Goal: Task Accomplishment & Management: Manage account settings

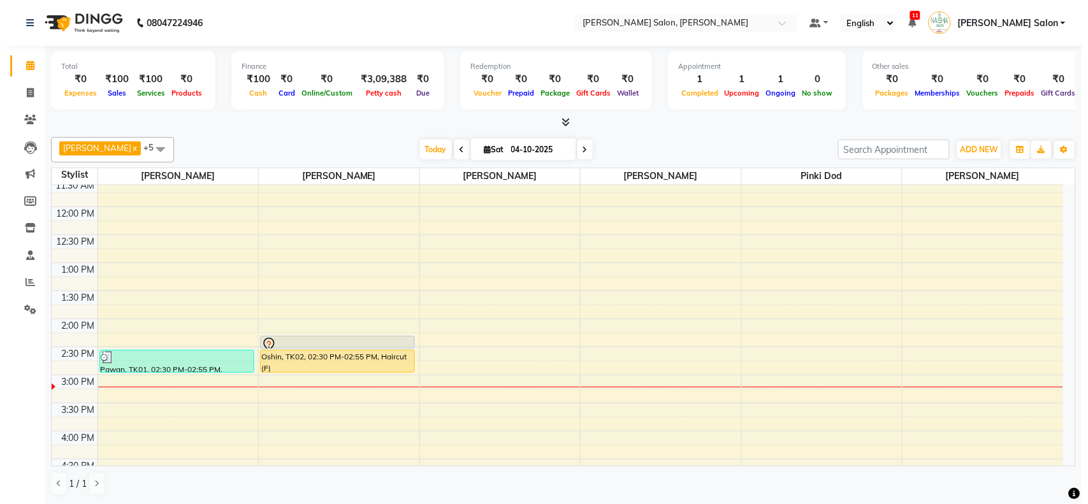
scroll to position [81, 0]
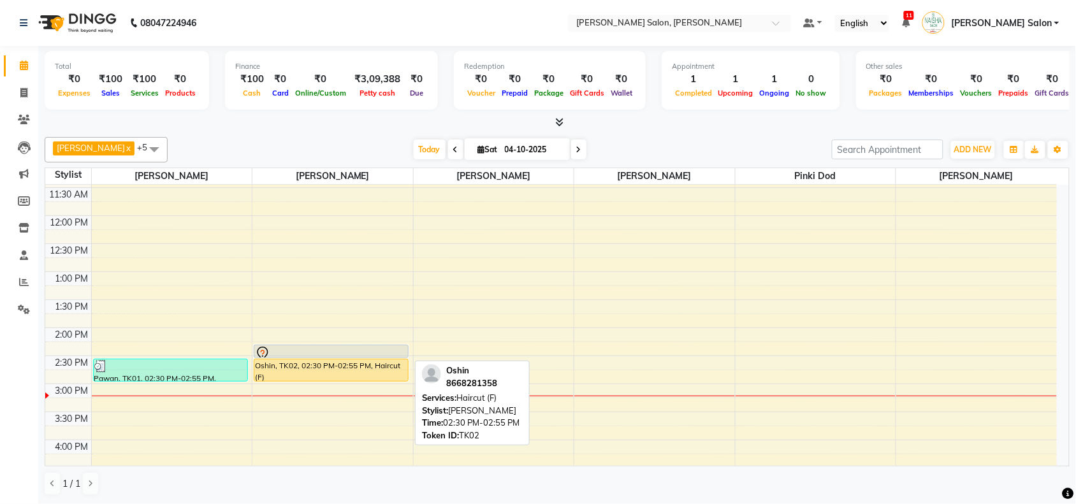
click at [312, 370] on div "Oshin, TK02, 02:30 PM-02:55 PM, Haircut (F)" at bounding box center [331, 370] width 154 height 22
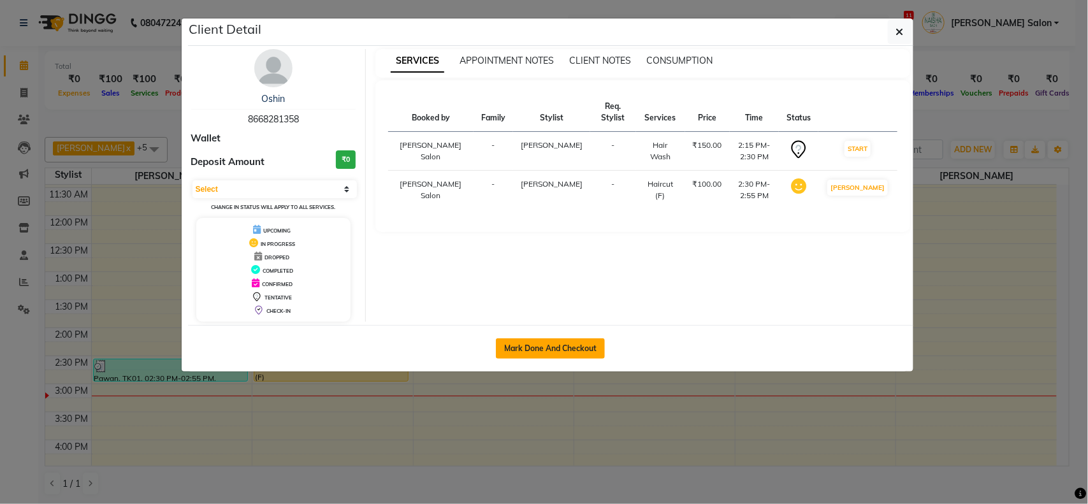
click at [549, 342] on button "Mark Done And Checkout" at bounding box center [550, 348] width 109 height 20
select select "service"
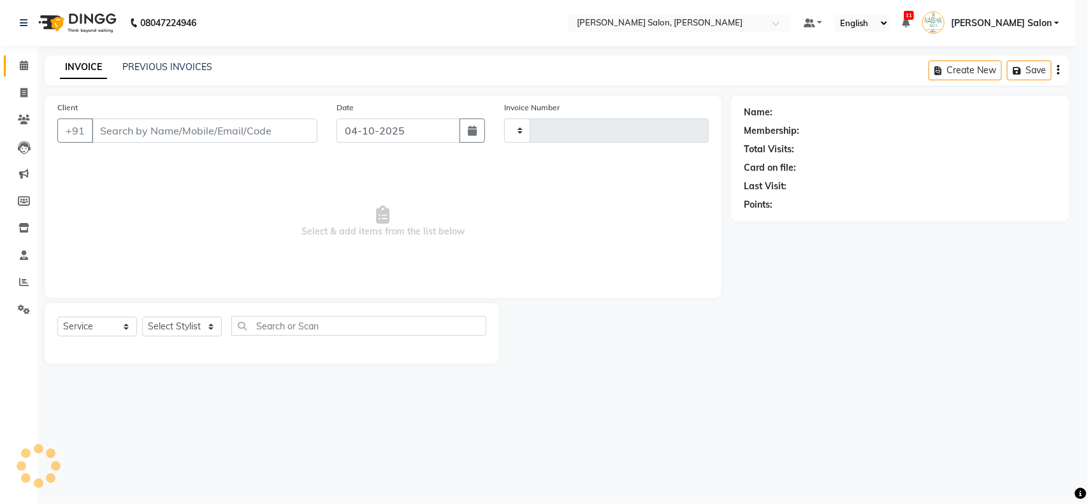
type input "4133"
select select "3"
select select "5497"
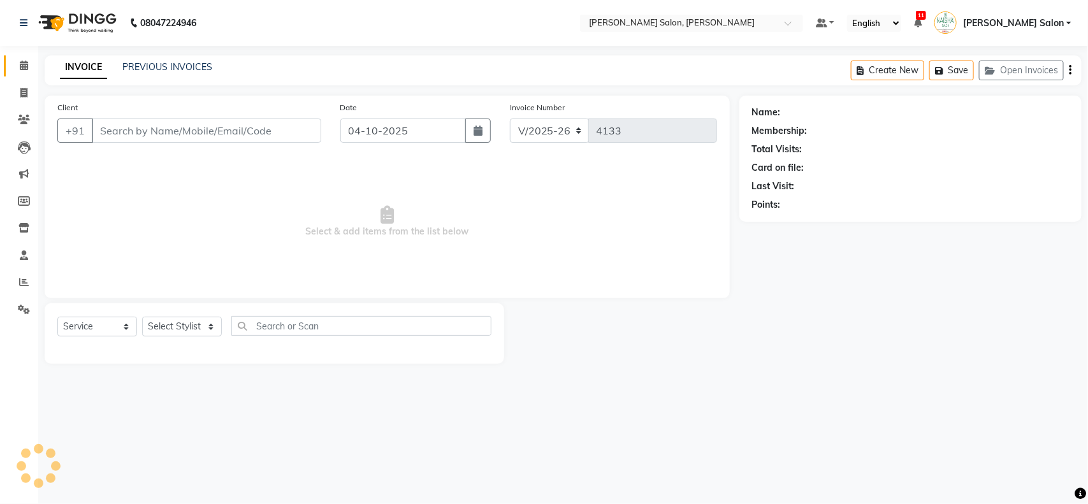
type input "8668281358"
select select "72112"
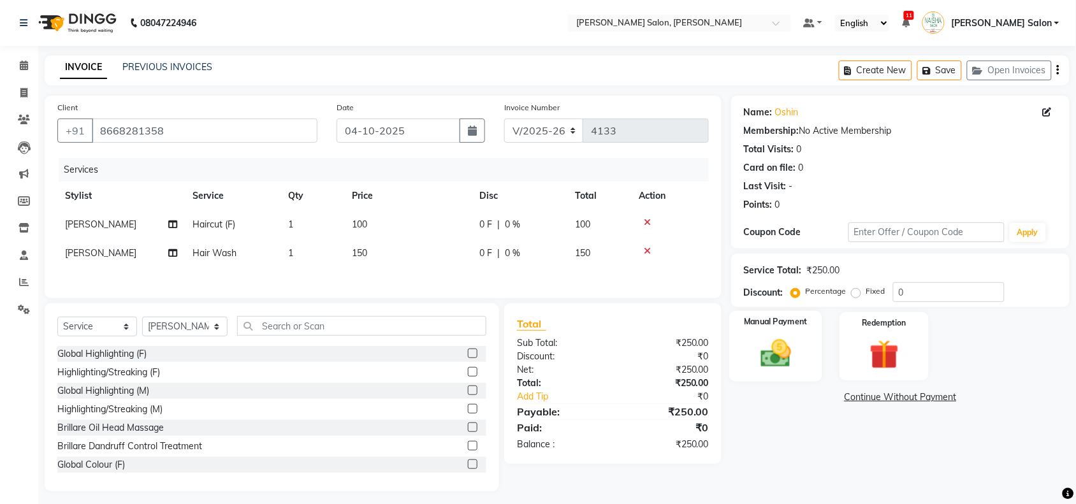
click at [781, 356] on img at bounding box center [776, 353] width 50 height 35
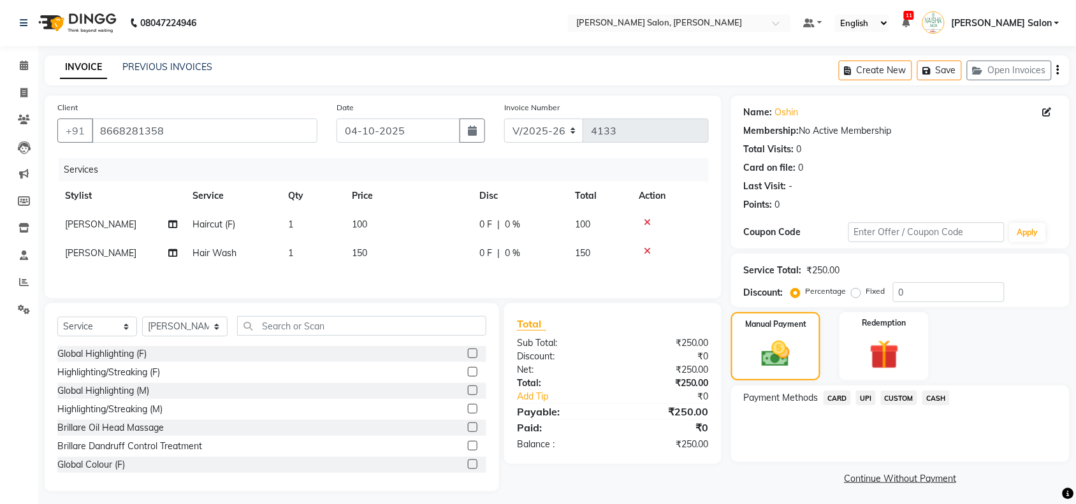
click at [865, 396] on span "UPI" at bounding box center [866, 398] width 20 height 15
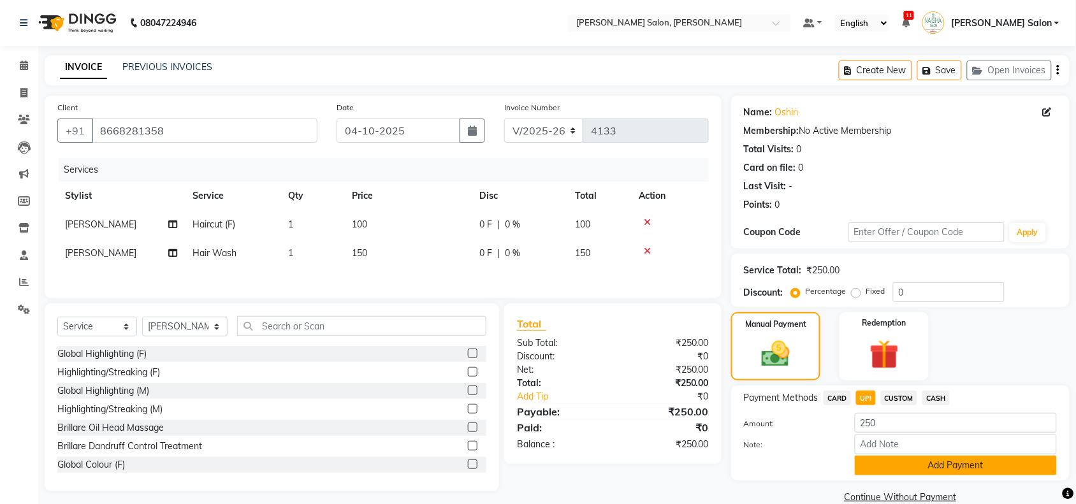
click at [966, 466] on button "Add Payment" at bounding box center [956, 466] width 202 height 20
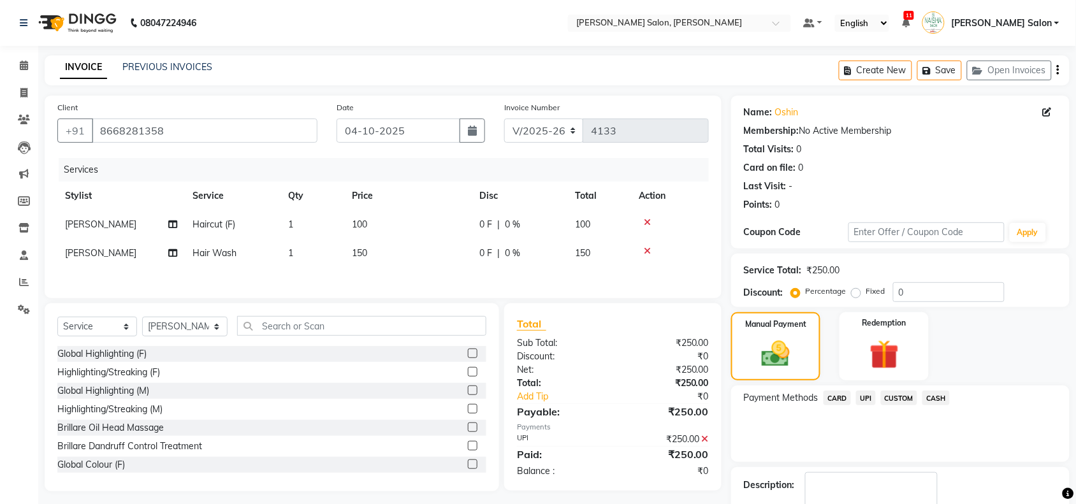
scroll to position [75, 0]
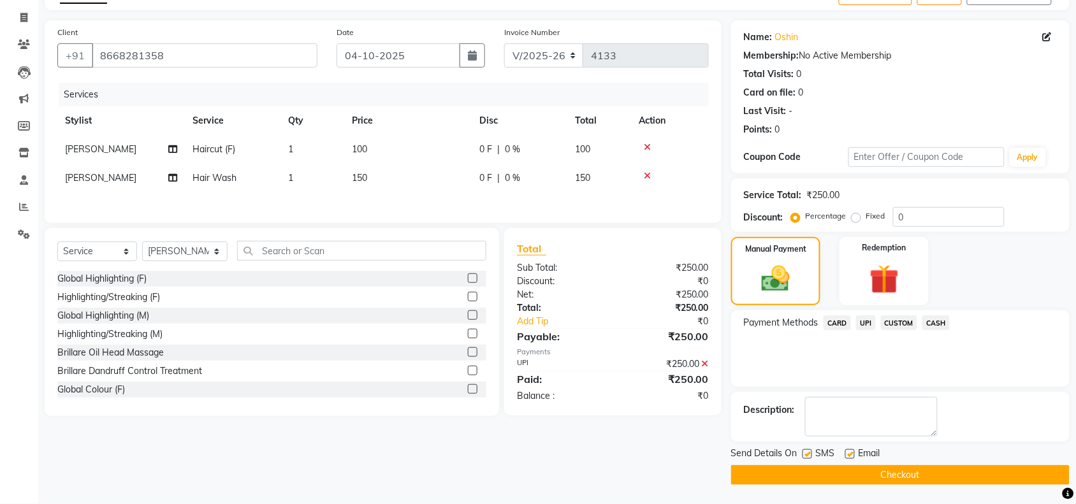
click at [973, 470] on button "Checkout" at bounding box center [900, 475] width 338 height 20
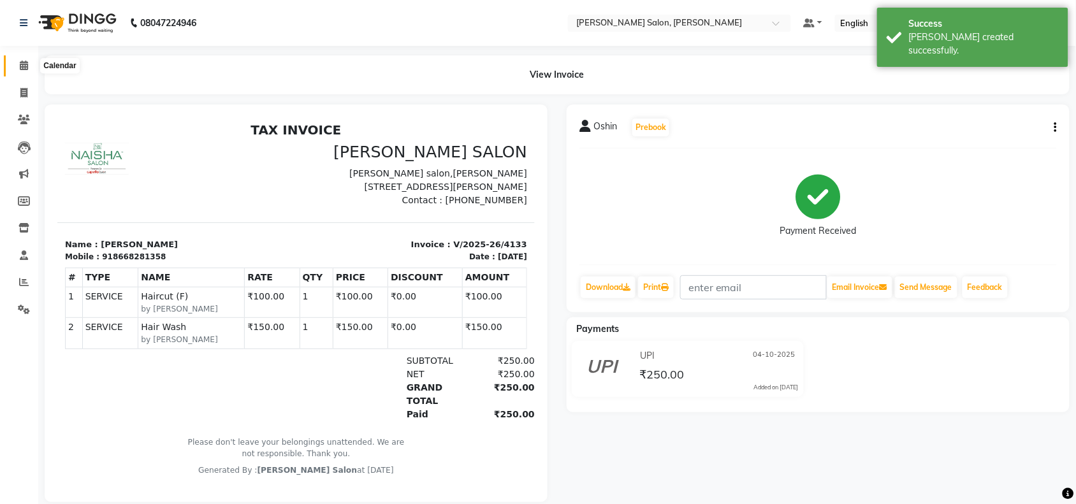
click at [17, 67] on span at bounding box center [24, 66] width 22 height 15
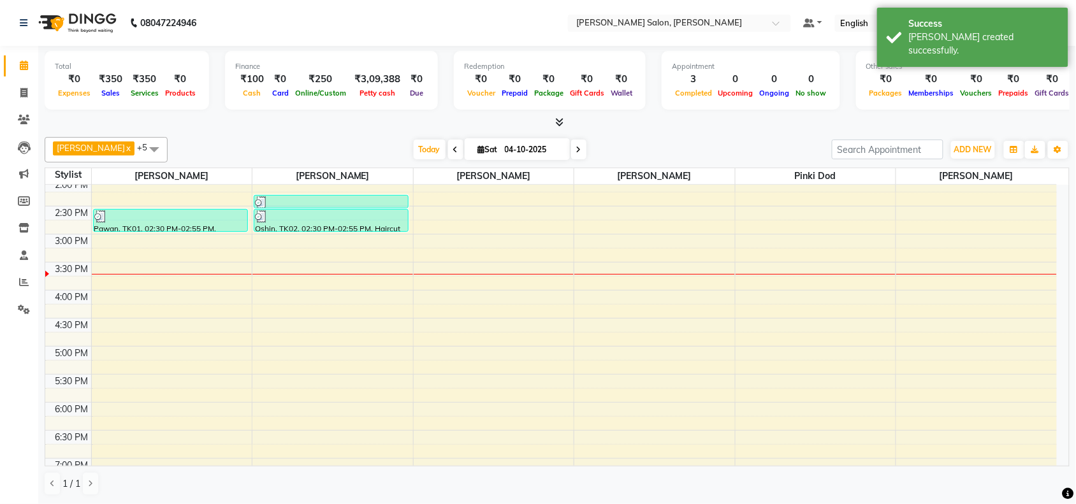
scroll to position [239, 0]
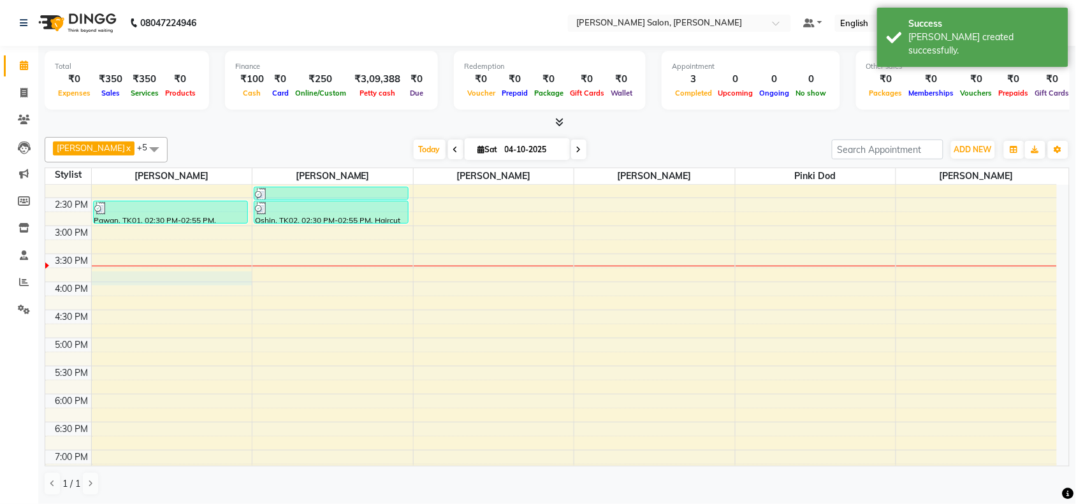
click at [222, 273] on div "10:00 AM 10:30 AM 11:00 AM 11:30 AM 12:00 PM 12:30 PM 1:00 PM 1:30 PM 2:00 PM 2…" at bounding box center [550, 282] width 1011 height 672
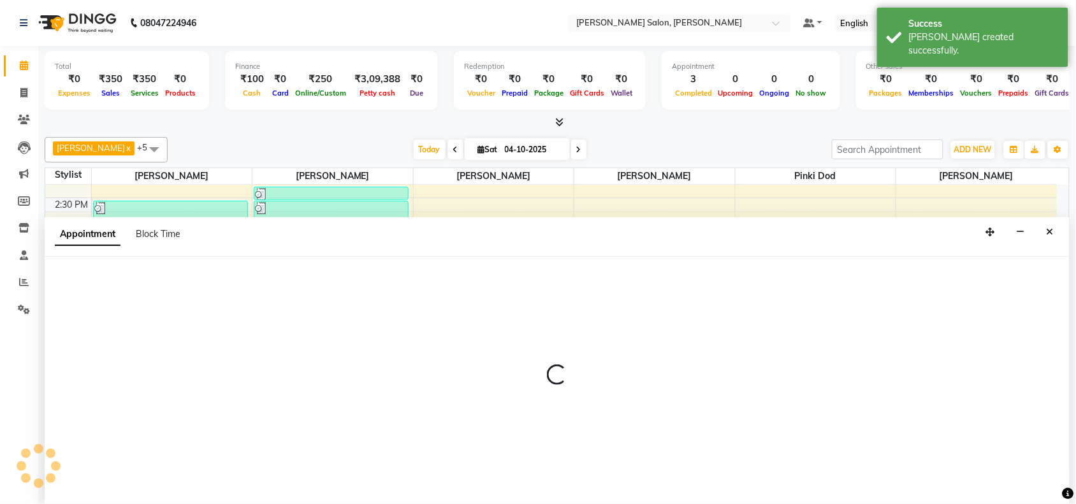
scroll to position [1, 0]
select select "36999"
select select "945"
select select "tentative"
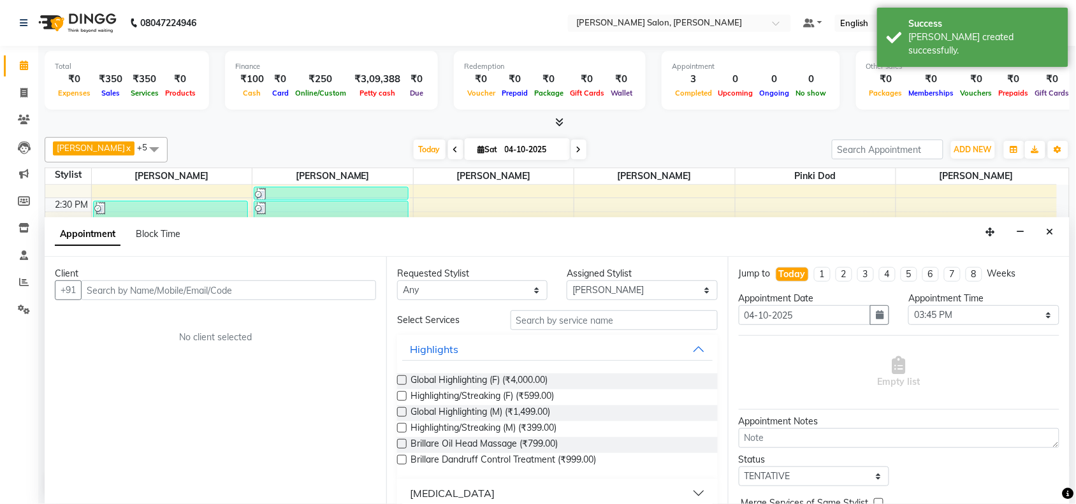
click at [258, 291] on input "text" at bounding box center [228, 290] width 295 height 20
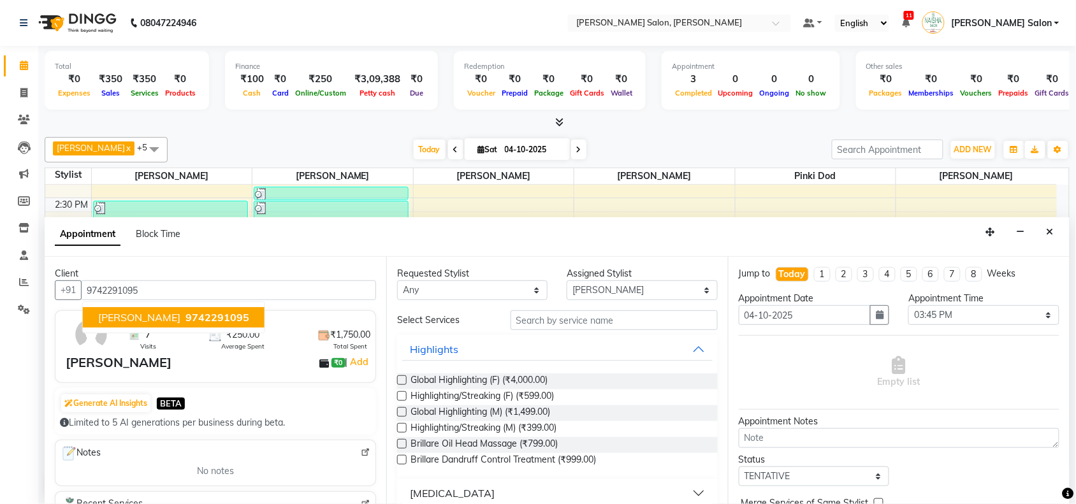
type input "9742291095"
click at [575, 319] on input "text" at bounding box center [613, 320] width 207 height 20
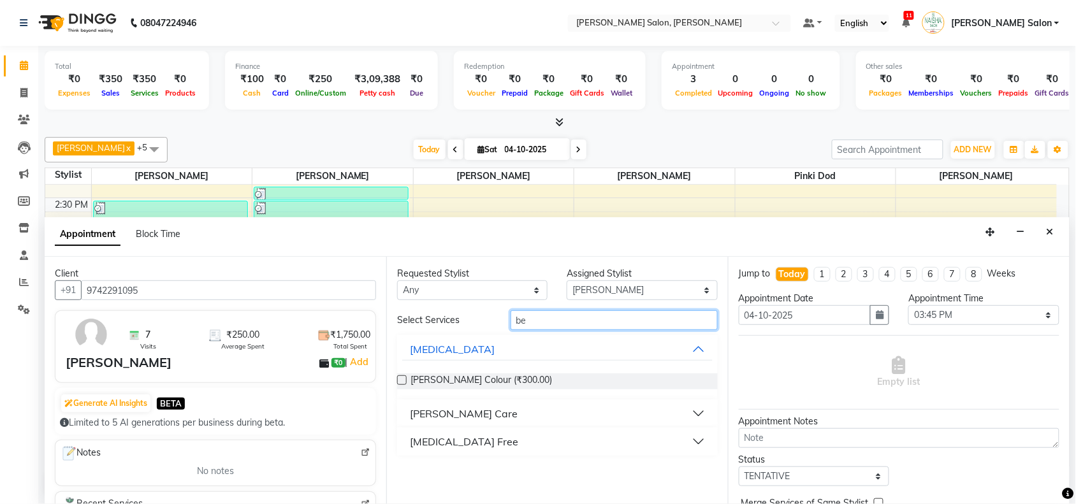
type input "be"
click at [696, 414] on button "[PERSON_NAME] Care" at bounding box center [557, 413] width 310 height 23
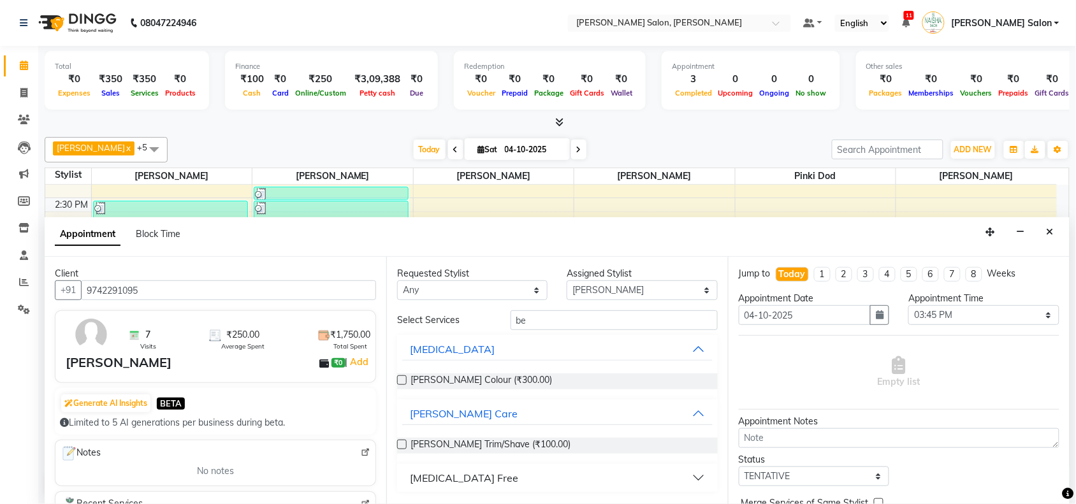
click at [403, 442] on label at bounding box center [402, 445] width 10 height 10
click at [403, 442] on input "checkbox" at bounding box center [401, 446] width 8 height 8
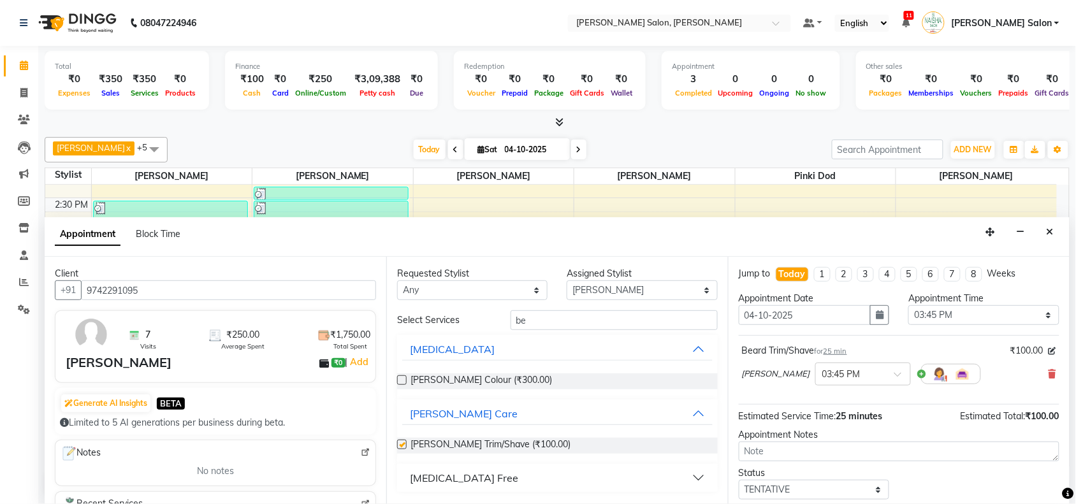
checkbox input "false"
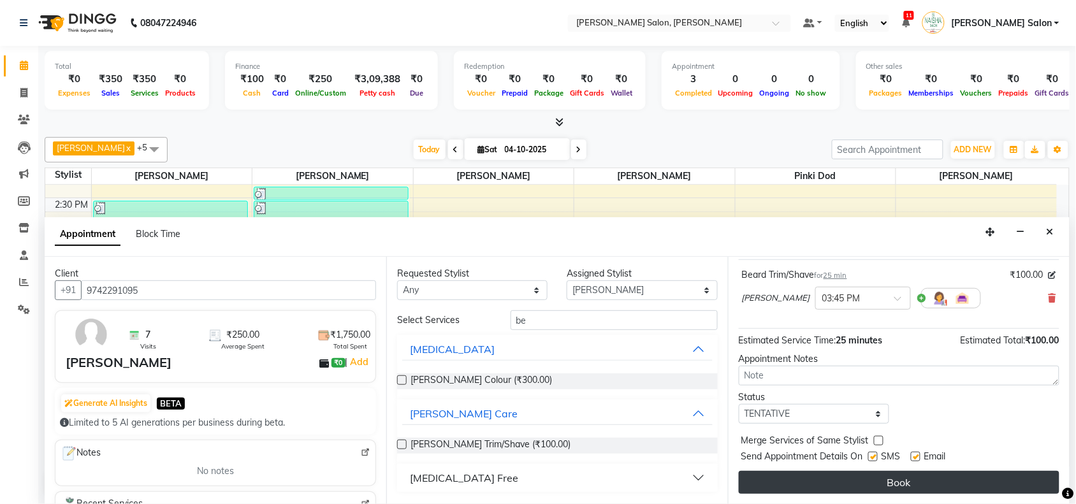
click at [957, 475] on button "Book" at bounding box center [899, 482] width 321 height 23
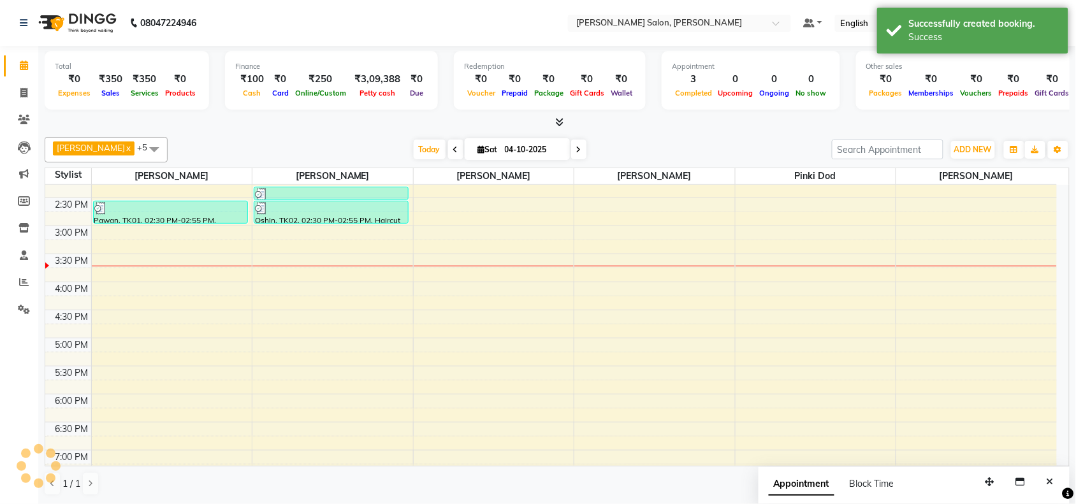
scroll to position [0, 0]
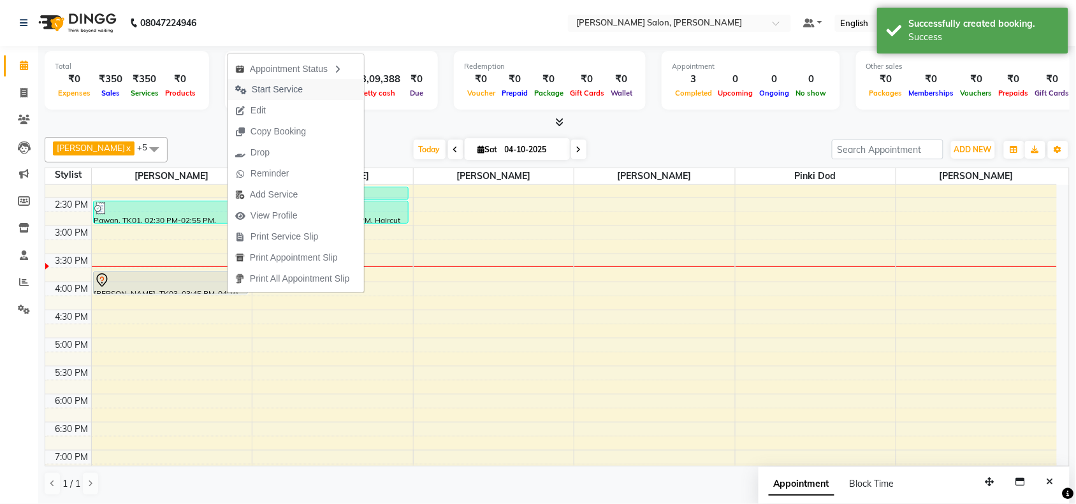
click at [284, 88] on span "Start Service" at bounding box center [277, 89] width 51 height 13
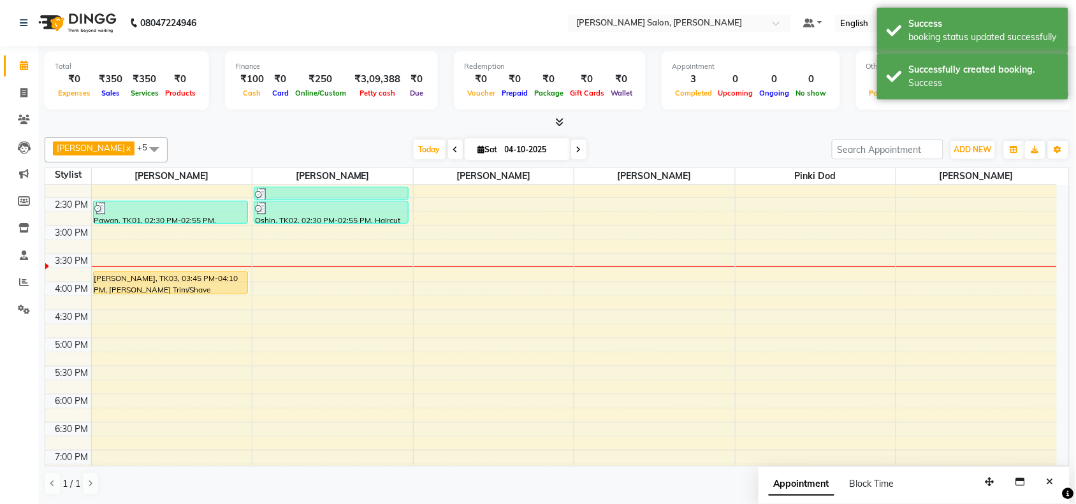
click at [676, 277] on div "10:00 AM 10:30 AM 11:00 AM 11:30 AM 12:00 PM 12:30 PM 1:00 PM 1:30 PM 2:00 PM 2…" at bounding box center [550, 282] width 1011 height 672
select select "84067"
select select "tentative"
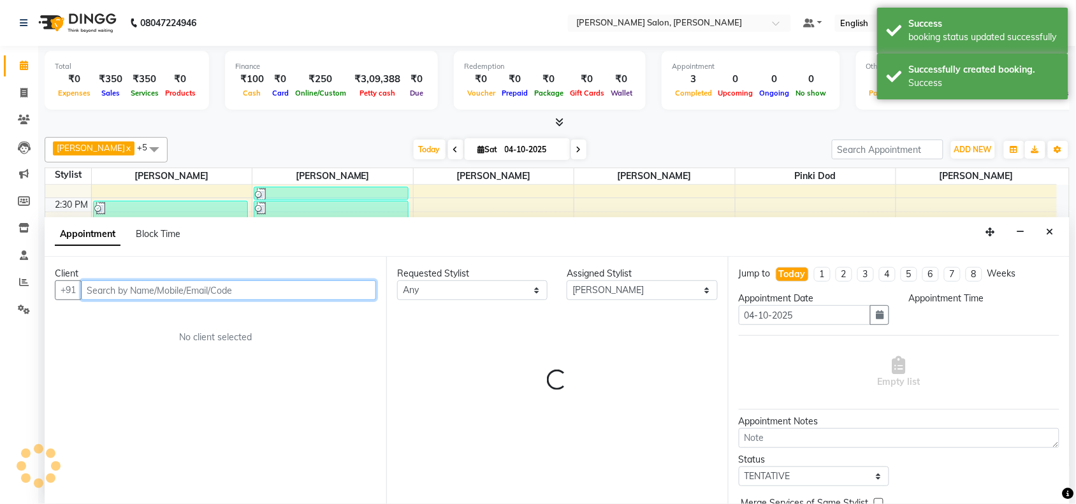
scroll to position [1, 0]
select select "945"
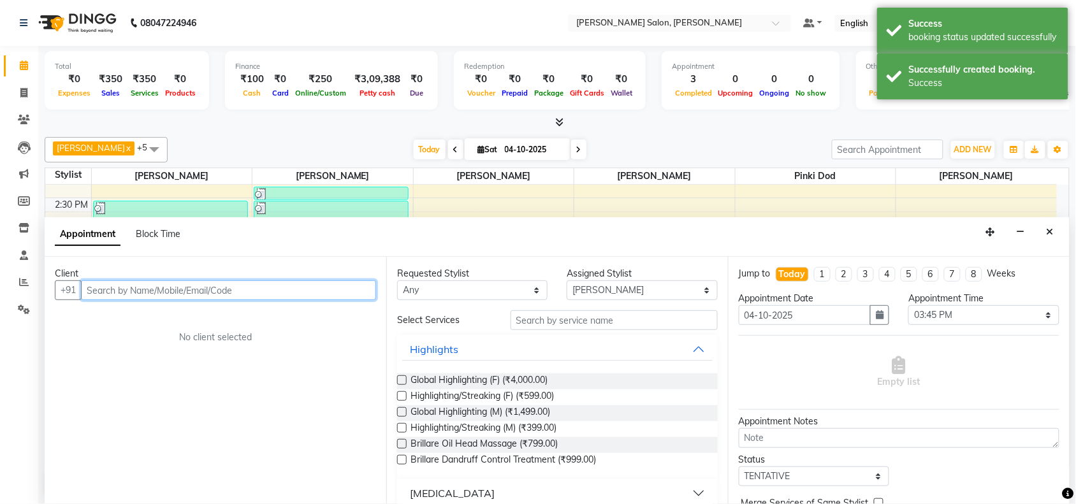
click at [320, 291] on input "text" at bounding box center [228, 290] width 295 height 20
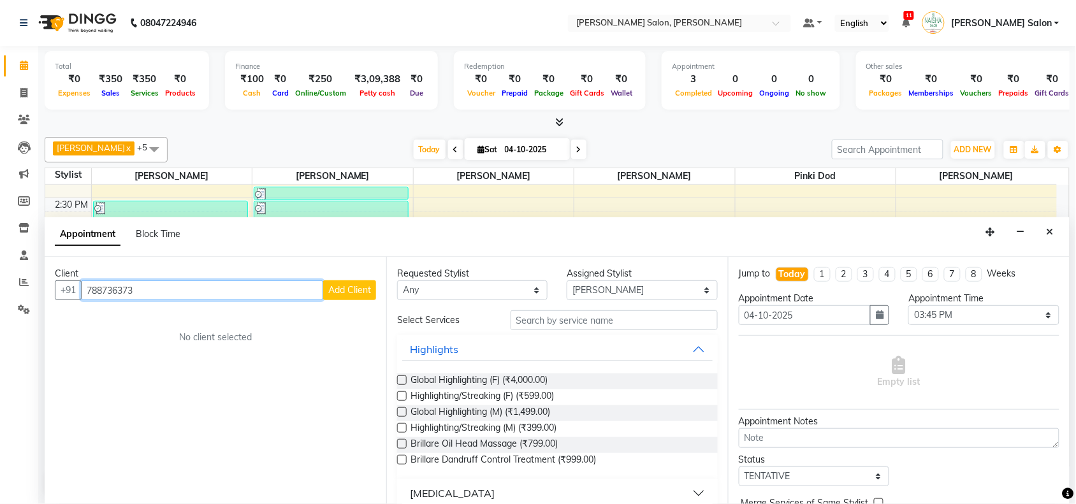
click at [113, 287] on input "788736373" at bounding box center [202, 290] width 242 height 20
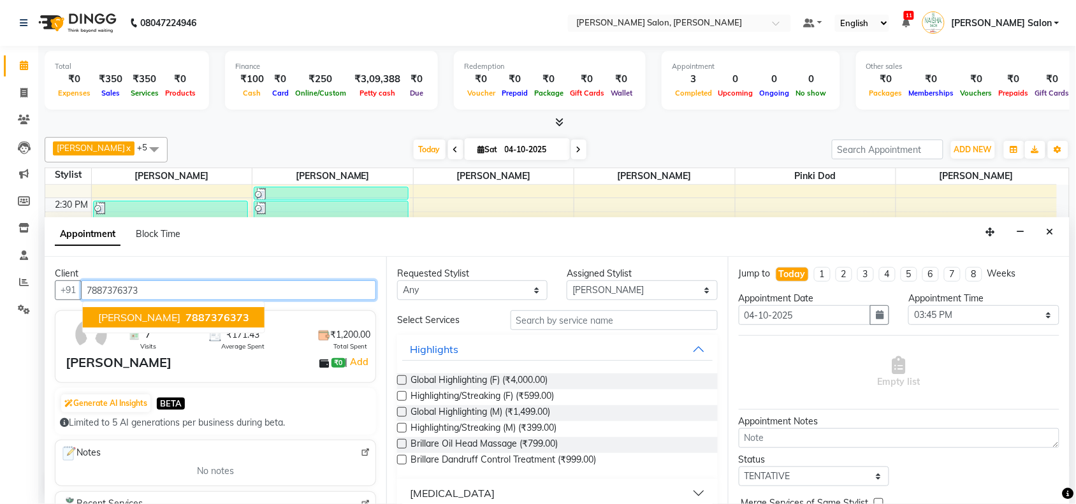
type input "7887376373"
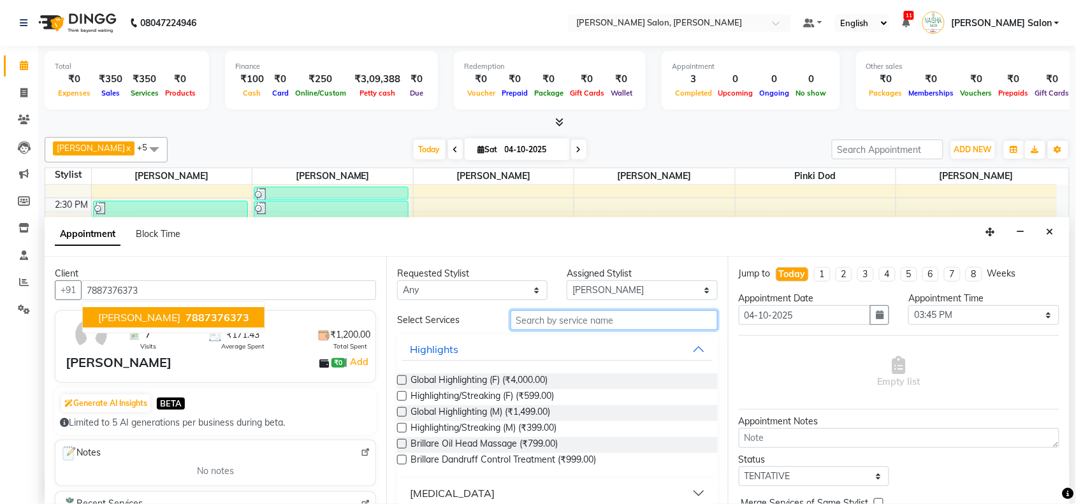
click at [547, 322] on input "text" at bounding box center [613, 320] width 207 height 20
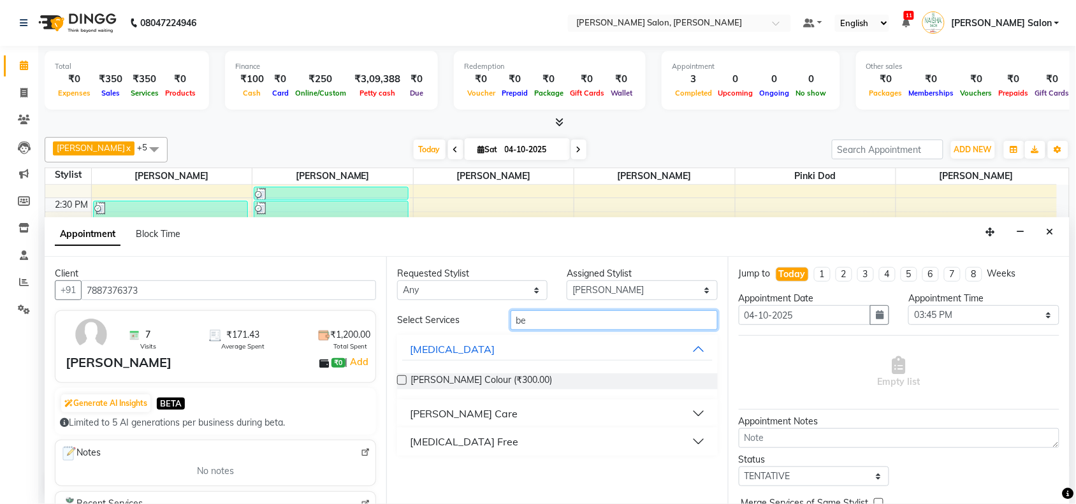
type input "be"
click at [411, 413] on div "[PERSON_NAME] Care" at bounding box center [464, 413] width 108 height 15
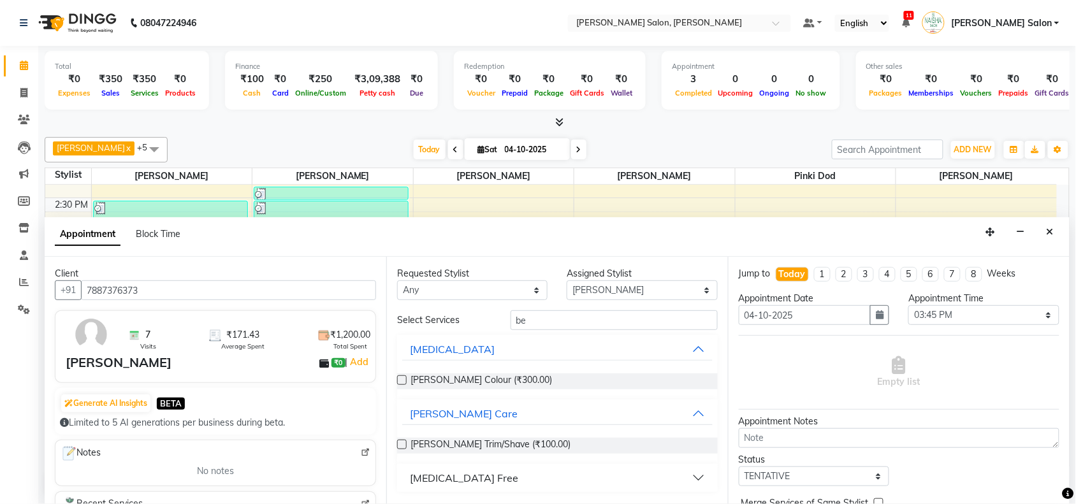
click at [403, 444] on label at bounding box center [402, 445] width 10 height 10
click at [403, 444] on input "checkbox" at bounding box center [401, 446] width 8 height 8
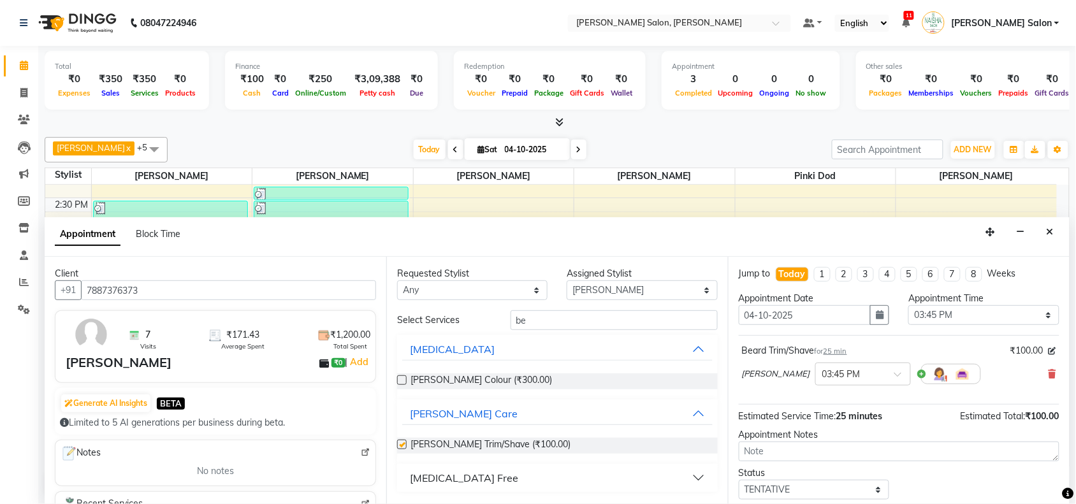
checkbox input "false"
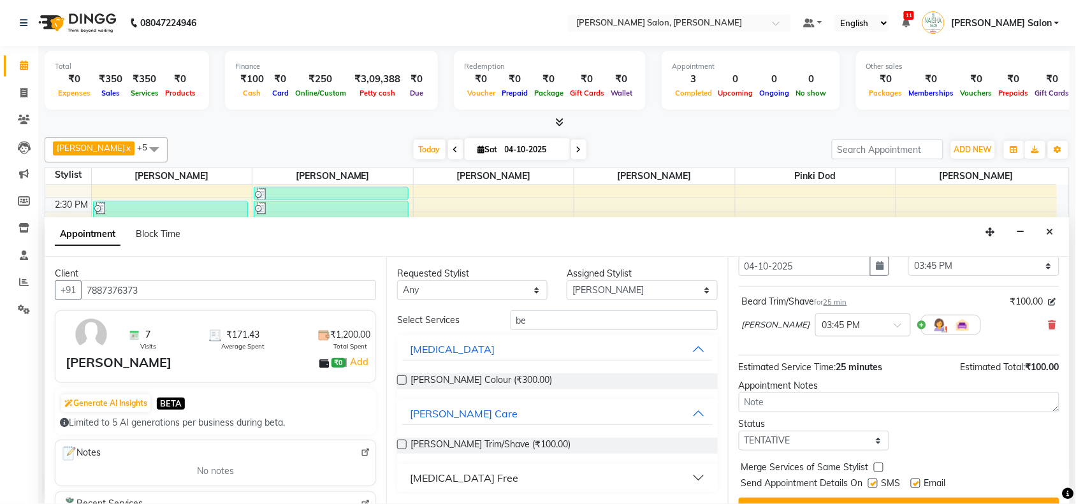
scroll to position [76, 0]
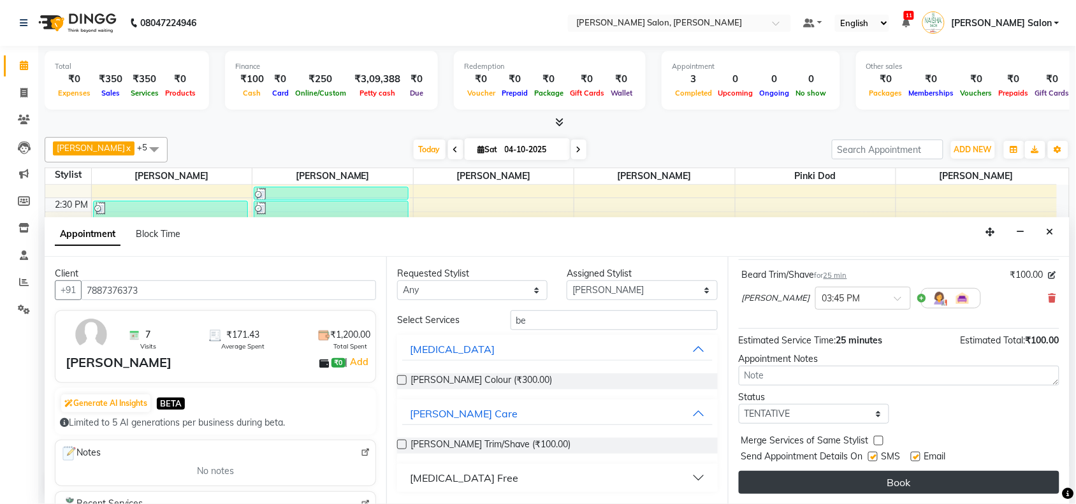
click at [961, 485] on button "Book" at bounding box center [899, 482] width 321 height 23
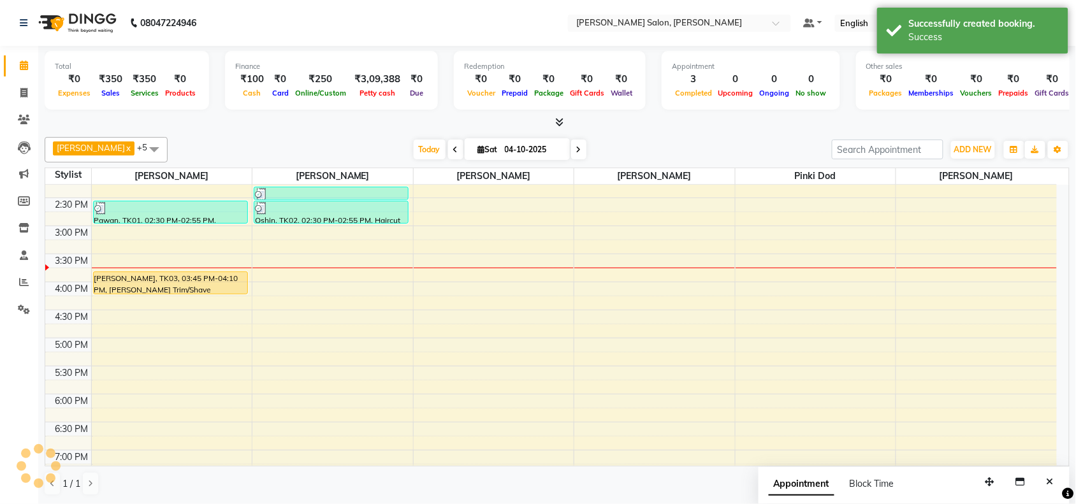
scroll to position [0, 0]
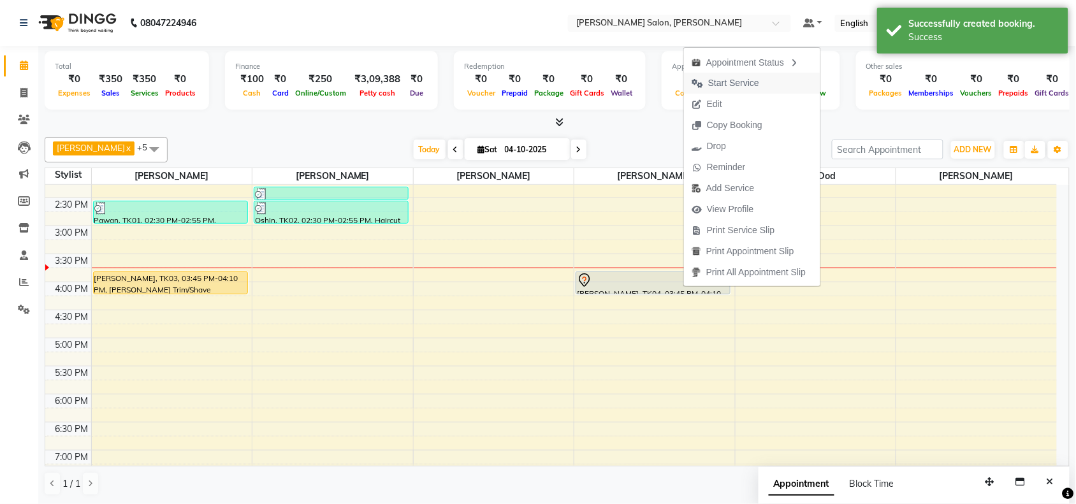
click at [719, 85] on span "Start Service" at bounding box center [733, 82] width 51 height 13
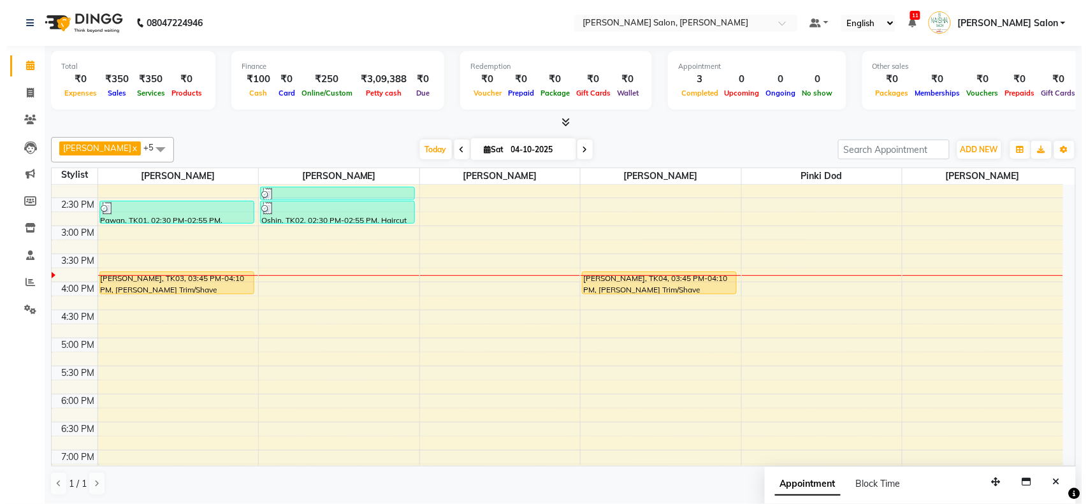
scroll to position [1, 0]
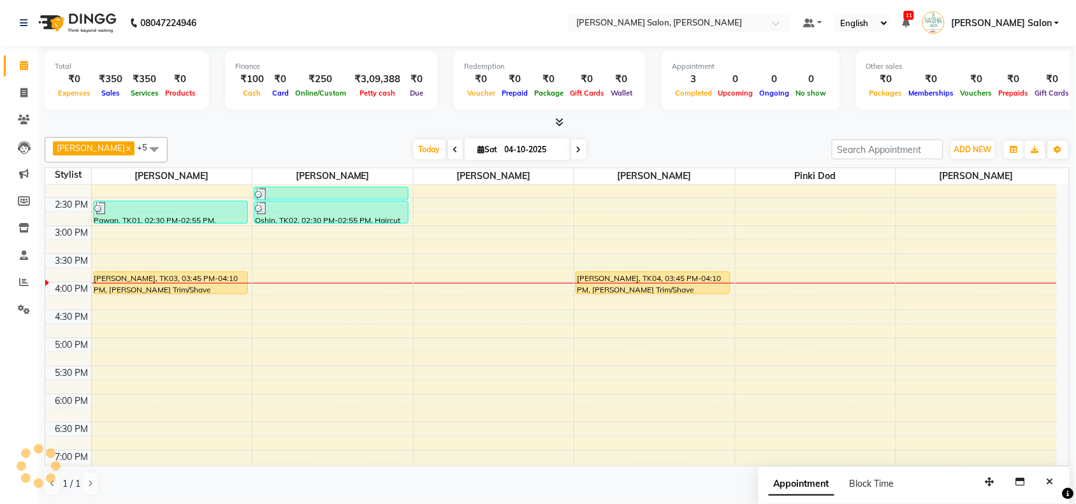
click at [645, 86] on div "Total ₹0 Expenses ₹350 Sales ₹350 Services ₹0 Products Finance ₹100 Cash ₹0 Car…" at bounding box center [557, 82] width 1025 height 62
drag, startPoint x: 646, startPoint y: 90, endPoint x: 654, endPoint y: 94, distance: 8.9
click at [654, 94] on div "Total ₹0 Expenses ₹350 Sales ₹350 Services ₹0 Products Finance ₹100 Cash ₹0 Car…" at bounding box center [557, 82] width 1025 height 62
click at [661, 94] on div "Appointment 3 Completed 0 Upcoming 0 Ongoing 0 No show" at bounding box center [750, 80] width 178 height 59
click at [628, 285] on div at bounding box center [654, 285] width 161 height 1
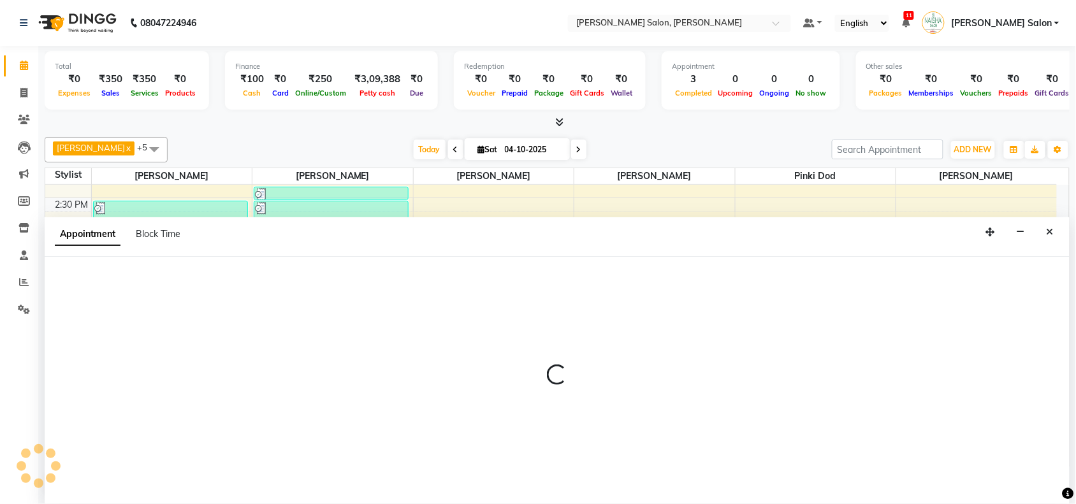
select select "84067"
select select "960"
select select "tentative"
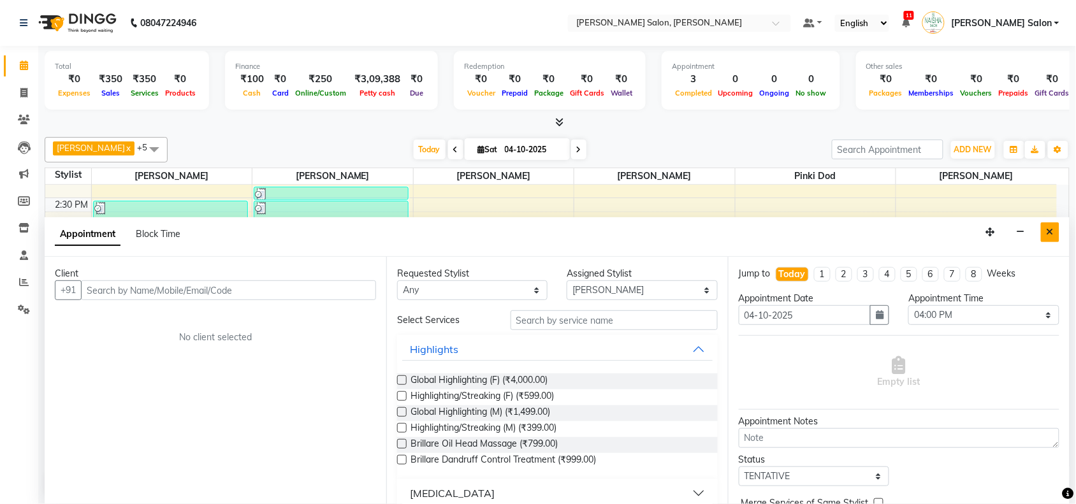
click at [1059, 233] on button "Close" at bounding box center [1050, 232] width 18 height 20
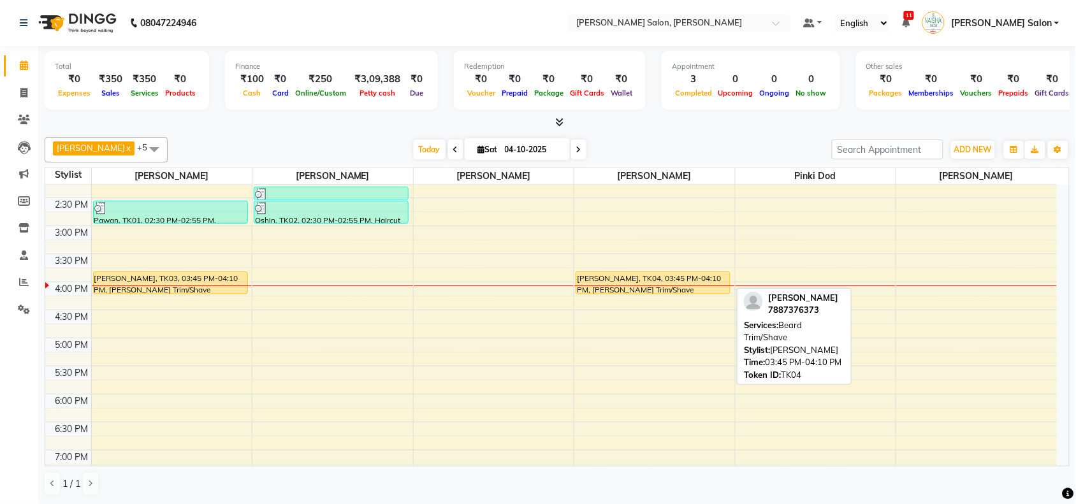
click at [641, 276] on div "[PERSON_NAME], TK04, 03:45 PM-04:10 PM, [PERSON_NAME] Trim/Shave" at bounding box center [653, 283] width 154 height 22
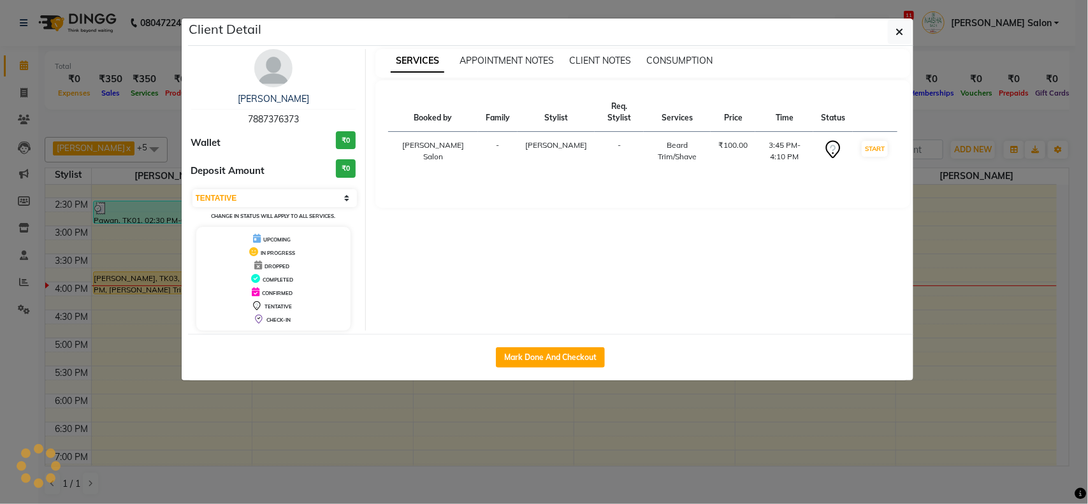
select select "1"
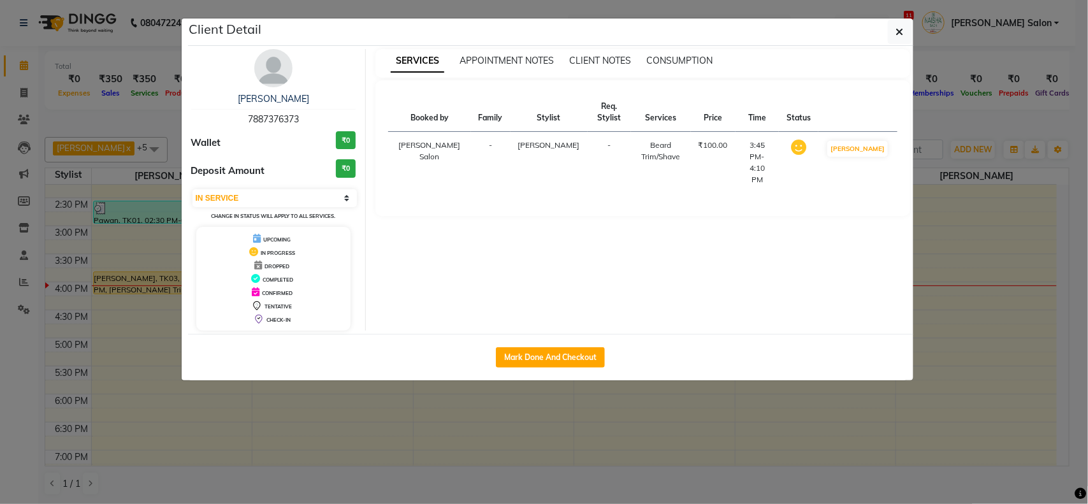
drag, startPoint x: 565, startPoint y: 327, endPoint x: 562, endPoint y: 374, distance: 47.3
click at [565, 330] on div "SERVICES APPOINTMENT NOTES CLIENT NOTES CONSUMPTION Booked by Family Stylist Re…" at bounding box center [643, 190] width 554 height 282
click at [578, 352] on button "Mark Done And Checkout" at bounding box center [550, 357] width 109 height 20
select select "service"
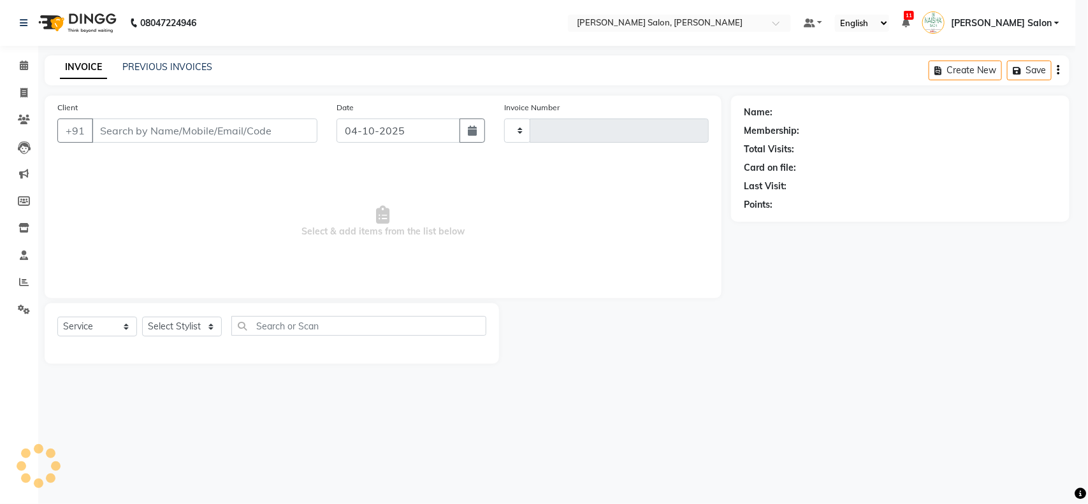
type input "4134"
select select "5497"
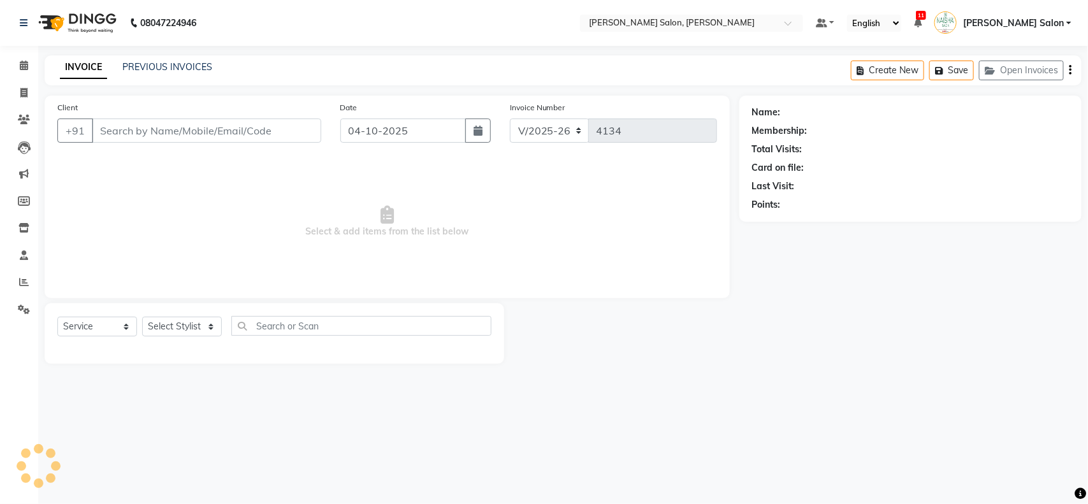
type input "7887376373"
select select "84067"
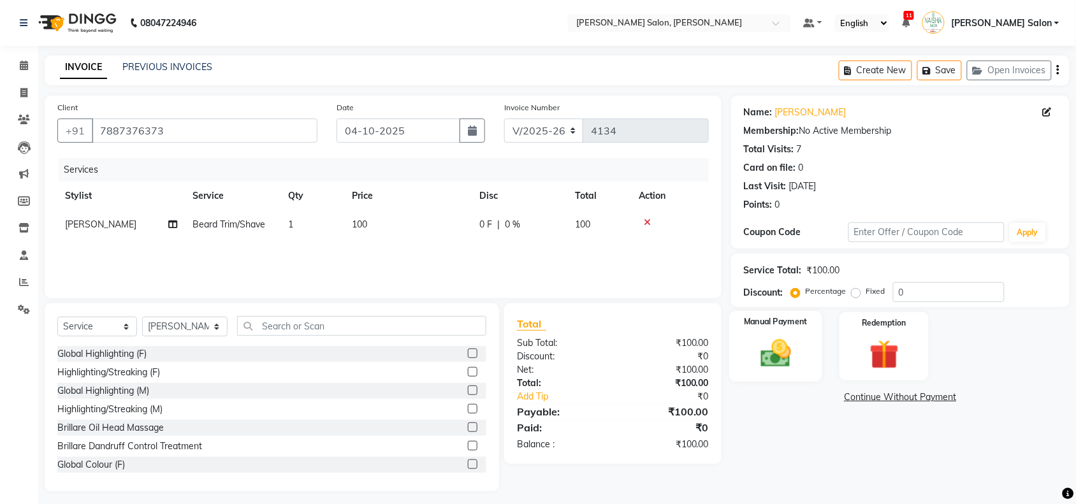
click at [753, 373] on div "Manual Payment" at bounding box center [775, 346] width 93 height 71
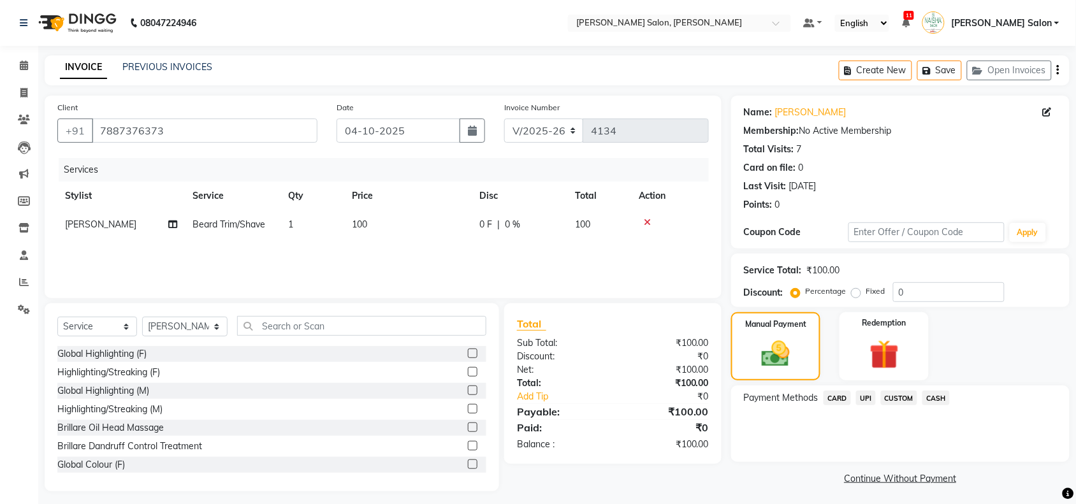
click at [868, 387] on div "Payment Methods CARD UPI CUSTOM CASH" at bounding box center [900, 424] width 338 height 76
click at [873, 403] on span "UPI" at bounding box center [866, 398] width 20 height 15
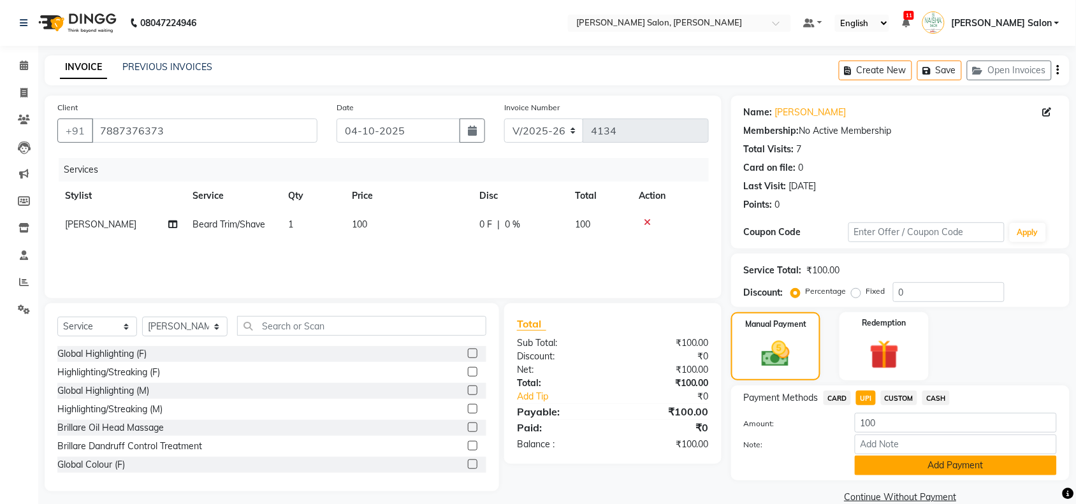
click at [902, 459] on button "Add Payment" at bounding box center [956, 466] width 202 height 20
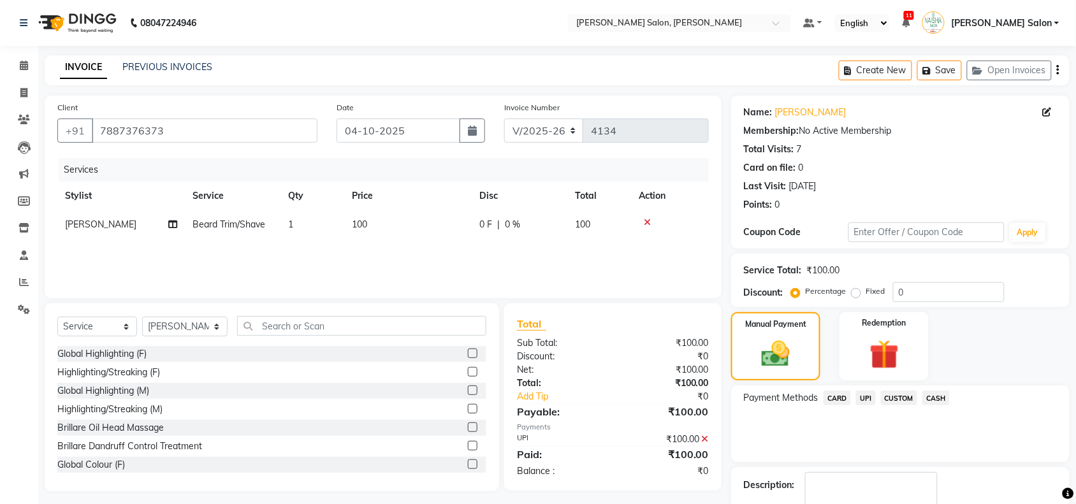
scroll to position [75, 0]
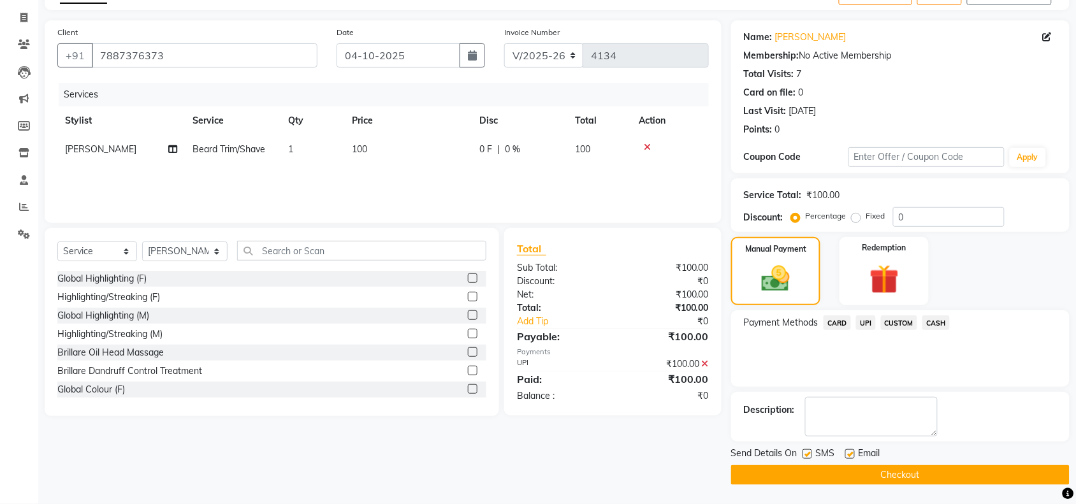
click at [1030, 469] on button "Checkout" at bounding box center [900, 475] width 338 height 20
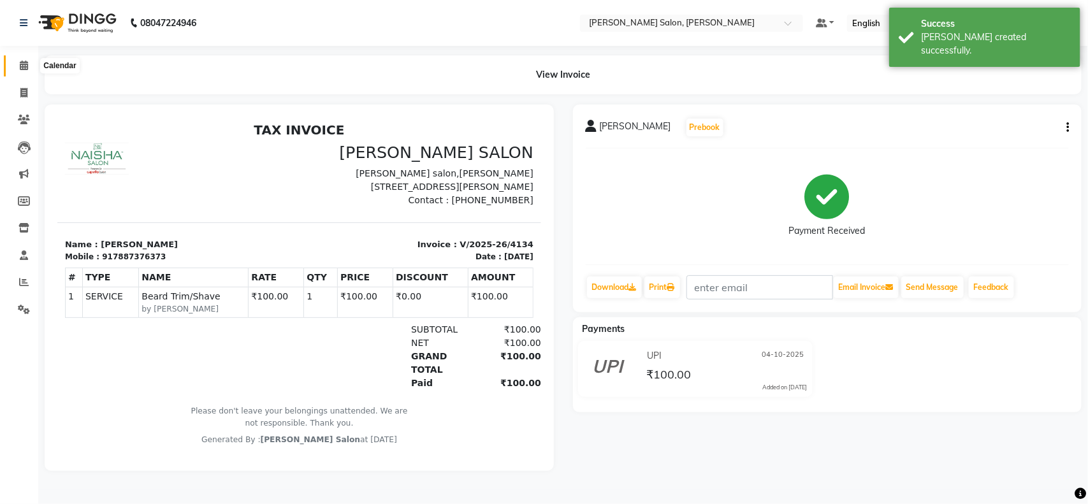
click at [24, 64] on icon at bounding box center [24, 66] width 8 height 10
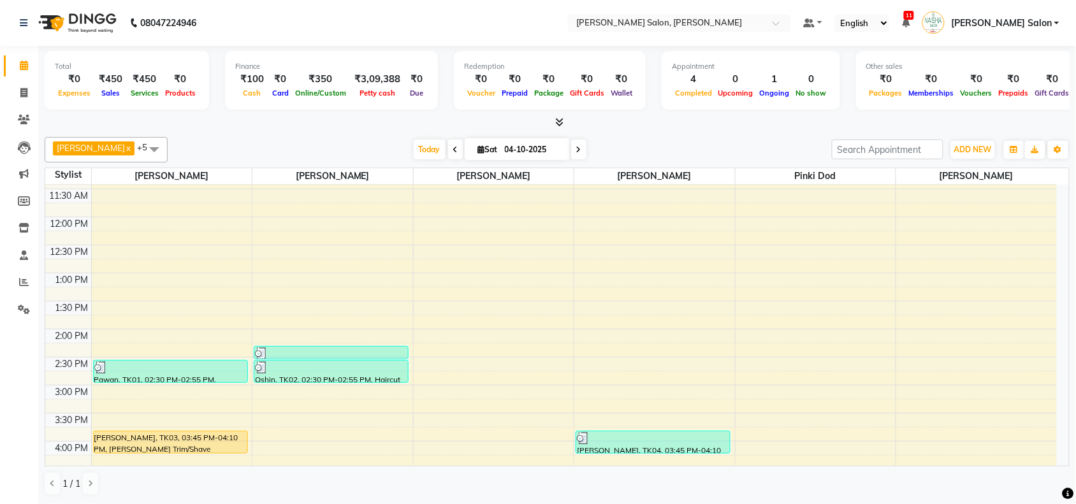
scroll to position [159, 0]
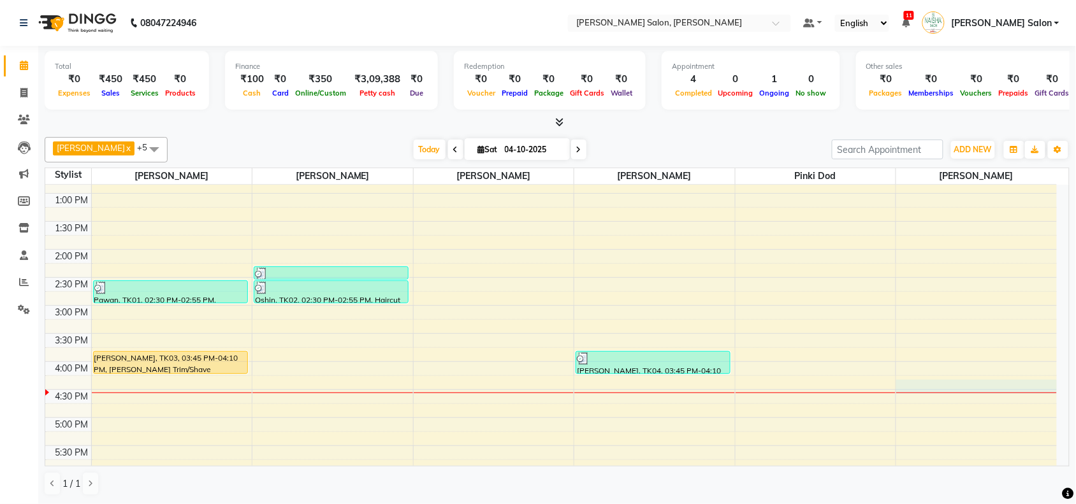
click at [1005, 389] on div "10:00 AM 10:30 AM 11:00 AM 11:30 AM 12:00 PM 12:30 PM 1:00 PM 1:30 PM 2:00 PM 2…" at bounding box center [550, 361] width 1011 height 672
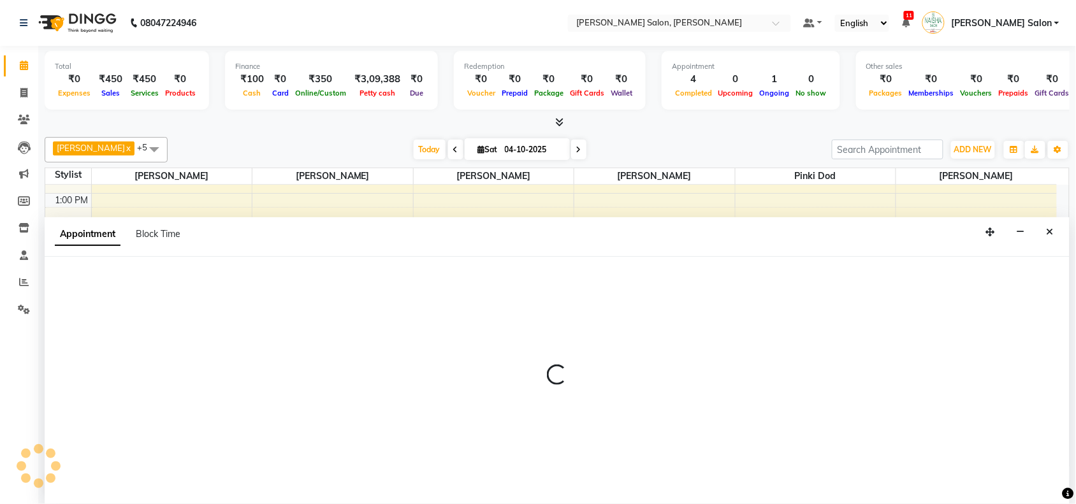
select select "83168"
select select "975"
select select "tentative"
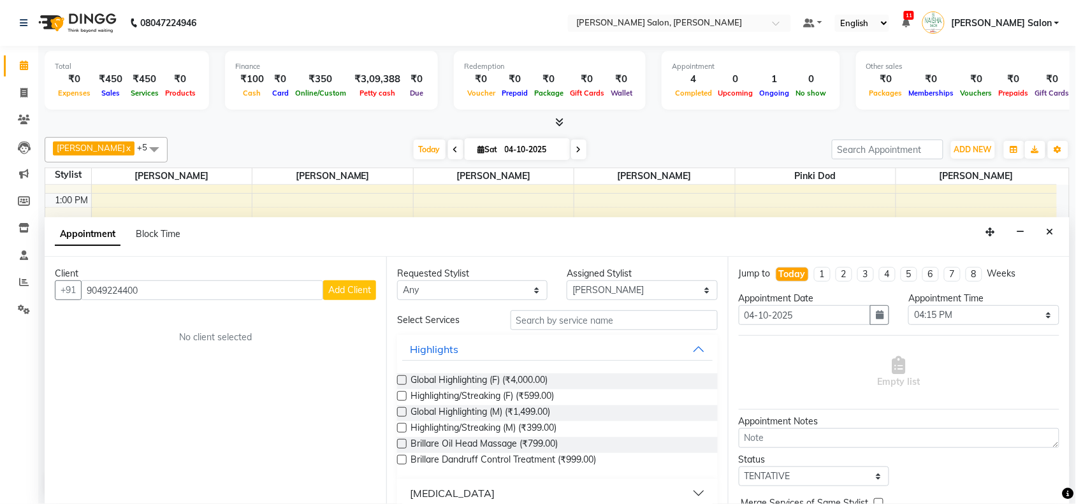
click at [97, 290] on input "9049224400" at bounding box center [202, 290] width 242 height 20
click at [106, 290] on input "9449224400" at bounding box center [202, 290] width 242 height 20
click at [108, 290] on input "9449224400" at bounding box center [202, 290] width 242 height 20
click at [182, 296] on input "94497224400" at bounding box center [202, 290] width 242 height 20
type input "9"
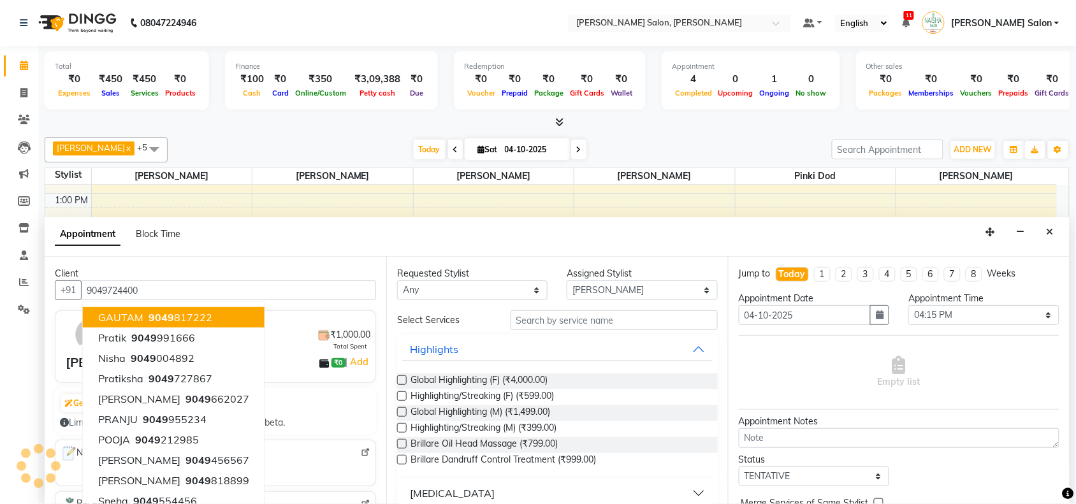
type input "9049724400"
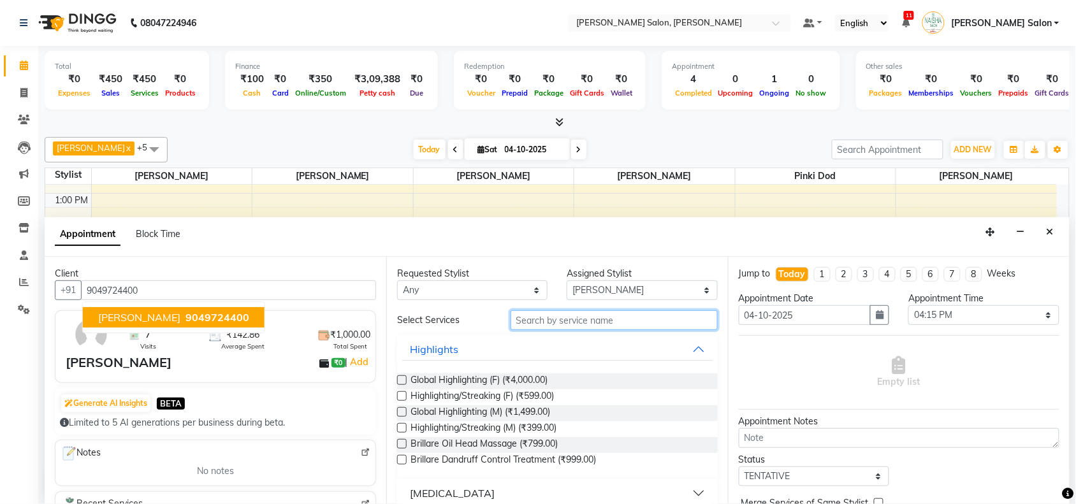
click at [581, 329] on input "text" at bounding box center [613, 320] width 207 height 20
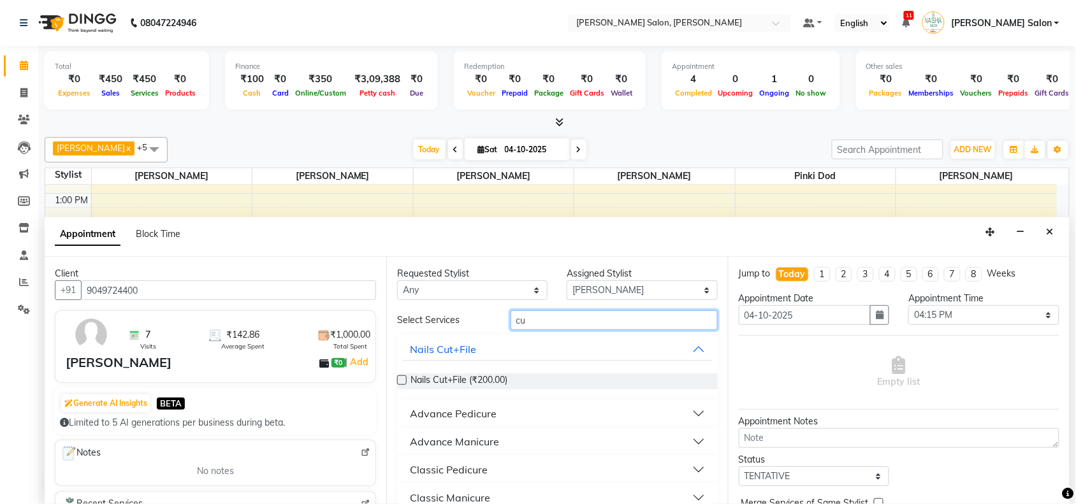
type input "c"
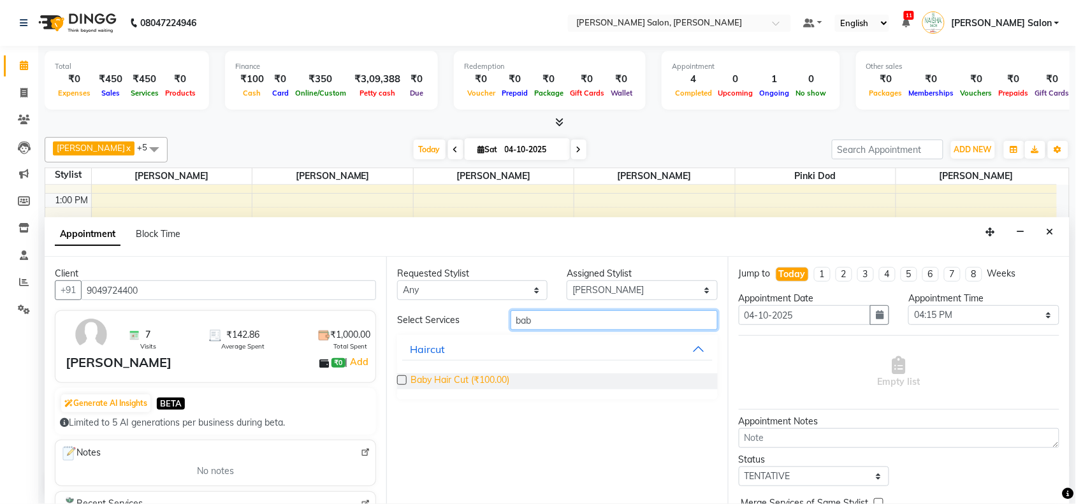
type input "bab"
drag, startPoint x: 495, startPoint y: 383, endPoint x: 628, endPoint y: 386, distance: 133.9
click at [495, 384] on span "Baby Hair Cut (₹100.00)" at bounding box center [459, 381] width 99 height 16
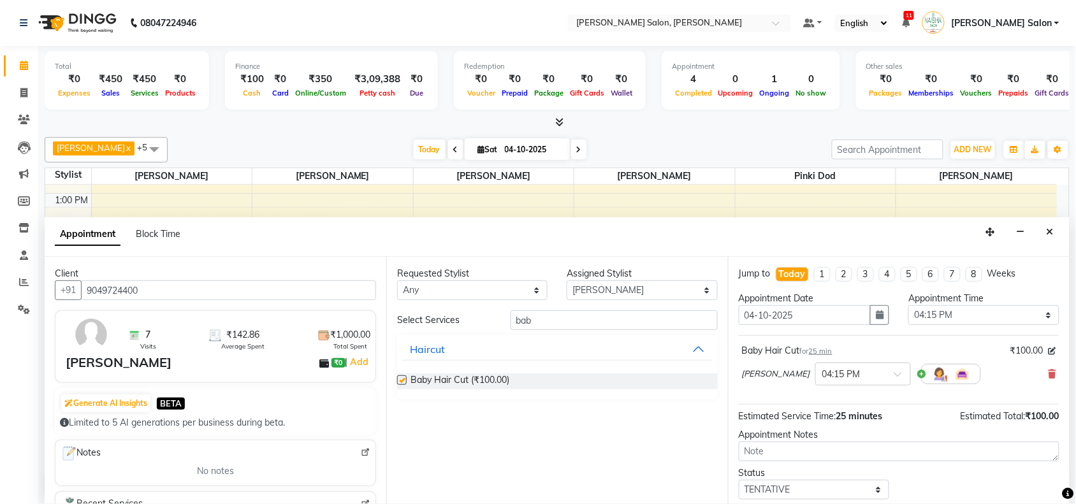
checkbox input "false"
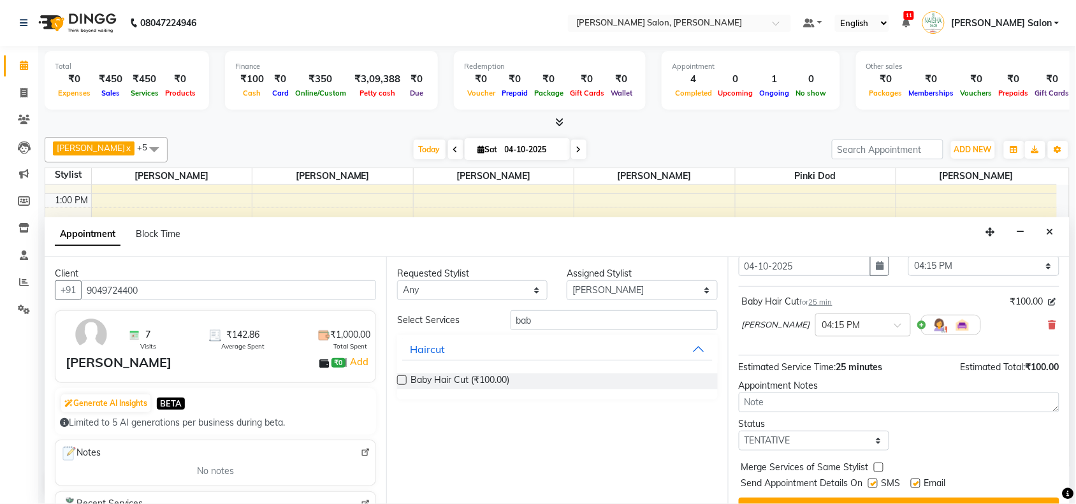
scroll to position [76, 0]
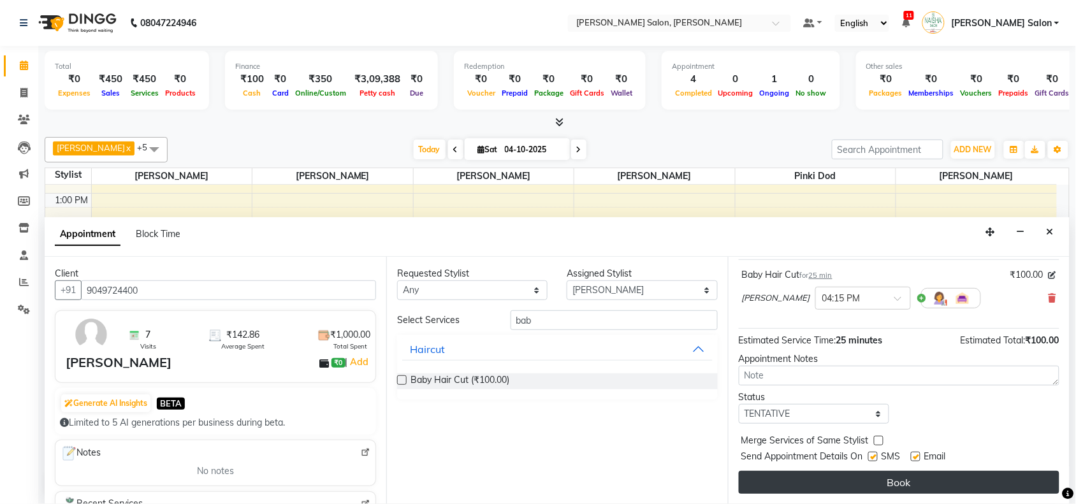
click at [904, 473] on button "Book" at bounding box center [899, 482] width 321 height 23
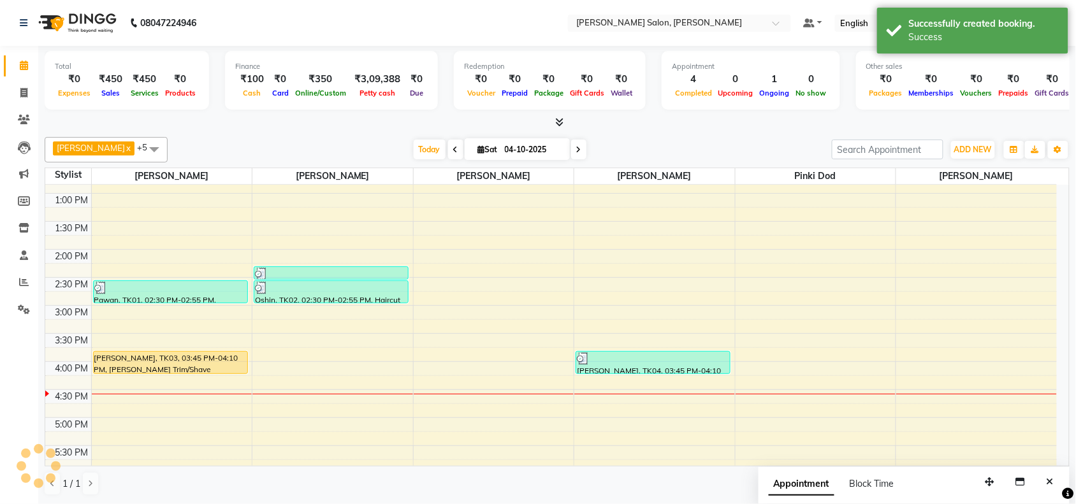
scroll to position [0, 0]
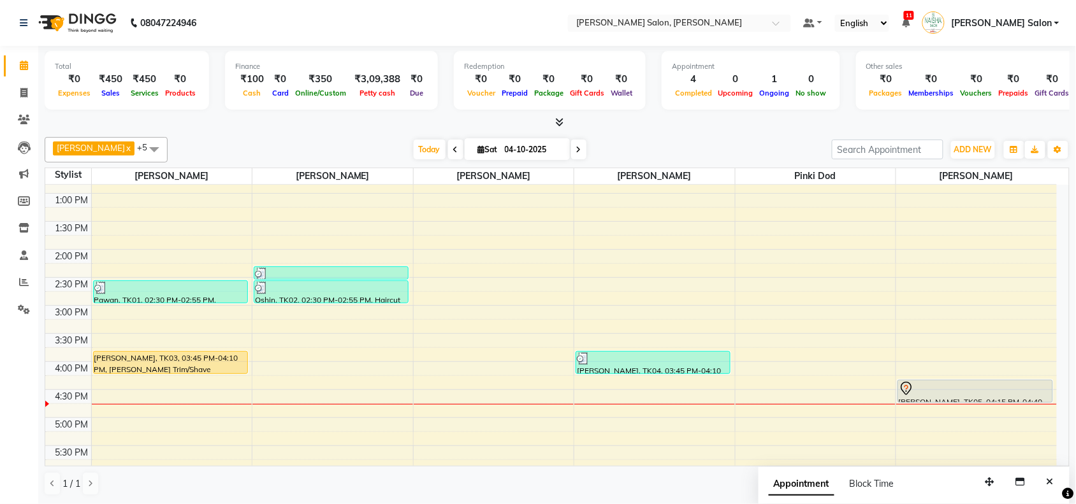
drag, startPoint x: 904, startPoint y: 473, endPoint x: 862, endPoint y: 542, distance: 79.8
click at [862, 503] on html "08047224946 Select Location × [PERSON_NAME] Salon, Zingabai Takli Default Panel…" at bounding box center [538, 252] width 1076 height 504
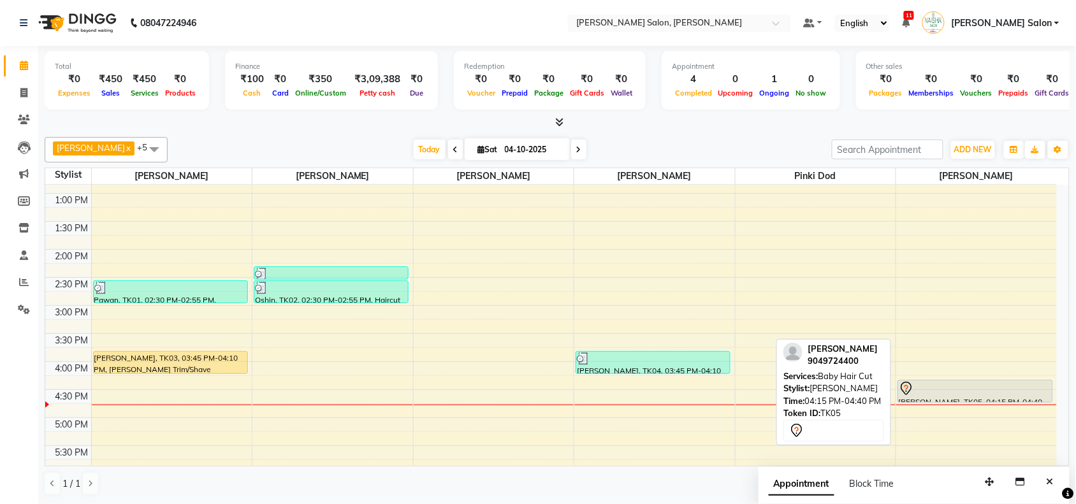
click at [993, 395] on div at bounding box center [975, 388] width 153 height 15
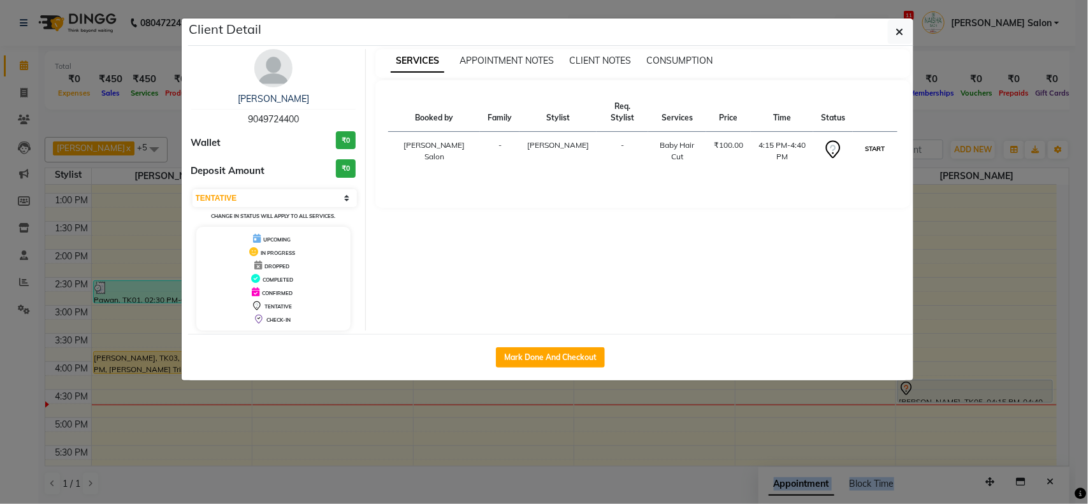
click at [871, 141] on button "START" at bounding box center [875, 149] width 26 height 16
select select "1"
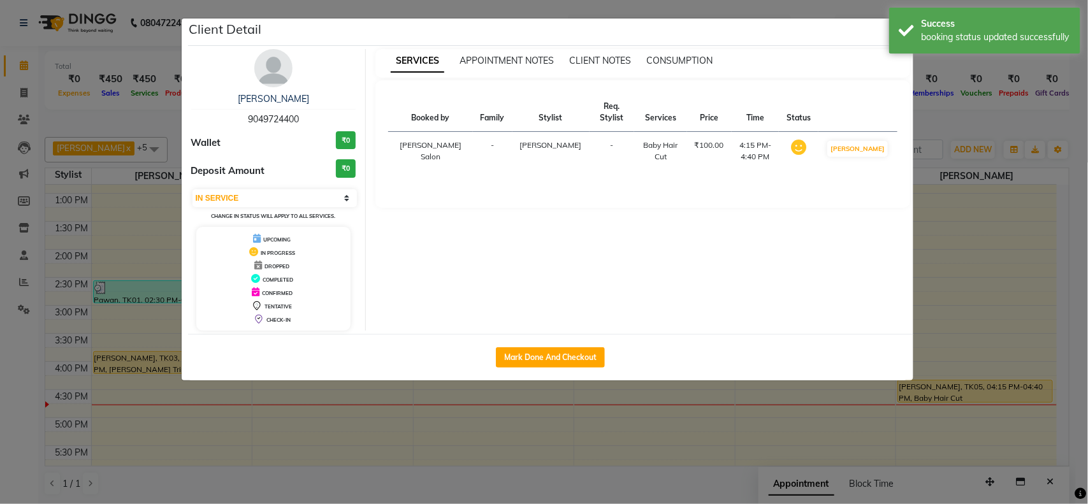
click at [959, 170] on ngb-modal-window "Client Detail [PERSON_NAME] 9049724400 Wallet ₹0 Deposit Amount ₹0 Select IN SE…" at bounding box center [544, 252] width 1088 height 504
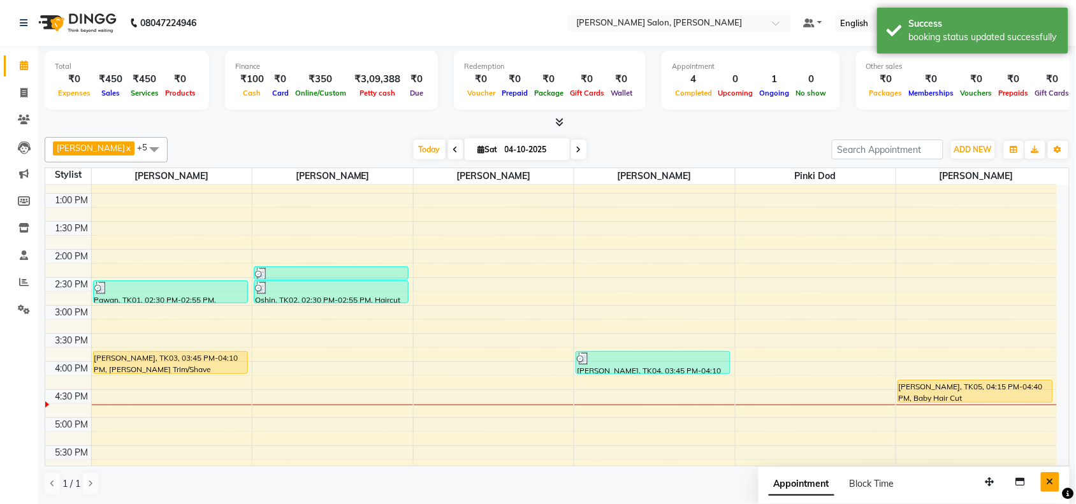
click at [1046, 473] on button "Close" at bounding box center [1050, 482] width 18 height 20
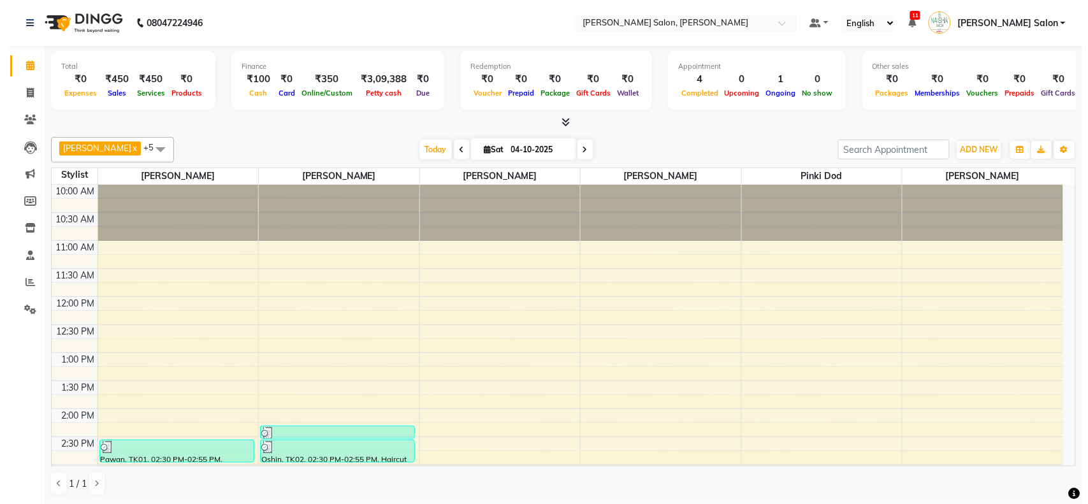
scroll to position [239, 0]
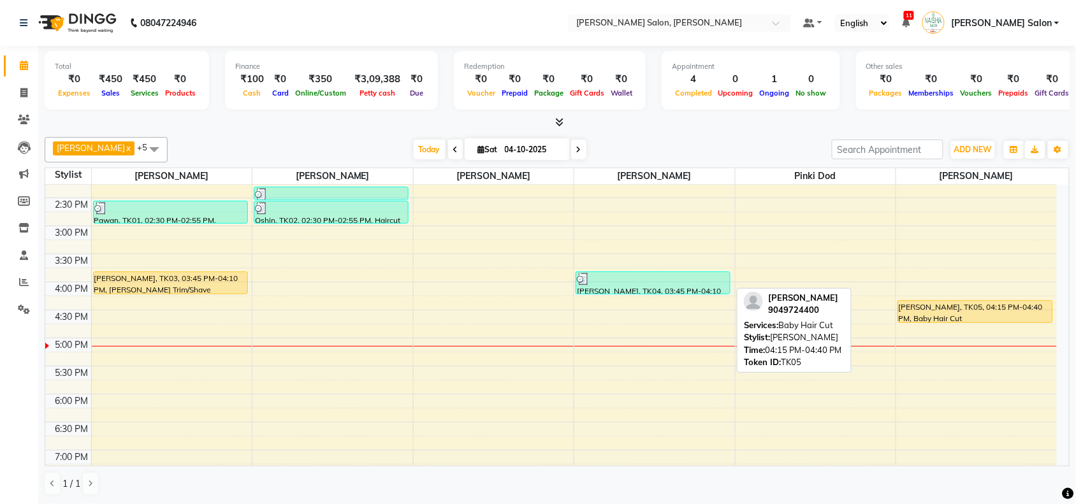
click at [902, 311] on div "[PERSON_NAME], TK05, 04:15 PM-04:40 PM, Baby Hair Cut" at bounding box center [975, 312] width 154 height 22
select select "1"
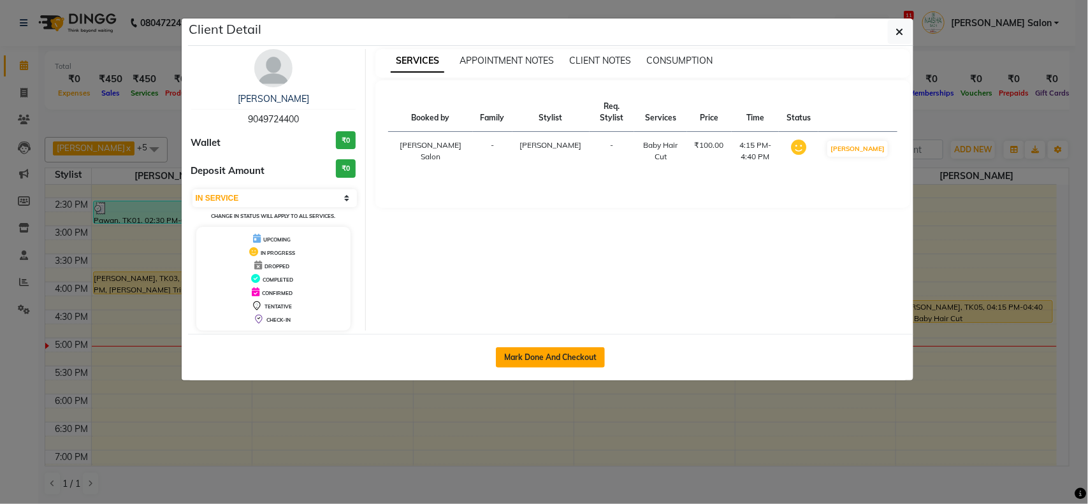
click at [546, 357] on button "Mark Done And Checkout" at bounding box center [550, 357] width 109 height 20
select select "5497"
select select "service"
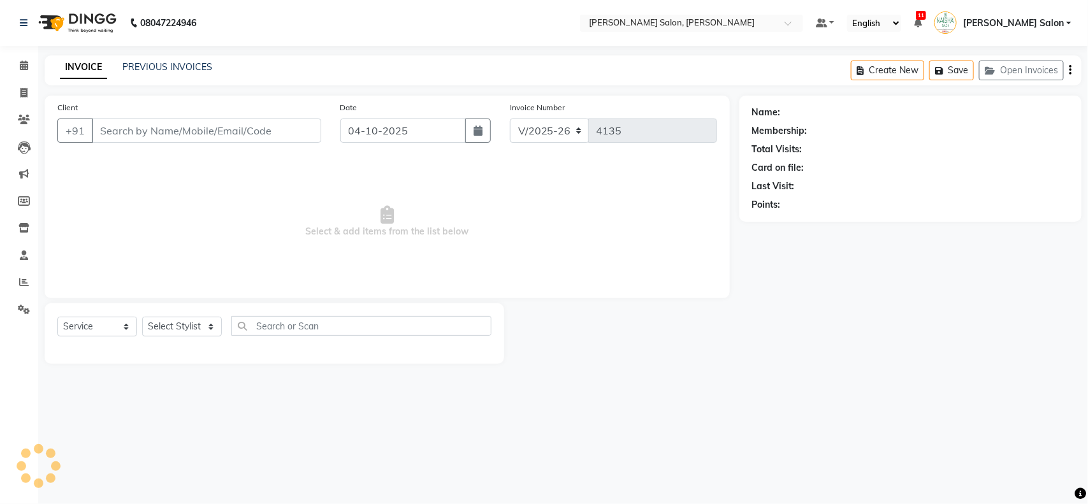
type input "9049724400"
select select "83168"
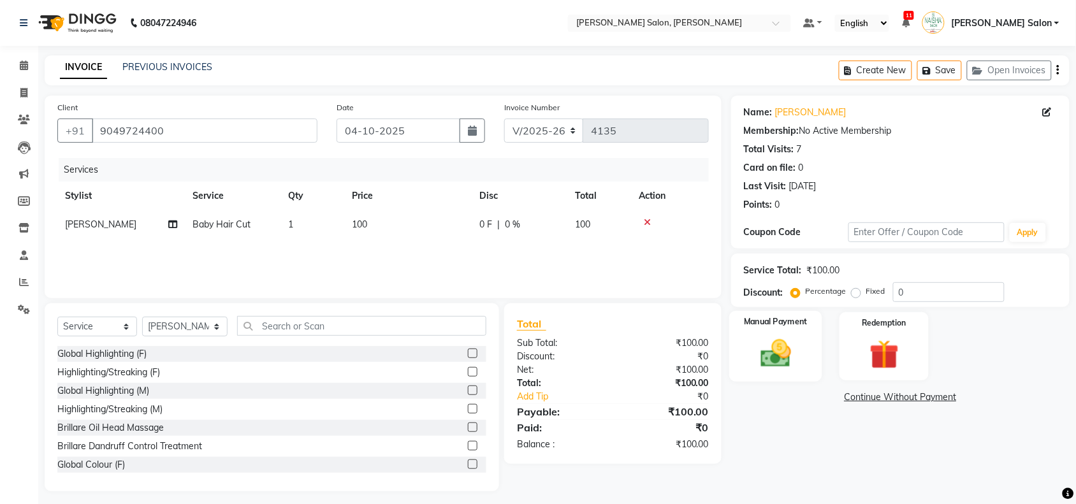
click at [811, 349] on div "Manual Payment" at bounding box center [775, 346] width 93 height 71
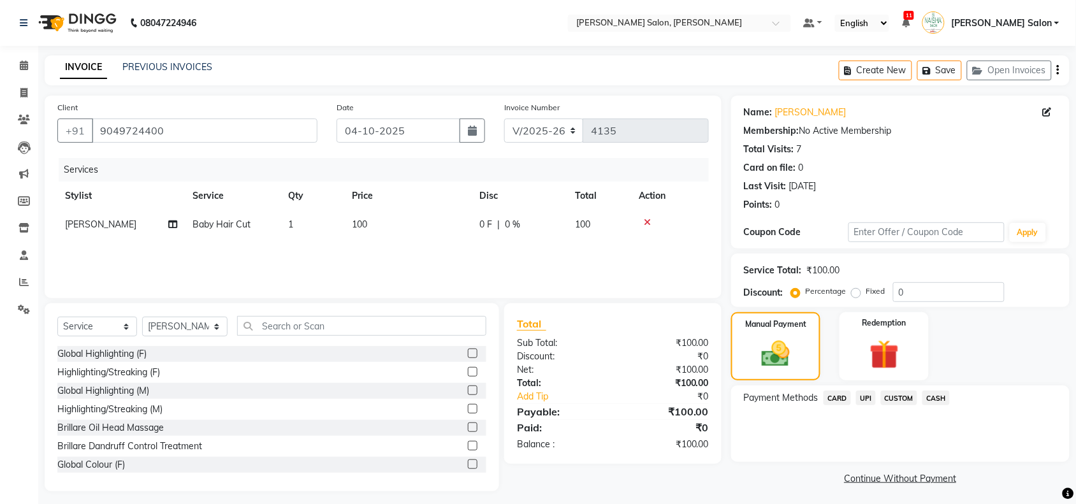
click at [874, 396] on span "UPI" at bounding box center [866, 398] width 20 height 15
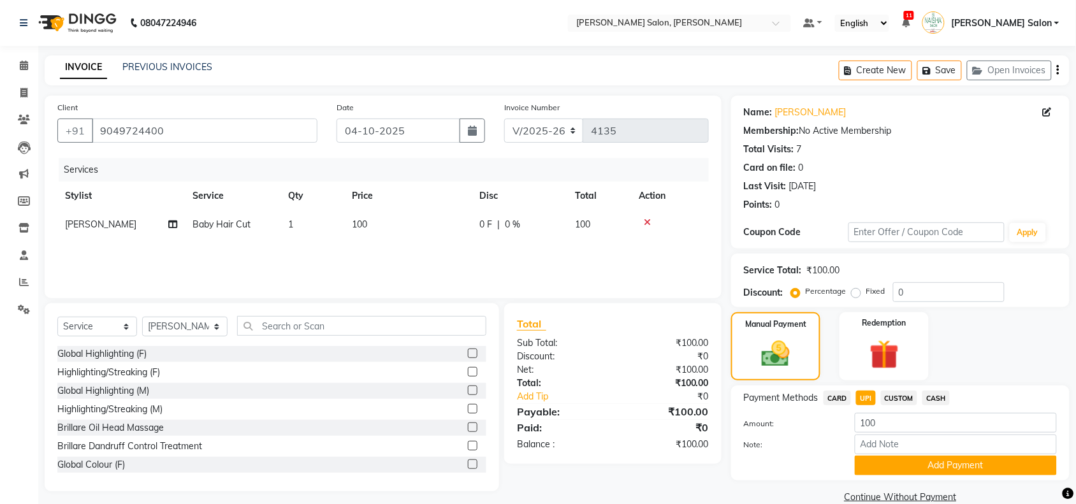
click at [915, 454] on div "Note:" at bounding box center [900, 446] width 332 height 22
click at [921, 459] on button "Add Payment" at bounding box center [956, 466] width 202 height 20
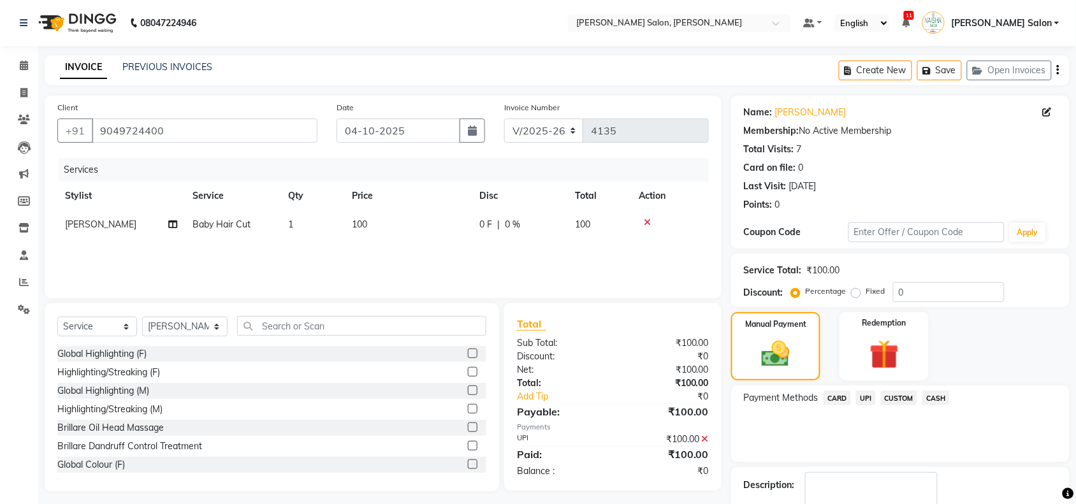
scroll to position [75, 0]
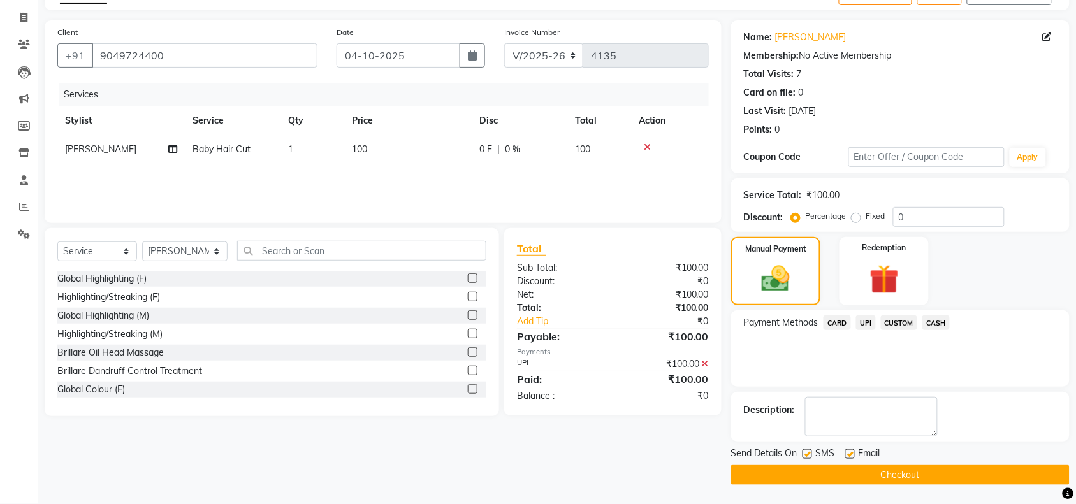
click at [919, 463] on div "Send Details On SMS Email Checkout" at bounding box center [900, 466] width 338 height 38
click at [916, 468] on button "Checkout" at bounding box center [900, 475] width 338 height 20
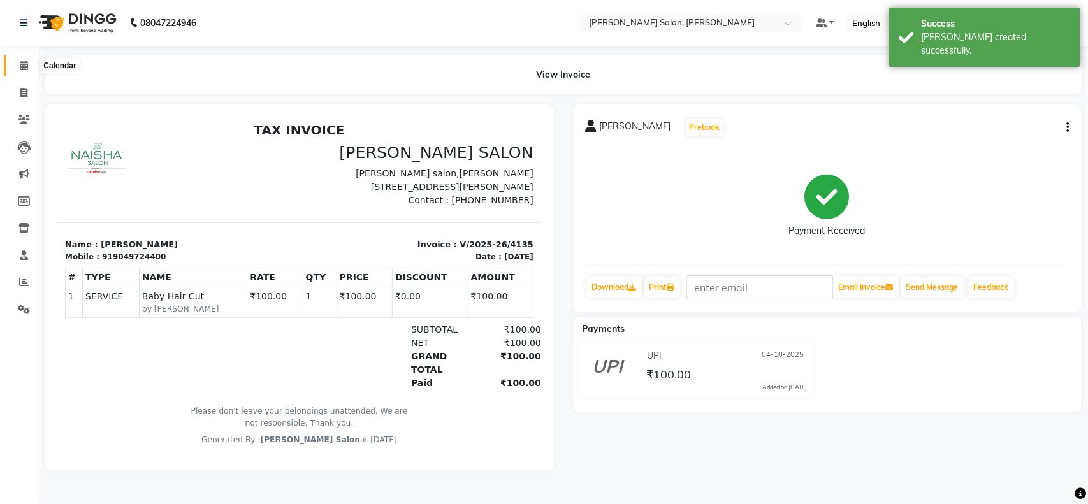
drag, startPoint x: 19, startPoint y: 62, endPoint x: 19, endPoint y: 71, distance: 8.9
click at [20, 62] on icon at bounding box center [24, 66] width 8 height 10
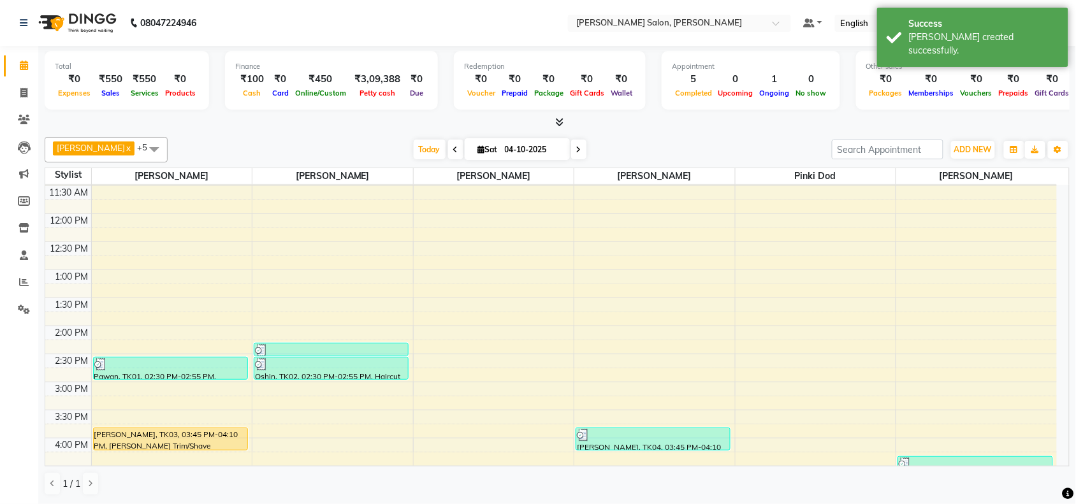
scroll to position [319, 0]
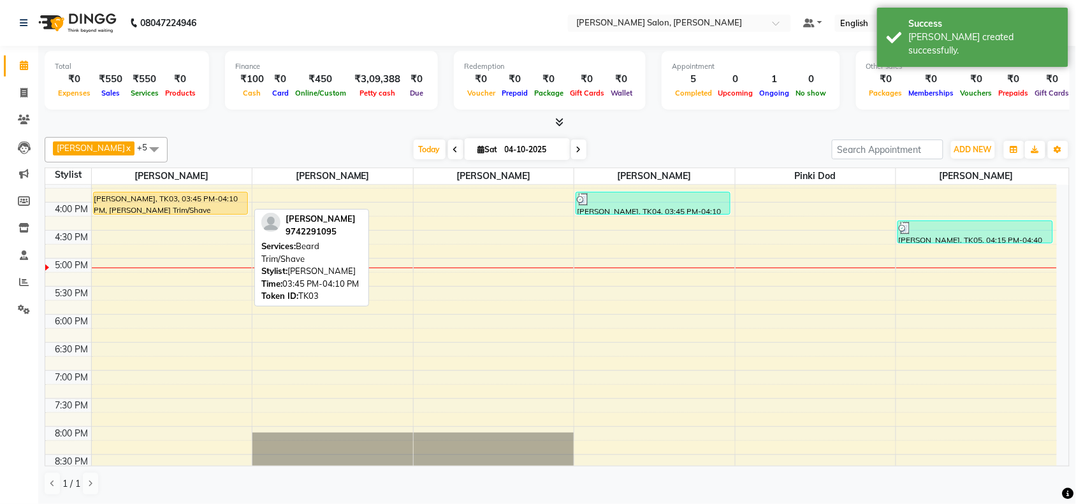
click at [201, 198] on div "[PERSON_NAME], TK03, 03:45 PM-04:10 PM, [PERSON_NAME] Trim/Shave" at bounding box center [171, 203] width 154 height 22
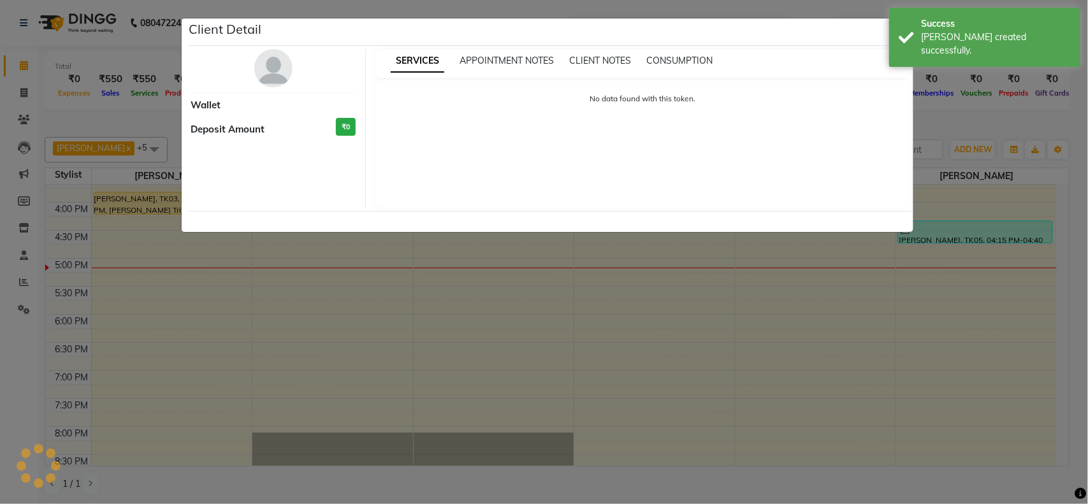
select select "1"
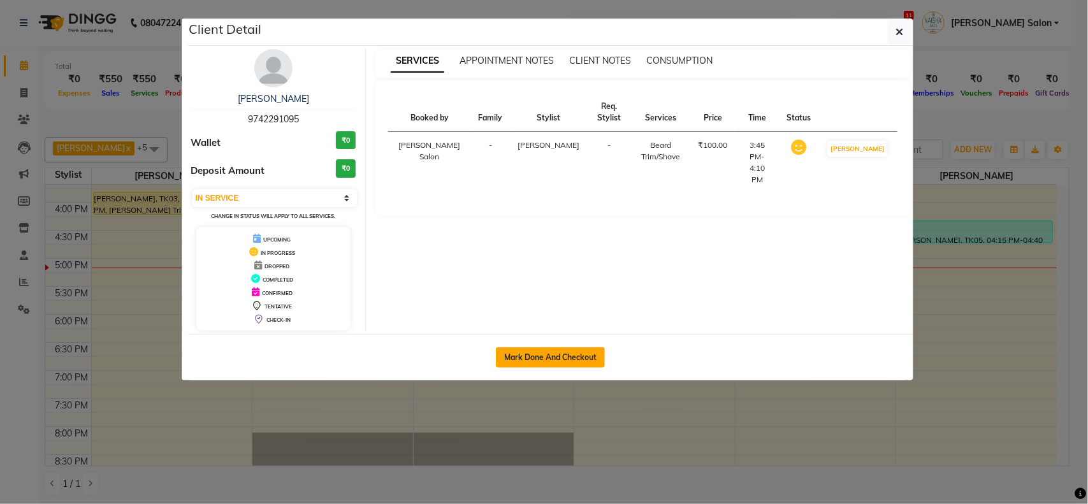
click at [537, 361] on button "Mark Done And Checkout" at bounding box center [550, 357] width 109 height 20
select select "service"
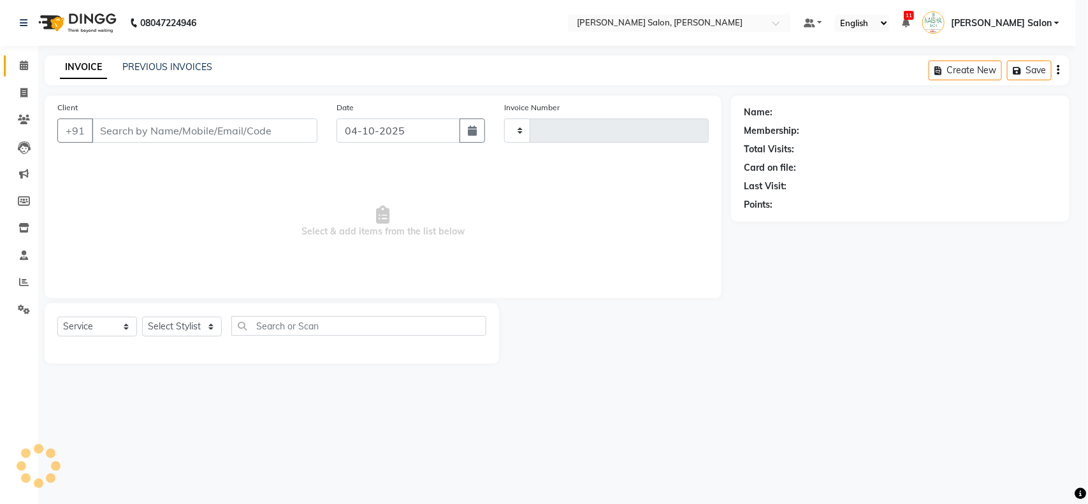
type input "4136"
select select "5497"
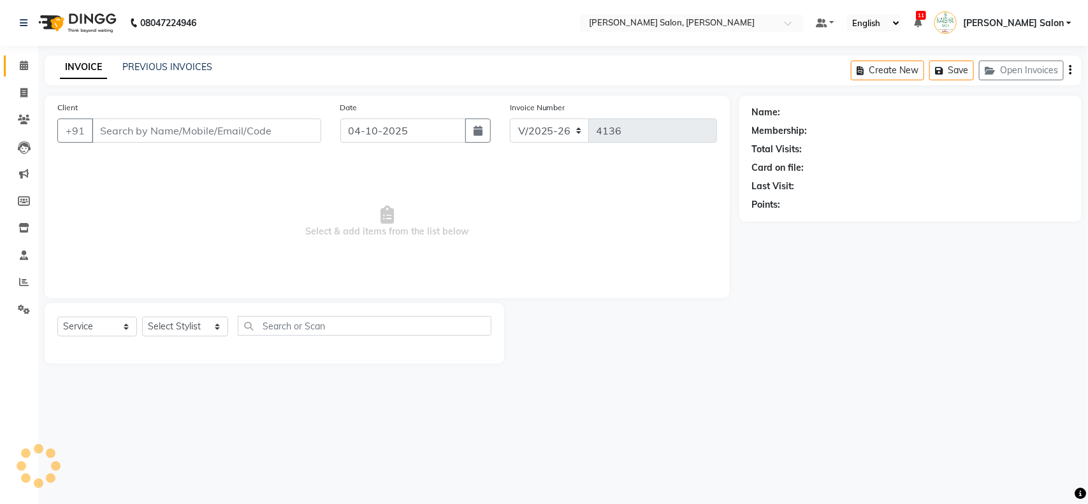
type input "9742291095"
select select "36999"
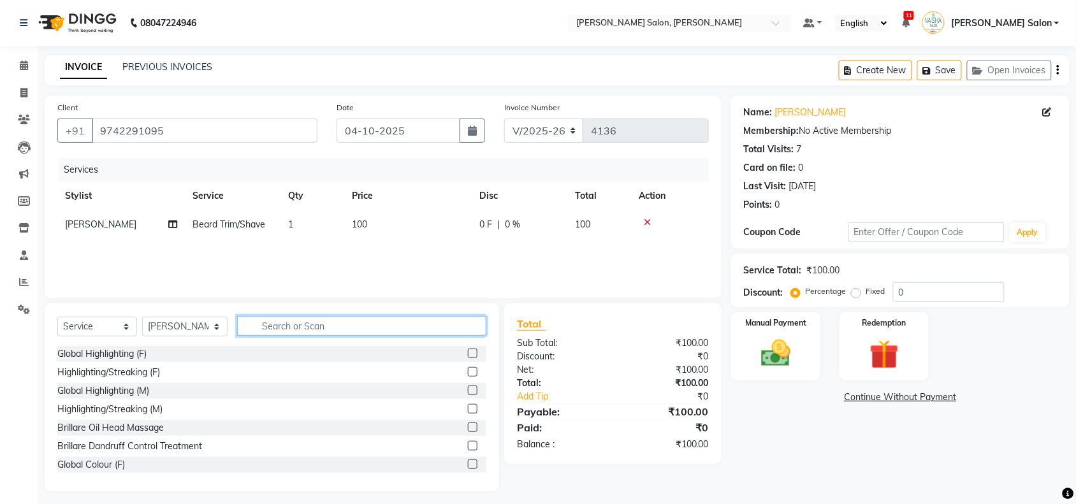
click at [294, 329] on input "text" at bounding box center [361, 326] width 249 height 20
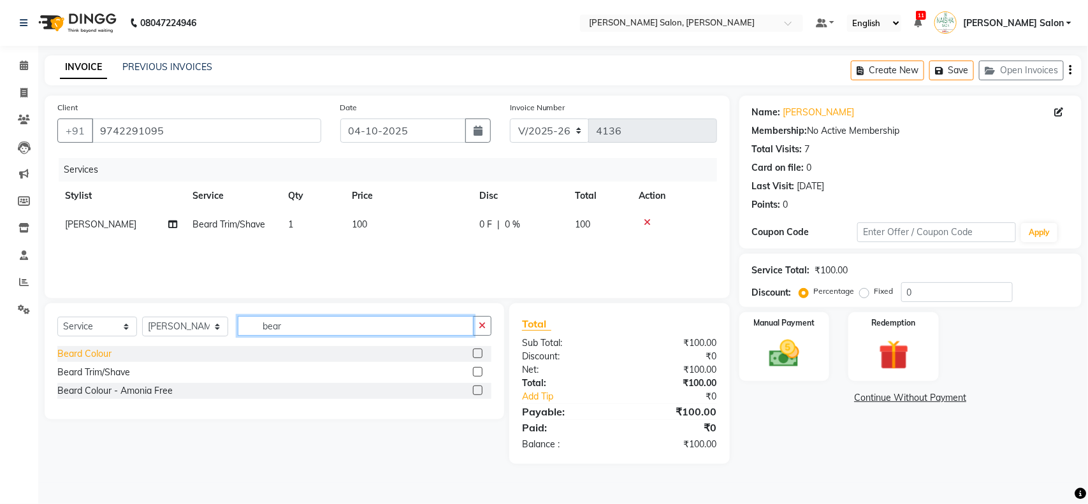
type input "bear"
click at [71, 358] on div "Beard Colour" at bounding box center [84, 353] width 54 height 13
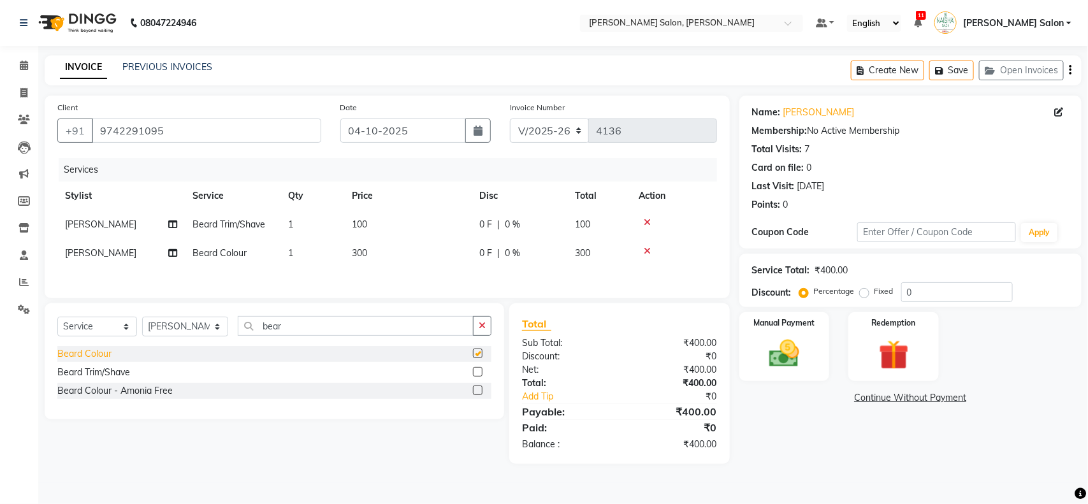
checkbox input "false"
click at [336, 246] on td "1" at bounding box center [312, 253] width 64 height 29
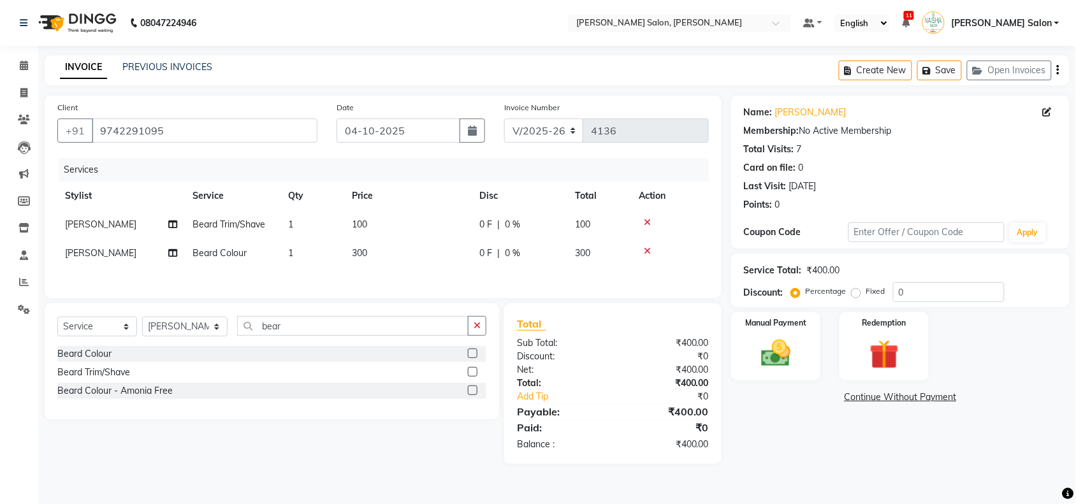
select select "36999"
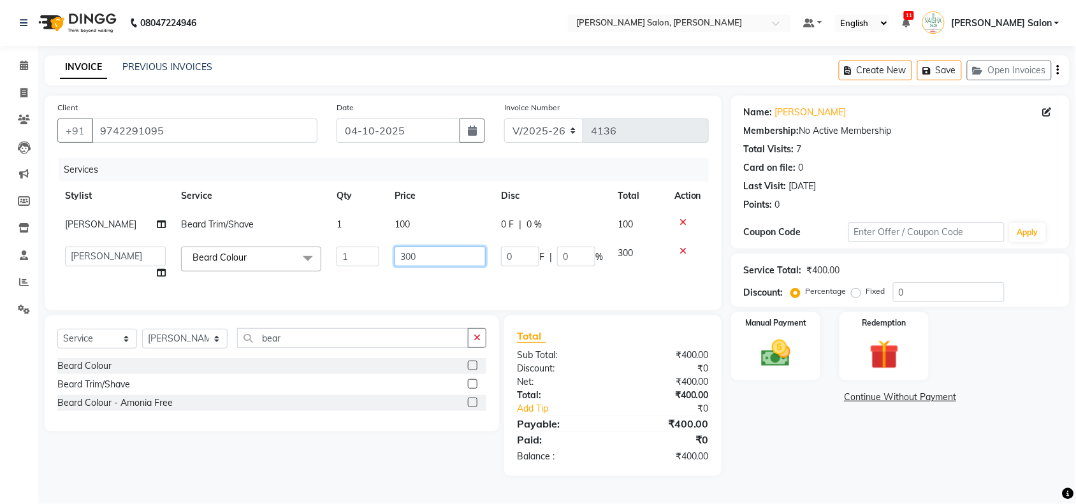
click at [399, 254] on input "300" at bounding box center [439, 257] width 91 height 20
type input "400"
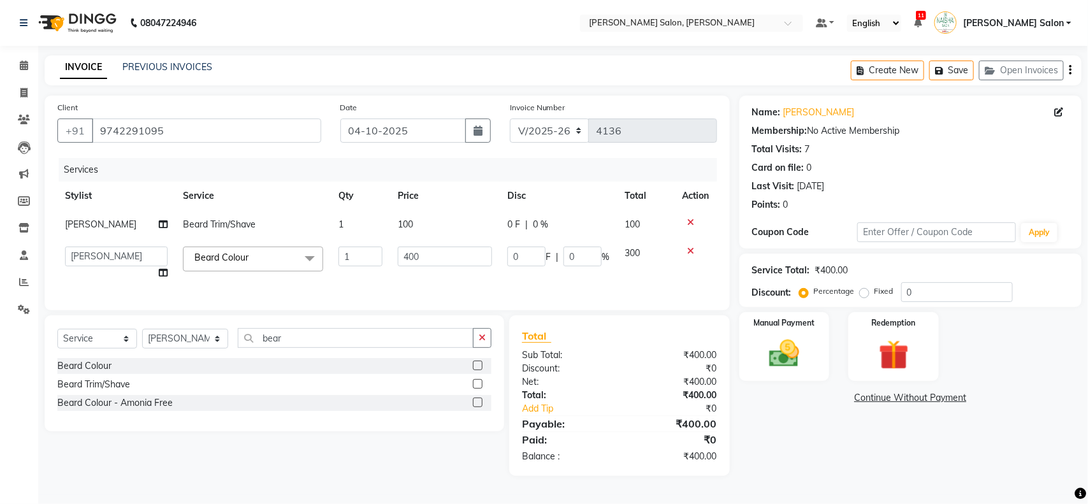
click at [399, 272] on div "Services Stylist Service Qty Price Disc Total Action Pawan chauhan [PERSON_NAME…" at bounding box center [387, 228] width 660 height 140
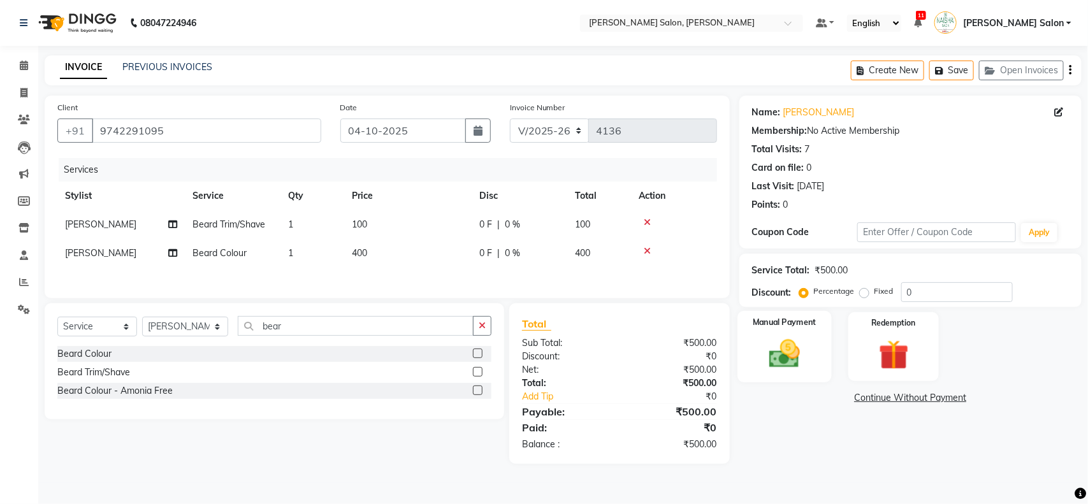
click at [788, 358] on img at bounding box center [784, 354] width 50 height 36
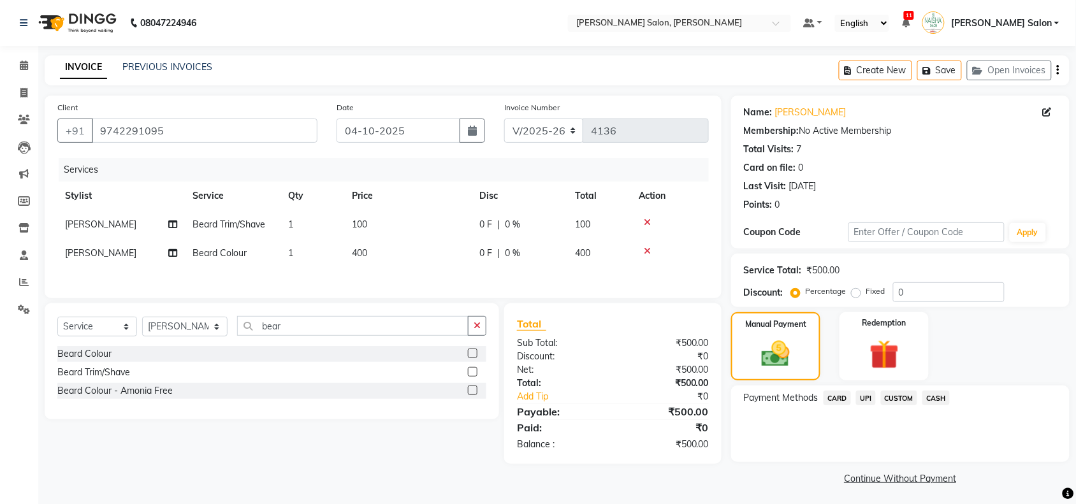
click at [860, 406] on div "UPI" at bounding box center [863, 399] width 25 height 17
click at [874, 396] on span "UPI" at bounding box center [866, 398] width 20 height 15
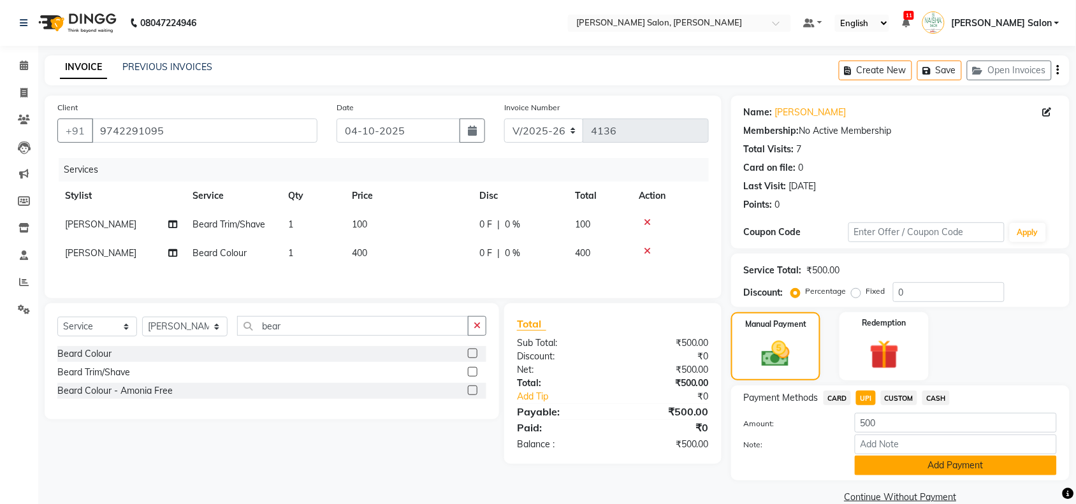
click at [907, 472] on button "Add Payment" at bounding box center [956, 466] width 202 height 20
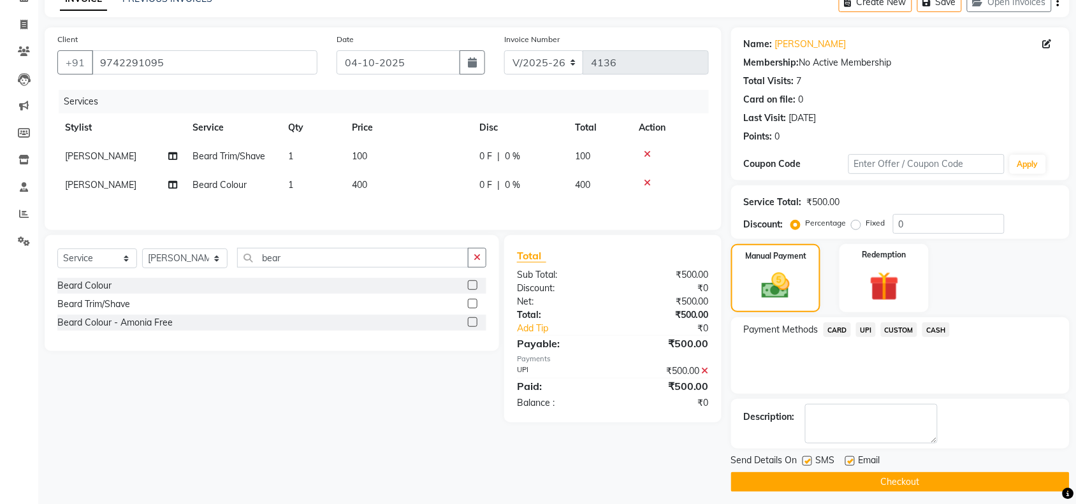
scroll to position [75, 0]
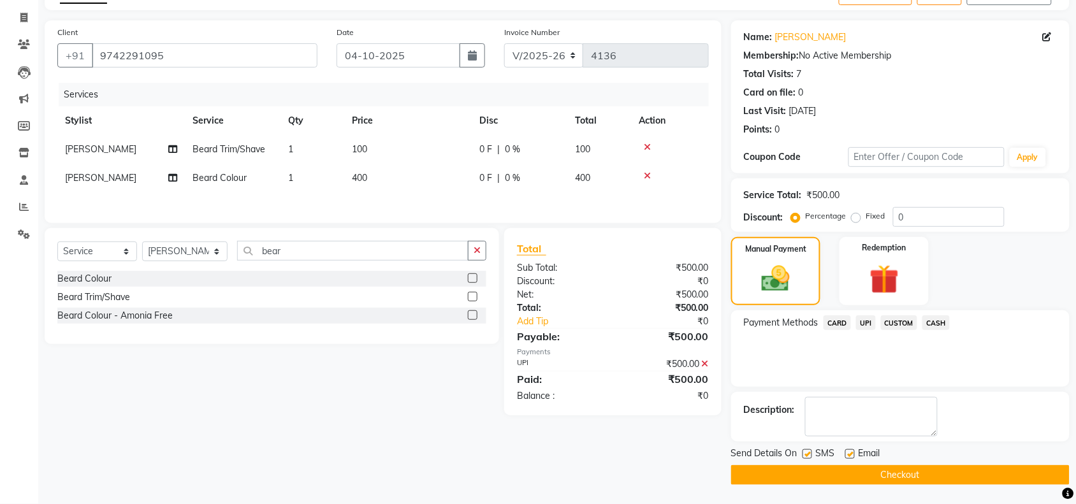
click at [788, 472] on button "Checkout" at bounding box center [900, 475] width 338 height 20
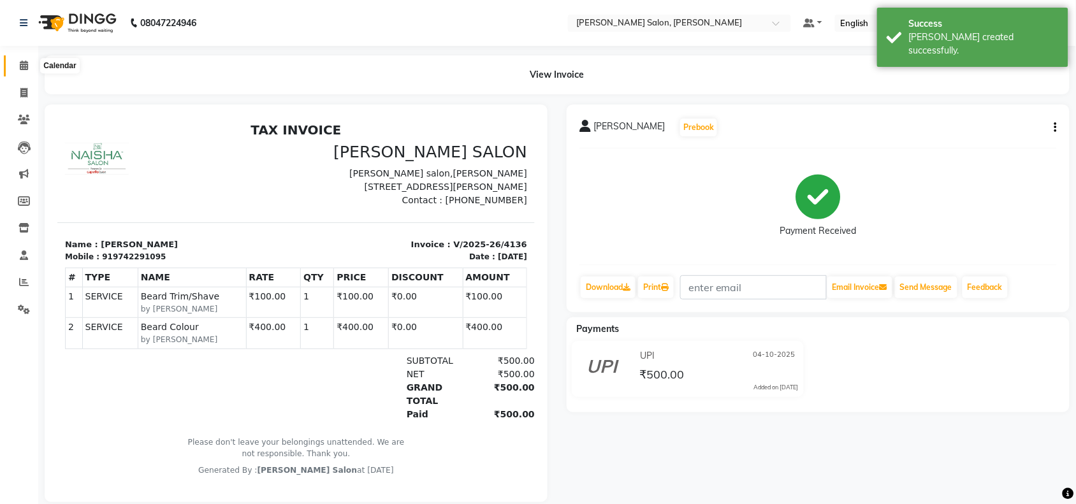
click at [20, 65] on icon at bounding box center [24, 66] width 8 height 10
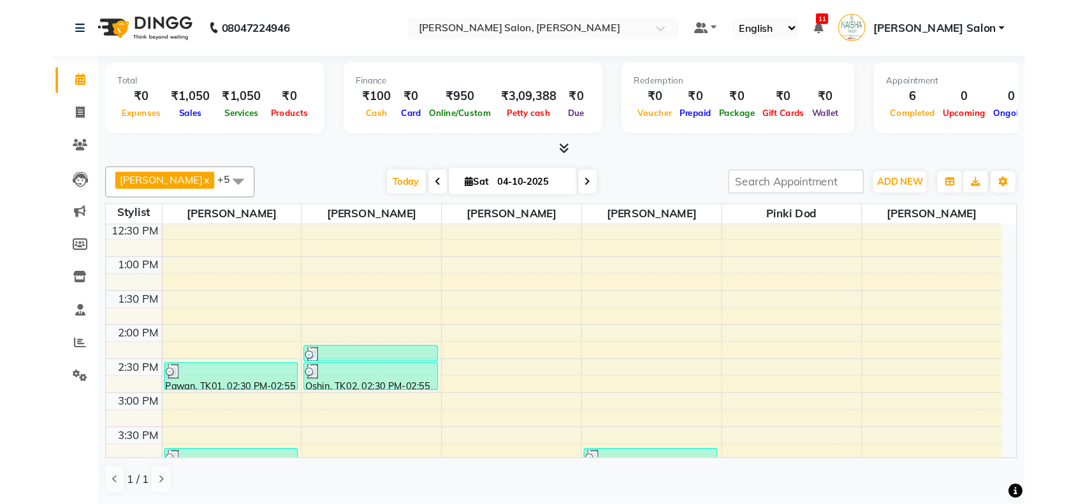
scroll to position [159, 0]
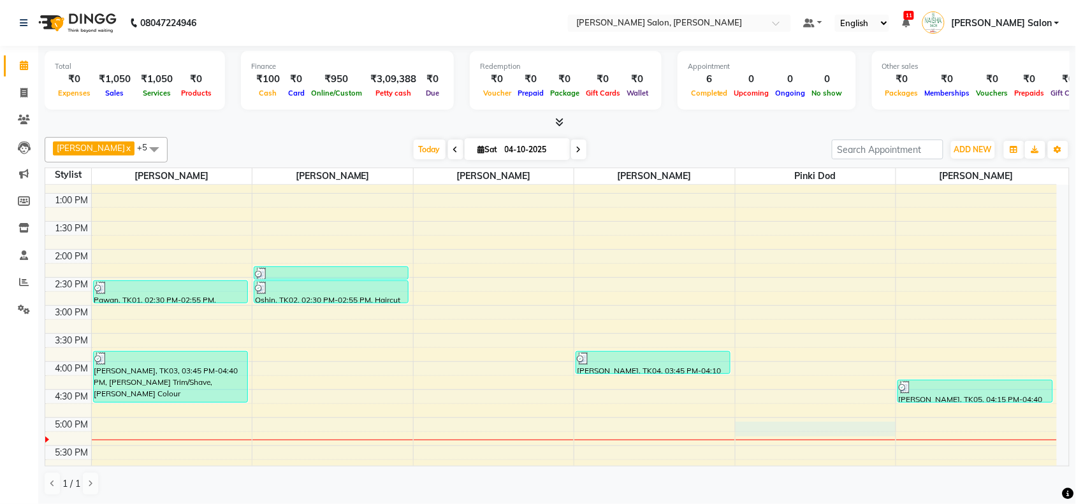
click at [784, 435] on div "10:00 AM 10:30 AM 11:00 AM 11:30 AM 12:00 PM 12:30 PM 1:00 PM 1:30 PM 2:00 PM 2…" at bounding box center [550, 361] width 1011 height 672
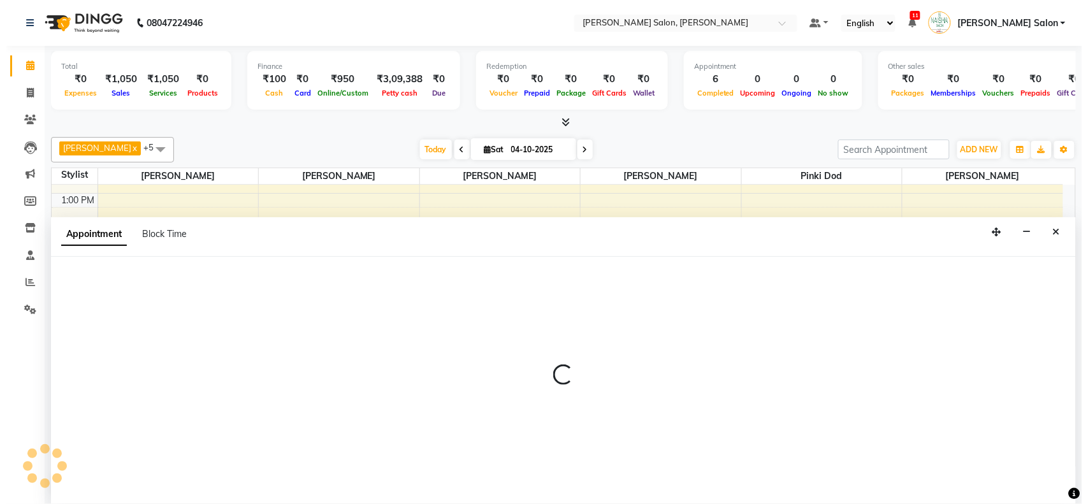
scroll to position [1, 0]
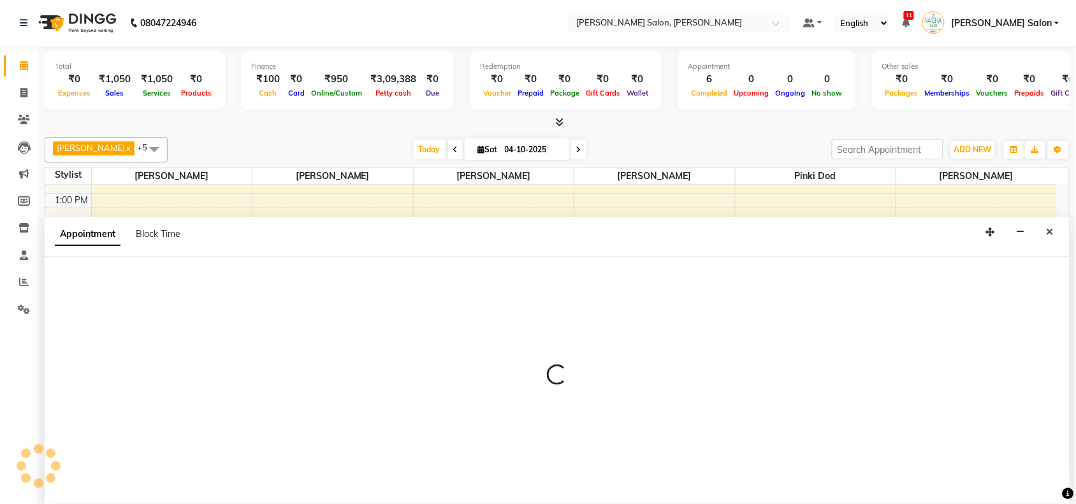
select select "90150"
select select "tentative"
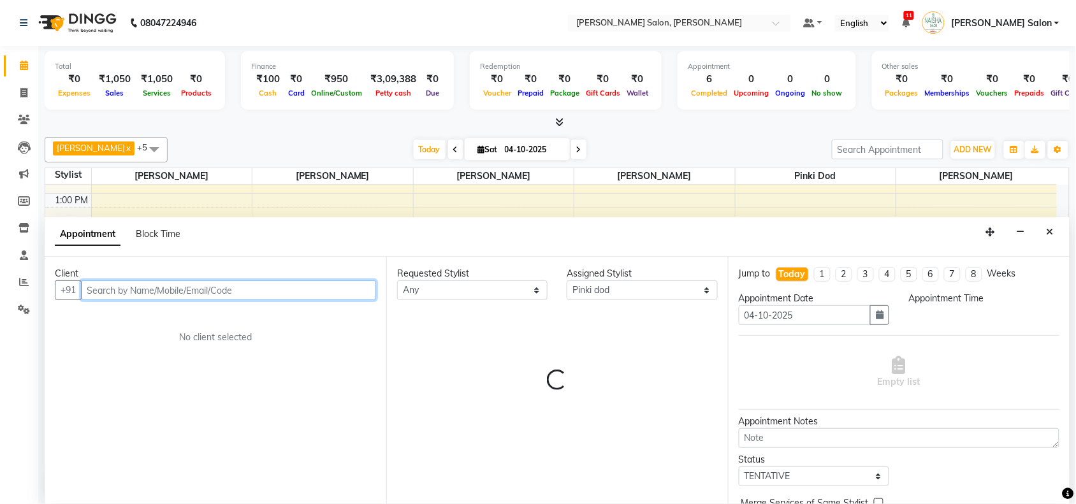
select select "1020"
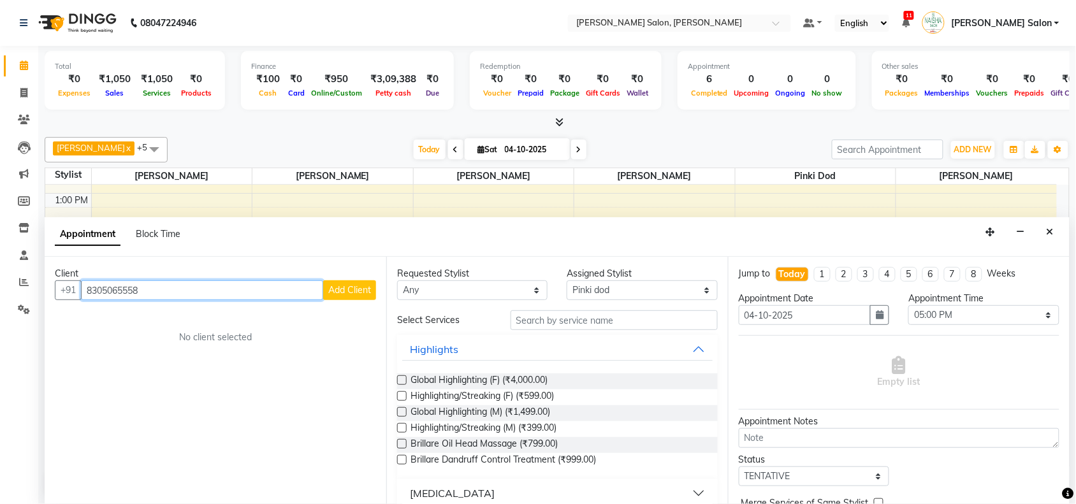
type input "8305065558"
click at [370, 293] on span "Add Client" at bounding box center [349, 289] width 43 height 11
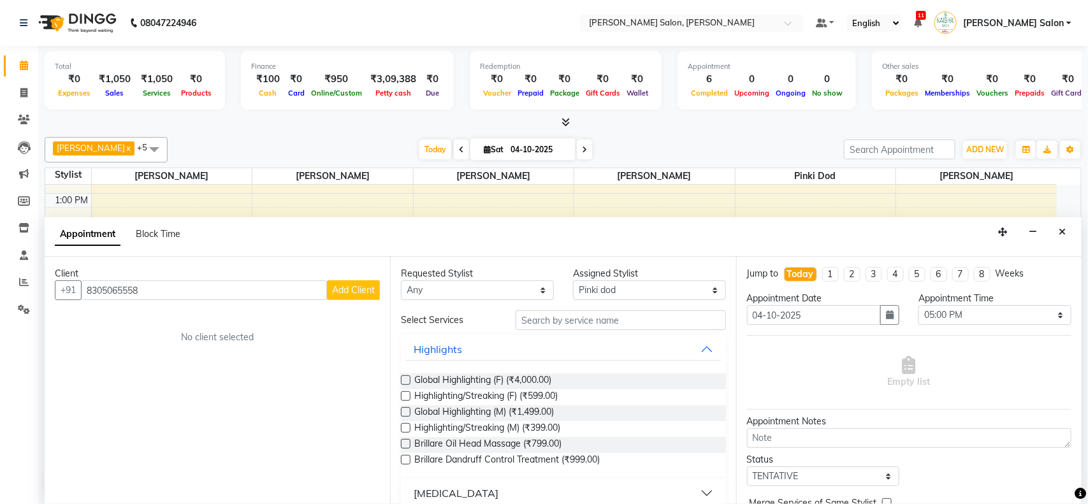
select select "22"
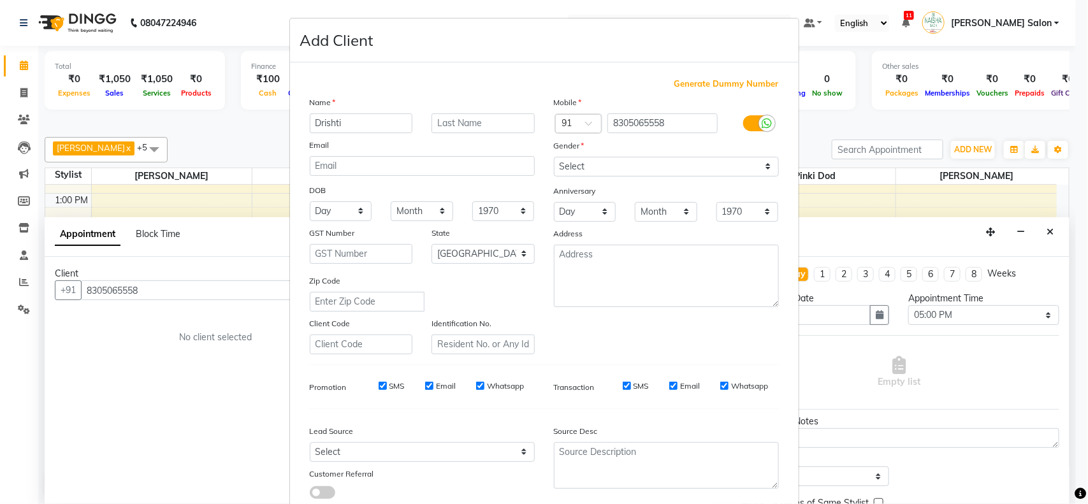
type input "Drishti"
click at [440, 115] on input "text" at bounding box center [482, 123] width 103 height 20
type input "Behune"
click at [600, 166] on select "Select [DEMOGRAPHIC_DATA] [DEMOGRAPHIC_DATA] Other Prefer Not To Say" at bounding box center [666, 167] width 225 height 20
select select "[DEMOGRAPHIC_DATA]"
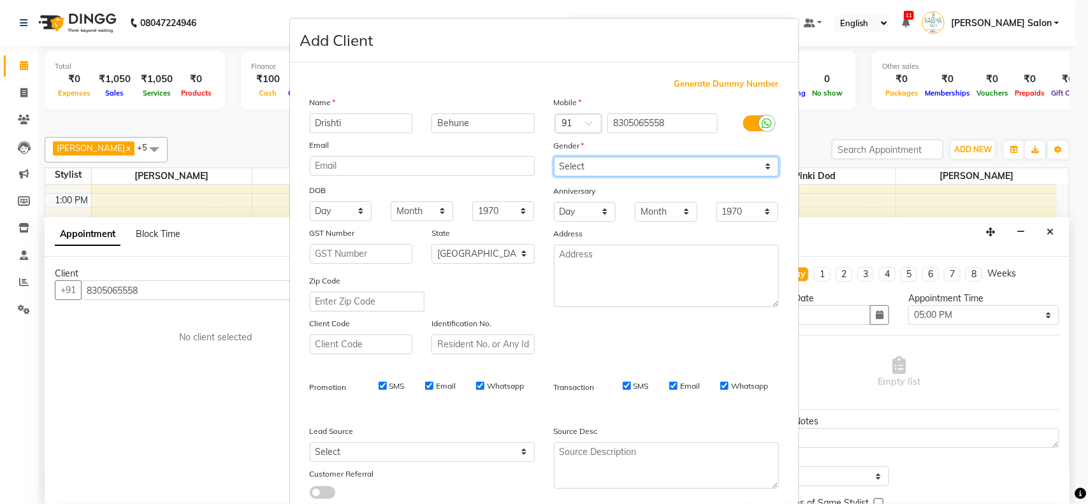
click at [554, 157] on select "Select [DEMOGRAPHIC_DATA] [DEMOGRAPHIC_DATA] Other Prefer Not To Say" at bounding box center [666, 167] width 225 height 20
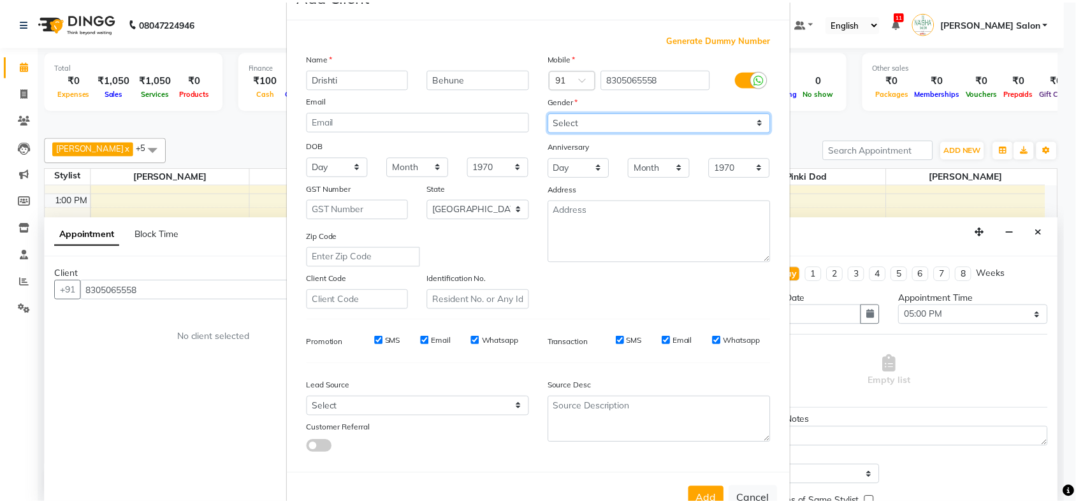
scroll to position [80, 0]
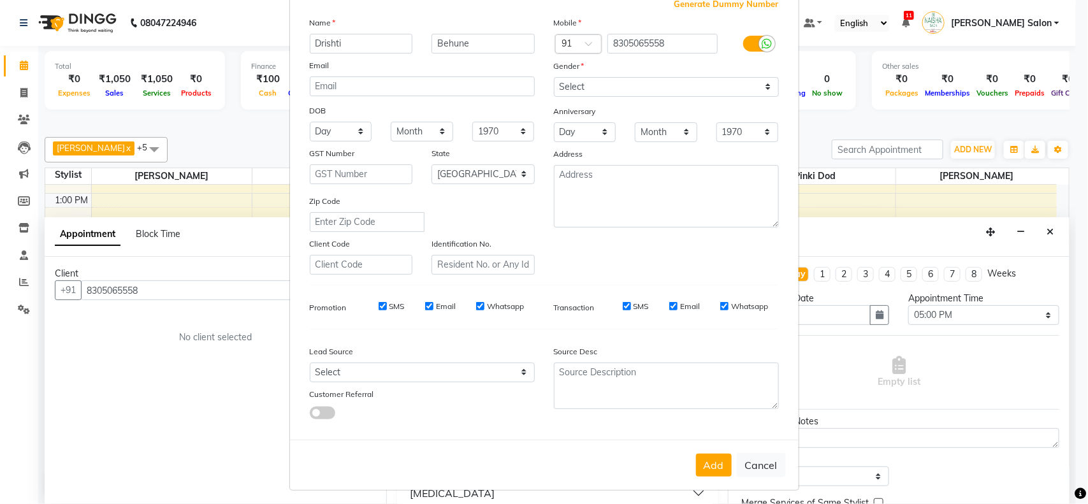
click at [709, 473] on div "Add Cancel" at bounding box center [544, 465] width 509 height 50
click at [709, 468] on button "Add" at bounding box center [714, 465] width 36 height 23
select select
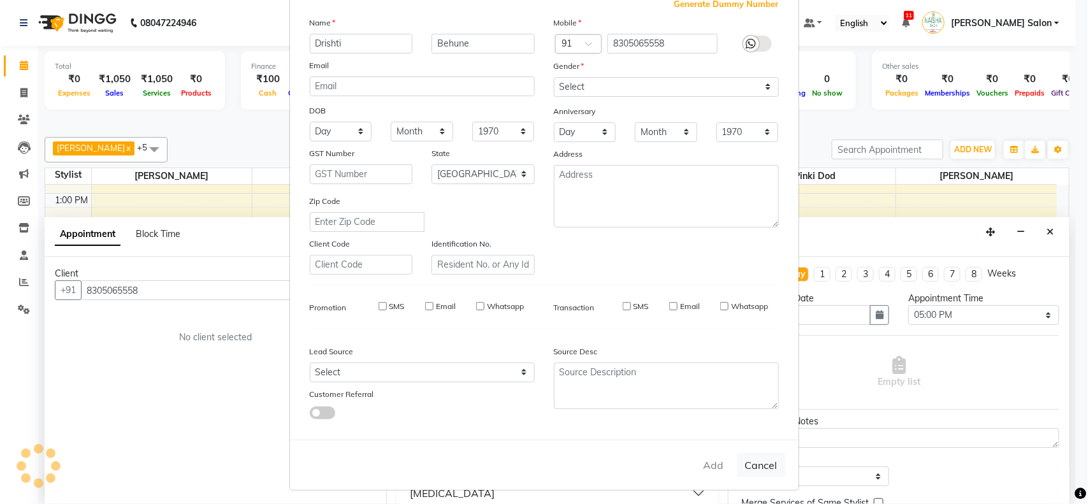
select select "null"
select select
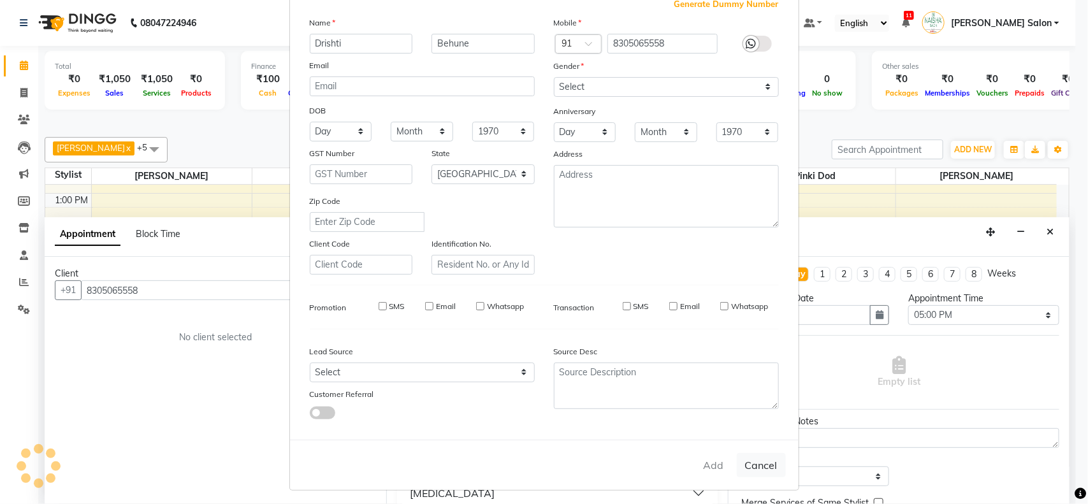
checkbox input "false"
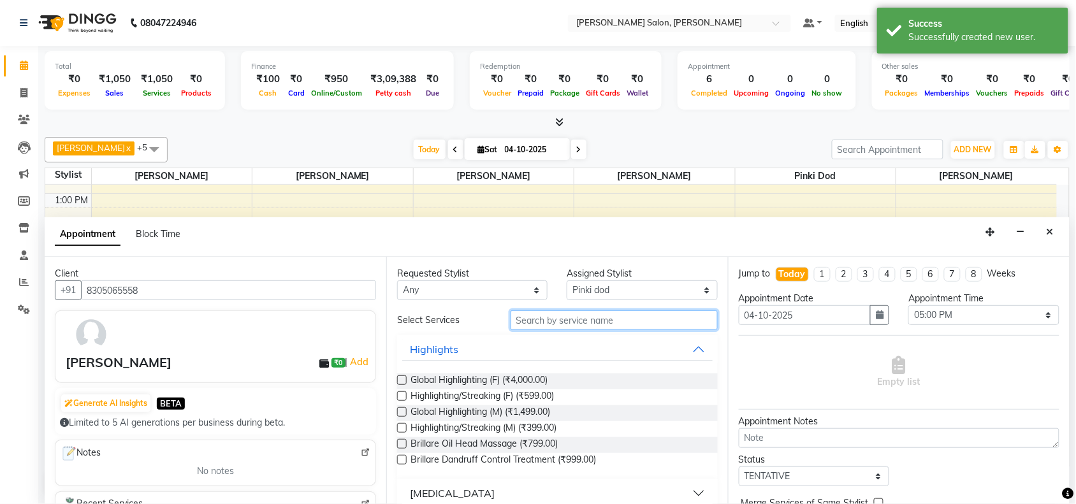
click at [637, 326] on input "text" at bounding box center [613, 320] width 207 height 20
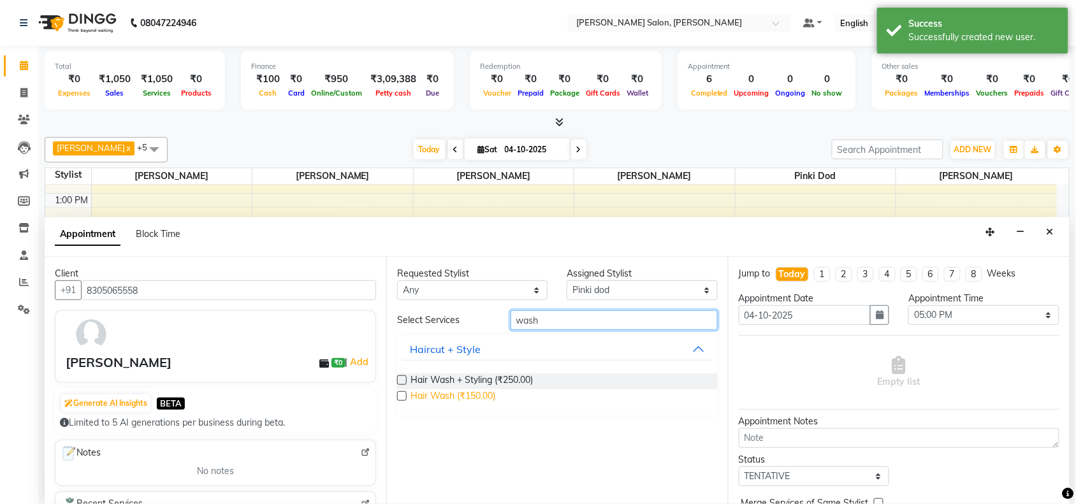
type input "wash"
click at [493, 396] on span "Hair Wash (₹150.00)" at bounding box center [452, 397] width 85 height 16
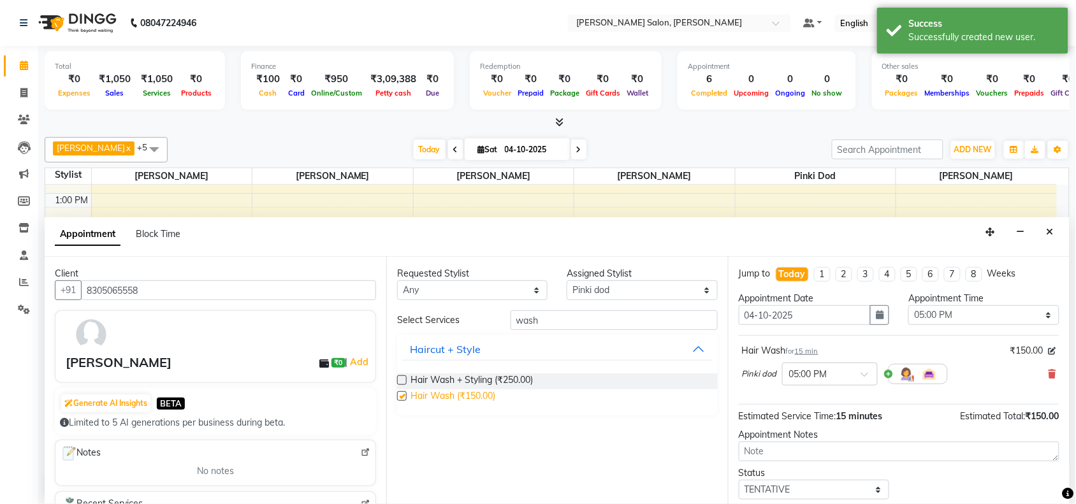
checkbox input "false"
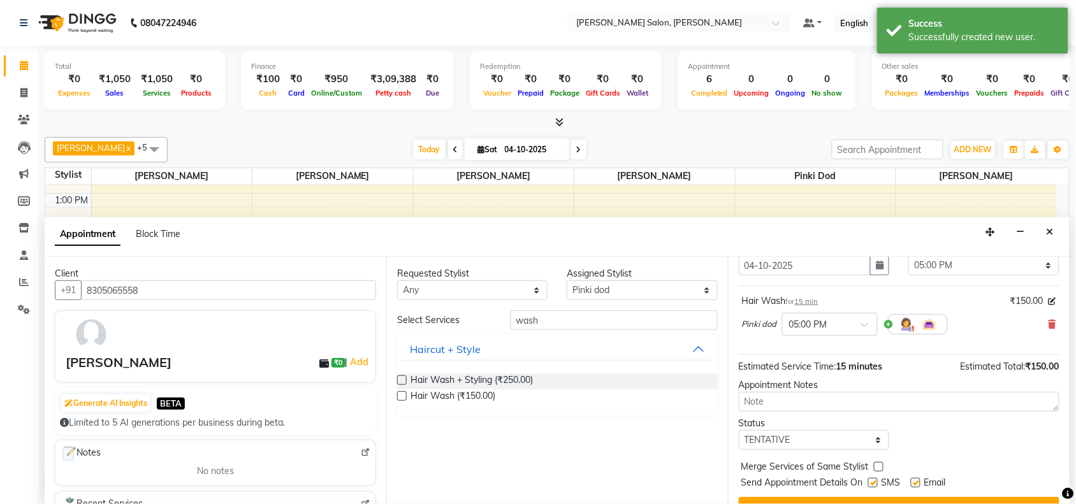
scroll to position [76, 0]
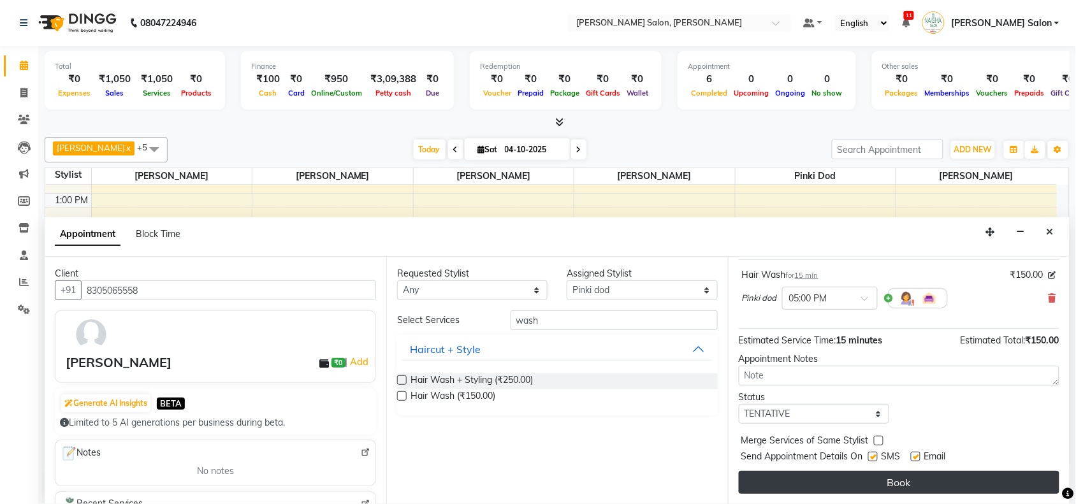
click at [948, 472] on button "Book" at bounding box center [899, 482] width 321 height 23
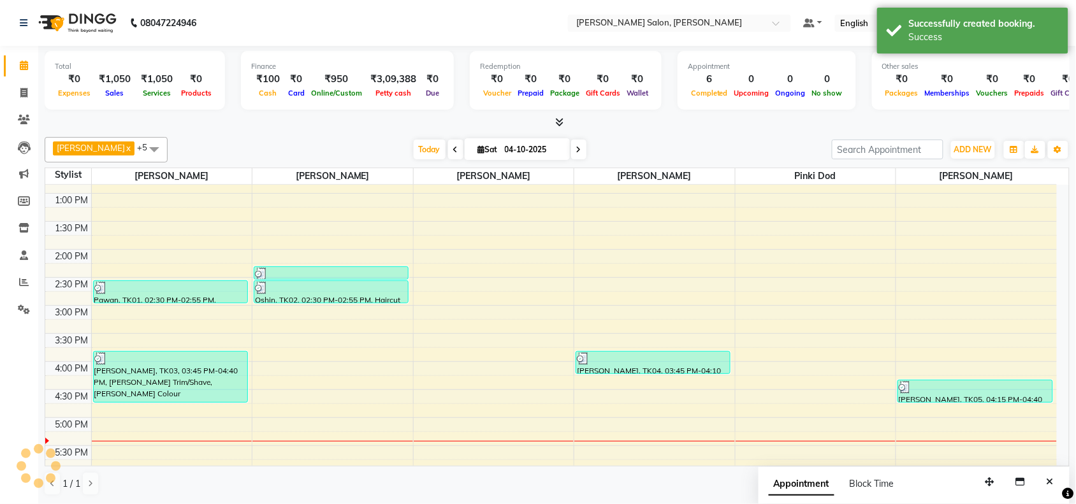
scroll to position [0, 0]
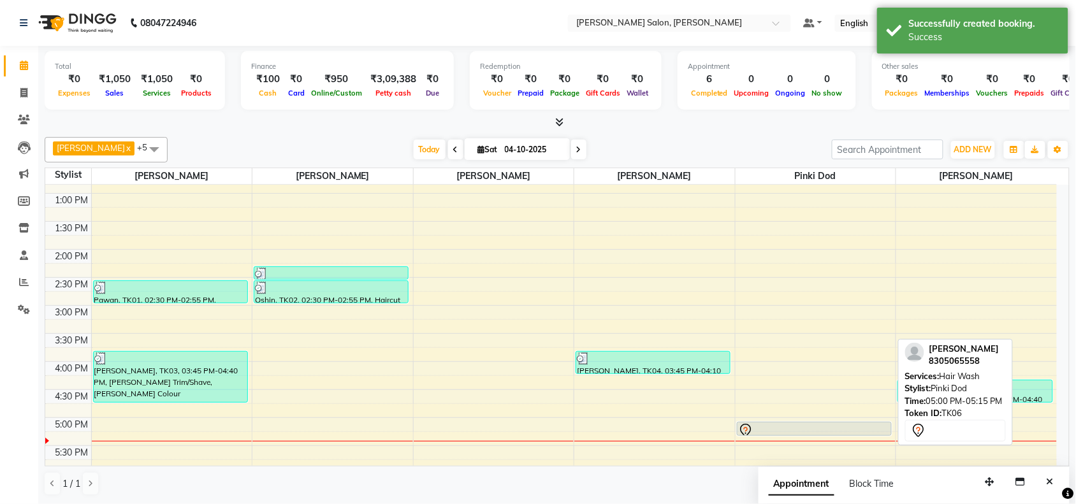
click at [848, 428] on div at bounding box center [814, 430] width 152 height 15
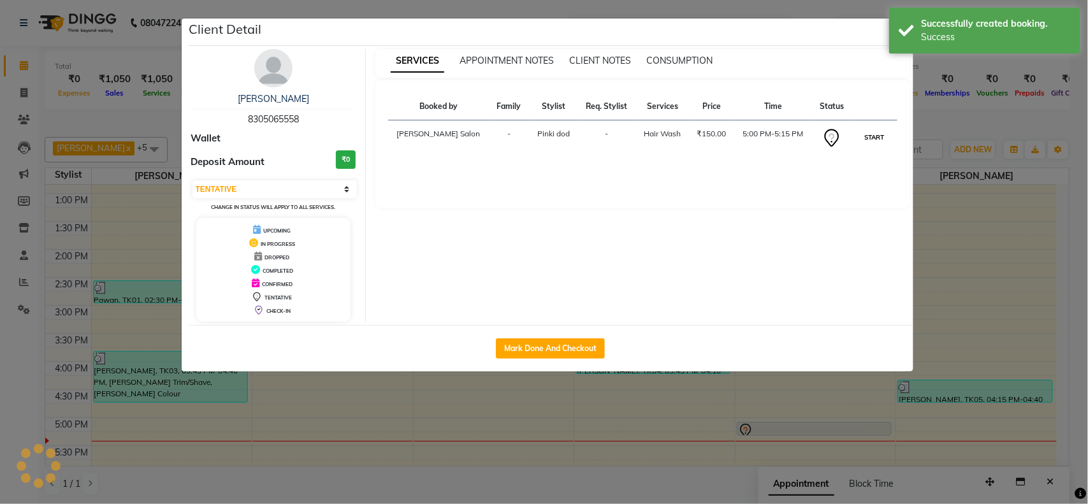
click at [867, 134] on button "START" at bounding box center [875, 137] width 26 height 16
select select "1"
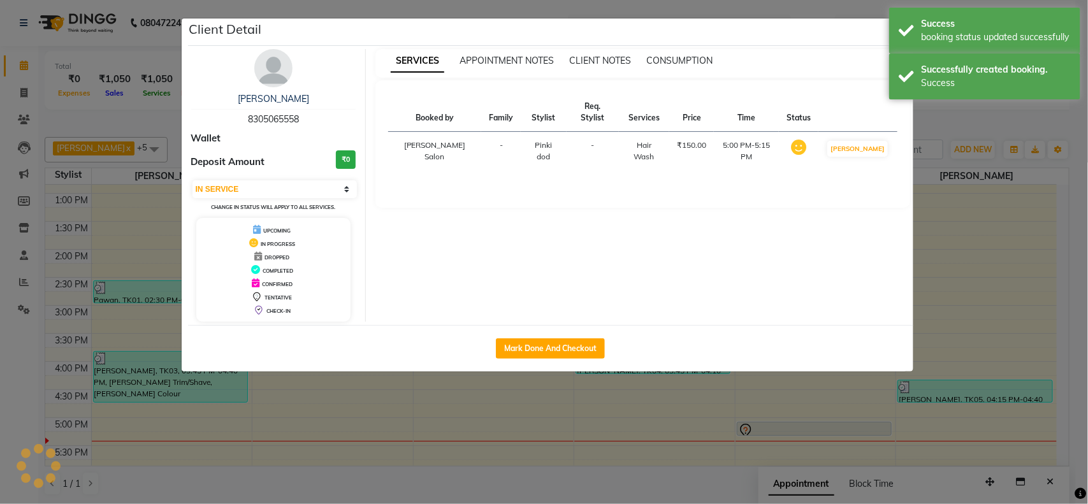
click at [948, 172] on ngb-modal-window "Client Detail [PERSON_NAME] 8305065558 Wallet Deposit Amount ₹0 Select IN SERVI…" at bounding box center [544, 252] width 1088 height 504
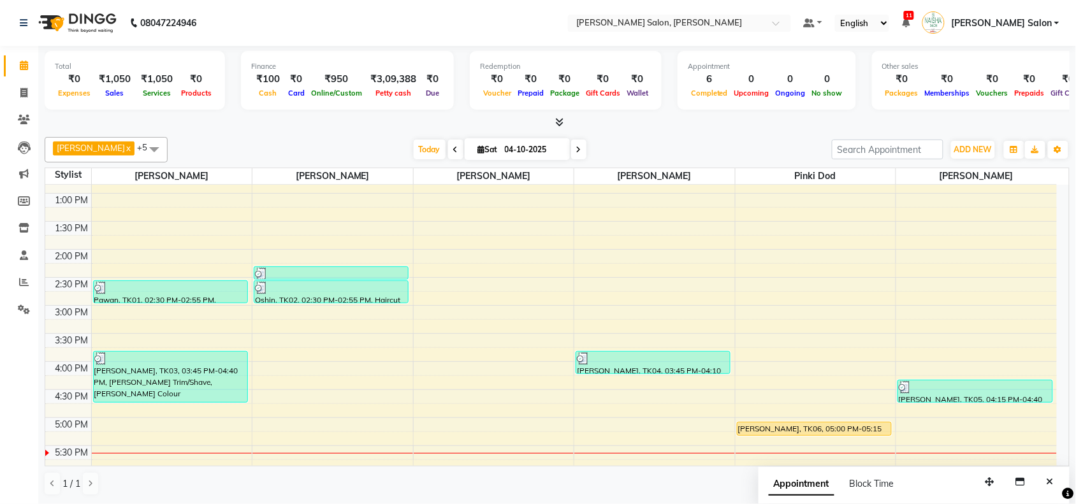
click at [635, 449] on div "10:00 AM 10:30 AM 11:00 AM 11:30 AM 12:00 PM 12:30 PM 1:00 PM 1:30 PM 2:00 PM 2…" at bounding box center [550, 361] width 1011 height 672
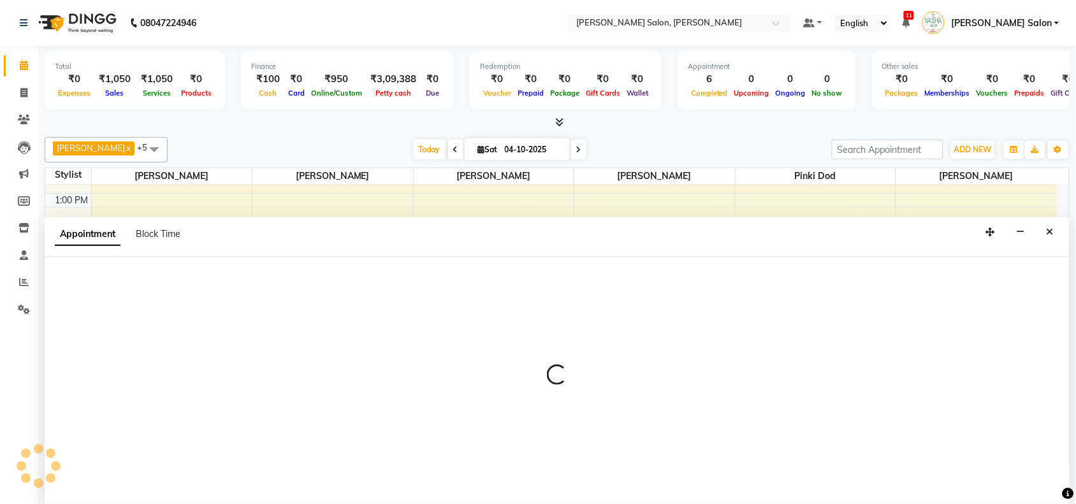
scroll to position [1, 0]
select select "84067"
select select "tentative"
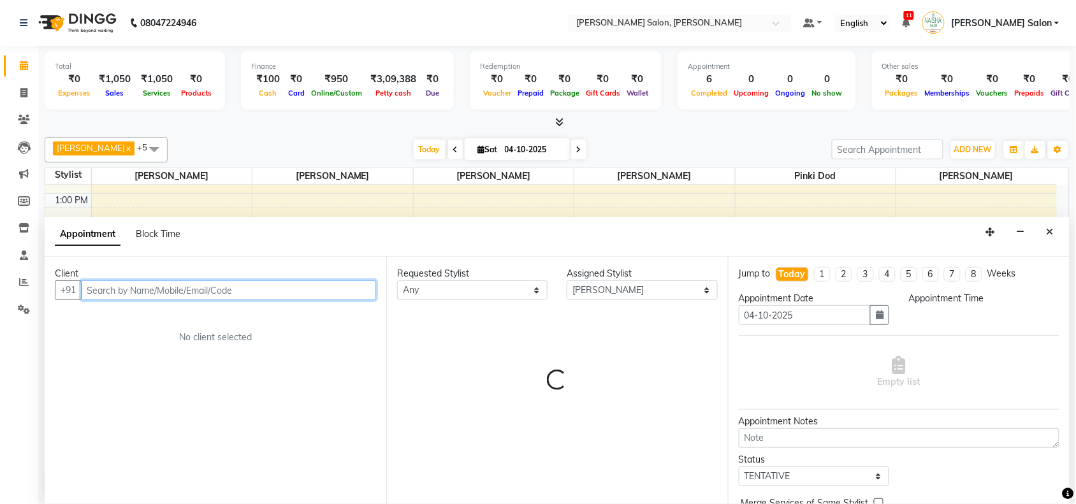
select select "1035"
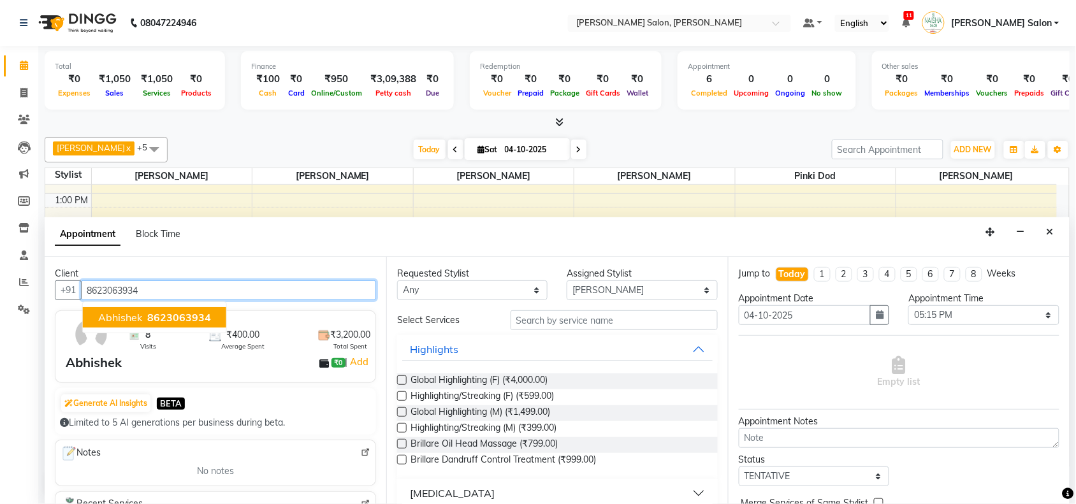
type input "8623063934"
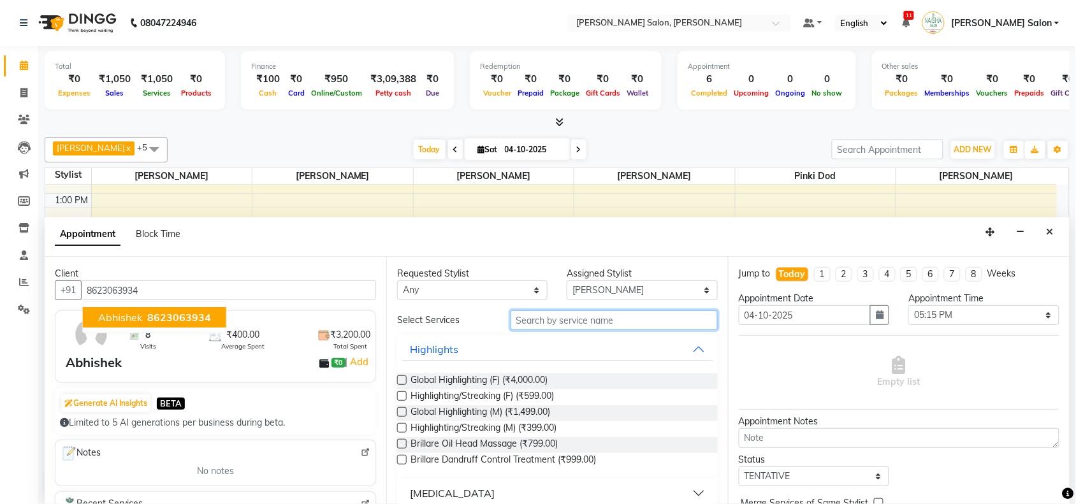
click at [665, 326] on input "text" at bounding box center [613, 320] width 207 height 20
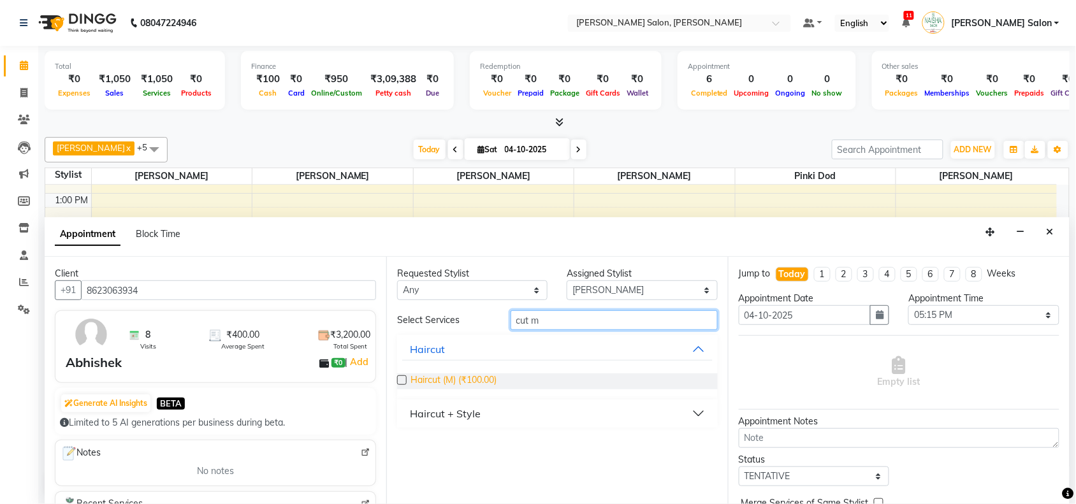
type input "cut m"
click at [496, 382] on span "Haircut (M) (₹100.00)" at bounding box center [453, 381] width 86 height 16
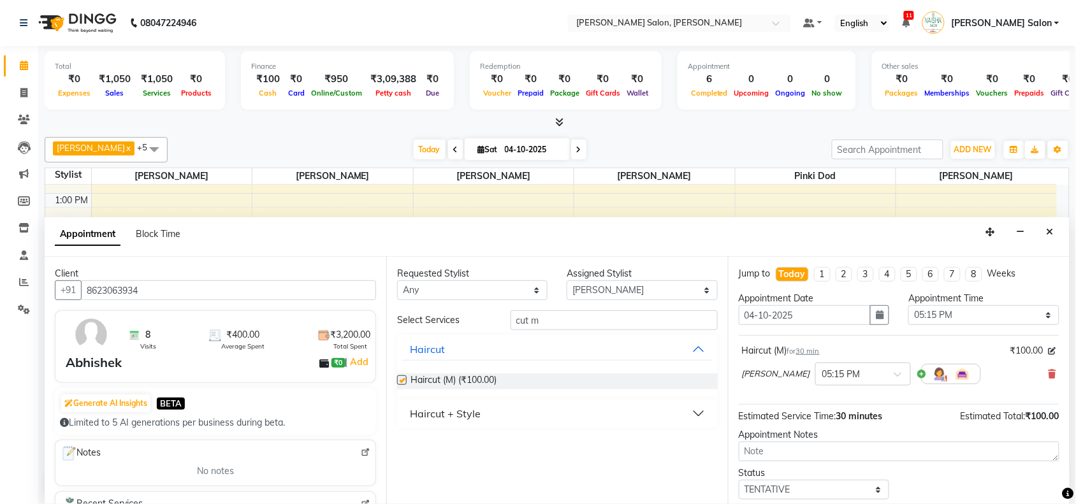
checkbox input "false"
click at [556, 329] on input "cut m" at bounding box center [613, 320] width 207 height 20
type input "c"
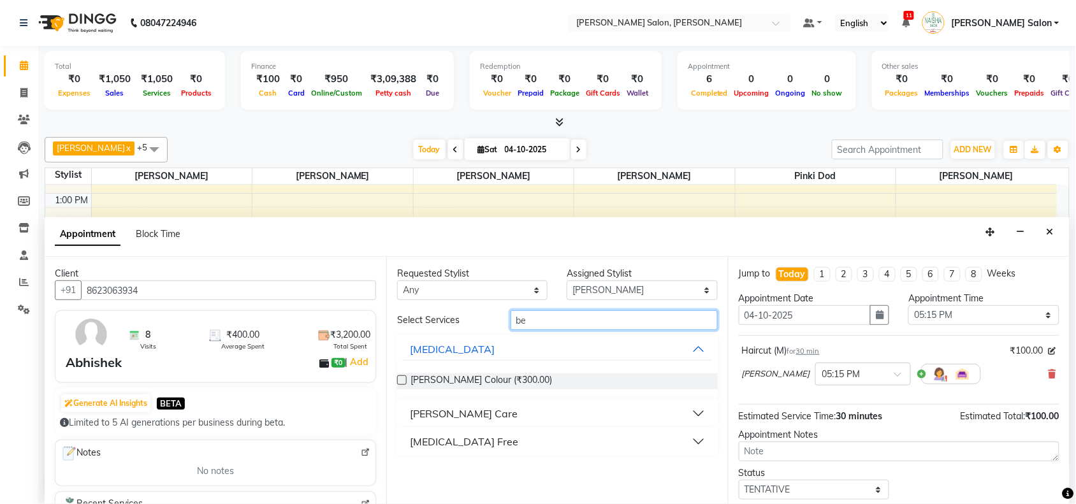
type input "be"
click at [419, 414] on div "[PERSON_NAME] Care" at bounding box center [464, 413] width 108 height 15
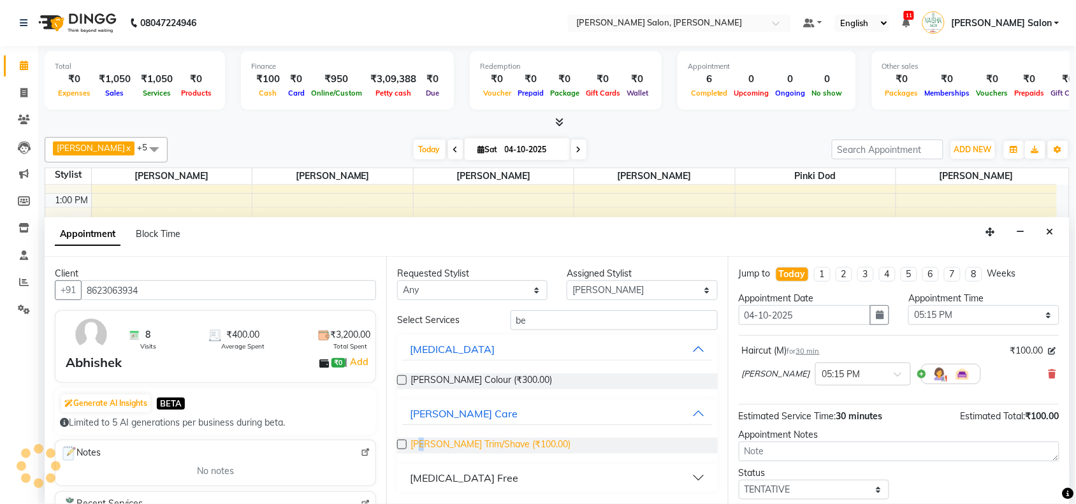
click at [426, 438] on span "[PERSON_NAME] Trim/Shave (₹100.00)" at bounding box center [490, 446] width 160 height 16
checkbox input "false"
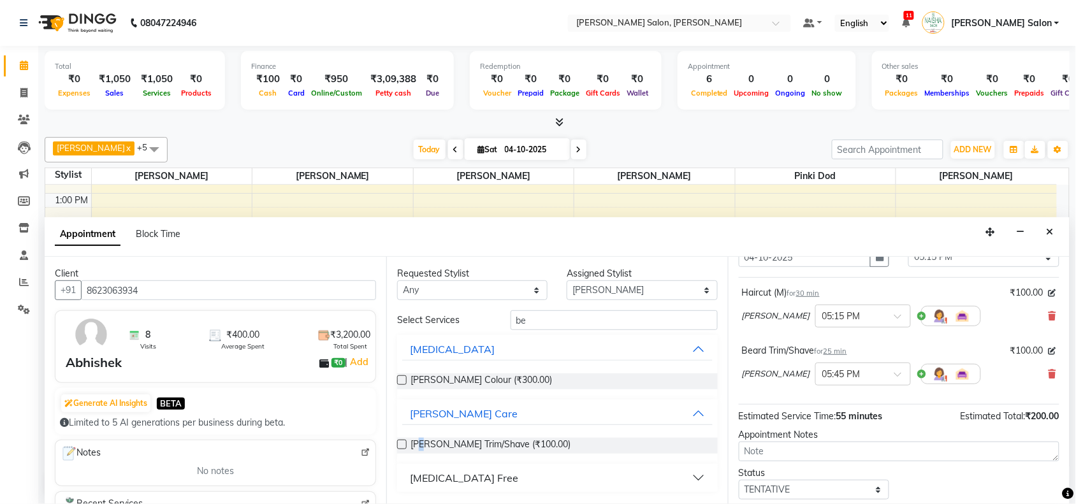
scroll to position [134, 0]
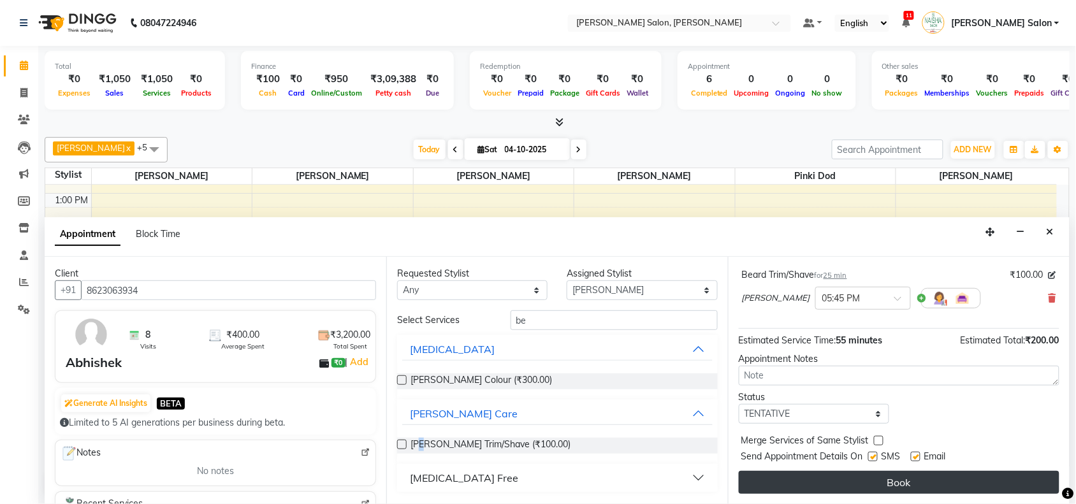
click at [974, 476] on button "Book" at bounding box center [899, 482] width 321 height 23
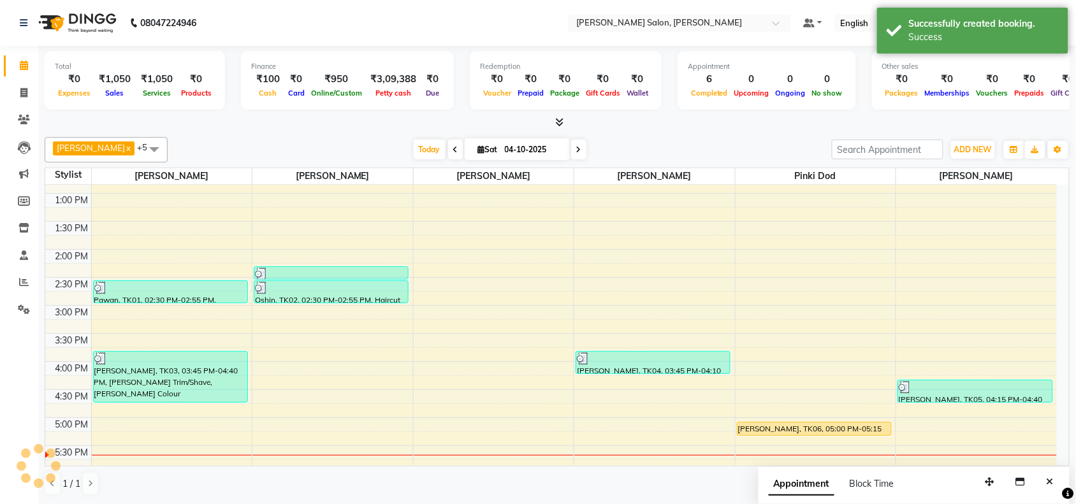
scroll to position [0, 0]
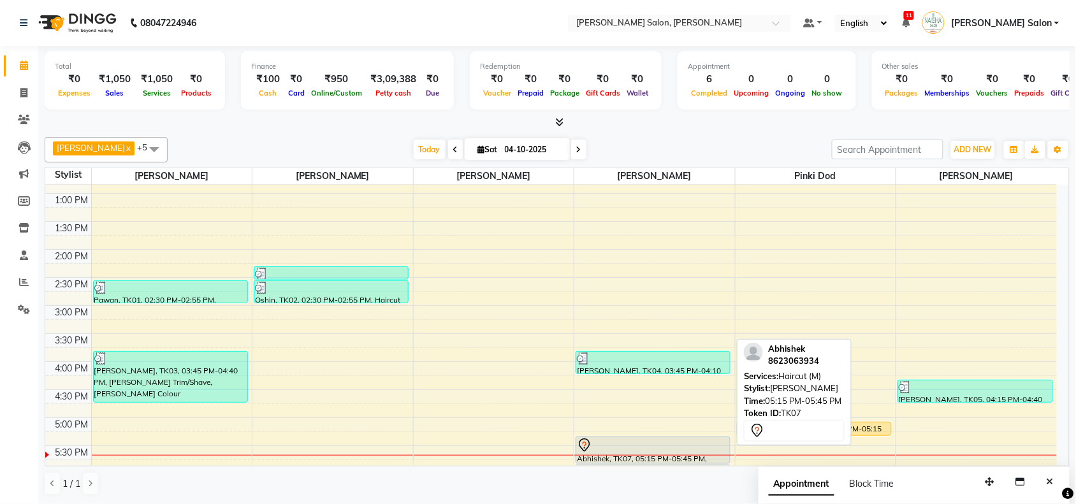
click at [652, 444] on div at bounding box center [653, 445] width 152 height 15
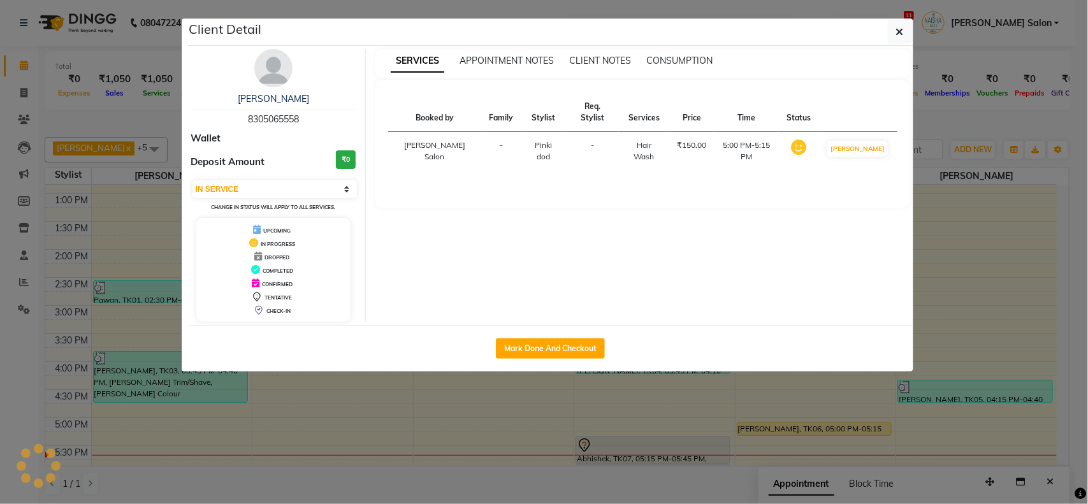
select select "7"
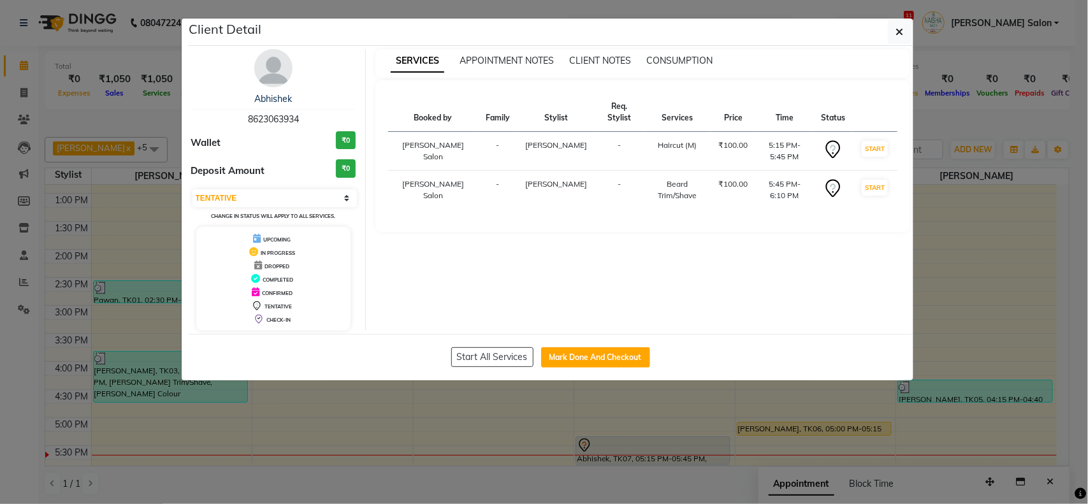
click at [962, 237] on ngb-modal-window "Client Detail Abhishek 8623063934 Wallet ₹0 Deposit Amount ₹0 Select IN SERVICE…" at bounding box center [544, 252] width 1088 height 504
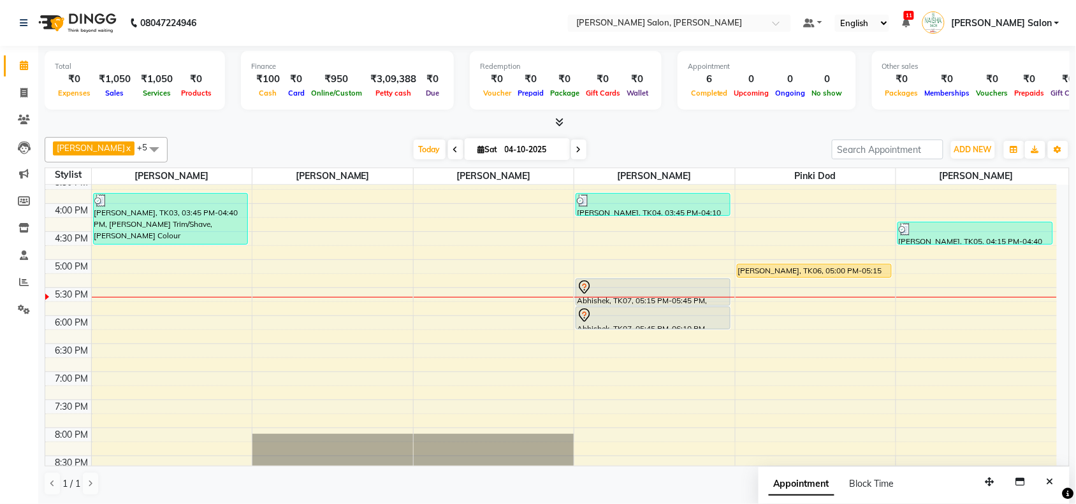
scroll to position [319, 0]
click at [623, 296] on div at bounding box center [654, 296] width 161 height 1
select select "84067"
select select "1050"
select select "tentative"
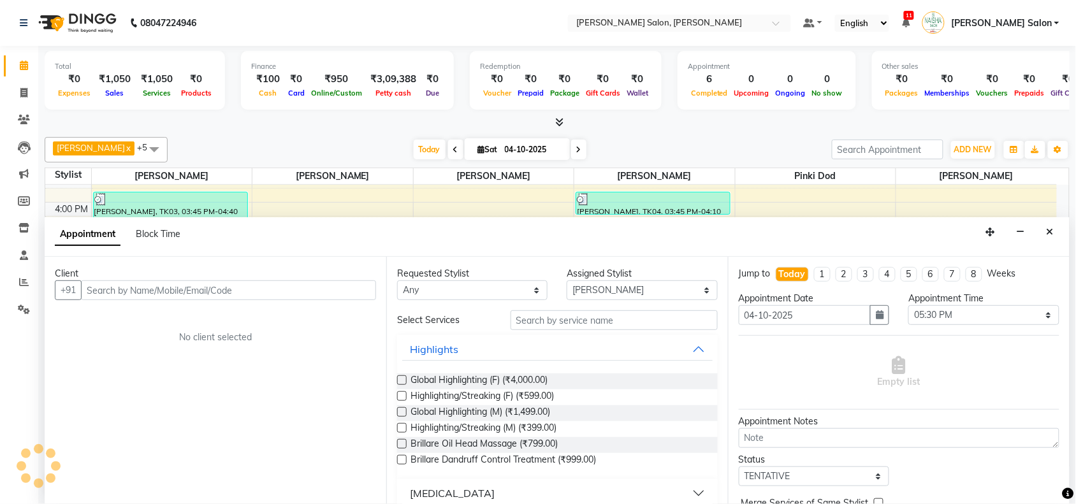
scroll to position [1, 0]
click at [1041, 235] on button "Close" at bounding box center [1050, 232] width 18 height 20
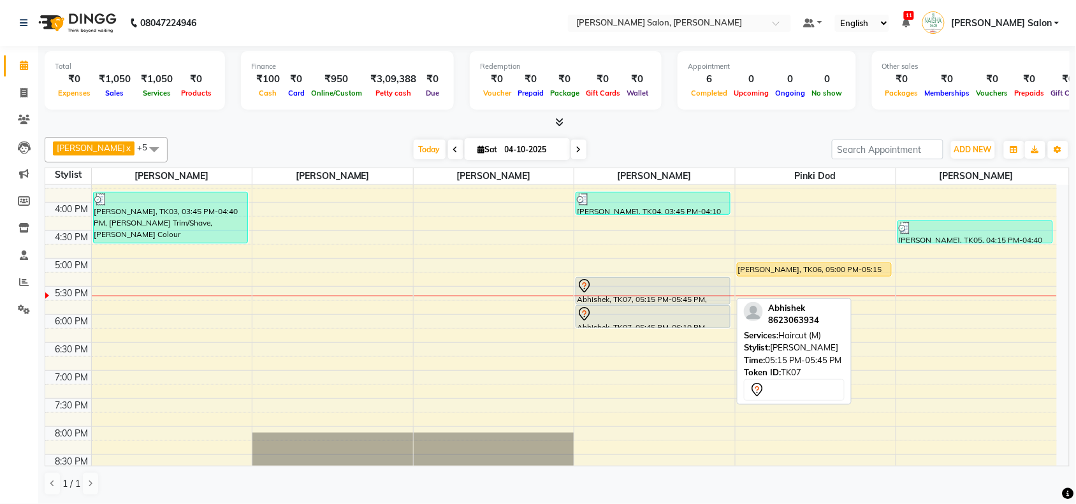
click at [680, 278] on div at bounding box center [653, 285] width 152 height 15
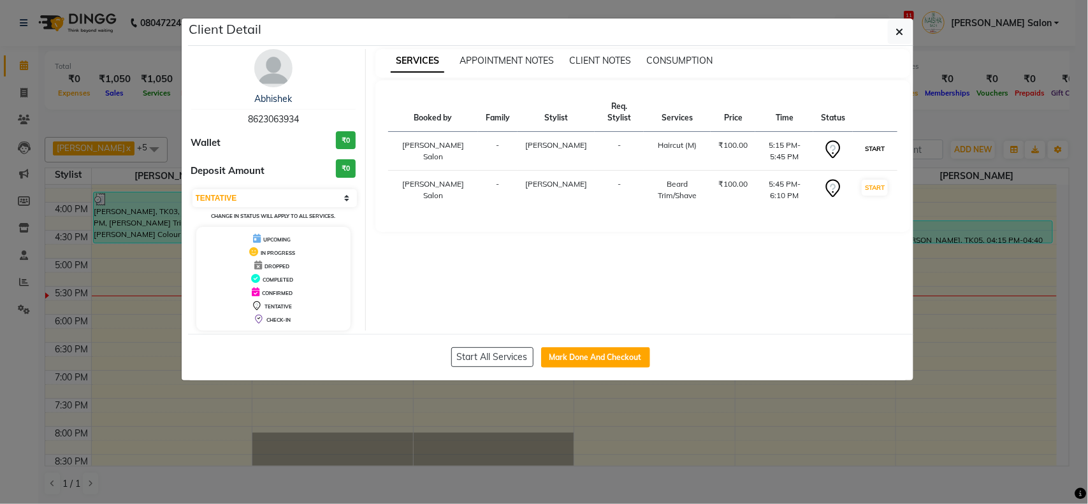
click at [874, 141] on button "START" at bounding box center [875, 149] width 26 height 16
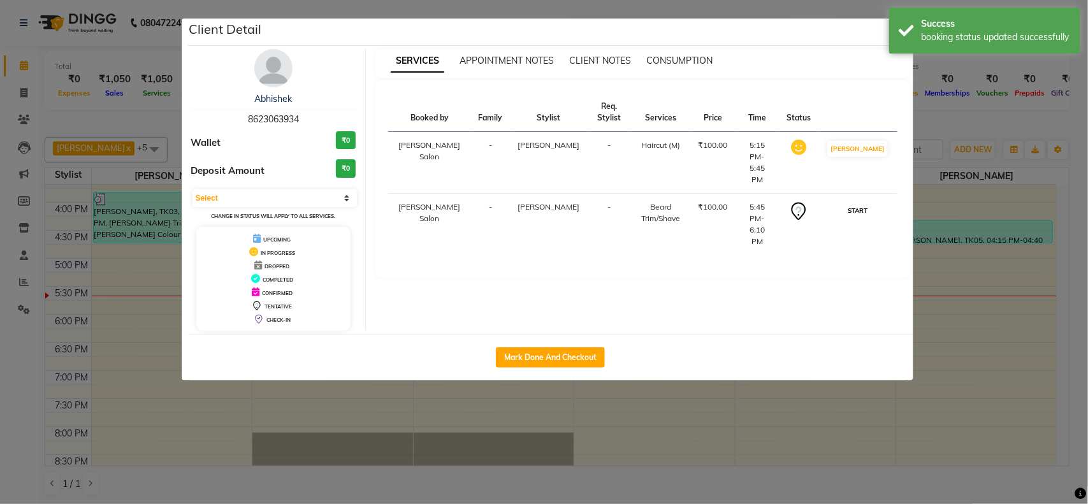
click at [871, 203] on button "START" at bounding box center [857, 211] width 26 height 16
select select "1"
click at [983, 319] on ngb-modal-window "Client Detail Abhishek 8623063934 Wallet ₹0 Deposit Amount ₹0 Select IN SERVICE…" at bounding box center [544, 252] width 1088 height 504
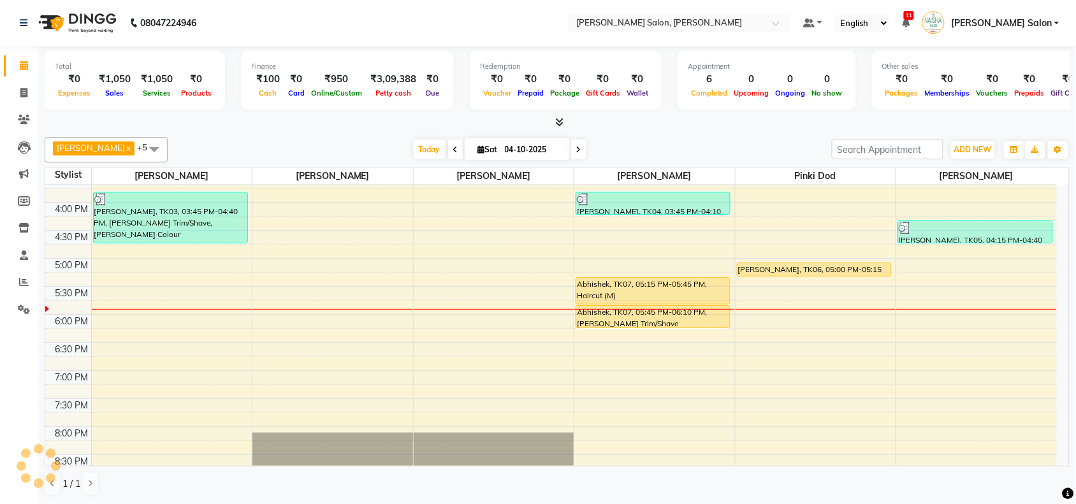
click at [900, 108] on div "Other sales ₹0 Packages ₹0 Memberships ₹0 Vouchers ₹0 Prepaids ₹0 Gift Cards" at bounding box center [985, 80] width 227 height 59
click at [151, 303] on div "10:00 AM 10:30 AM 11:00 AM 11:30 AM 12:00 PM 12:30 PM 1:00 PM 1:30 PM 2:00 PM 2…" at bounding box center [550, 202] width 1011 height 672
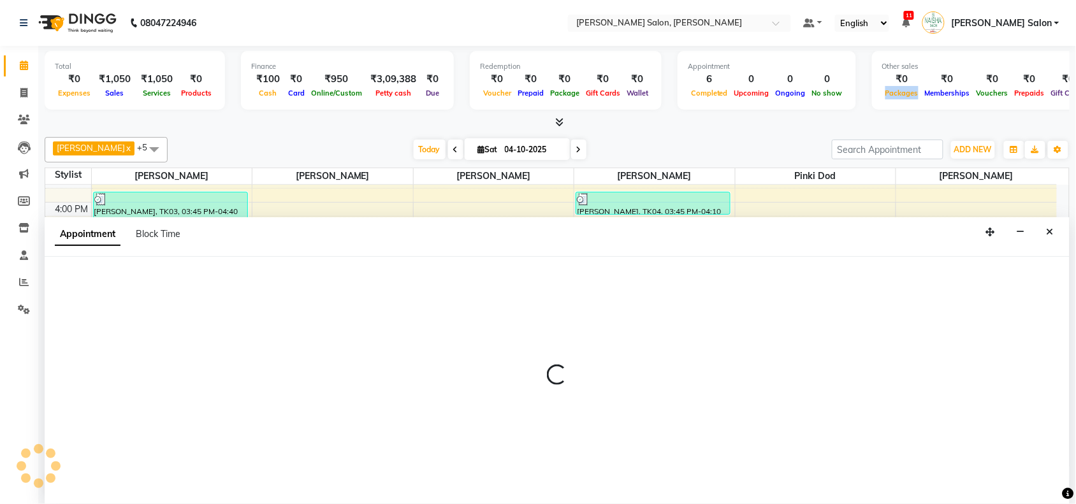
select select "36999"
select select "1050"
select select "tentative"
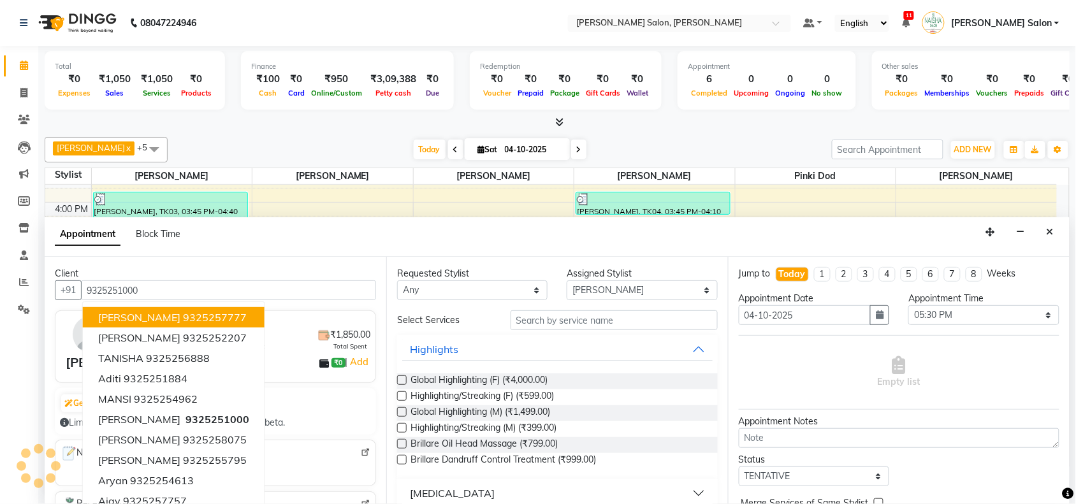
type input "9325251000"
click at [635, 329] on input "text" at bounding box center [613, 320] width 207 height 20
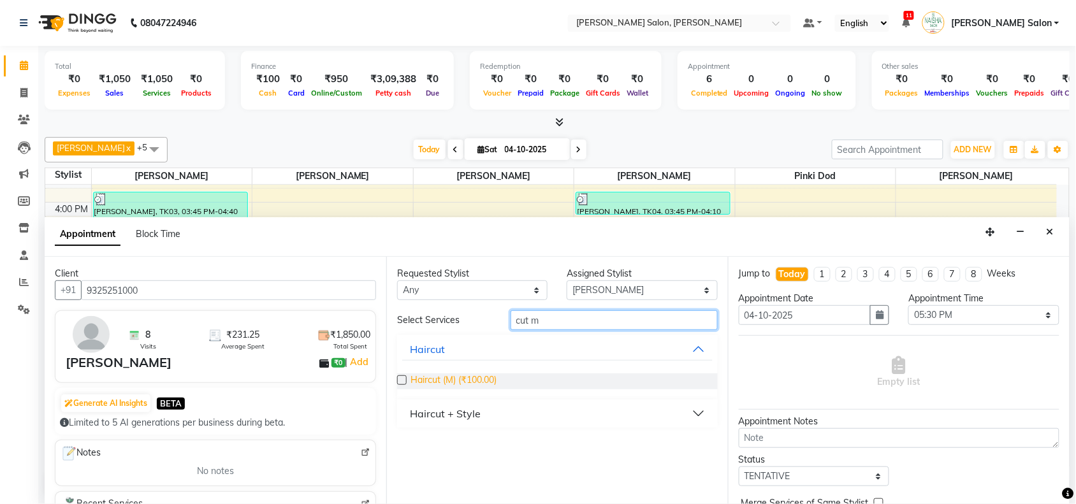
type input "cut m"
click at [434, 380] on span "Haircut (M) (₹100.00)" at bounding box center [453, 381] width 86 height 16
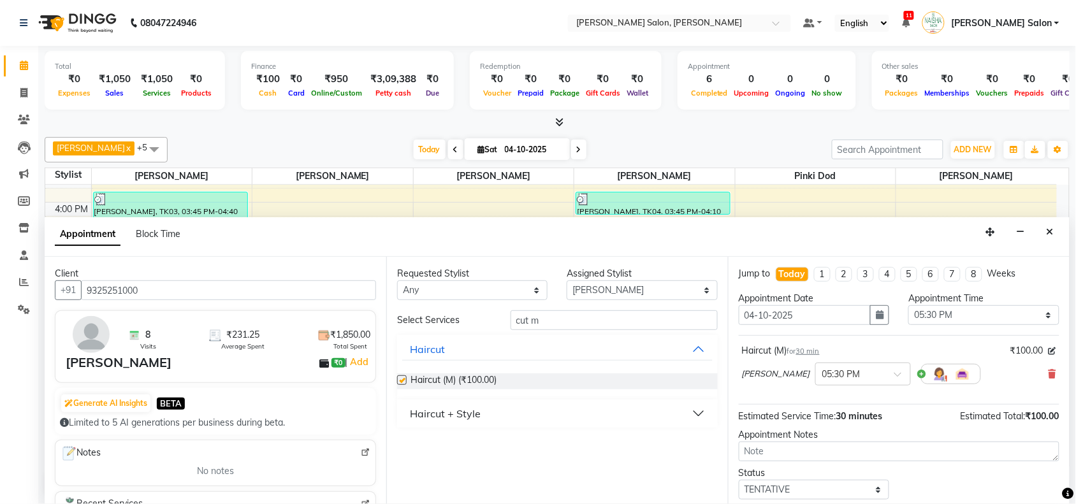
checkbox input "false"
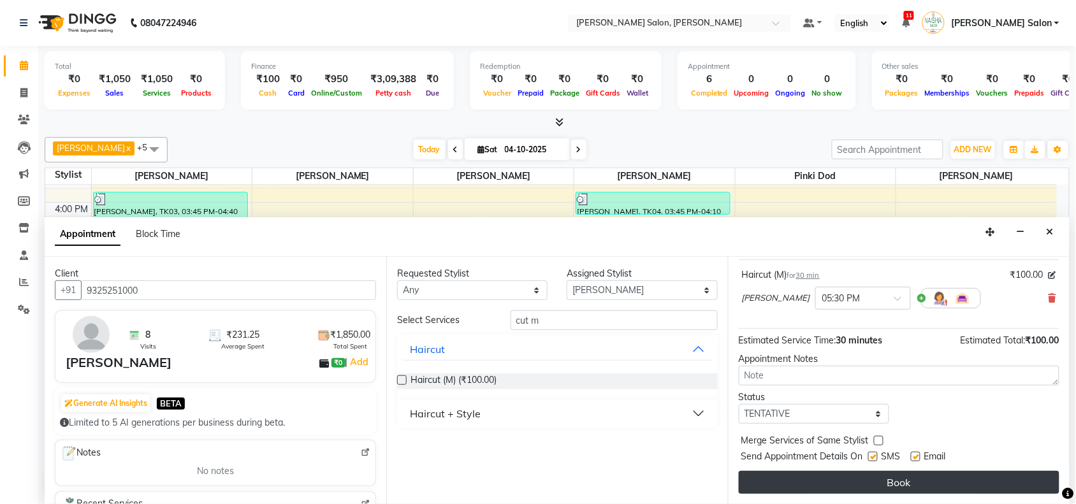
click at [966, 479] on button "Book" at bounding box center [899, 482] width 321 height 23
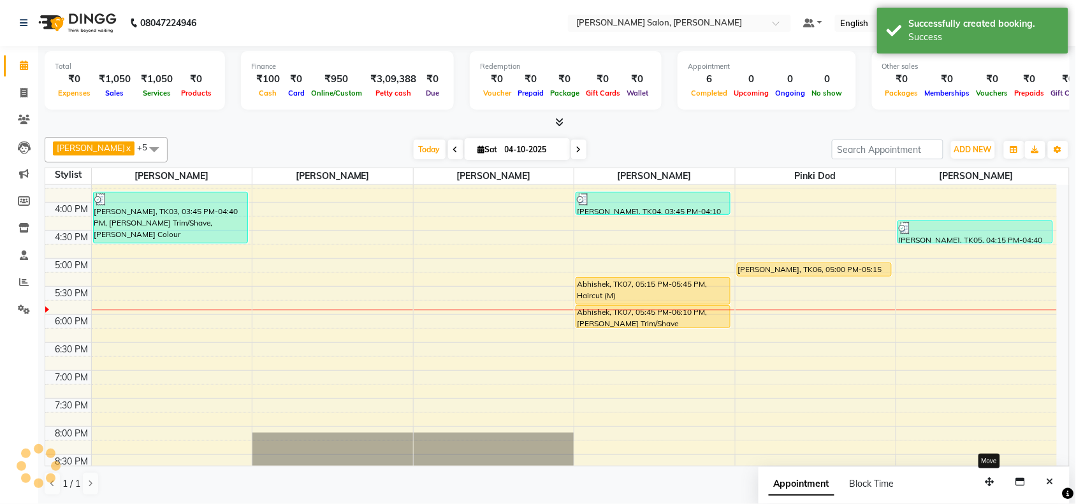
scroll to position [0, 0]
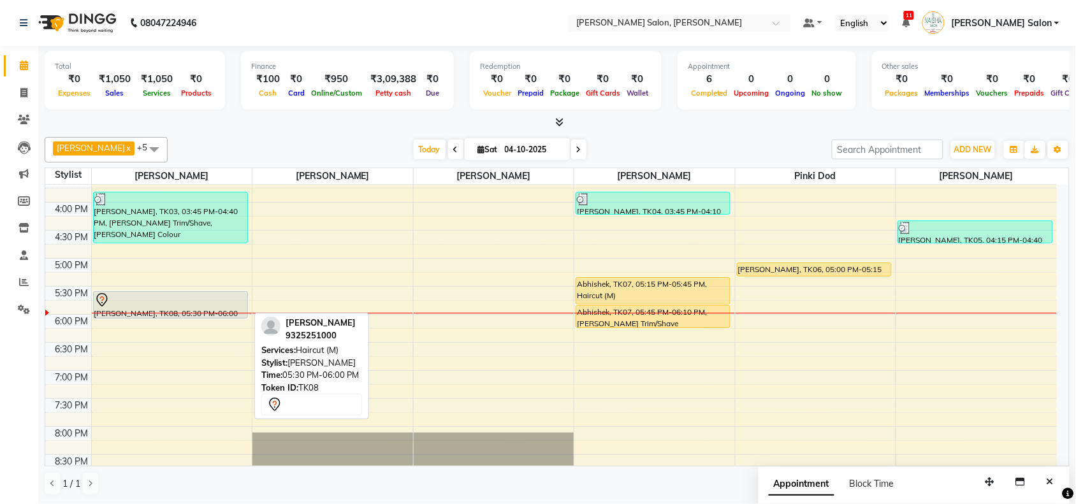
click at [115, 298] on div at bounding box center [170, 300] width 152 height 15
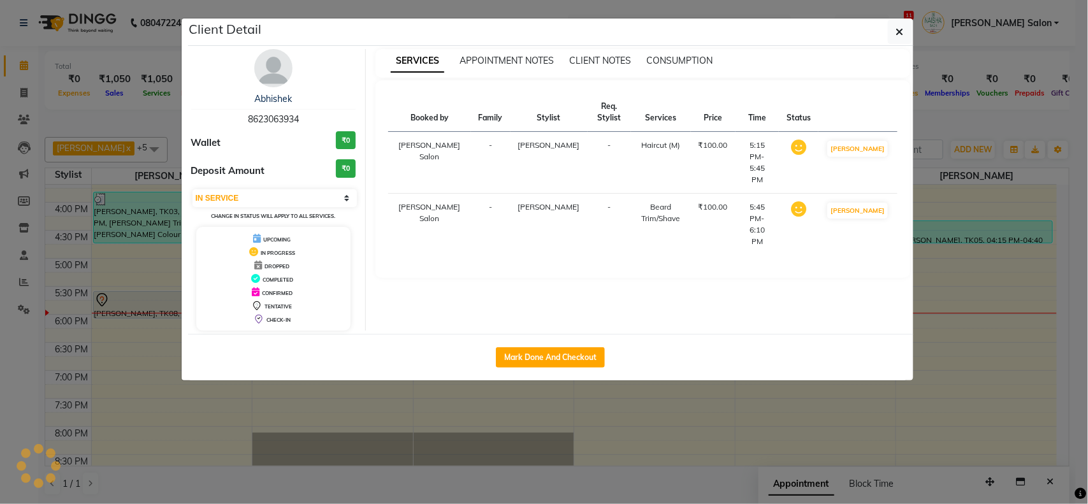
select select "7"
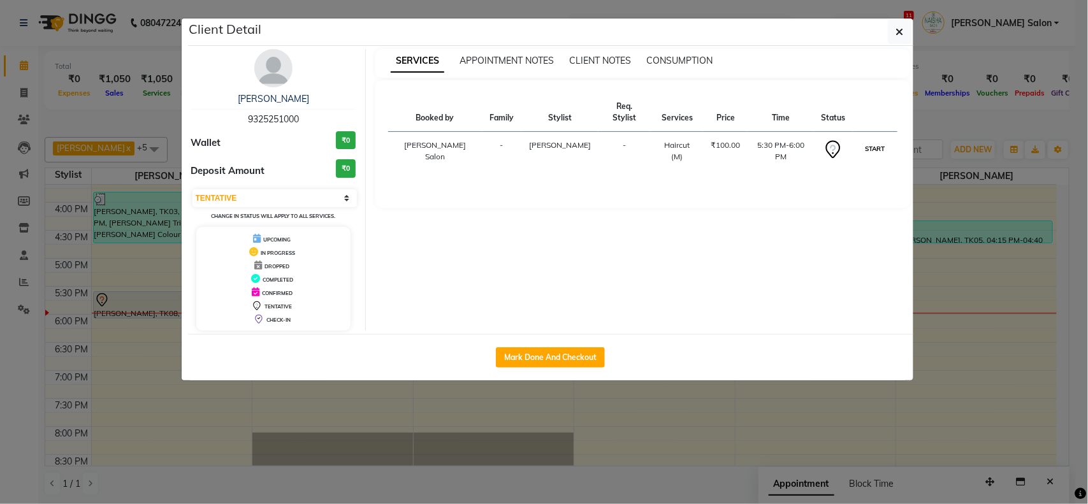
click at [867, 141] on button "START" at bounding box center [875, 149] width 26 height 16
click at [951, 381] on ngb-modal-window "Client Detail [PERSON_NAME] 9325251000 Wallet ₹0 Deposit Amount ₹0 Select IN SE…" at bounding box center [544, 252] width 1088 height 504
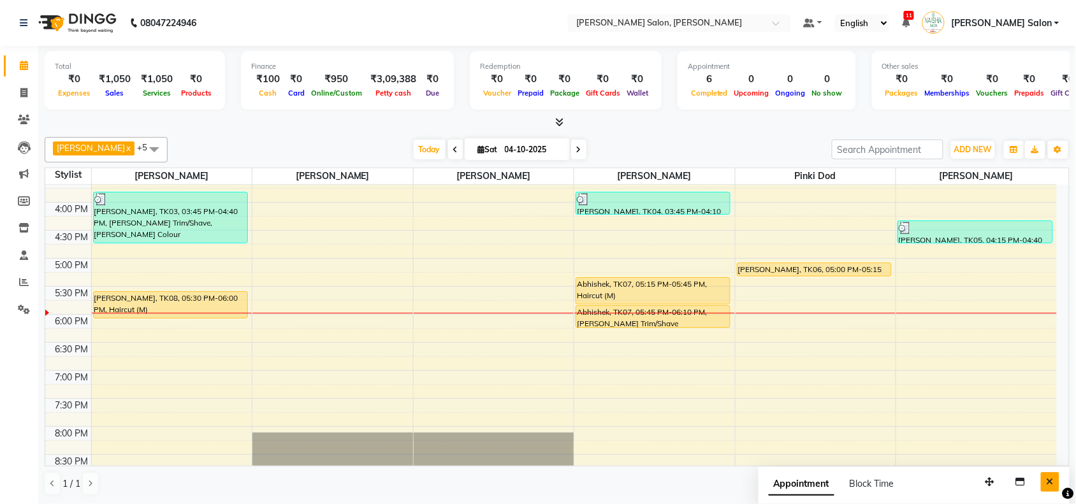
click at [1052, 479] on icon "Close" at bounding box center [1049, 481] width 7 height 9
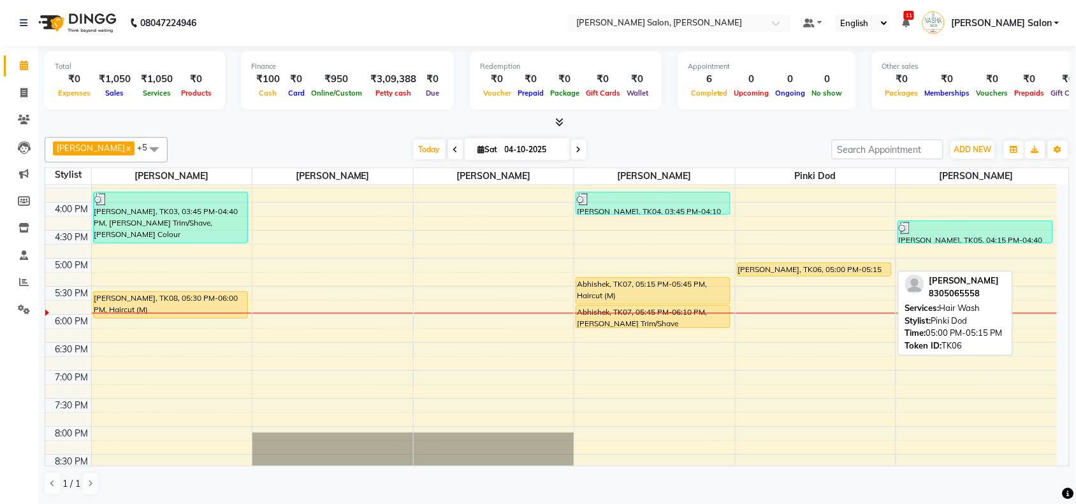
click at [801, 271] on div "[PERSON_NAME], TK06, 05:00 PM-05:15 PM, Hair Wash" at bounding box center [814, 269] width 154 height 13
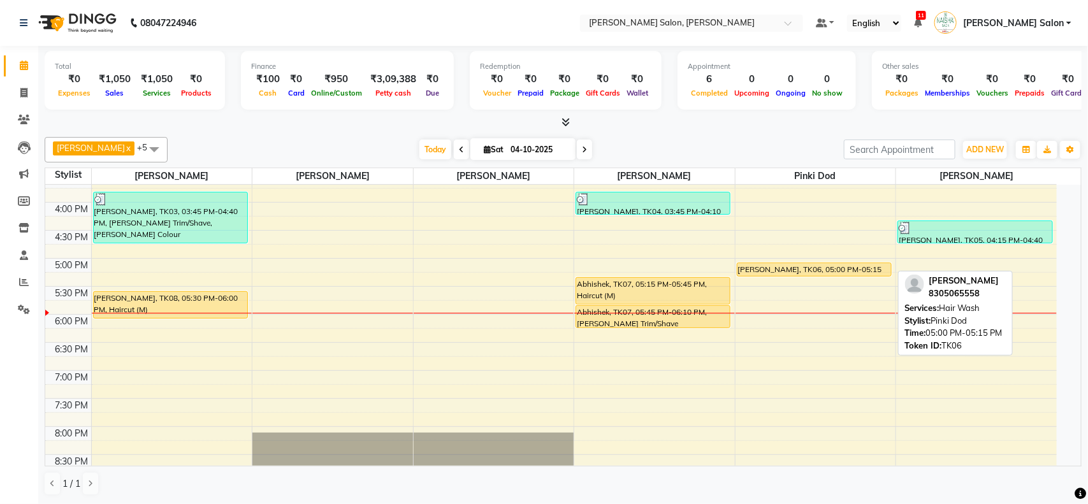
select select "1"
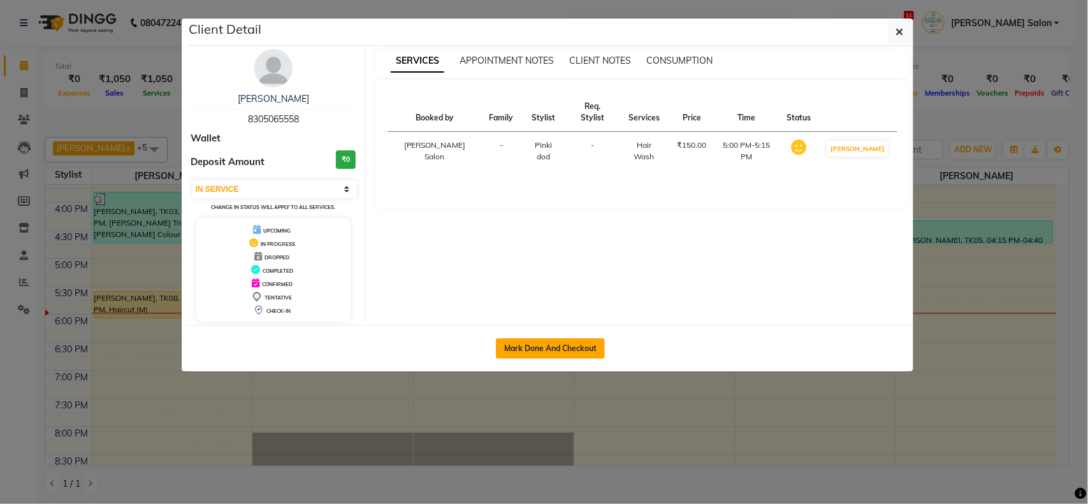
click at [577, 352] on button "Mark Done And Checkout" at bounding box center [550, 348] width 109 height 20
select select "service"
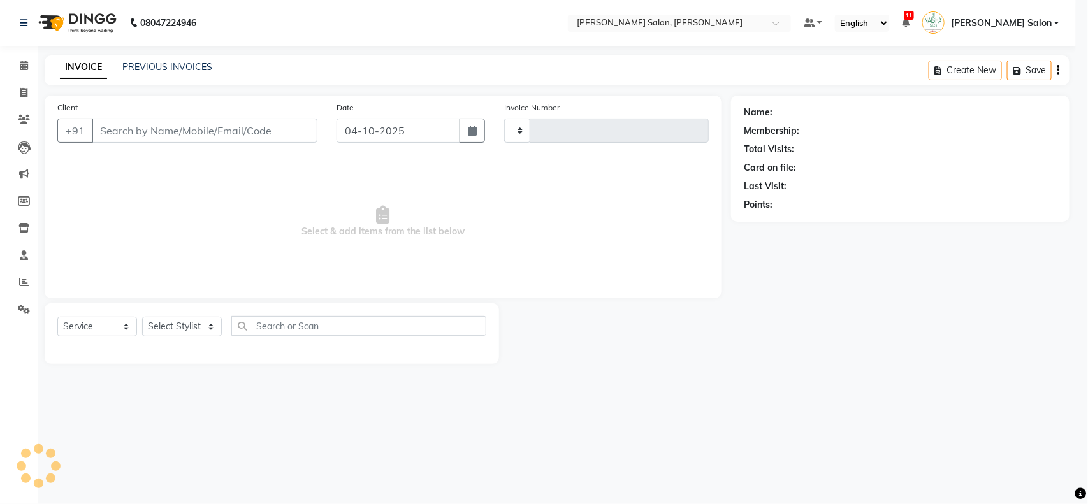
type input "4137"
select select "5497"
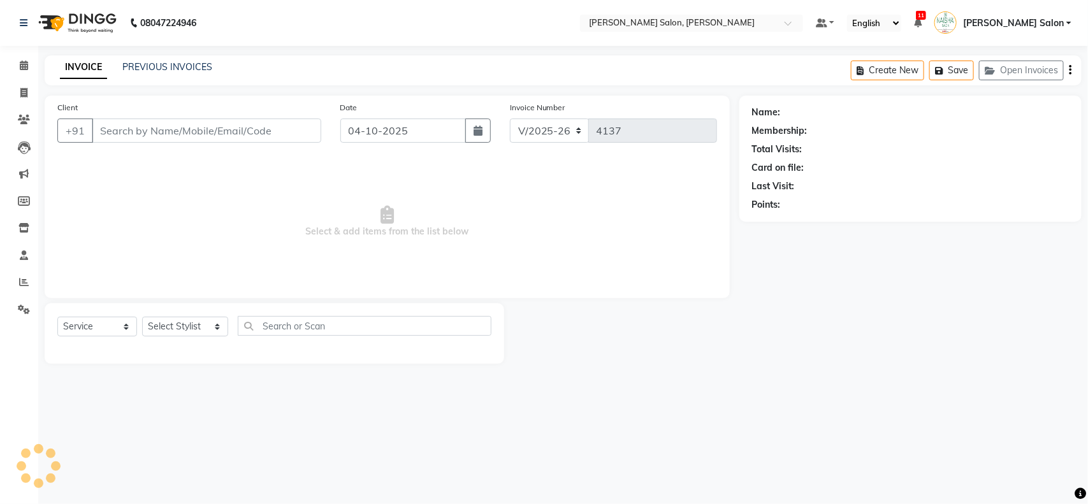
type input "8305065558"
select select "90150"
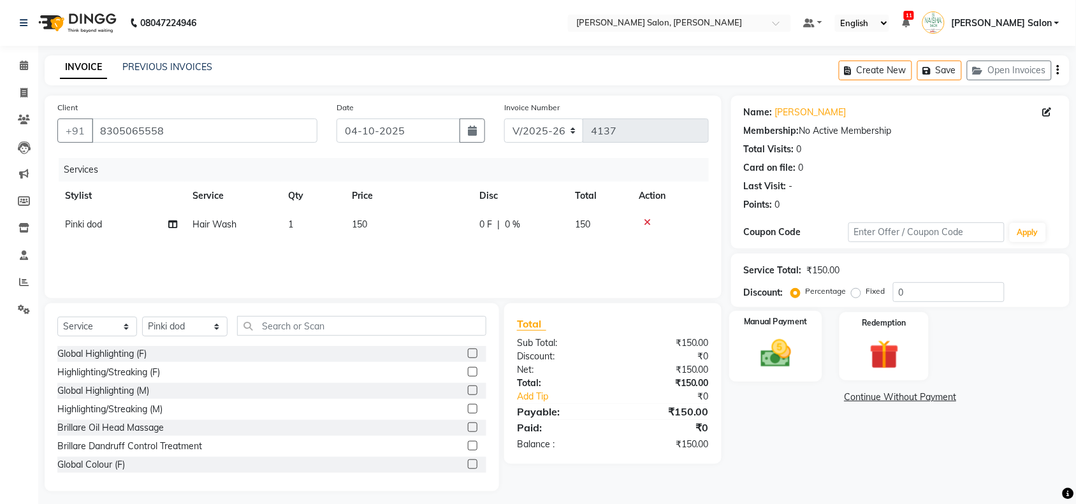
click at [762, 364] on img at bounding box center [776, 353] width 50 height 35
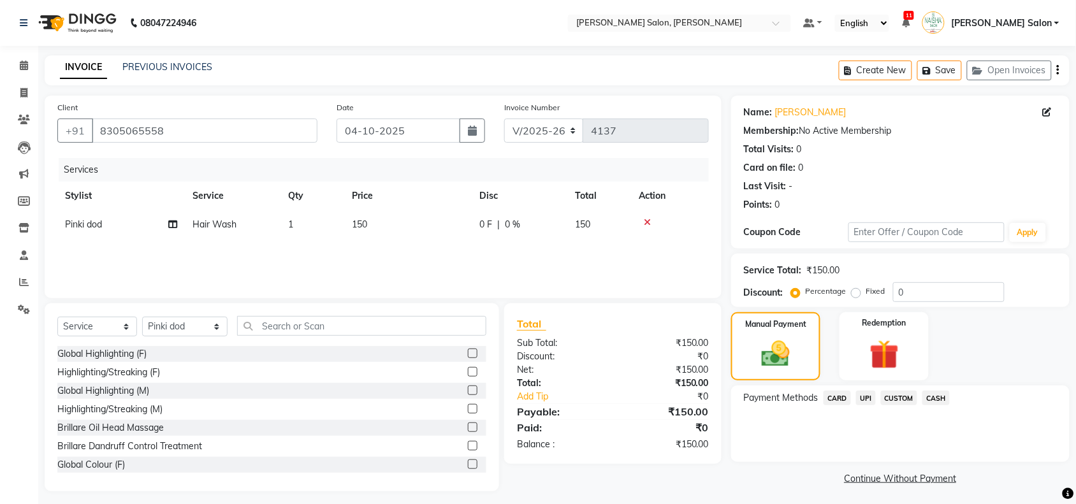
click at [865, 403] on span "UPI" at bounding box center [866, 398] width 20 height 15
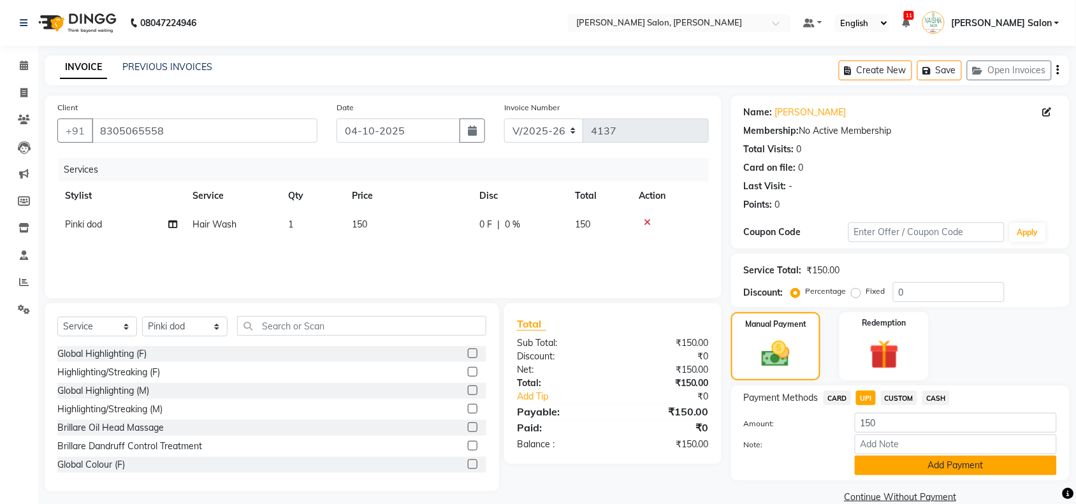
click at [900, 470] on button "Add Payment" at bounding box center [956, 466] width 202 height 20
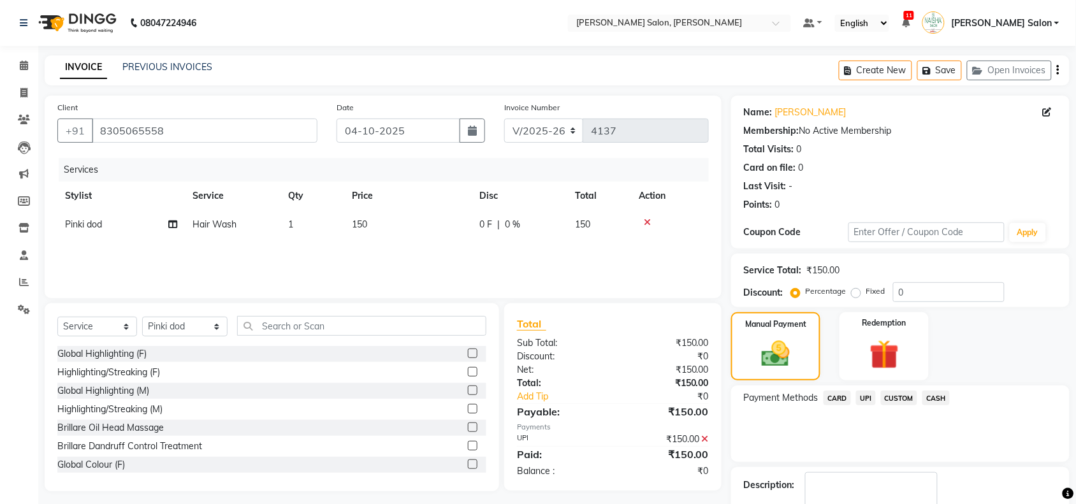
scroll to position [75, 0]
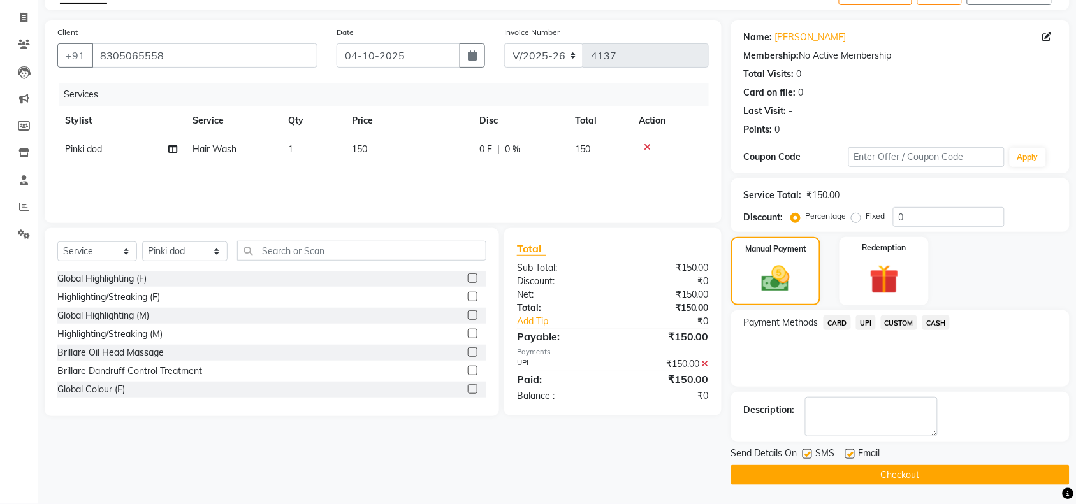
click at [900, 470] on button "Checkout" at bounding box center [900, 475] width 338 height 20
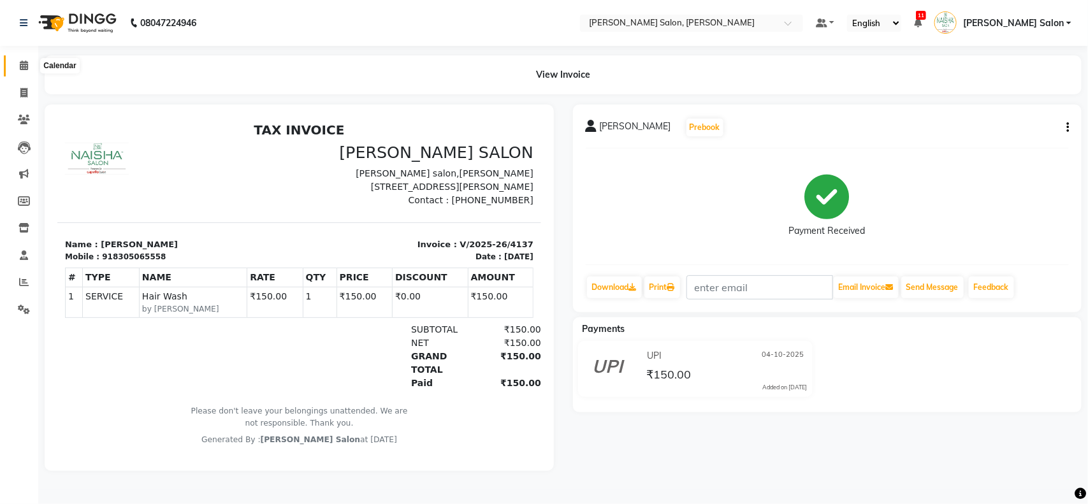
click at [20, 64] on icon at bounding box center [24, 66] width 8 height 10
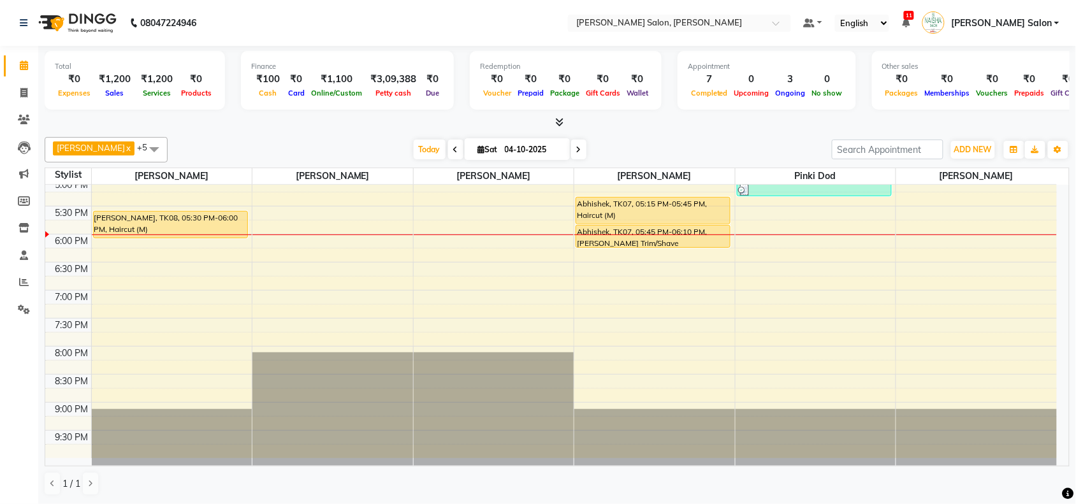
scroll to position [400, 0]
click at [496, 231] on div "10:00 AM 10:30 AM 11:00 AM 11:30 AM 12:00 PM 12:30 PM 1:00 PM 1:30 PM 2:00 PM 2…" at bounding box center [550, 122] width 1011 height 672
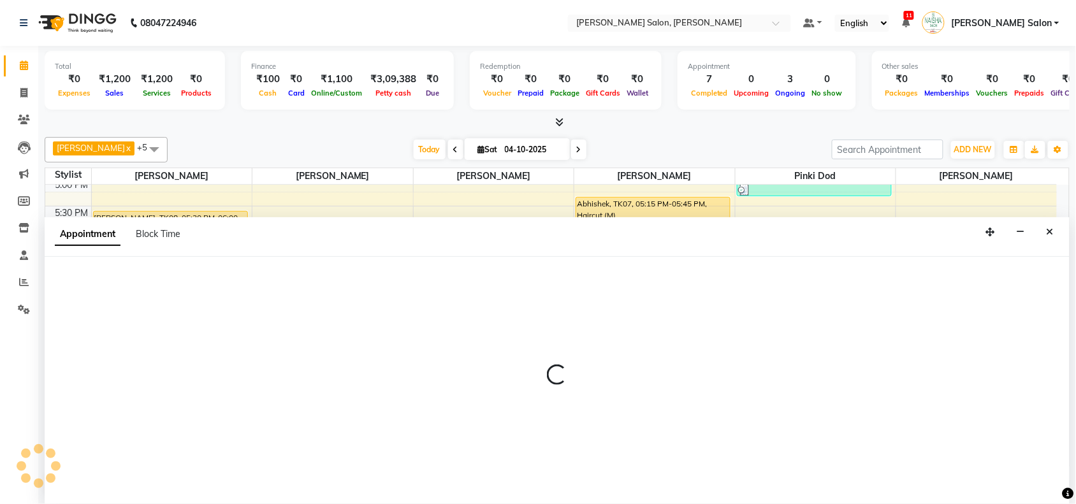
scroll to position [1, 0]
select select "36989"
select select "1065"
select select "tentative"
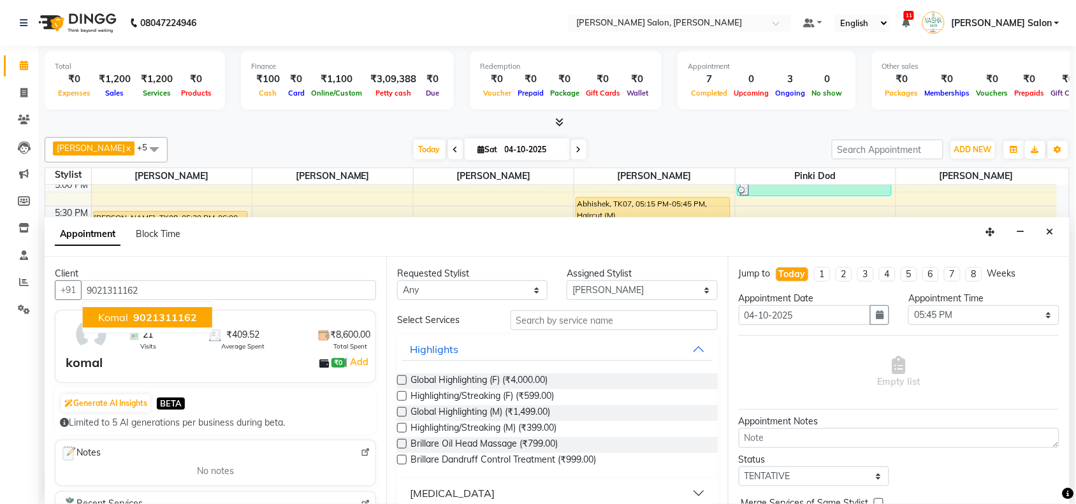
type input "9021311162"
click at [612, 315] on input "text" at bounding box center [613, 320] width 207 height 20
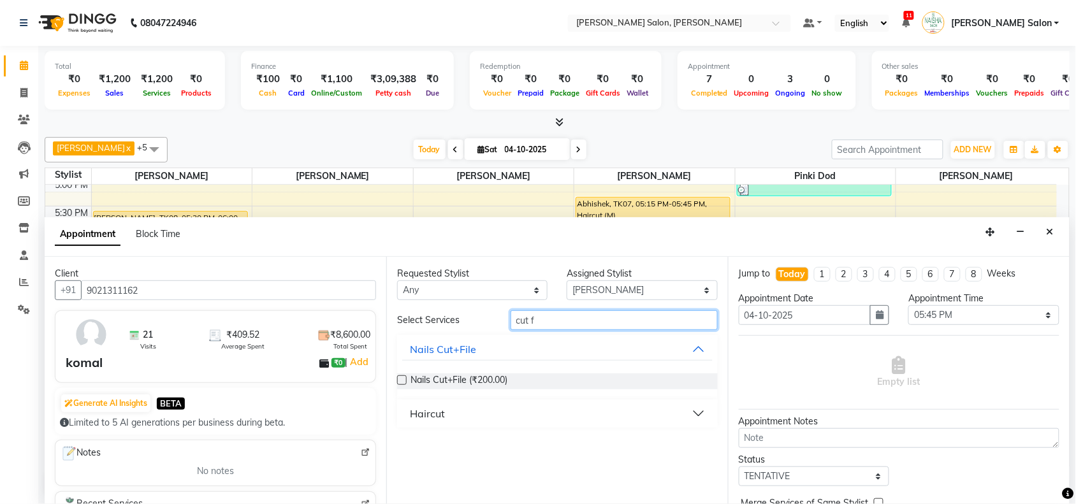
type input "cut f"
click at [466, 411] on button "Haircut" at bounding box center [557, 413] width 310 height 23
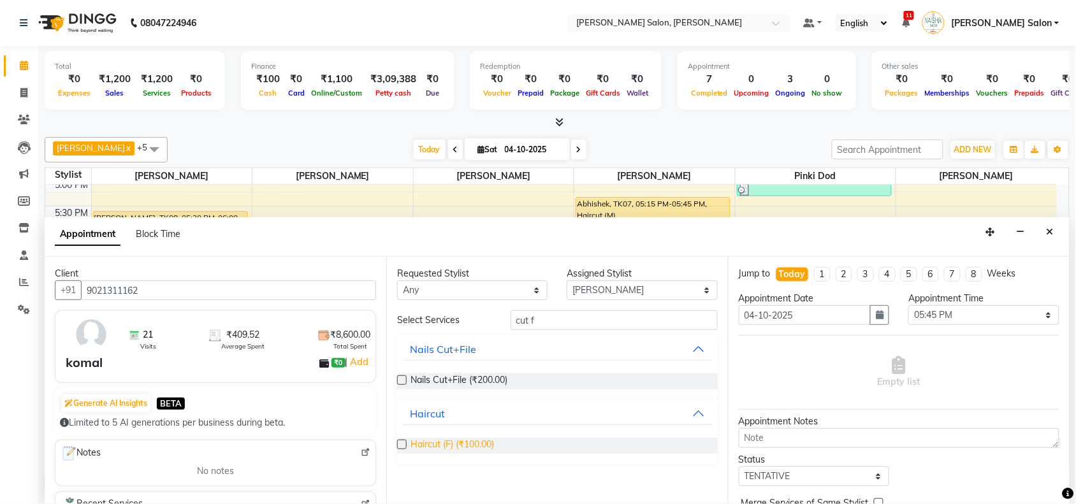
click at [470, 446] on span "Haircut (F) (₹100.00)" at bounding box center [451, 446] width 83 height 16
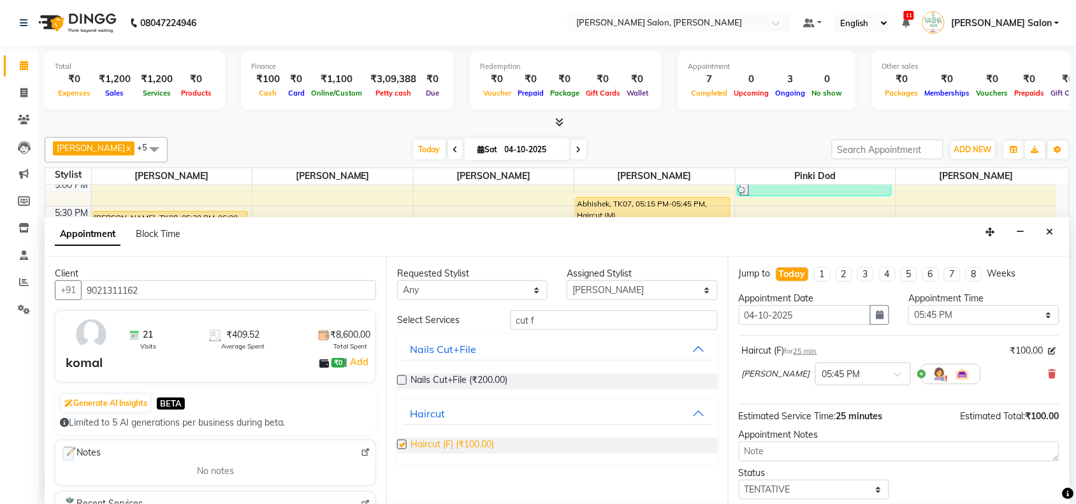
checkbox input "false"
click at [1036, 377] on div "[PERSON_NAME] × 05:45 PM" at bounding box center [899, 374] width 314 height 33
click at [1048, 377] on icon at bounding box center [1052, 374] width 8 height 9
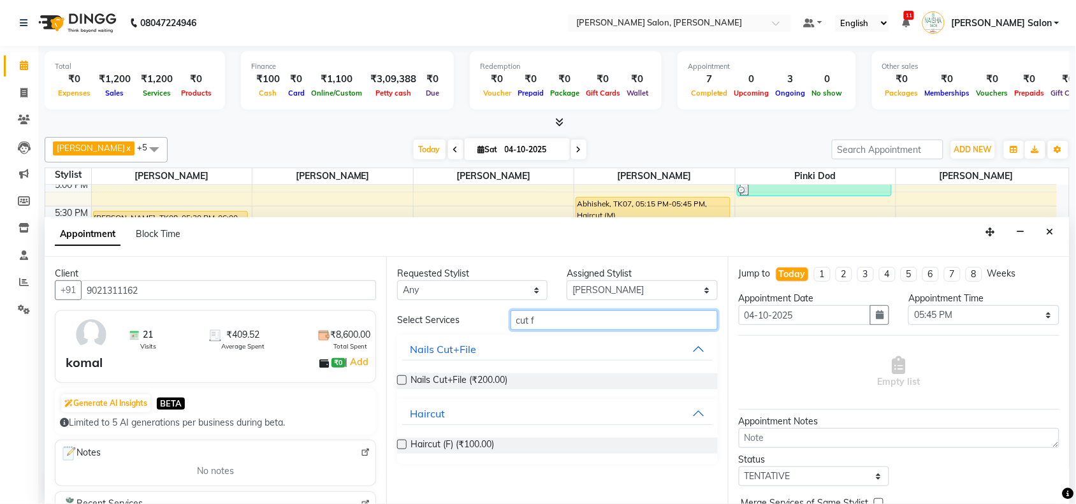
click at [570, 319] on input "cut f" at bounding box center [613, 320] width 207 height 20
type input "c"
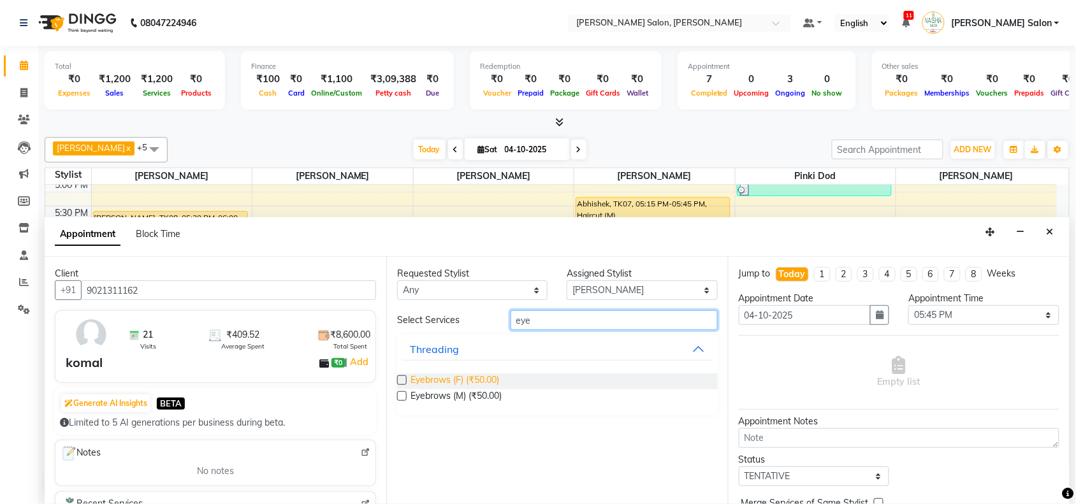
type input "eye"
click at [464, 382] on span "Eyebrows (F) (₹50.00)" at bounding box center [454, 381] width 89 height 16
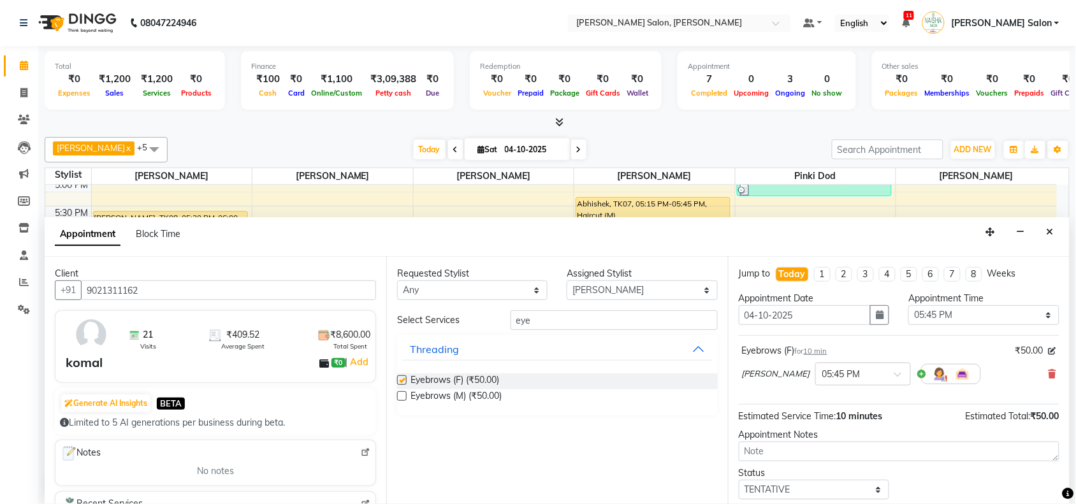
checkbox input "false"
click at [567, 317] on input "eye" at bounding box center [613, 320] width 207 height 20
type input "e"
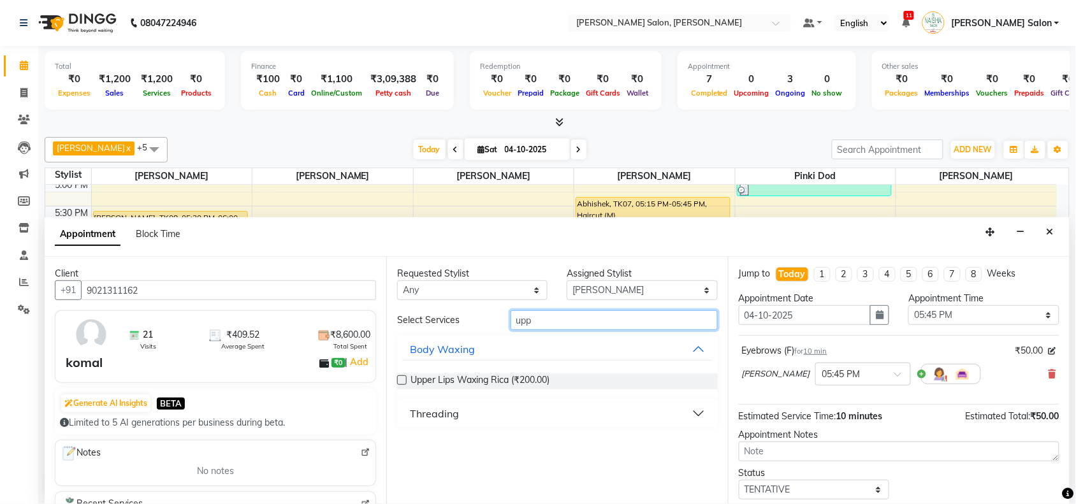
type input "upp"
click at [465, 403] on button "Threading" at bounding box center [557, 413] width 310 height 23
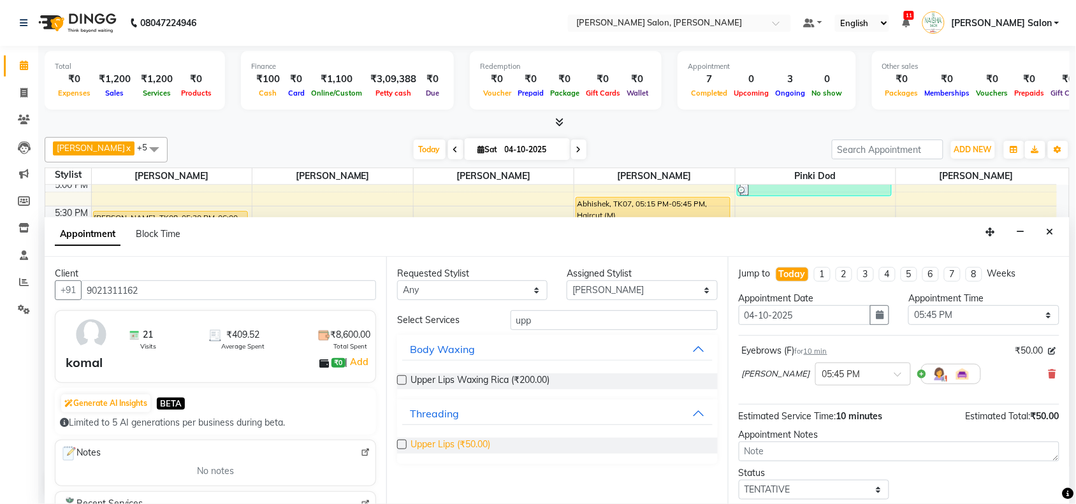
click at [467, 438] on span "Upper Lips (₹50.00)" at bounding box center [450, 446] width 80 height 16
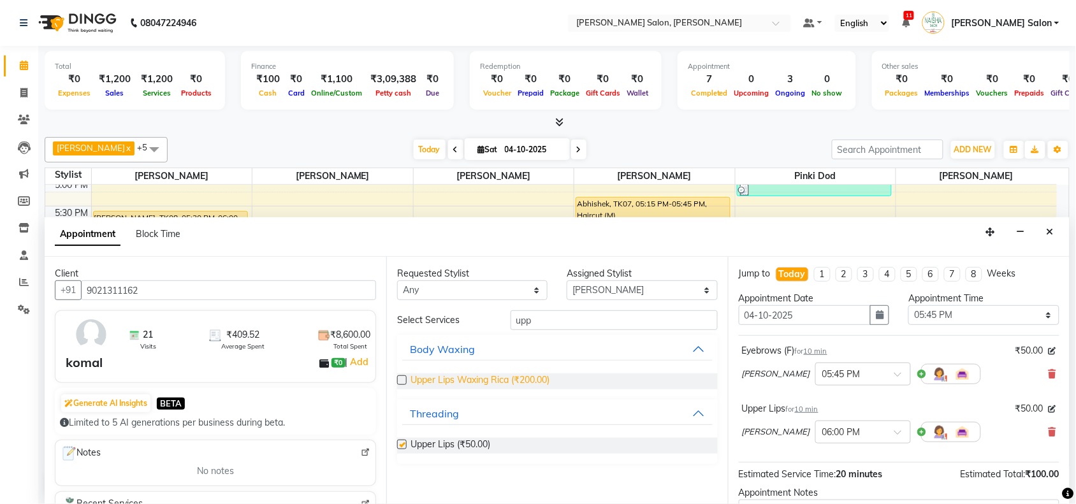
checkbox input "false"
click at [602, 330] on div "Select Services upp Body Waxing Upper Lips Waxing Rica (₹200.00) Threading Uppe…" at bounding box center [557, 387] width 321 height 154
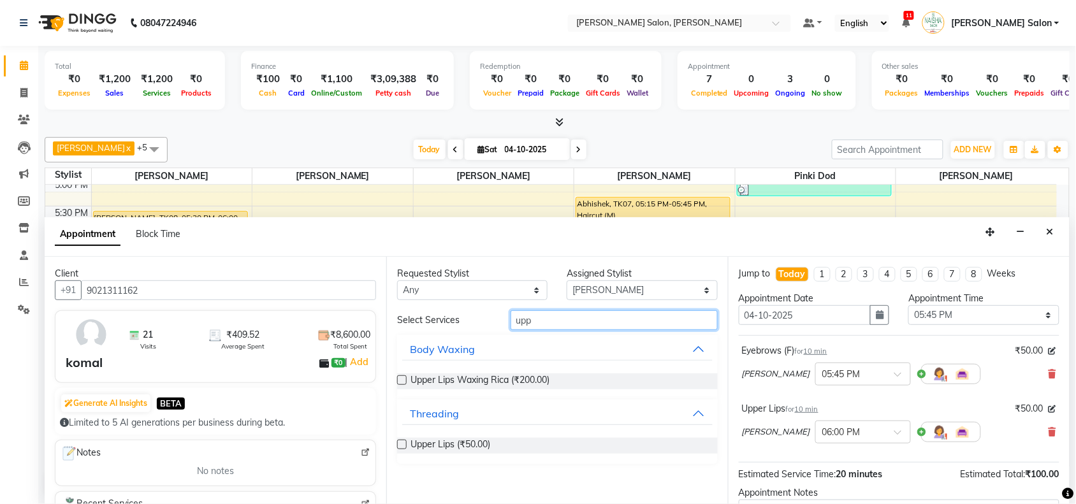
click at [602, 327] on input "upp" at bounding box center [613, 320] width 207 height 20
type input "u"
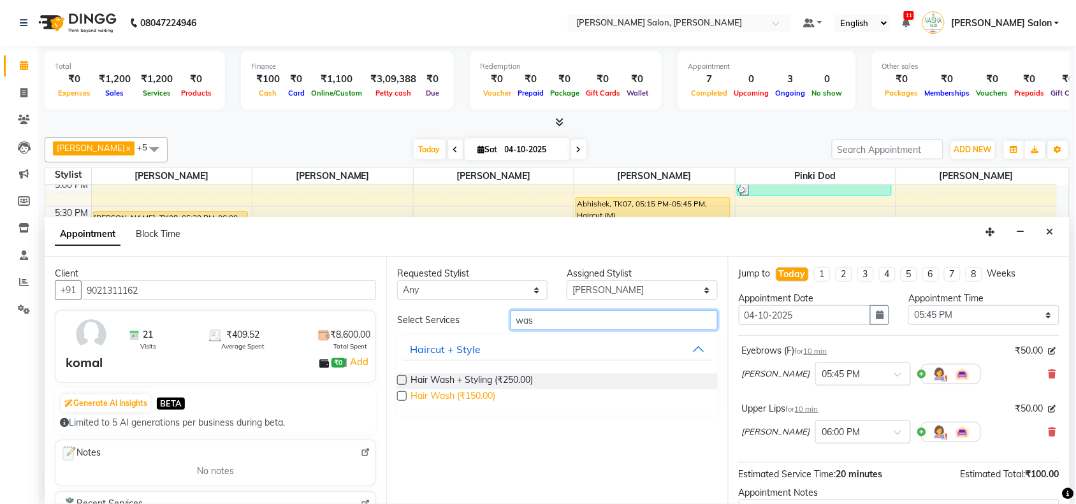
type input "was"
click at [483, 399] on span "Hair Wash (₹150.00)" at bounding box center [452, 397] width 85 height 16
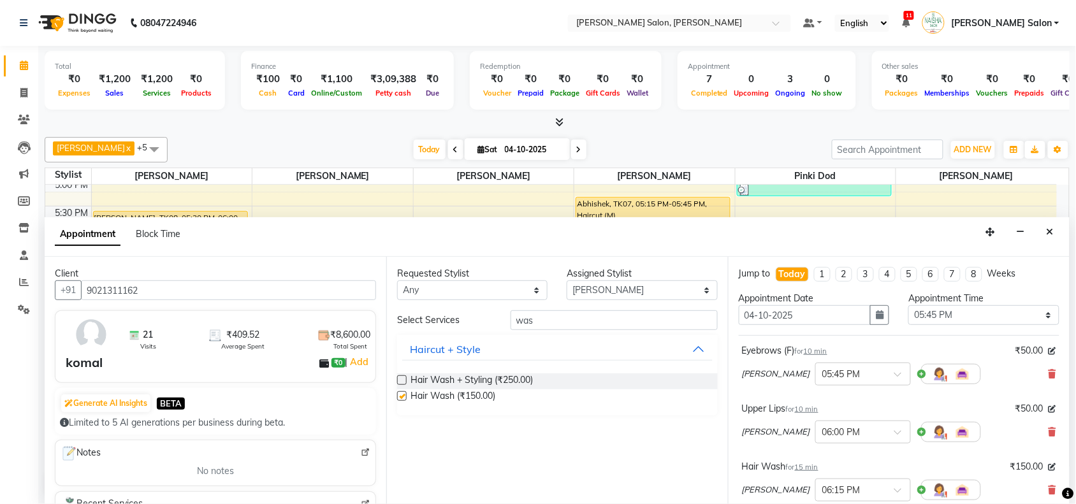
checkbox input "false"
click at [584, 297] on select "Select Admin [PERSON_NAME] Salon Pawan [PERSON_NAME] dod [PERSON_NAME] [PERSON_…" at bounding box center [642, 290] width 150 height 20
select select "36999"
click at [567, 280] on select "Select Admin [PERSON_NAME] Salon Pawan [PERSON_NAME] dod [PERSON_NAME] [PERSON_…" at bounding box center [642, 290] width 150 height 20
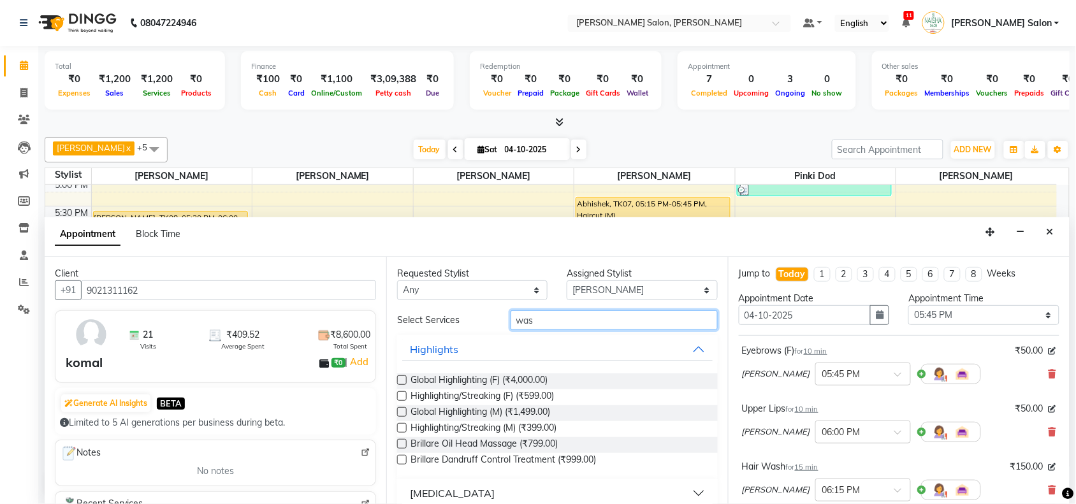
click at [545, 320] on input "was" at bounding box center [613, 320] width 207 height 20
type input "w"
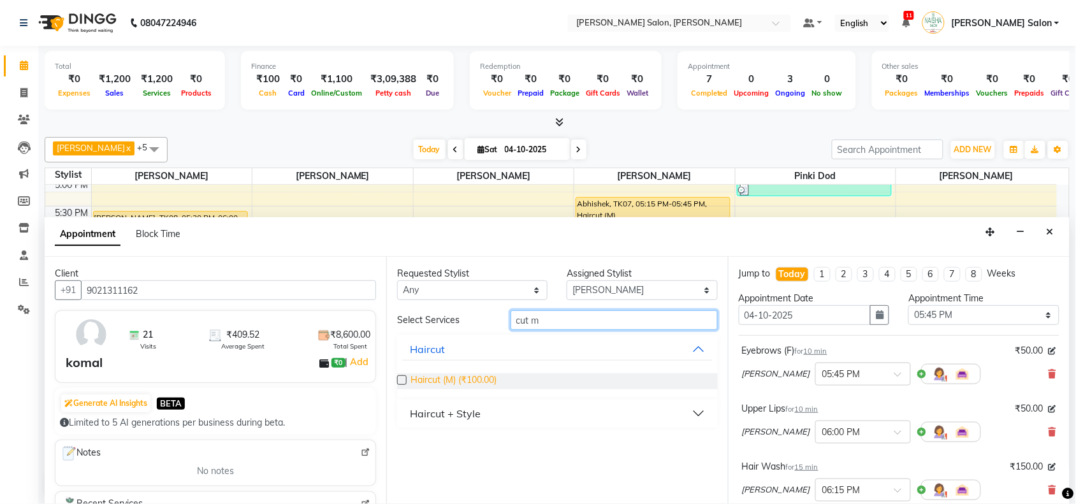
type input "cut m"
click at [460, 383] on span "Haircut (M) (₹100.00)" at bounding box center [453, 381] width 86 height 16
checkbox input "false"
click at [556, 315] on input "cut m" at bounding box center [613, 320] width 207 height 20
type input "c"
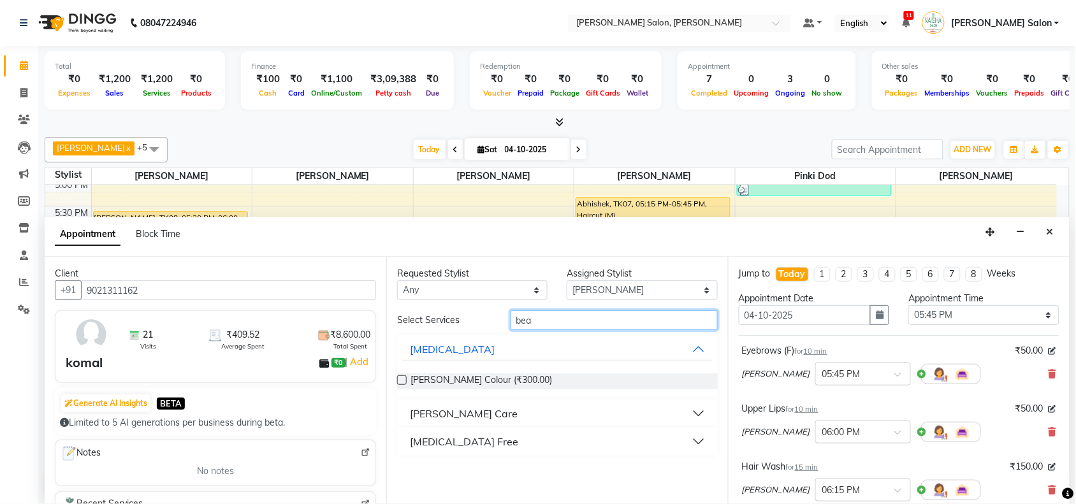
type input "bea"
click at [498, 402] on button "[PERSON_NAME] Care" at bounding box center [557, 413] width 310 height 23
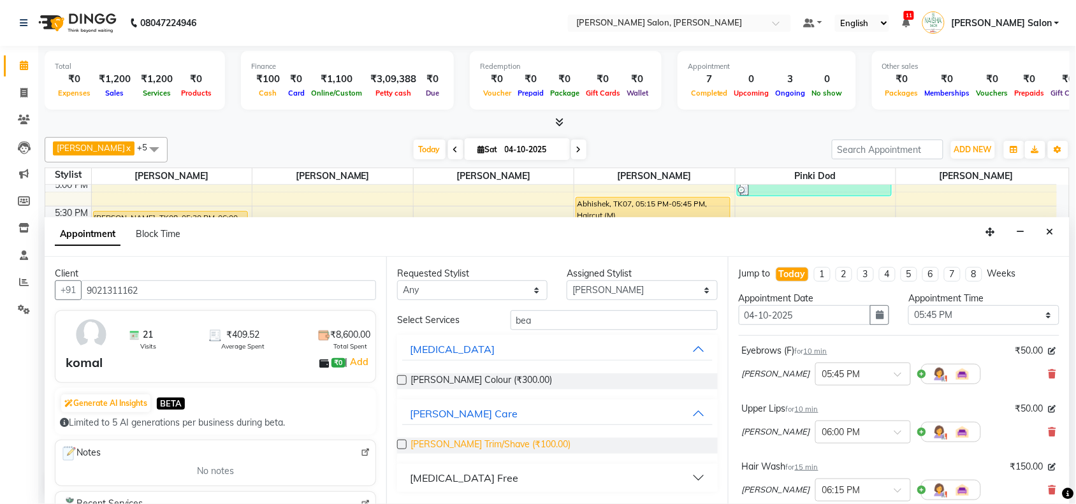
click at [499, 441] on span "[PERSON_NAME] Trim/Shave (₹100.00)" at bounding box center [490, 446] width 160 height 16
checkbox input "false"
click at [548, 317] on input "bea" at bounding box center [613, 320] width 207 height 20
type input "b"
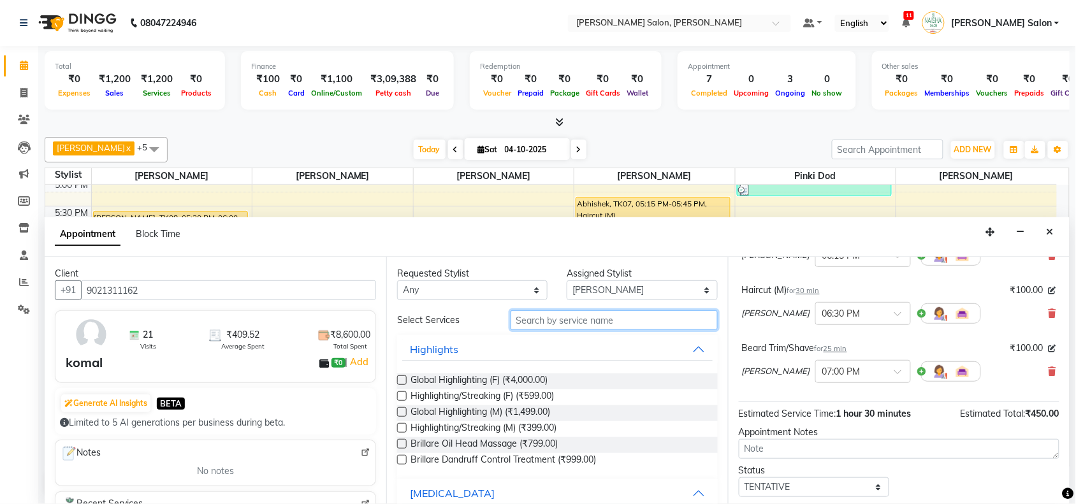
scroll to position [308, 0]
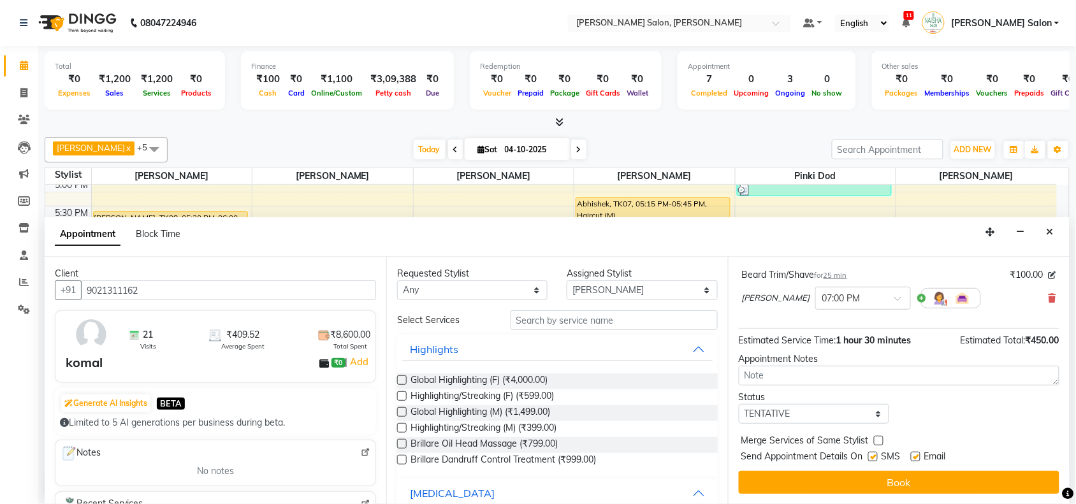
click at [867, 482] on button "Book" at bounding box center [899, 482] width 321 height 23
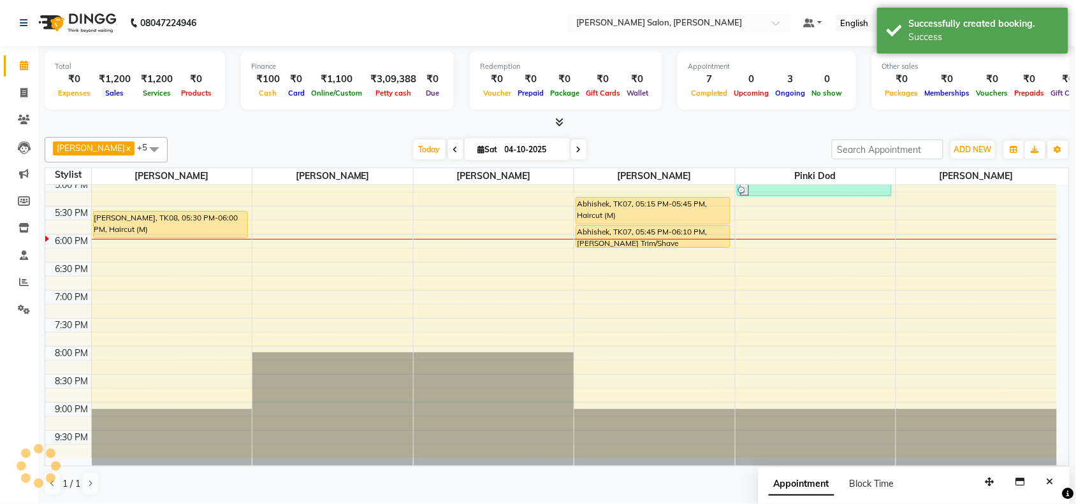
scroll to position [0, 0]
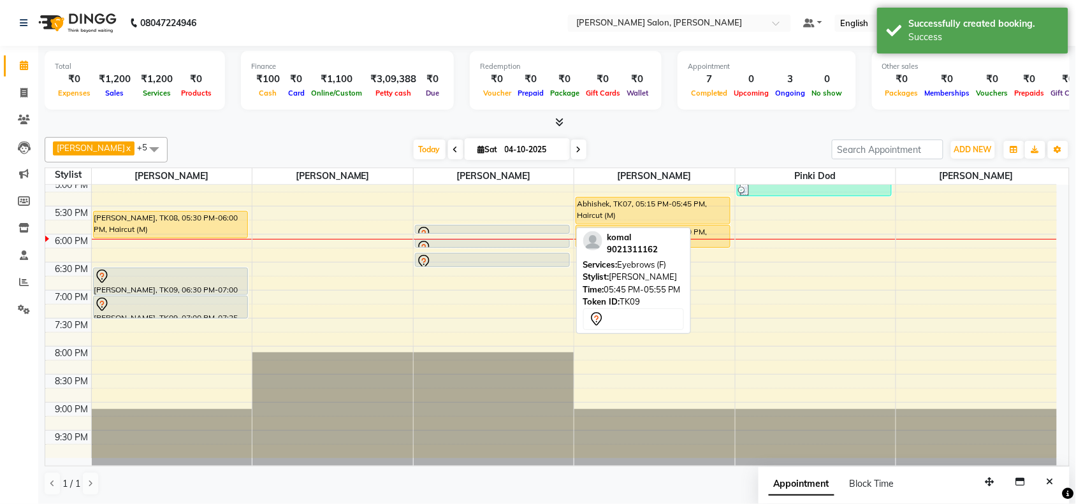
click at [533, 233] on div at bounding box center [493, 233] width 154 height 5
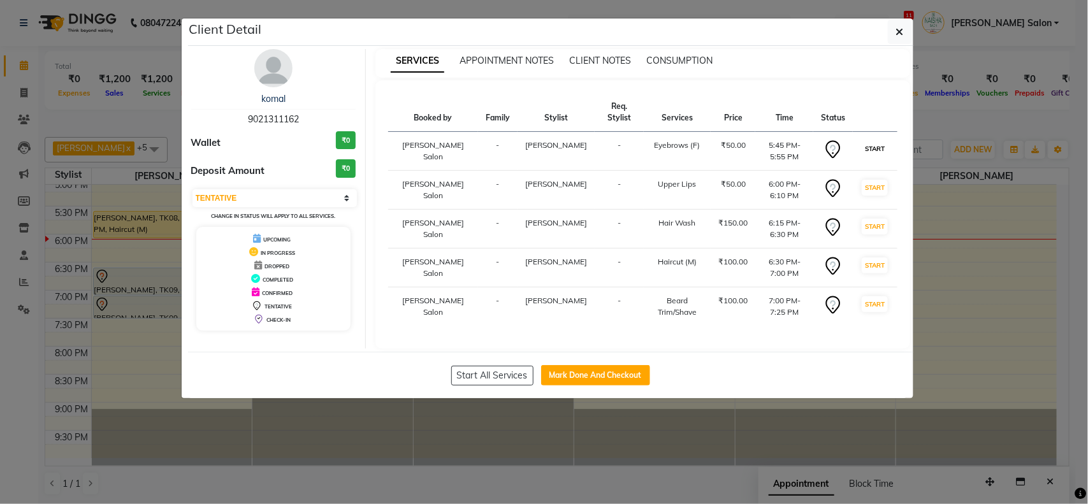
click at [870, 145] on button "START" at bounding box center [875, 149] width 26 height 16
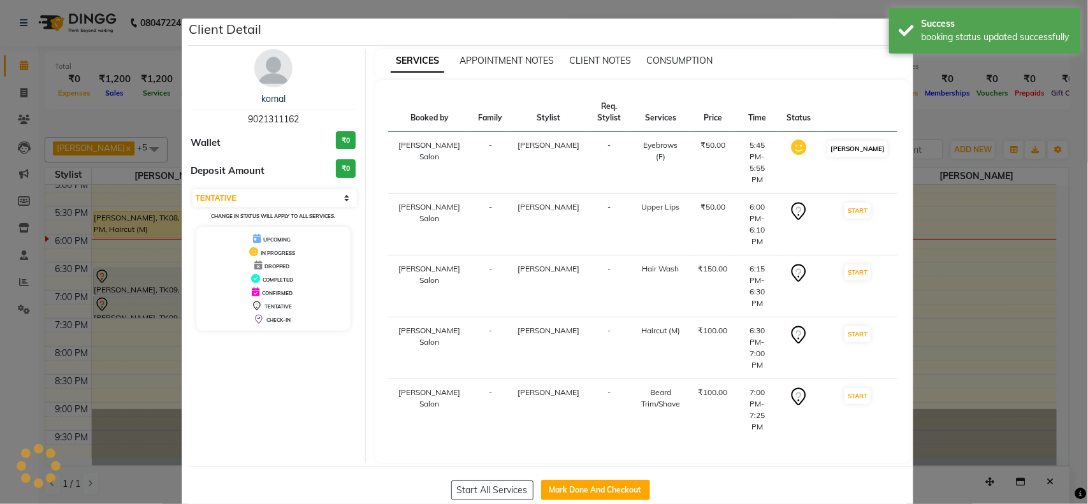
select select "select"
click at [860, 203] on button "START" at bounding box center [857, 211] width 26 height 16
click at [862, 264] on button "START" at bounding box center [857, 272] width 26 height 16
click at [966, 275] on ngb-modal-window "Client Detail [PERSON_NAME] 9021311162 Wallet ₹0 Deposit Amount ₹0 Select IN SE…" at bounding box center [544, 252] width 1088 height 504
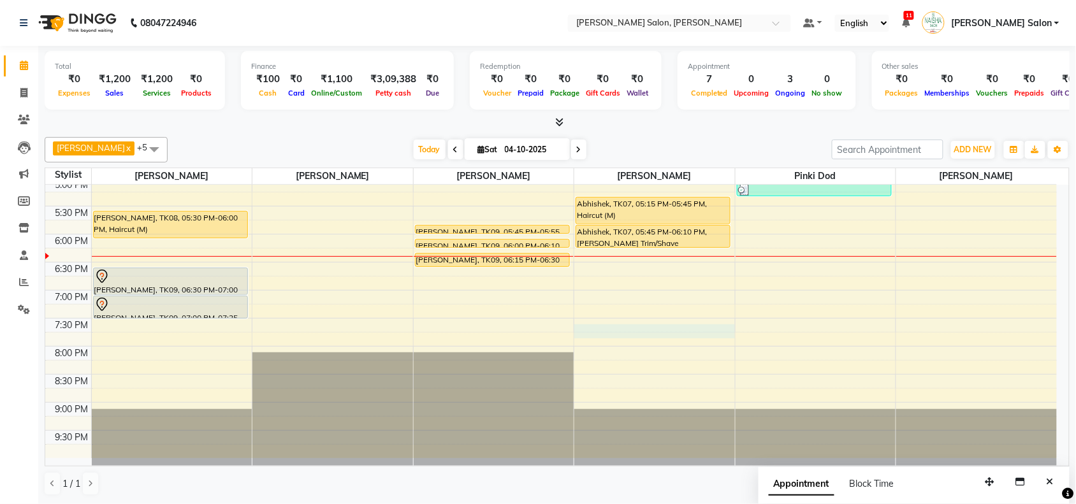
click at [579, 326] on div "10:00 AM 10:30 AM 11:00 AM 11:30 AM 12:00 PM 12:30 PM 1:00 PM 1:30 PM 2:00 PM 2…" at bounding box center [550, 122] width 1011 height 672
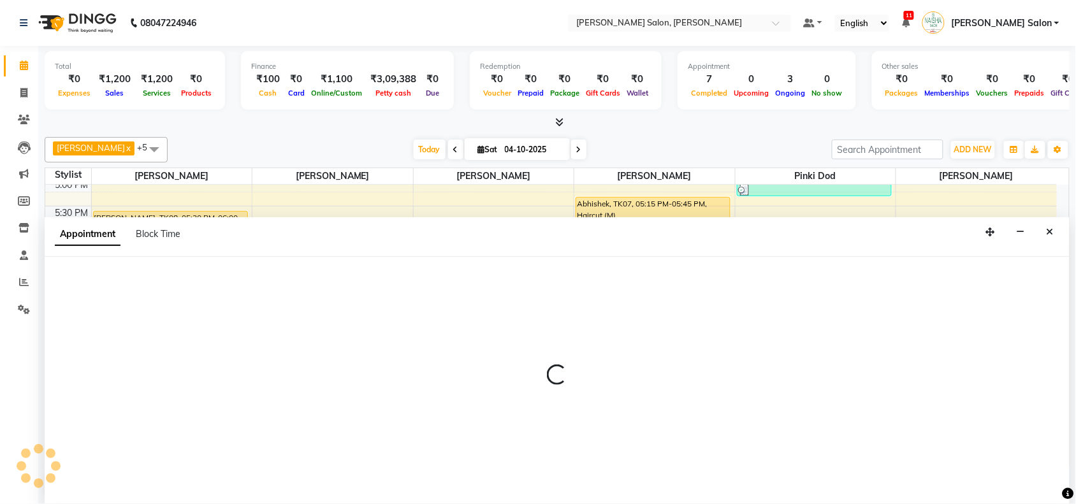
scroll to position [1, 0]
select select "84067"
select select "1170"
select select "tentative"
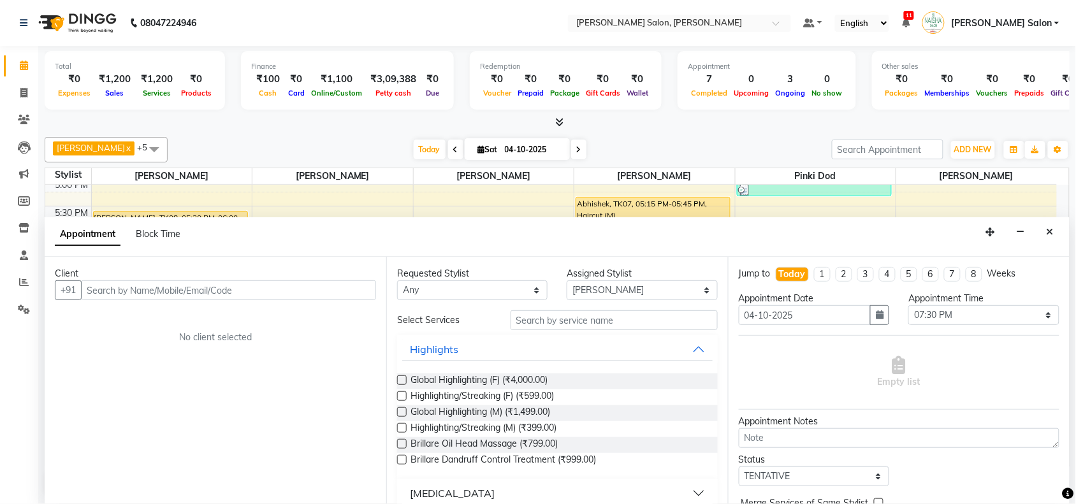
click at [203, 291] on input "text" at bounding box center [228, 290] width 295 height 20
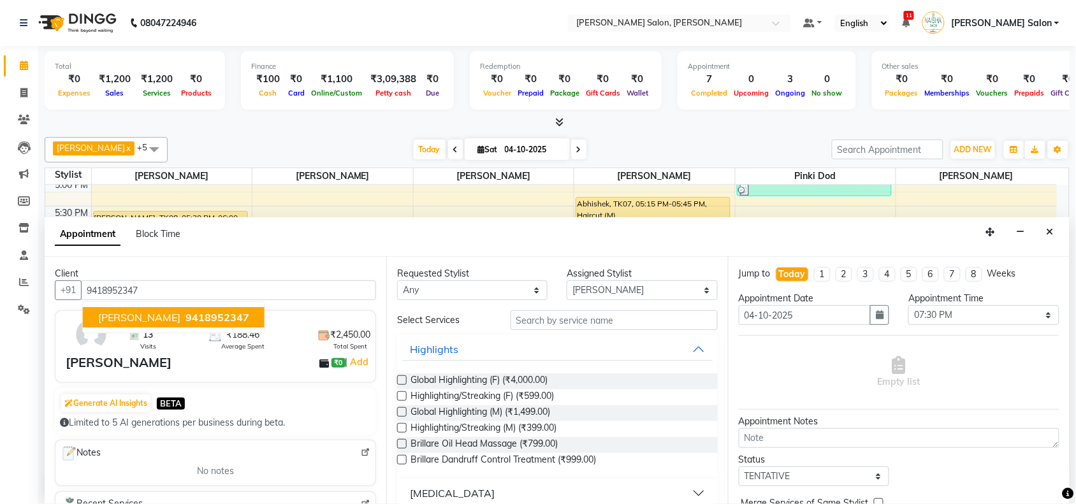
type input "9418952347"
click at [561, 322] on input "text" at bounding box center [613, 320] width 207 height 20
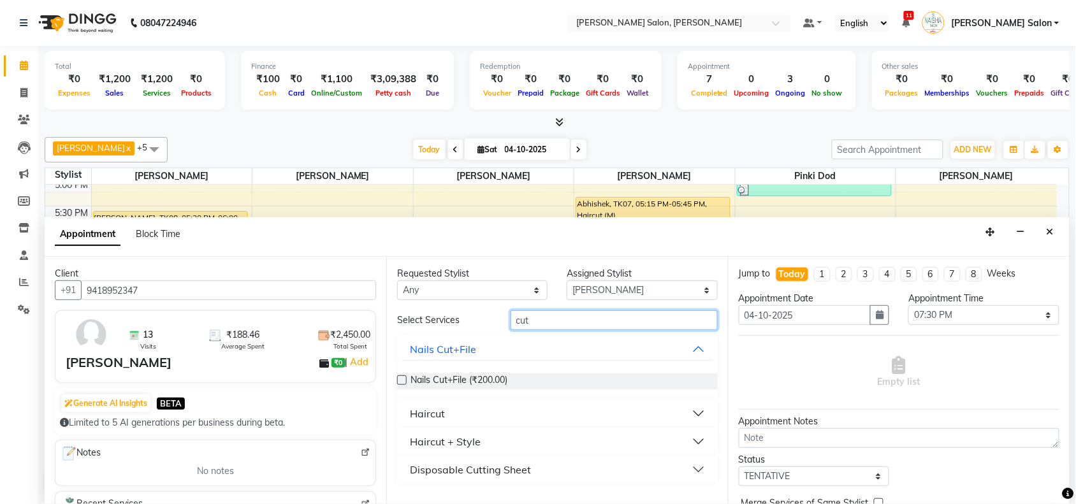
type input "cut"
click at [668, 409] on button "Haircut" at bounding box center [557, 413] width 310 height 23
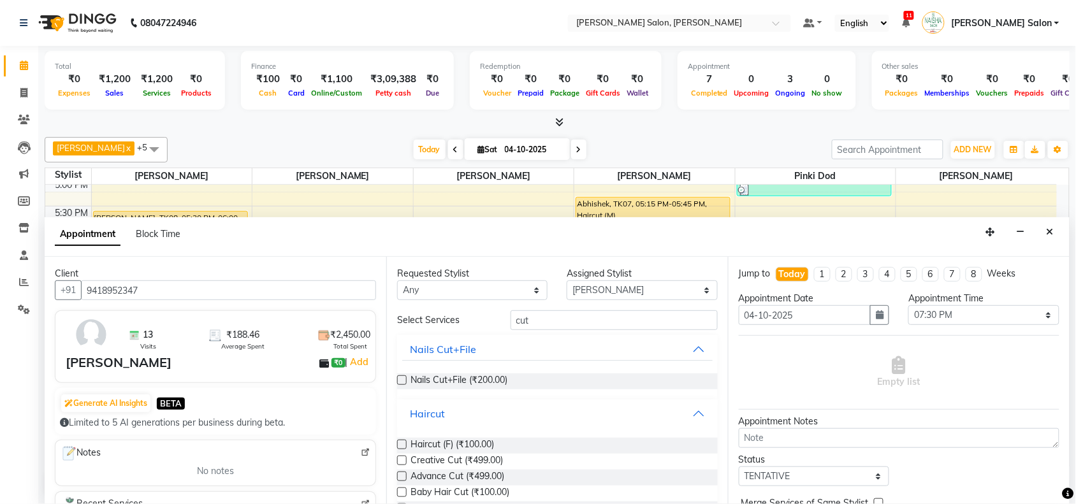
scroll to position [80, 0]
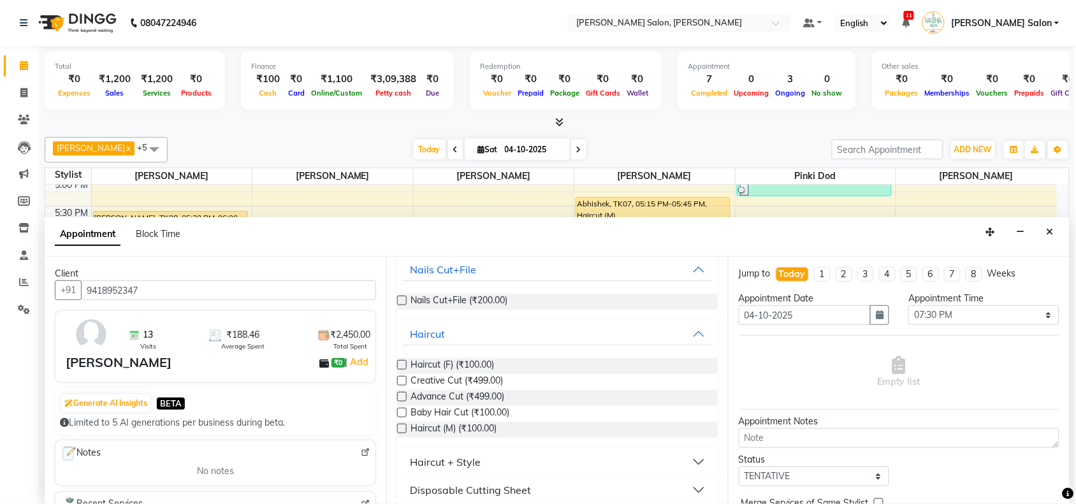
click at [403, 427] on label at bounding box center [402, 429] width 10 height 10
click at [403, 427] on input "checkbox" at bounding box center [401, 430] width 8 height 8
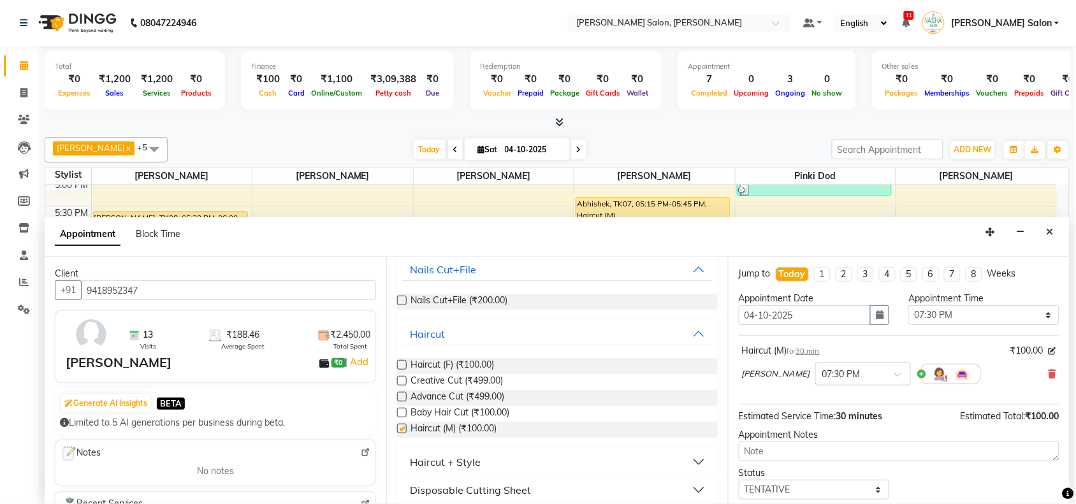
checkbox input "false"
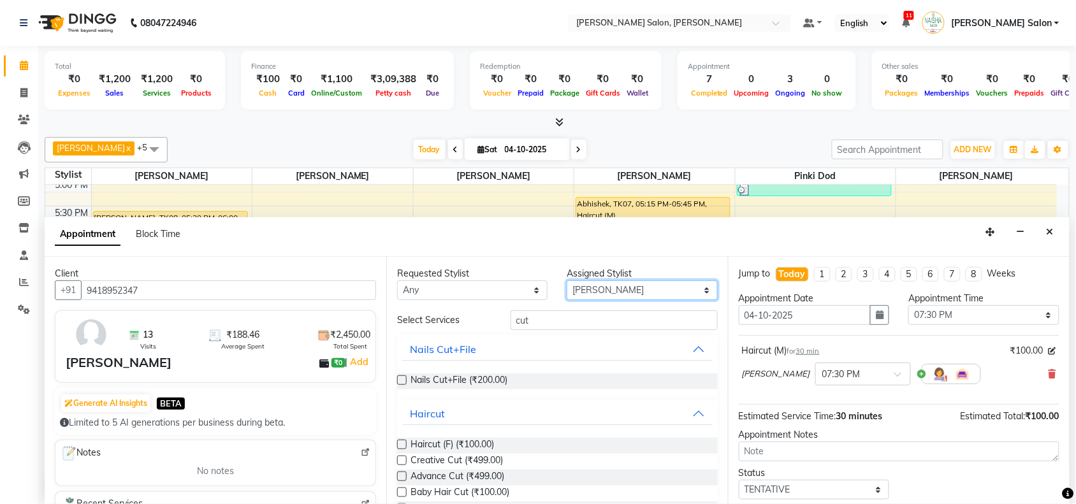
click at [652, 285] on select "Select Admin [PERSON_NAME] Salon Pawan [PERSON_NAME] dod [PERSON_NAME] [PERSON_…" at bounding box center [642, 290] width 150 height 20
select select "83168"
click at [567, 280] on select "Select Admin [PERSON_NAME] Salon Pawan [PERSON_NAME] dod [PERSON_NAME] [PERSON_…" at bounding box center [642, 290] width 150 height 20
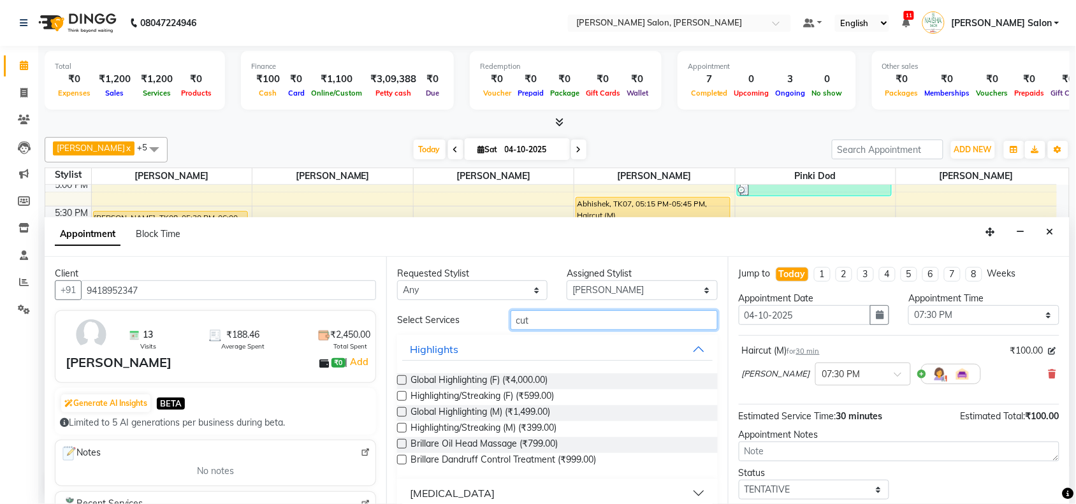
click at [577, 314] on input "cut" at bounding box center [613, 320] width 207 height 20
type input "c"
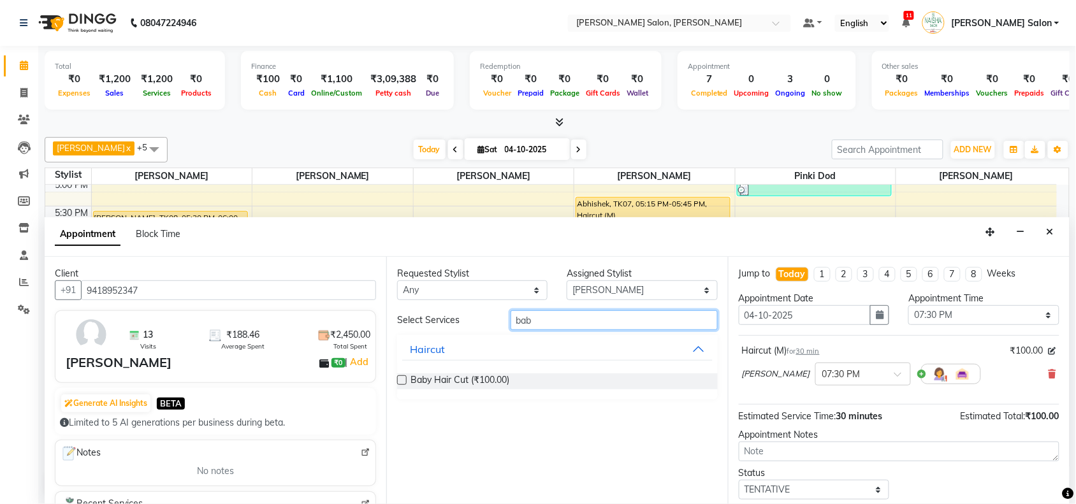
type input "bab"
click at [401, 380] on label at bounding box center [402, 380] width 10 height 10
click at [401, 380] on input "checkbox" at bounding box center [401, 381] width 8 height 8
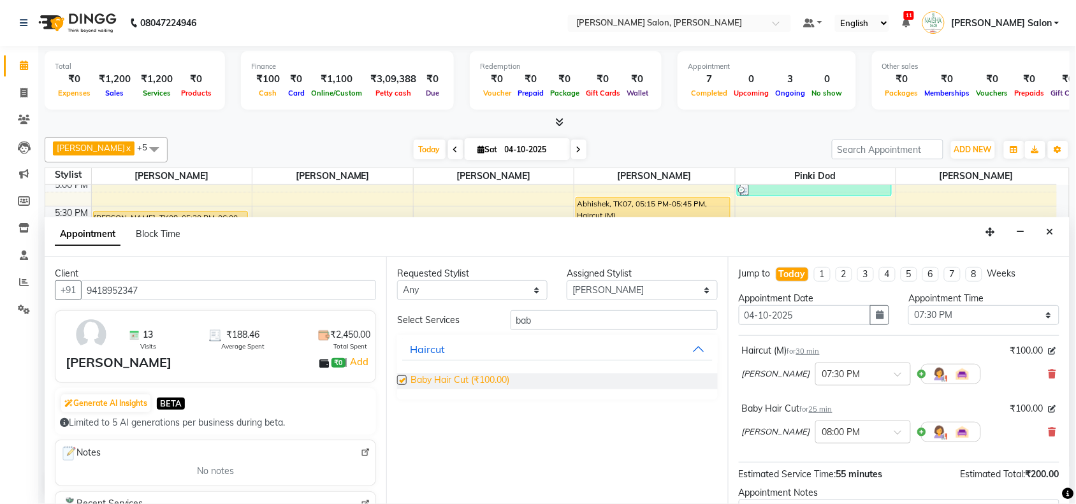
checkbox input "false"
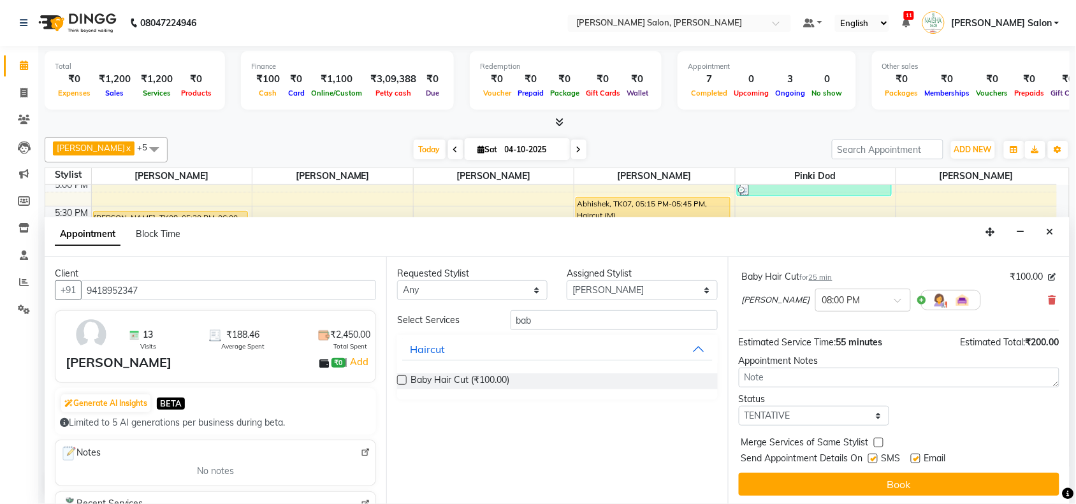
scroll to position [134, 0]
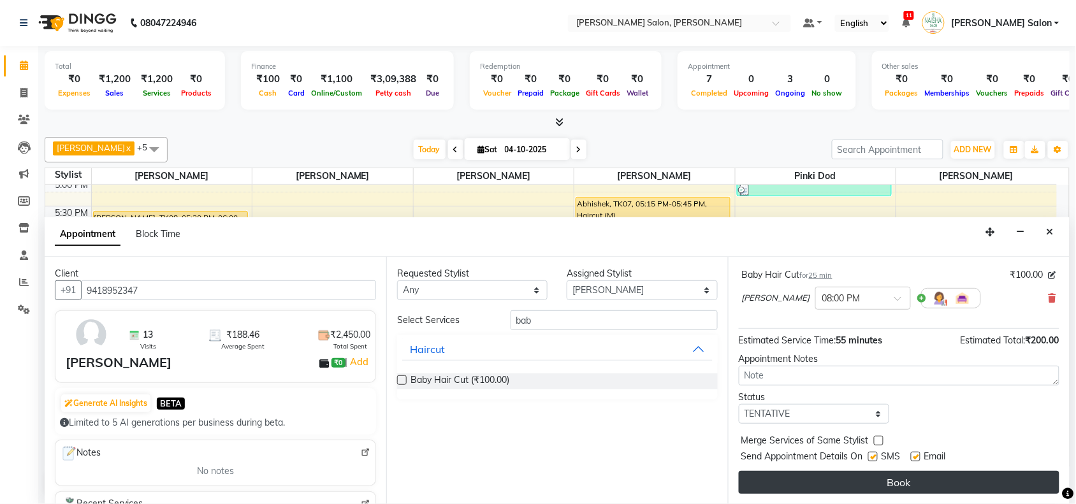
click at [883, 475] on button "Book" at bounding box center [899, 482] width 321 height 23
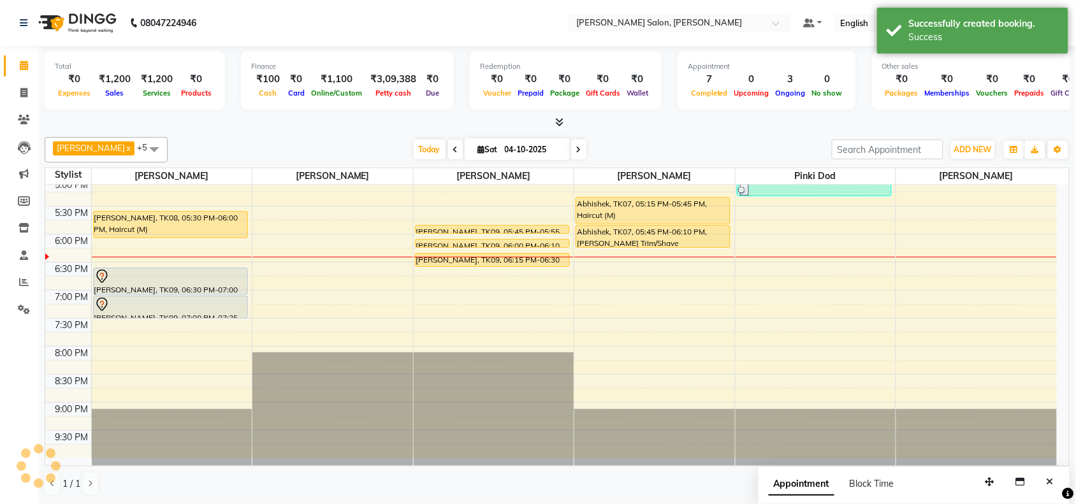
scroll to position [0, 0]
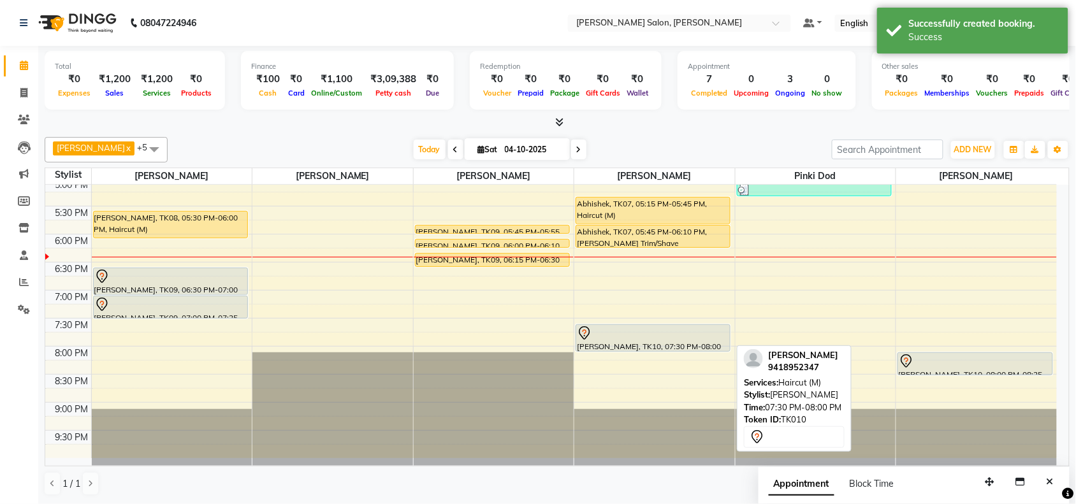
click at [705, 336] on div at bounding box center [653, 333] width 152 height 15
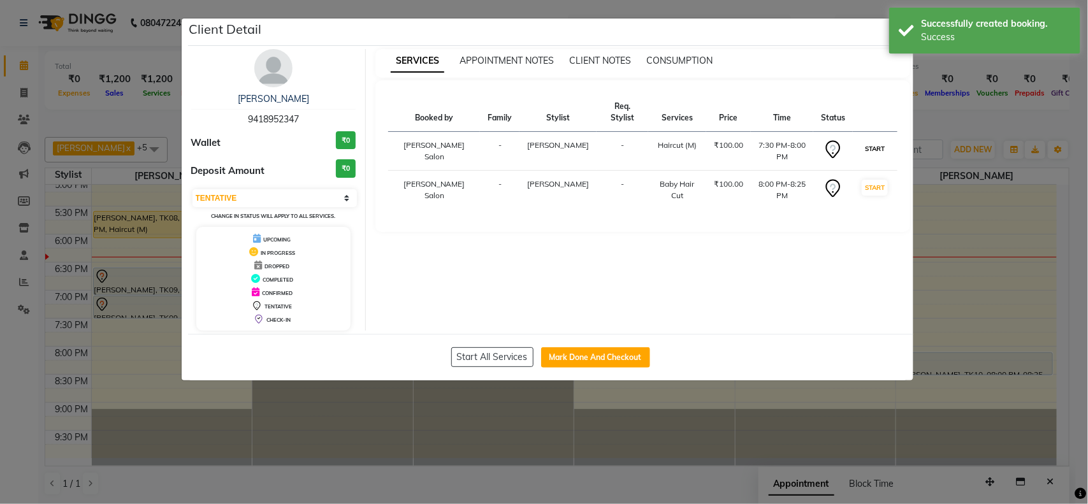
click at [871, 141] on button "START" at bounding box center [875, 149] width 26 height 16
select select "select"
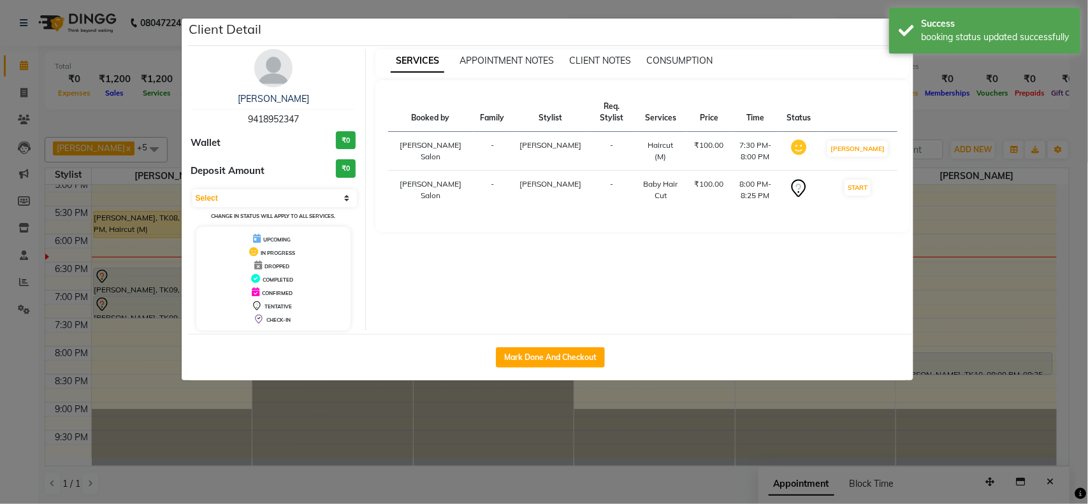
click at [931, 399] on ngb-modal-window "Client Detail Joshila 9418952347 Wallet ₹0 Deposit Amount ₹0 Select IN SERVICE …" at bounding box center [544, 252] width 1088 height 504
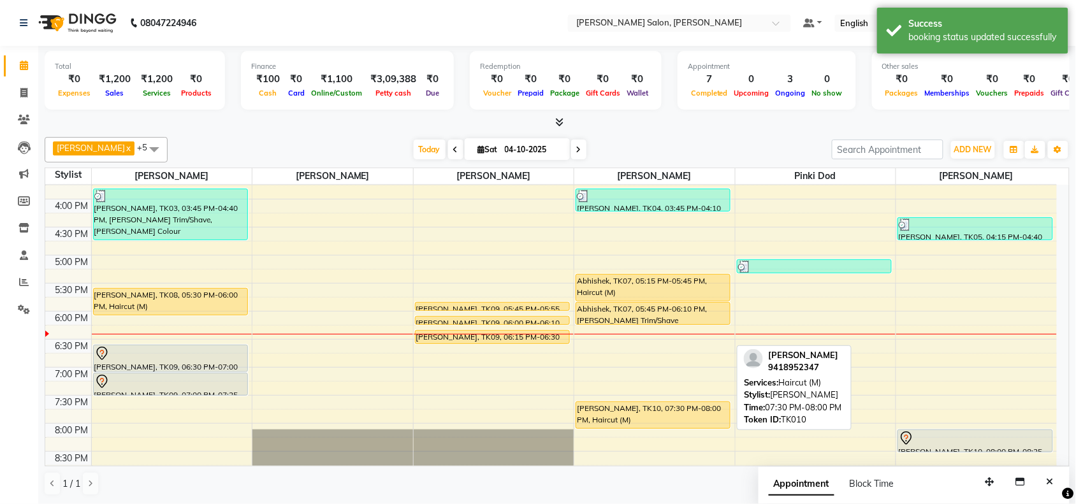
scroll to position [320, 0]
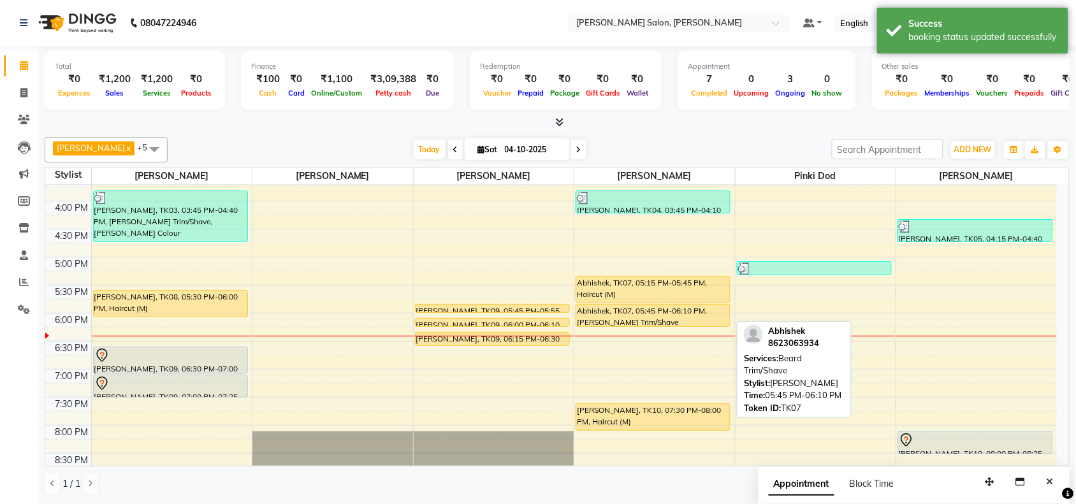
click at [653, 314] on div "Abhishek, TK07, 05:45 PM-06:10 PM, [PERSON_NAME] Trim/Shave" at bounding box center [653, 316] width 154 height 22
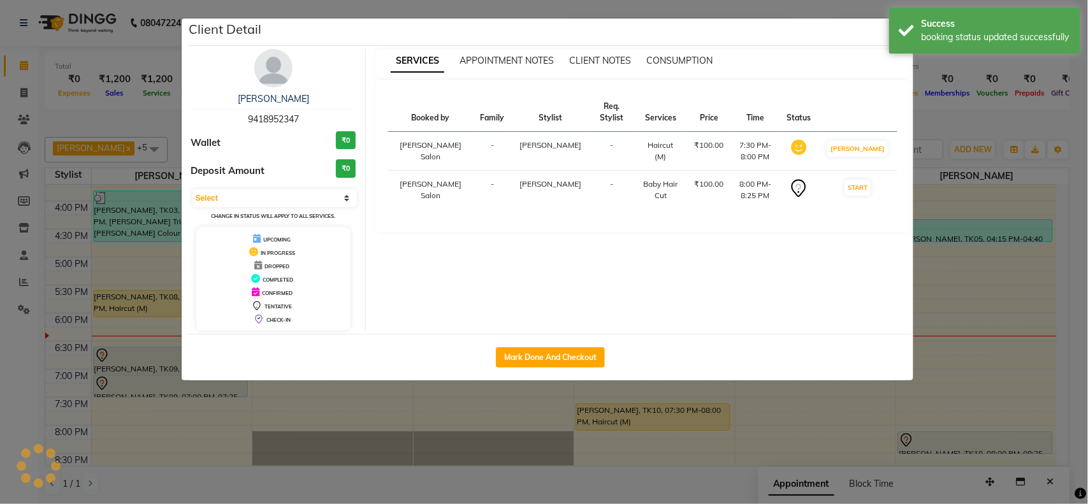
select select "1"
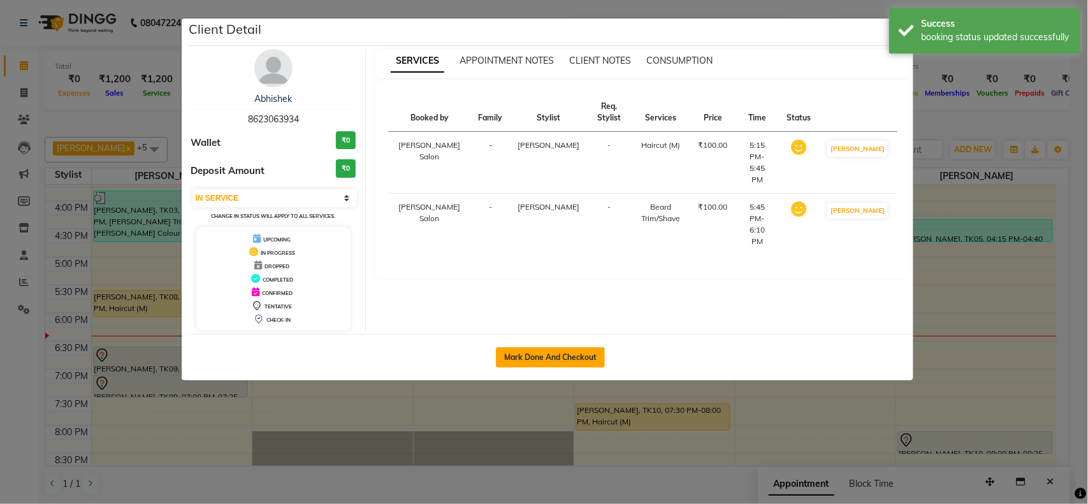
click at [508, 352] on button "Mark Done And Checkout" at bounding box center [550, 357] width 109 height 20
select select "service"
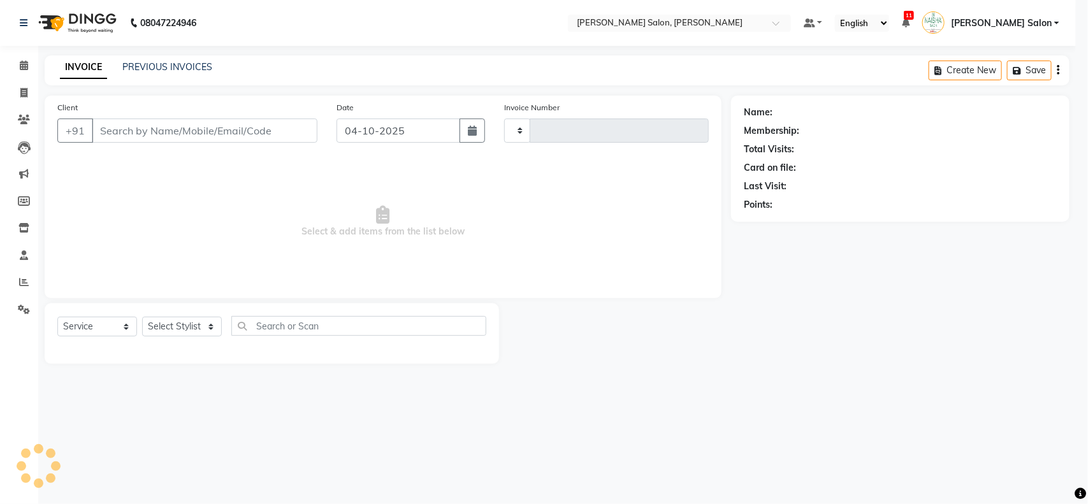
type input "4138"
select select "5497"
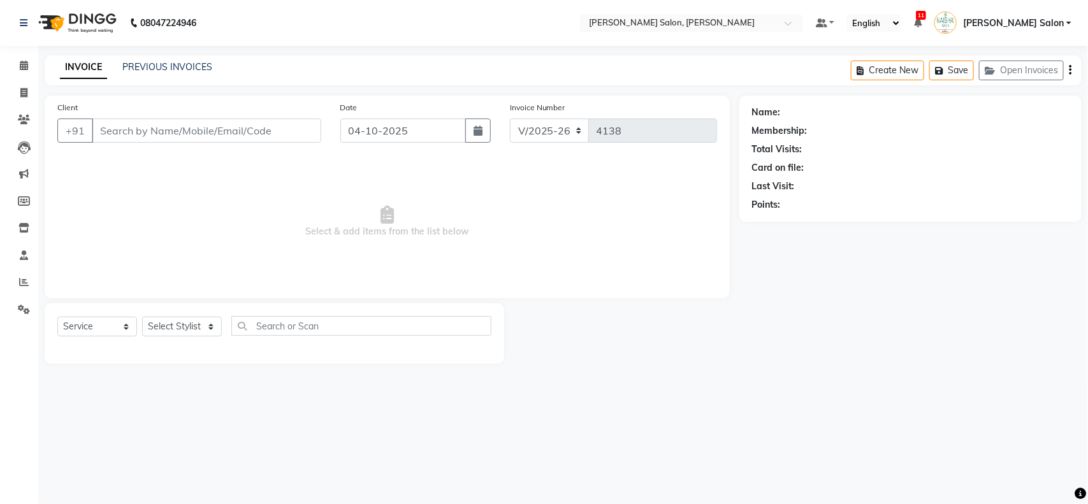
type input "8623063934"
select select "84067"
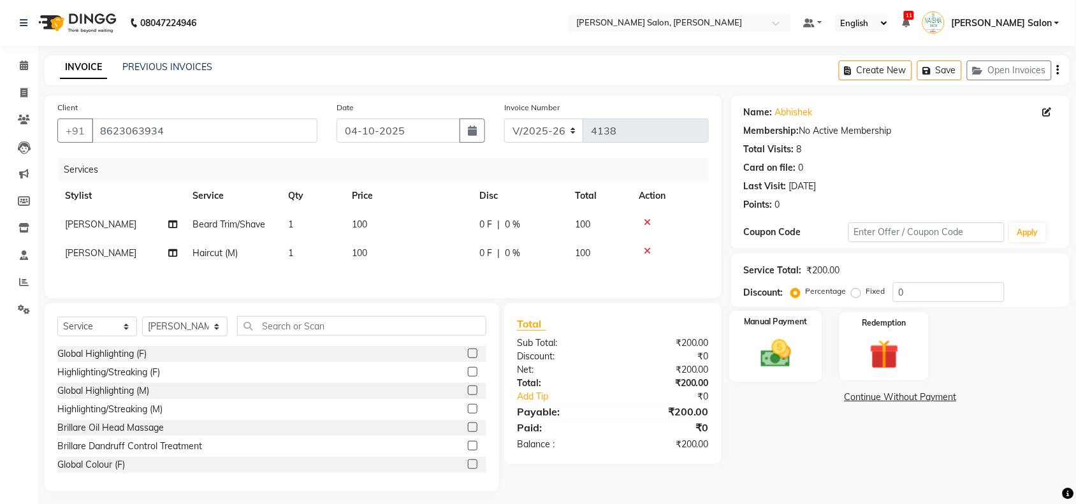
click at [788, 349] on img at bounding box center [776, 353] width 50 height 35
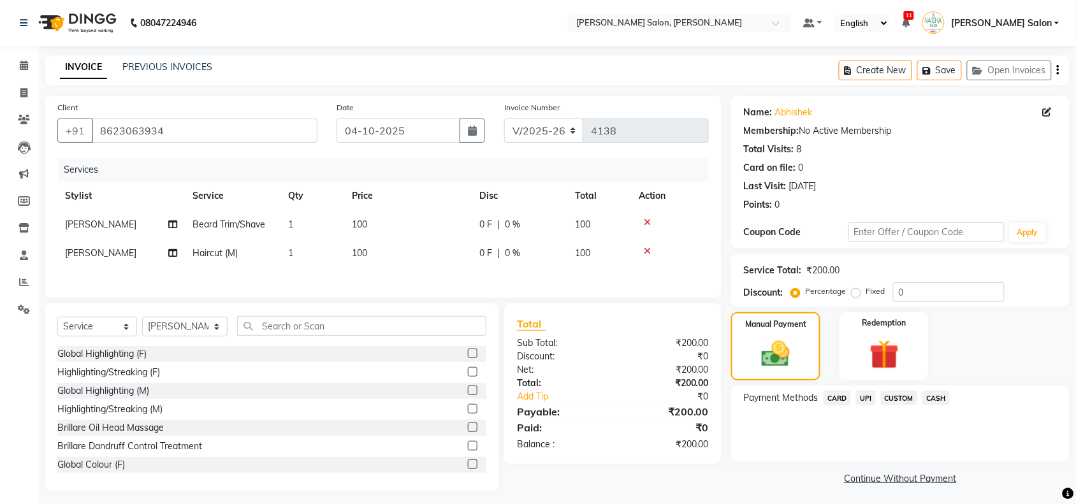
click at [862, 395] on span "UPI" at bounding box center [866, 398] width 20 height 15
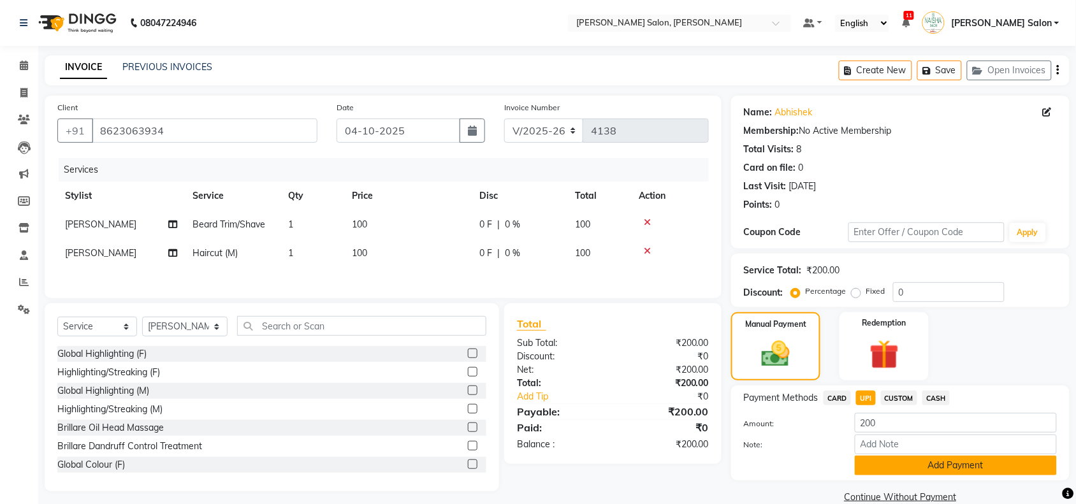
scroll to position [21, 0]
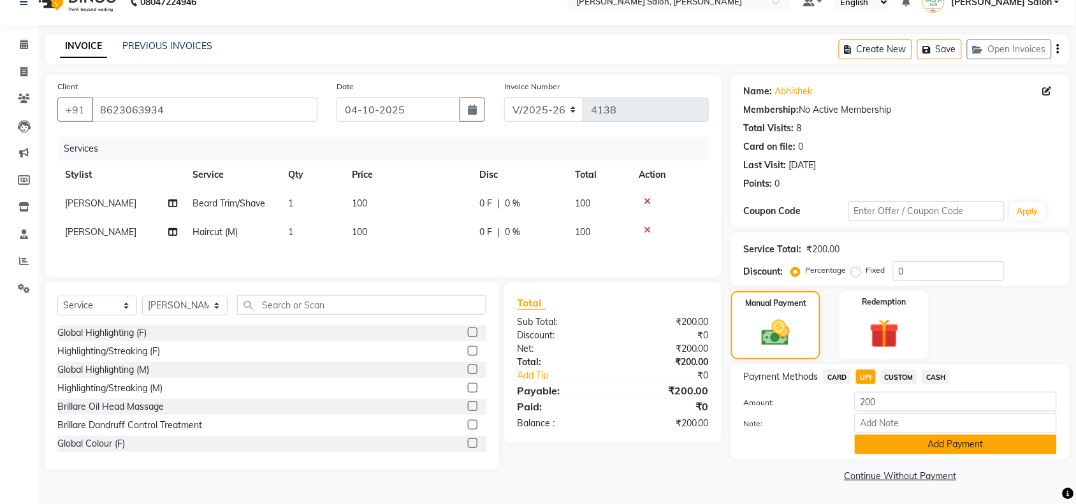
click at [905, 442] on button "Add Payment" at bounding box center [956, 445] width 202 height 20
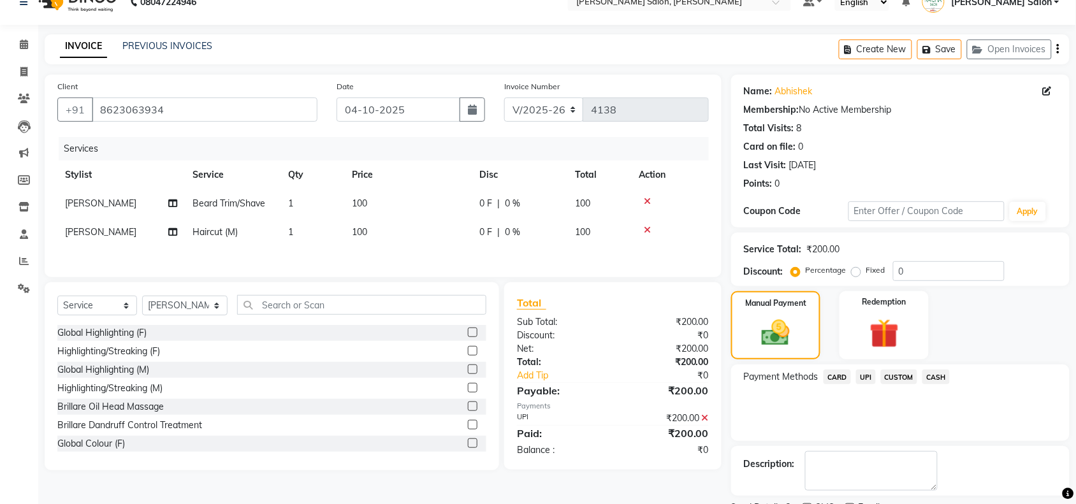
scroll to position [75, 0]
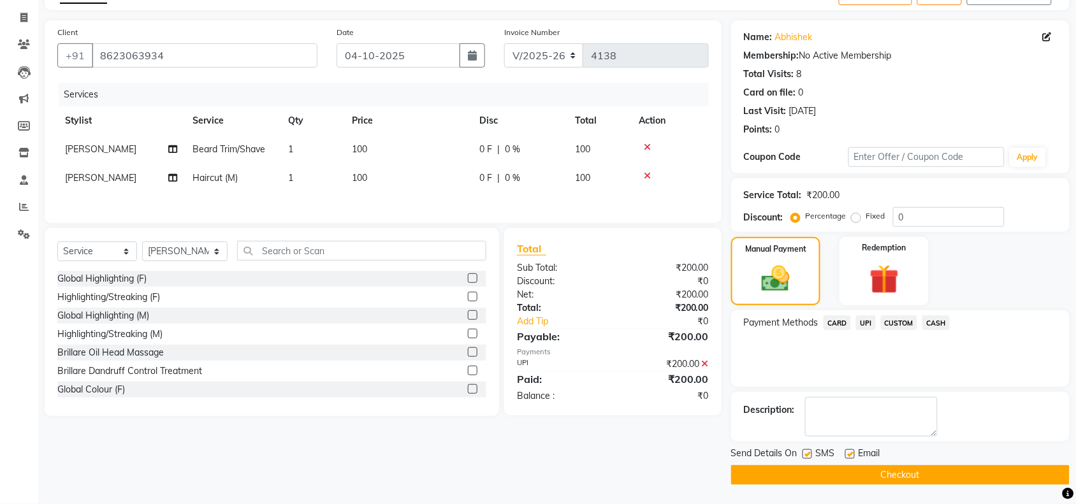
click at [902, 472] on button "Checkout" at bounding box center [900, 475] width 338 height 20
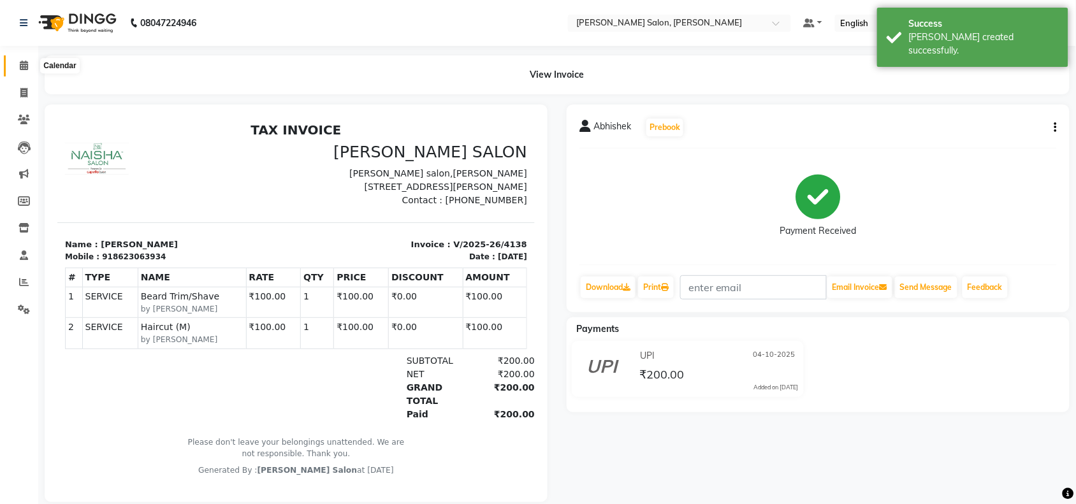
click at [26, 62] on icon at bounding box center [24, 66] width 8 height 10
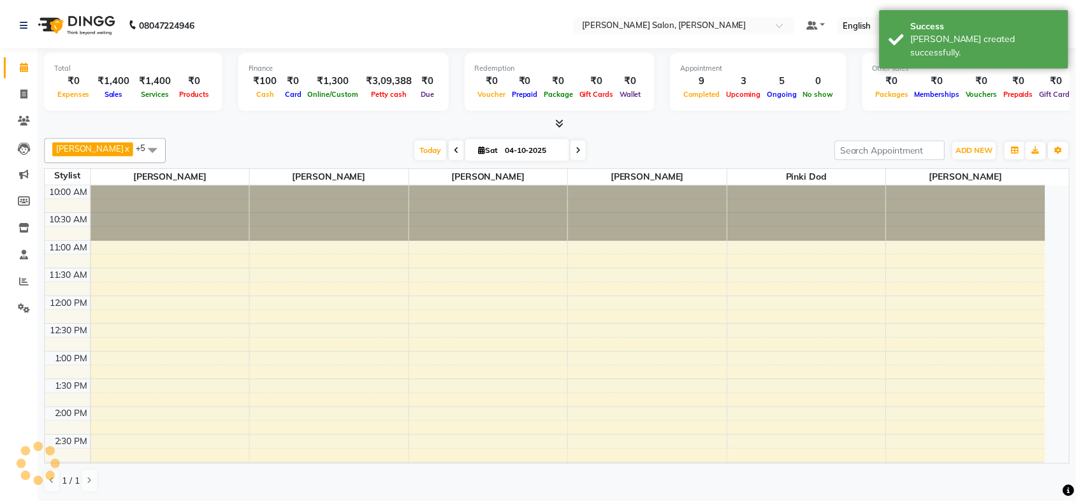
scroll to position [375, 0]
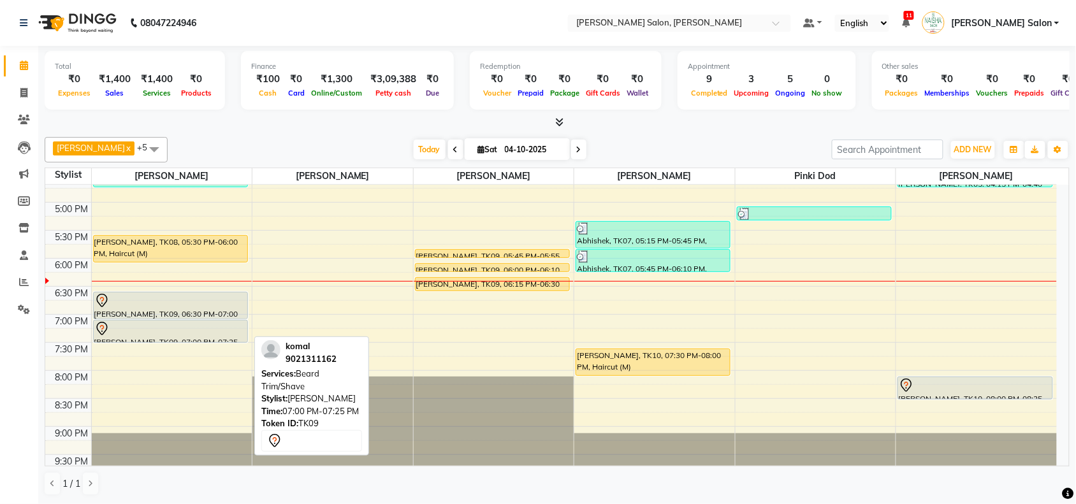
click at [189, 340] on div at bounding box center [171, 342] width 154 height 5
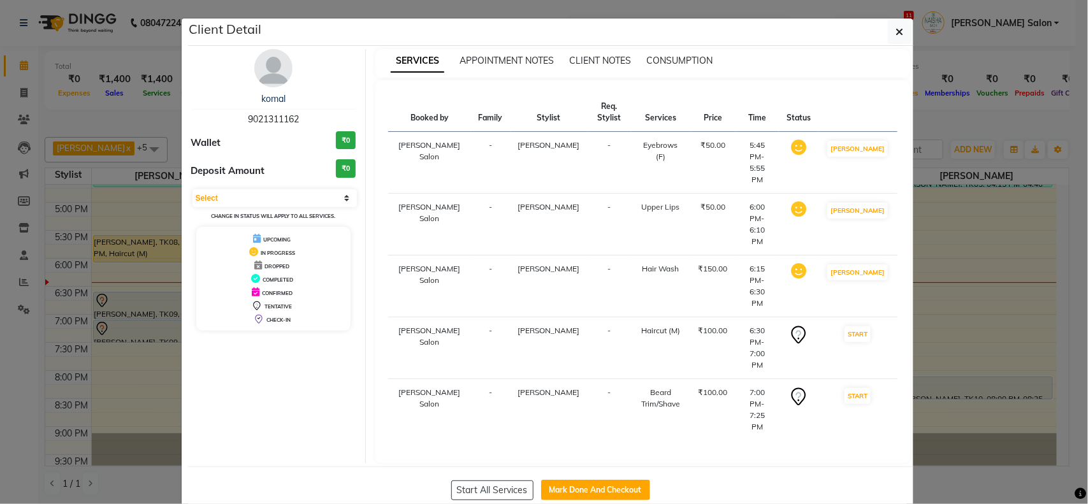
click at [292, 451] on ngb-modal-window "Client Detail [PERSON_NAME] 9021311162 Wallet ₹0 Deposit Amount ₹0 Select IN SE…" at bounding box center [544, 252] width 1088 height 504
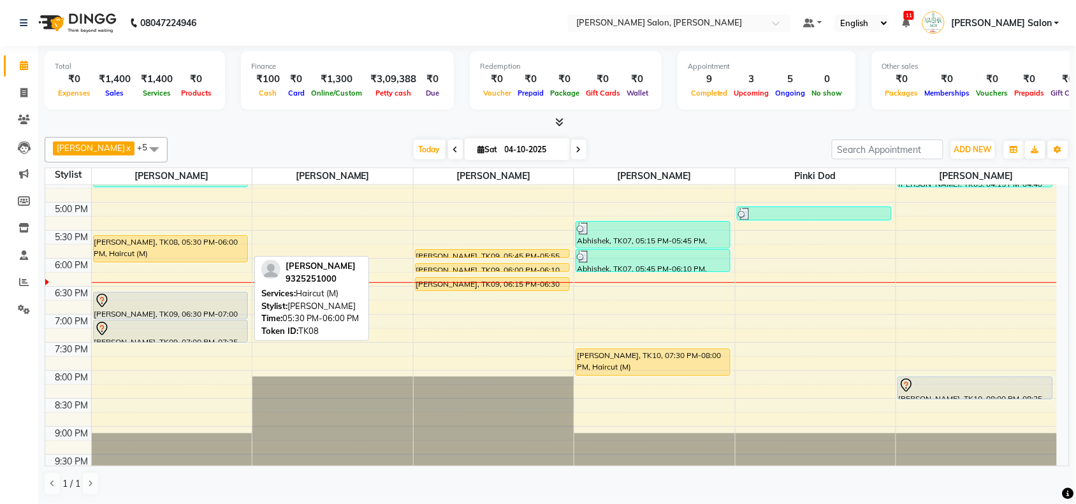
click at [228, 243] on div "[PERSON_NAME], TK08, 05:30 PM-06:00 PM, Haircut (M)" at bounding box center [171, 249] width 154 height 26
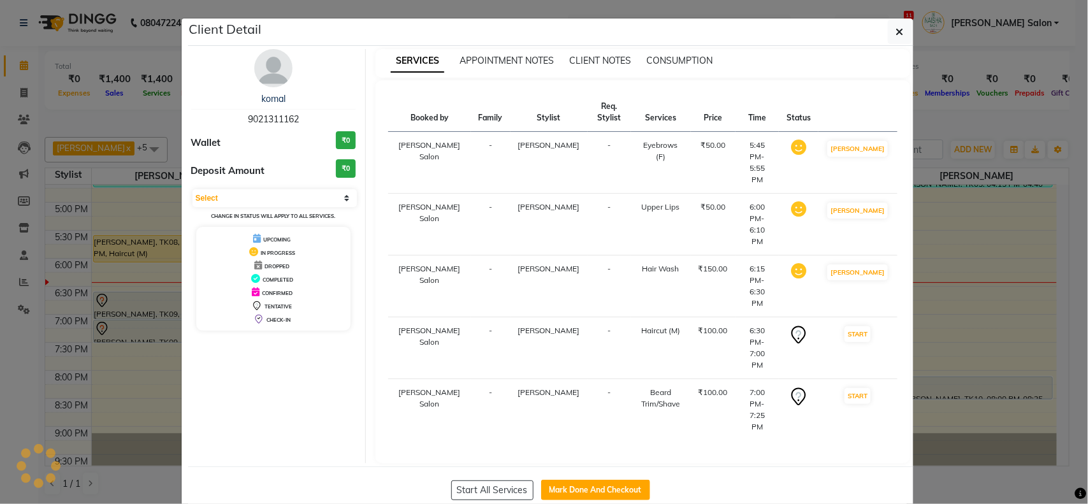
select select "1"
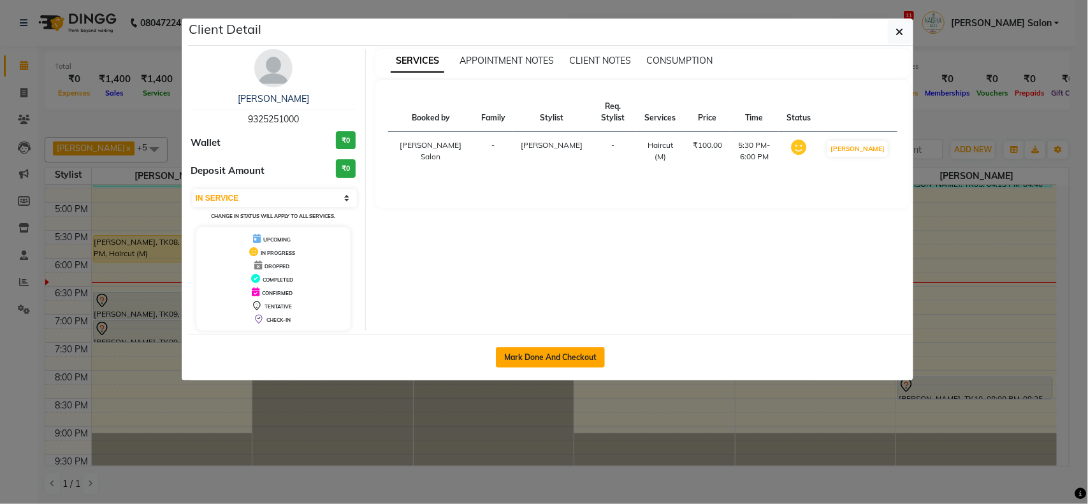
click at [530, 360] on button "Mark Done And Checkout" at bounding box center [550, 357] width 109 height 20
select select "service"
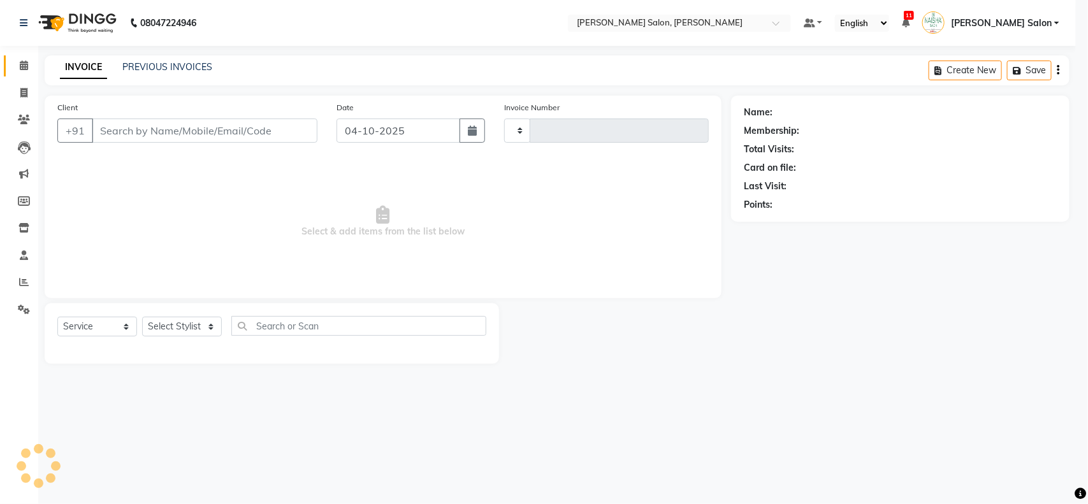
type input "4139"
select select "5497"
select select "3"
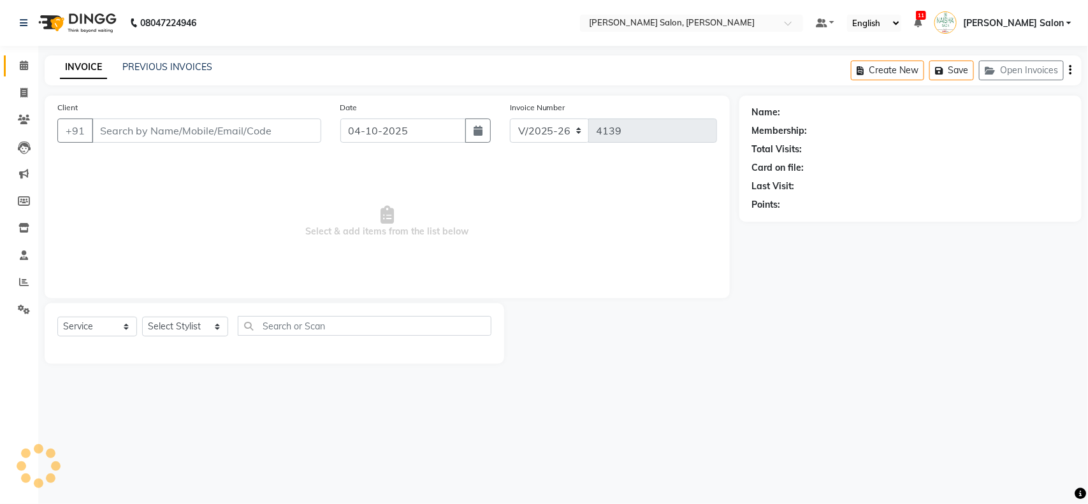
type input "9325251000"
select select "36999"
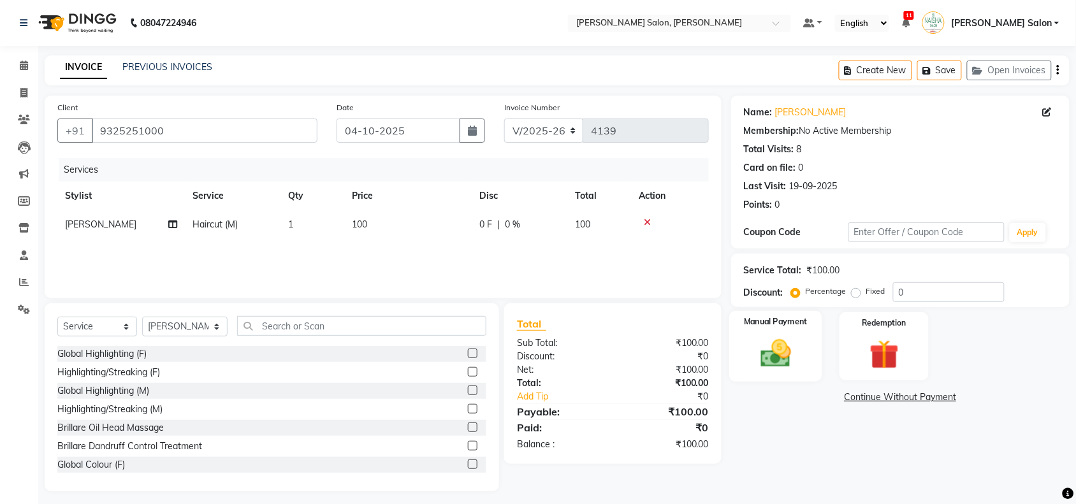
click at [781, 349] on img at bounding box center [776, 353] width 50 height 35
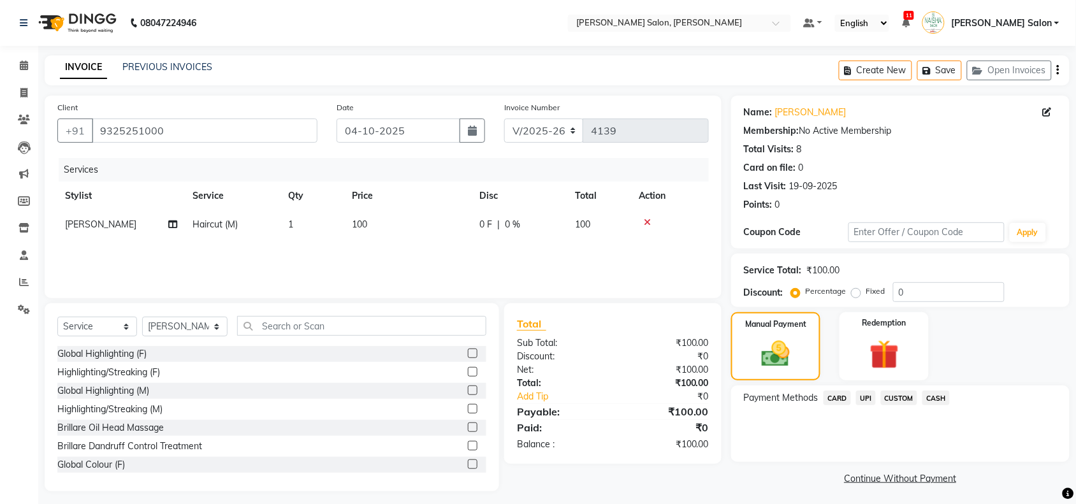
click at [864, 394] on span "UPI" at bounding box center [866, 398] width 20 height 15
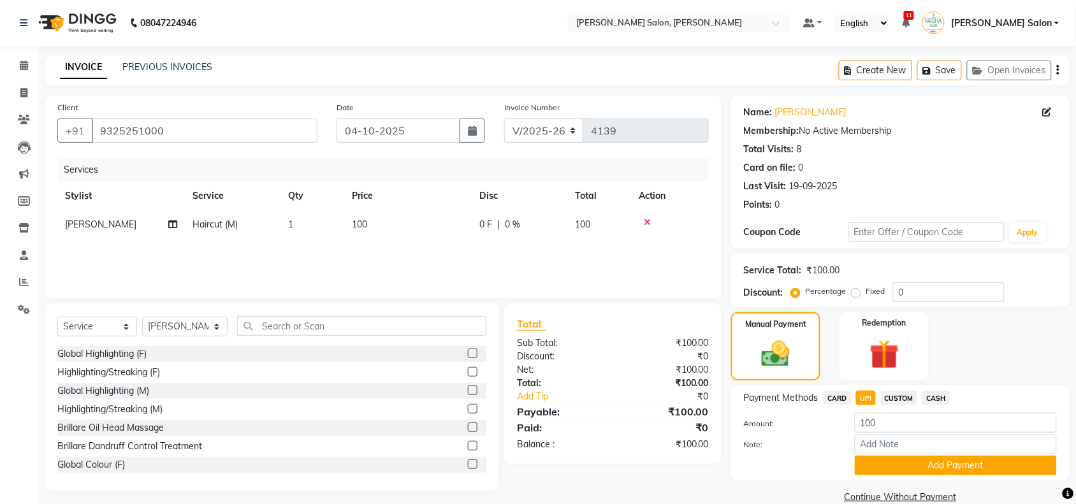
scroll to position [21, 0]
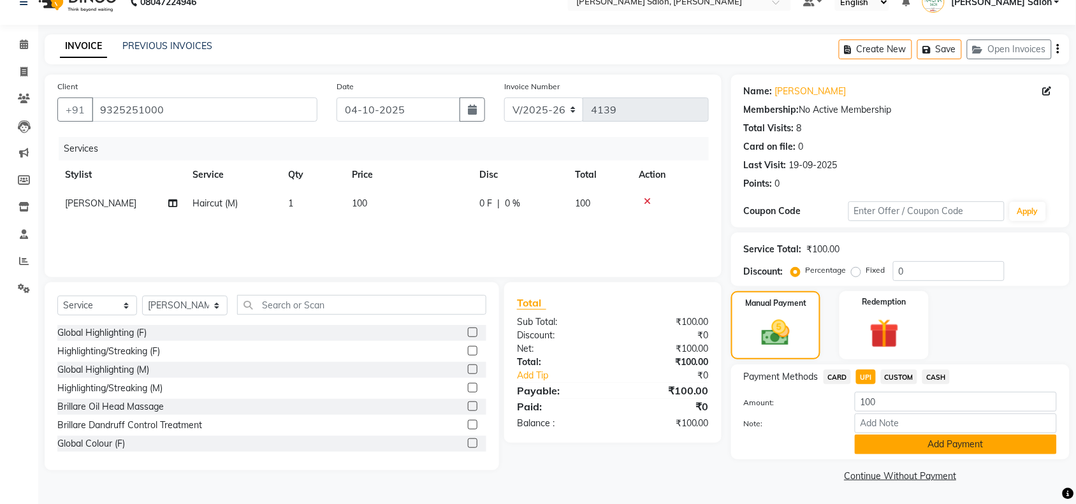
click at [876, 447] on button "Add Payment" at bounding box center [956, 445] width 202 height 20
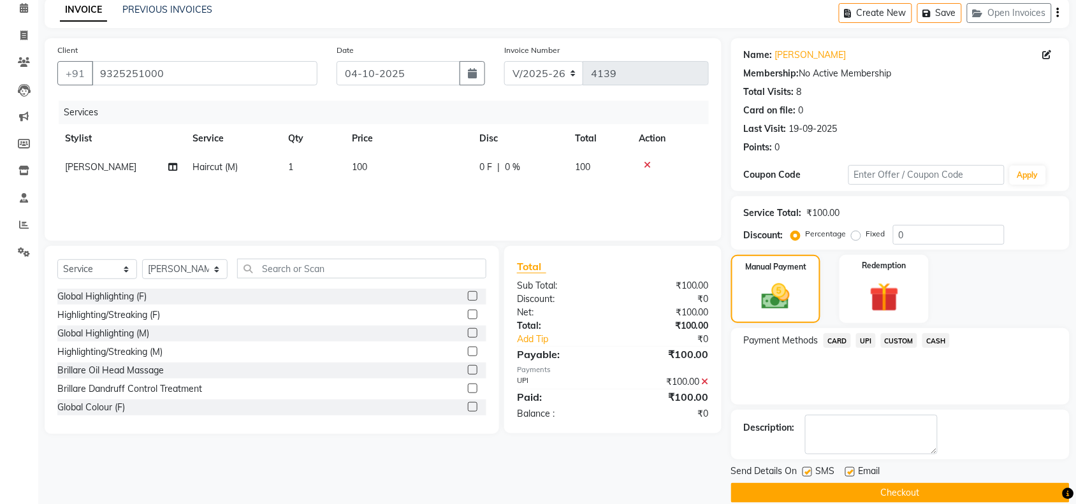
scroll to position [75, 0]
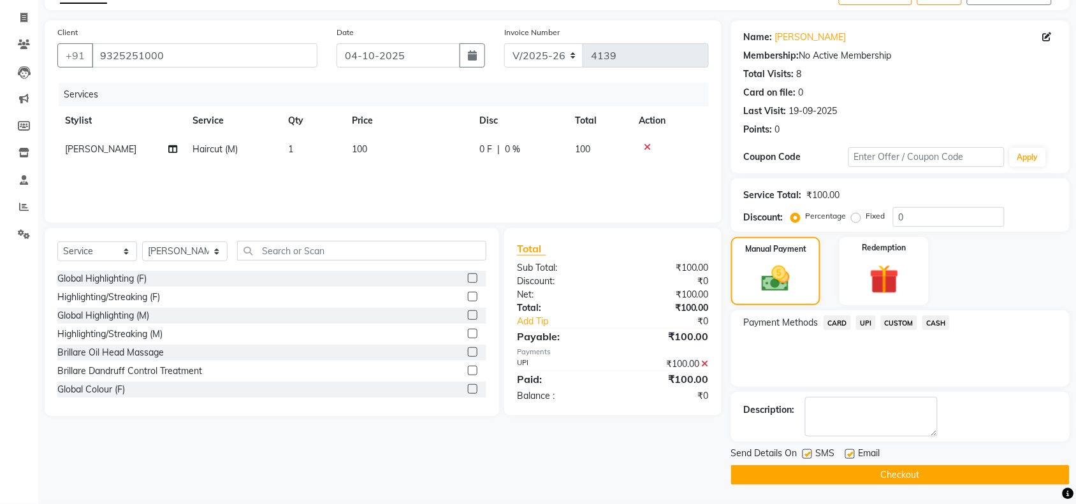
click at [851, 475] on button "Checkout" at bounding box center [900, 475] width 338 height 20
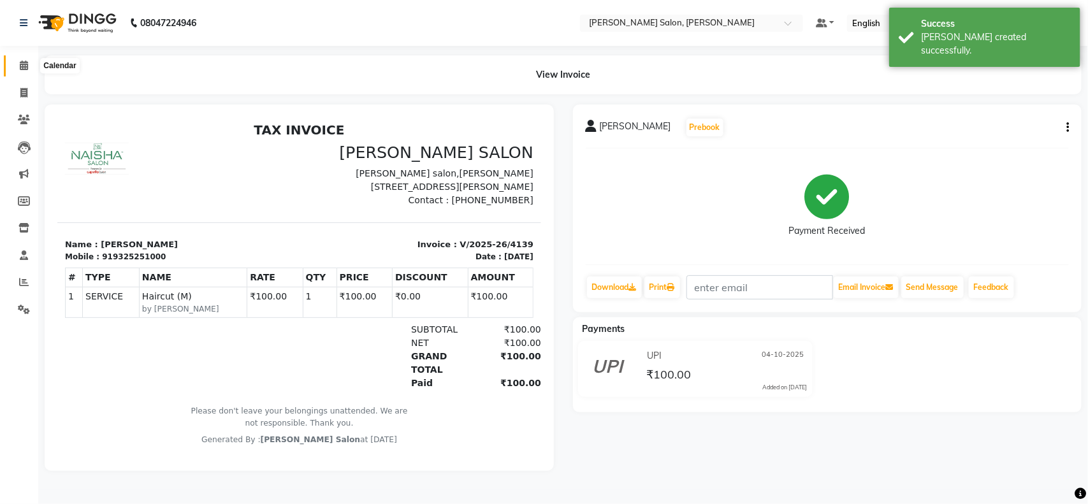
click at [20, 64] on icon at bounding box center [24, 66] width 8 height 10
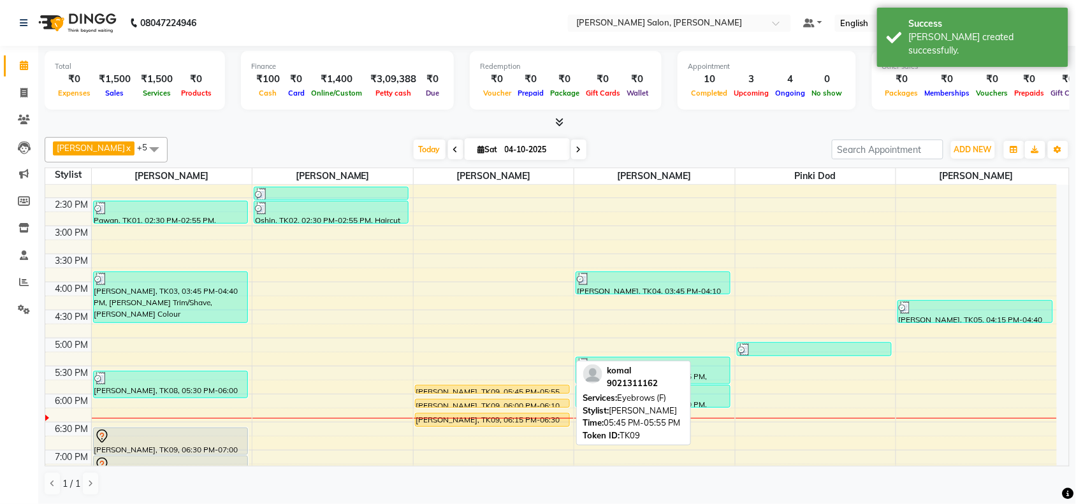
scroll to position [398, 0]
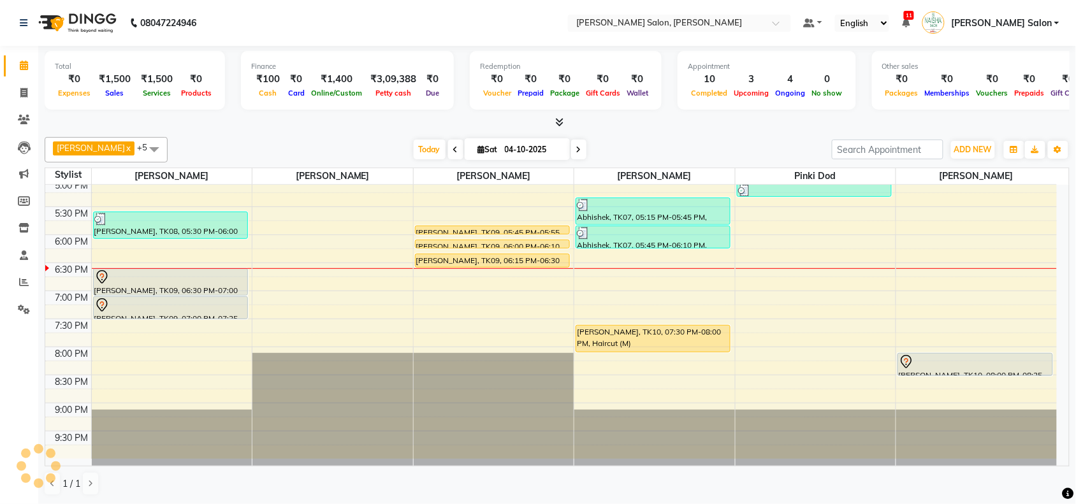
drag, startPoint x: 0, startPoint y: 103, endPoint x: 0, endPoint y: 263, distance: 160.0
click at [0, 256] on ul "Calendar Invoice Clients Leads Marketing Members Inventory Staff Reports Settin…" at bounding box center [19, 190] width 38 height 277
click at [0, 285] on li "Reports" at bounding box center [19, 282] width 38 height 27
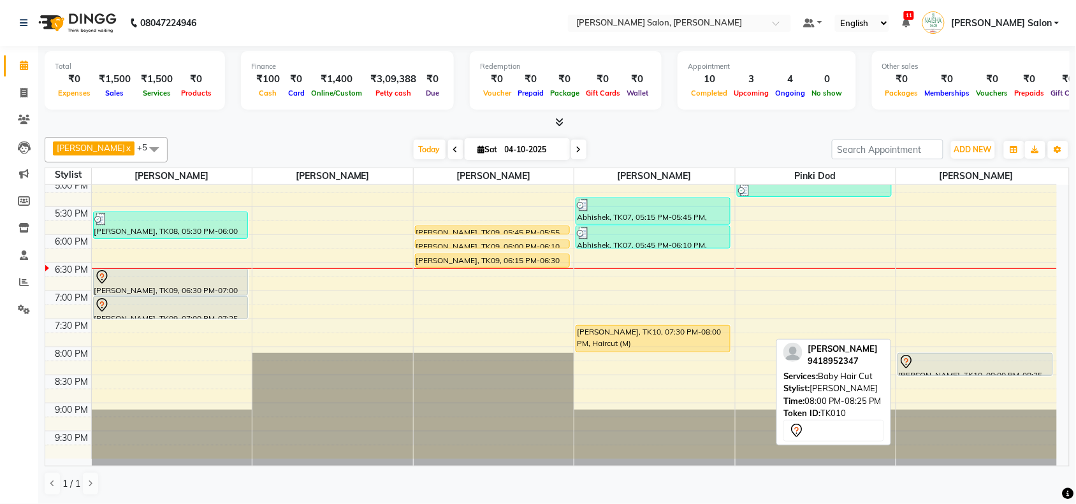
click at [945, 363] on div at bounding box center [975, 361] width 153 height 15
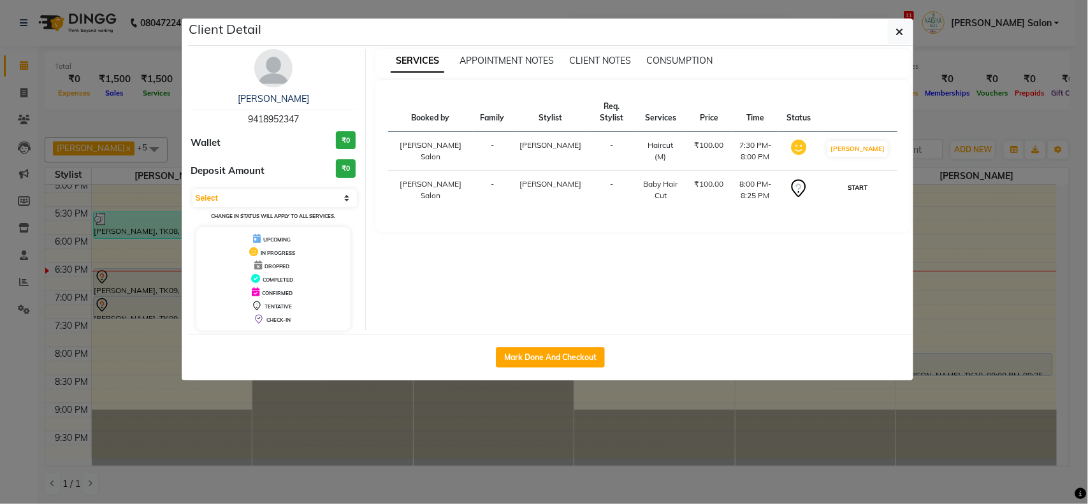
click at [865, 194] on button "START" at bounding box center [857, 188] width 26 height 16
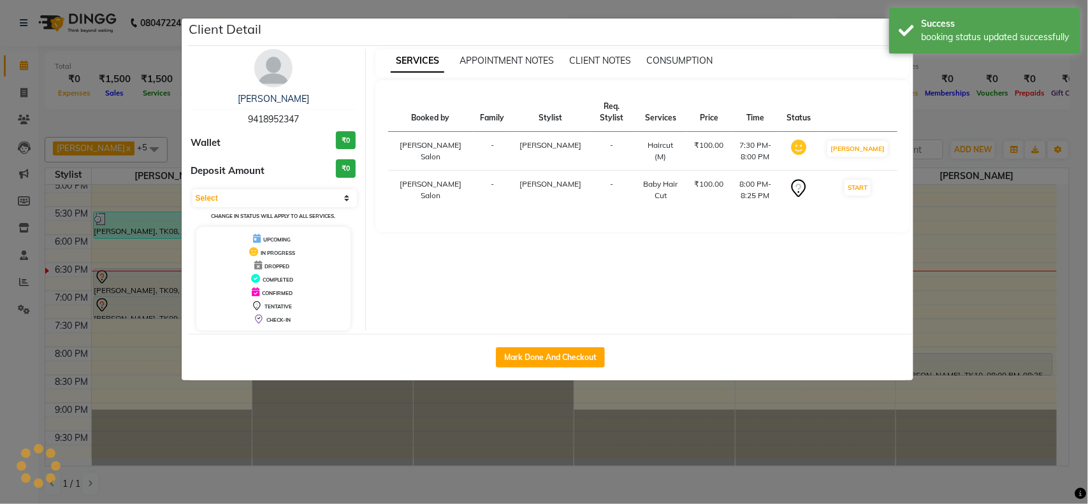
click at [988, 234] on ngb-modal-window "Client Detail Joshila 9418952347 Wallet ₹0 Deposit Amount ₹0 Select IN SERVICE …" at bounding box center [544, 252] width 1088 height 504
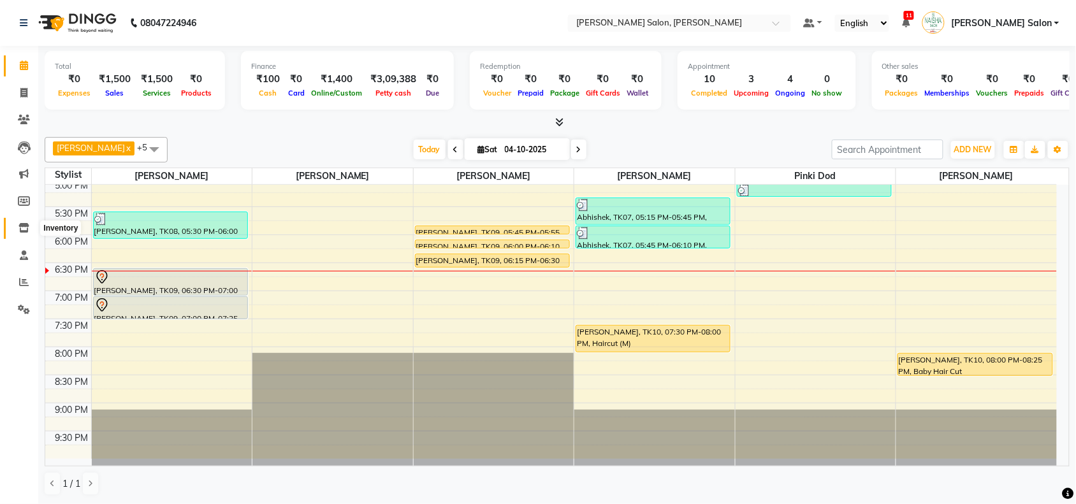
click at [18, 228] on icon at bounding box center [23, 228] width 11 height 10
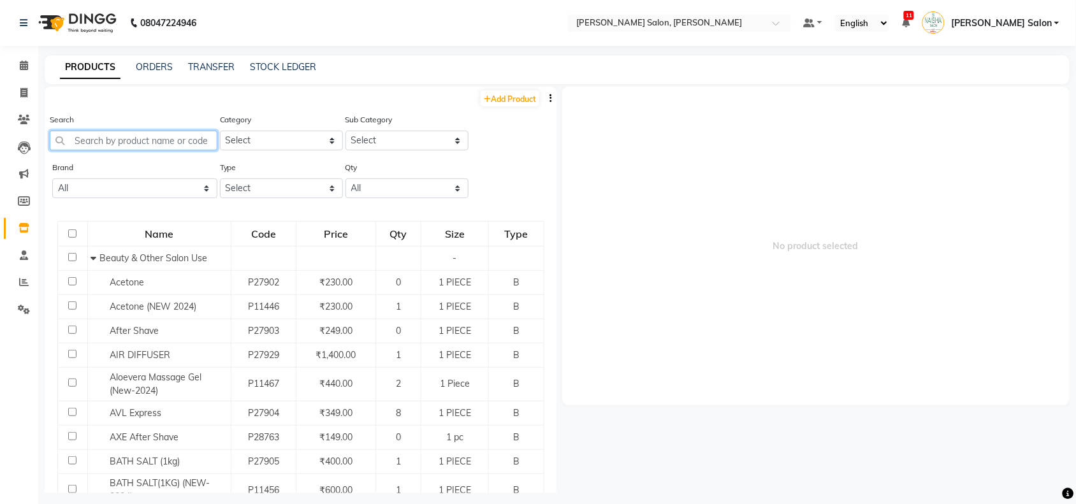
drag, startPoint x: 124, startPoint y: 135, endPoint x: 122, endPoint y: 143, distance: 8.7
click at [122, 143] on input "text" at bounding box center [134, 141] width 168 height 20
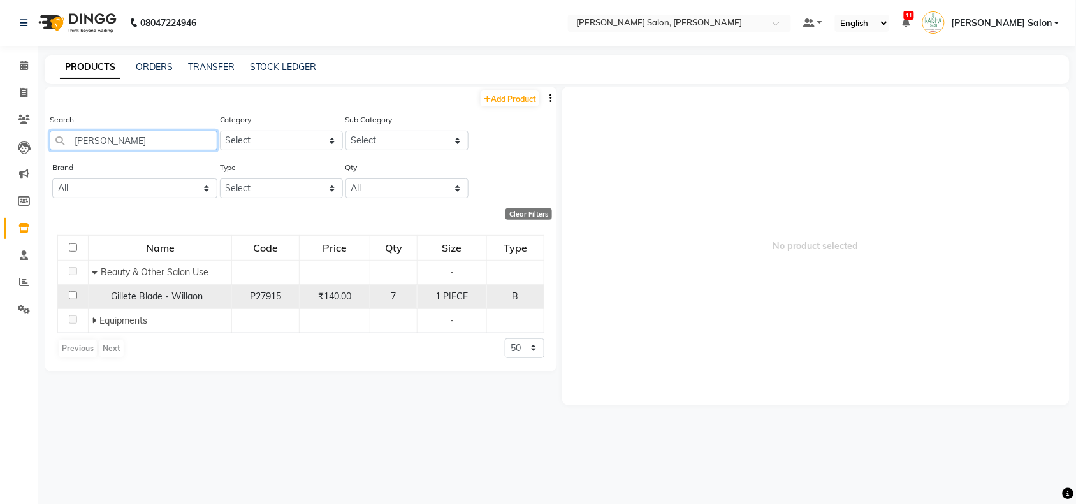
type input "[PERSON_NAME]"
click at [72, 294] on input "checkbox" at bounding box center [73, 295] width 8 height 8
checkbox input "true"
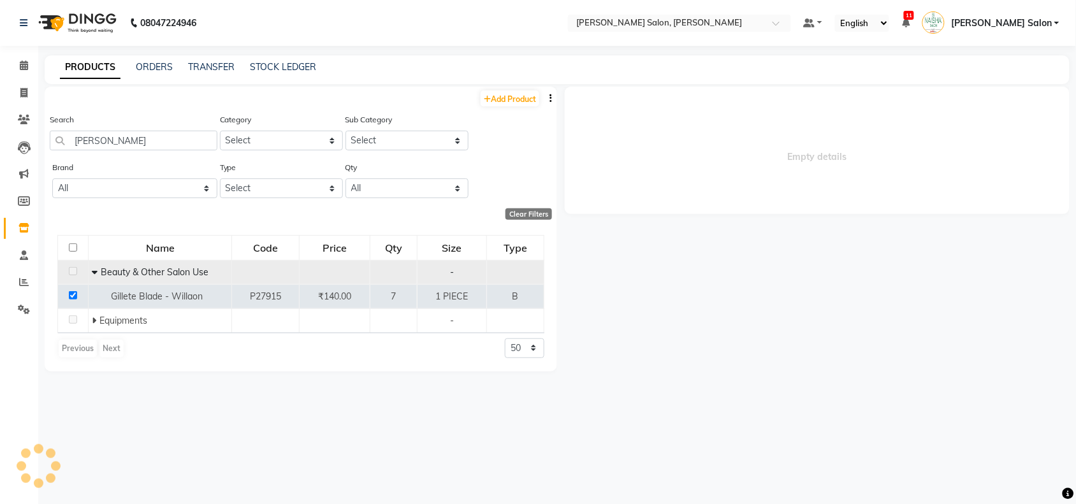
select select
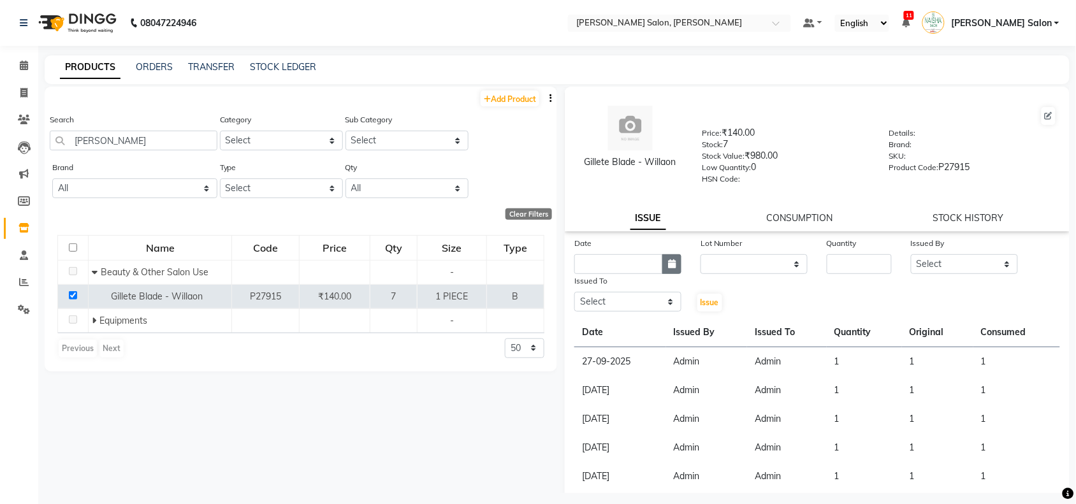
click at [674, 265] on button "button" at bounding box center [671, 264] width 19 height 20
select select "10"
select select "2025"
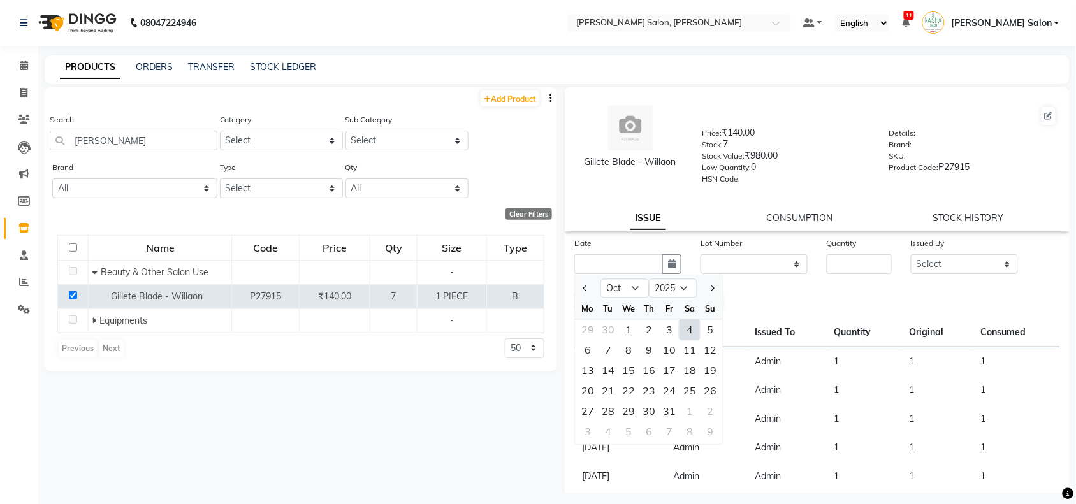
click at [692, 322] on div "4" at bounding box center [689, 330] width 20 height 20
type input "04-10-2025"
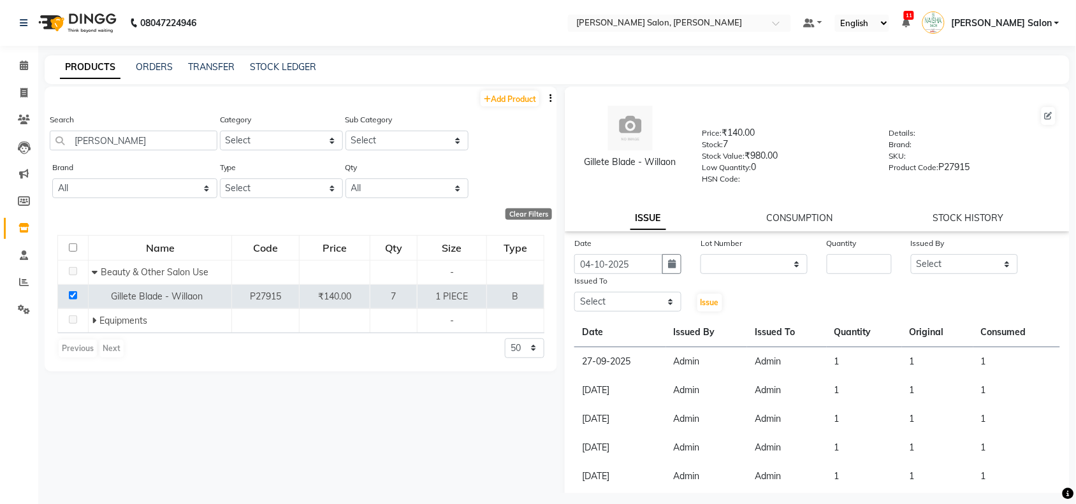
click at [717, 238] on label "Lot Number" at bounding box center [721, 243] width 42 height 11
click at [718, 250] on div "Lot Number" at bounding box center [753, 245] width 107 height 18
click at [717, 270] on select "None" at bounding box center [753, 264] width 107 height 20
select select "0: null"
click at [700, 254] on select "None" at bounding box center [753, 264] width 107 height 20
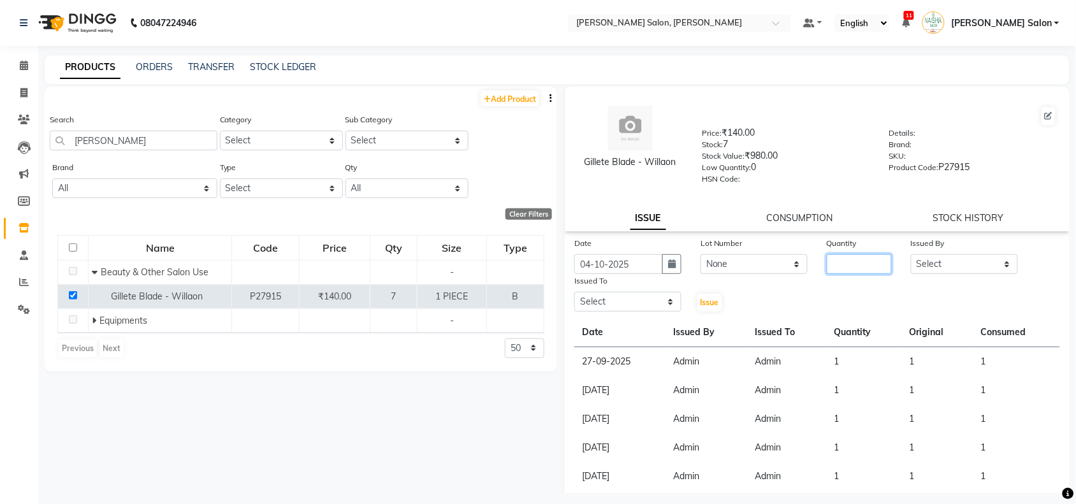
click at [832, 254] on input "number" at bounding box center [859, 264] width 65 height 20
type input "1"
click at [945, 263] on select "Select Admin [PERSON_NAME] Salon Pawan [PERSON_NAME] dod [PERSON_NAME] [PERSON_…" at bounding box center [964, 264] width 107 height 20
select select "80931"
click at [911, 254] on select "Select Admin [PERSON_NAME] Salon Pawan [PERSON_NAME] dod [PERSON_NAME] [PERSON_…" at bounding box center [964, 264] width 107 height 20
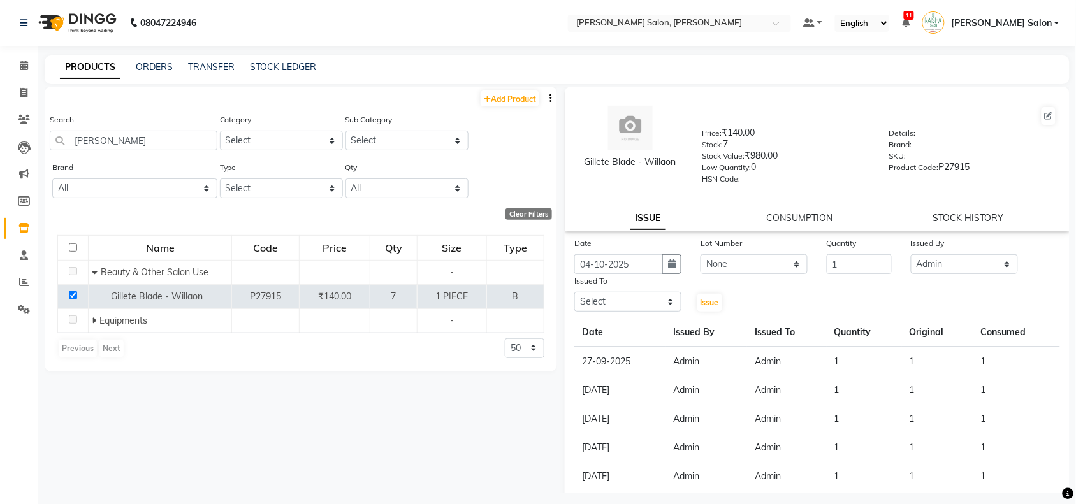
click at [616, 282] on div "Issued To" at bounding box center [627, 283] width 107 height 18
click at [618, 297] on select "Select Admin [PERSON_NAME] Salon Pawan [PERSON_NAME] dod [PERSON_NAME] [PERSON_…" at bounding box center [627, 302] width 107 height 20
select select "80931"
click at [574, 292] on select "Select Admin [PERSON_NAME] Salon Pawan [PERSON_NAME] dod [PERSON_NAME] [PERSON_…" at bounding box center [627, 302] width 107 height 20
click at [705, 298] on span "Issue" at bounding box center [709, 303] width 18 height 10
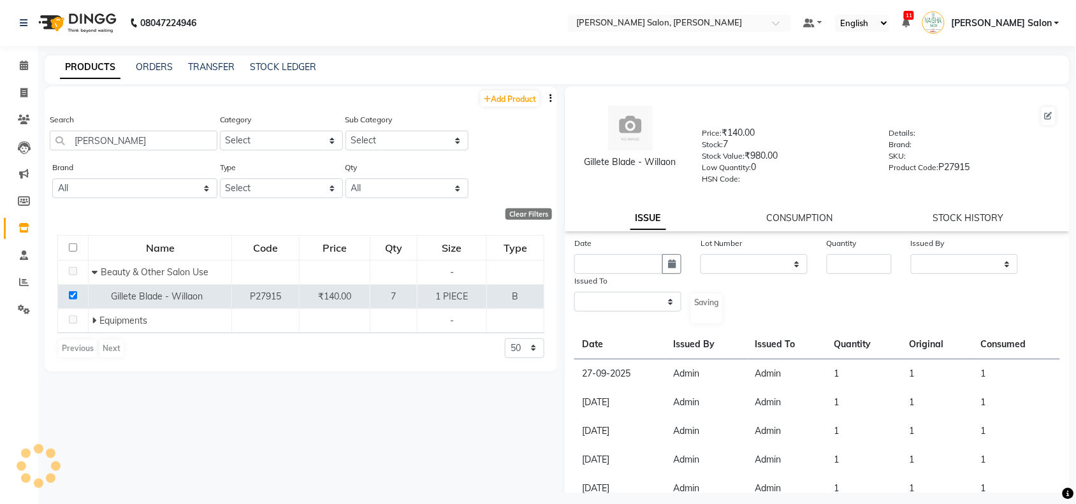
select select
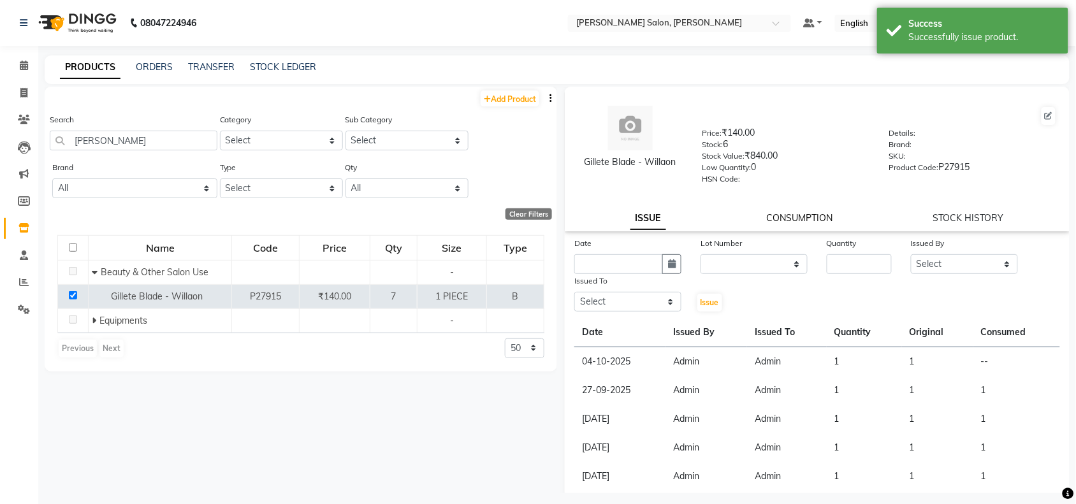
click at [767, 214] on link "CONSUMPTION" at bounding box center [799, 217] width 66 height 11
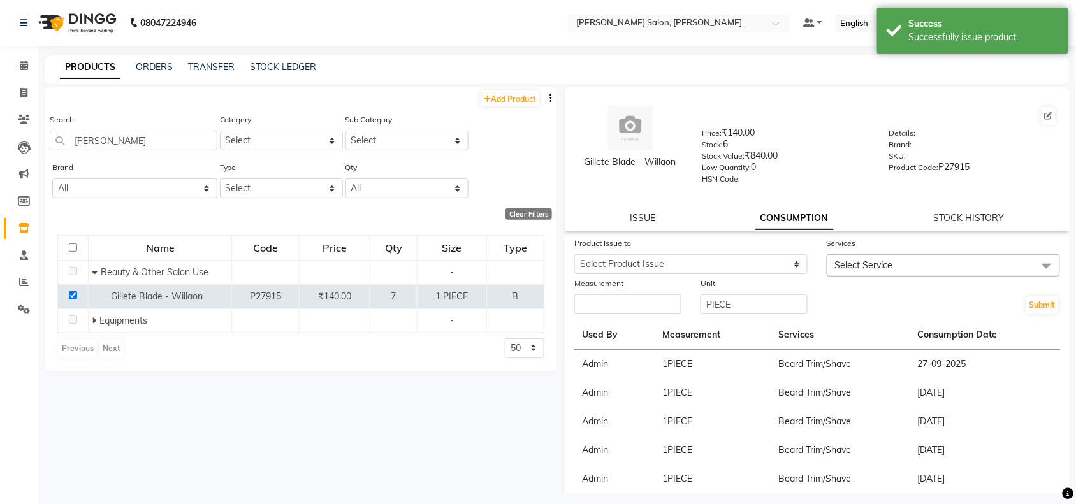
click at [709, 278] on label "Unit" at bounding box center [707, 283] width 15 height 11
click at [707, 259] on select "Select Product Issue [DATE], Issued to: Admin, Balance: 1" at bounding box center [690, 264] width 233 height 20
select select "1286679"
click at [574, 254] on select "Select Product Issue [DATE], Issued to: Admin, Balance: 1" at bounding box center [690, 264] width 233 height 20
click at [835, 265] on span "Select Service" at bounding box center [864, 264] width 58 height 11
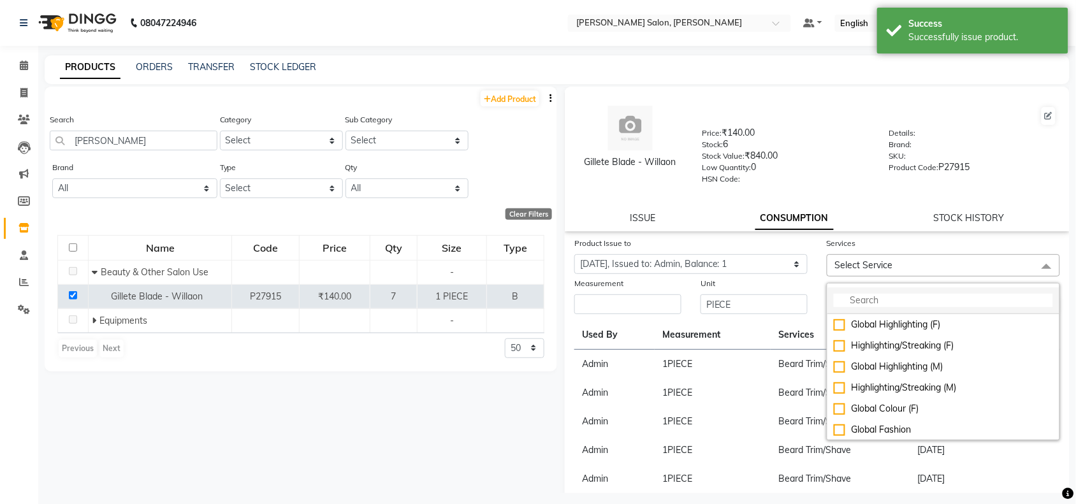
click at [842, 294] on input "multiselect-search" at bounding box center [943, 300] width 219 height 13
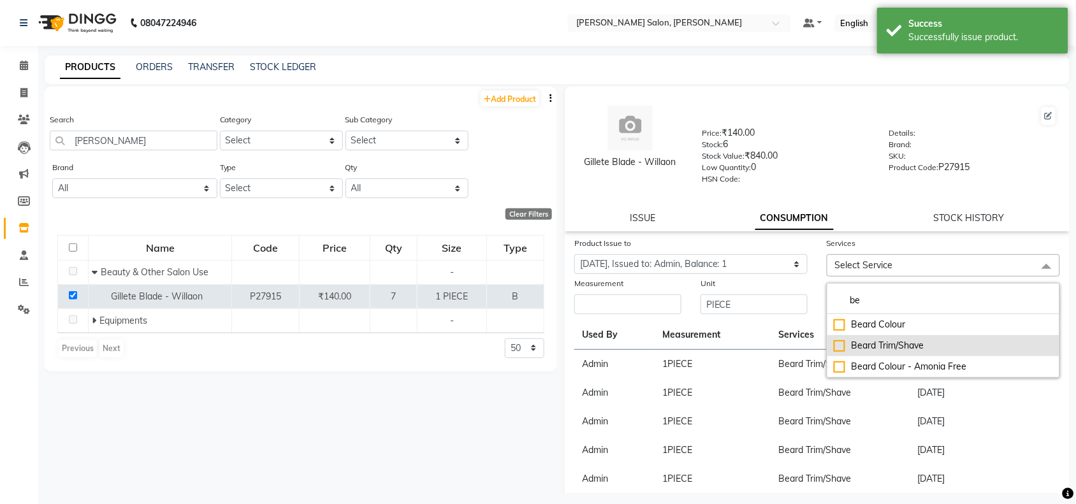
type input "be"
click at [827, 342] on li "Beard Trim/Shave" at bounding box center [943, 345] width 232 height 21
checkbox input "true"
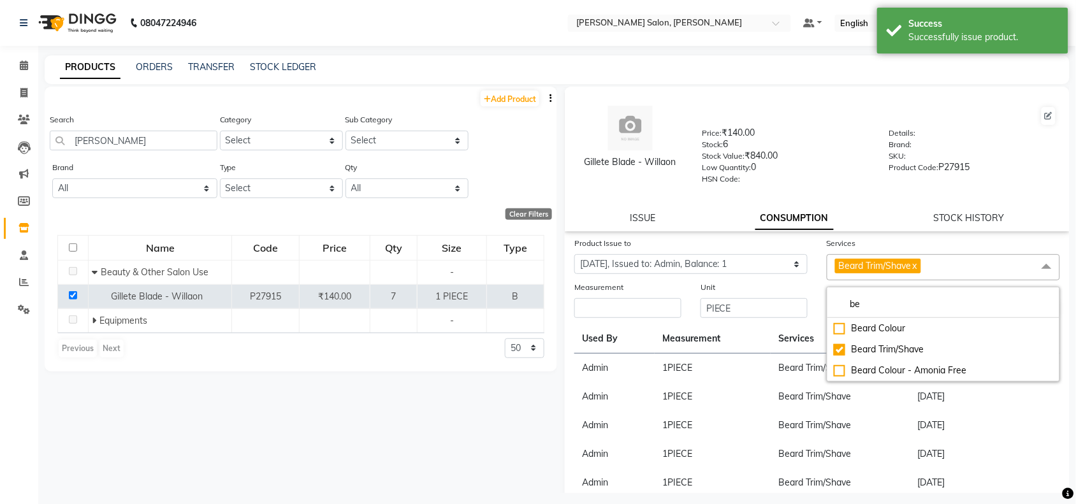
click at [661, 326] on th "Measurement" at bounding box center [712, 338] width 116 height 29
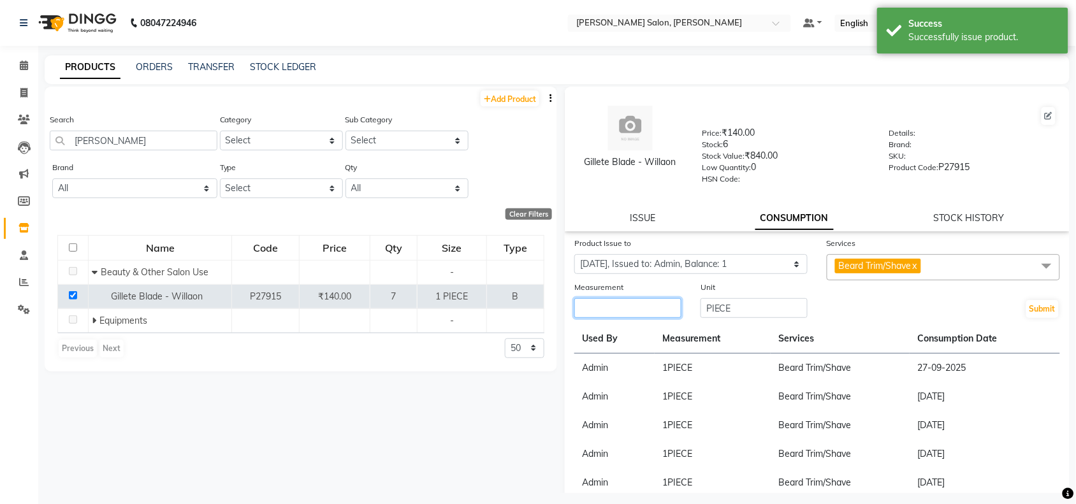
click at [654, 308] on input "number" at bounding box center [627, 308] width 107 height 20
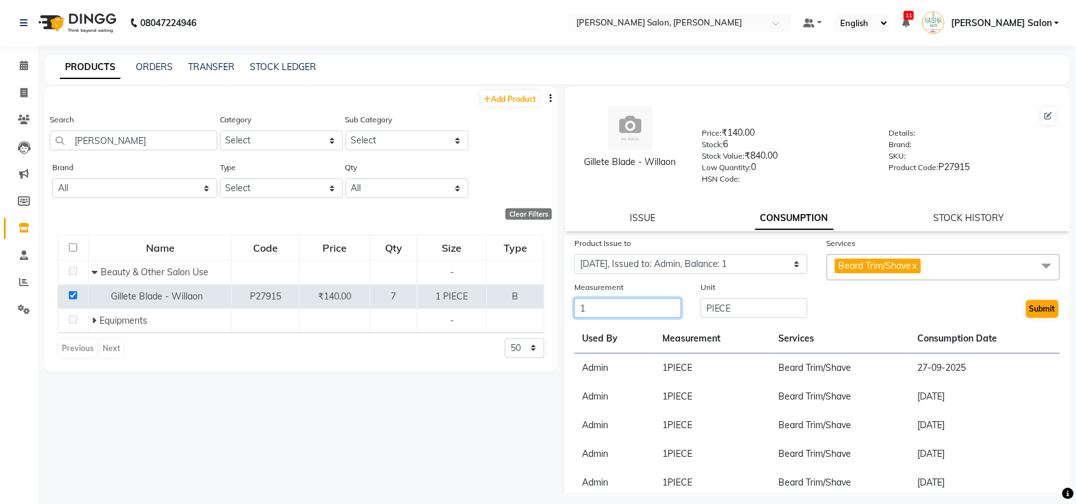
type input "1"
click at [1034, 301] on button "Submit" at bounding box center [1042, 309] width 33 height 18
click at [1030, 301] on button "Submit" at bounding box center [1042, 309] width 33 height 18
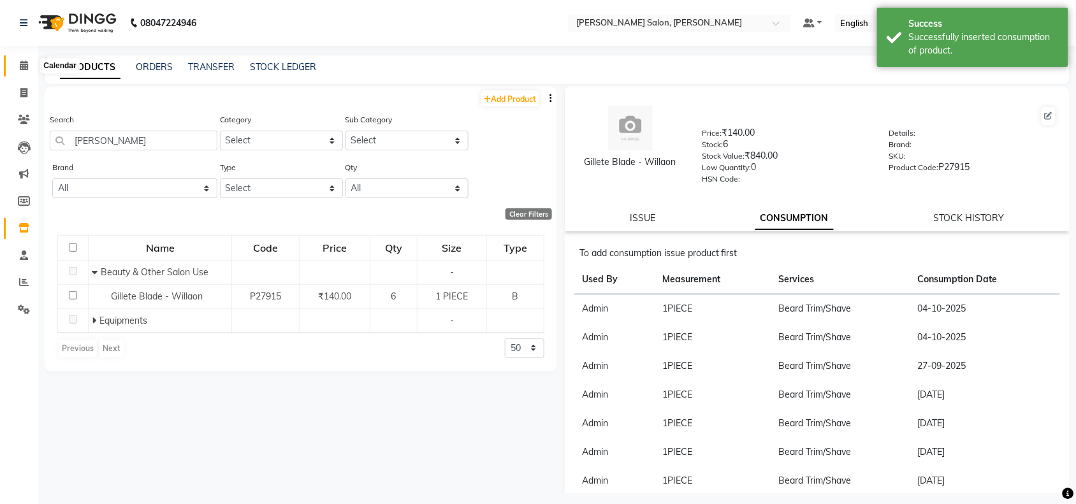
click at [29, 62] on span at bounding box center [24, 66] width 22 height 15
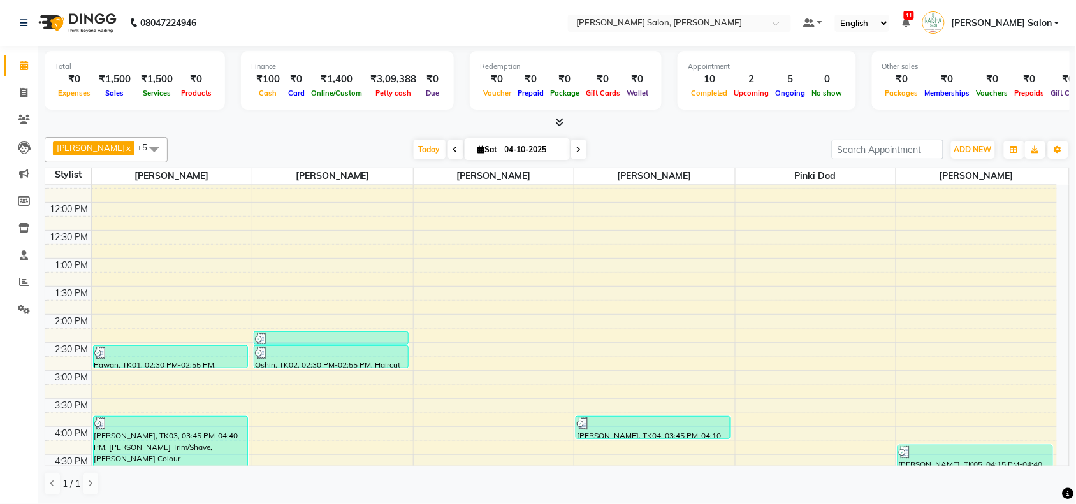
scroll to position [239, 0]
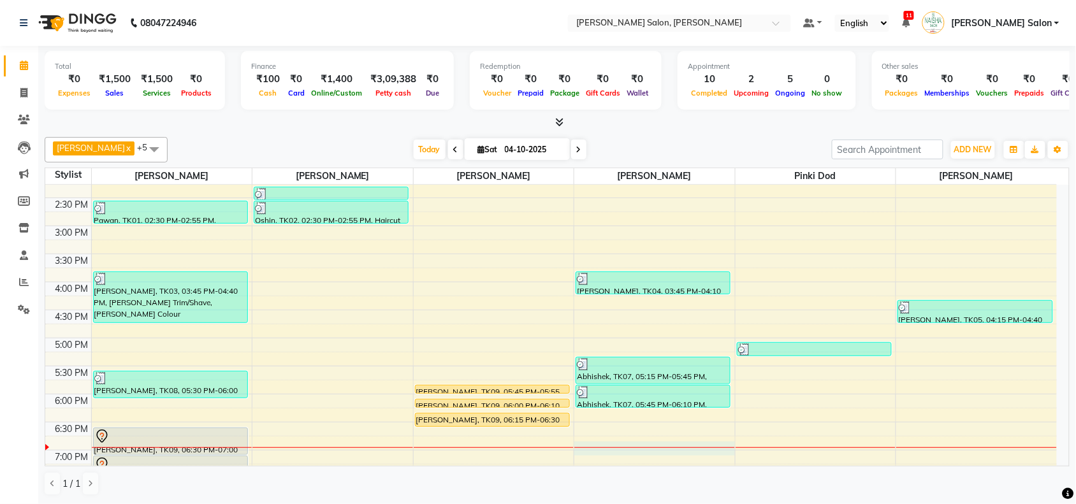
click at [670, 444] on div "10:00 AM 10:30 AM 11:00 AM 11:30 AM 12:00 PM 12:30 PM 1:00 PM 1:30 PM 2:00 PM 2…" at bounding box center [550, 282] width 1011 height 672
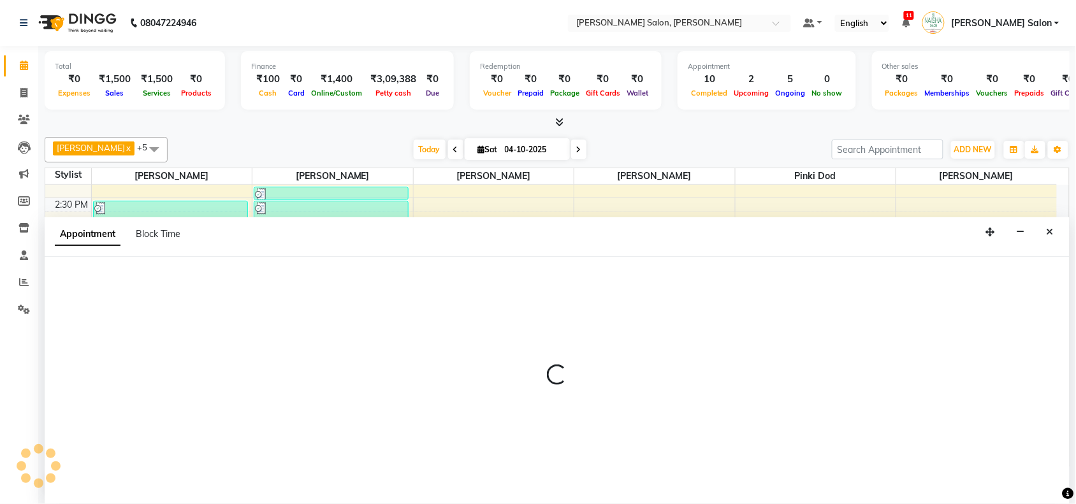
select select "84067"
select select "1125"
select select "tentative"
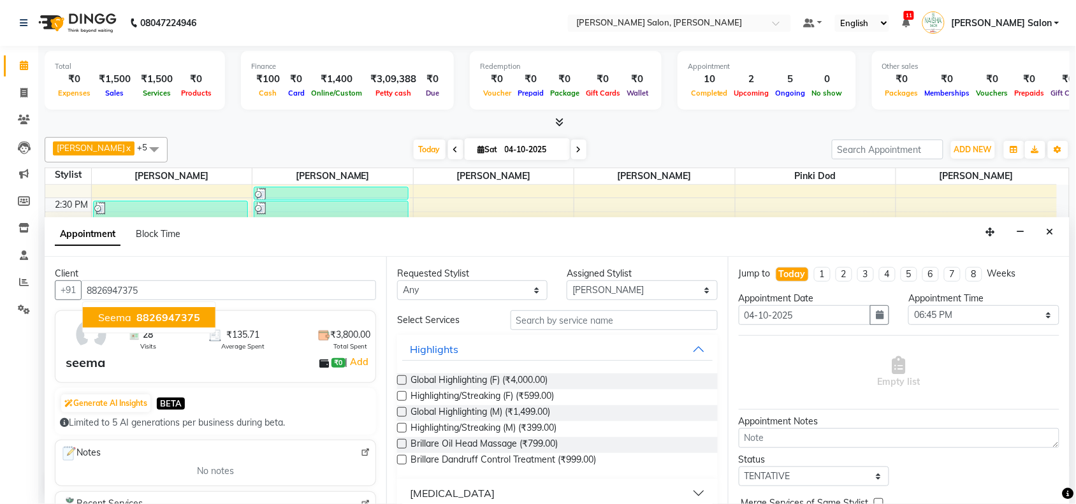
type input "8826947375"
click at [689, 323] on input "text" at bounding box center [613, 320] width 207 height 20
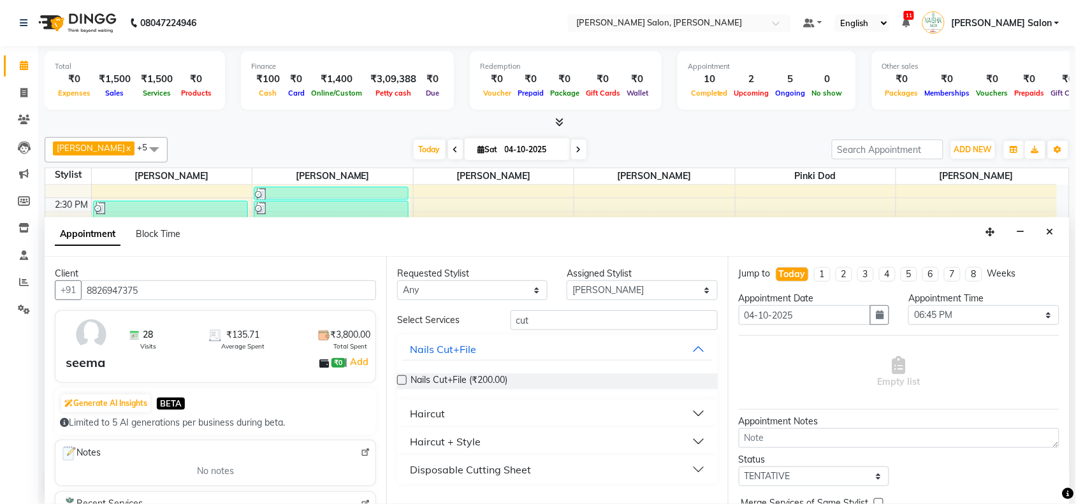
click at [577, 308] on div "Requested Stylist Any Admin Kiran [PERSON_NAME] Salon Pawan [PERSON_NAME] dod […" at bounding box center [557, 380] width 342 height 247
click at [575, 312] on input "cut" at bounding box center [613, 320] width 207 height 20
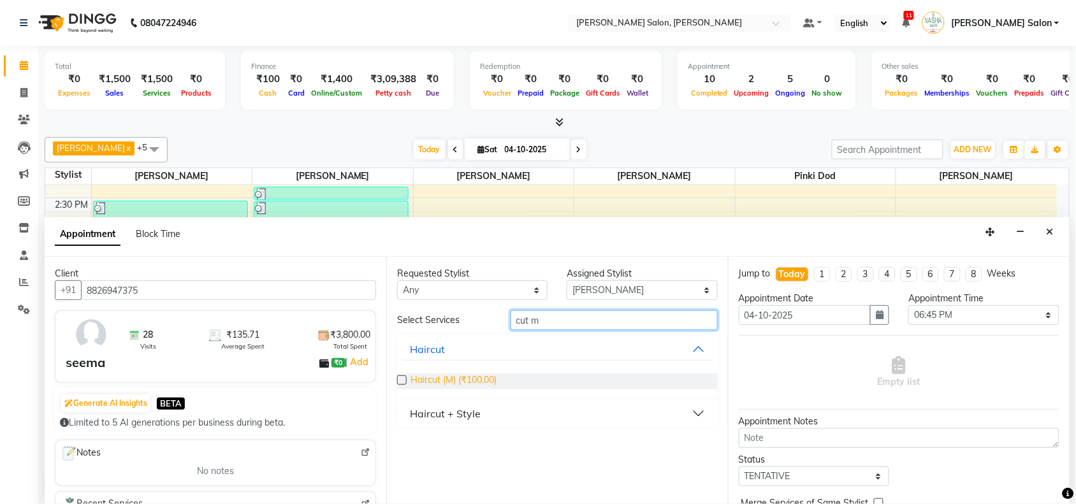
type input "cut m"
click at [427, 384] on span "Haircut (M) (₹100.00)" at bounding box center [453, 381] width 86 height 16
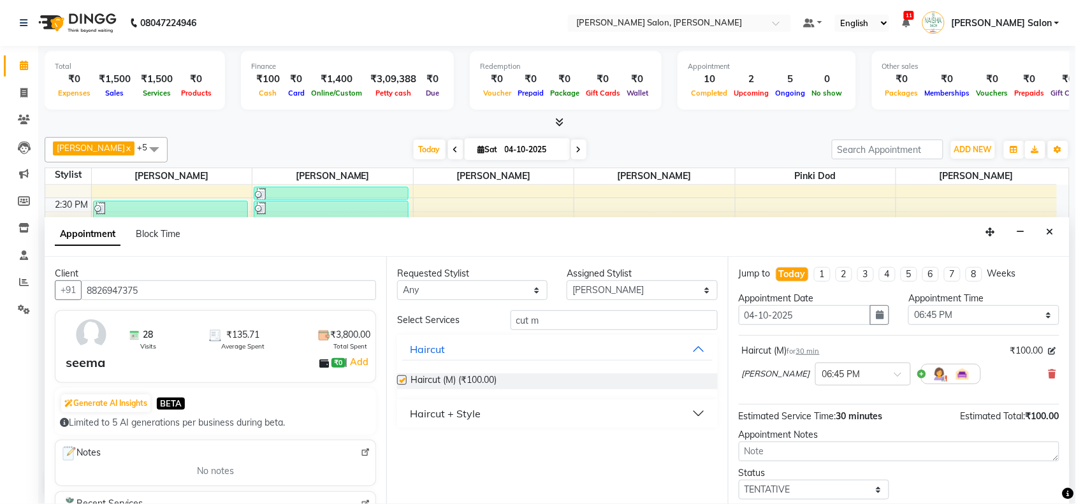
checkbox input "false"
click at [588, 313] on input "cut m" at bounding box center [613, 320] width 207 height 20
type input "c"
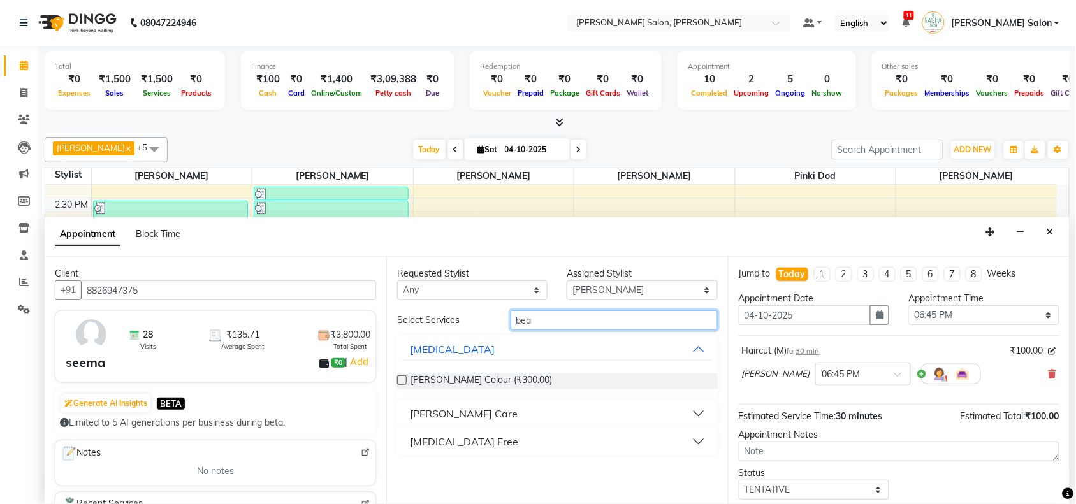
type input "bea"
click at [469, 414] on button "[PERSON_NAME] Care" at bounding box center [557, 413] width 310 height 23
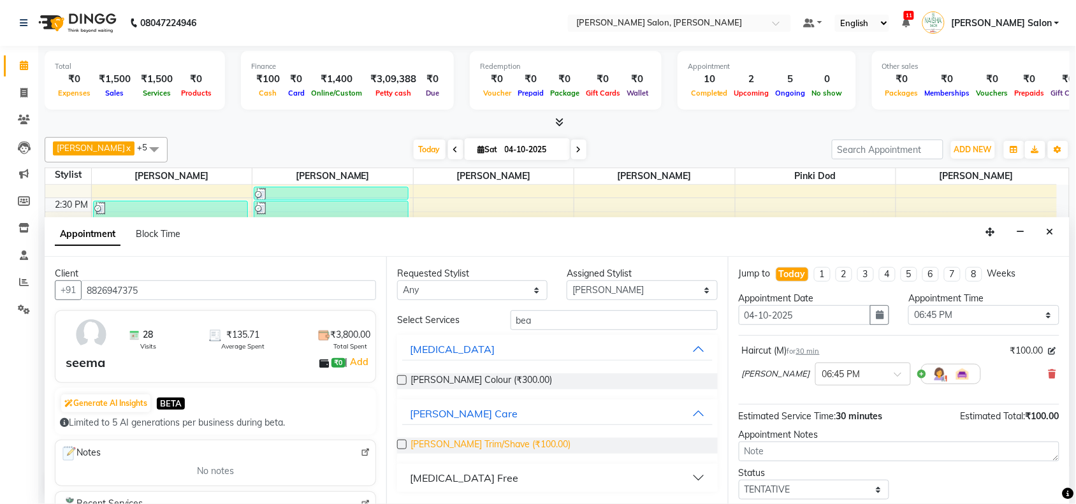
click at [470, 440] on span "[PERSON_NAME] Trim/Shave (₹100.00)" at bounding box center [490, 446] width 160 height 16
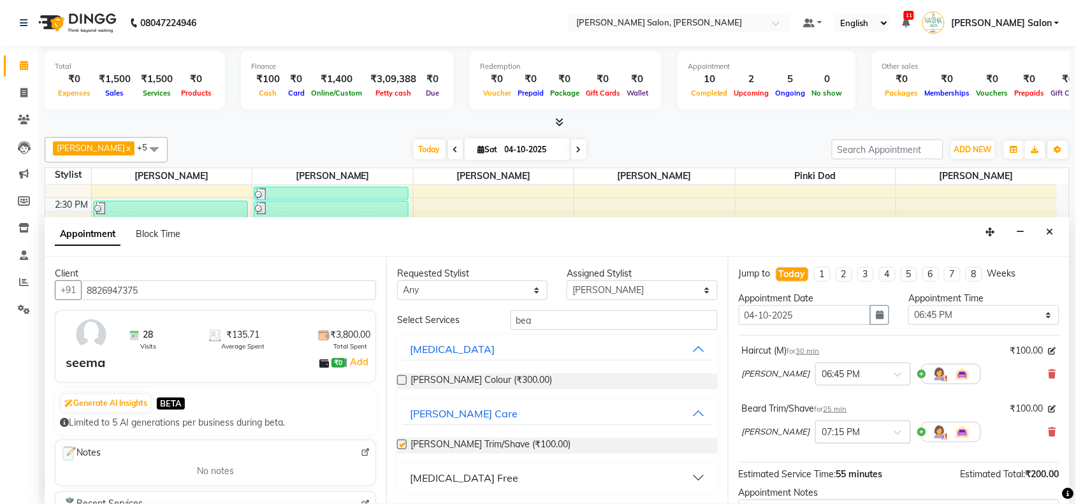
checkbox input "false"
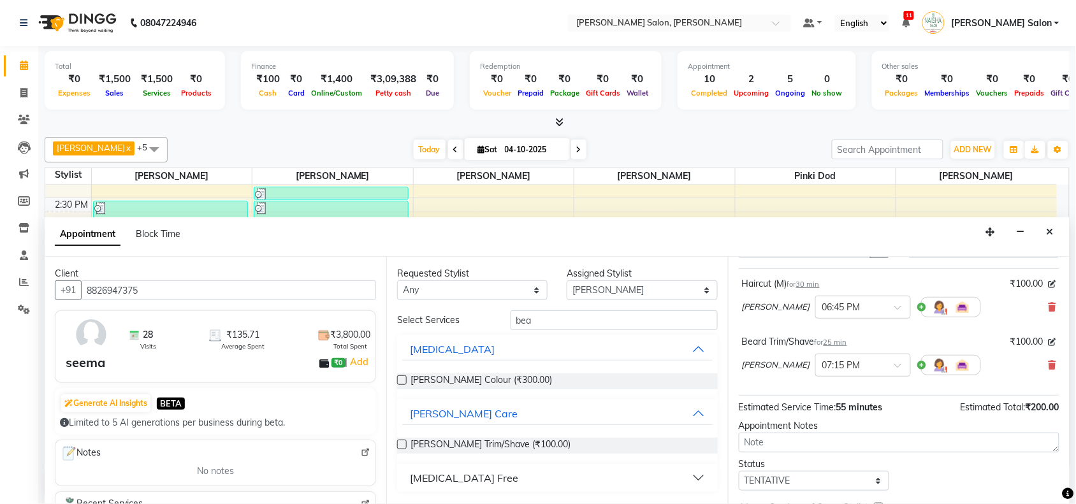
scroll to position [134, 0]
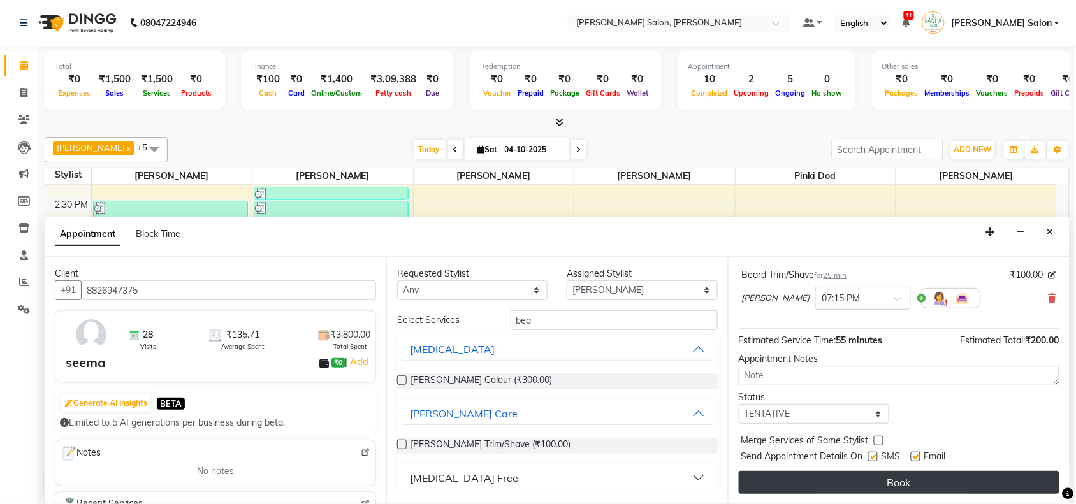
click at [891, 473] on button "Book" at bounding box center [899, 482] width 321 height 23
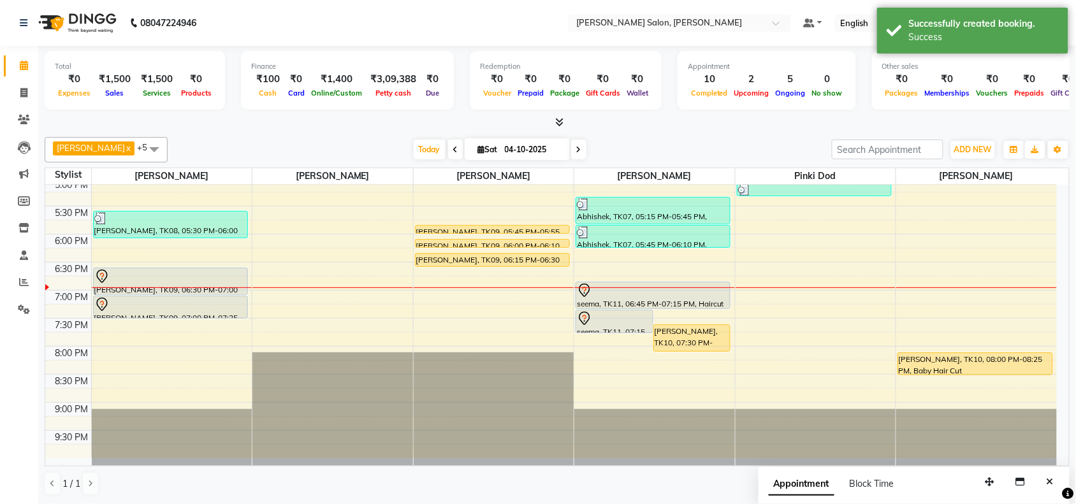
scroll to position [400, 0]
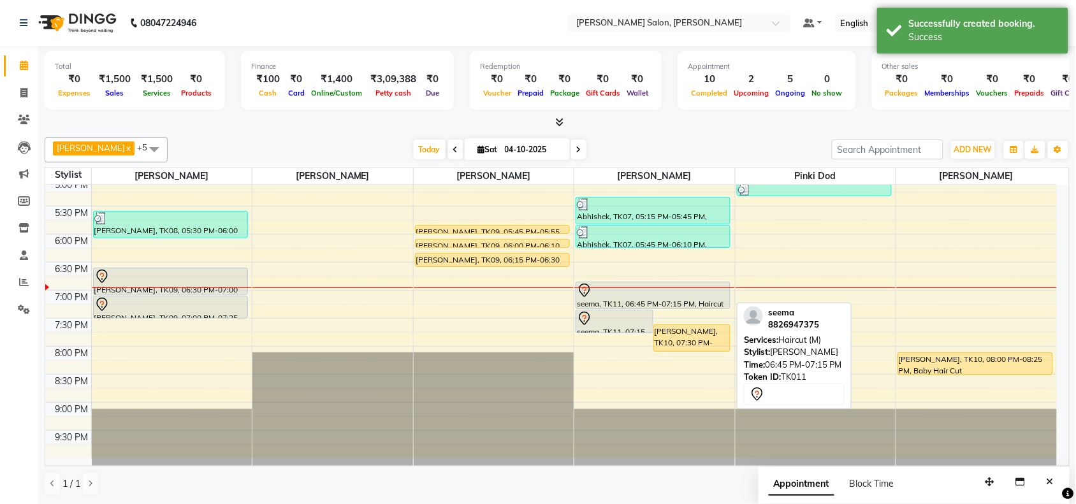
click at [693, 307] on div at bounding box center [653, 308] width 154 height 5
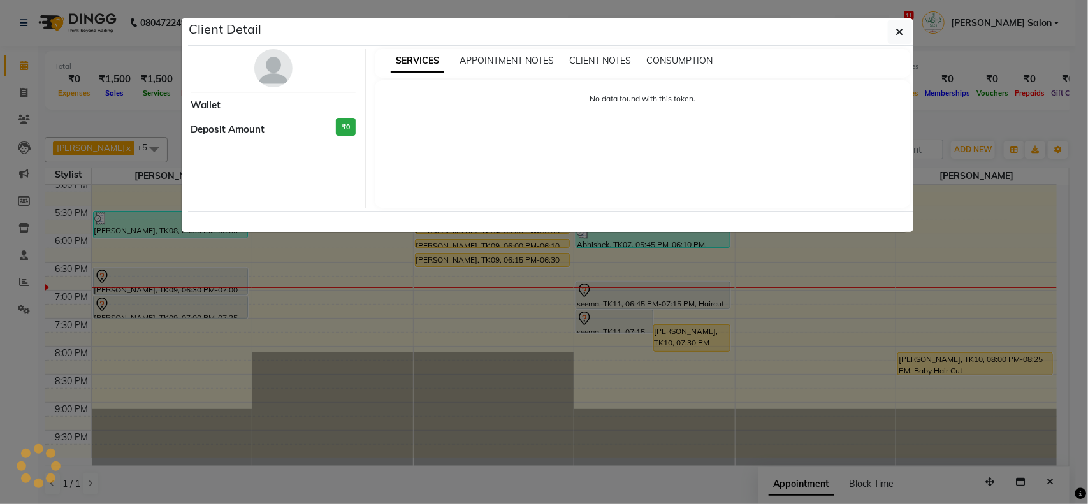
select select "7"
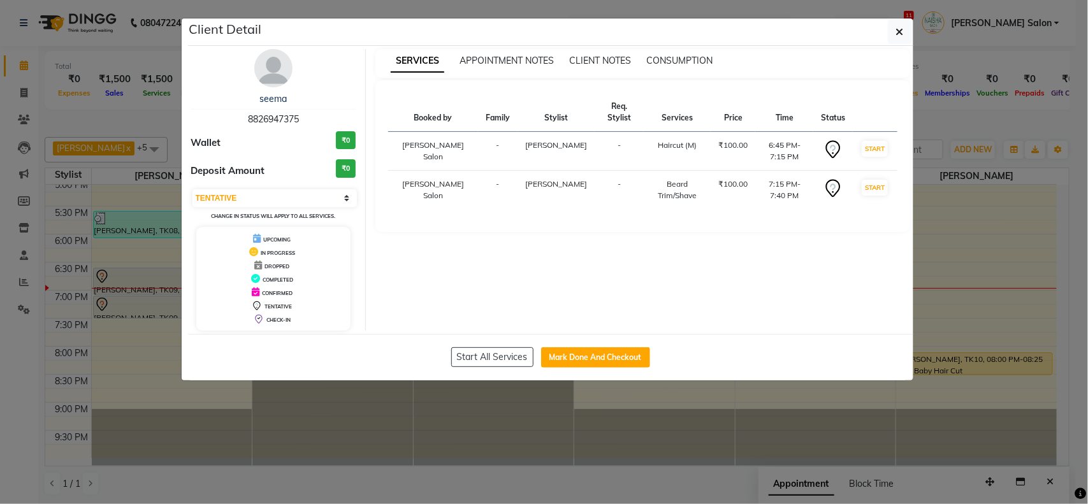
click at [953, 194] on ngb-modal-window "Client Detail seema 8826947375 Wallet ₹0 Deposit Amount ₹0 Select IN SERVICE CO…" at bounding box center [544, 252] width 1088 height 504
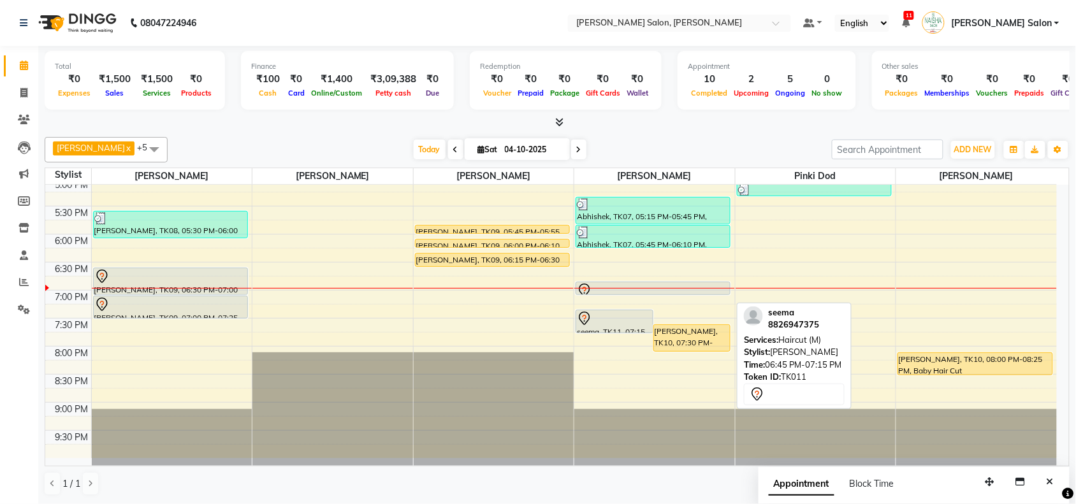
drag, startPoint x: 642, startPoint y: 306, endPoint x: 602, endPoint y: 282, distance: 46.3
click at [602, 284] on div "seema, TK11, 07:15 PM-07:40 PM, [PERSON_NAME] Trim/Shave [PERSON_NAME], TK10, 0…" at bounding box center [654, 122] width 161 height 672
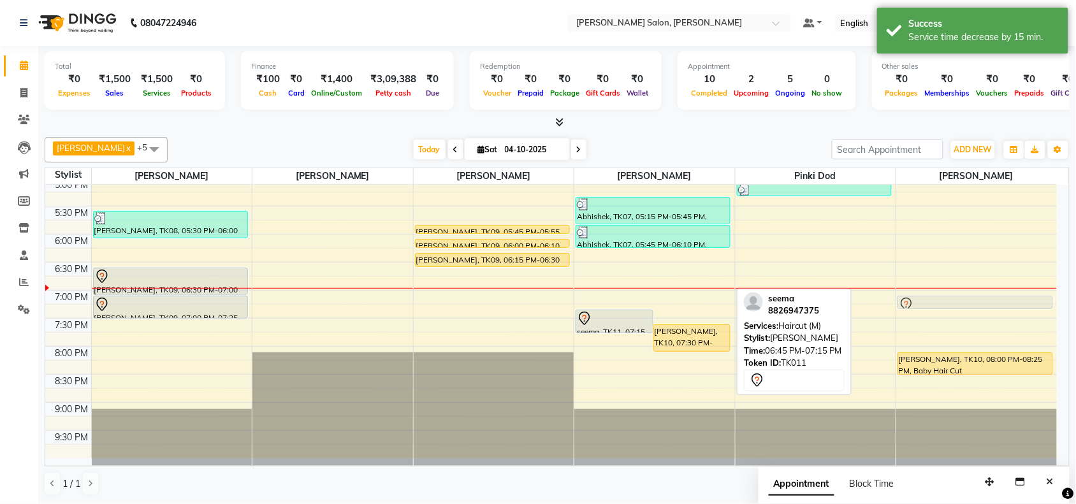
click at [953, 301] on tr "Pawan, TK01, 02:30 PM-02:55 PM, [PERSON_NAME] Trim/Shave [PERSON_NAME], TK03, 0…" at bounding box center [550, 122] width 1011 height 672
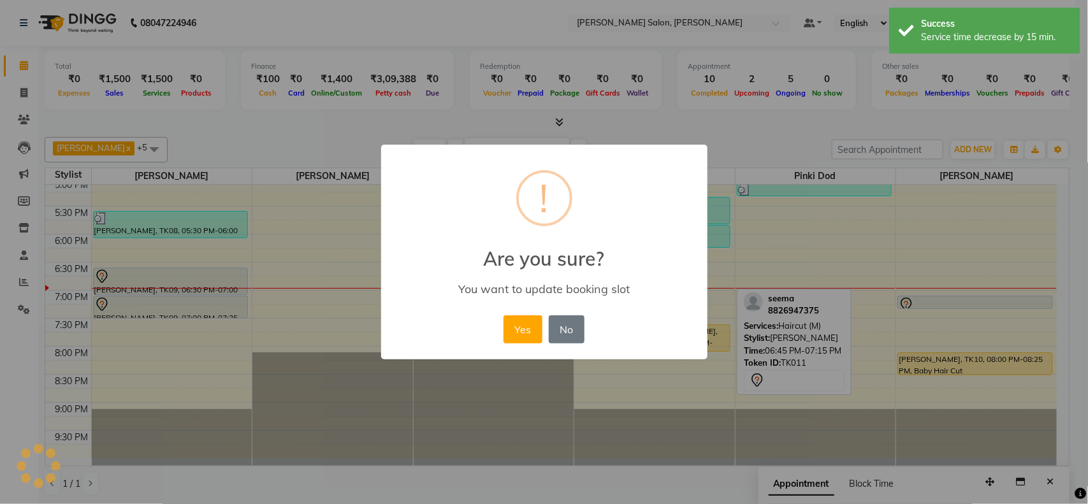
drag, startPoint x: 489, startPoint y: 331, endPoint x: 499, endPoint y: 331, distance: 10.2
click at [495, 331] on div "× ! Are you sure? You want to update booking slot Yes No No" at bounding box center [544, 252] width 326 height 215
click at [521, 332] on button "Yes" at bounding box center [522, 329] width 39 height 28
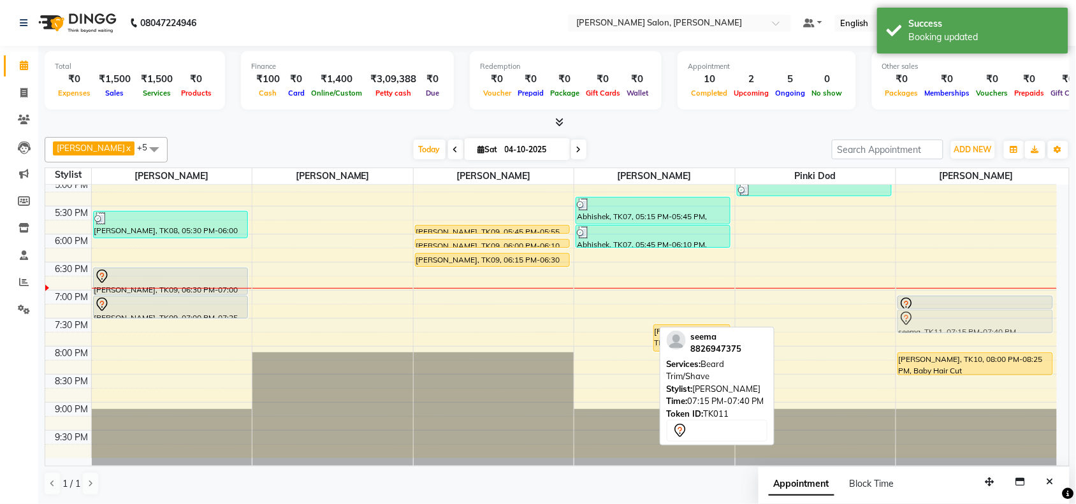
drag, startPoint x: 593, startPoint y: 322, endPoint x: 954, endPoint y: 329, distance: 360.8
click at [954, 329] on tr "Pawan, TK01, 02:30 PM-02:55 PM, [PERSON_NAME] Trim/Shave [PERSON_NAME], TK03, 0…" at bounding box center [550, 122] width 1011 height 672
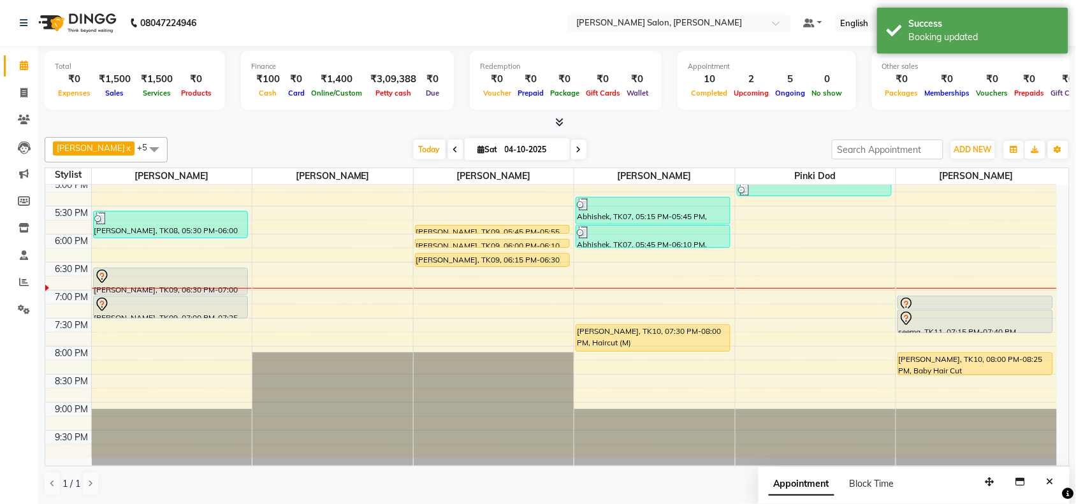
drag, startPoint x: 951, startPoint y: 377, endPoint x: 941, endPoint y: 304, distance: 73.3
click at [942, 288] on div "[PERSON_NAME], TK05, 04:15 PM-04:40 PM, Baby Hair Cut seema, TK11, 07:00 PM-07:…" at bounding box center [976, 122] width 161 height 672
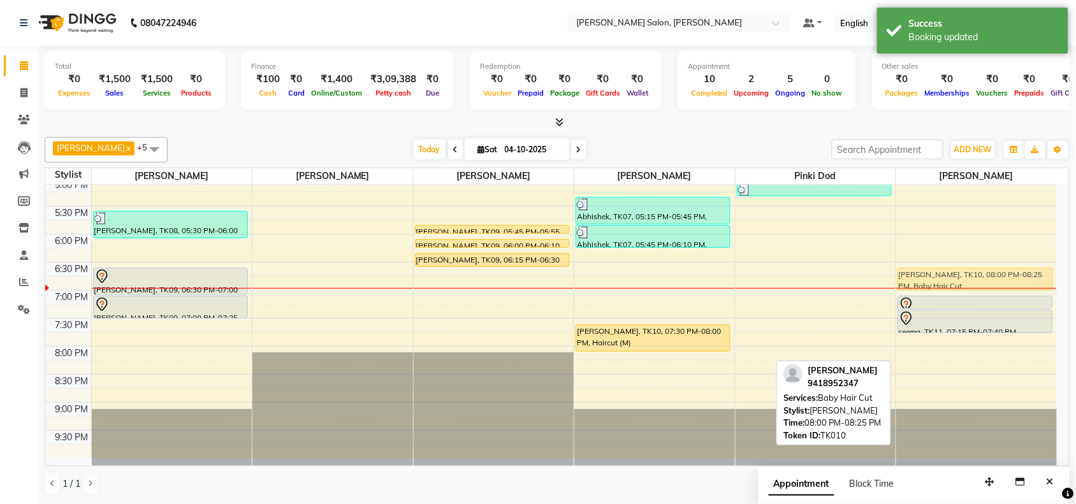
drag, startPoint x: 957, startPoint y: 370, endPoint x: 946, endPoint y: 288, distance: 82.2
click at [946, 288] on div "[PERSON_NAME], TK05, 04:15 PM-04:40 PM, Baby Hair Cut seema, TK11, 07:00 PM-07:…" at bounding box center [976, 122] width 161 height 672
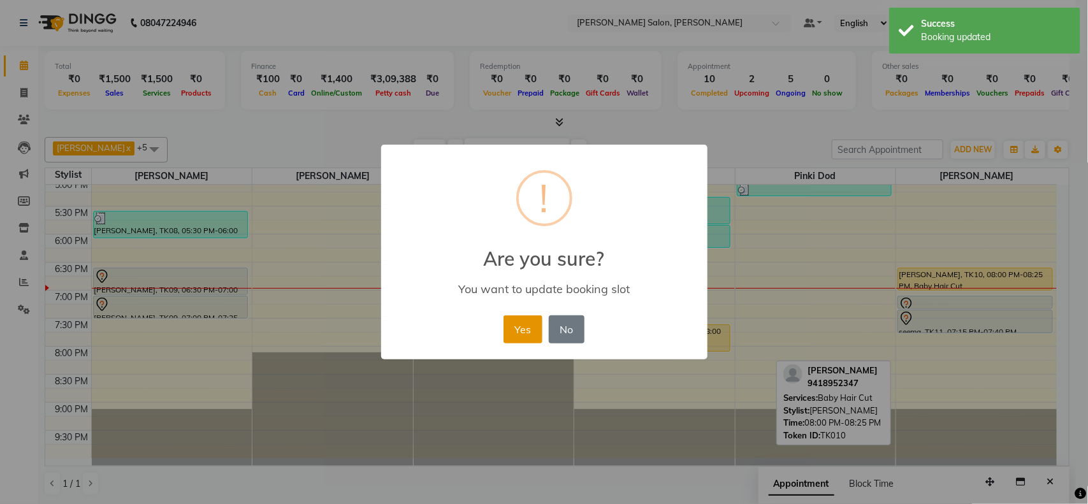
click at [537, 328] on button "Yes" at bounding box center [522, 329] width 39 height 28
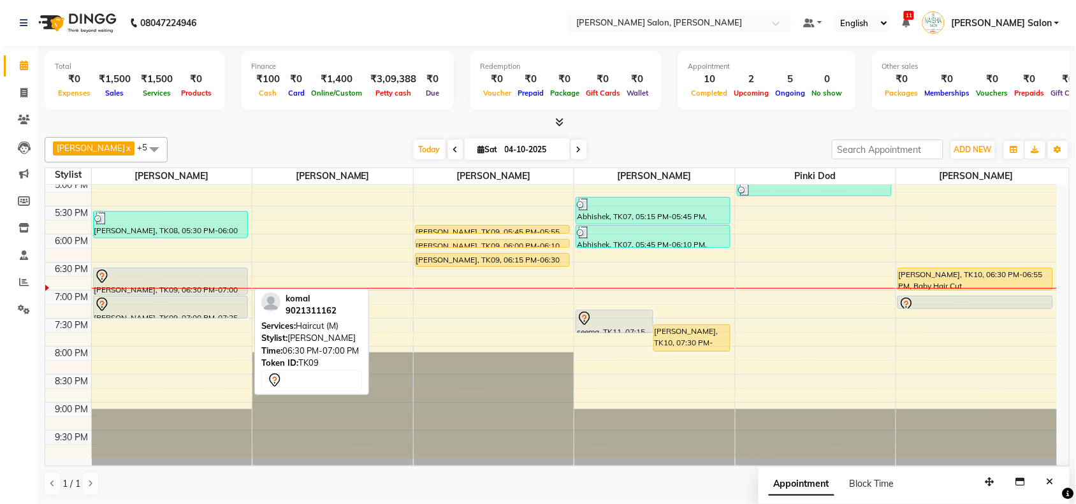
click at [198, 276] on div at bounding box center [170, 276] width 152 height 15
click at [201, 276] on div at bounding box center [170, 276] width 152 height 15
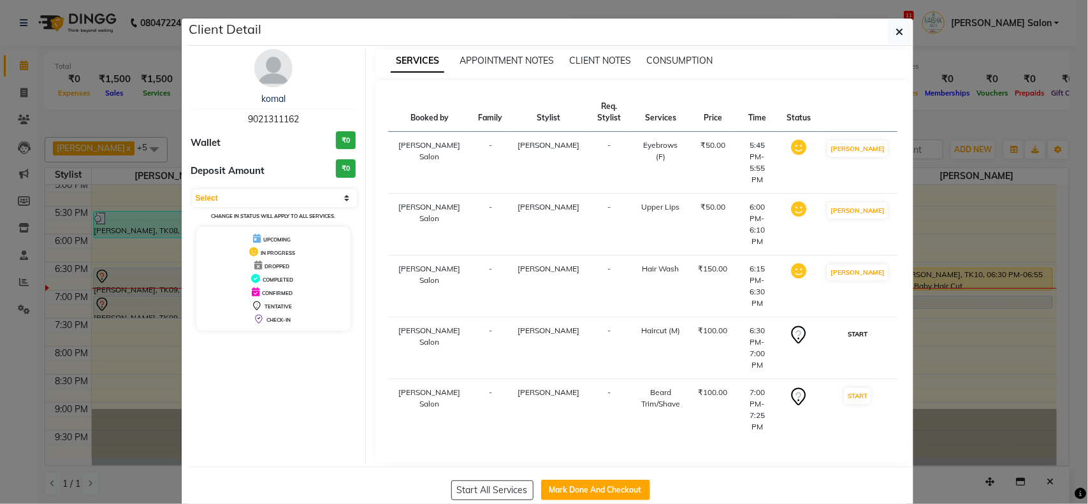
drag, startPoint x: 864, startPoint y: 276, endPoint x: 864, endPoint y: 287, distance: 11.5
click at [864, 326] on button "START" at bounding box center [857, 334] width 26 height 16
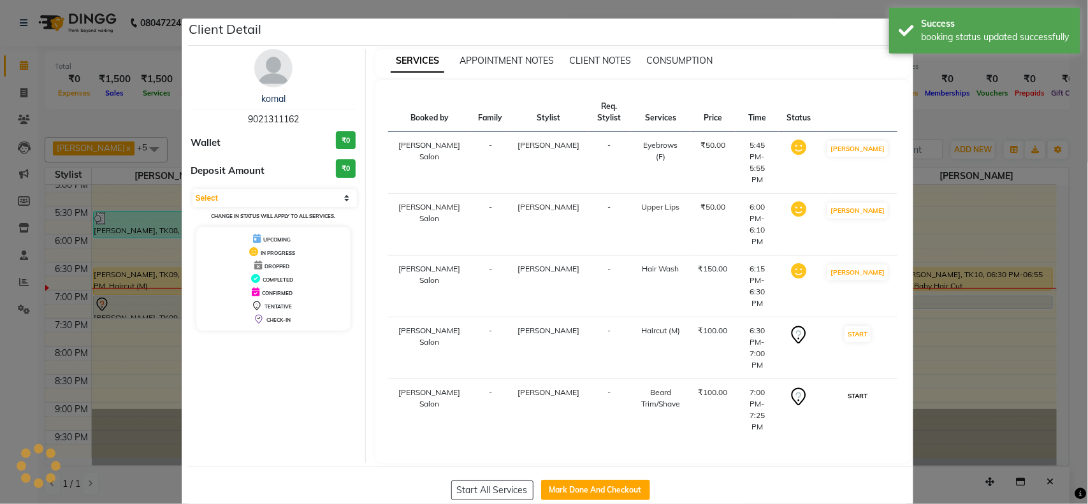
click at [864, 388] on button "START" at bounding box center [857, 396] width 26 height 16
select select "1"
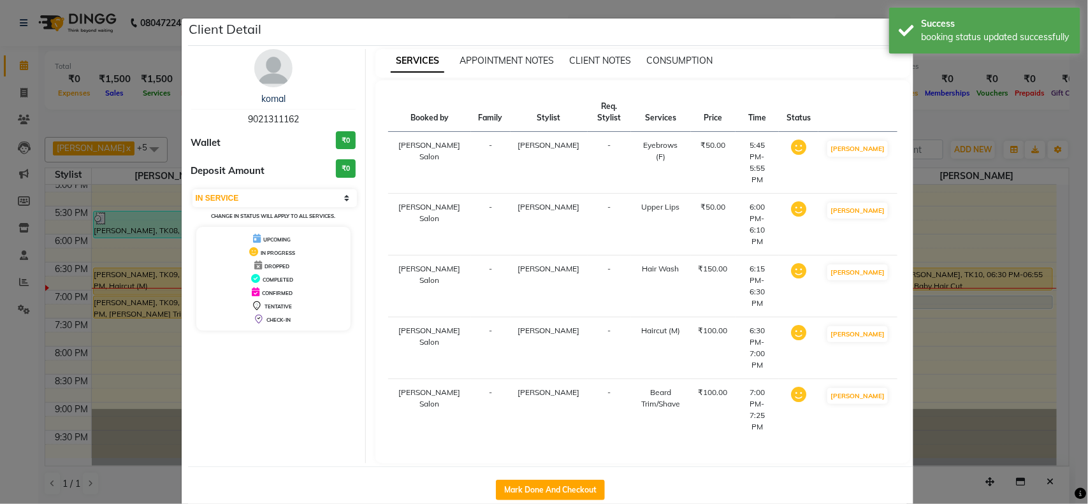
drag, startPoint x: 1015, startPoint y: 284, endPoint x: 977, endPoint y: 311, distance: 46.5
click at [1010, 287] on ngb-modal-window "Client Detail [PERSON_NAME] 9021311162 Wallet ₹0 Deposit Amount ₹0 Select IN SE…" at bounding box center [544, 252] width 1088 height 504
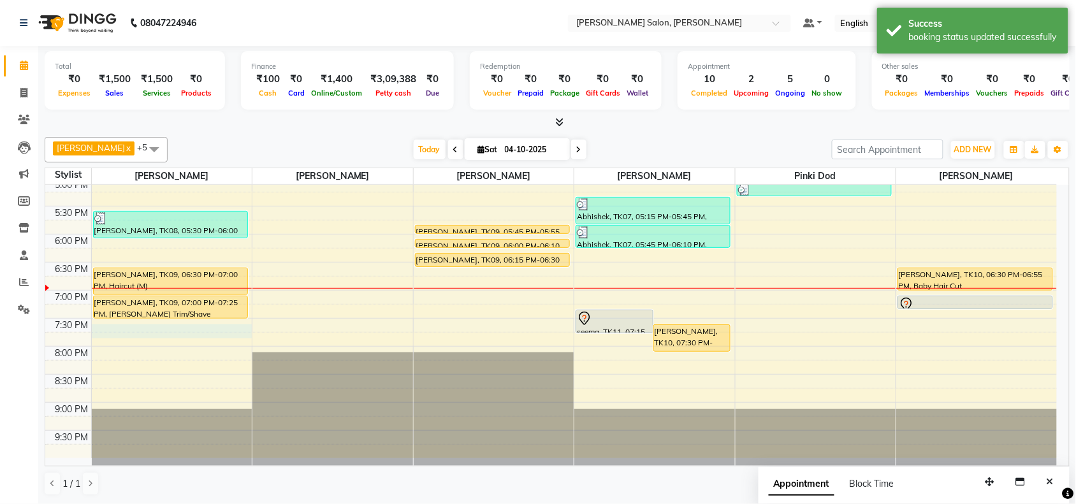
click at [144, 331] on div "10:00 AM 10:30 AM 11:00 AM 11:30 AM 12:00 PM 12:30 PM 1:00 PM 1:30 PM 2:00 PM 2…" at bounding box center [550, 122] width 1011 height 672
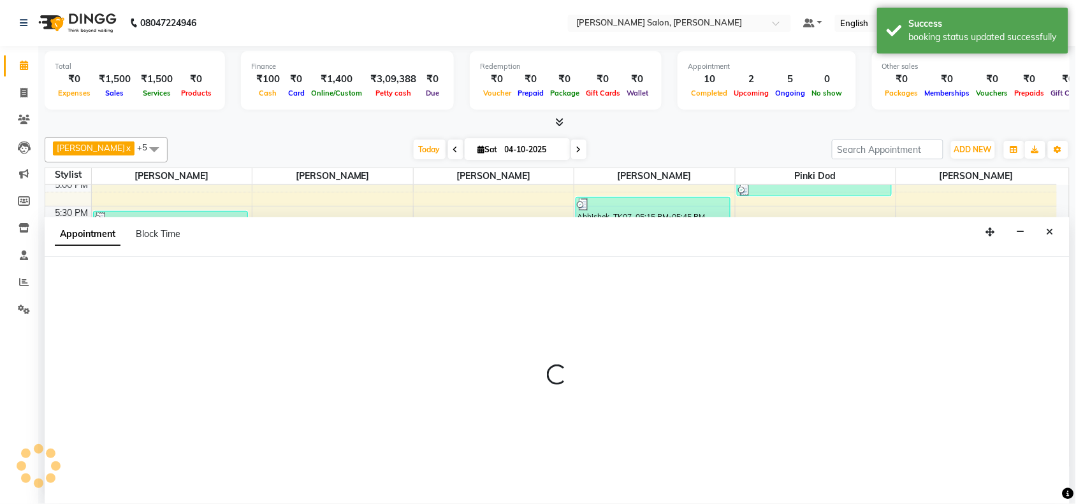
scroll to position [1, 0]
select select "36999"
select select "1170"
select select "tentative"
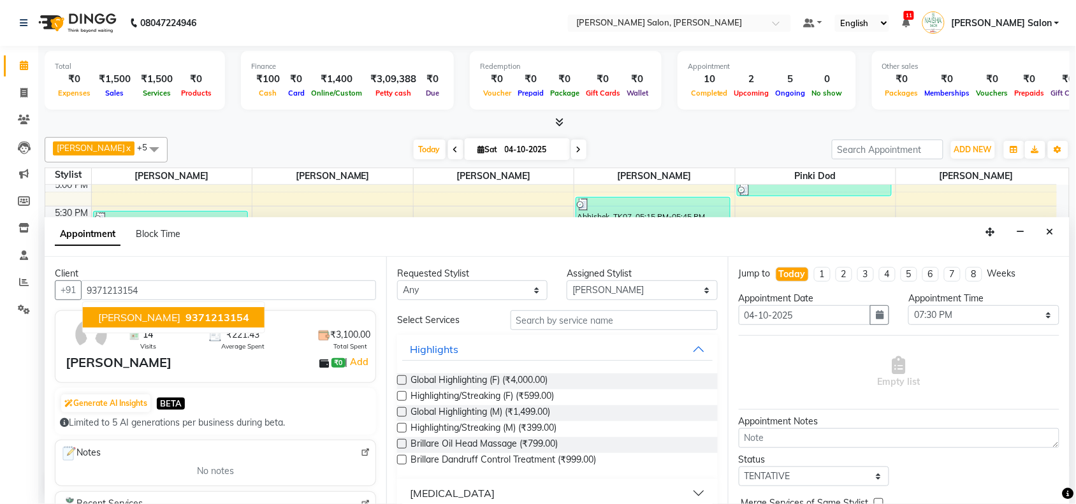
type input "9371213154"
click at [546, 323] on input "text" at bounding box center [613, 320] width 207 height 20
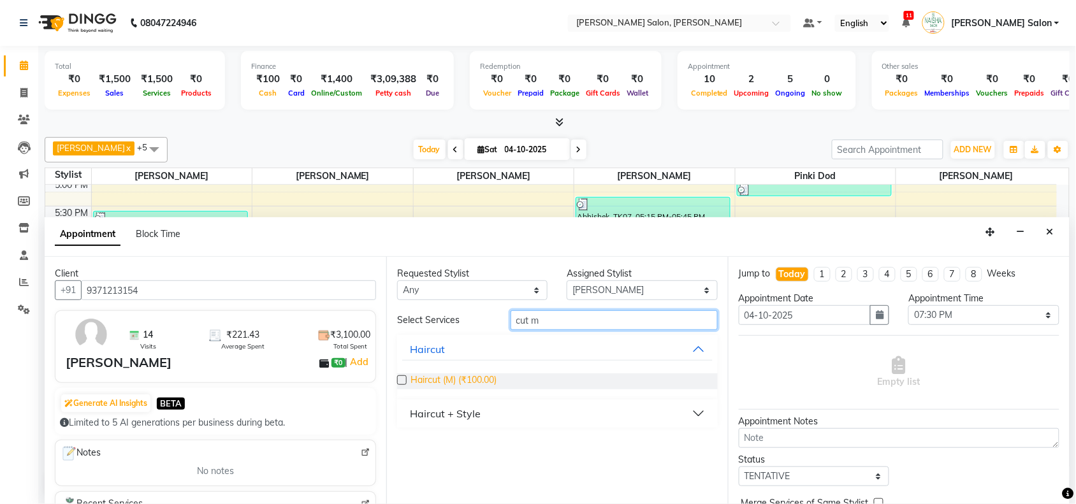
type input "cut m"
click at [450, 380] on span "Haircut (M) (₹100.00)" at bounding box center [453, 381] width 86 height 16
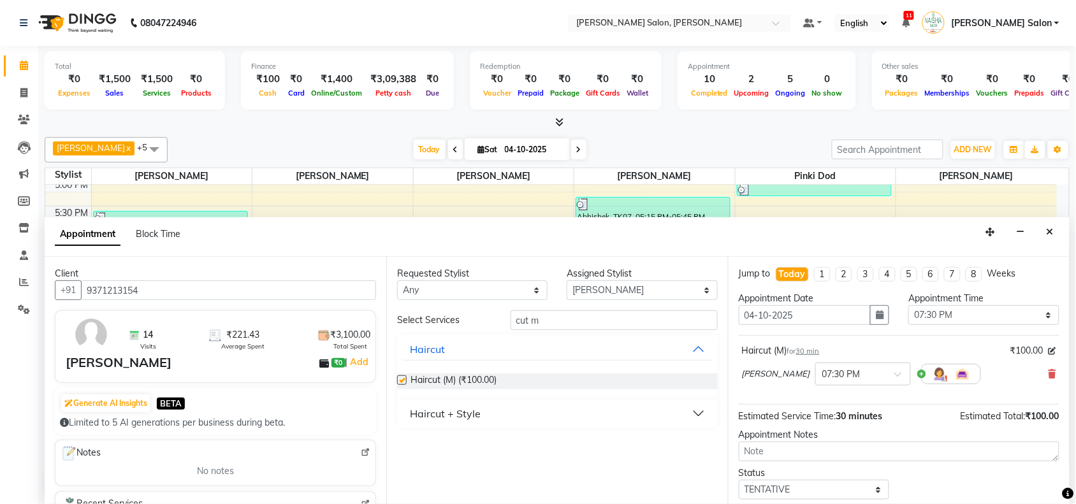
checkbox input "false"
click at [546, 317] on input "cut m" at bounding box center [613, 320] width 207 height 20
type input "c"
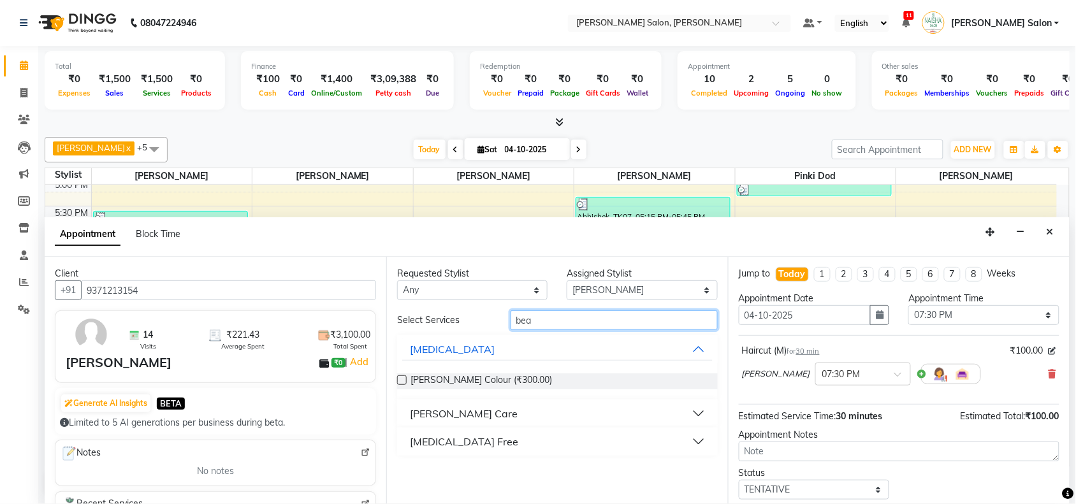
type input "bea"
click at [478, 414] on button "[PERSON_NAME] Care" at bounding box center [557, 413] width 310 height 23
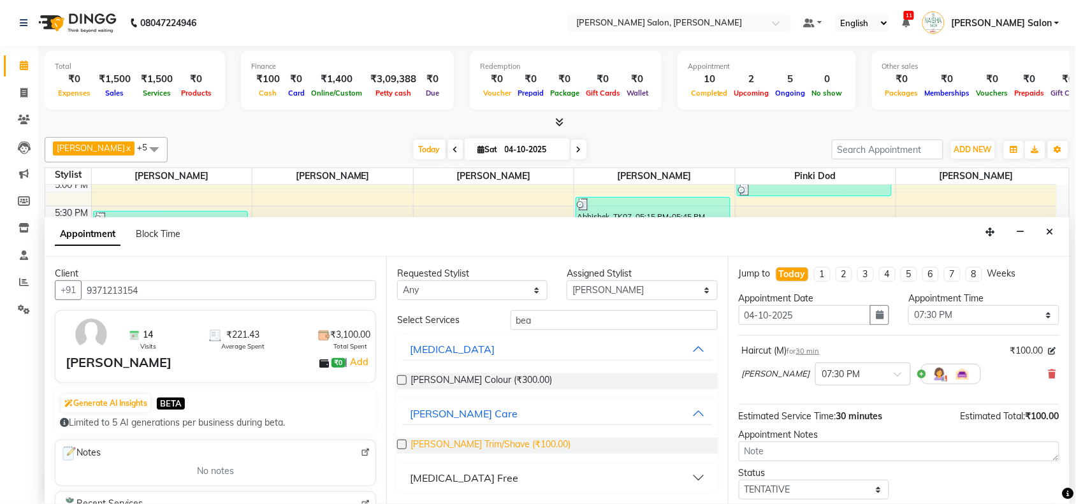
click at [472, 442] on span "[PERSON_NAME] Trim/Shave (₹100.00)" at bounding box center [490, 446] width 160 height 16
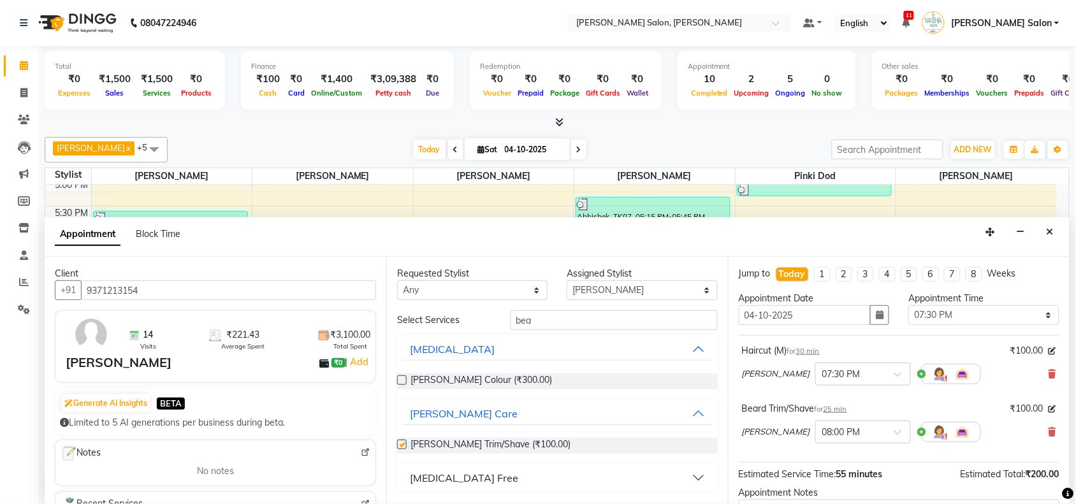
checkbox input "false"
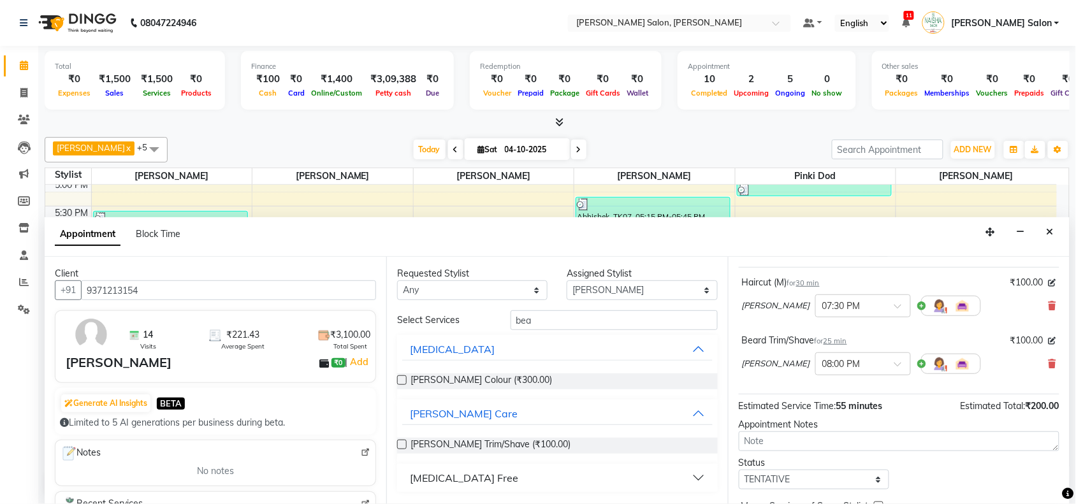
scroll to position [134, 0]
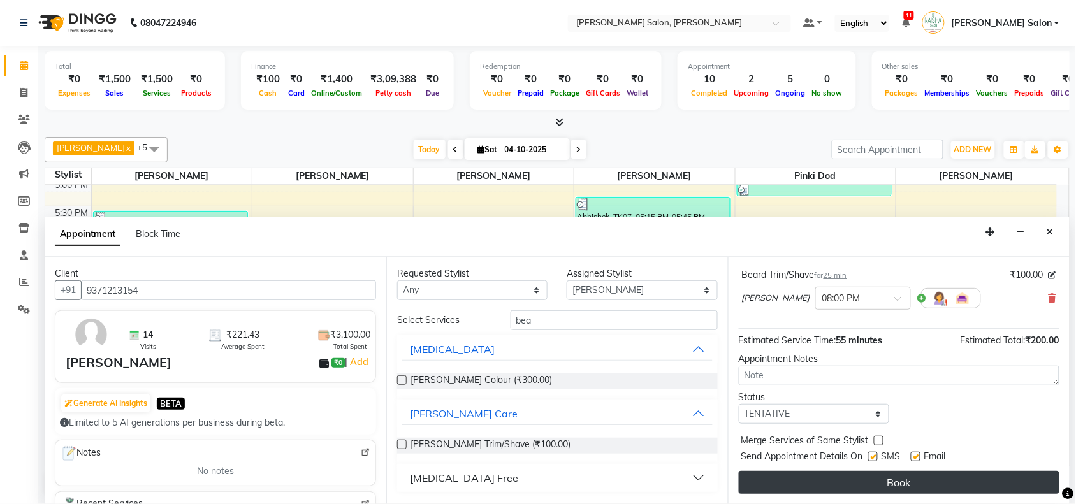
click at [839, 485] on button "Book" at bounding box center [899, 482] width 321 height 23
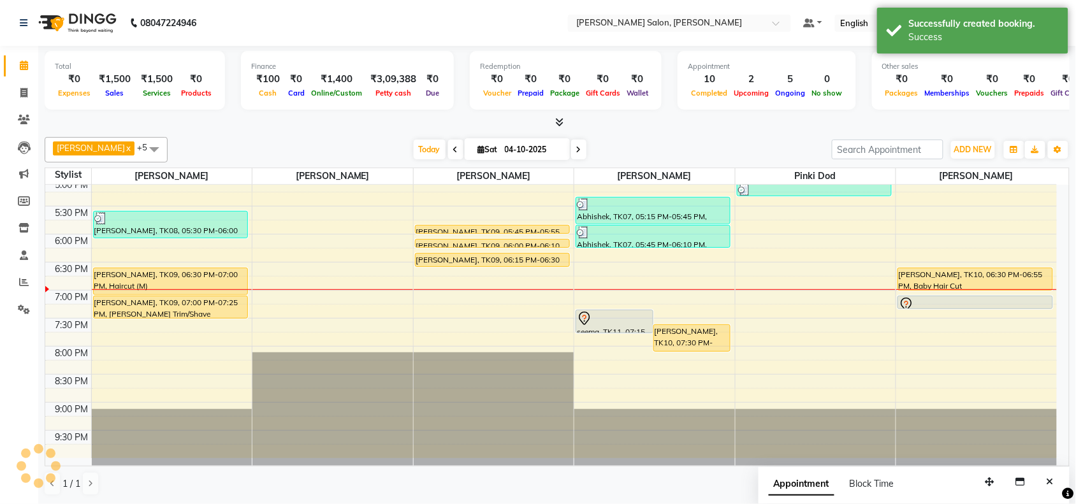
scroll to position [0, 0]
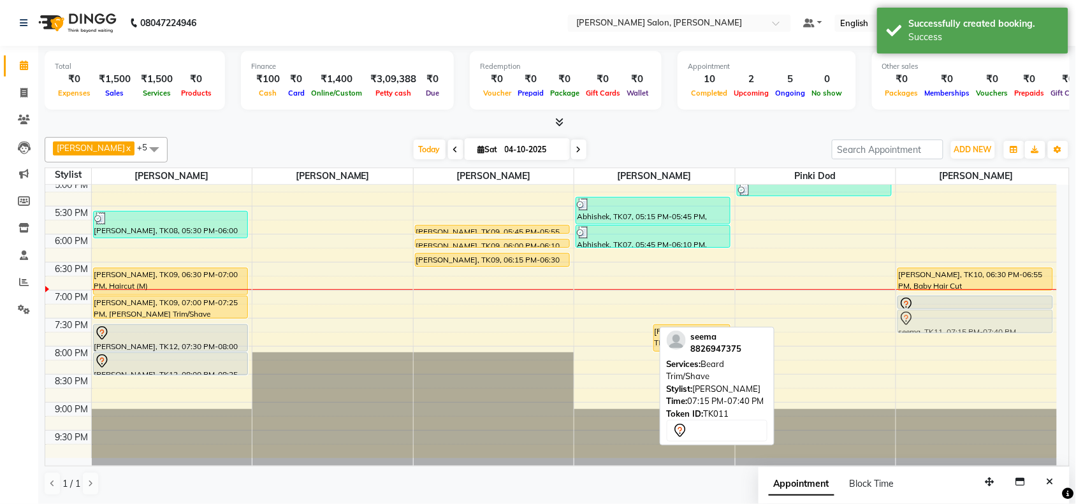
drag, startPoint x: 634, startPoint y: 316, endPoint x: 997, endPoint y: 317, distance: 363.2
click at [997, 317] on tr "Pawan, TK01, 02:30 PM-02:55 PM, [PERSON_NAME] Trim/Shave [PERSON_NAME], TK03, 0…" at bounding box center [550, 122] width 1011 height 672
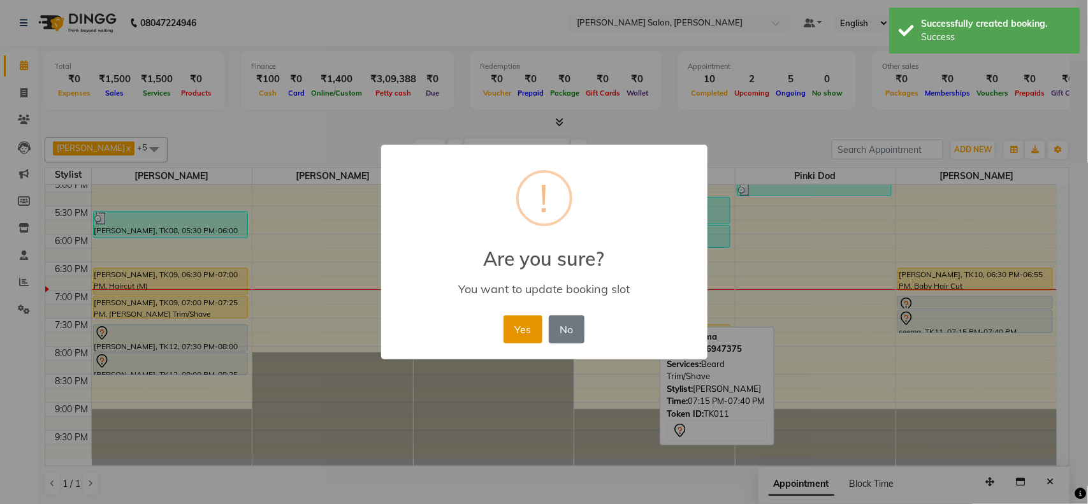
click at [533, 336] on button "Yes" at bounding box center [522, 329] width 39 height 28
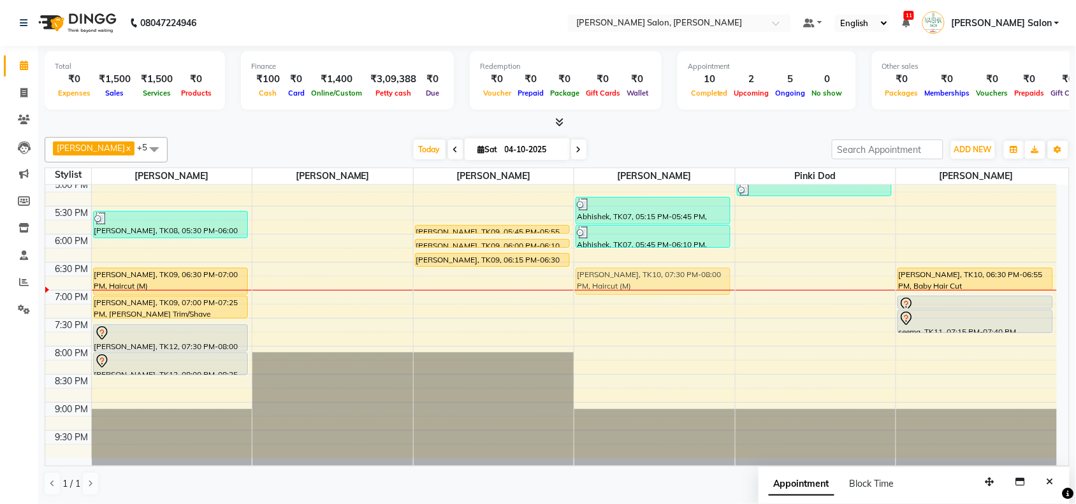
drag, startPoint x: 626, startPoint y: 326, endPoint x: 657, endPoint y: 270, distance: 64.4
click at [657, 270] on div "[PERSON_NAME], TK04, 03:45 PM-04:10 PM, [PERSON_NAME] Trim/Shave Abhishek, TK07…" at bounding box center [654, 122] width 161 height 672
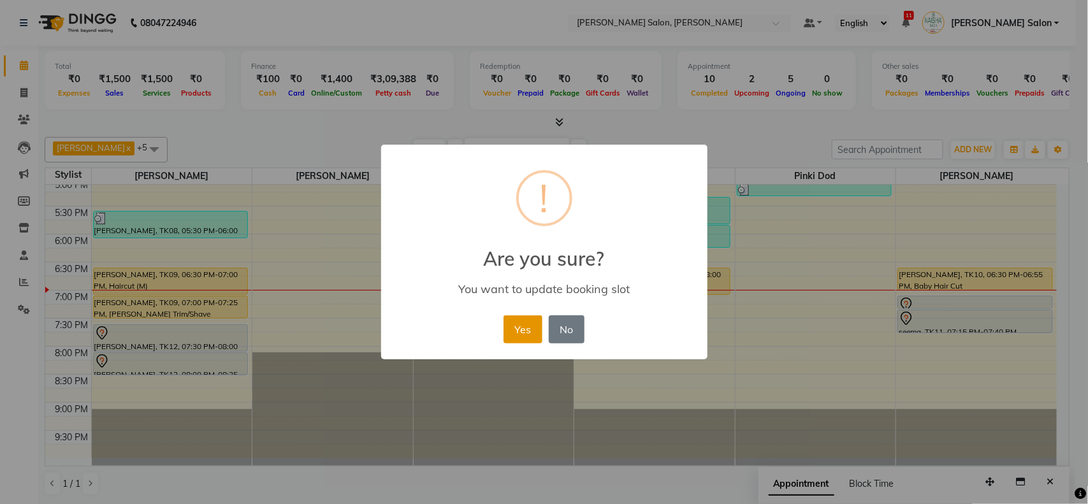
click at [515, 328] on button "Yes" at bounding box center [522, 329] width 39 height 28
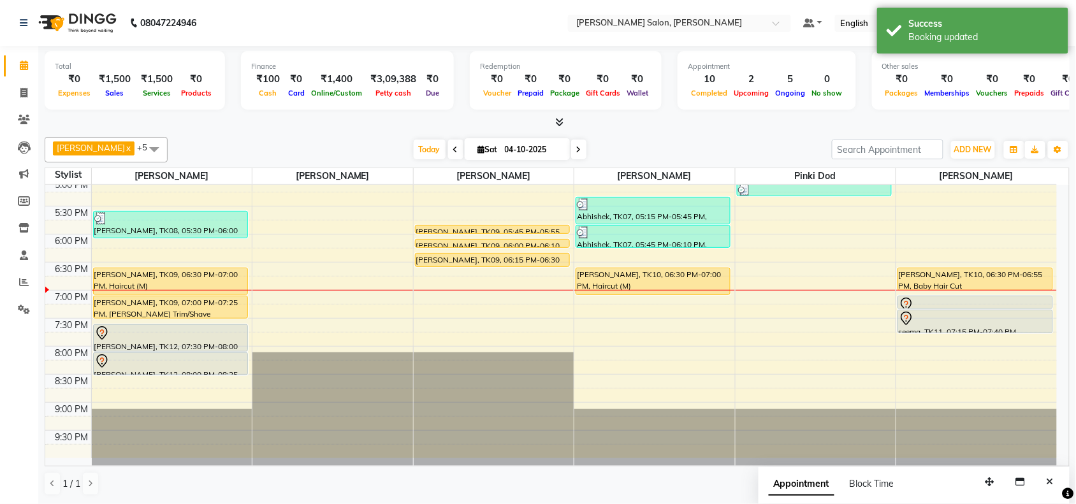
click at [630, 301] on div "10:00 AM 10:30 AM 11:00 AM 11:30 AM 12:00 PM 12:30 PM 1:00 PM 1:30 PM 2:00 PM 2…" at bounding box center [550, 122] width 1011 height 672
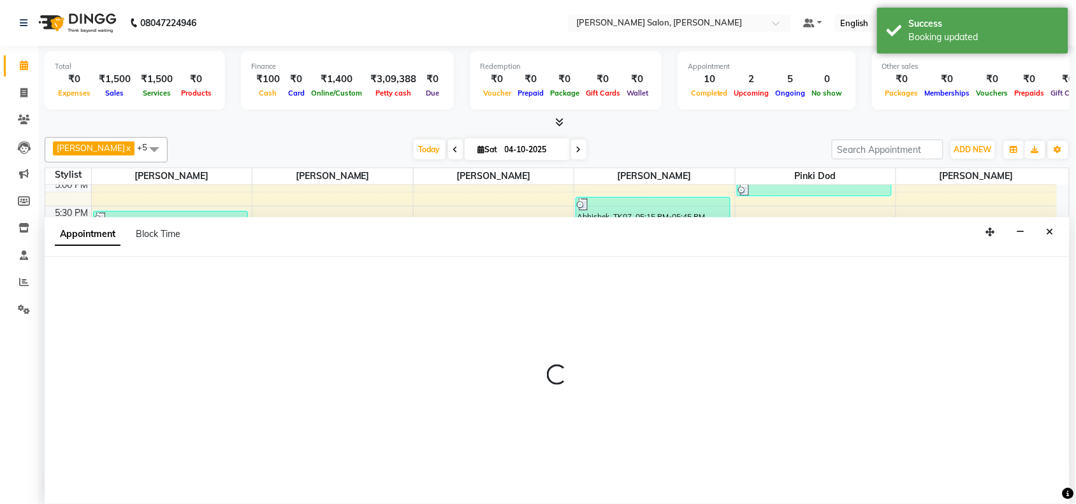
scroll to position [1, 0]
select select "84067"
select select "1140"
select select "tentative"
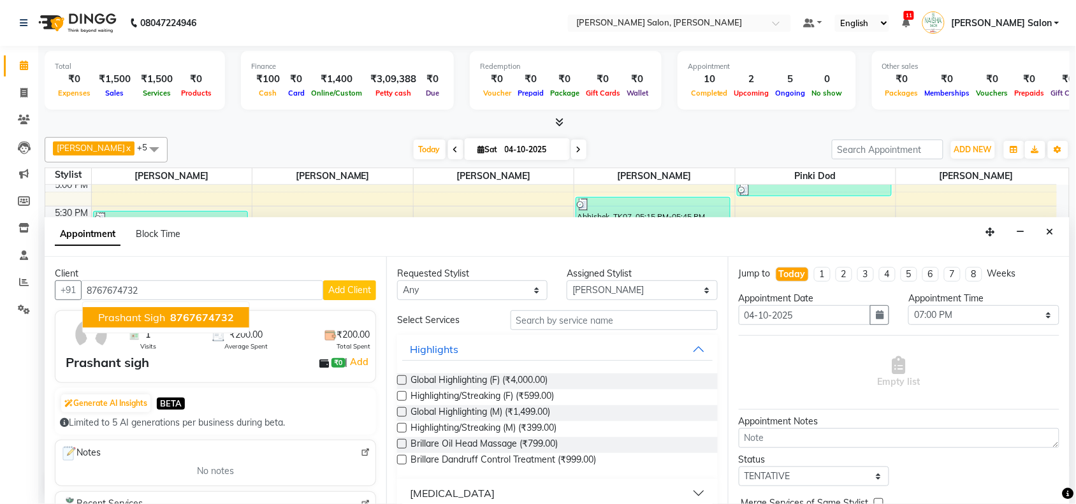
type input "8767674732"
click at [570, 317] on input "text" at bounding box center [613, 320] width 207 height 20
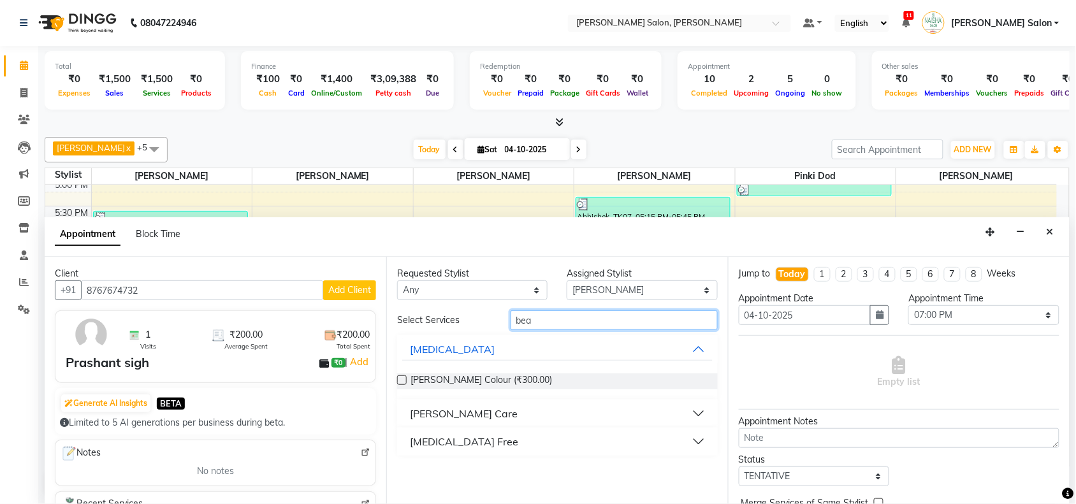
type input "bea"
click at [475, 403] on button "[PERSON_NAME] Care" at bounding box center [557, 413] width 310 height 23
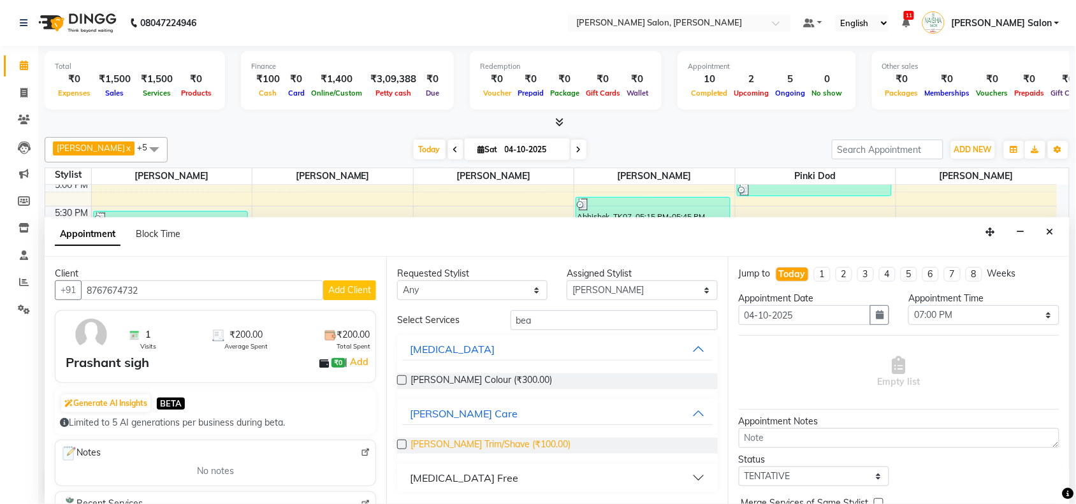
click at [473, 447] on span "[PERSON_NAME] Trim/Shave (₹100.00)" at bounding box center [490, 446] width 160 height 16
checkbox input "false"
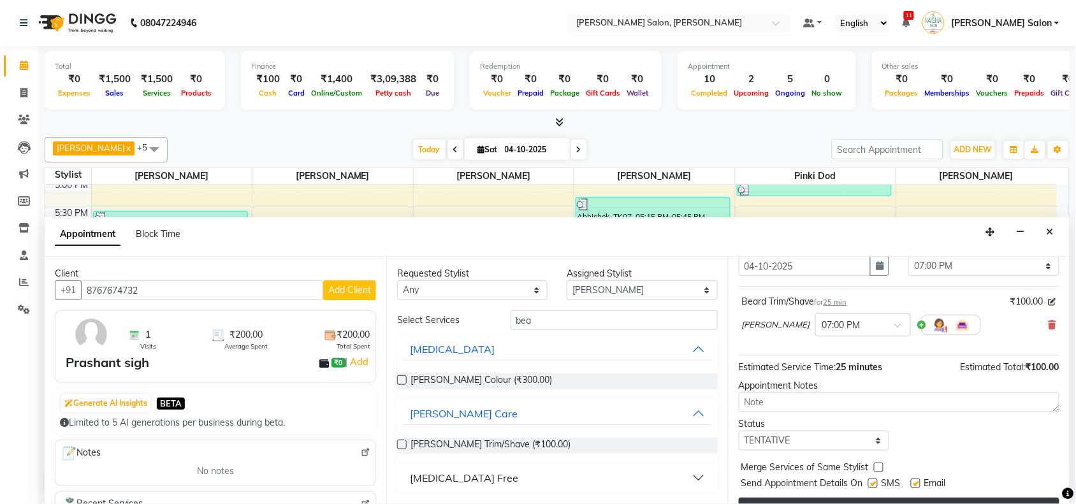
scroll to position [76, 0]
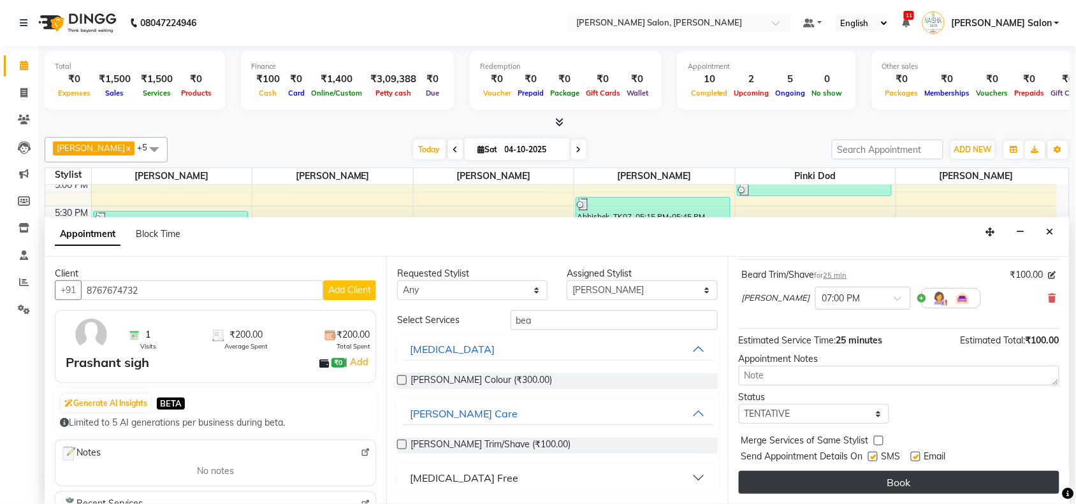
click at [892, 488] on button "Book" at bounding box center [899, 482] width 321 height 23
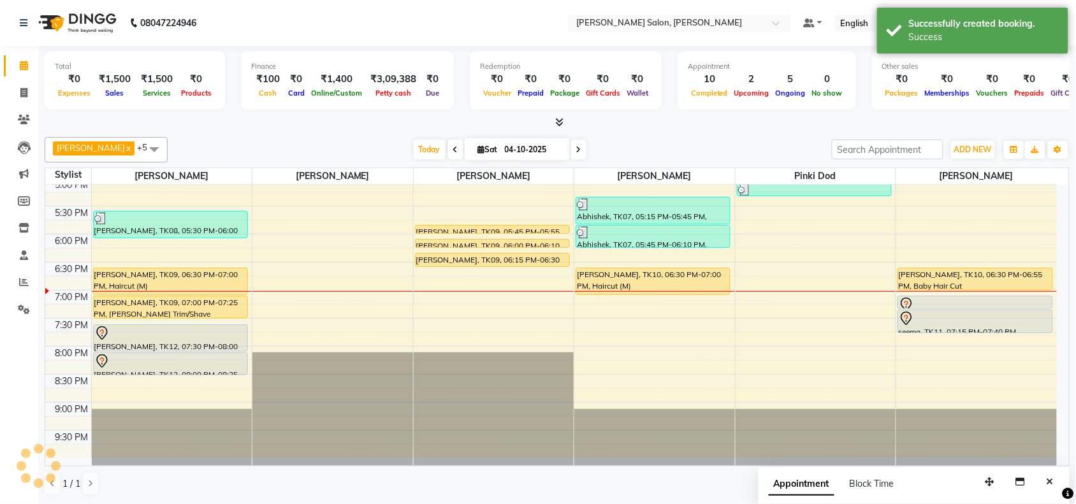
scroll to position [0, 0]
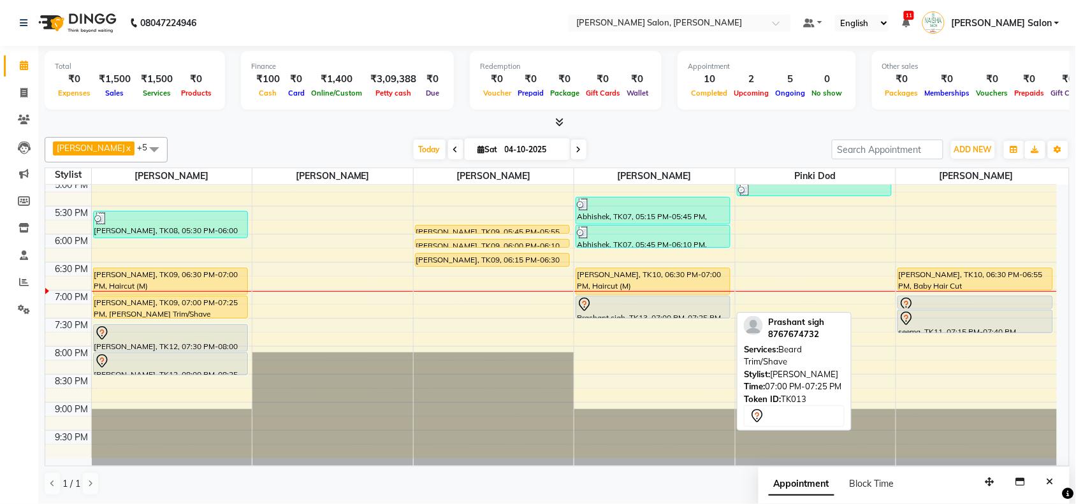
click at [709, 315] on div at bounding box center [653, 317] width 154 height 5
click at [704, 312] on div "Prashant sigh, TK13, 07:00 PM-07:25 PM, [PERSON_NAME] Trim/Shave" at bounding box center [653, 307] width 154 height 22
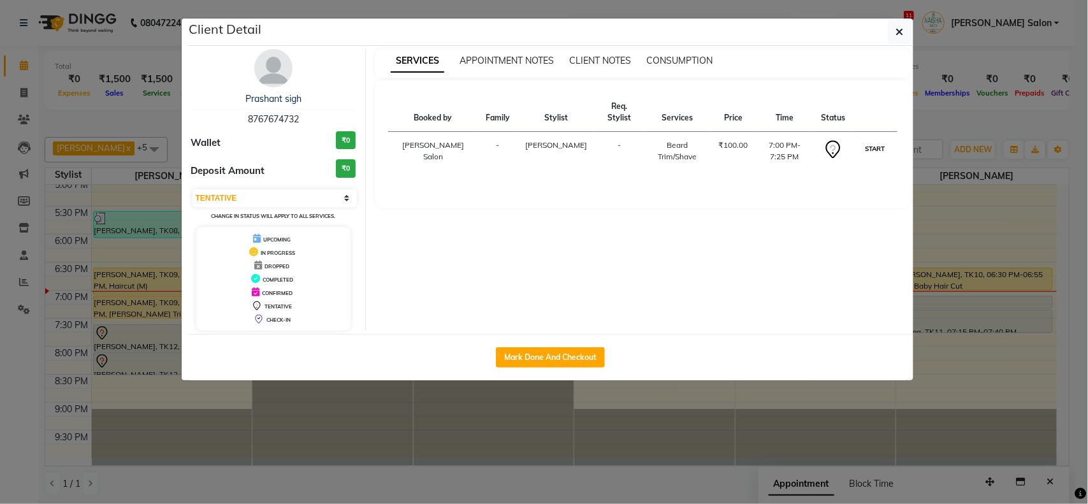
click at [868, 141] on button "START" at bounding box center [875, 149] width 26 height 16
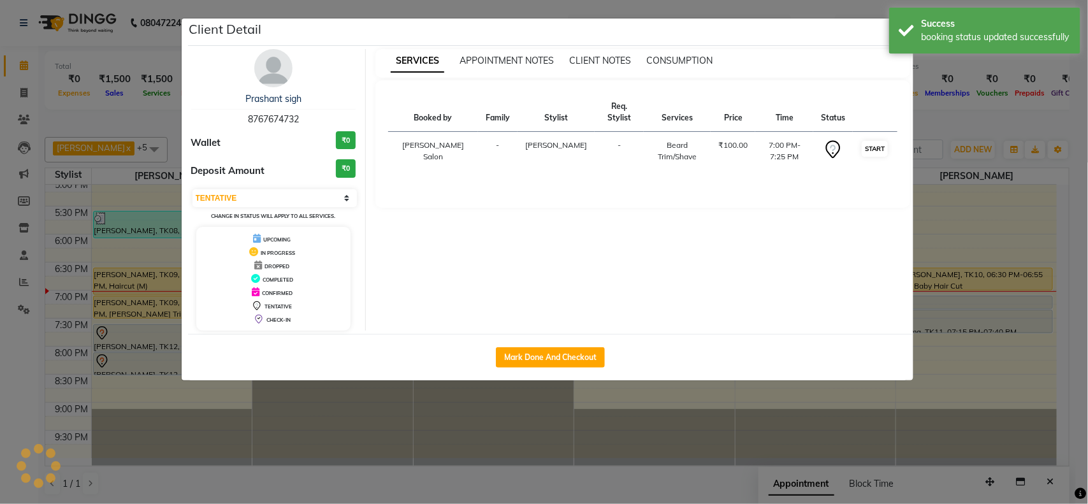
select select "1"
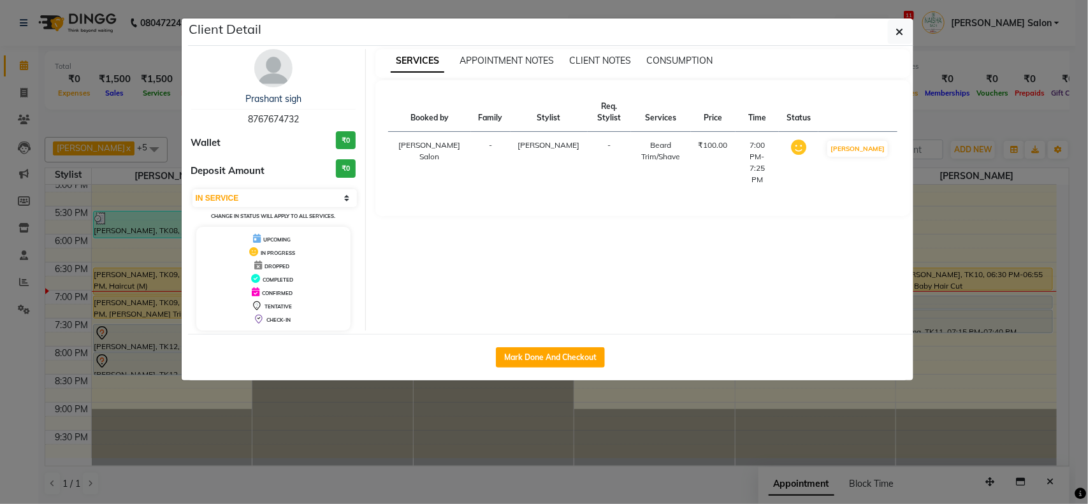
drag, startPoint x: 1006, startPoint y: 410, endPoint x: 1013, endPoint y: 409, distance: 7.7
click at [1013, 409] on ngb-modal-window "Client Detail Prashant sigh 8767674732 Wallet ₹0 Deposit Amount ₹0 Select IN SE…" at bounding box center [544, 252] width 1088 height 504
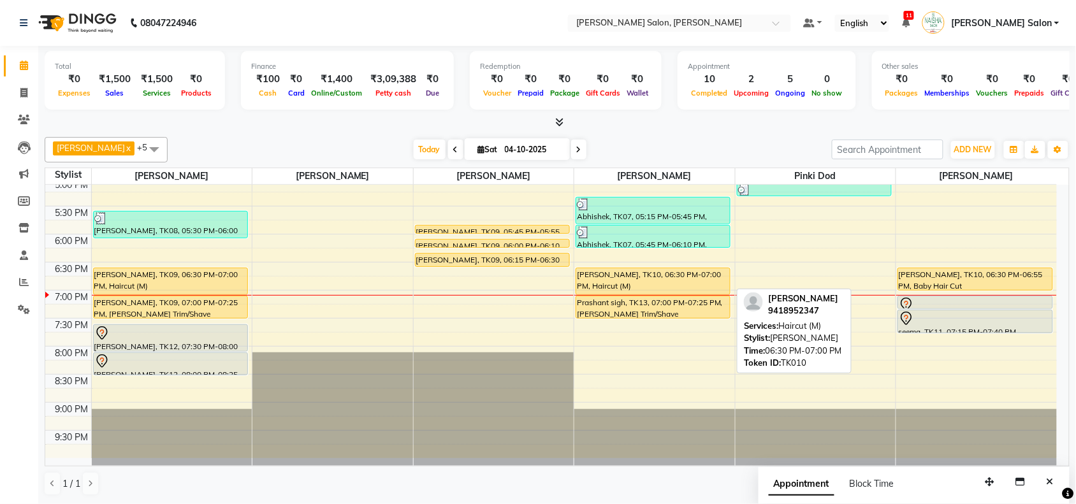
click at [725, 271] on div "[PERSON_NAME], TK10, 06:30 PM-07:00 PM, Haircut (M)" at bounding box center [653, 281] width 154 height 26
select select "1"
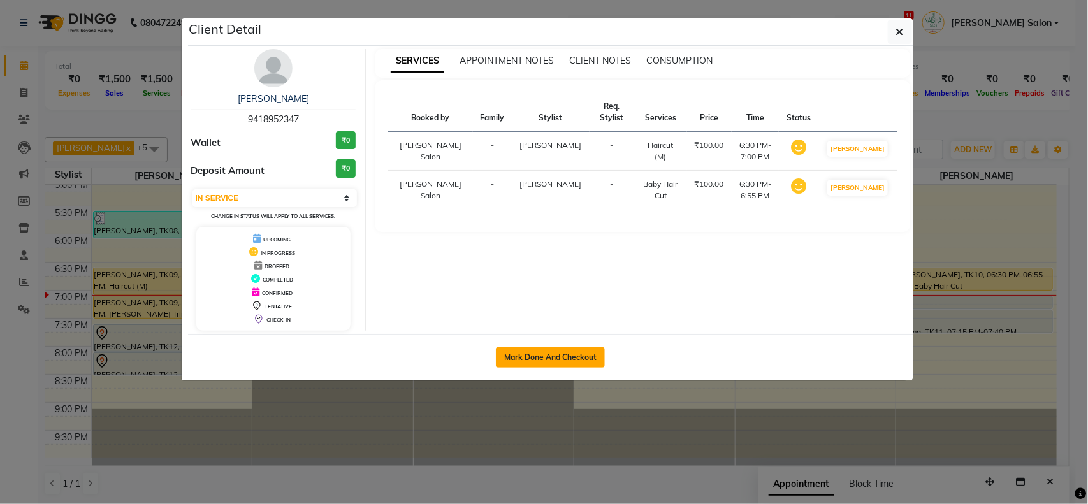
click at [601, 355] on button "Mark Done And Checkout" at bounding box center [550, 357] width 109 height 20
select select "service"
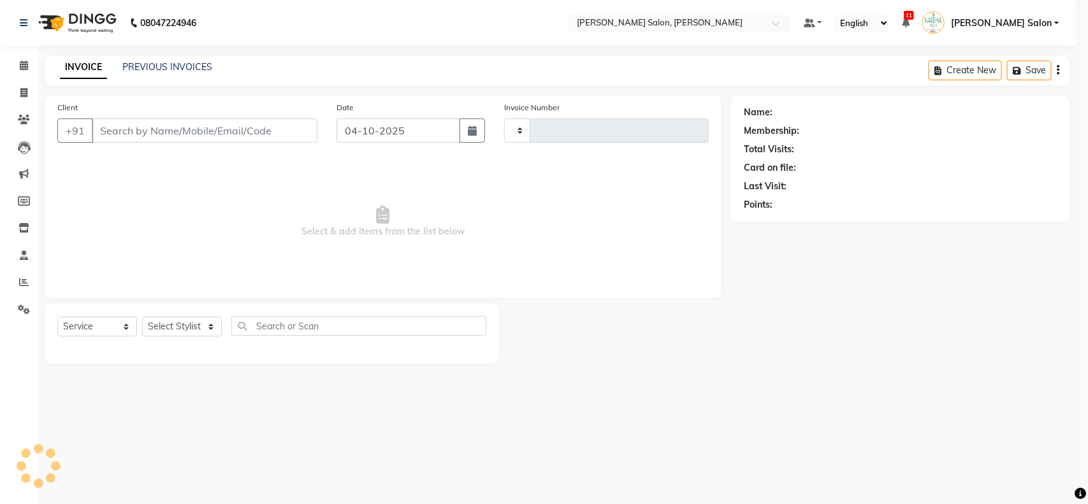
type input "4140"
select select "5497"
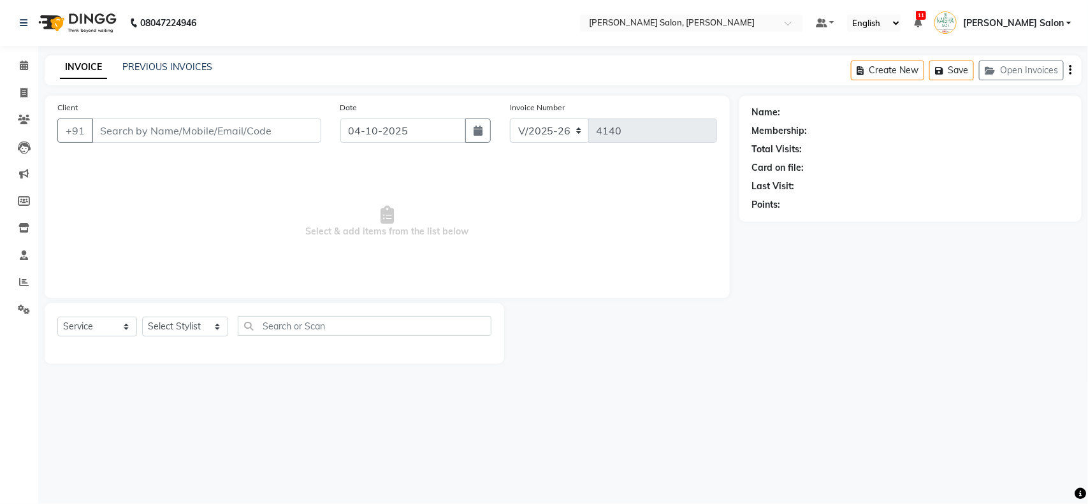
type input "9418952347"
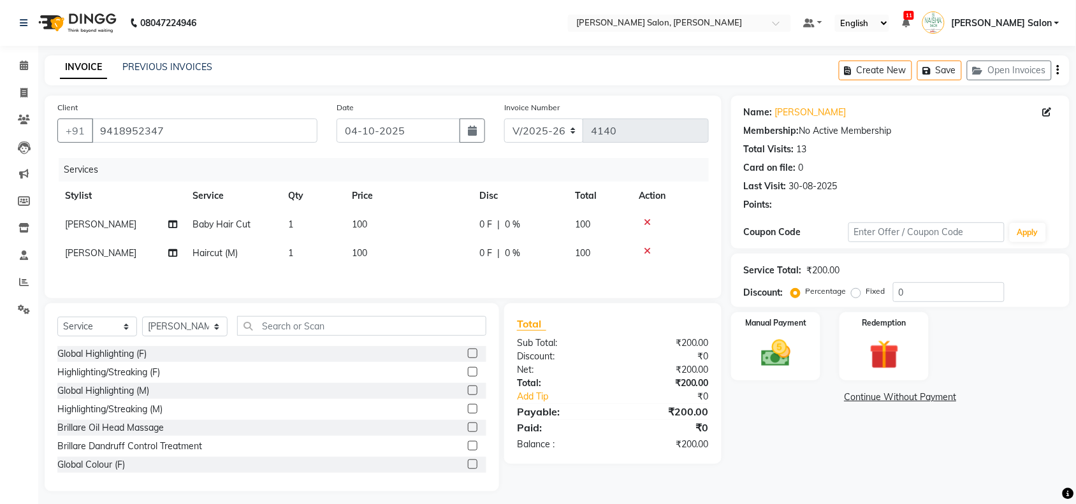
click at [808, 354] on div "Manual Payment" at bounding box center [775, 346] width 89 height 68
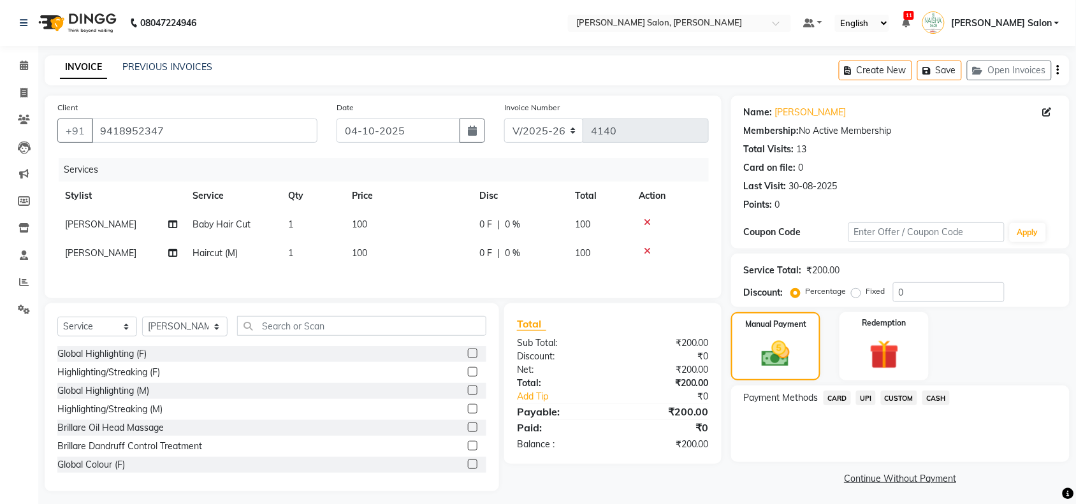
click at [867, 391] on div "Payment Methods CARD UPI CUSTOM CASH" at bounding box center [900, 424] width 338 height 76
click at [867, 391] on span "UPI" at bounding box center [866, 398] width 20 height 15
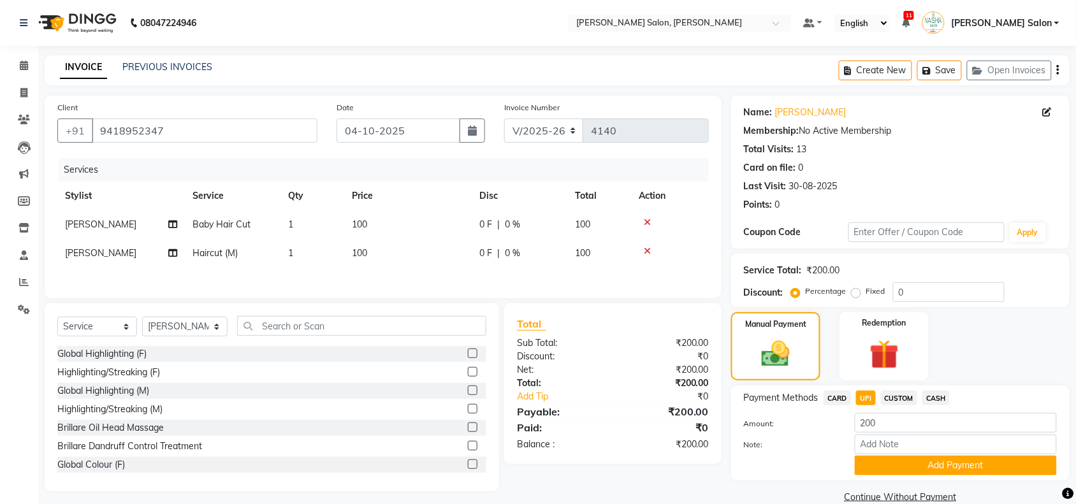
scroll to position [21, 0]
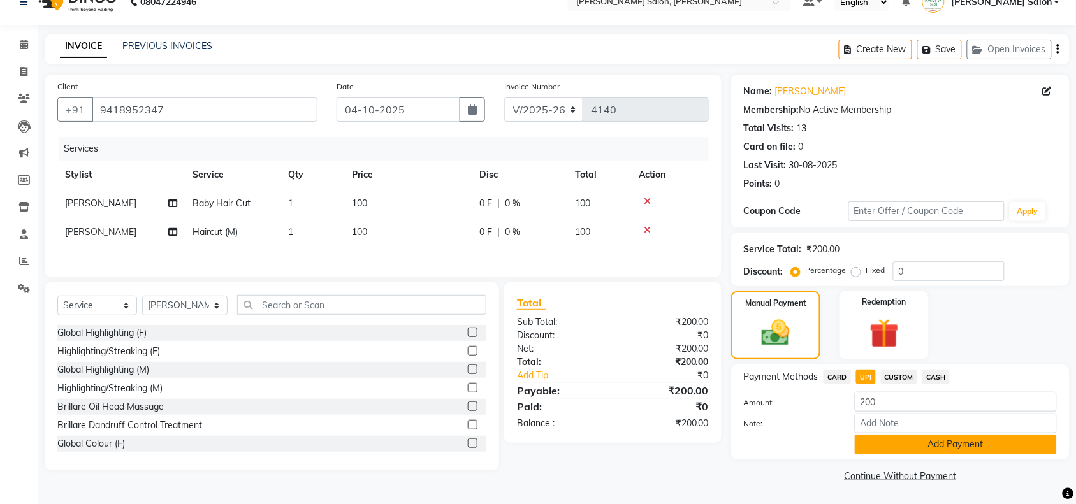
click at [951, 438] on button "Add Payment" at bounding box center [956, 445] width 202 height 20
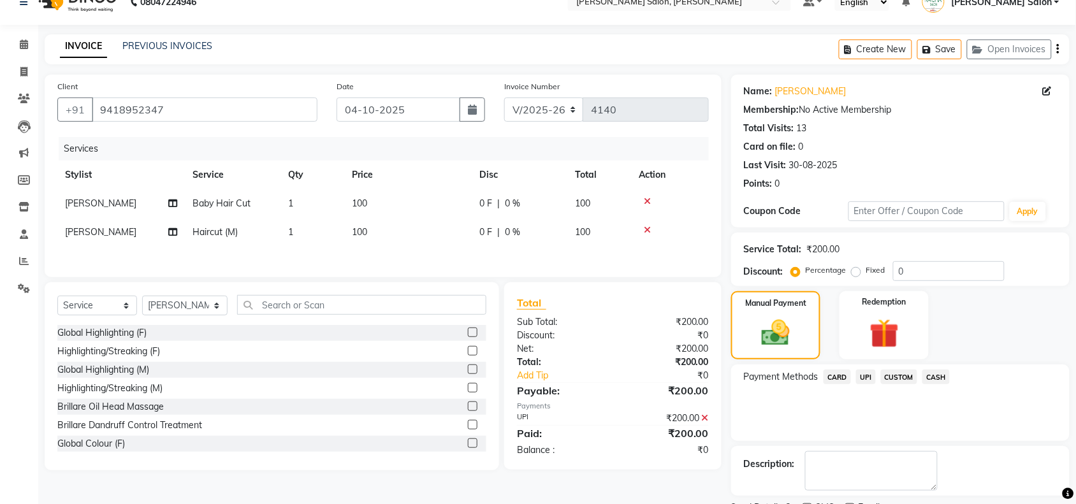
scroll to position [75, 0]
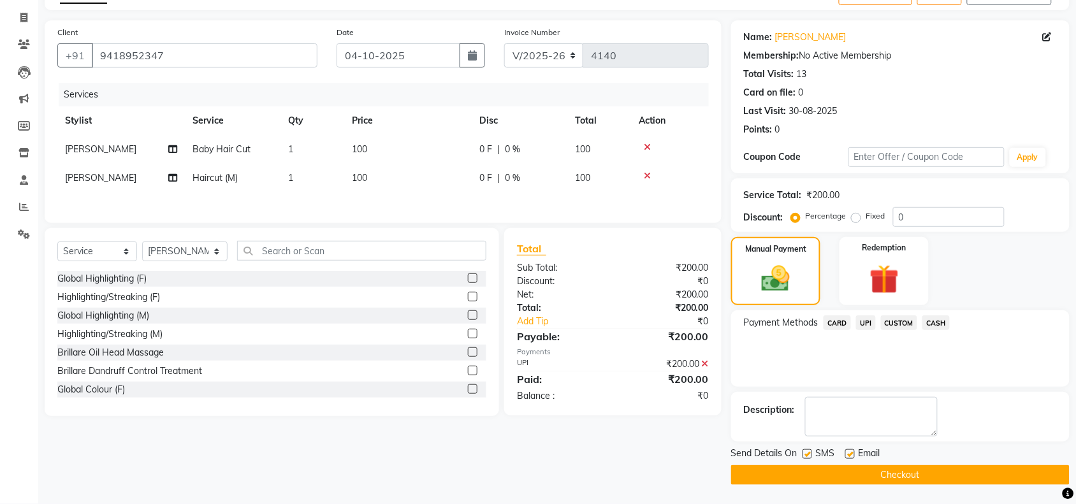
click at [997, 479] on button "Checkout" at bounding box center [900, 475] width 338 height 20
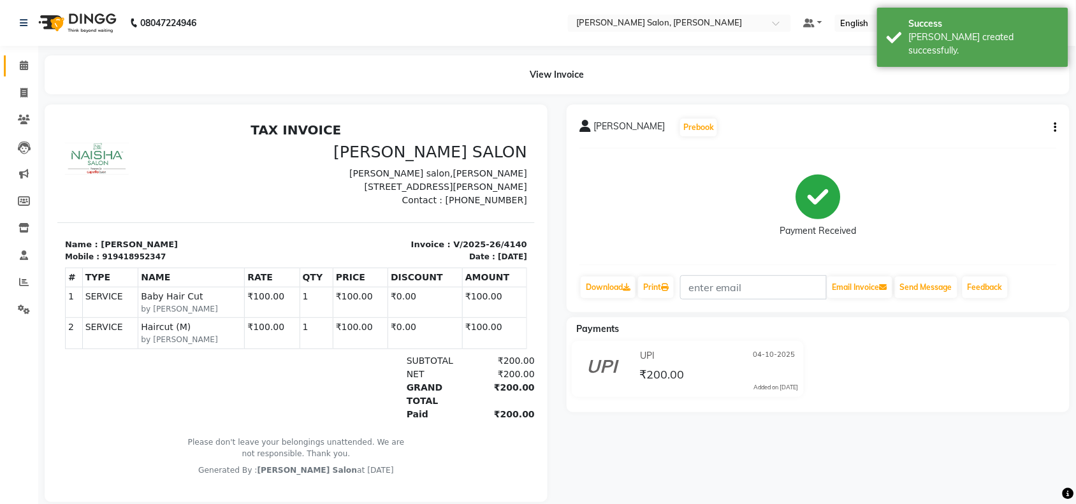
click at [10, 59] on link "Calendar" at bounding box center [19, 65] width 31 height 21
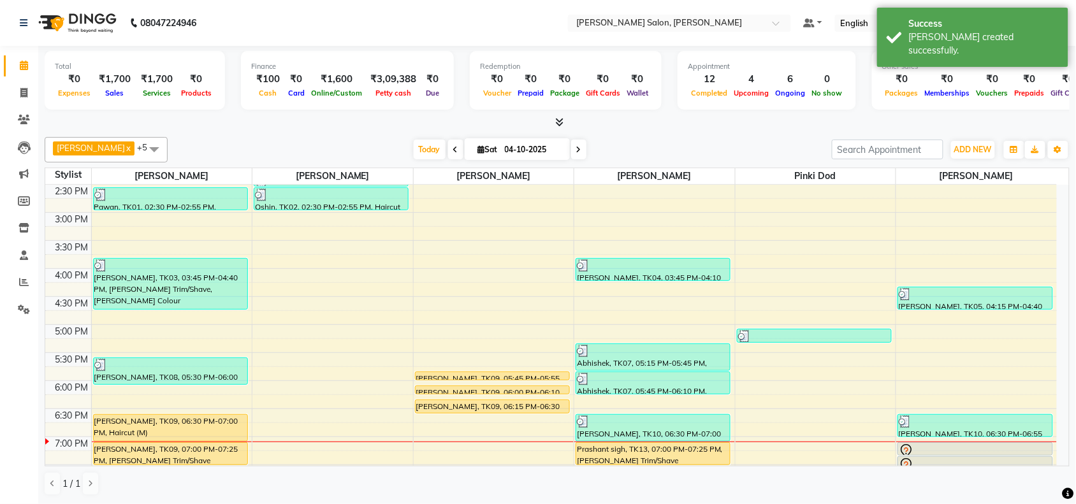
scroll to position [398, 0]
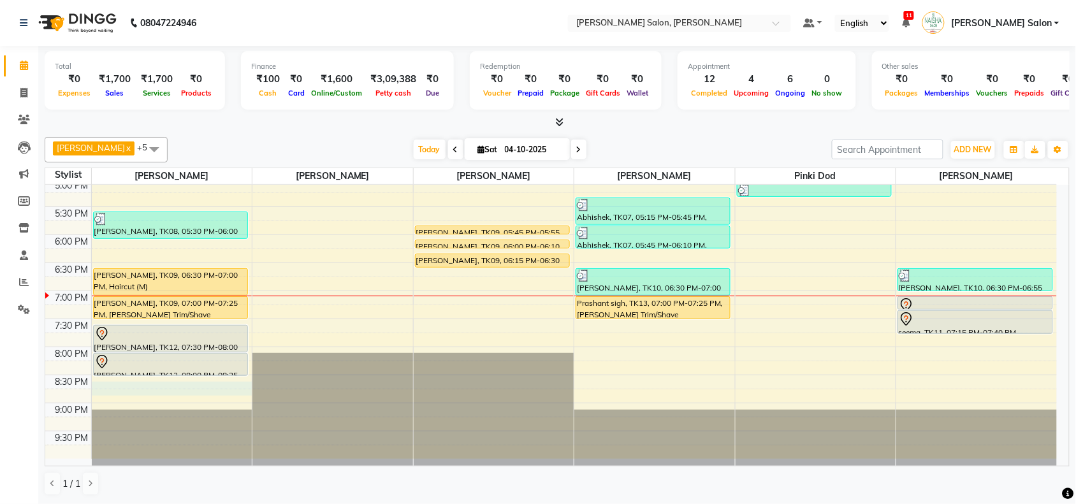
click at [155, 383] on div "10:00 AM 10:30 AM 11:00 AM 11:30 AM 12:00 PM 12:30 PM 1:00 PM 1:30 PM 2:00 PM 2…" at bounding box center [550, 123] width 1011 height 672
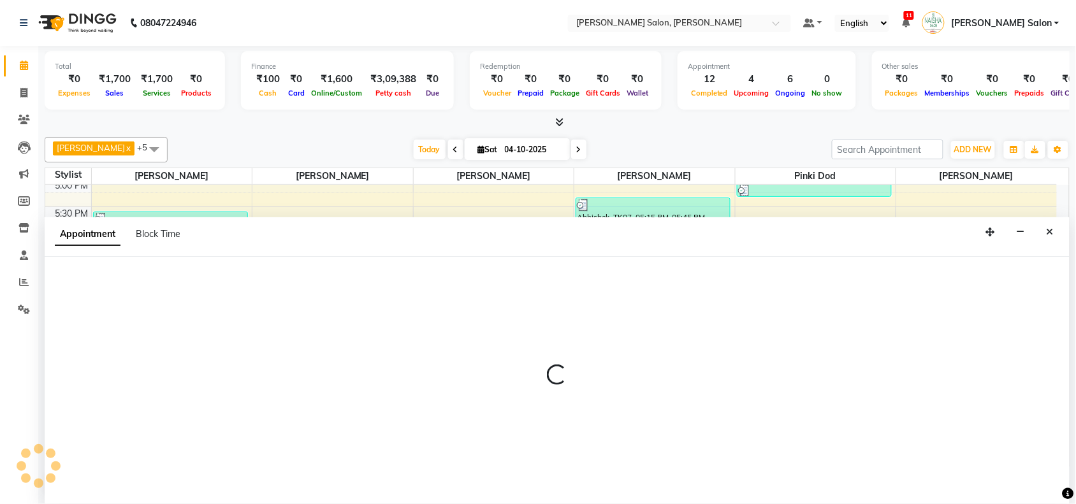
scroll to position [1, 0]
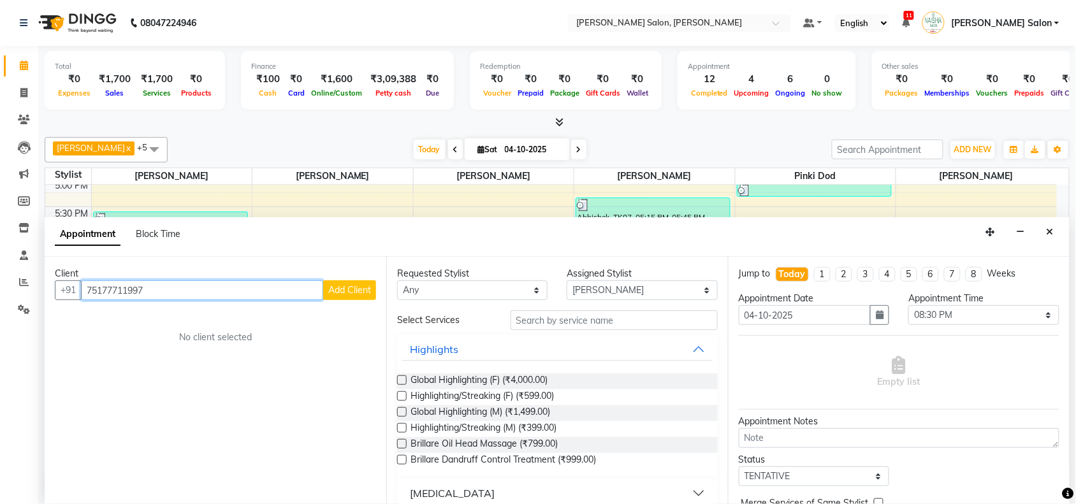
click at [138, 287] on input "75177711997" at bounding box center [202, 290] width 242 height 20
click at [143, 288] on input "75177711997" at bounding box center [202, 290] width 242 height 20
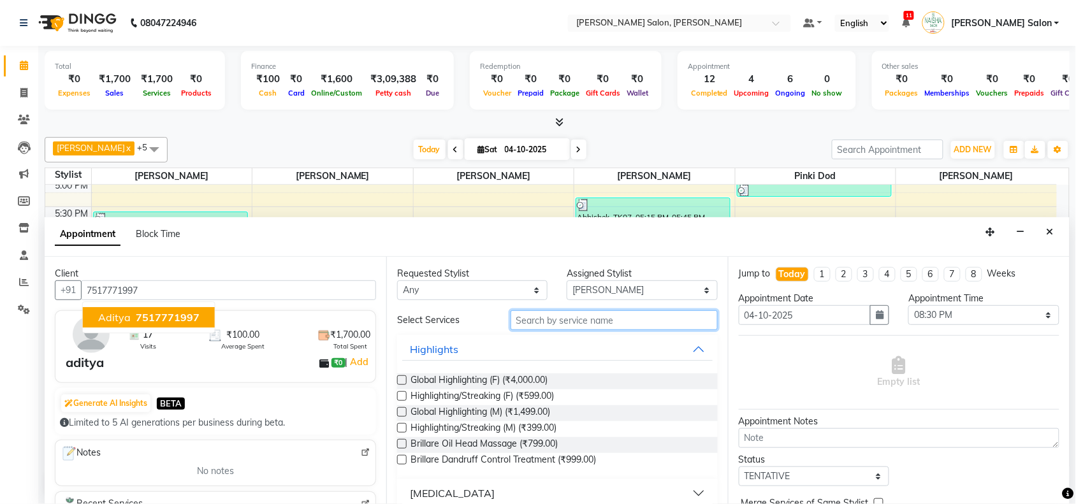
click at [539, 326] on input "text" at bounding box center [613, 320] width 207 height 20
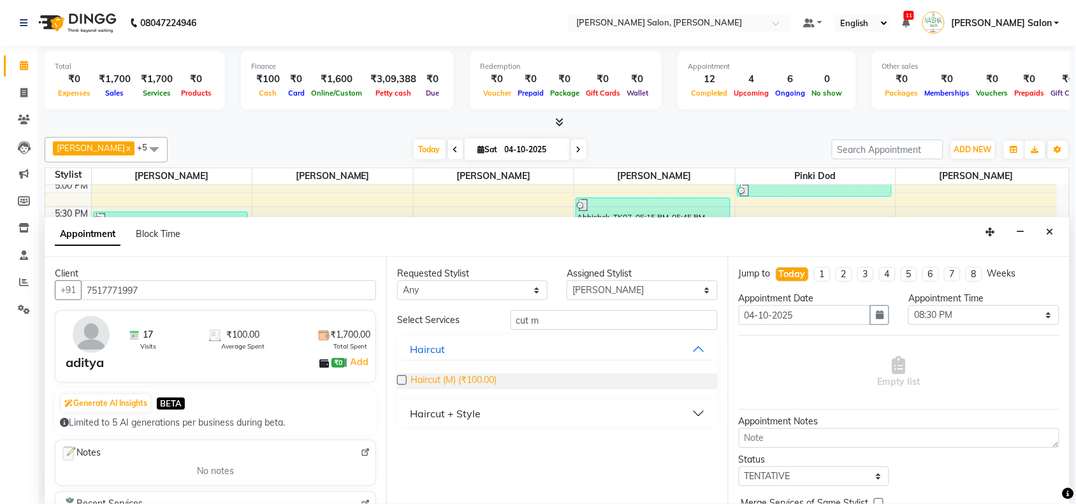
click at [467, 384] on span "Haircut (M) (₹100.00)" at bounding box center [453, 381] width 86 height 16
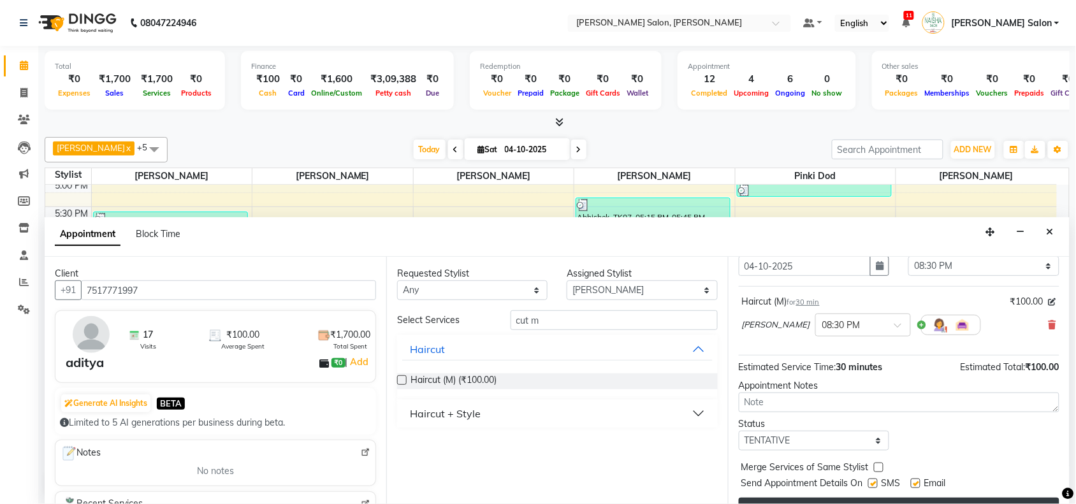
scroll to position [76, 0]
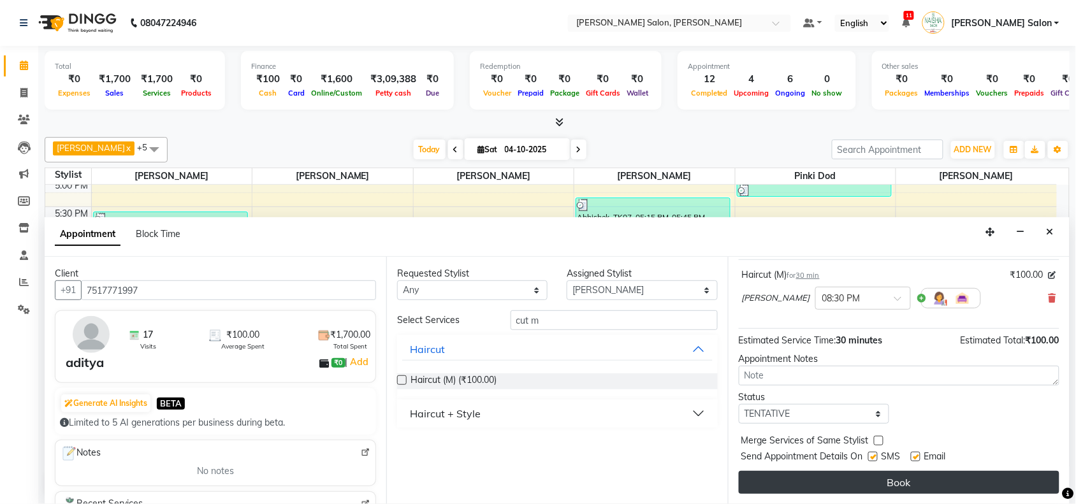
click at [821, 489] on button "Book" at bounding box center [899, 482] width 321 height 23
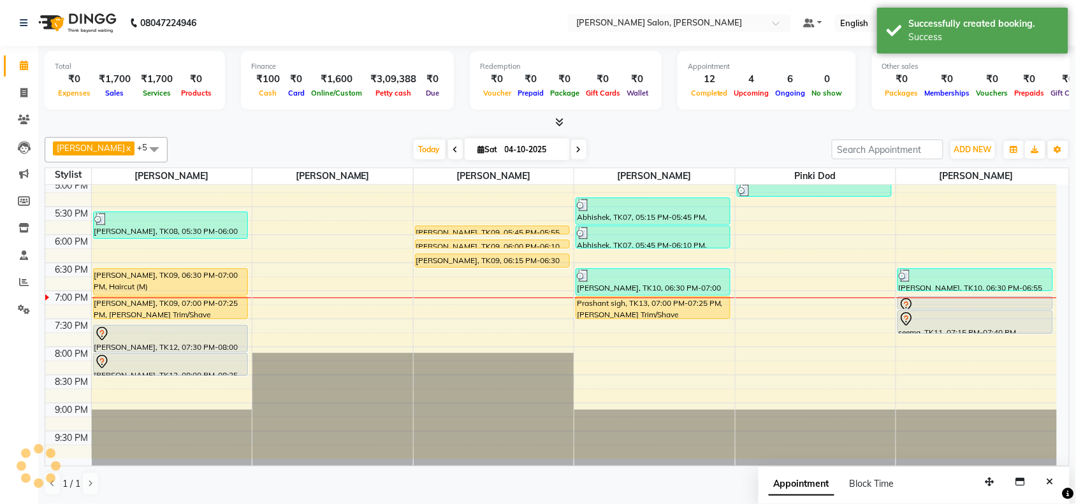
scroll to position [0, 0]
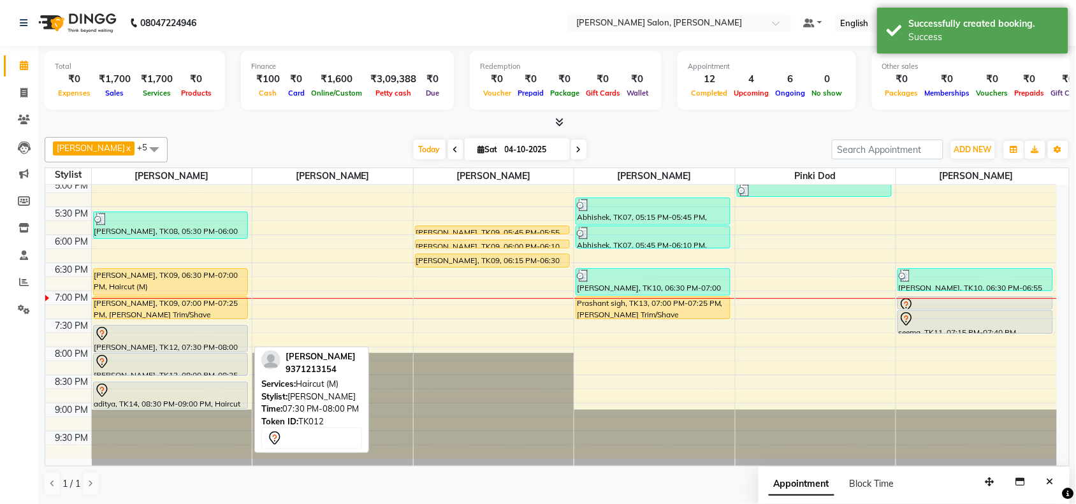
click at [206, 338] on div at bounding box center [170, 333] width 152 height 15
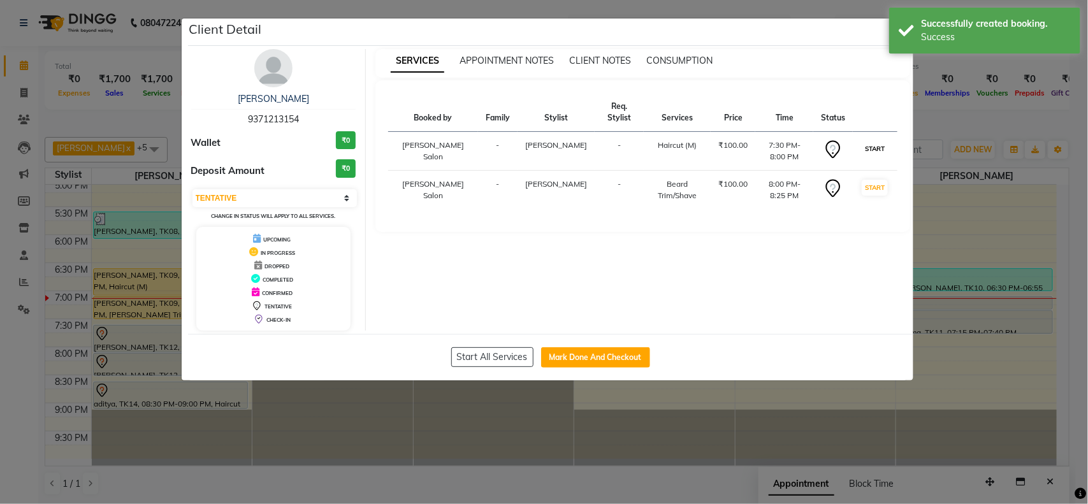
click at [874, 150] on button "START" at bounding box center [875, 149] width 26 height 16
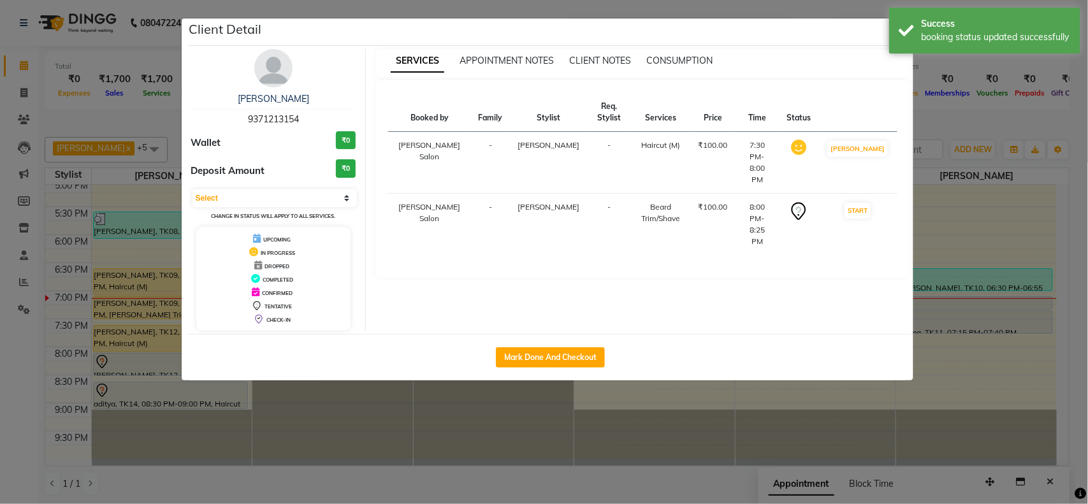
click at [862, 194] on td "START" at bounding box center [857, 225] width 78 height 62
click at [865, 203] on button "START" at bounding box center [857, 211] width 26 height 16
drag, startPoint x: 959, startPoint y: 346, endPoint x: 931, endPoint y: 339, distance: 28.9
click at [950, 344] on ngb-modal-window "Client Detail [PERSON_NAME] 9371213154 Wallet ₹0 Deposit Amount ₹0 Select IN SE…" at bounding box center [544, 252] width 1088 height 504
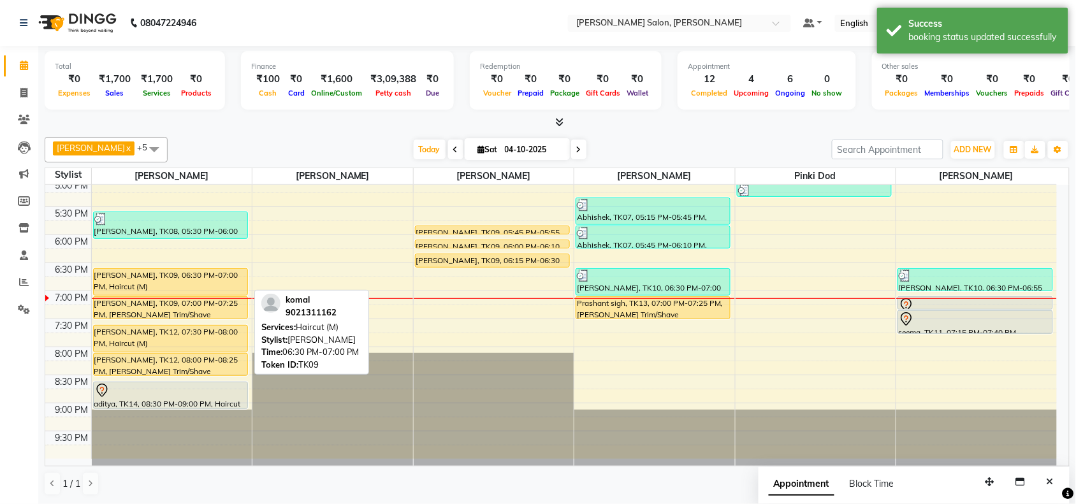
click at [142, 276] on div "[PERSON_NAME], TK09, 06:30 PM-07:00 PM, Haircut (M)" at bounding box center [171, 282] width 154 height 26
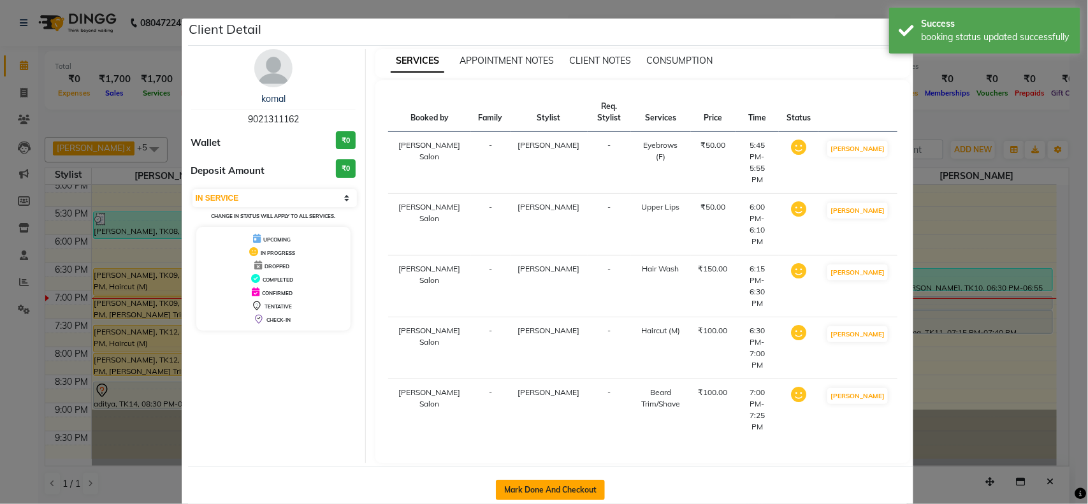
drag, startPoint x: 551, startPoint y: 397, endPoint x: 553, endPoint y: 386, distance: 11.5
click at [551, 480] on button "Mark Done And Checkout" at bounding box center [550, 490] width 109 height 20
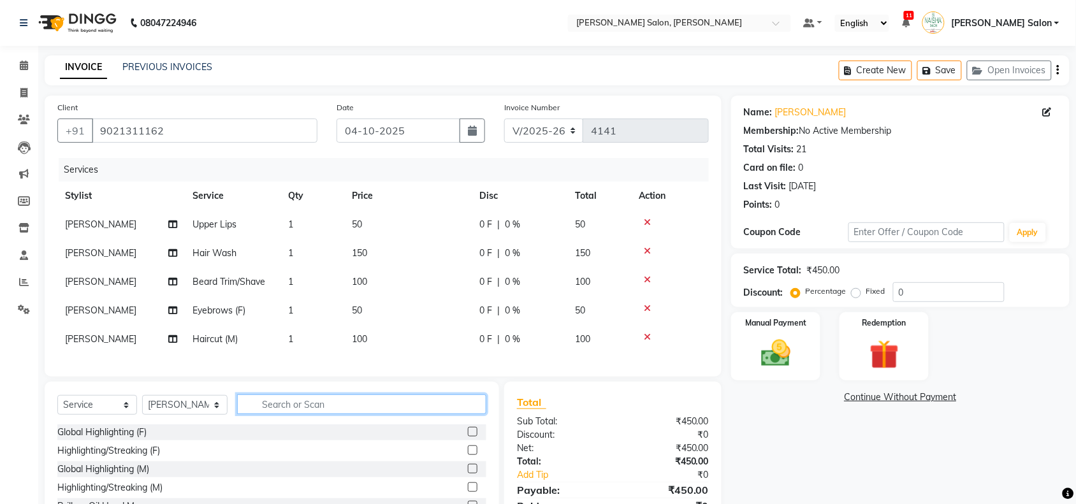
click at [301, 414] on input "text" at bounding box center [361, 404] width 249 height 20
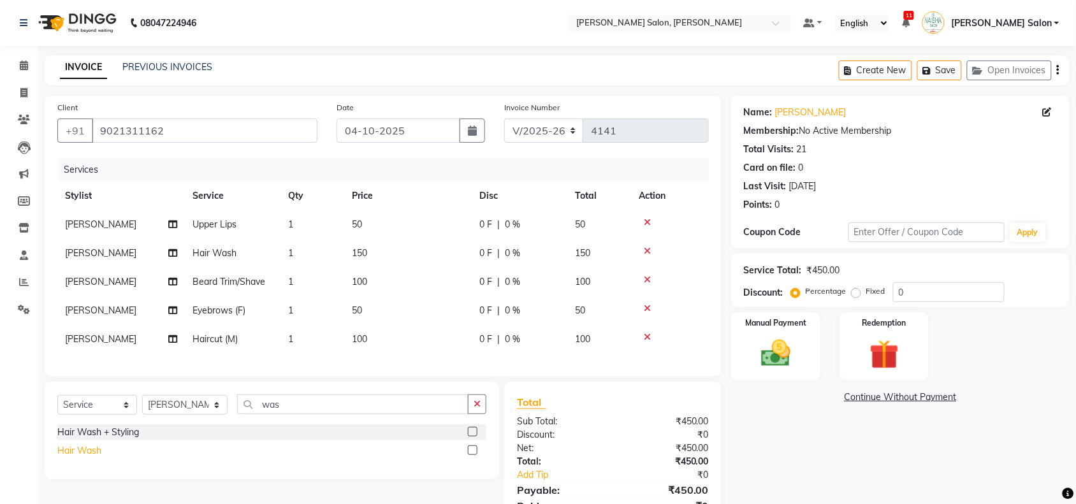
click at [86, 458] on div "Hair Wash" at bounding box center [79, 450] width 44 height 13
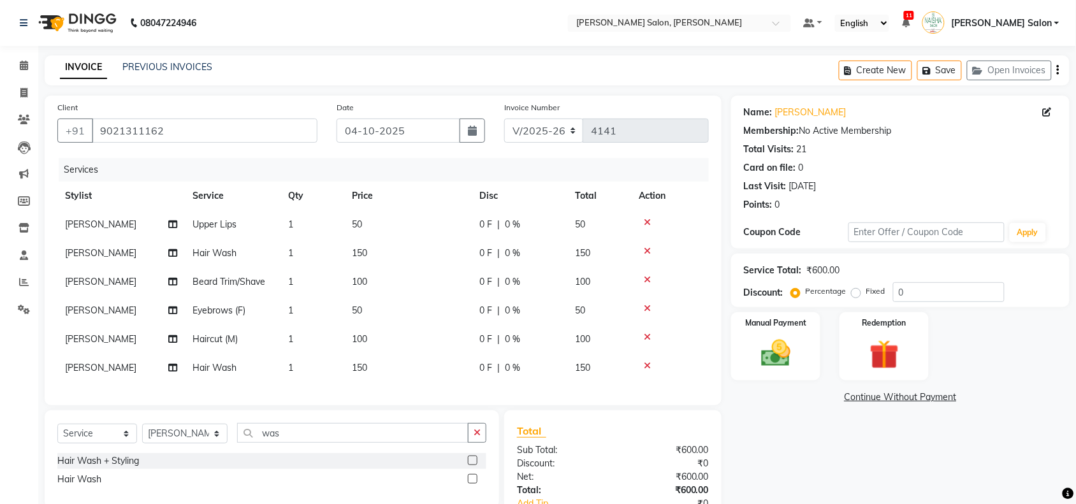
click at [352, 370] on span "150" at bounding box center [359, 367] width 15 height 11
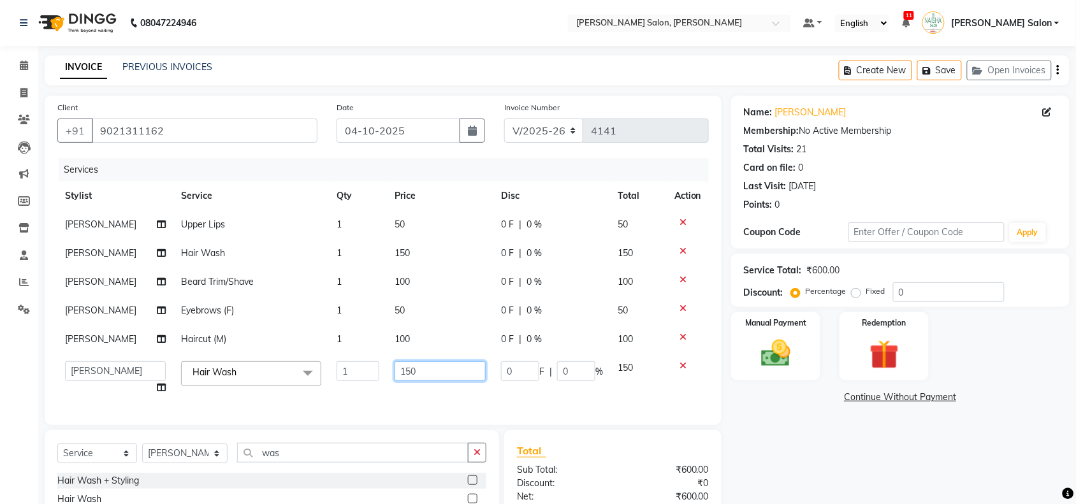
click at [405, 372] on input "150" at bounding box center [439, 371] width 91 height 20
click at [412, 387] on div "Services Stylist Service Qty Price Disc Total Action [PERSON_NAME] Upper Lips 1…" at bounding box center [382, 285] width 651 height 254
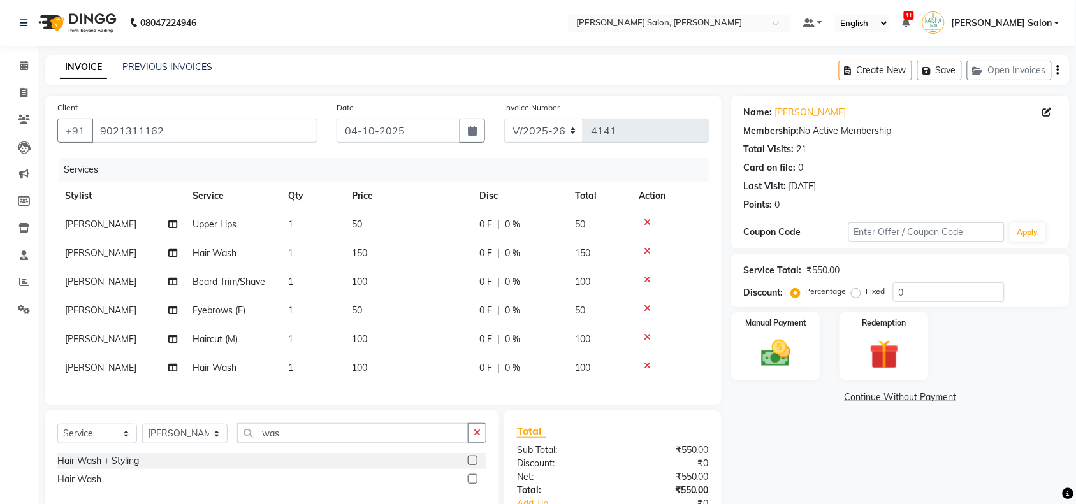
scroll to position [98, 0]
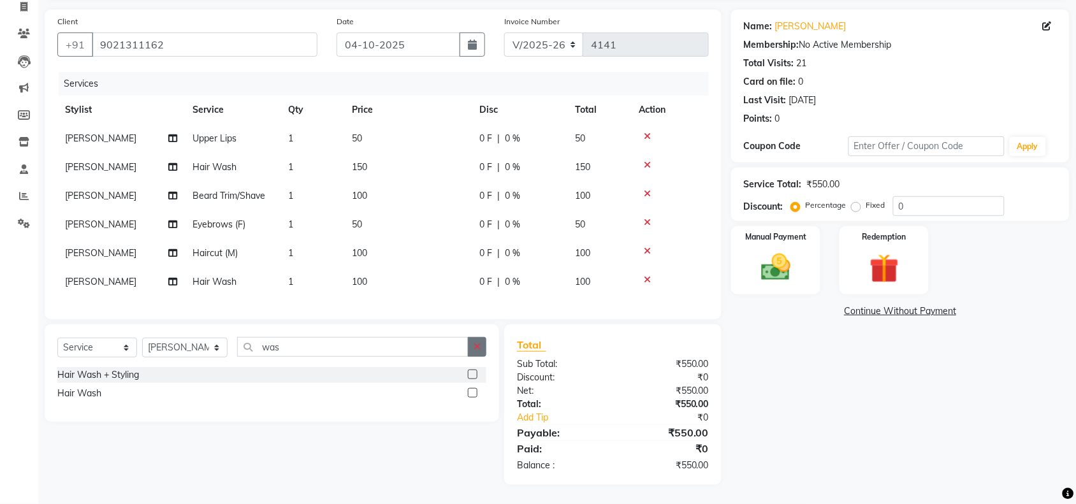
click at [486, 349] on button "button" at bounding box center [477, 347] width 18 height 20
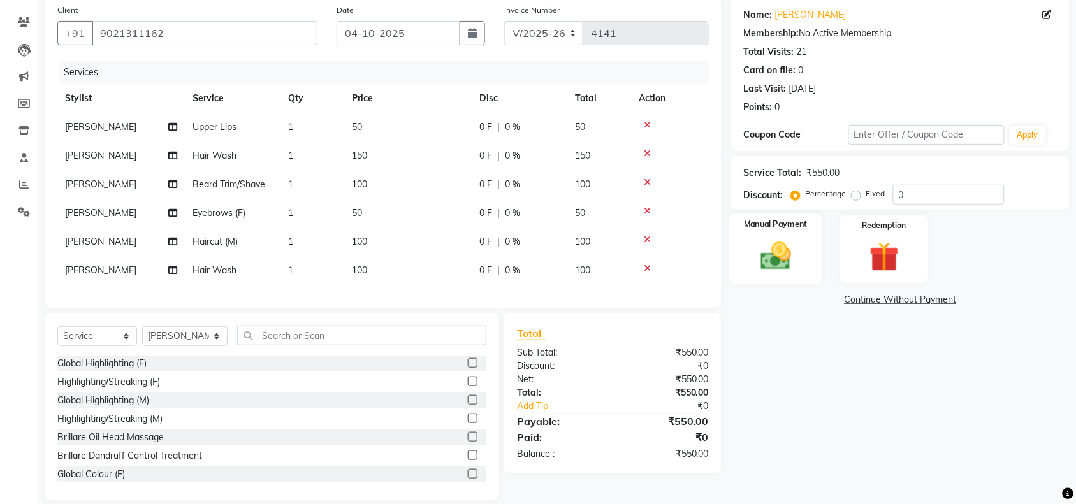
click at [799, 263] on img at bounding box center [776, 255] width 50 height 35
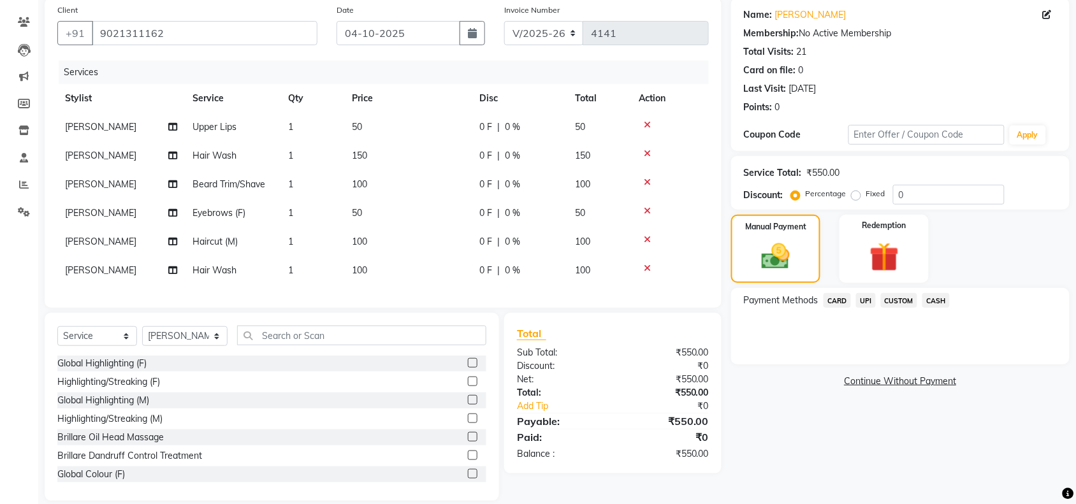
click at [868, 303] on span "UPI" at bounding box center [866, 300] width 20 height 15
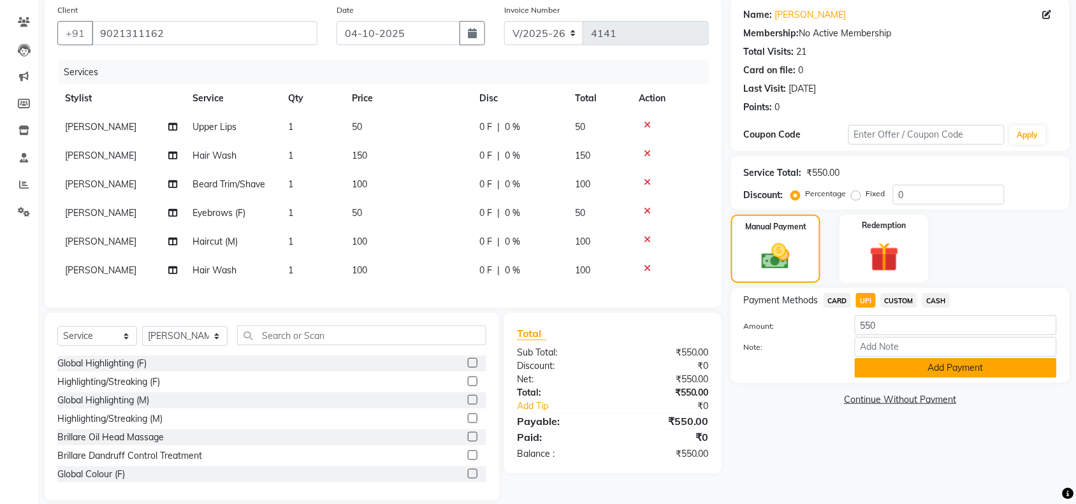
click at [885, 360] on button "Add Payment" at bounding box center [956, 368] width 202 height 20
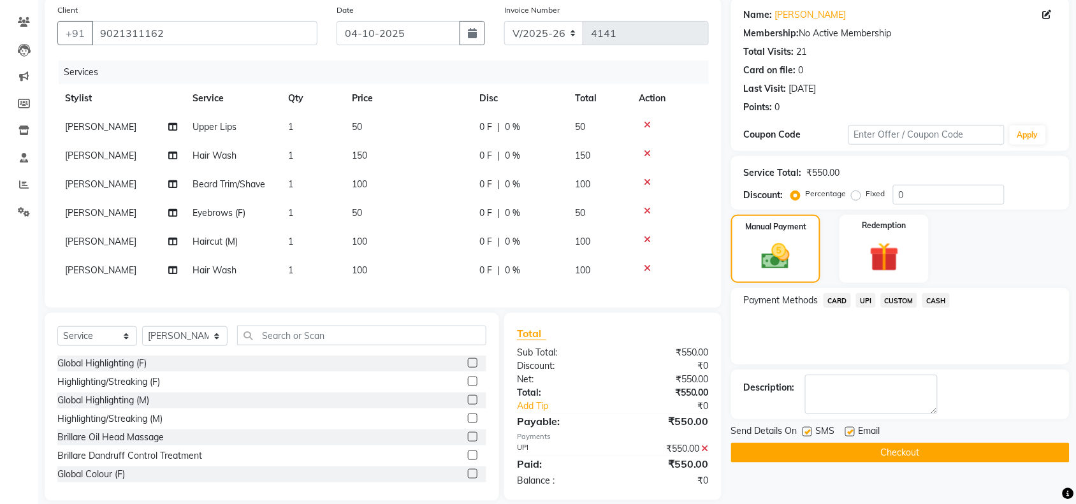
scroll to position [125, 0]
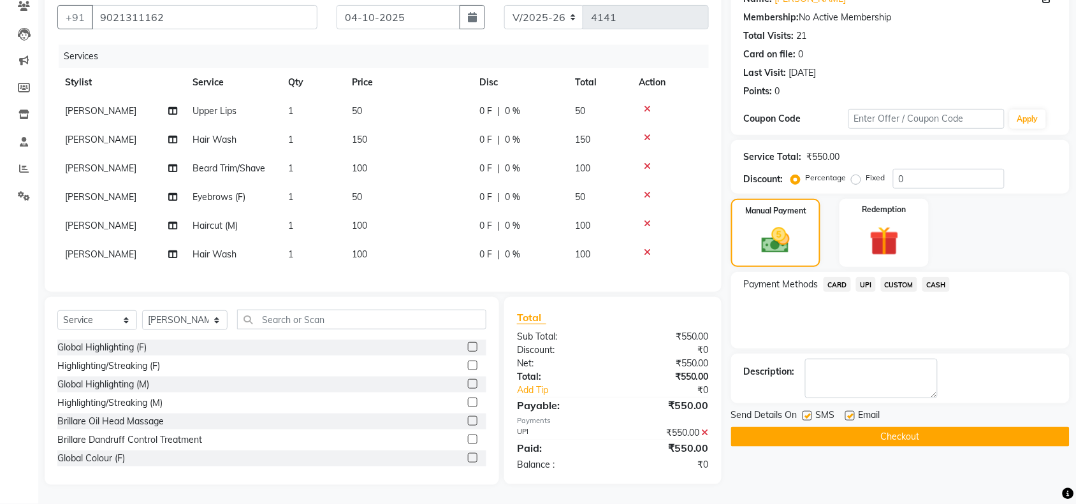
click at [890, 430] on button "Checkout" at bounding box center [900, 437] width 338 height 20
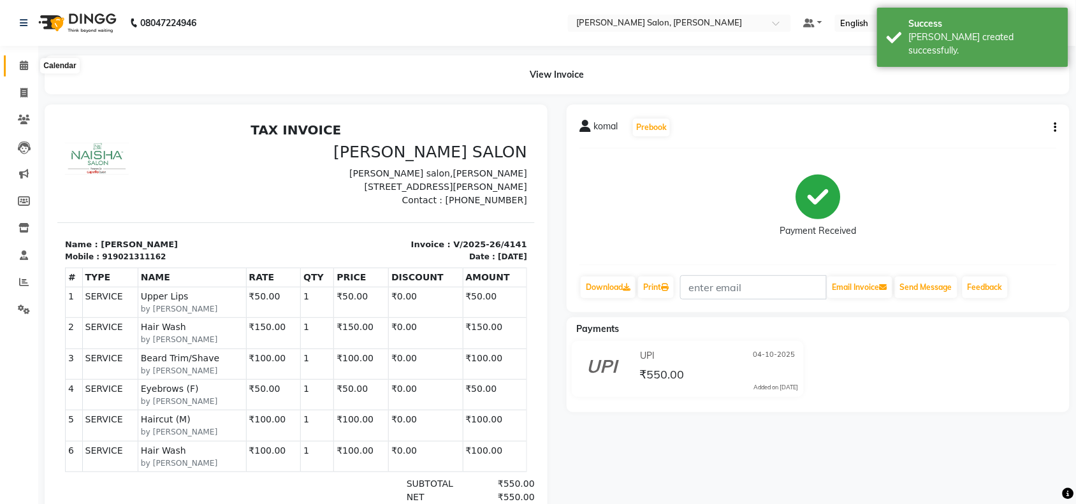
click at [24, 59] on span at bounding box center [24, 66] width 22 height 15
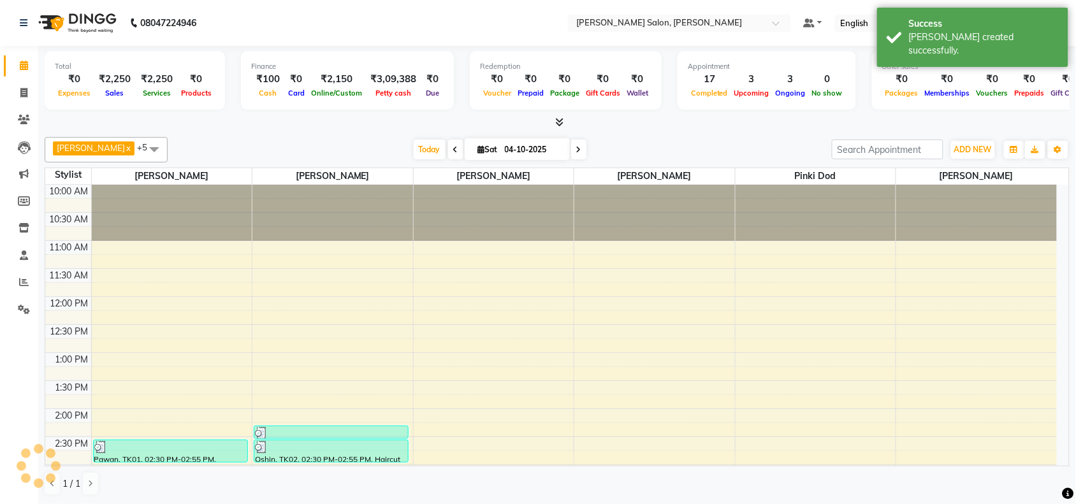
scroll to position [400, 0]
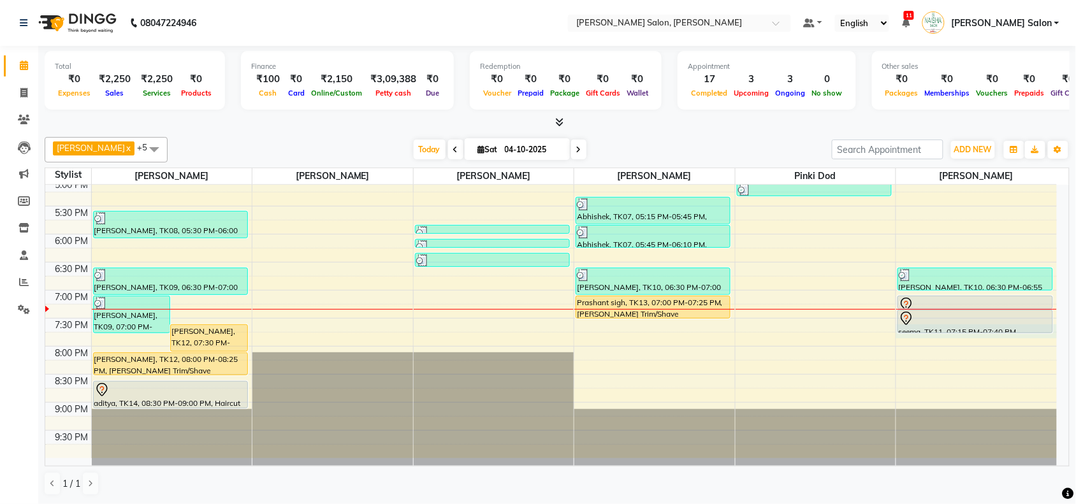
click at [960, 338] on div "10:00 AM 10:30 AM 11:00 AM 11:30 AM 12:00 PM 12:30 PM 1:00 PM 1:30 PM 2:00 PM 2…" at bounding box center [550, 122] width 1011 height 672
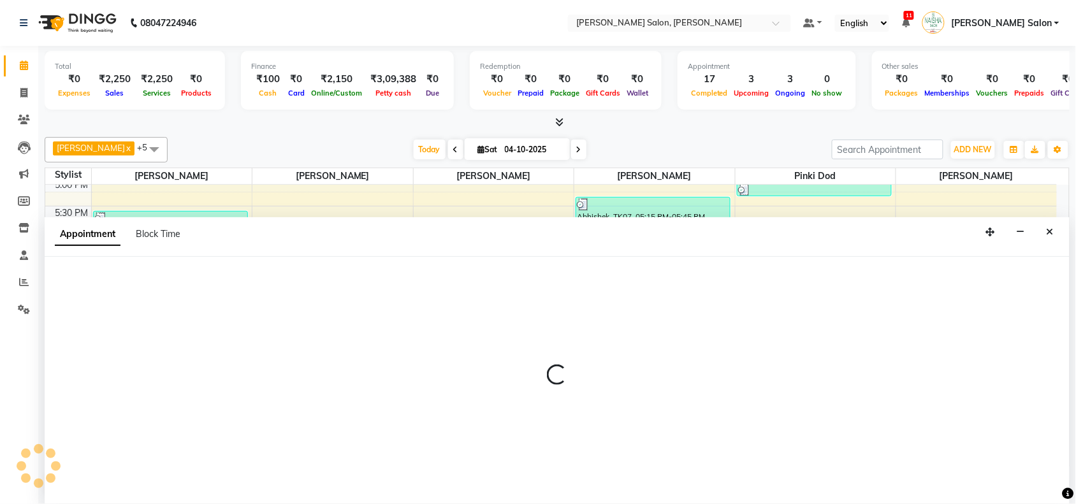
scroll to position [1, 0]
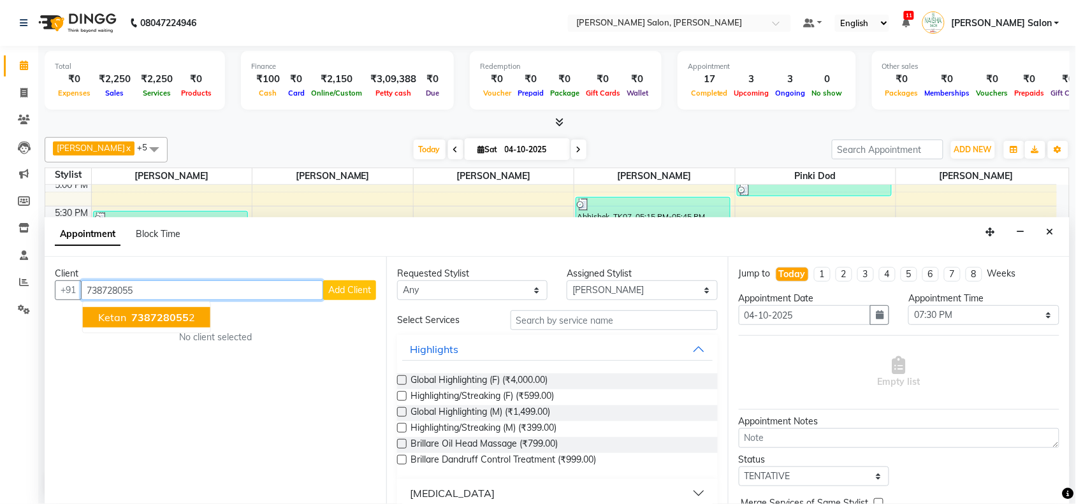
click at [148, 319] on span "738728055" at bounding box center [159, 317] width 57 height 13
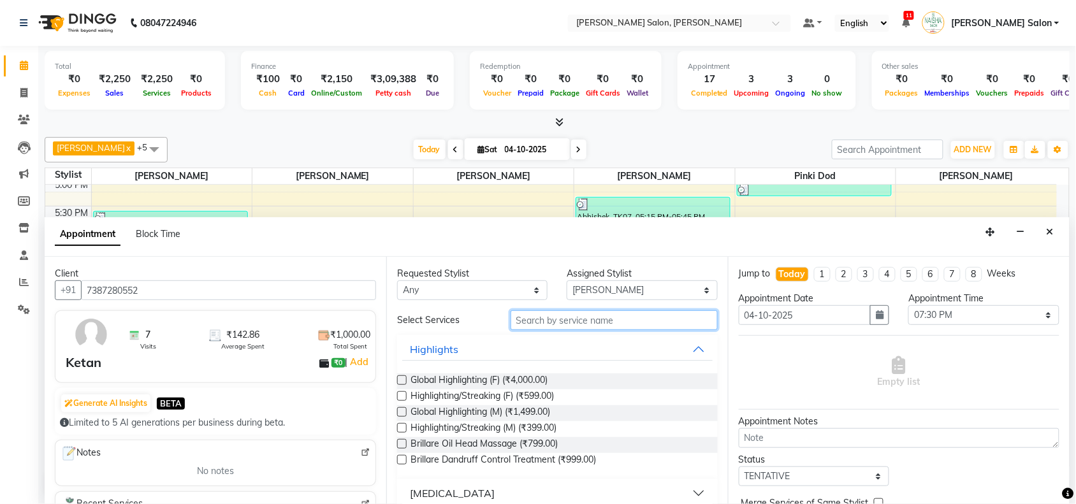
click at [538, 326] on input "text" at bounding box center [613, 320] width 207 height 20
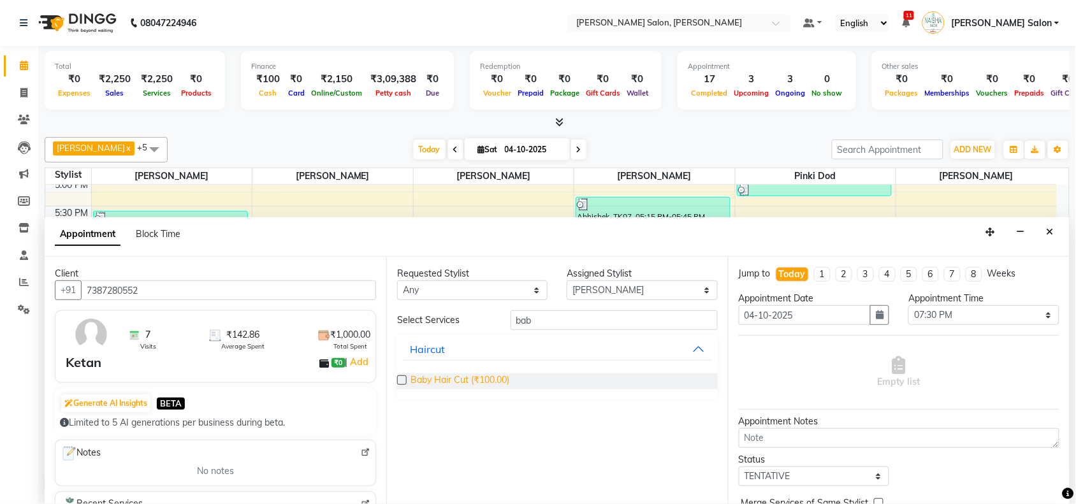
click at [412, 386] on span "Baby Hair Cut (₹100.00)" at bounding box center [459, 381] width 99 height 16
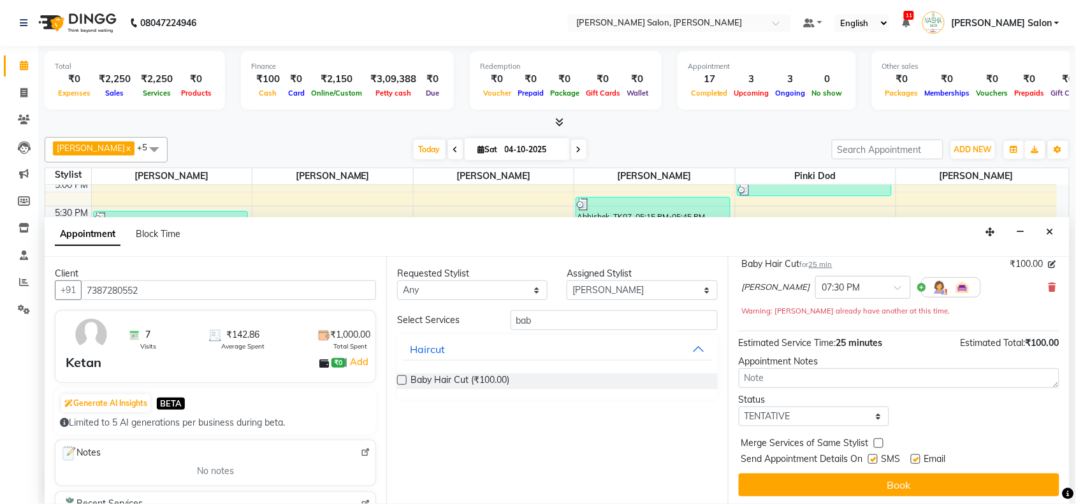
scroll to position [90, 0]
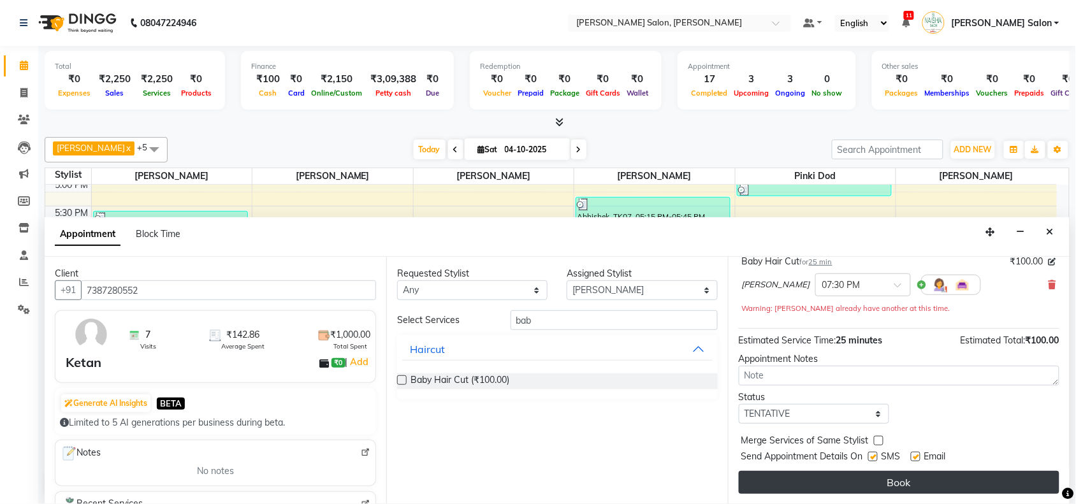
click at [1010, 469] on div "Jump to [DATE] 1 2 3 4 5 6 7 8 Weeks Appointment Date [DATE] Appointment Time S…" at bounding box center [899, 380] width 342 height 247
click at [1006, 479] on button "Book" at bounding box center [899, 482] width 321 height 23
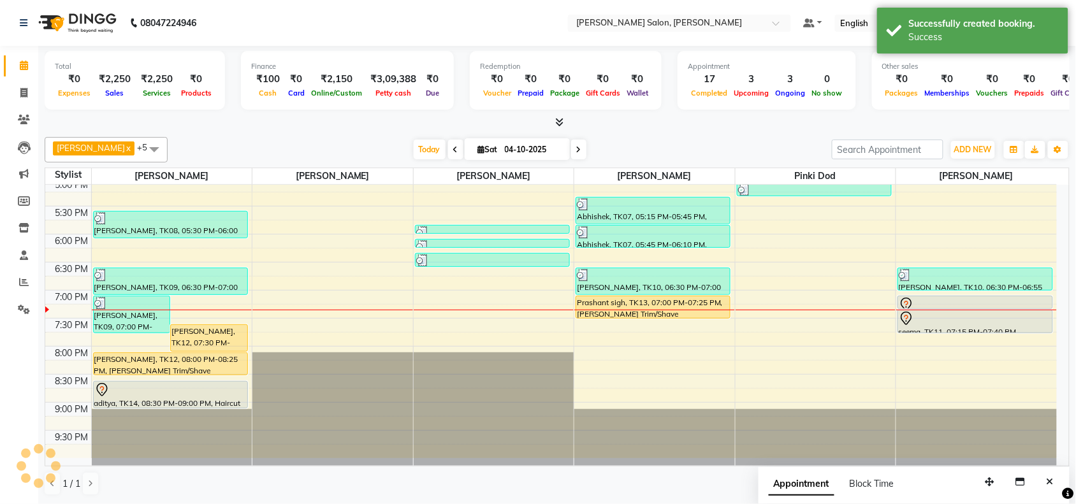
scroll to position [0, 0]
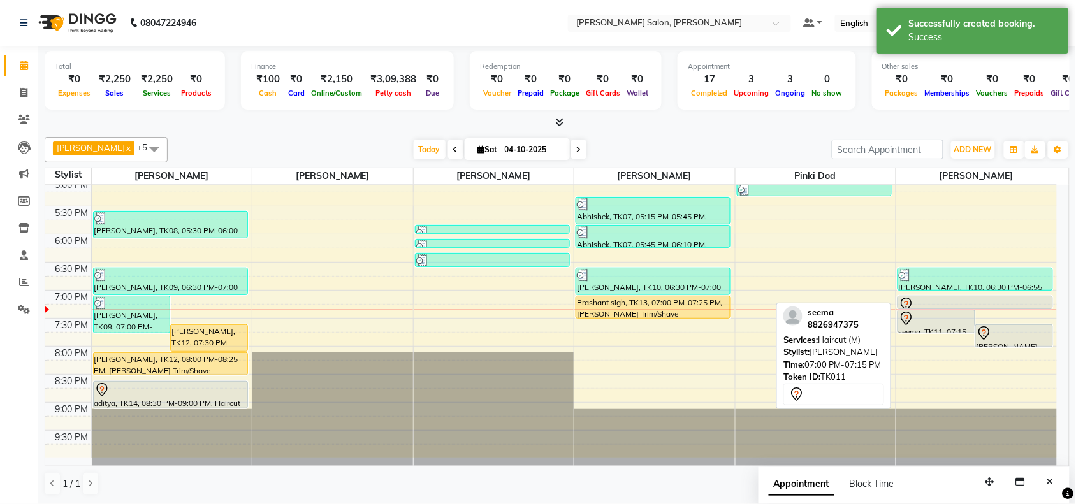
click at [976, 304] on div at bounding box center [975, 304] width 153 height 15
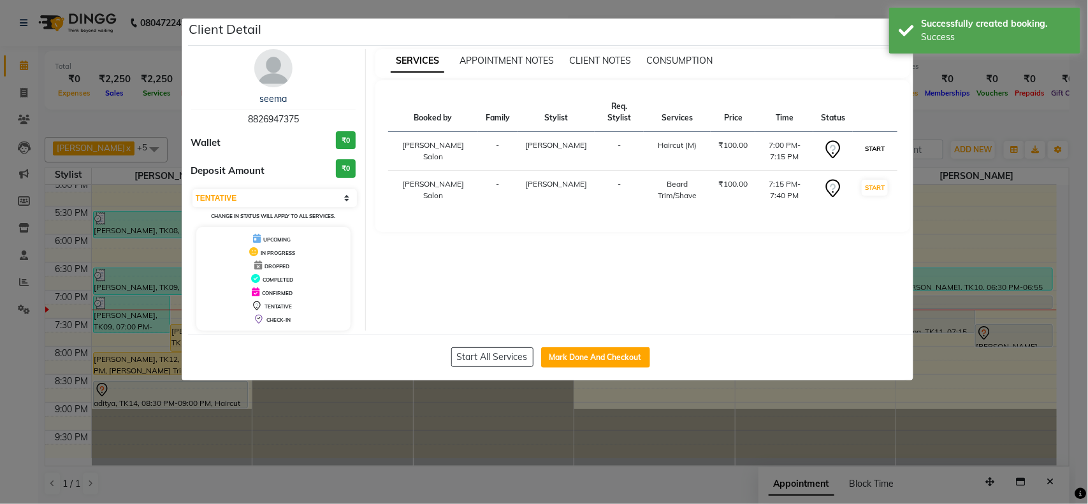
click at [883, 147] on button "START" at bounding box center [875, 149] width 26 height 16
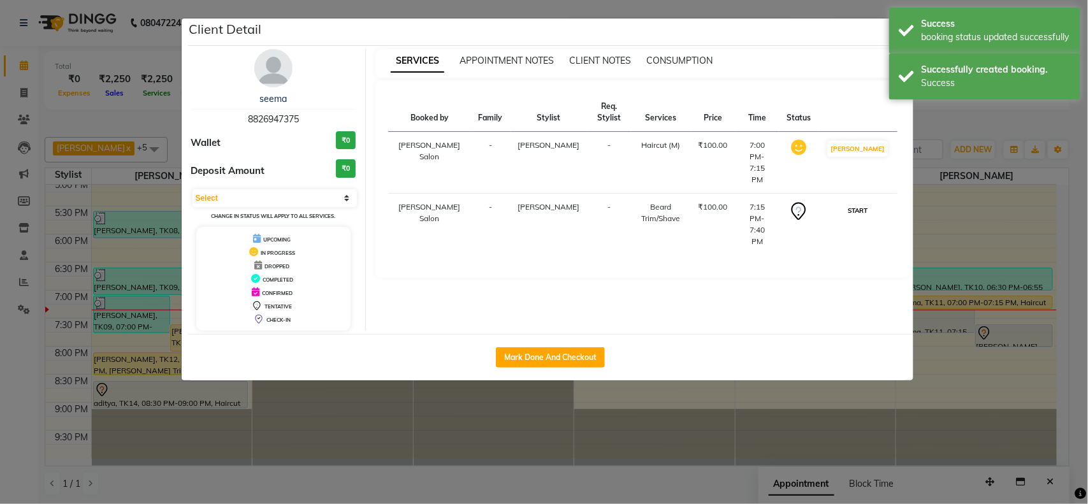
click at [865, 203] on button "START" at bounding box center [857, 211] width 26 height 16
click at [929, 212] on ngb-modal-window "Client Detail seema 8826947375 Wallet ₹0 Deposit Amount ₹0 Select IN SERVICE CO…" at bounding box center [544, 252] width 1088 height 504
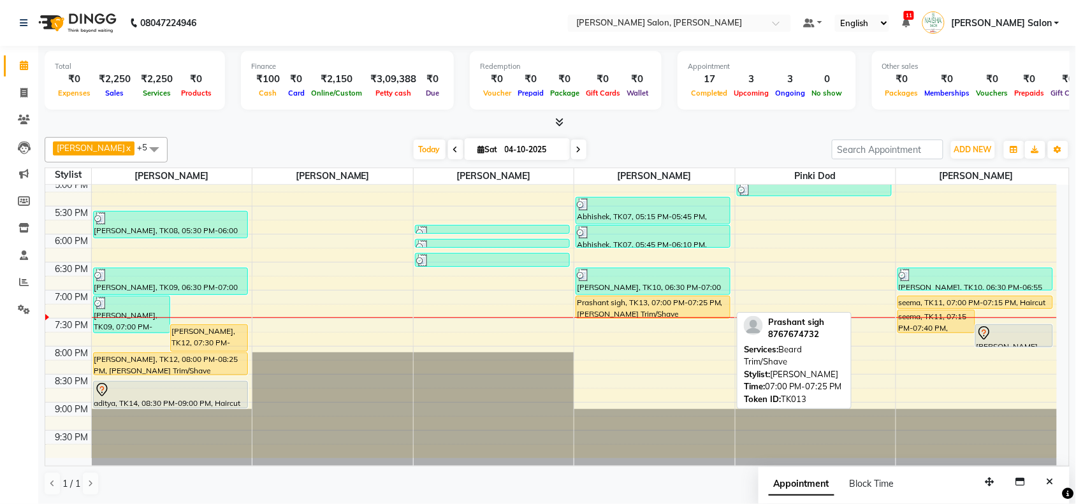
click at [599, 303] on div "Prashant sigh, TK13, 07:00 PM-07:25 PM, [PERSON_NAME] Trim/Shave" at bounding box center [653, 307] width 154 height 22
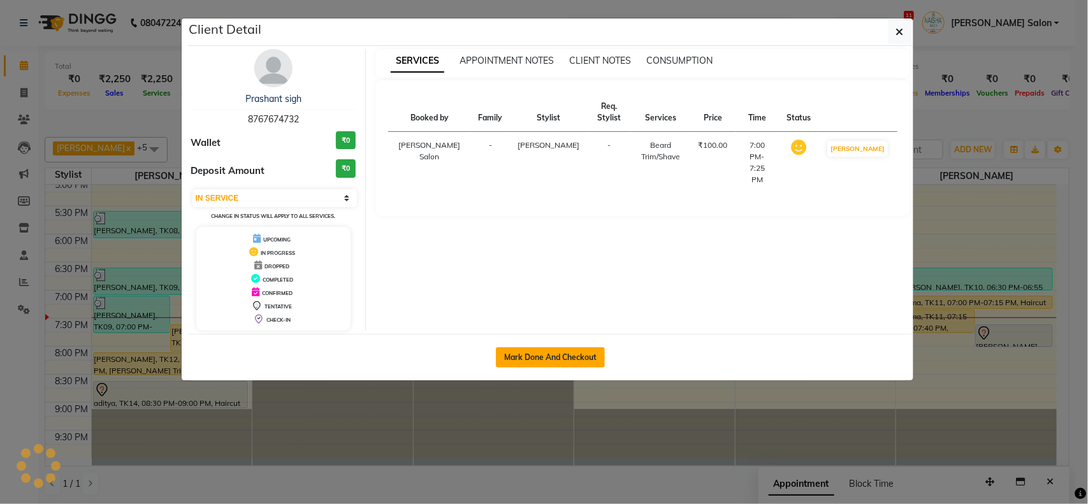
click at [562, 355] on button "Mark Done And Checkout" at bounding box center [550, 357] width 109 height 20
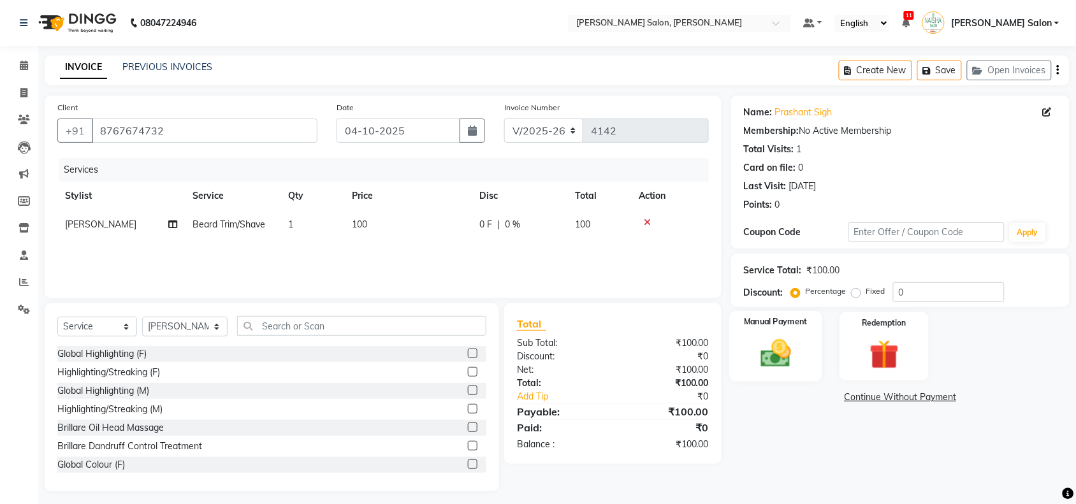
click at [777, 333] on div "Manual Payment" at bounding box center [775, 346] width 93 height 71
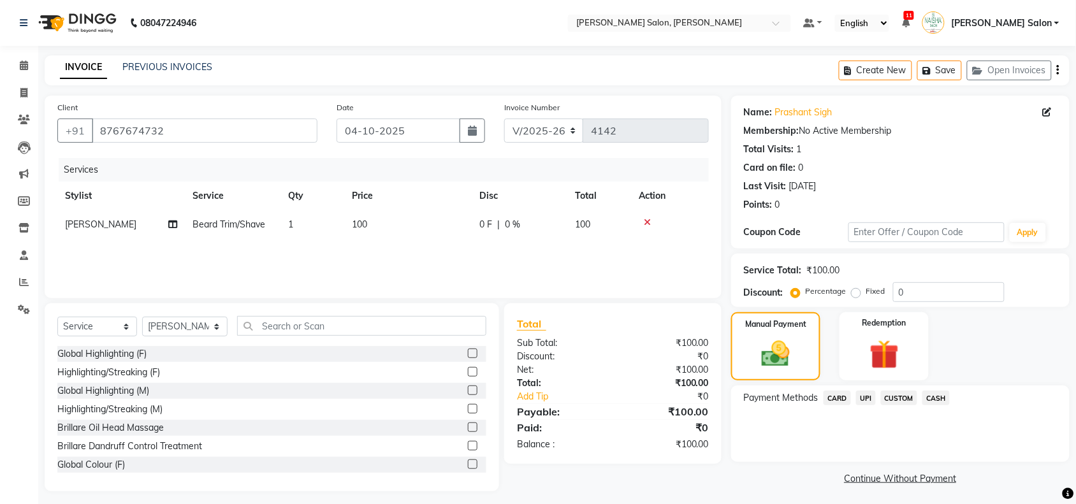
click at [860, 395] on span "UPI" at bounding box center [866, 398] width 20 height 15
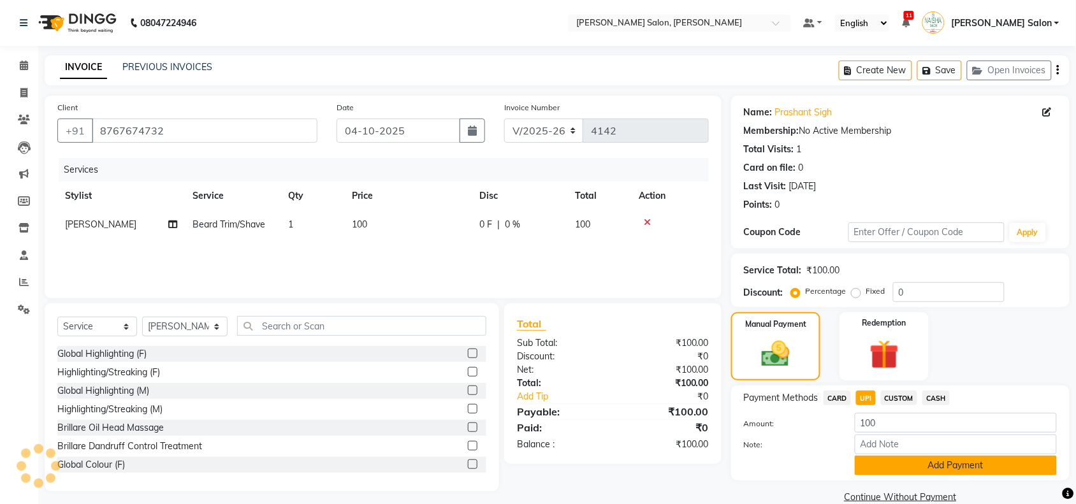
click at [903, 459] on button "Add Payment" at bounding box center [956, 466] width 202 height 20
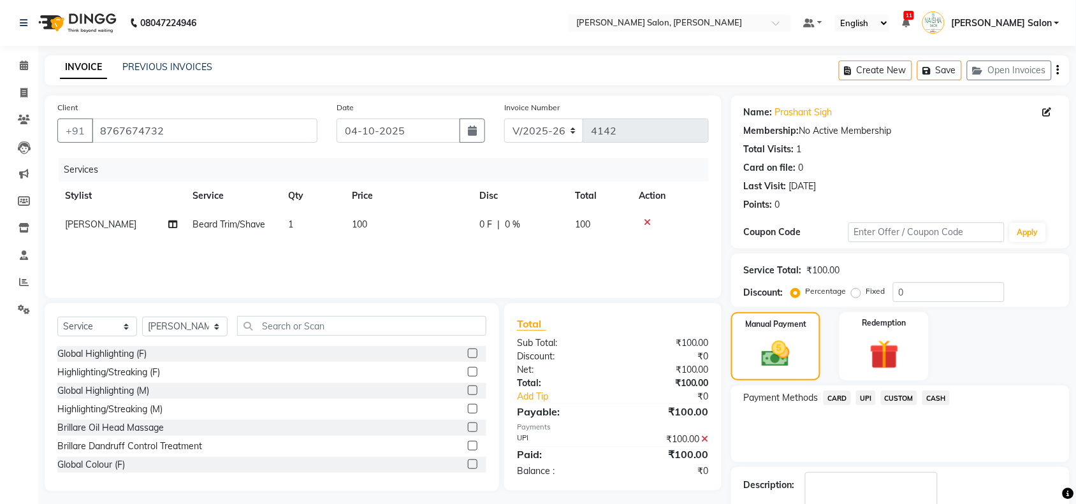
scroll to position [75, 0]
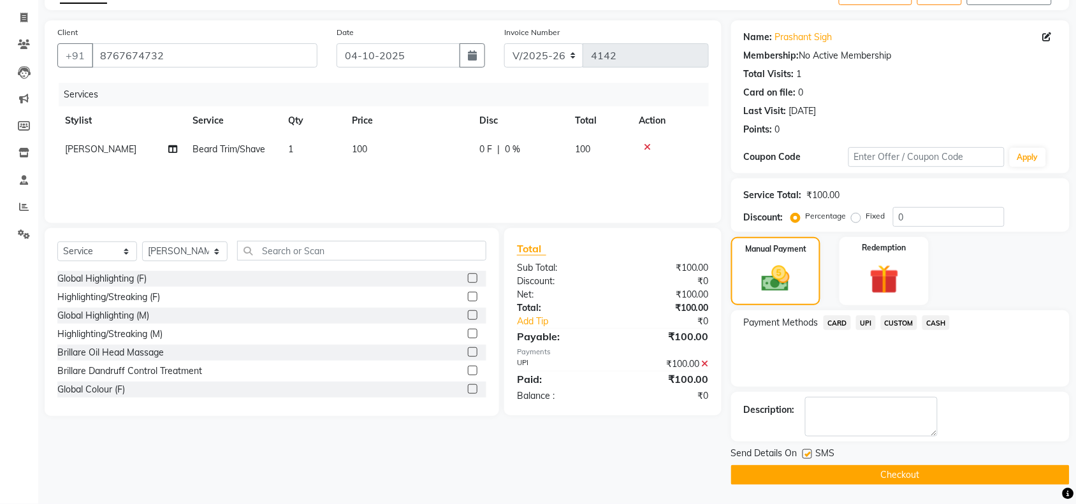
click at [909, 466] on button "Checkout" at bounding box center [900, 475] width 338 height 20
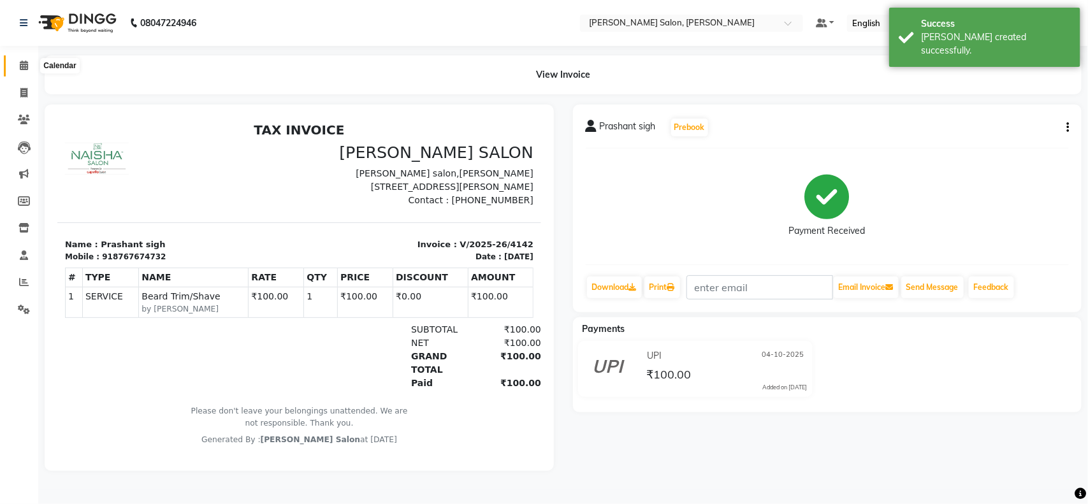
click at [23, 66] on icon at bounding box center [24, 66] width 8 height 10
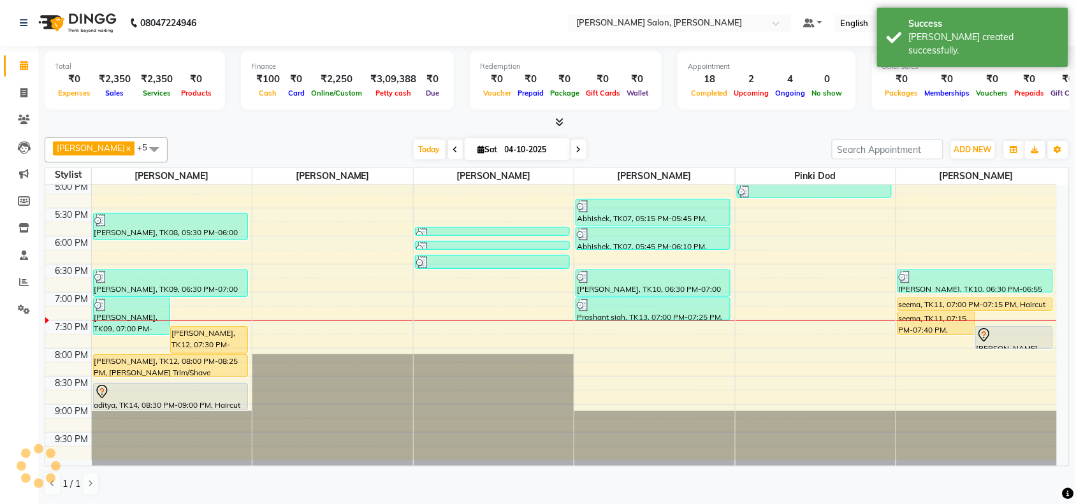
scroll to position [400, 0]
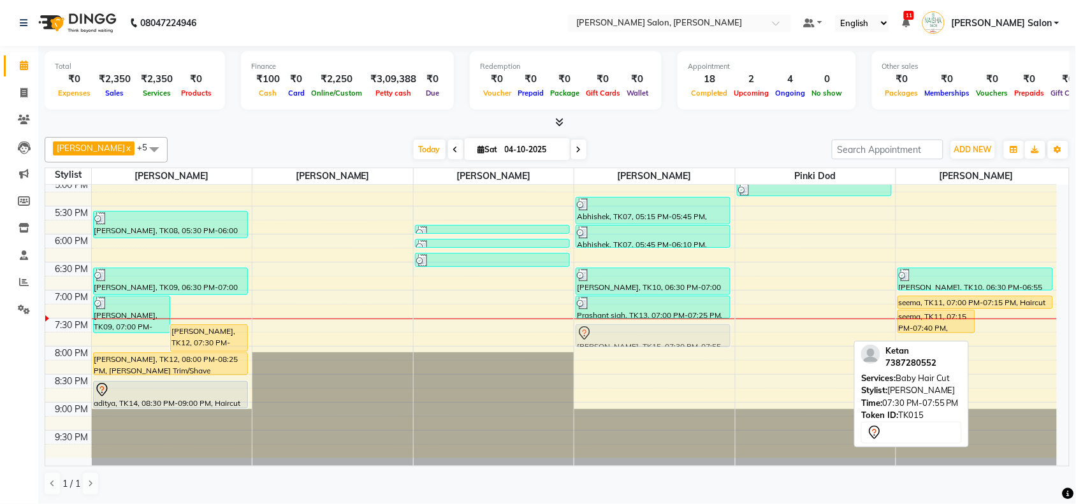
drag, startPoint x: 1006, startPoint y: 333, endPoint x: 644, endPoint y: 323, distance: 361.5
click at [644, 323] on tr "[PERSON_NAME], TK09, 07:00 PM-07:40 PM, [PERSON_NAME] Trim/Shave,Haircut (M),Ha…" at bounding box center [550, 122] width 1011 height 672
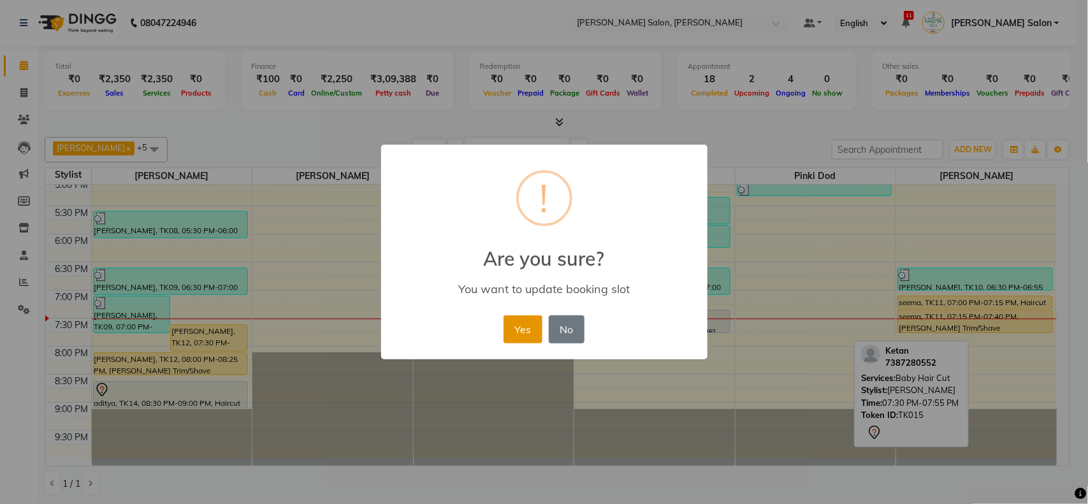
click at [504, 331] on button "Yes" at bounding box center [522, 329] width 39 height 28
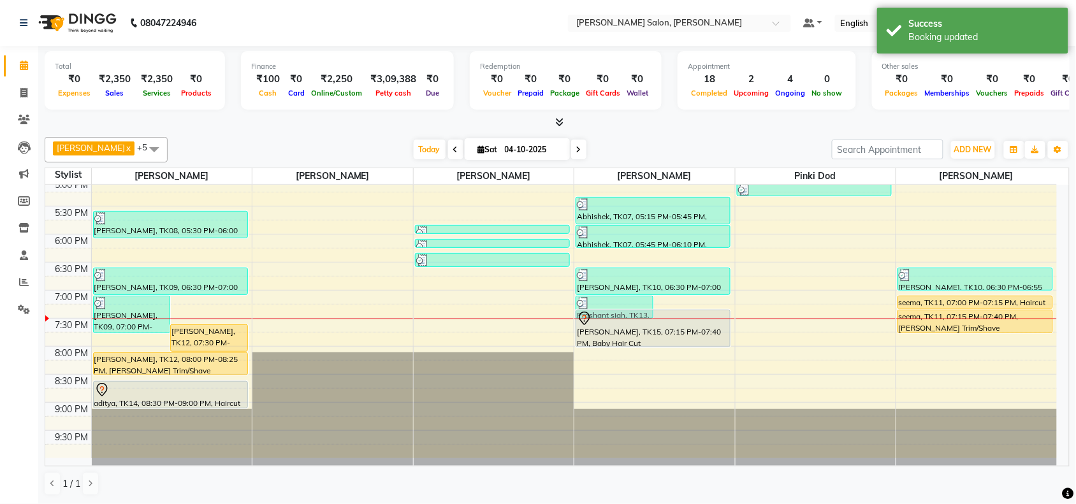
drag, startPoint x: 698, startPoint y: 329, endPoint x: 685, endPoint y: 349, distance: 23.0
click at [686, 351] on div "10:00 AM 10:30 AM 11:00 AM 11:30 AM 12:00 PM 12:30 PM 1:00 PM 1:30 PM 2:00 PM 2…" at bounding box center [550, 122] width 1011 height 672
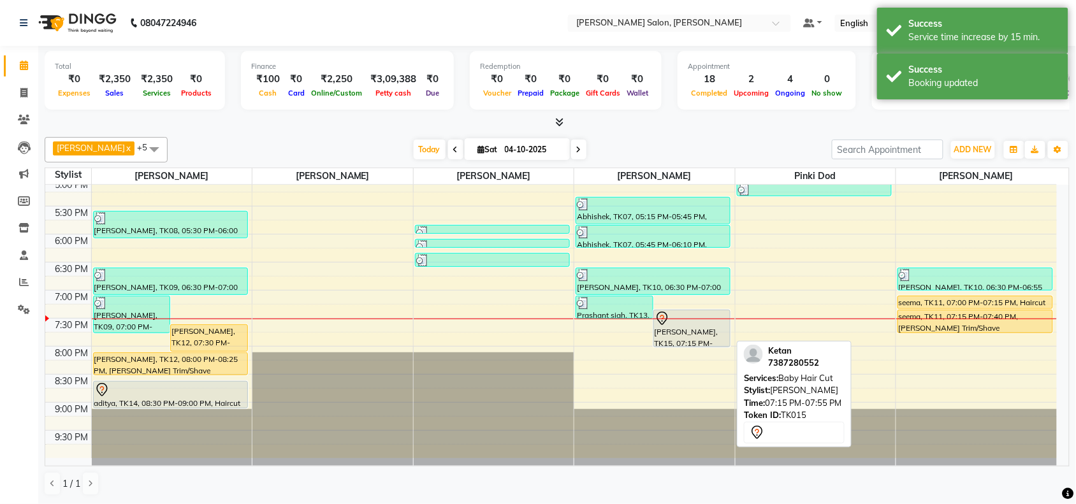
click at [671, 336] on div "[PERSON_NAME], TK15, 07:15 PM-07:55 PM, Baby Hair Cut" at bounding box center [692, 328] width 76 height 36
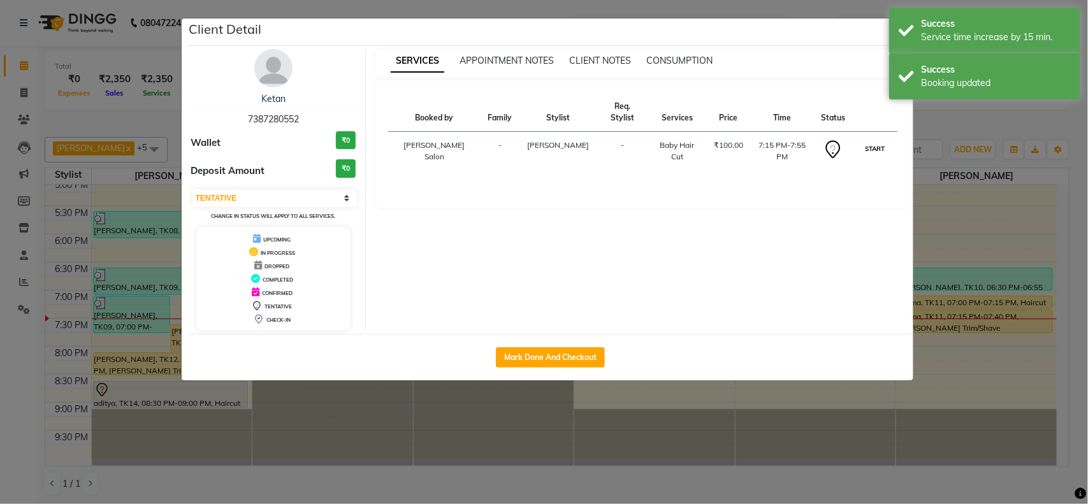
click at [868, 141] on button "START" at bounding box center [875, 149] width 26 height 16
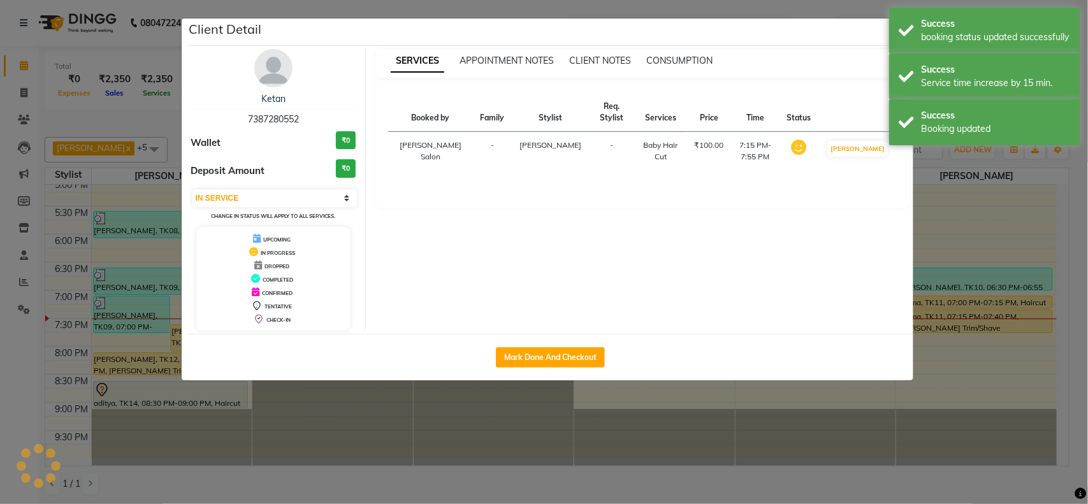
click at [916, 186] on div "SERVICES APPOINTMENT NOTES CLIENT NOTES CONSUMPTION Booked by Family Stylist Re…" at bounding box center [643, 190] width 554 height 282
click at [947, 212] on ngb-modal-window "Client Detail [PERSON_NAME] 7387280552 Wallet ₹0 Deposit Amount ₹0 Select IN SE…" at bounding box center [544, 252] width 1088 height 504
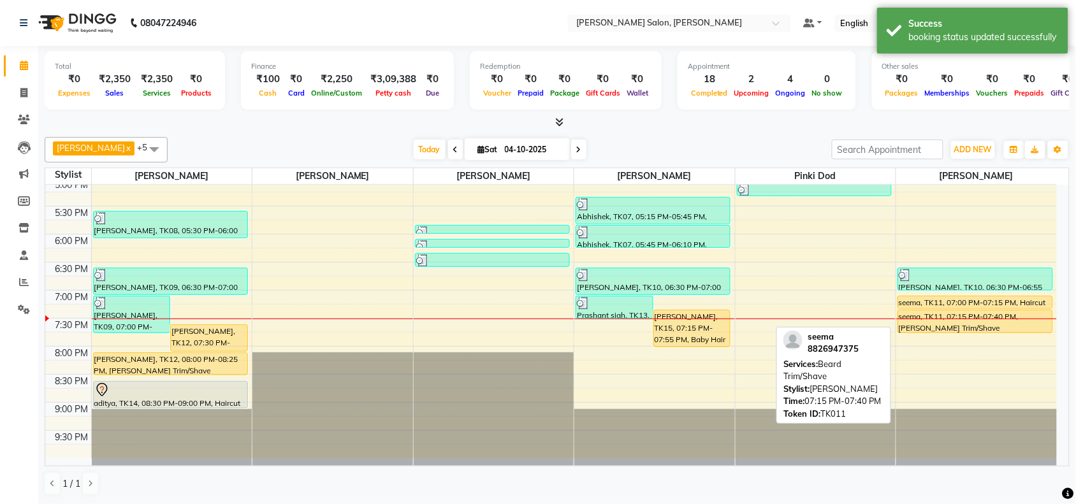
click at [964, 330] on div at bounding box center [975, 332] width 154 height 5
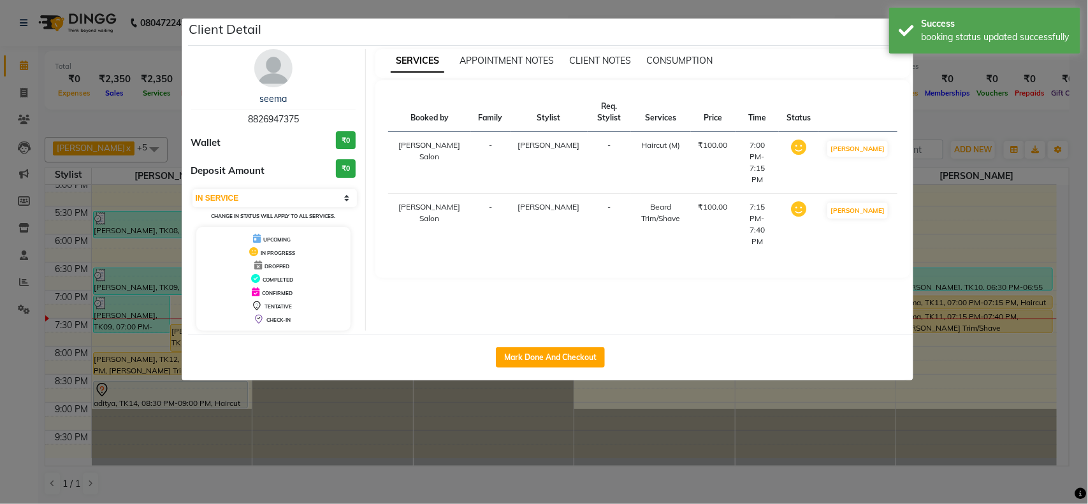
click at [1049, 470] on ngb-modal-window "Client Detail seema 8826947375 Wallet ₹0 Deposit Amount ₹0 Select IN SERVICE CO…" at bounding box center [544, 252] width 1088 height 504
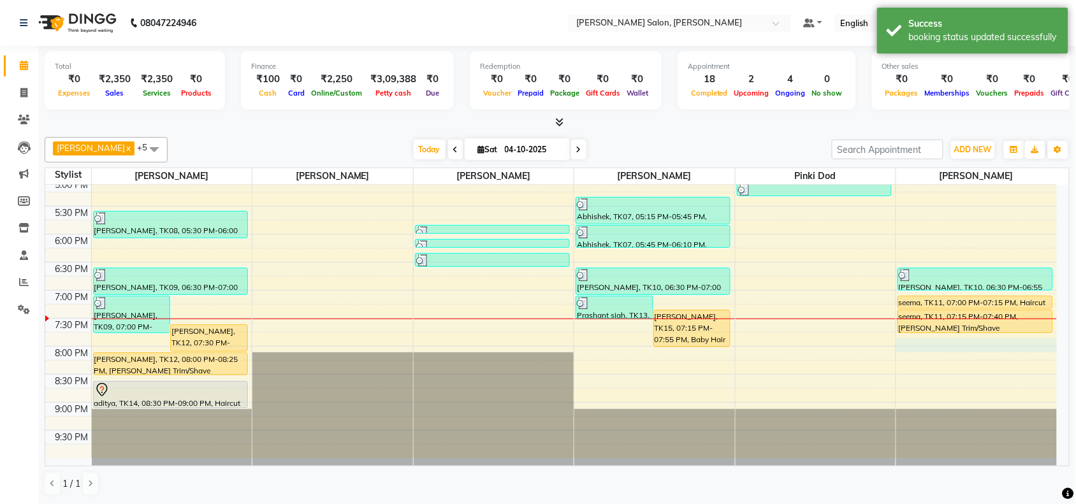
click at [993, 352] on div "10:00 AM 10:30 AM 11:00 AM 11:30 AM 12:00 PM 12:30 PM 1:00 PM 1:30 PM 2:00 PM 2…" at bounding box center [550, 122] width 1011 height 672
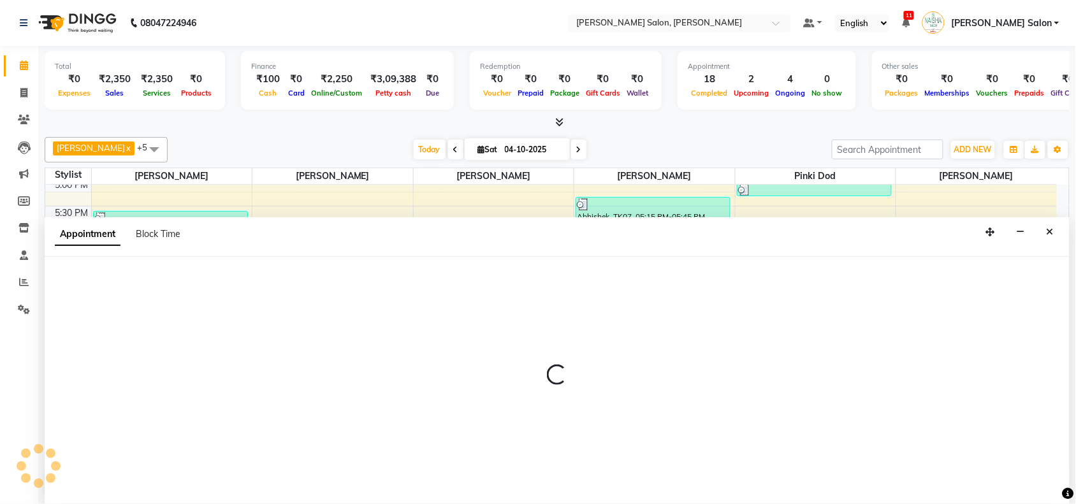
scroll to position [1, 0]
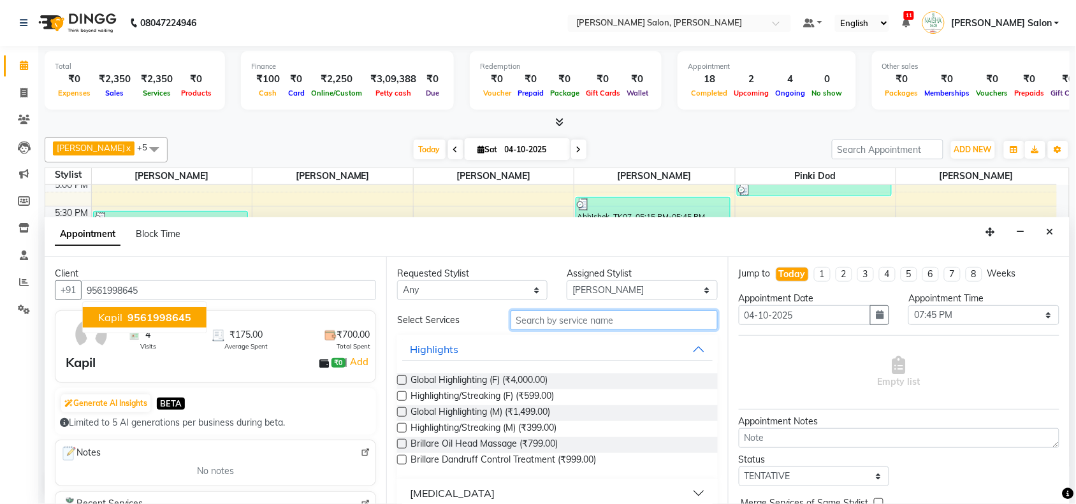
click at [638, 314] on input "text" at bounding box center [613, 320] width 207 height 20
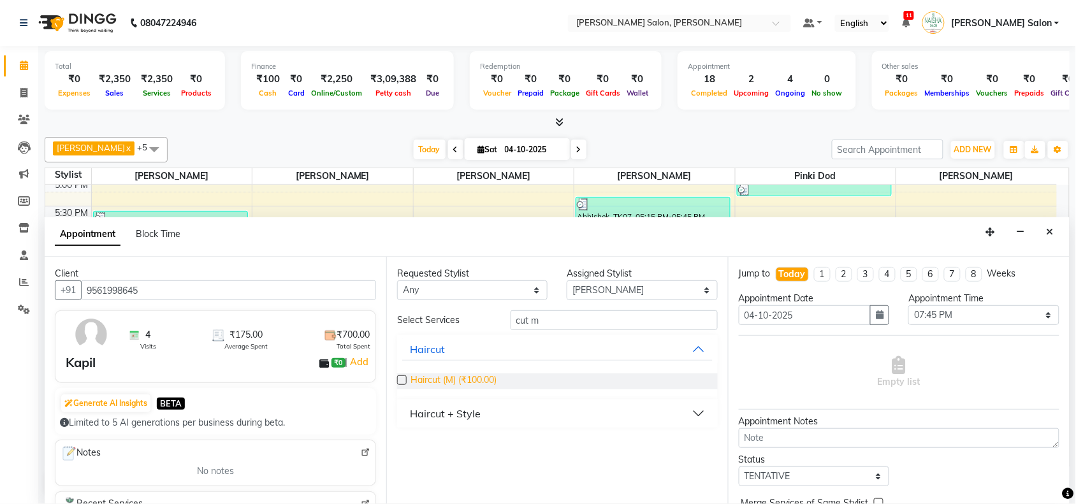
click at [493, 376] on span "Haircut (M) (₹100.00)" at bounding box center [453, 381] width 86 height 16
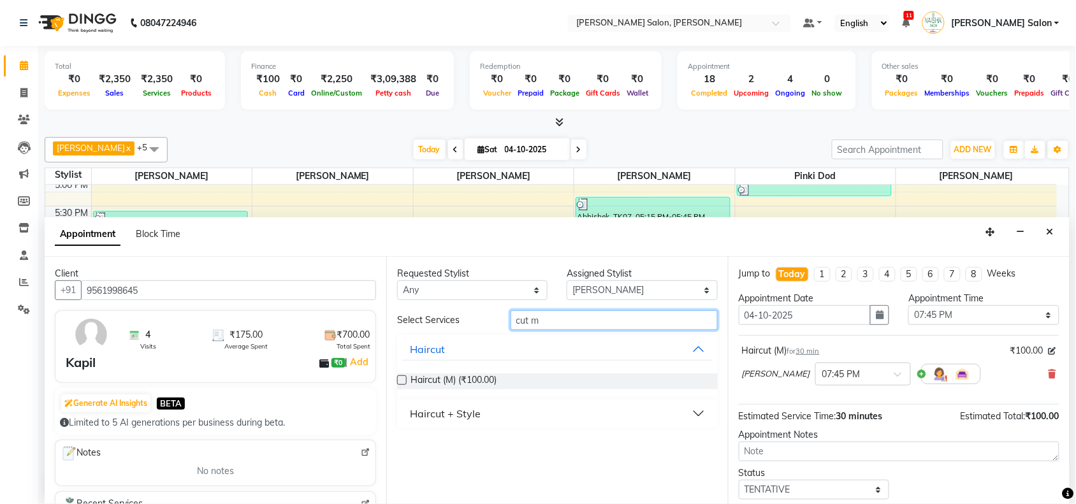
click at [581, 315] on input "cut m" at bounding box center [613, 320] width 207 height 20
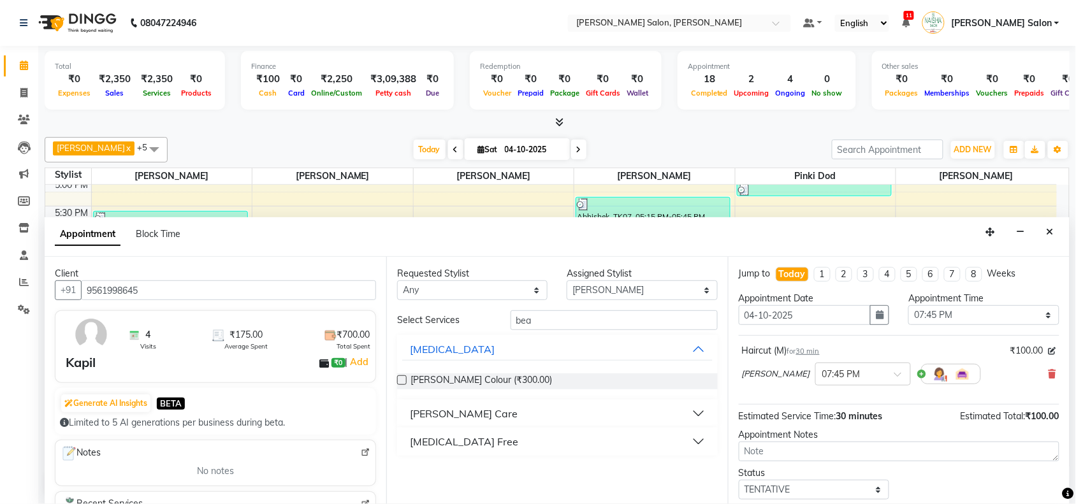
click at [451, 409] on div "[PERSON_NAME] Care" at bounding box center [464, 413] width 108 height 15
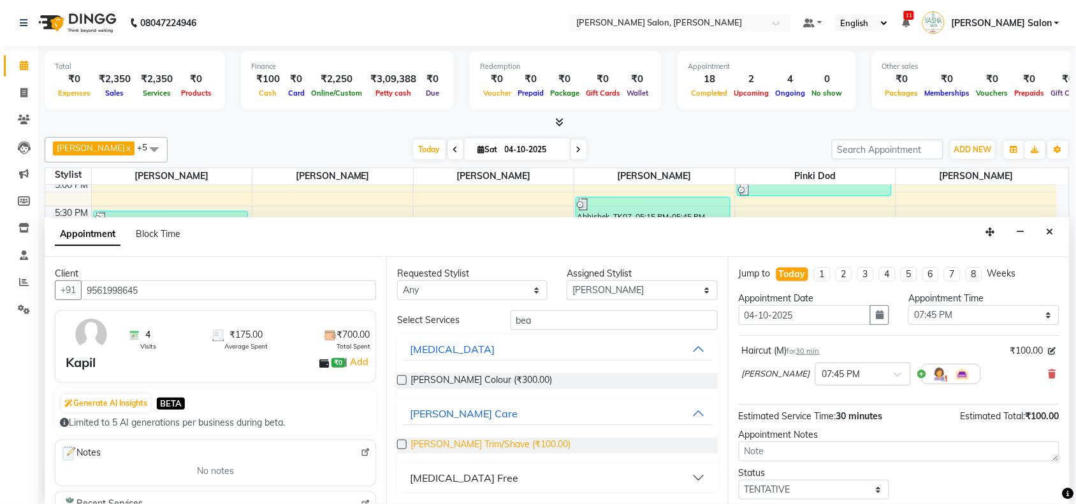
click at [454, 441] on span "[PERSON_NAME] Trim/Shave (₹100.00)" at bounding box center [490, 446] width 160 height 16
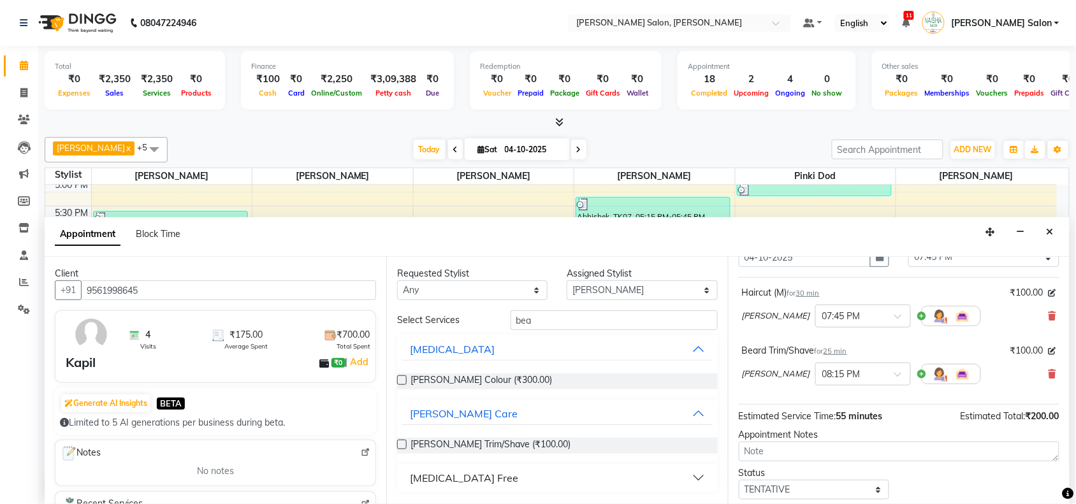
scroll to position [134, 0]
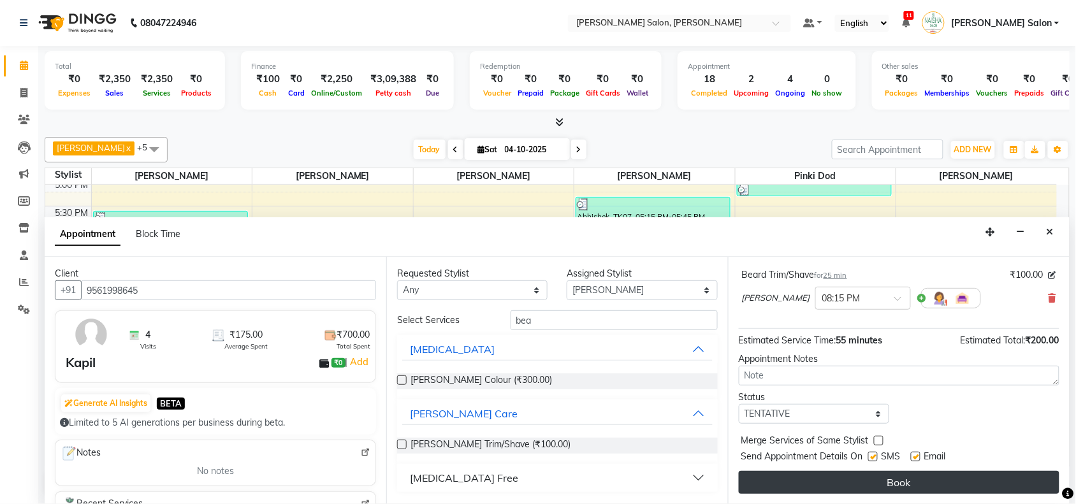
click at [762, 477] on button "Book" at bounding box center [899, 482] width 321 height 23
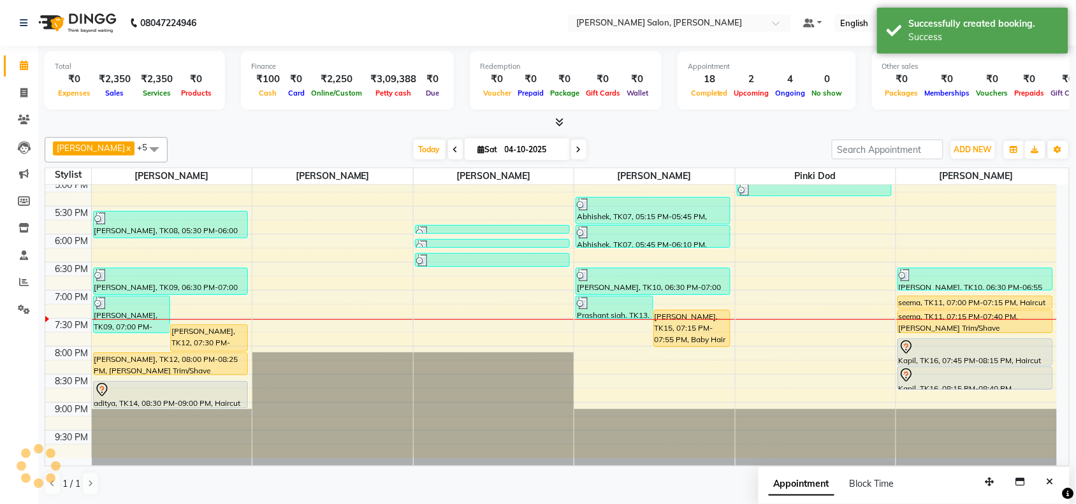
scroll to position [0, 0]
click at [674, 357] on div "10:00 AM 10:30 AM 11:00 AM 11:30 AM 12:00 PM 12:30 PM 1:00 PM 1:30 PM 2:00 PM 2…" at bounding box center [550, 122] width 1011 height 672
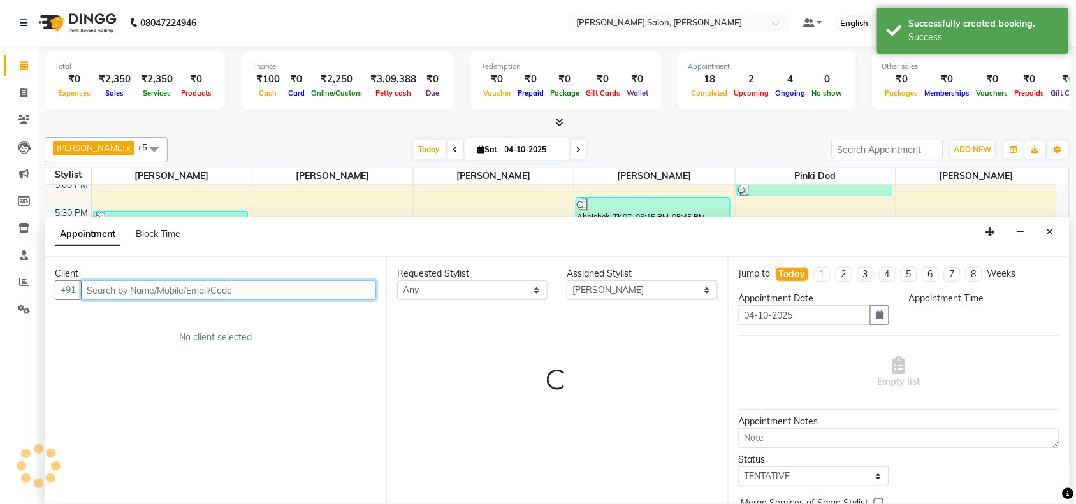
scroll to position [1, 0]
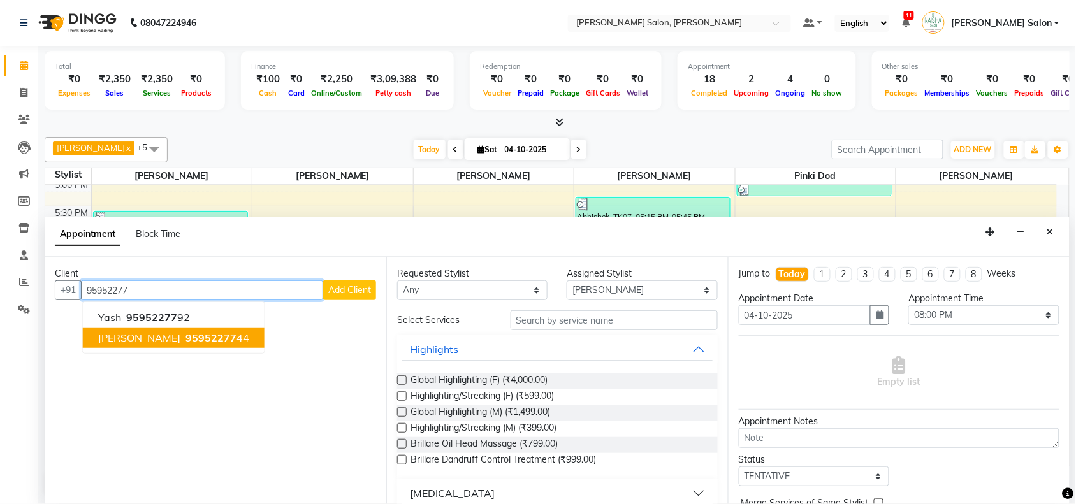
click at [198, 335] on span "95952277" at bounding box center [210, 337] width 51 height 13
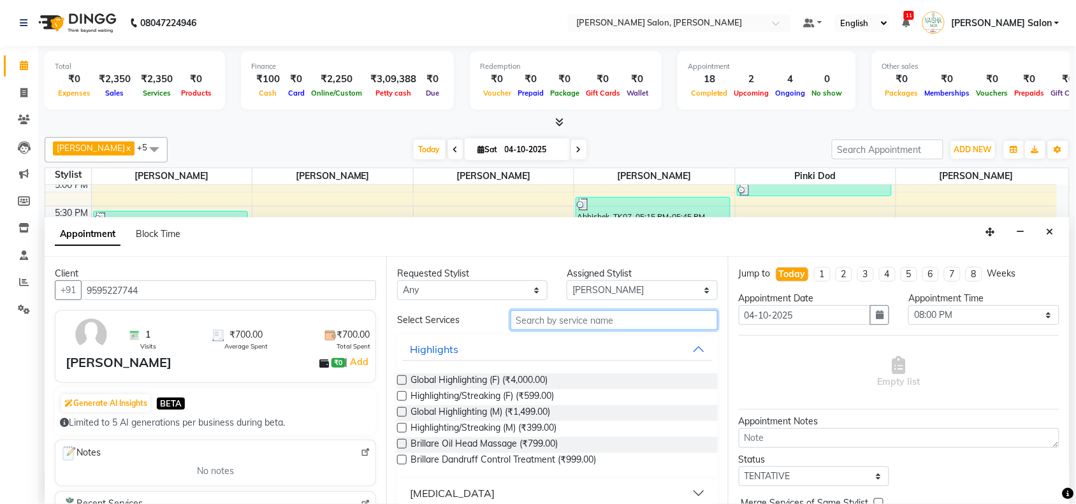
click at [590, 320] on input "text" at bounding box center [613, 320] width 207 height 20
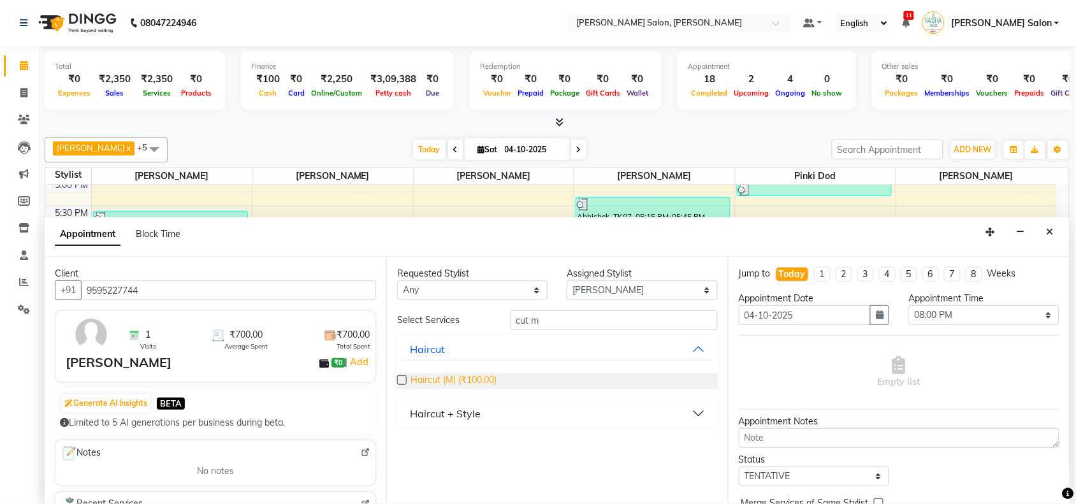
click at [465, 383] on span "Haircut (M) (₹100.00)" at bounding box center [453, 381] width 86 height 16
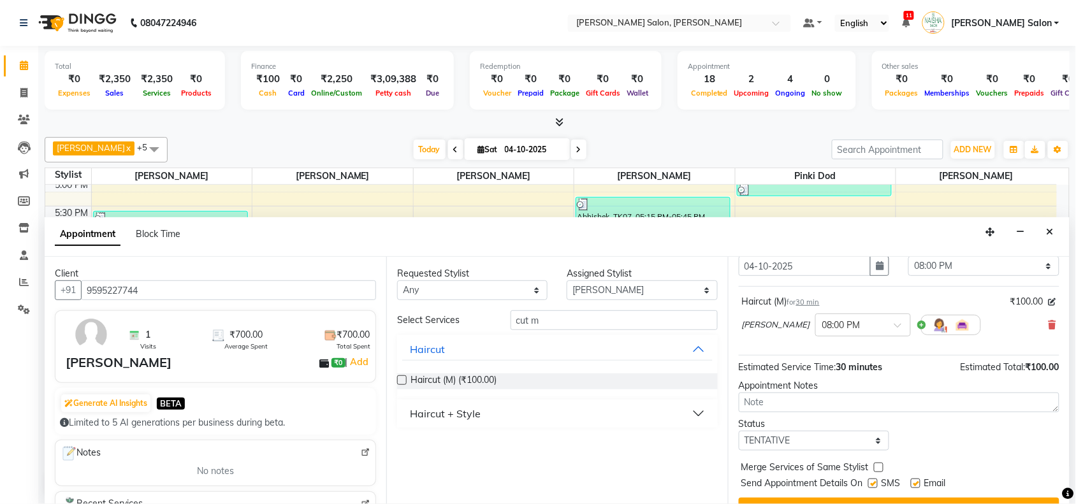
scroll to position [76, 0]
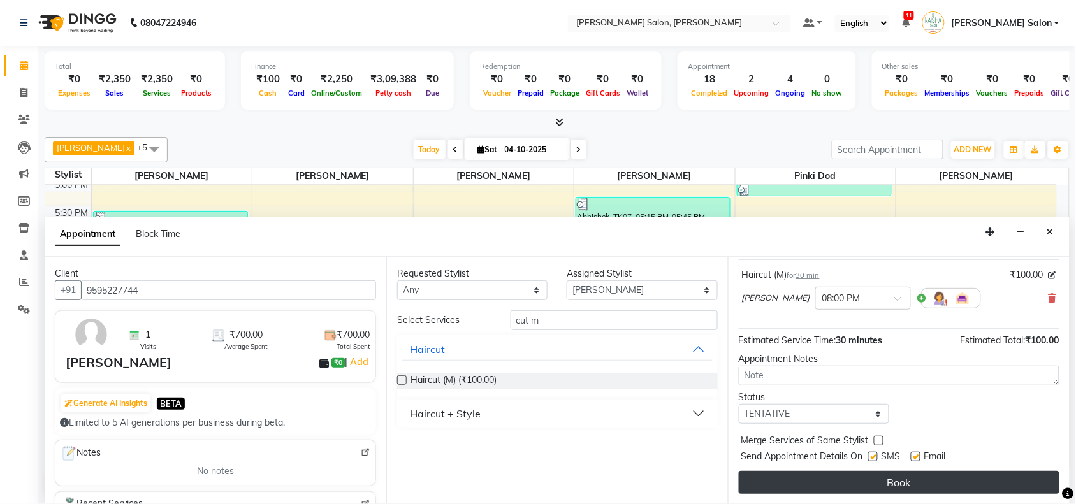
click at [899, 481] on button "Book" at bounding box center [899, 482] width 321 height 23
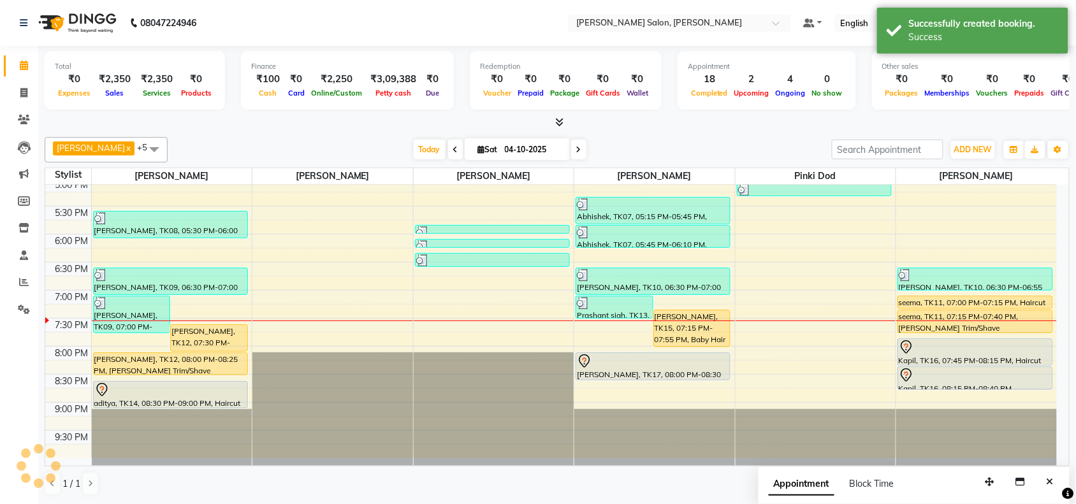
scroll to position [0, 0]
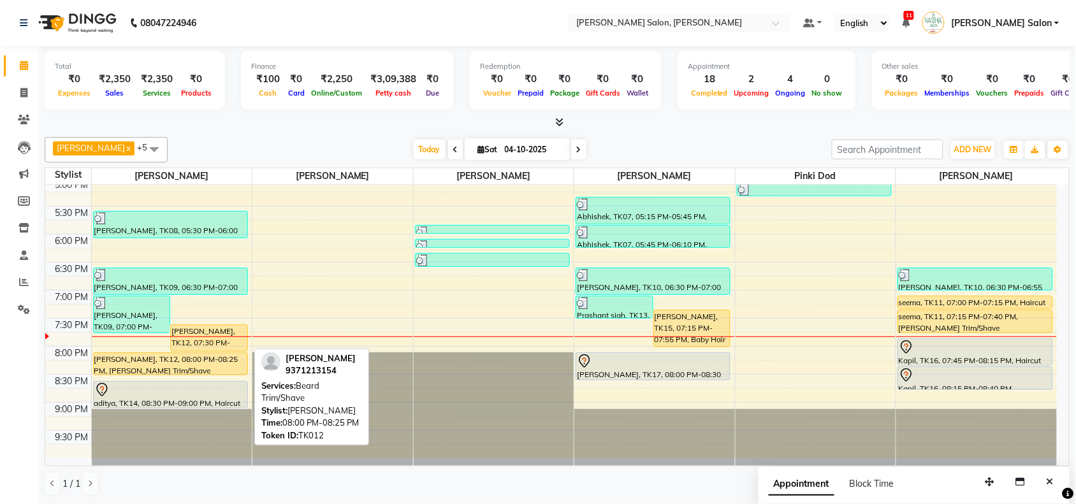
click at [187, 370] on div "[PERSON_NAME], TK12, 08:00 PM-08:25 PM, [PERSON_NAME] Trim/Shave" at bounding box center [171, 364] width 154 height 22
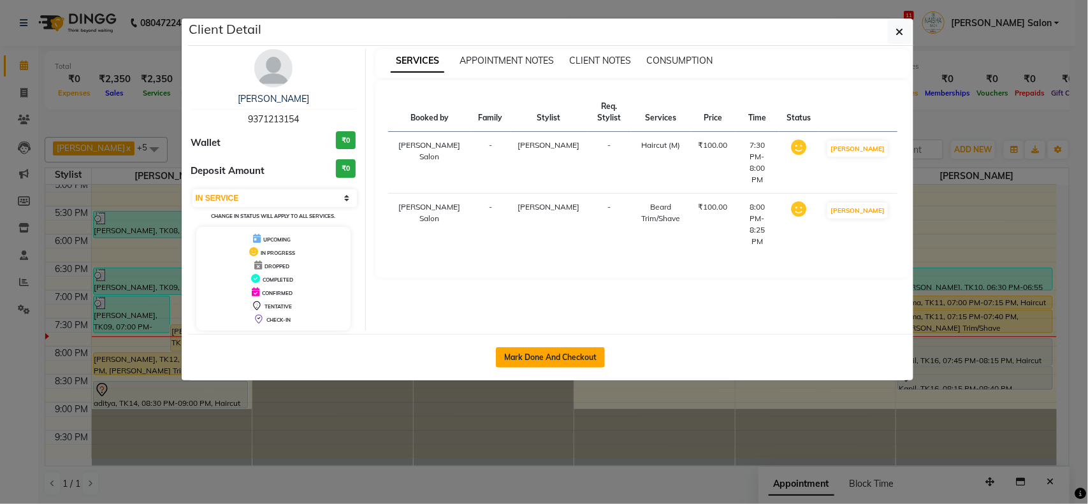
click at [581, 360] on button "Mark Done And Checkout" at bounding box center [550, 357] width 109 height 20
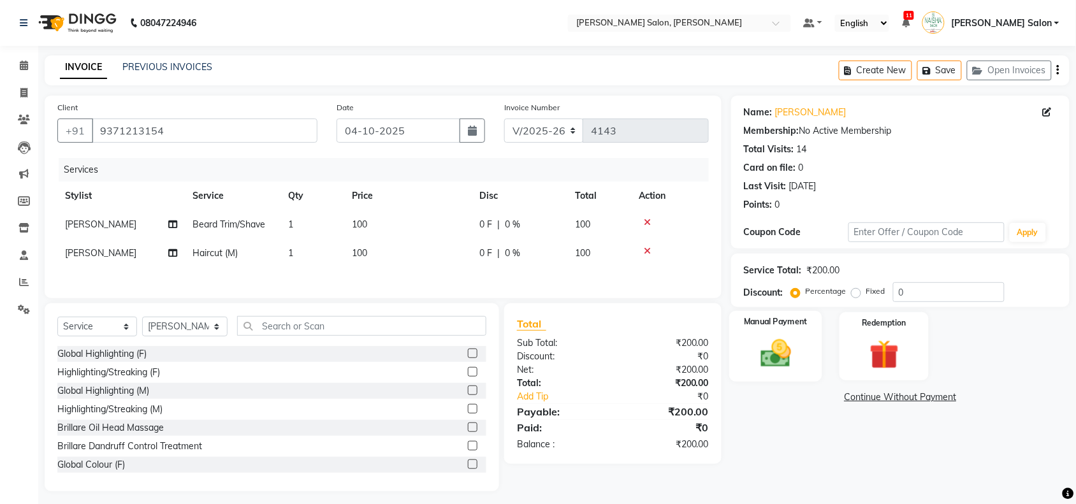
click at [782, 376] on div "Manual Payment" at bounding box center [775, 346] width 93 height 71
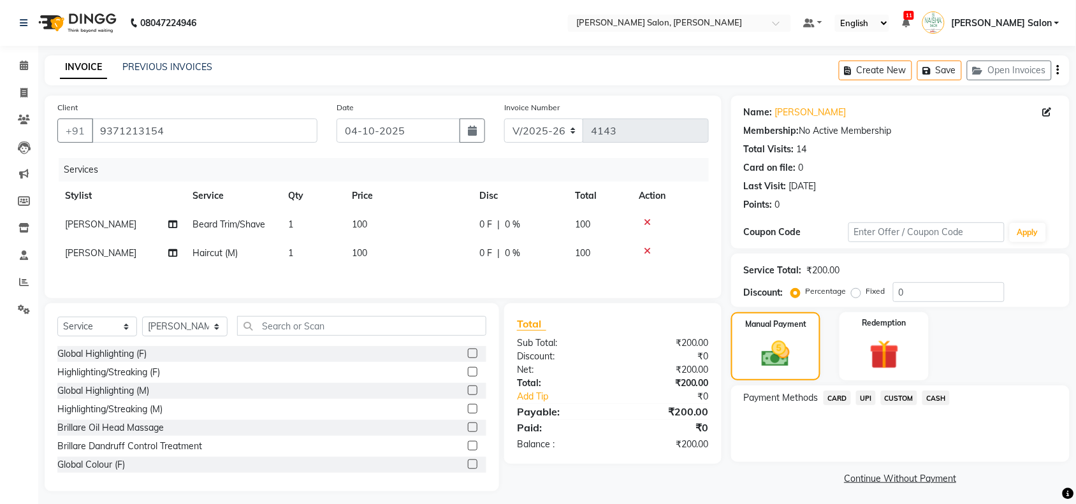
click at [871, 405] on span "UPI" at bounding box center [866, 398] width 20 height 15
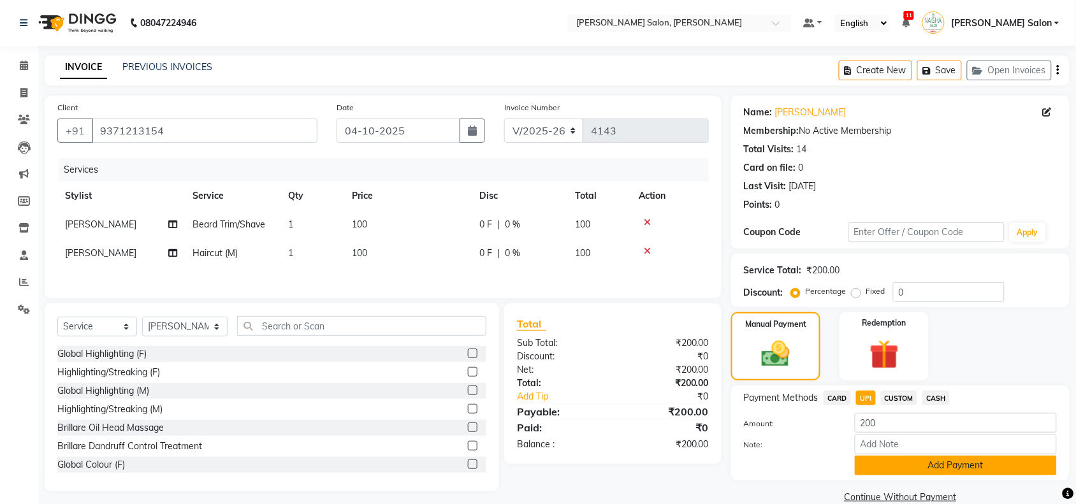
click at [916, 467] on button "Add Payment" at bounding box center [956, 466] width 202 height 20
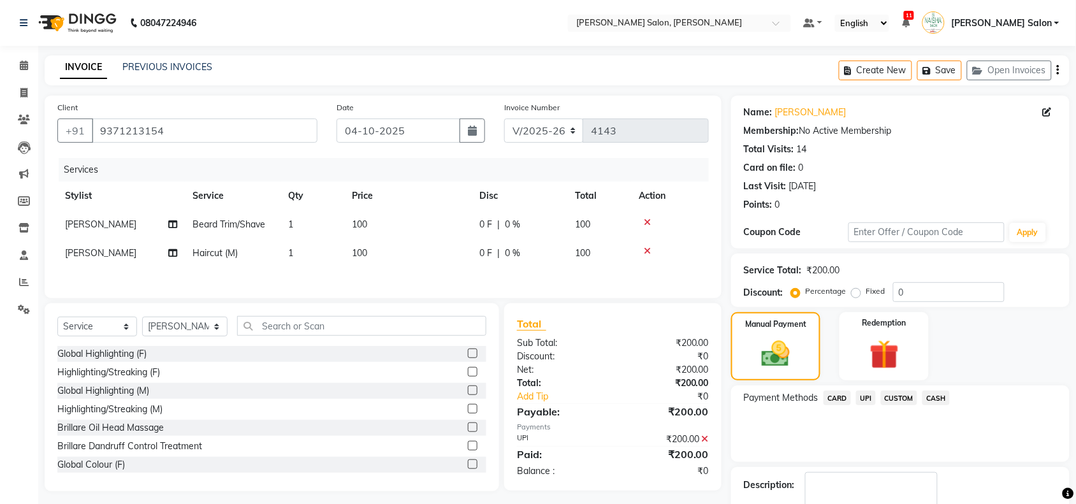
scroll to position [75, 0]
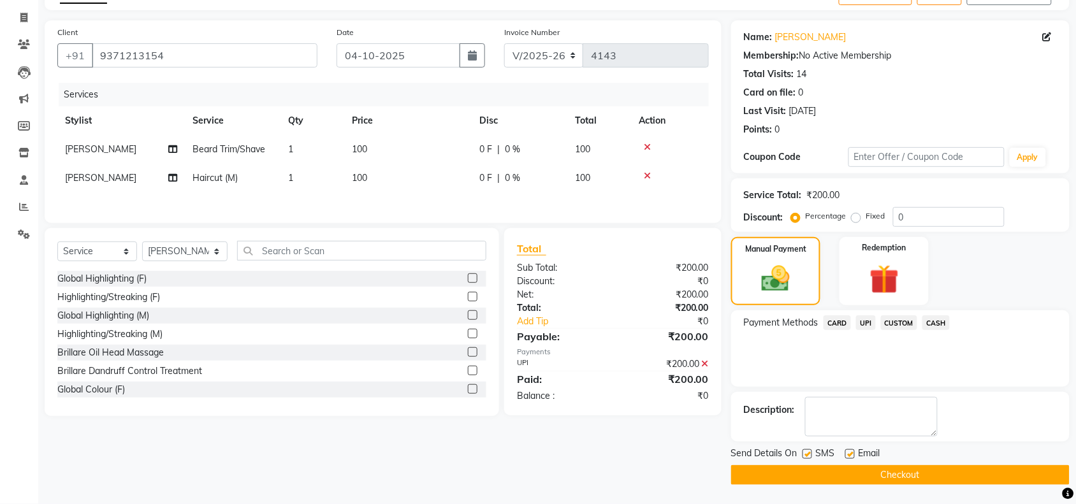
click at [916, 467] on button "Checkout" at bounding box center [900, 475] width 338 height 20
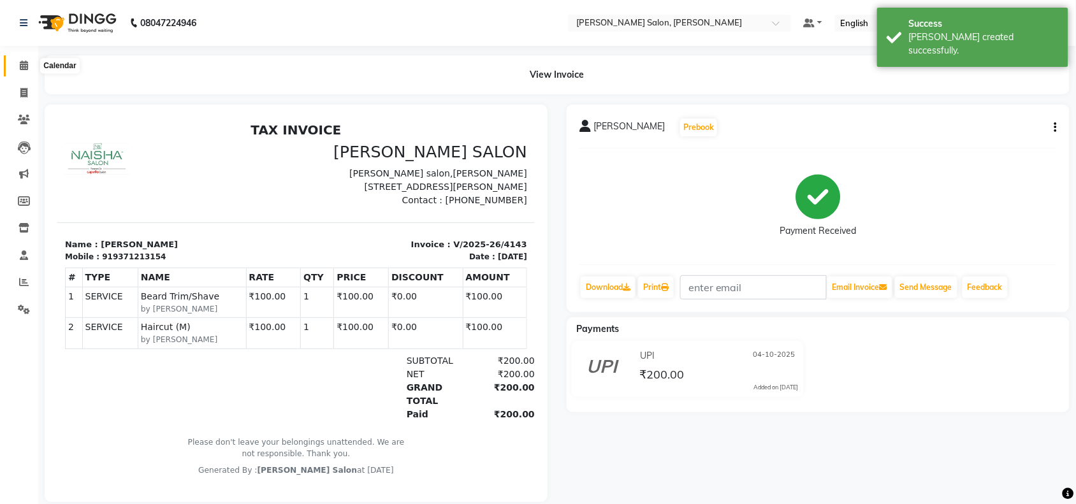
click at [24, 61] on icon at bounding box center [24, 66] width 8 height 10
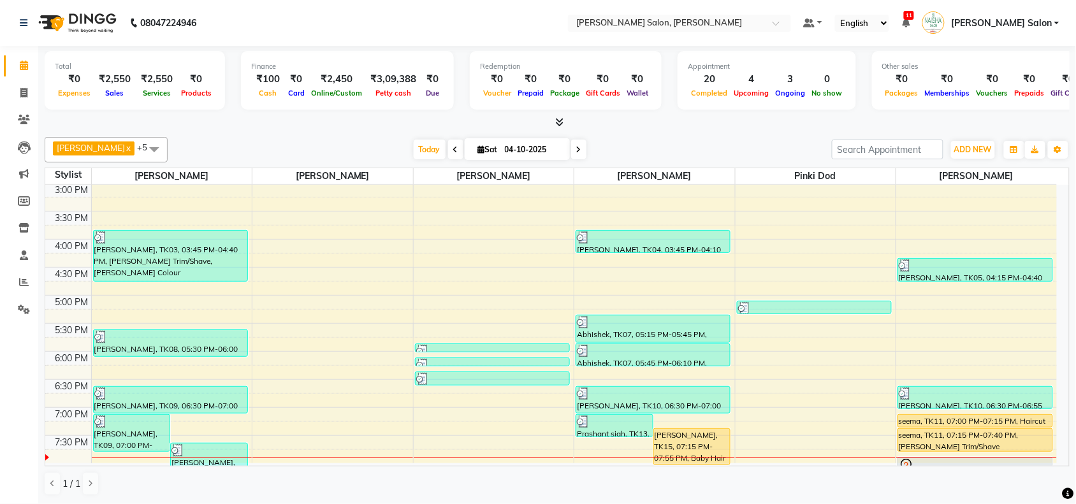
scroll to position [400, 0]
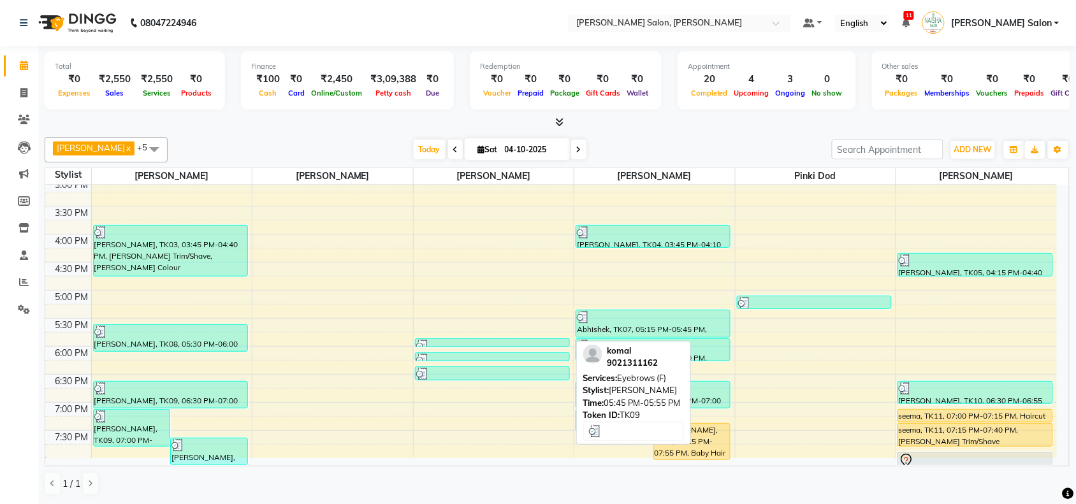
click at [452, 339] on div "[PERSON_NAME], TK09, 05:45 PM-05:55 PM, Eyebrows (F)" at bounding box center [493, 343] width 154 height 8
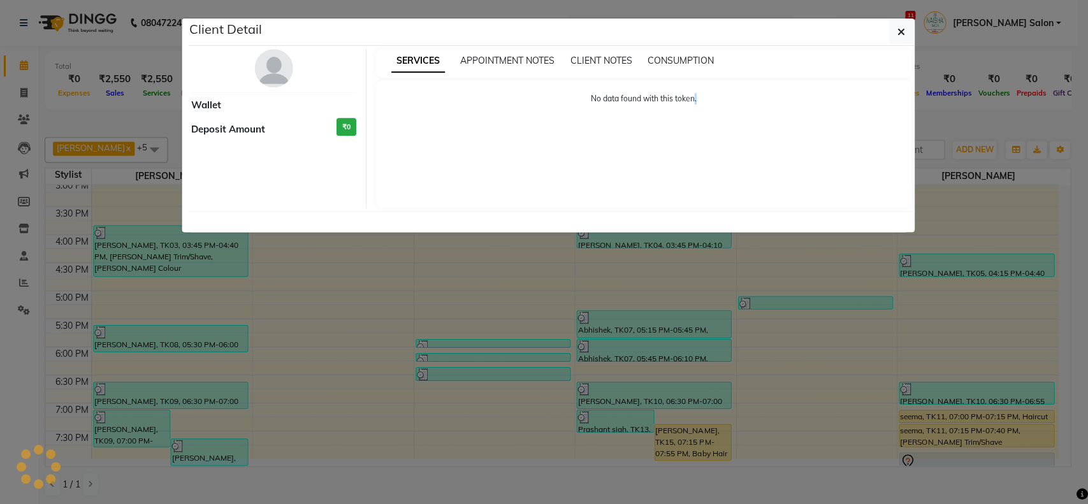
click at [452, 338] on ngb-modal-window "Client Detail Wallet Deposit Amount ₹0 SERVICES APPOINTMENT NOTES CLIENT NOTES …" at bounding box center [544, 252] width 1088 height 504
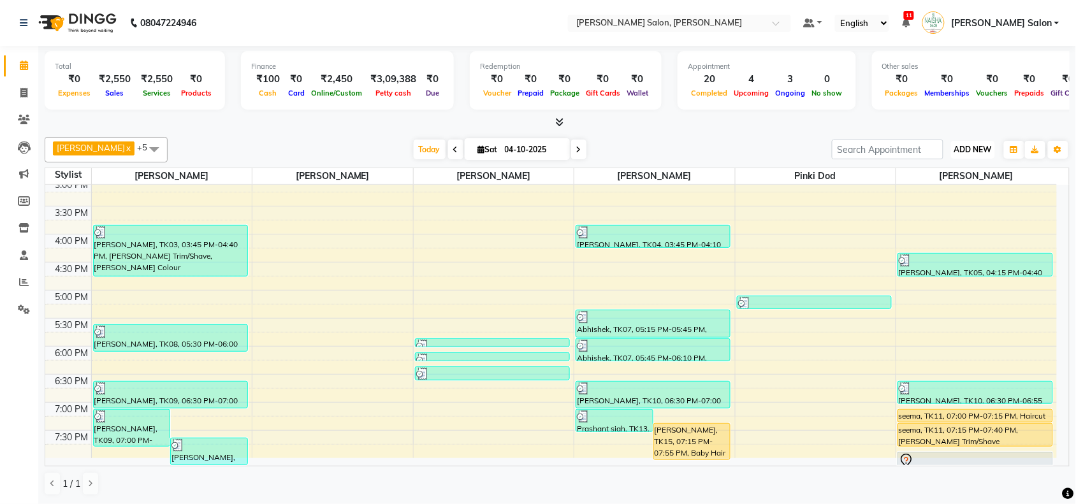
click at [979, 147] on span "ADD NEW" at bounding box center [973, 150] width 38 height 10
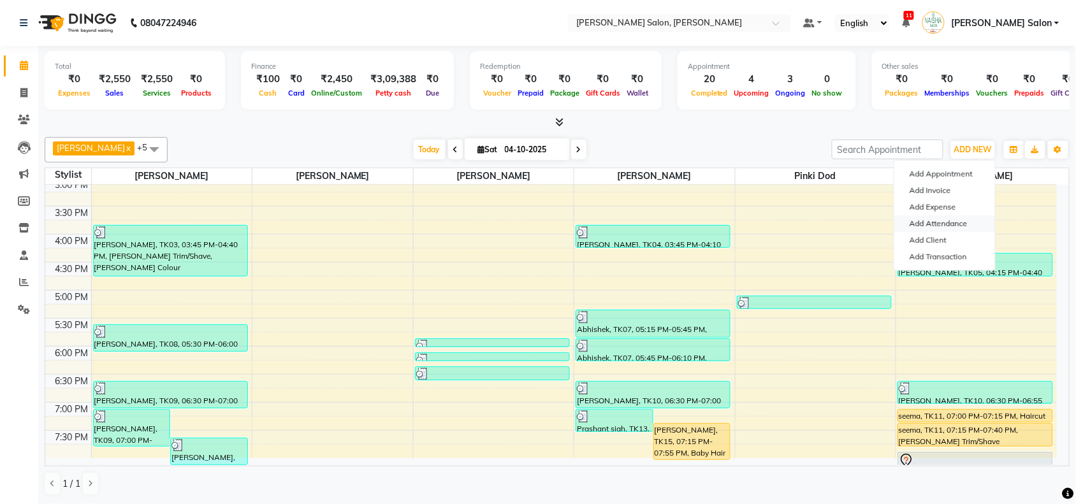
click at [945, 220] on link "Add Attendance" at bounding box center [944, 223] width 101 height 17
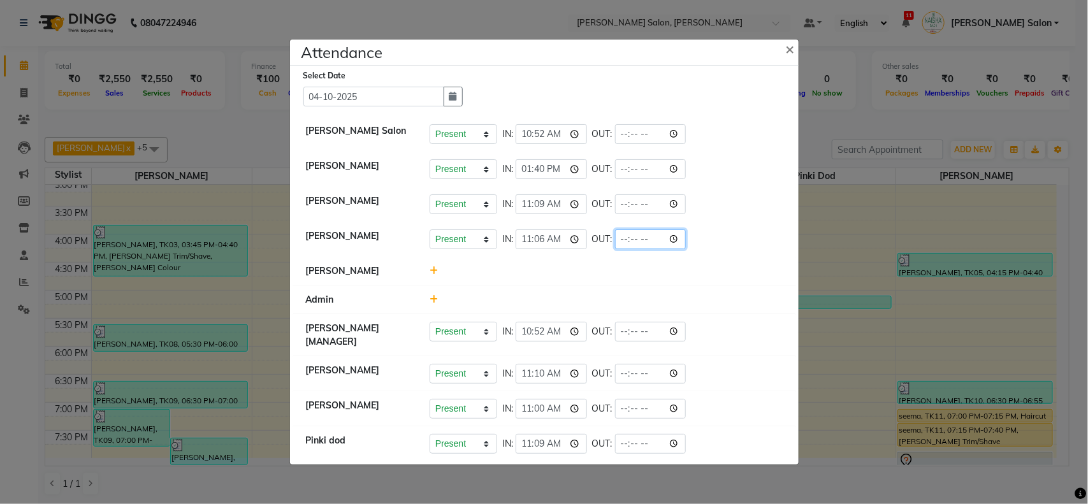
click at [676, 238] on input "time" at bounding box center [650, 239] width 71 height 20
click at [754, 282] on li "[PERSON_NAME]" at bounding box center [544, 271] width 502 height 29
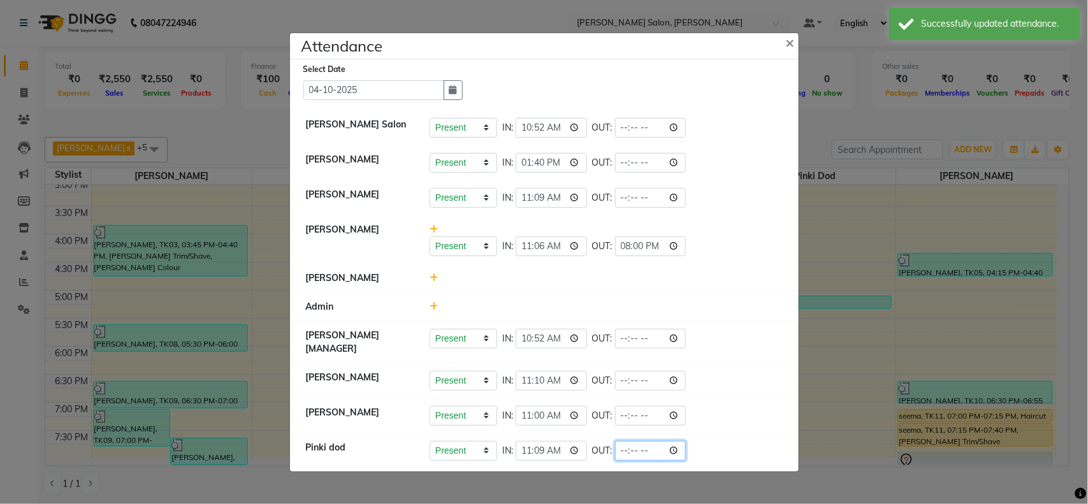
click at [683, 448] on input "time" at bounding box center [650, 451] width 71 height 20
click at [779, 390] on div "Present Absent Late Half Day Weekly Off IN: 11:10 OUT:" at bounding box center [606, 381] width 353 height 20
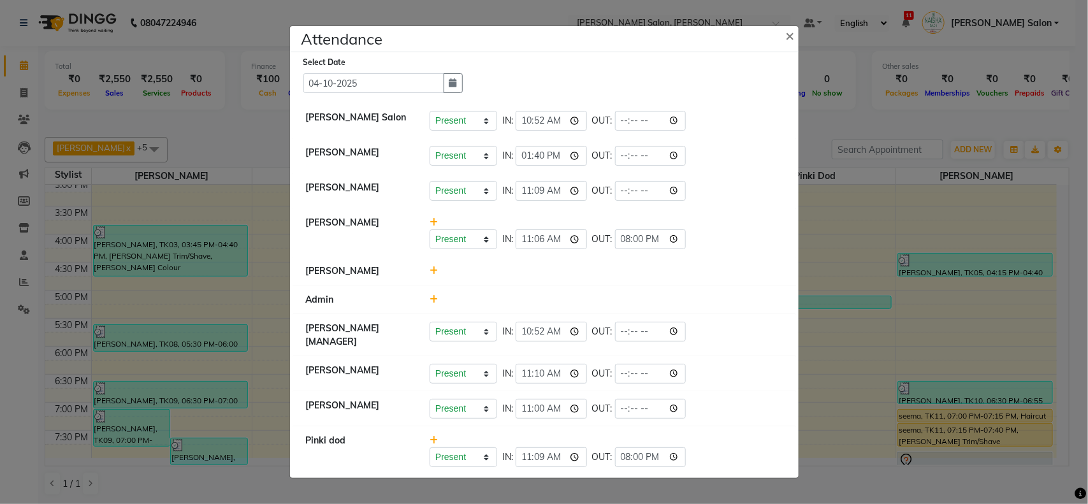
click at [846, 394] on ngb-modal-window "Attendance × Select Date [DATE] [PERSON_NAME] Salon Present Absent Late Half Da…" at bounding box center [544, 252] width 1088 height 504
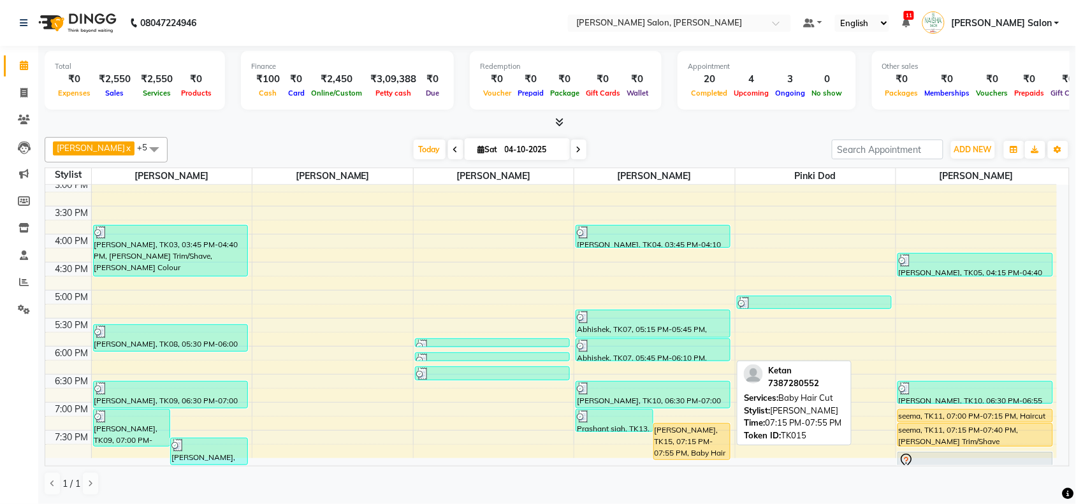
click at [715, 427] on div "[PERSON_NAME], TK15, 07:15 PM-07:55 PM, Baby Hair Cut" at bounding box center [692, 442] width 76 height 36
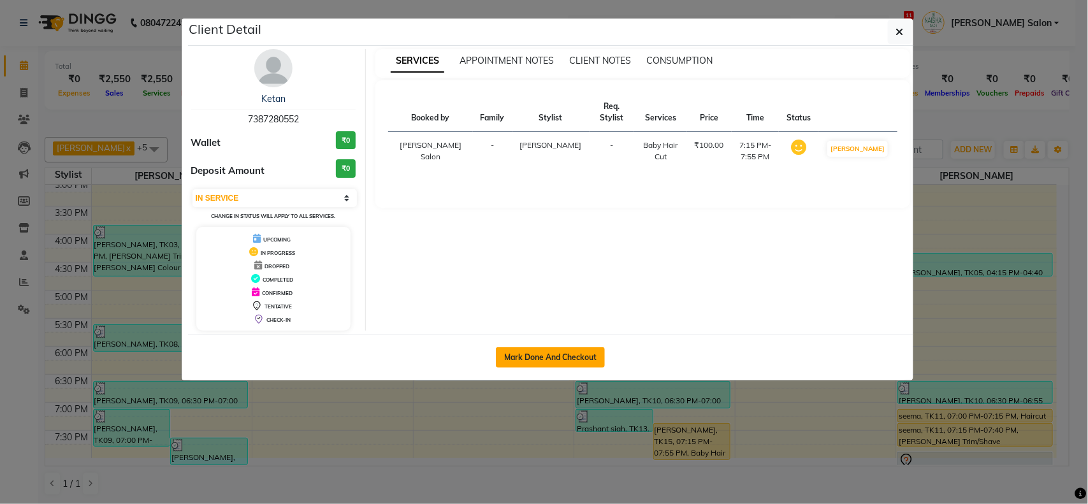
click at [563, 349] on button "Mark Done And Checkout" at bounding box center [550, 357] width 109 height 20
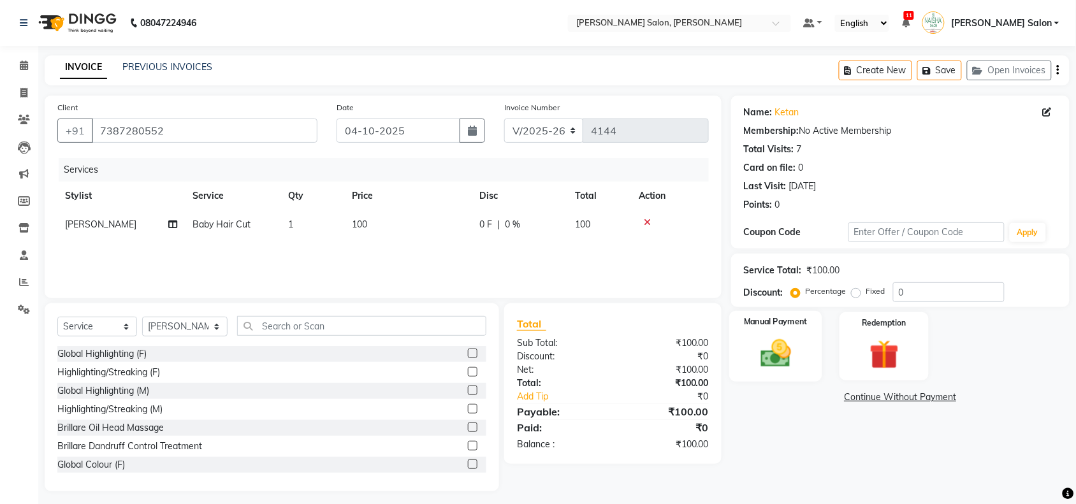
click at [776, 362] on img at bounding box center [776, 353] width 50 height 35
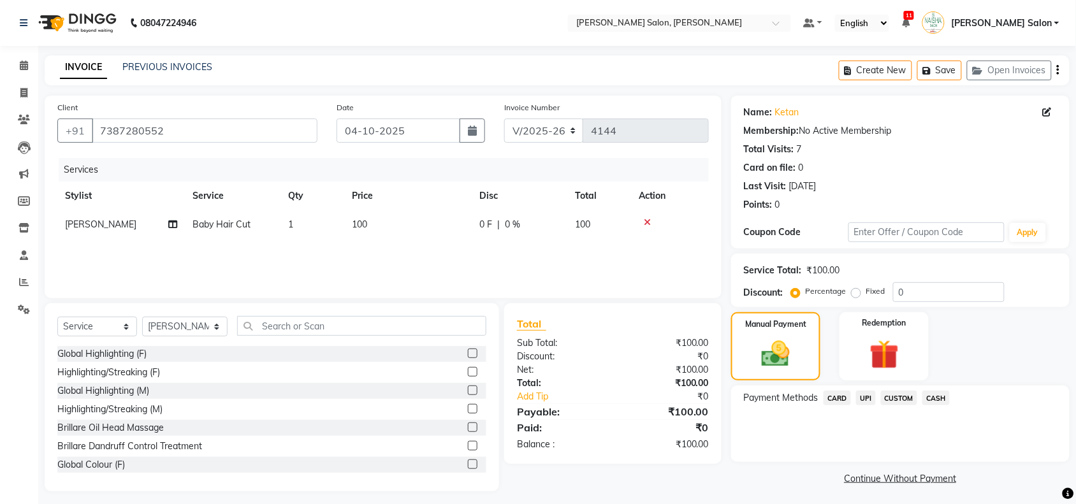
click at [864, 400] on span "UPI" at bounding box center [866, 398] width 20 height 15
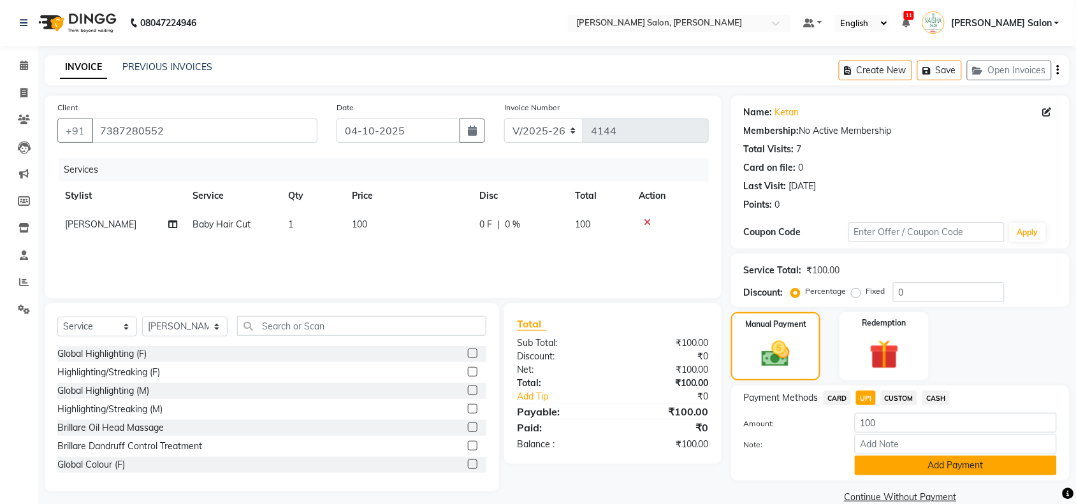
click at [883, 459] on button "Add Payment" at bounding box center [956, 466] width 202 height 20
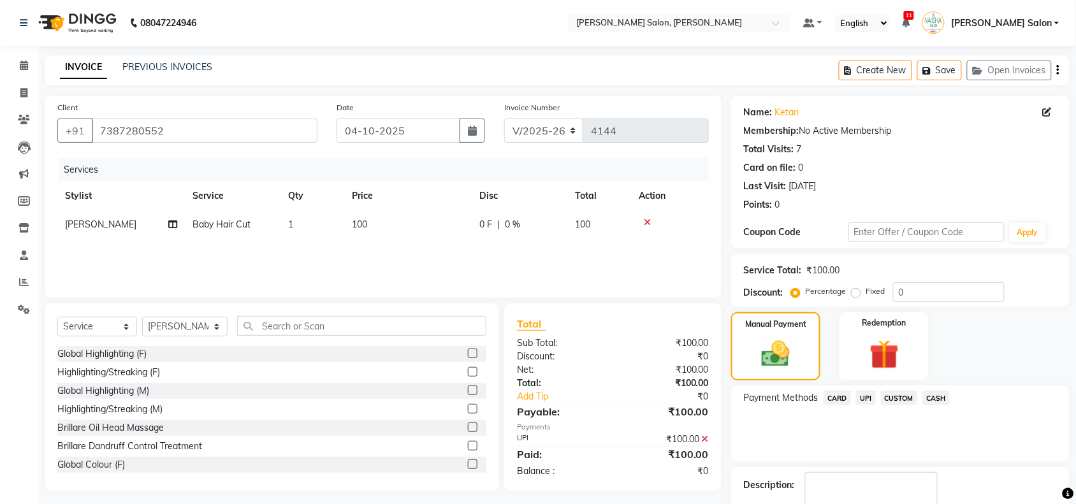
scroll to position [75, 0]
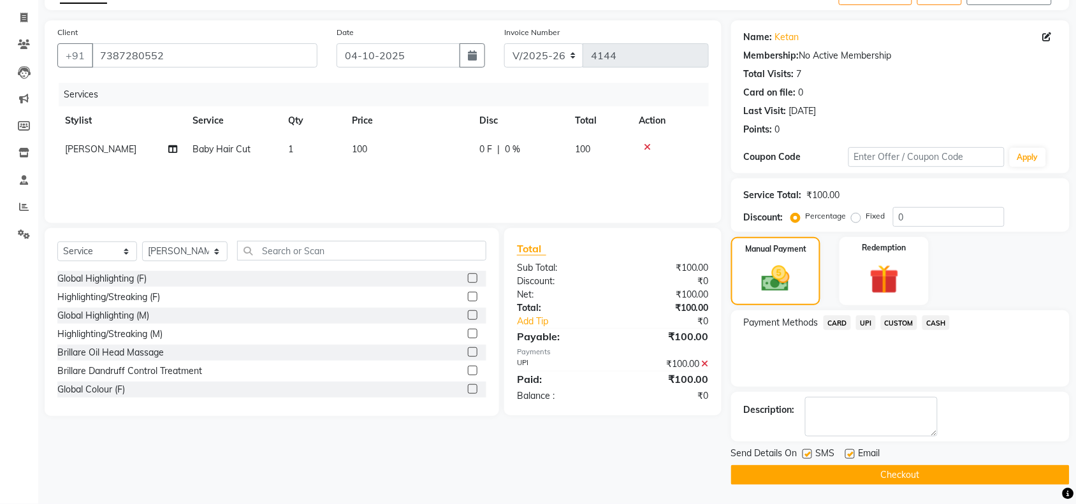
click at [905, 470] on button "Checkout" at bounding box center [900, 475] width 338 height 20
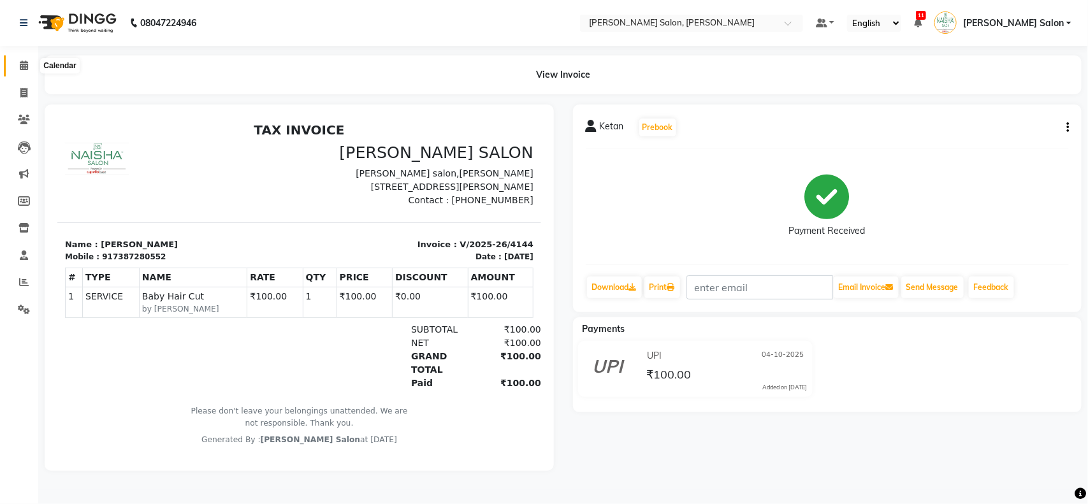
click at [29, 67] on span at bounding box center [24, 66] width 22 height 15
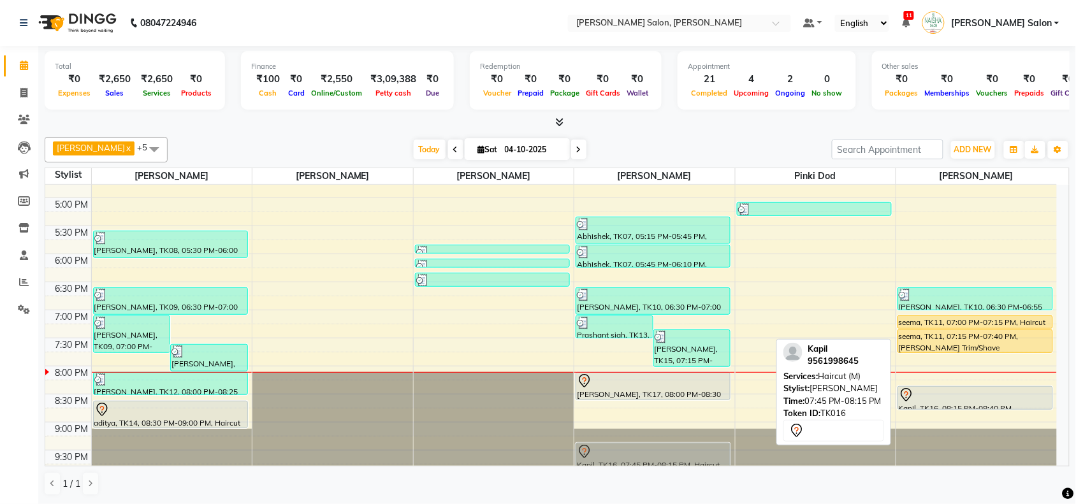
scroll to position [399, 0]
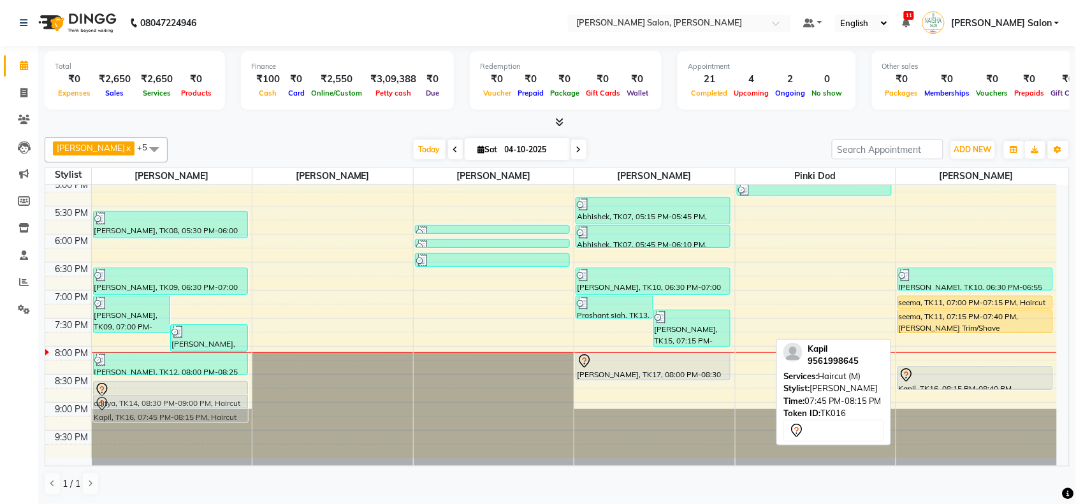
drag, startPoint x: 966, startPoint y: 380, endPoint x: 166, endPoint y: 418, distance: 801.3
click at [166, 418] on tr "[PERSON_NAME], TK09, 07:00 PM-07:40 PM, [PERSON_NAME] Trim/Shave,Haircut (M),Ha…" at bounding box center [550, 122] width 1011 height 672
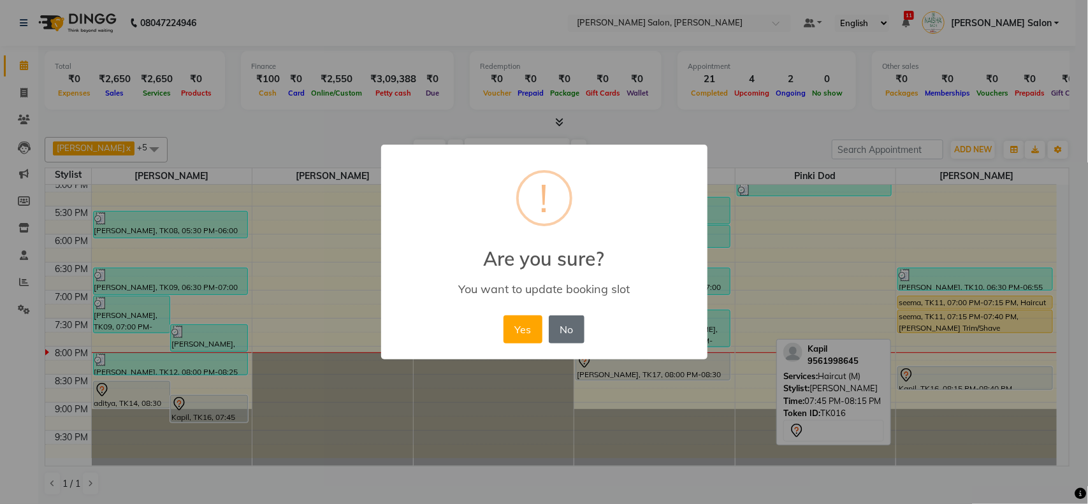
click at [567, 336] on button "No" at bounding box center [567, 329] width 36 height 28
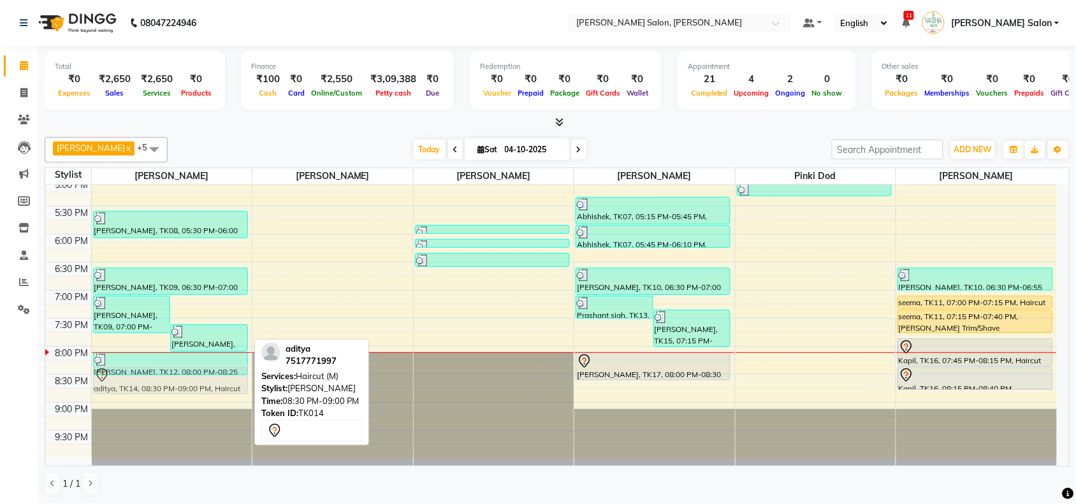
drag, startPoint x: 152, startPoint y: 393, endPoint x: 164, endPoint y: 373, distance: 23.7
click at [164, 373] on div "[PERSON_NAME], TK09, 07:00 PM-07:40 PM, [PERSON_NAME] Trim/Shave,Haircut (M),Ha…" at bounding box center [172, 122] width 161 height 672
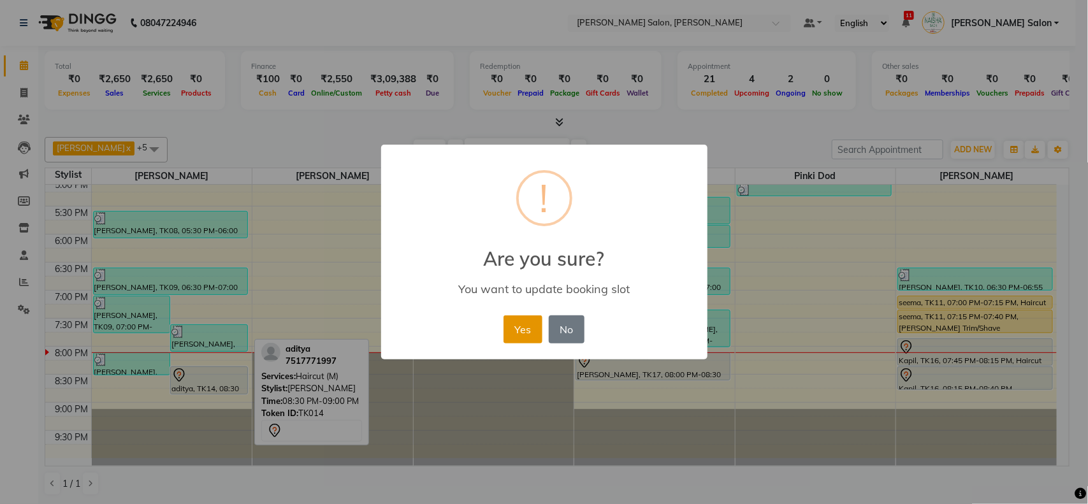
click at [530, 335] on button "Yes" at bounding box center [522, 329] width 39 height 28
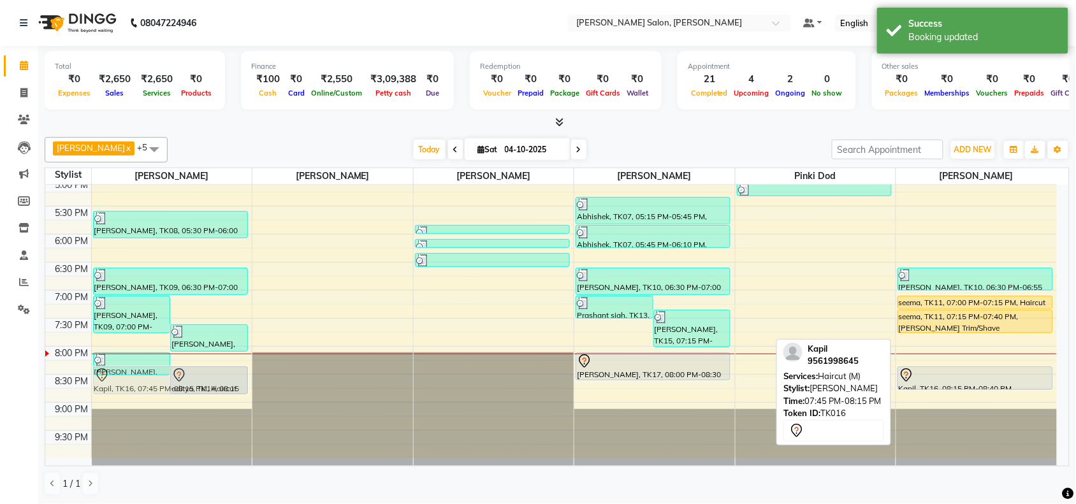
drag, startPoint x: 916, startPoint y: 358, endPoint x: 113, endPoint y: 391, distance: 803.6
click at [113, 391] on tr "[PERSON_NAME], TK09, 07:00 PM-07:40 PM, [PERSON_NAME] Trim/Shave,Haircut (M),Ha…" at bounding box center [550, 122] width 1011 height 672
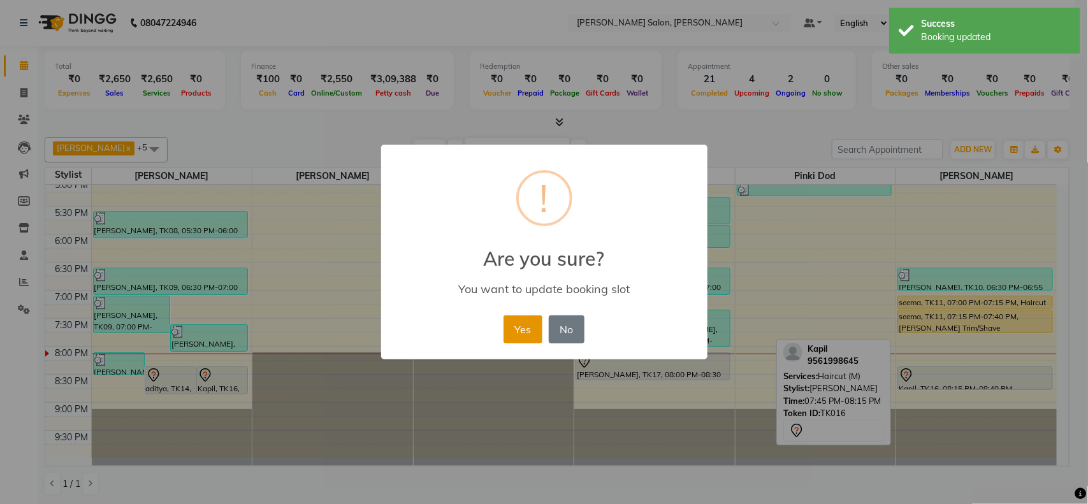
click at [526, 338] on button "Yes" at bounding box center [522, 329] width 39 height 28
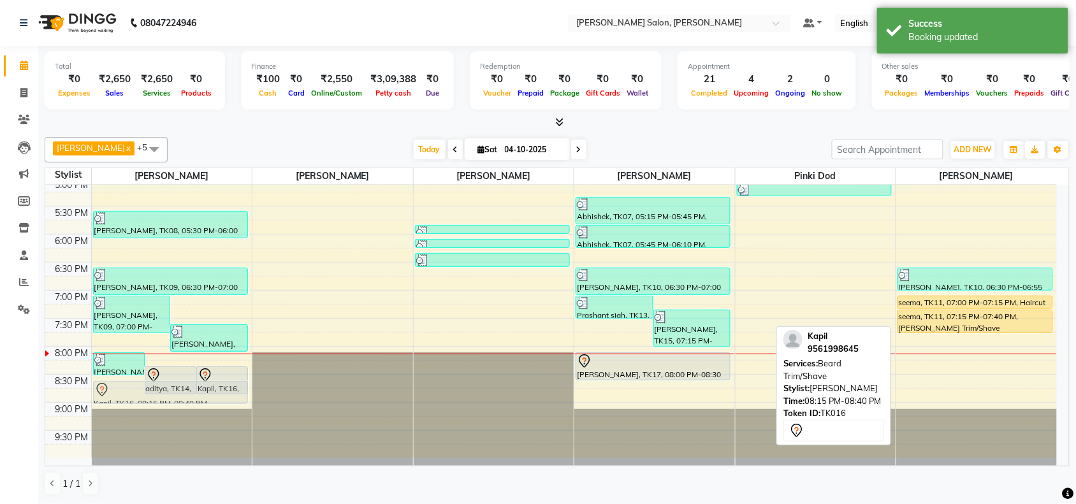
drag, startPoint x: 955, startPoint y: 374, endPoint x: 209, endPoint y: 392, distance: 745.8
click at [209, 392] on tr "[PERSON_NAME], TK12, 08:00 PM-08:25 PM, [PERSON_NAME] Trim/Shave aditya, TK14, …" at bounding box center [550, 122] width 1011 height 672
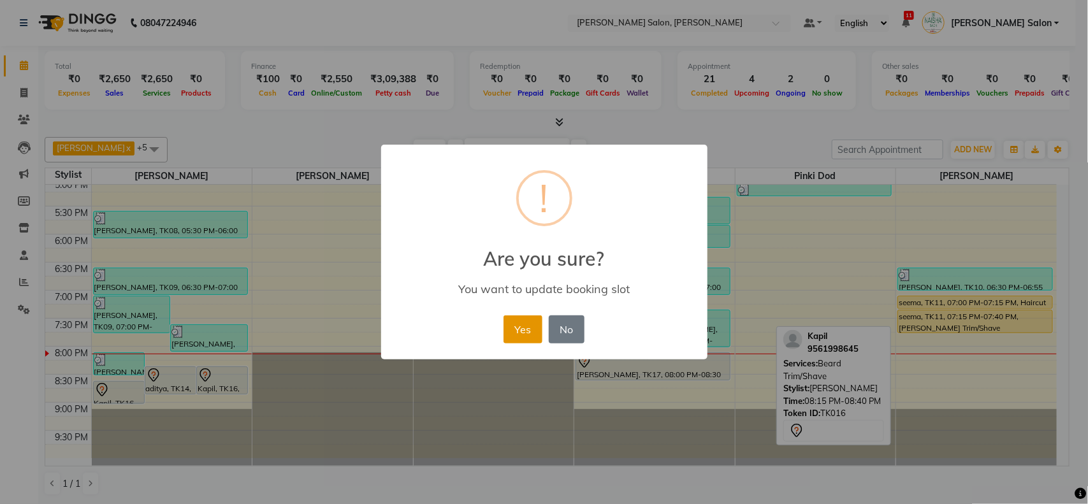
click at [515, 335] on button "Yes" at bounding box center [522, 329] width 39 height 28
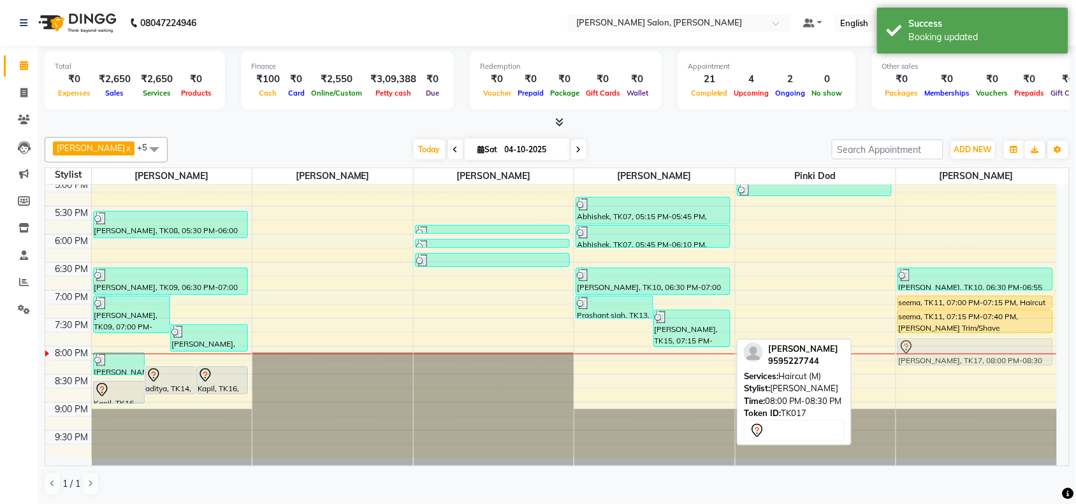
drag, startPoint x: 585, startPoint y: 371, endPoint x: 925, endPoint y: 348, distance: 341.1
click at [925, 348] on tr "[PERSON_NAME], TK12, 08:00 PM-08:25 PM, [PERSON_NAME] Trim/Shave aditya, TK14, …" at bounding box center [550, 122] width 1011 height 672
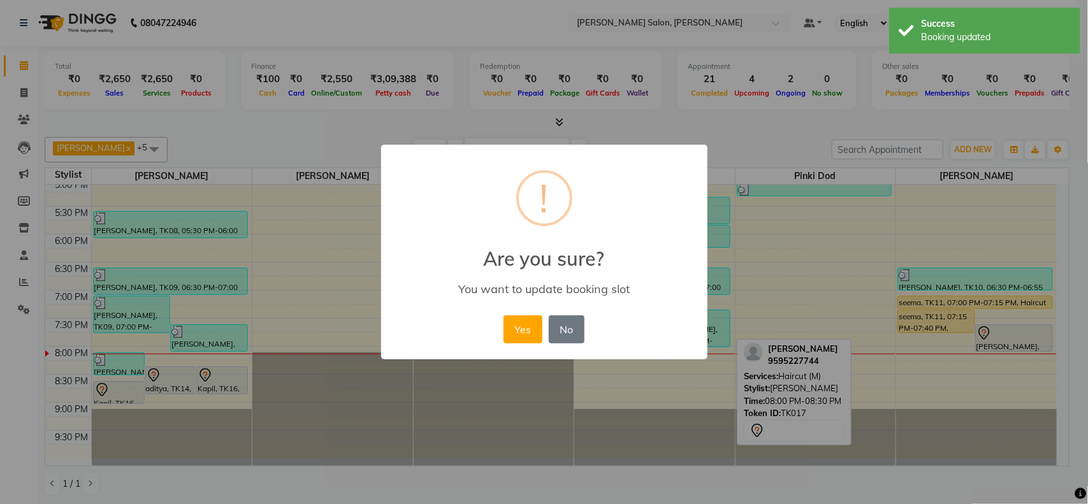
drag, startPoint x: 925, startPoint y: 348, endPoint x: 918, endPoint y: 363, distance: 16.8
click at [922, 358] on div "× ! Are you sure? You want to update booking slot Yes No No" at bounding box center [544, 252] width 1088 height 504
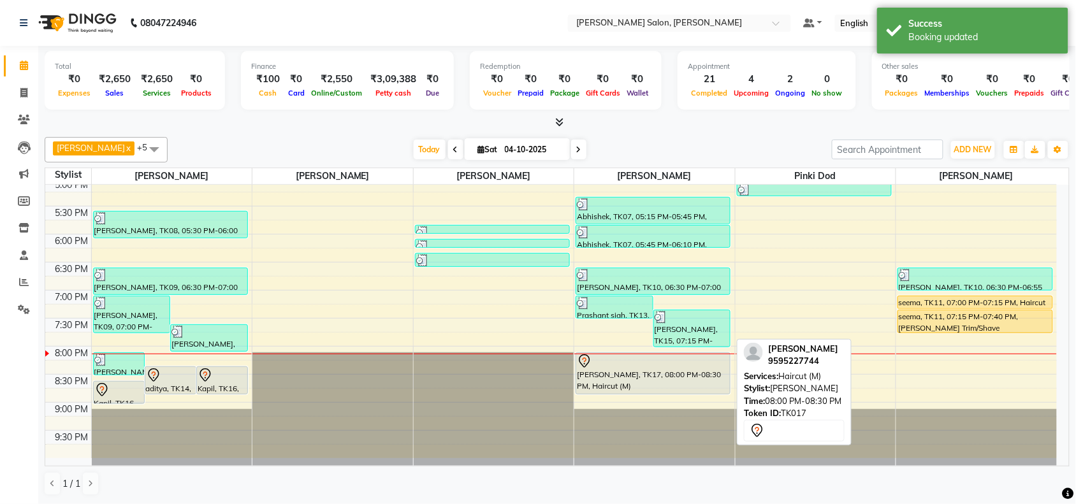
drag, startPoint x: 607, startPoint y: 377, endPoint x: 757, endPoint y: 394, distance: 150.7
click at [757, 394] on div "Pawan chauhan x [PERSON_NAME] x [PERSON_NAME] x [PERSON_NAME] dod x [PERSON_NAM…" at bounding box center [557, 316] width 1025 height 369
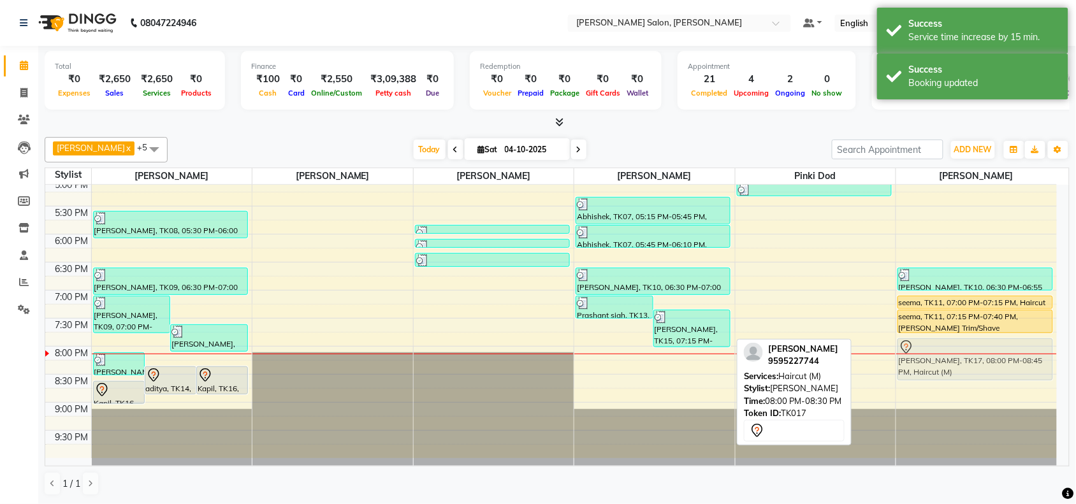
drag, startPoint x: 660, startPoint y: 377, endPoint x: 951, endPoint y: 358, distance: 291.9
click at [951, 358] on tr "[PERSON_NAME], TK12, 08:00 PM-08:25 PM, [PERSON_NAME] Trim/Shave aditya, TK14, …" at bounding box center [550, 122] width 1011 height 672
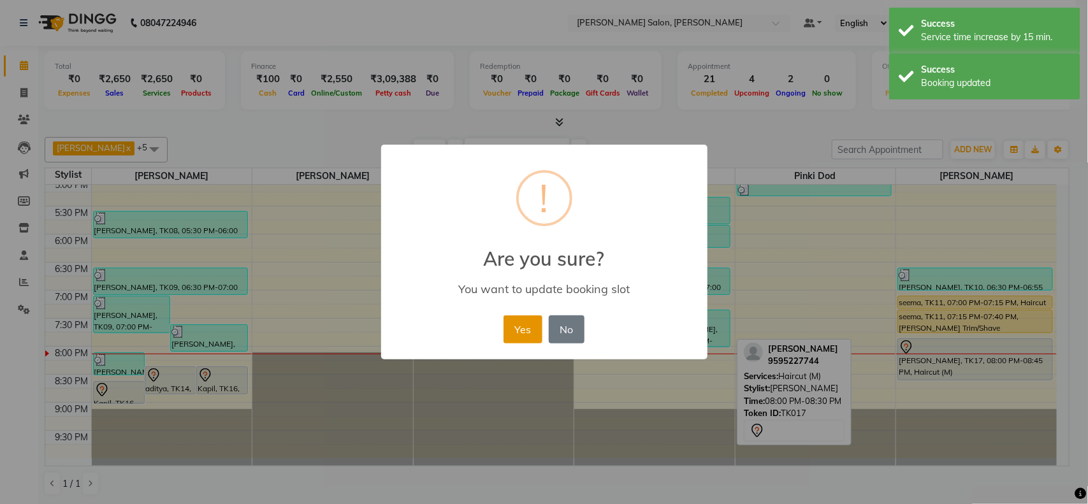
click at [509, 339] on button "Yes" at bounding box center [522, 329] width 39 height 28
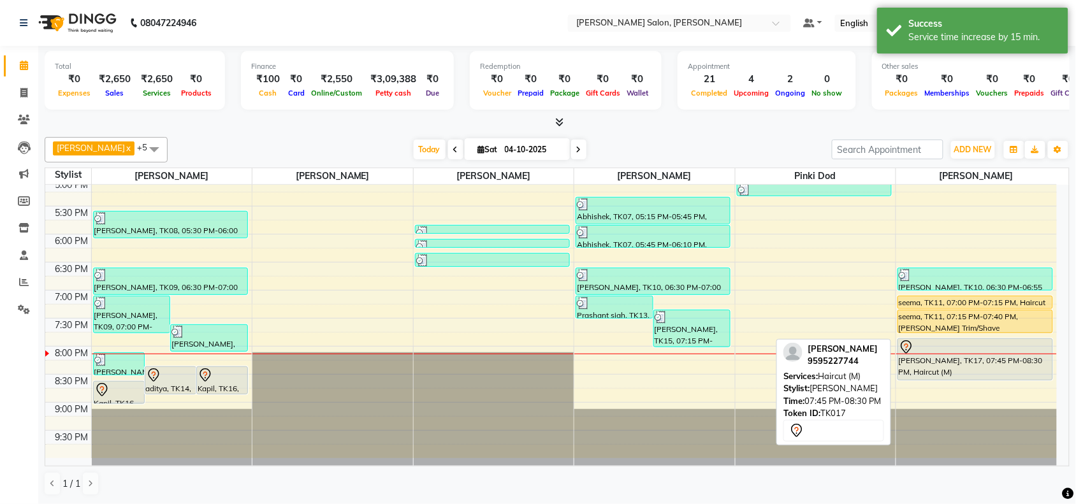
click at [944, 358] on div "[PERSON_NAME], TK17, 07:45 PM-08:30 PM, Haircut (M)" at bounding box center [975, 359] width 154 height 41
click at [1027, 358] on div "[PERSON_NAME], TK17, 07:45 PM-08:30 PM, Haircut (M)" at bounding box center [975, 359] width 154 height 41
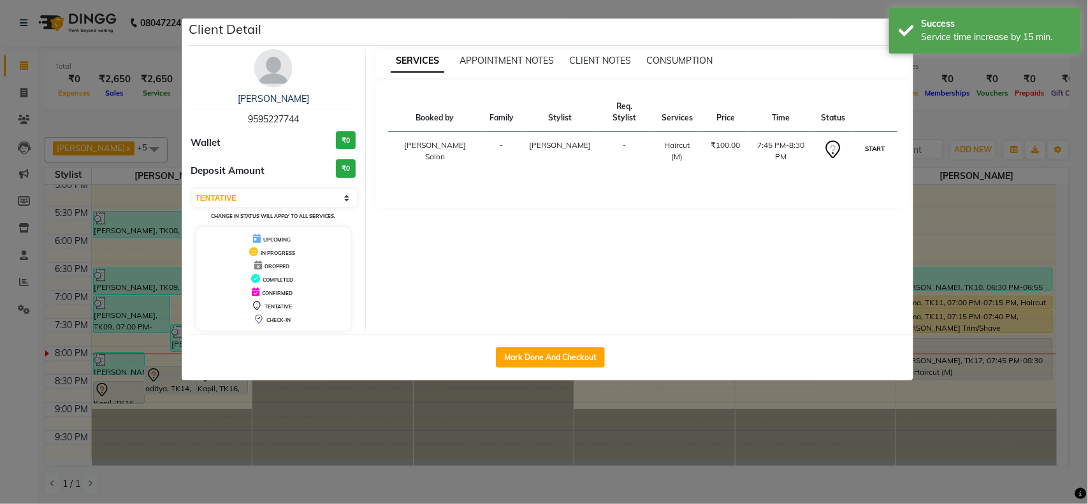
click at [867, 141] on button "START" at bounding box center [875, 149] width 26 height 16
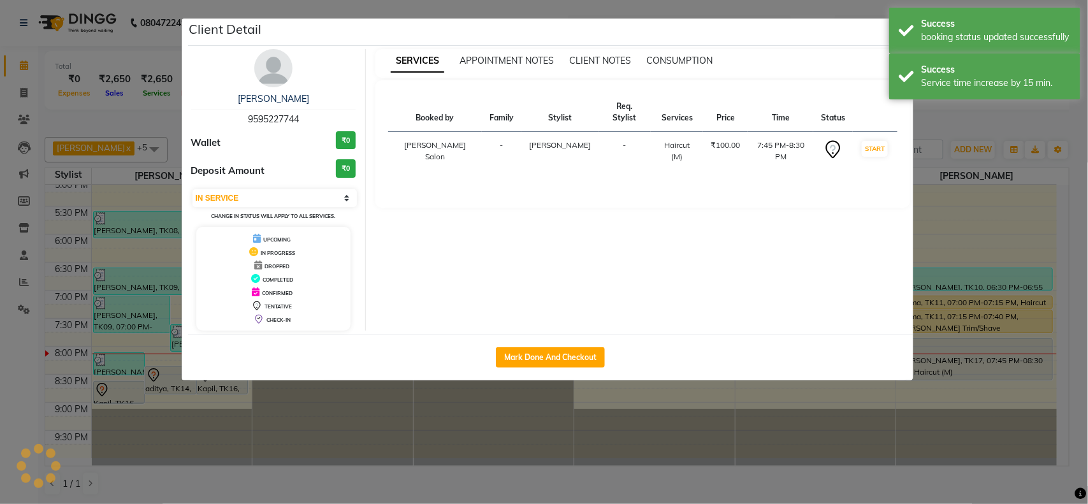
click at [948, 196] on ngb-modal-window "Client Detail [PERSON_NAME] 9595227744 Wallet ₹0 Deposit Amount ₹0 Select IN SE…" at bounding box center [544, 252] width 1088 height 504
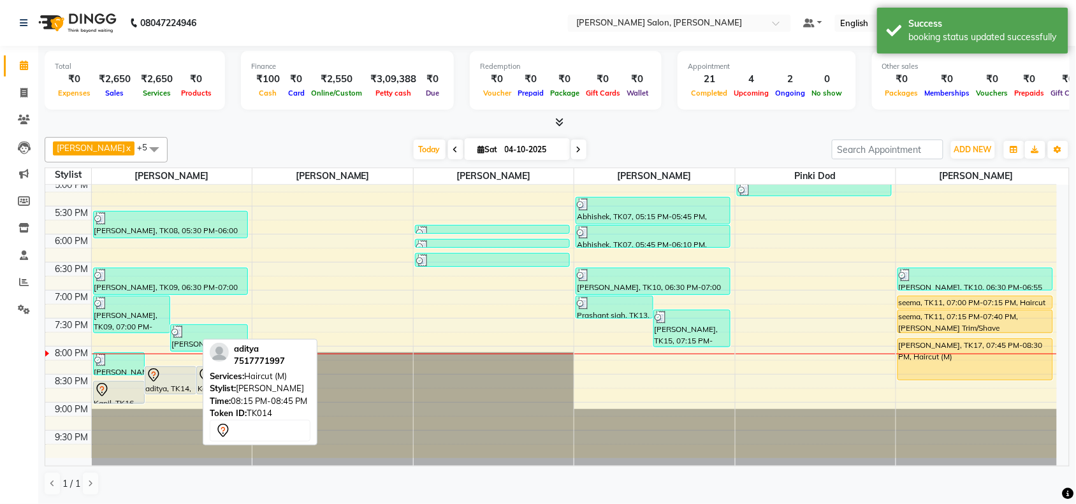
click at [175, 377] on div at bounding box center [170, 375] width 49 height 15
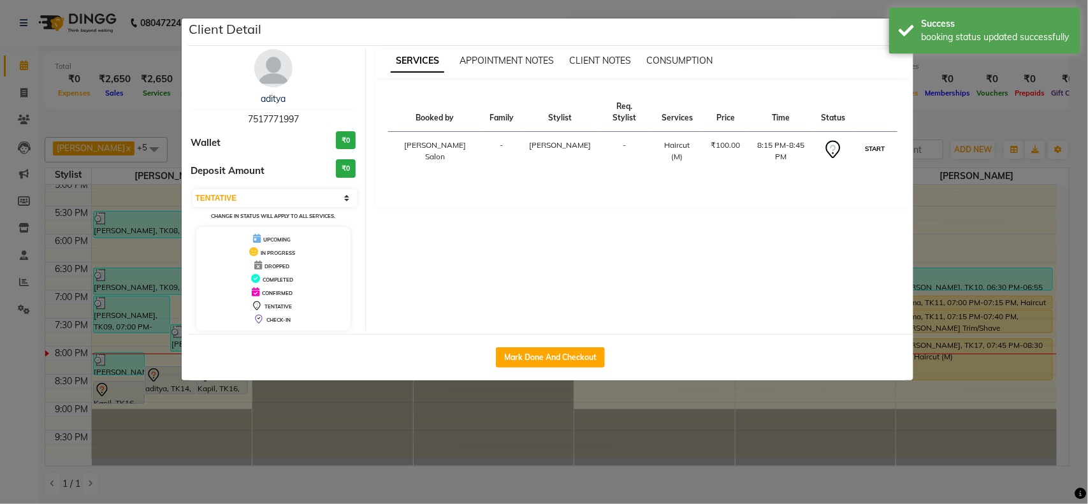
click at [862, 141] on button "START" at bounding box center [875, 149] width 26 height 16
click at [993, 220] on ngb-modal-window "Client Detail aditya 7517771997 Wallet ₹0 Deposit Amount ₹0 Select IN SERVICE C…" at bounding box center [544, 252] width 1088 height 504
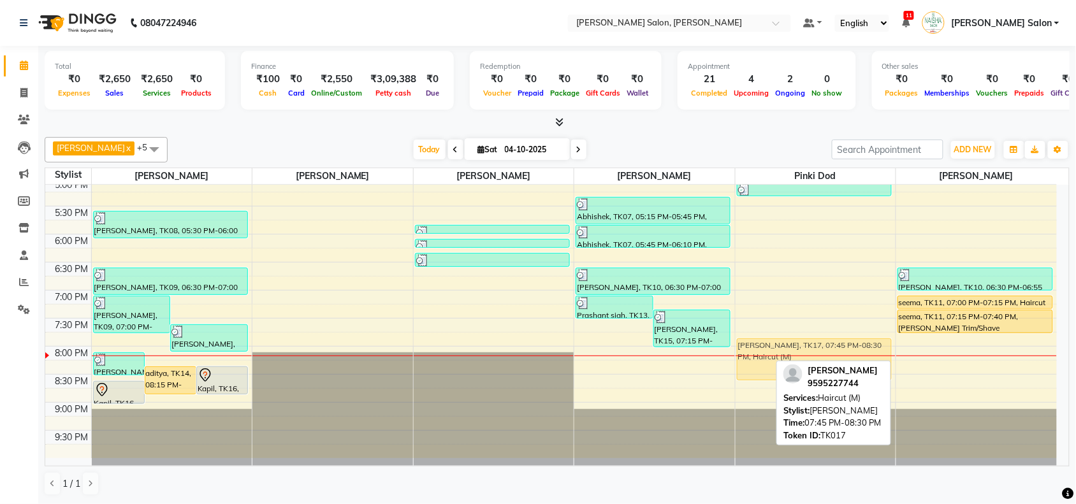
drag, startPoint x: 1005, startPoint y: 349, endPoint x: 871, endPoint y: 346, distance: 134.5
click at [871, 346] on tr "[PERSON_NAME], TK12, 08:00 PM-08:25 PM, [PERSON_NAME] Trim/Shave aditya, TK14, …" at bounding box center [550, 122] width 1011 height 672
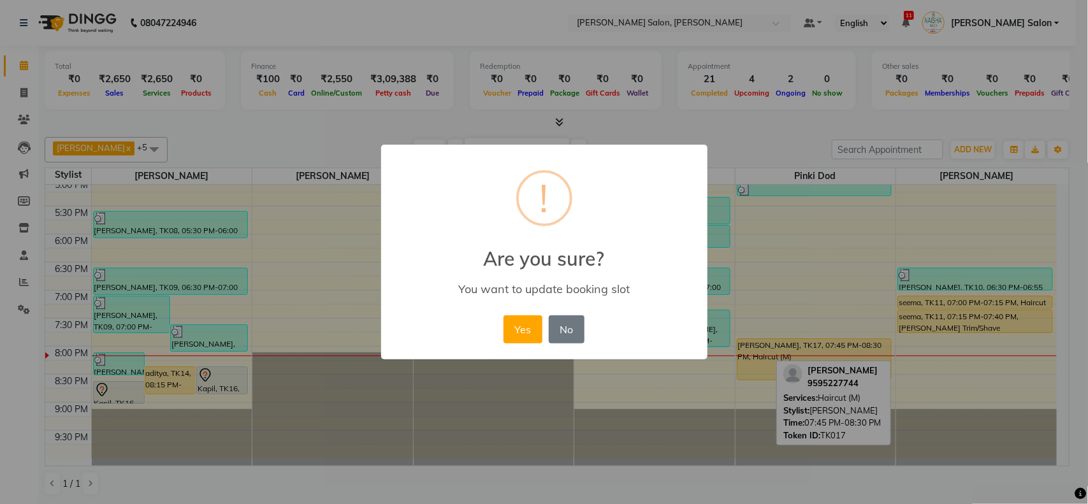
drag, startPoint x: 533, startPoint y: 331, endPoint x: 526, endPoint y: 323, distance: 10.9
click at [530, 329] on button "Yes" at bounding box center [522, 329] width 39 height 28
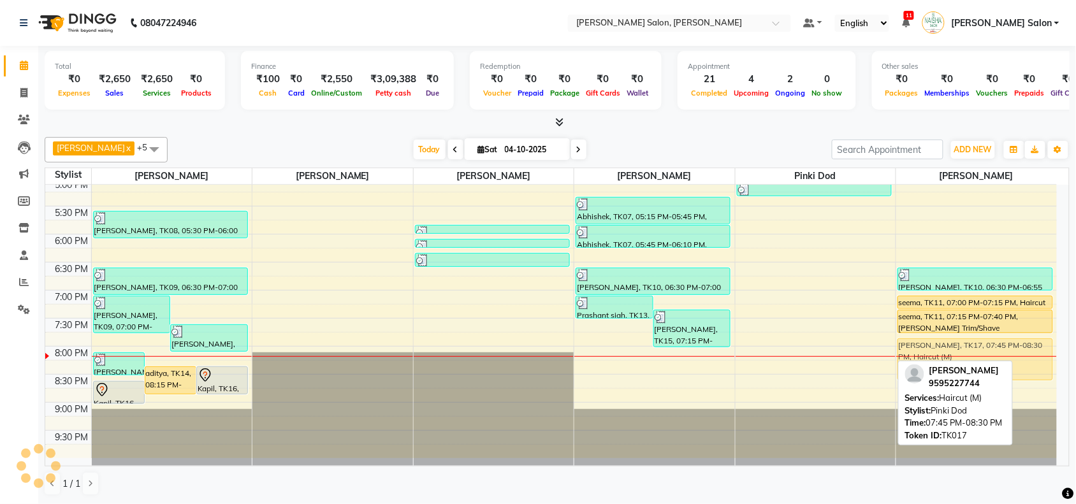
drag, startPoint x: 773, startPoint y: 349, endPoint x: 1010, endPoint y: 351, distance: 237.1
click at [997, 348] on tr "[PERSON_NAME], TK12, 08:00 PM-08:25 PM, [PERSON_NAME] Trim/Shave aditya, TK14, …" at bounding box center [550, 122] width 1011 height 672
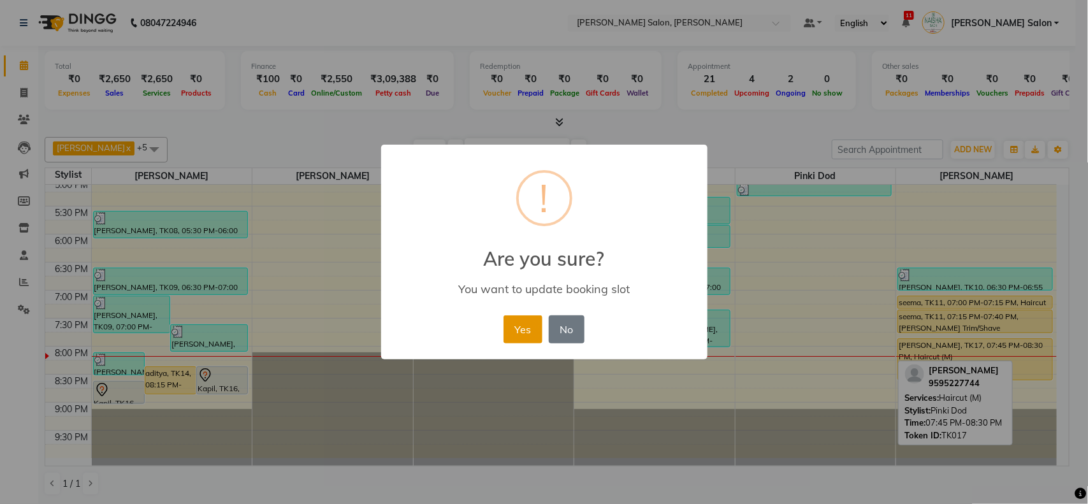
click at [507, 330] on button "Yes" at bounding box center [522, 329] width 39 height 28
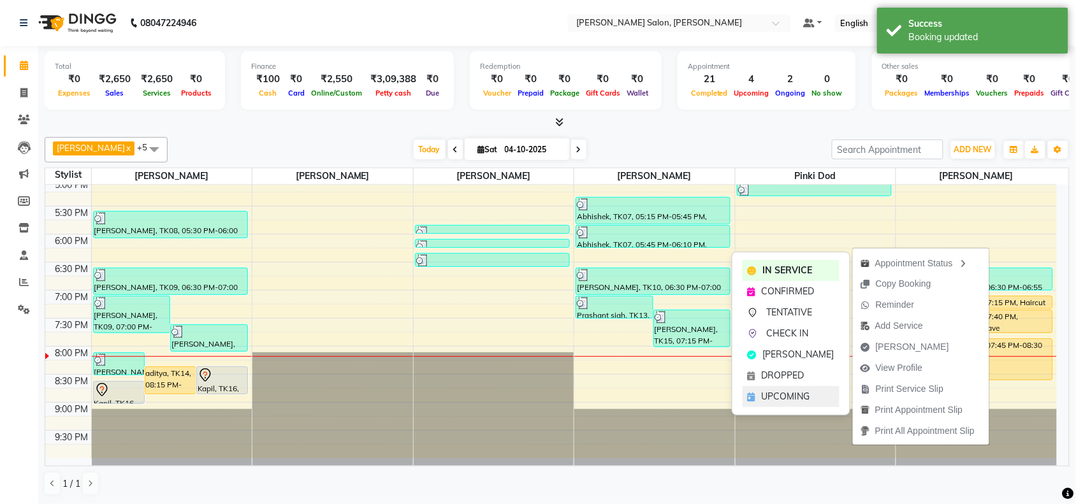
click at [787, 396] on span "UPCOMING" at bounding box center [786, 396] width 48 height 13
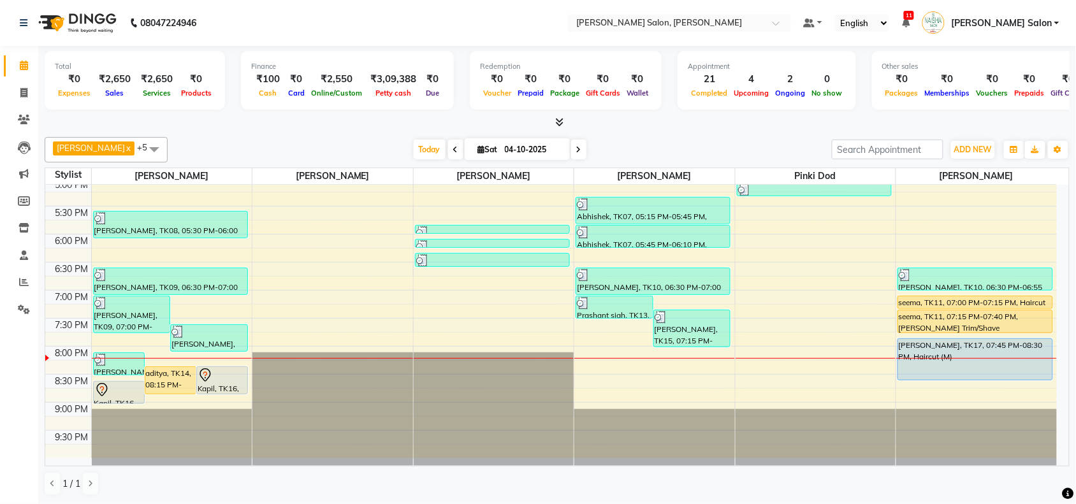
click at [160, 148] on span at bounding box center [153, 149] width 25 height 24
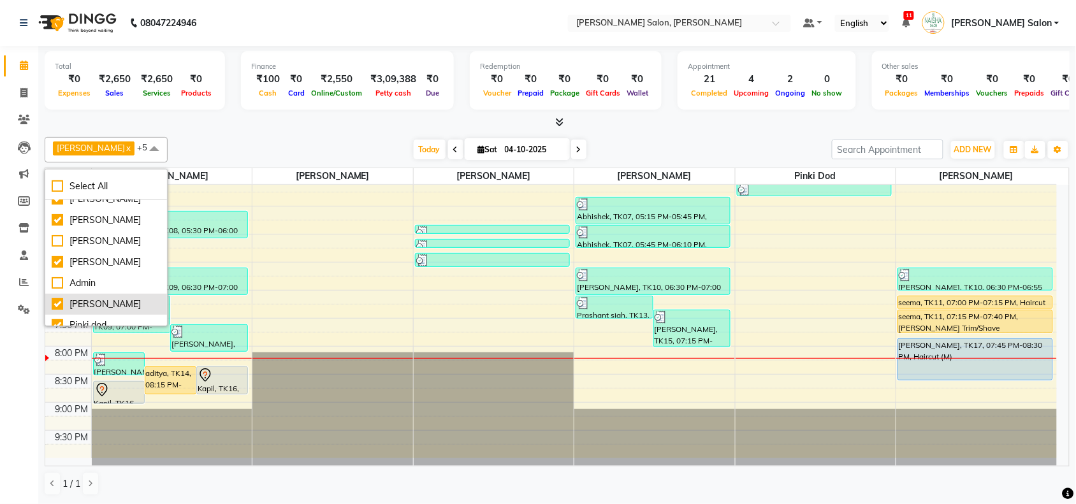
scroll to position [18, 0]
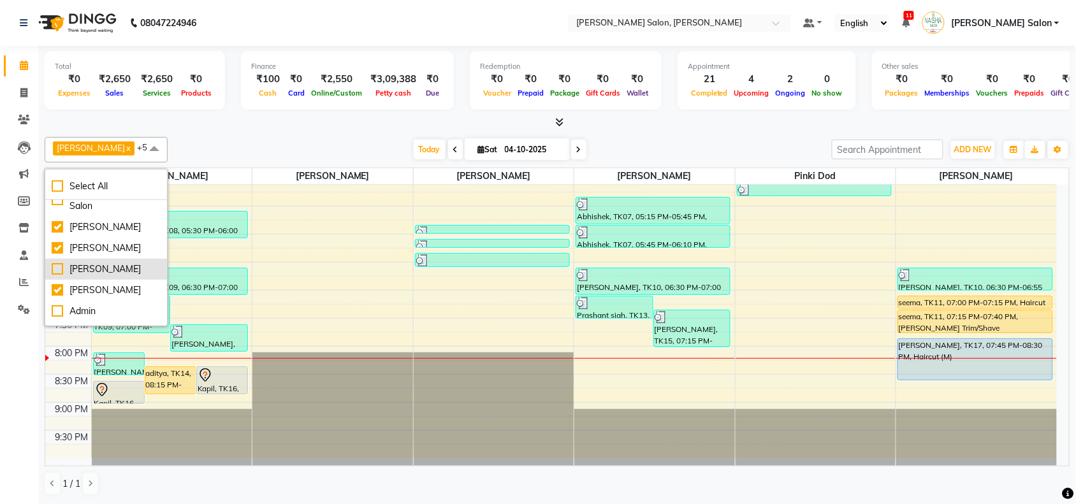
click at [104, 263] on div "[PERSON_NAME]" at bounding box center [106, 269] width 109 height 13
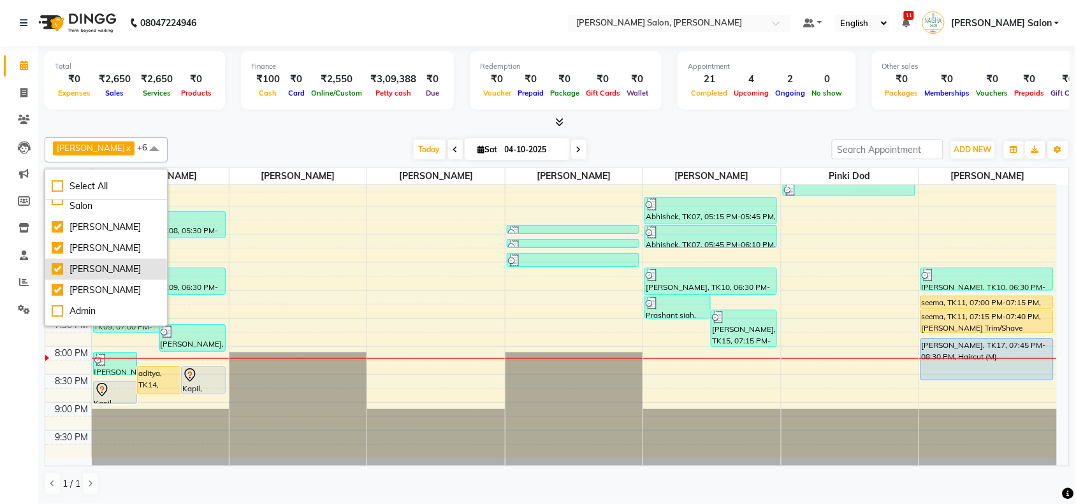
click at [104, 263] on div "[PERSON_NAME]" at bounding box center [106, 269] width 109 height 13
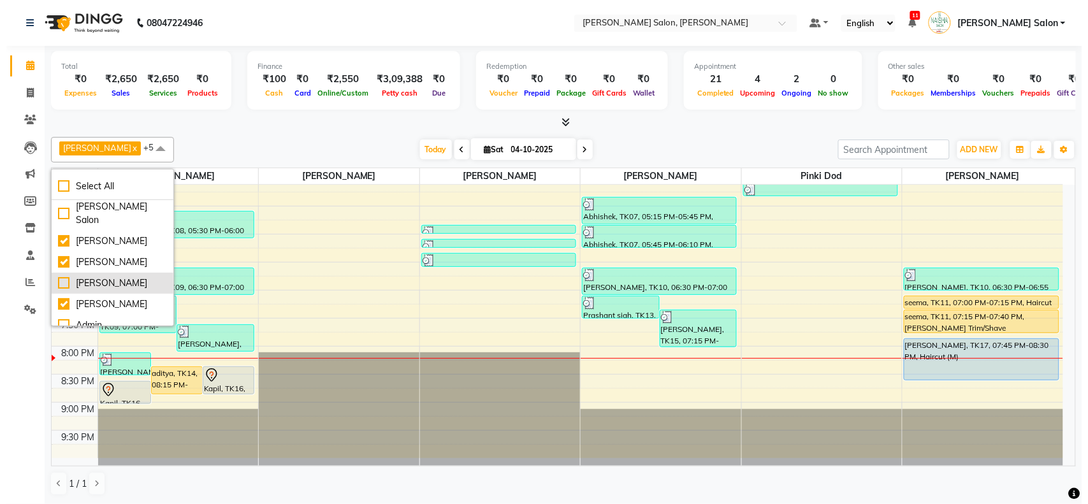
scroll to position [0, 0]
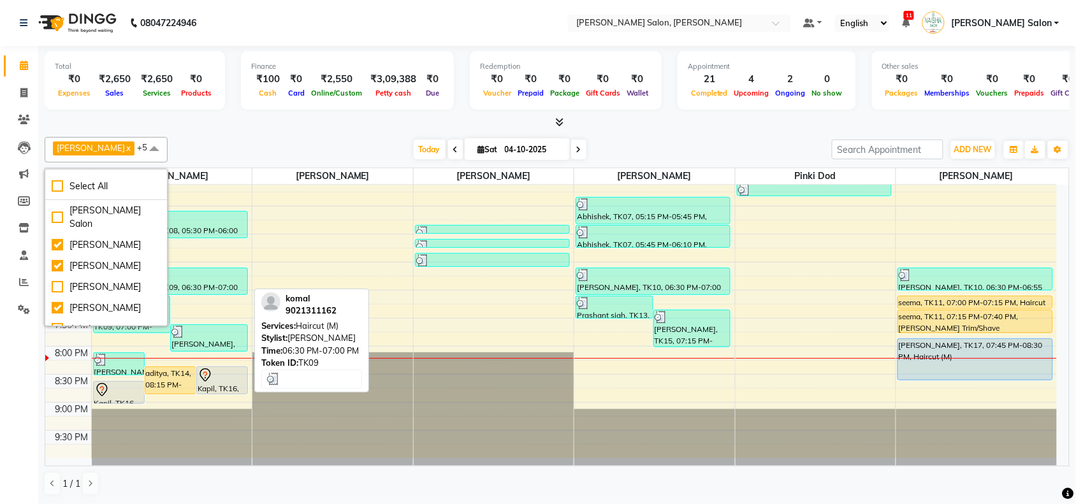
click at [225, 285] on div "[PERSON_NAME], TK09, 06:30 PM-07:00 PM, Haircut (M)" at bounding box center [171, 281] width 154 height 26
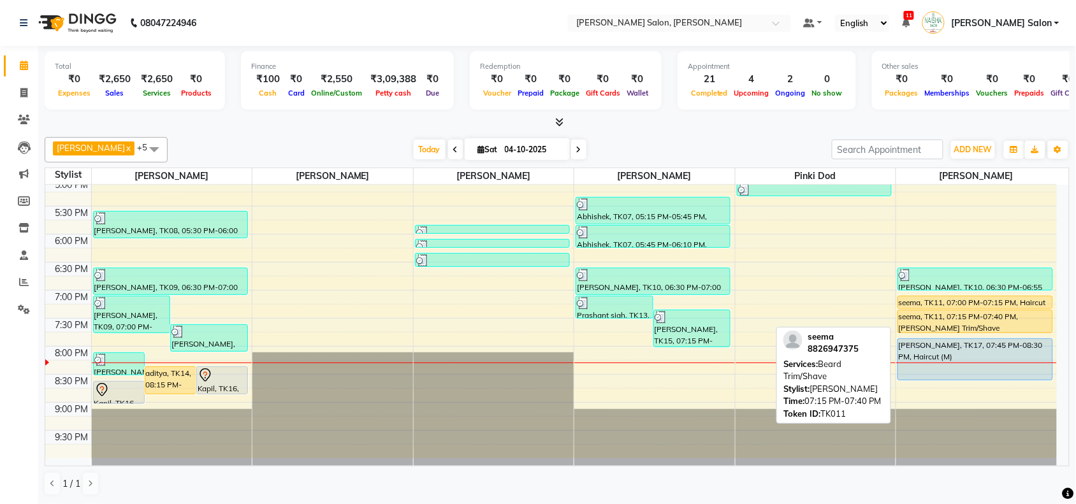
click at [958, 311] on div "seema, TK11, 07:15 PM-07:40 PM, [PERSON_NAME] Trim/Shave" at bounding box center [975, 321] width 154 height 22
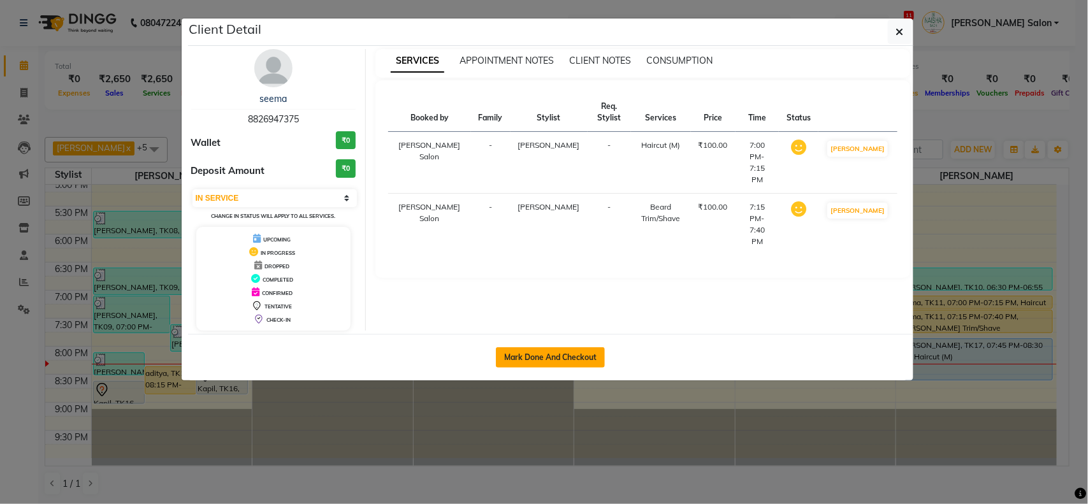
click at [603, 359] on button "Mark Done And Checkout" at bounding box center [550, 357] width 109 height 20
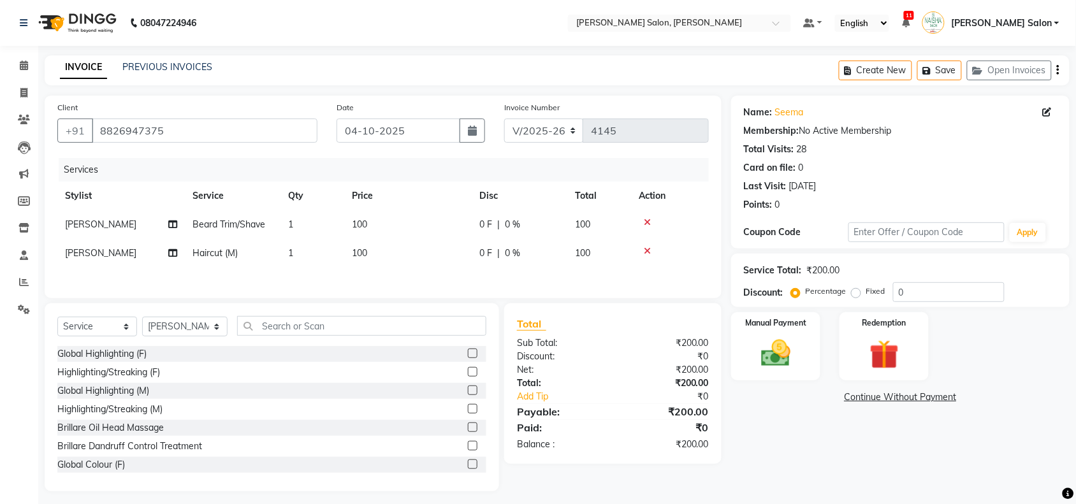
click at [826, 355] on div "Manual Payment Redemption" at bounding box center [900, 346] width 358 height 68
click at [813, 354] on div "Manual Payment" at bounding box center [775, 346] width 93 height 71
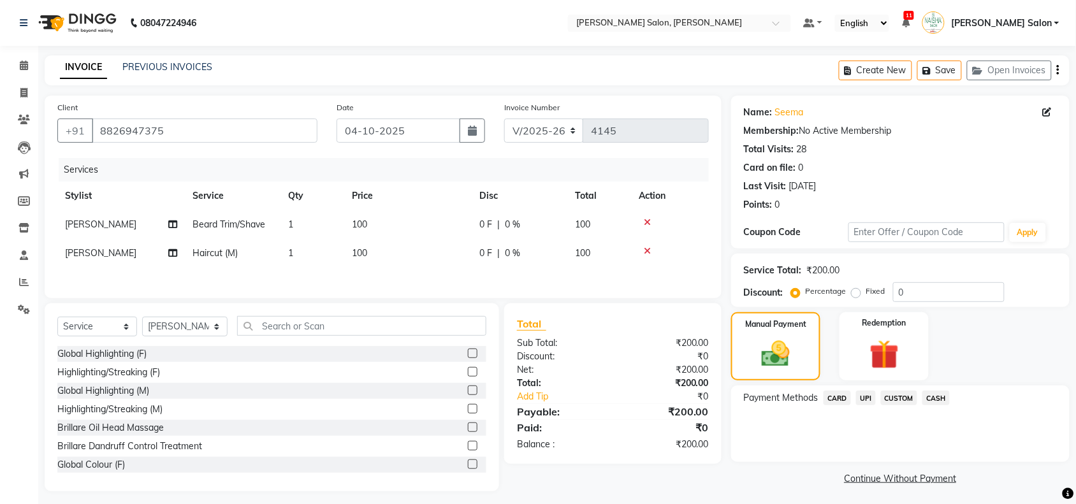
drag, startPoint x: 867, startPoint y: 397, endPoint x: 886, endPoint y: 441, distance: 47.7
click at [886, 441] on div "Payment Methods CARD UPI CUSTOM CASH" at bounding box center [900, 424] width 338 height 76
click at [858, 399] on span "UPI" at bounding box center [866, 398] width 20 height 15
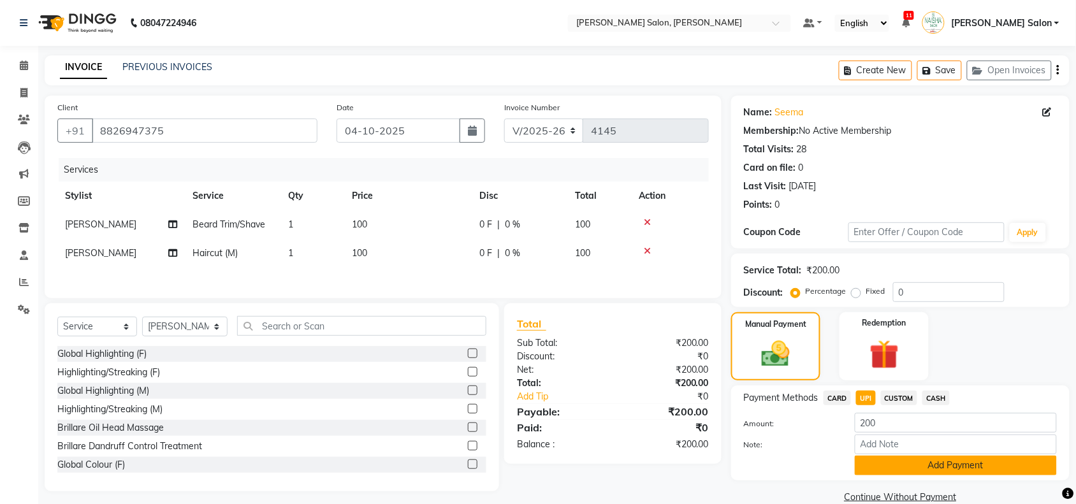
click at [883, 463] on button "Add Payment" at bounding box center [956, 466] width 202 height 20
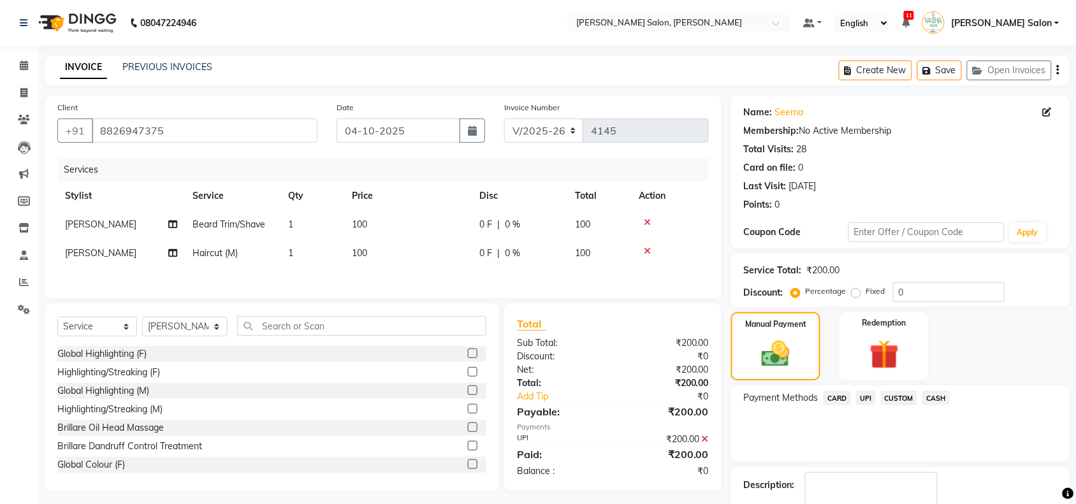
scroll to position [75, 0]
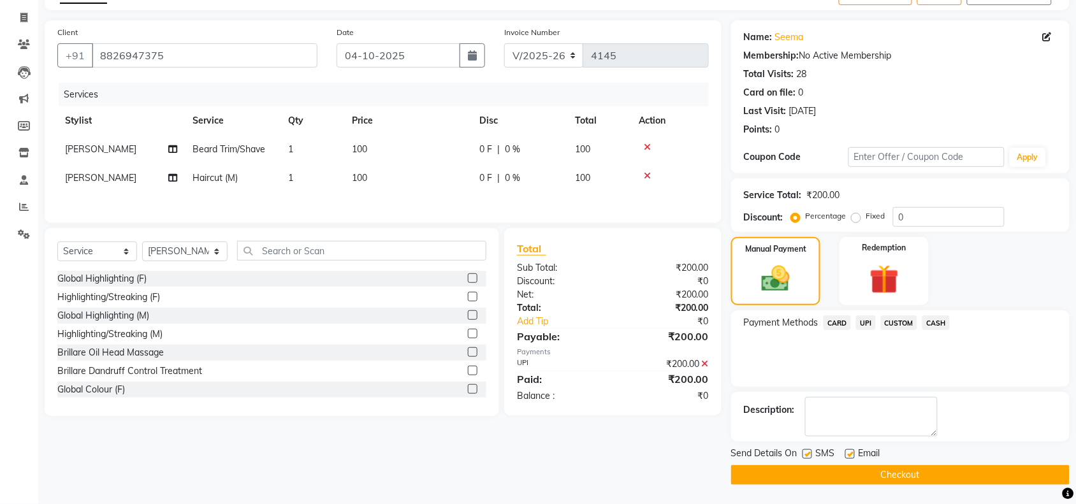
click at [890, 462] on div "Email" at bounding box center [867, 455] width 45 height 16
click at [895, 453] on div "Send Details On SMS Email" at bounding box center [900, 455] width 338 height 16
click at [885, 472] on button "Checkout" at bounding box center [900, 475] width 338 height 20
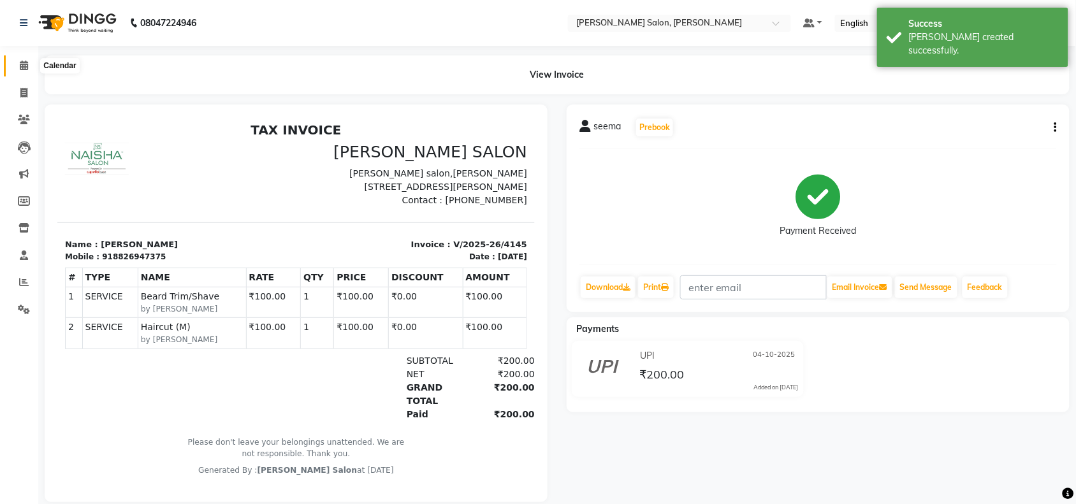
click at [22, 71] on span at bounding box center [24, 66] width 22 height 15
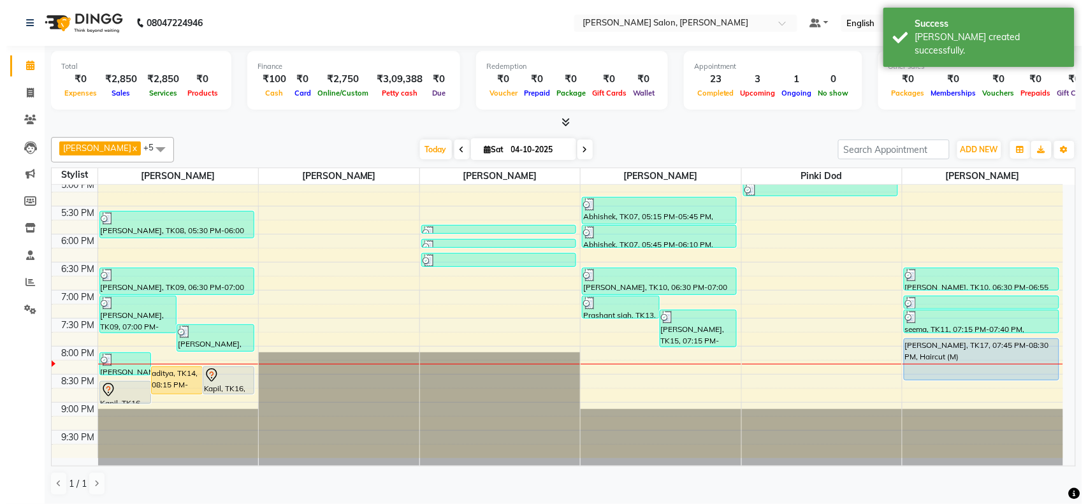
scroll to position [1, 0]
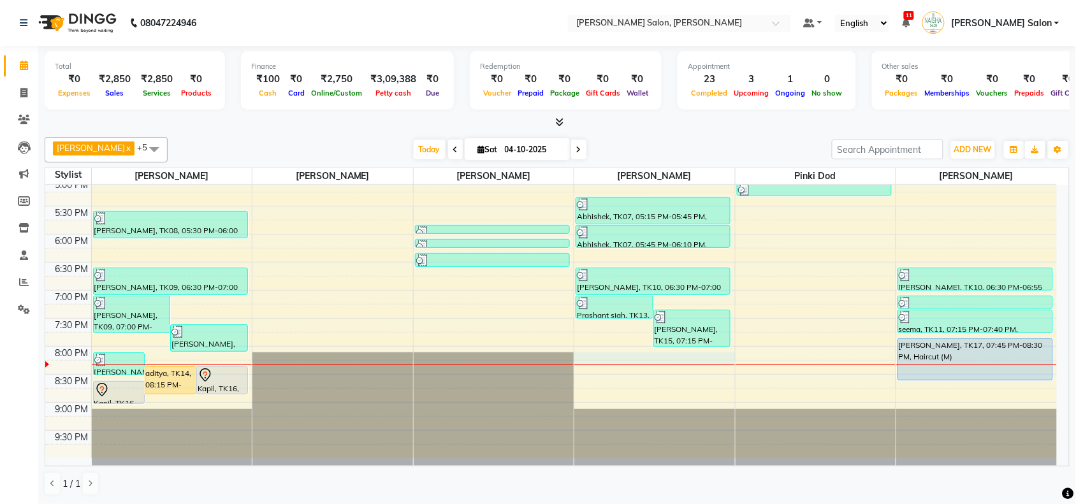
click at [658, 365] on div at bounding box center [654, 365] width 161 height 1
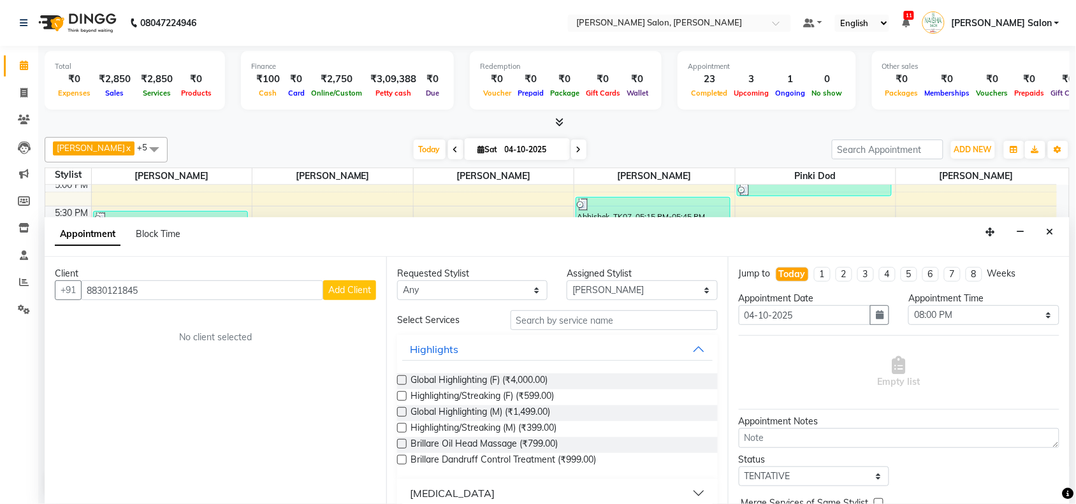
click at [351, 285] on span "Add Client" at bounding box center [349, 289] width 43 height 11
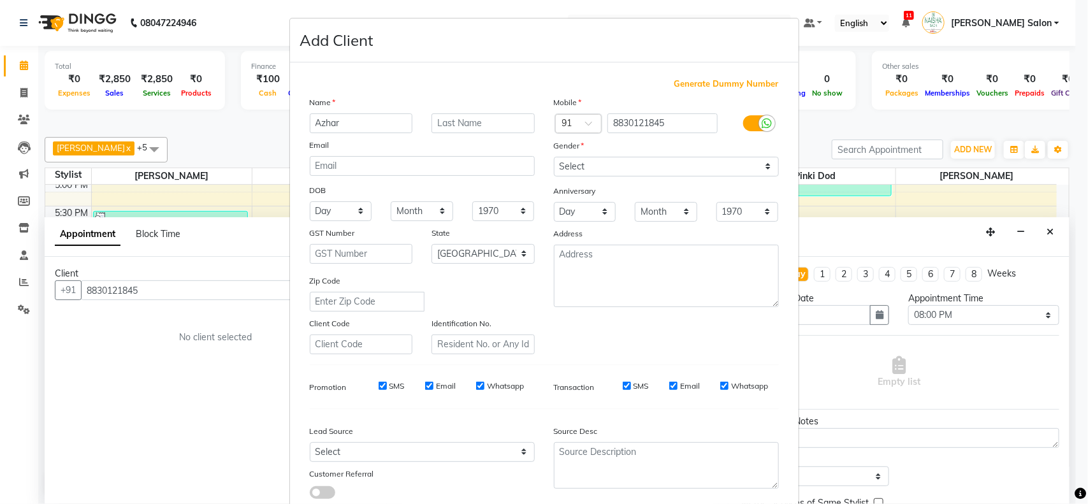
click at [470, 133] on div "Name Azhar Email DOB Day 01 02 03 04 05 06 07 08 09 10 11 12 13 14 15 16 17 18 …" at bounding box center [422, 225] width 244 height 259
click at [472, 125] on input "text" at bounding box center [482, 123] width 103 height 20
click at [446, 122] on input "sube" at bounding box center [482, 123] width 103 height 20
click at [466, 115] on input "subhe" at bounding box center [482, 123] width 103 height 20
click at [672, 167] on select "Select [DEMOGRAPHIC_DATA] [DEMOGRAPHIC_DATA] Other Prefer Not To Say" at bounding box center [666, 167] width 225 height 20
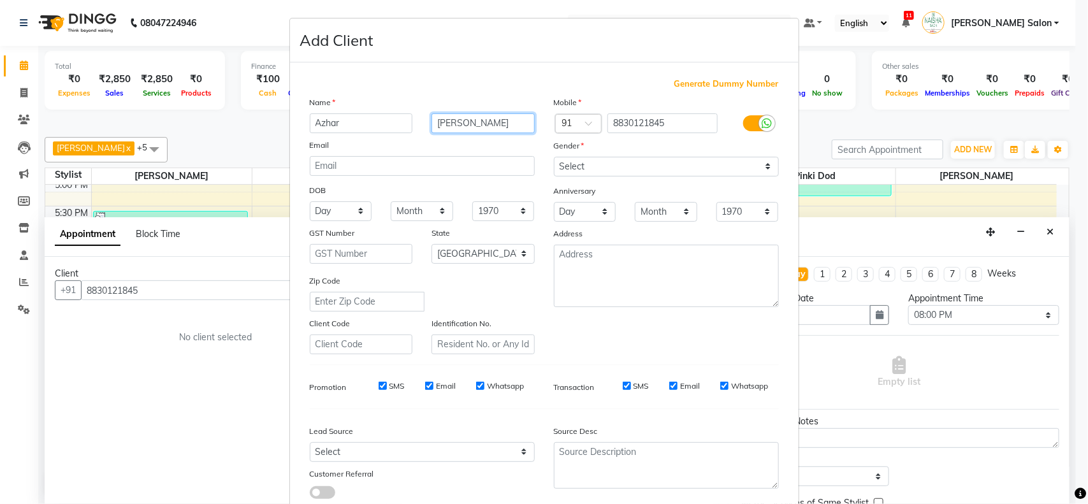
click at [554, 157] on select "Select [DEMOGRAPHIC_DATA] [DEMOGRAPHIC_DATA] Other Prefer Not To Say" at bounding box center [666, 167] width 225 height 20
click at [645, 148] on div "Gender" at bounding box center [666, 148] width 244 height 18
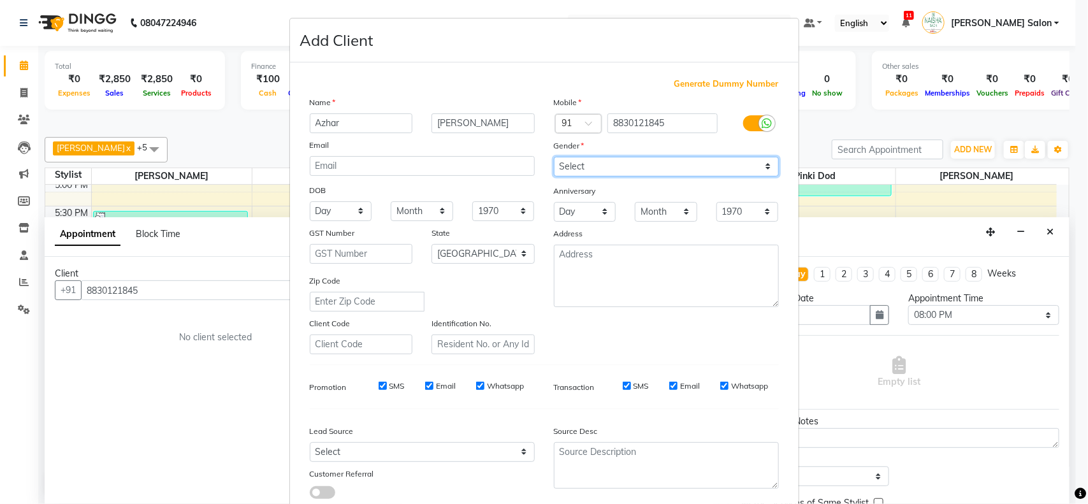
click at [646, 161] on select "Select [DEMOGRAPHIC_DATA] [DEMOGRAPHIC_DATA] Other Prefer Not To Say" at bounding box center [666, 167] width 225 height 20
click at [554, 157] on select "Select [DEMOGRAPHIC_DATA] [DEMOGRAPHIC_DATA] Other Prefer Not To Say" at bounding box center [666, 167] width 225 height 20
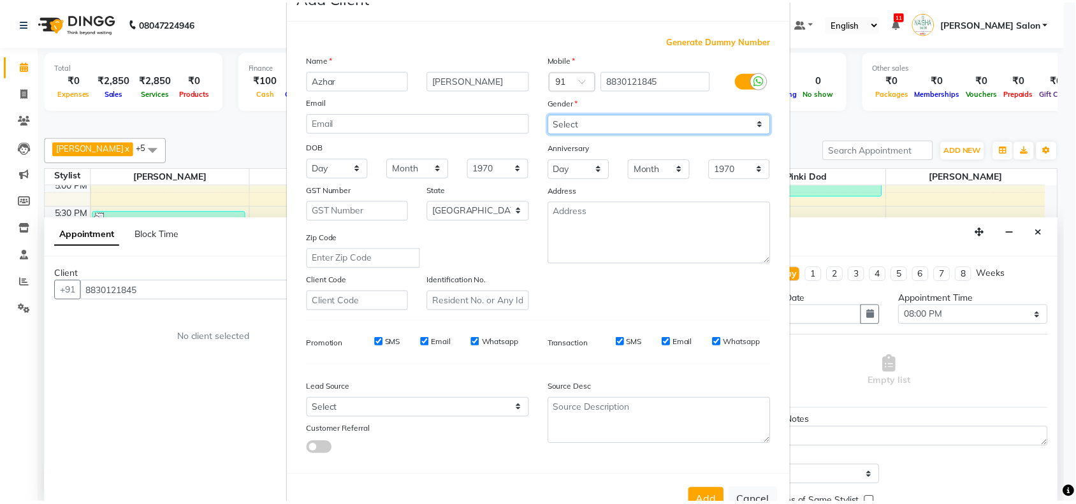
scroll to position [80, 0]
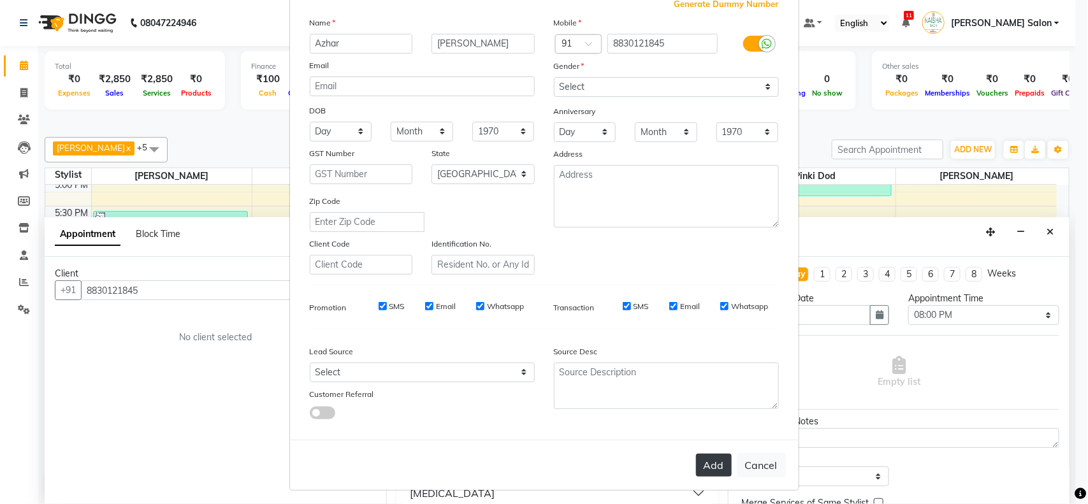
click at [706, 454] on button "Add" at bounding box center [714, 465] width 36 height 23
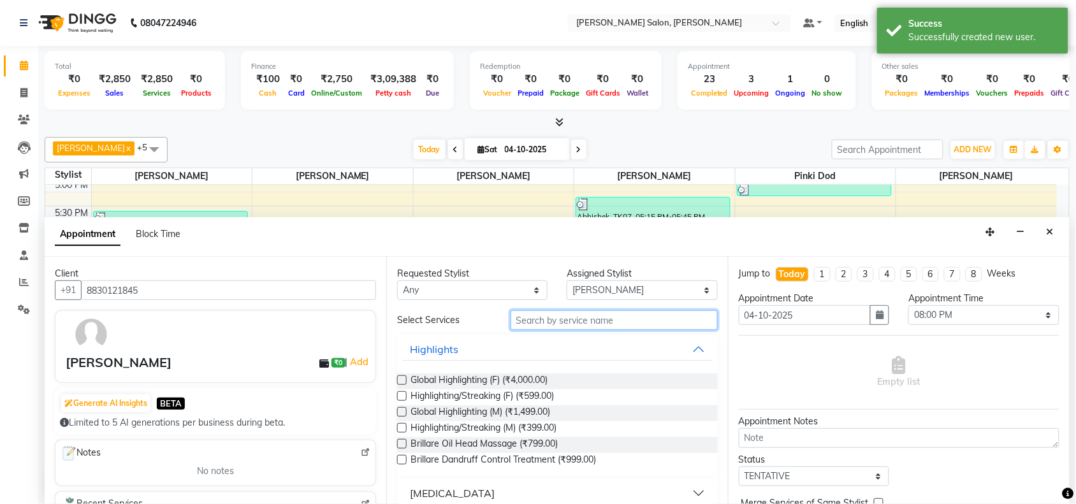
click at [663, 322] on input "text" at bounding box center [613, 320] width 207 height 20
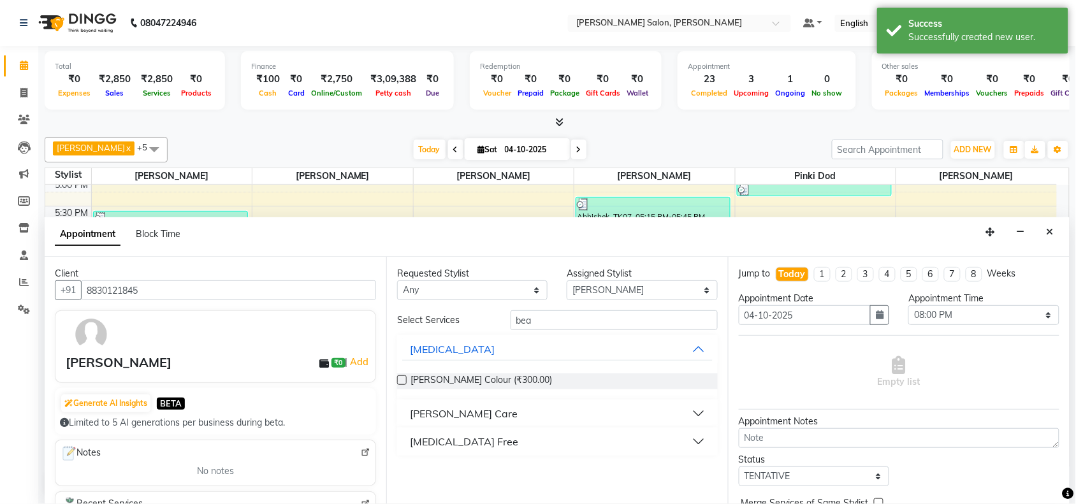
click at [534, 408] on button "[PERSON_NAME] Care" at bounding box center [557, 413] width 310 height 23
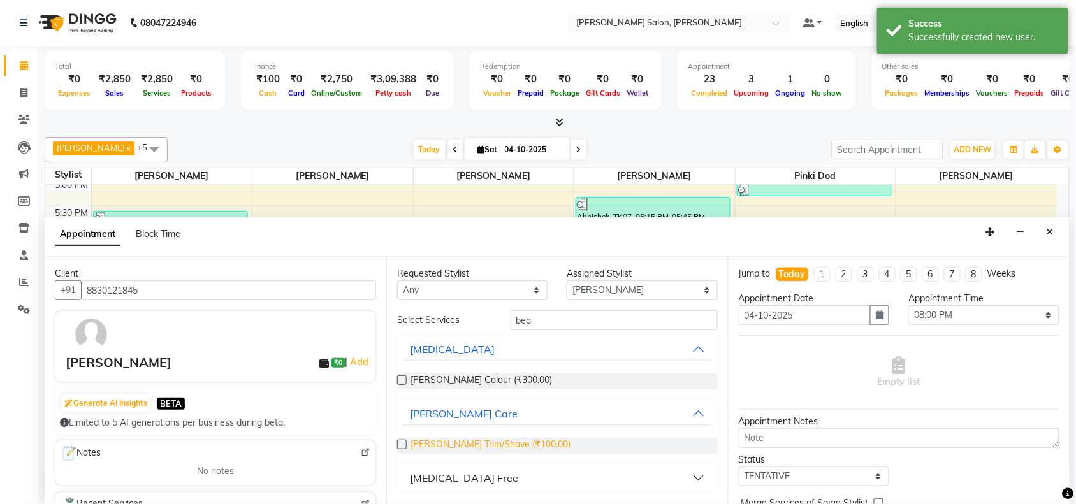
click at [496, 441] on span "[PERSON_NAME] Trim/Shave (₹100.00)" at bounding box center [490, 446] width 160 height 16
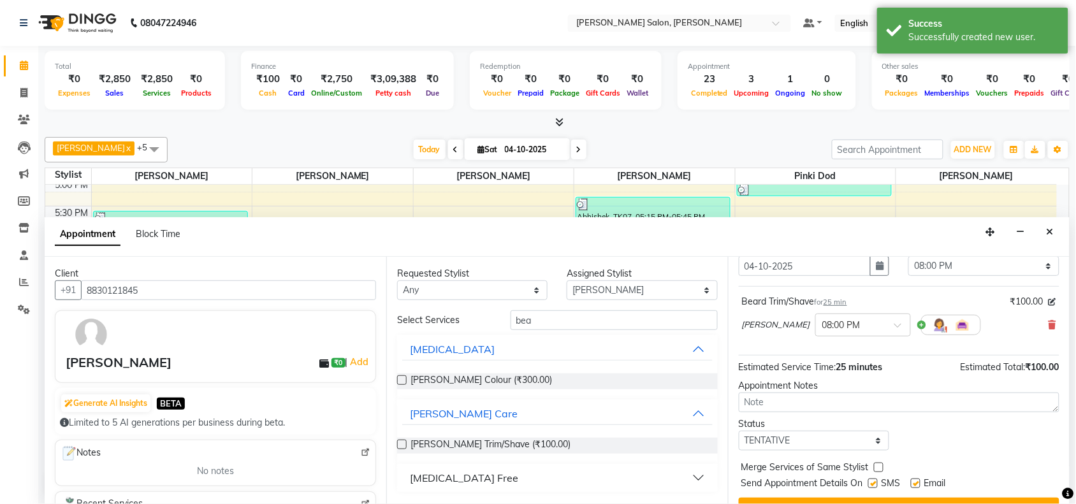
scroll to position [76, 0]
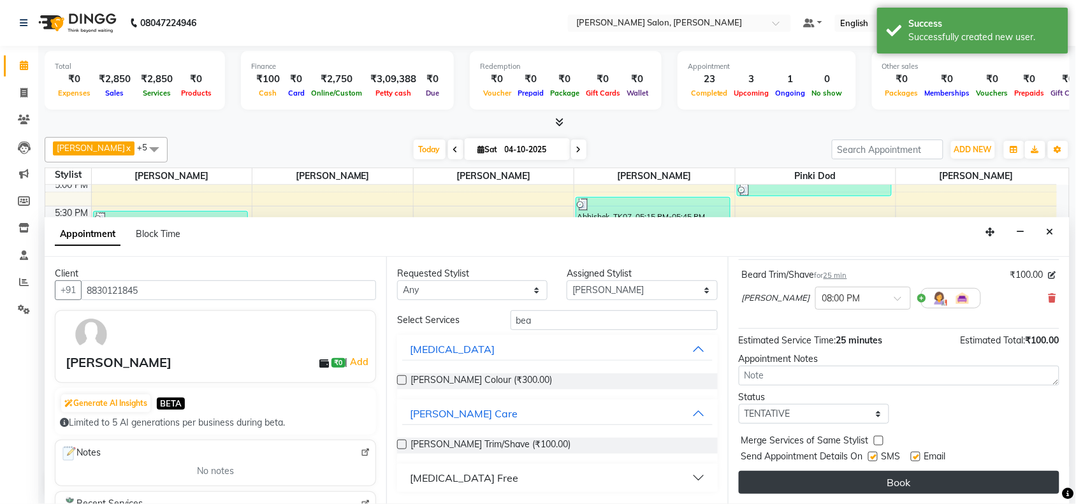
click at [822, 483] on button "Book" at bounding box center [899, 482] width 321 height 23
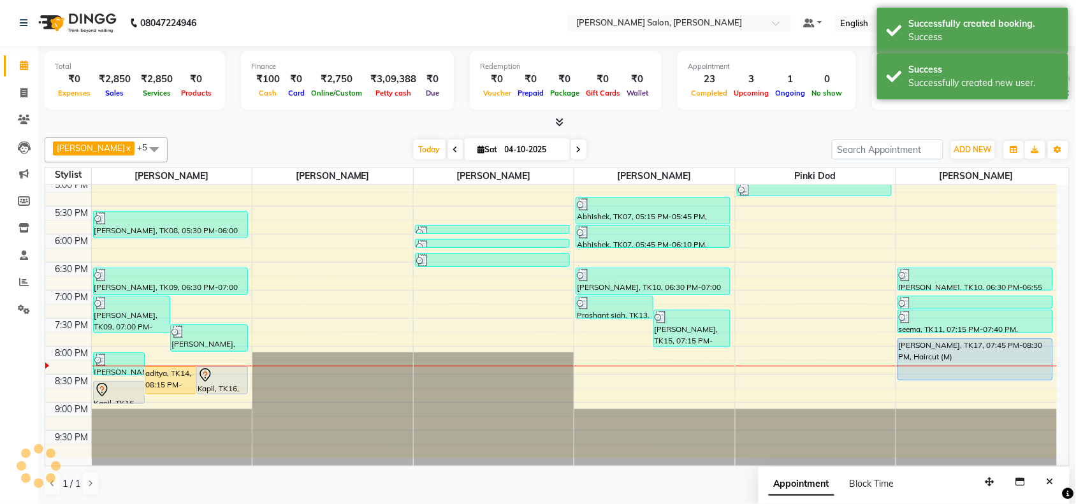
scroll to position [0, 0]
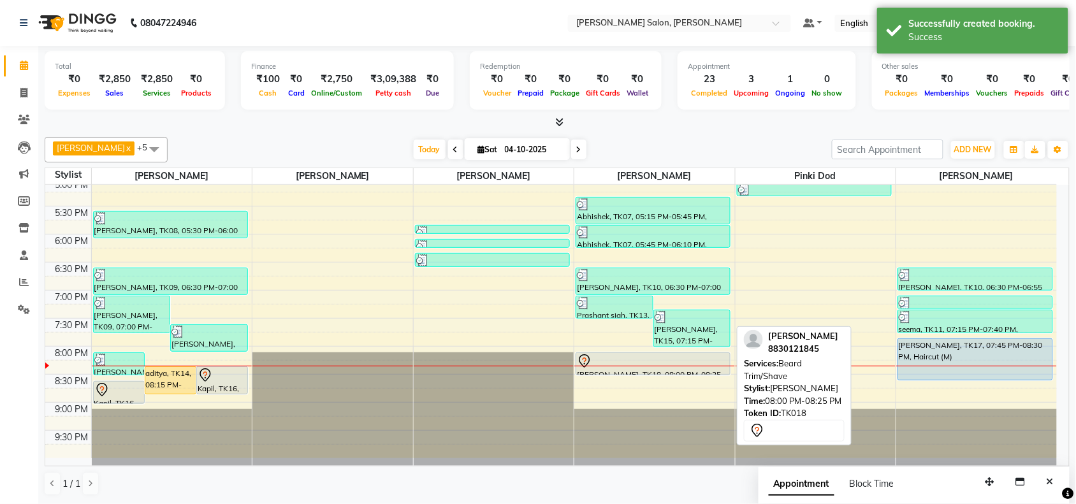
click at [712, 358] on div at bounding box center [653, 361] width 152 height 15
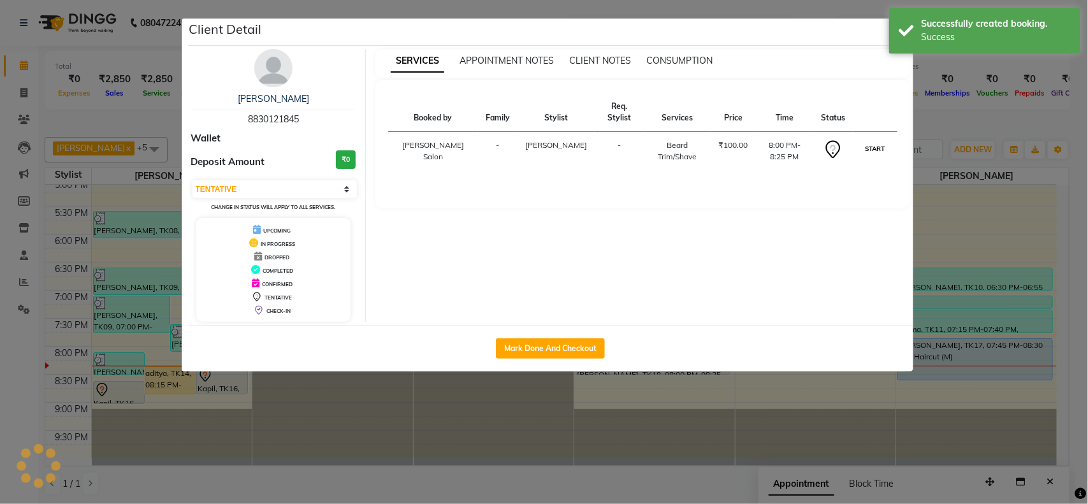
click at [876, 141] on button "START" at bounding box center [875, 149] width 26 height 16
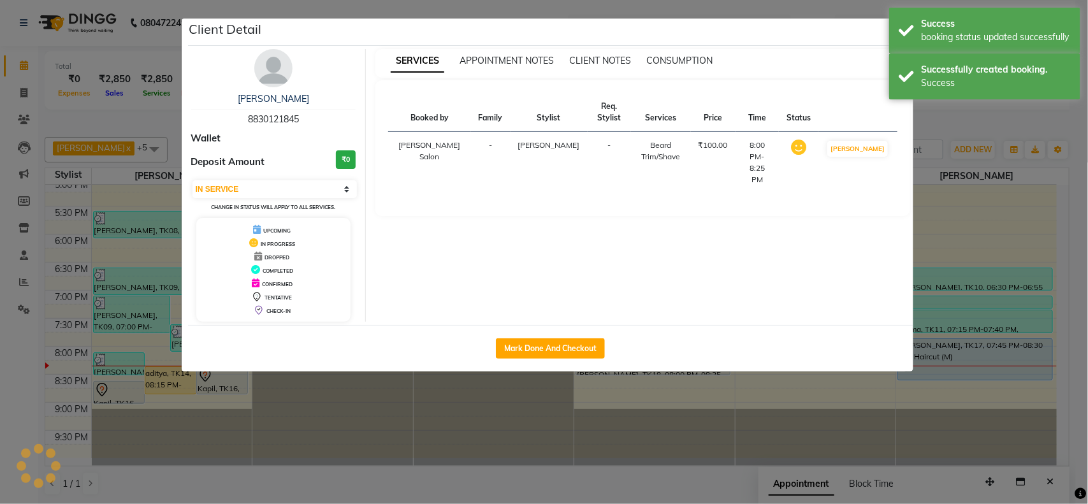
click at [1017, 359] on ngb-modal-window "Client Detail [PERSON_NAME] 8830121845 Wallet Deposit Amount ₹0 Select IN SERVI…" at bounding box center [544, 252] width 1088 height 504
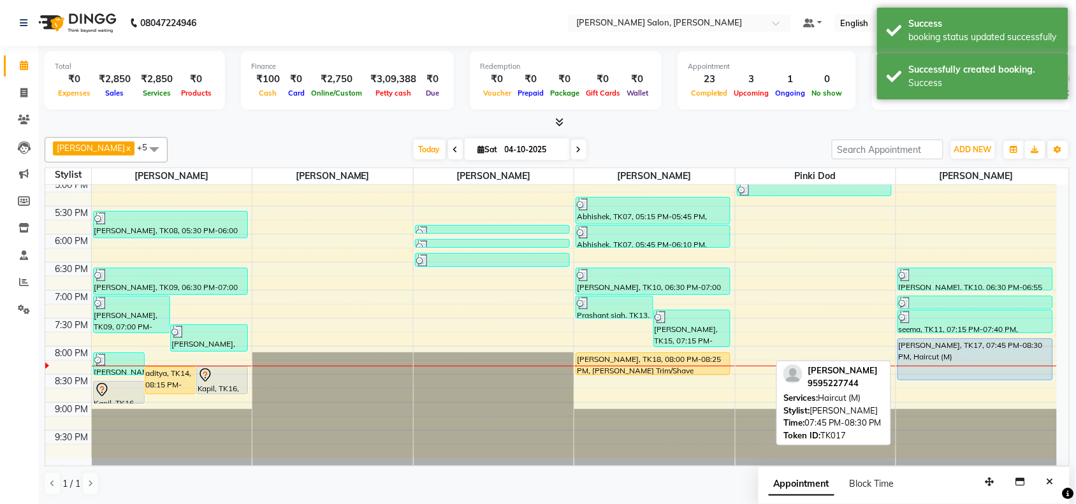
click at [1017, 351] on div "[PERSON_NAME], TK17, 07:45 PM-08:30 PM, Haircut (M)" at bounding box center [975, 359] width 154 height 41
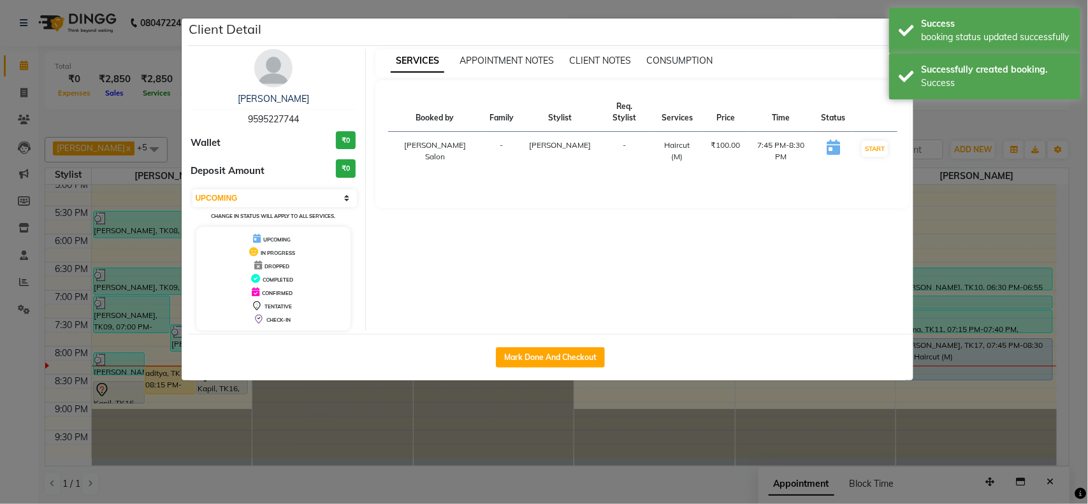
click at [888, 137] on td "START" at bounding box center [875, 151] width 44 height 39
drag, startPoint x: 883, startPoint y: 135, endPoint x: 920, endPoint y: 160, distance: 44.5
click at [884, 141] on button "START" at bounding box center [875, 149] width 26 height 16
click at [934, 185] on ngb-modal-window "Client Detail [PERSON_NAME] 9595227744 Wallet ₹0 Deposit Amount ₹0 Select IN SE…" at bounding box center [544, 252] width 1088 height 504
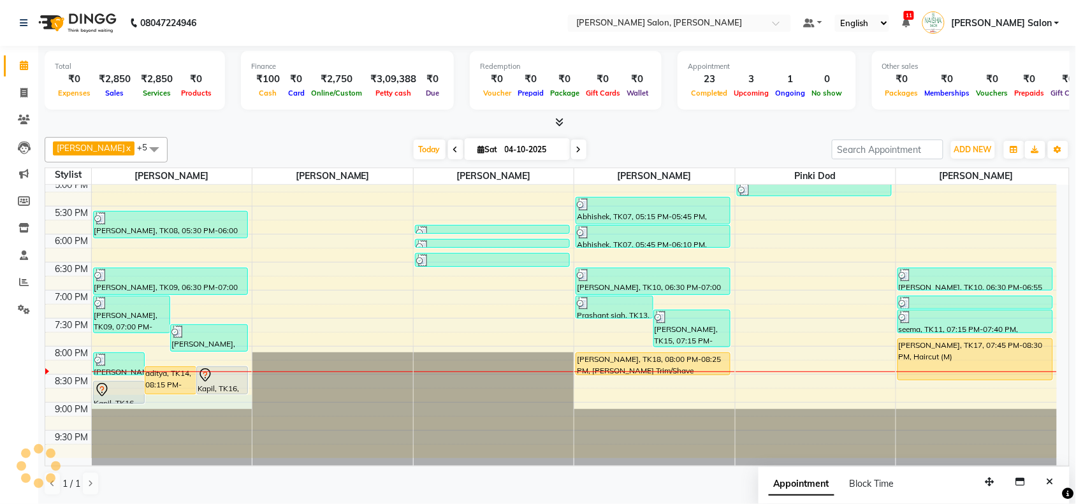
click at [150, 396] on div "10:00 AM 10:30 AM 11:00 AM 11:30 AM 12:00 PM 12:30 PM 1:00 PM 1:30 PM 2:00 PM 2…" at bounding box center [550, 122] width 1011 height 672
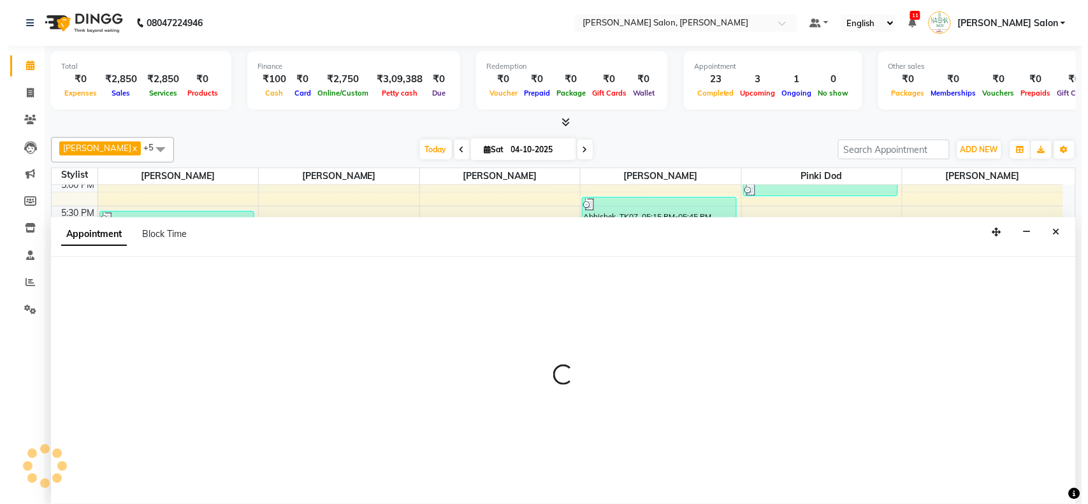
scroll to position [1, 0]
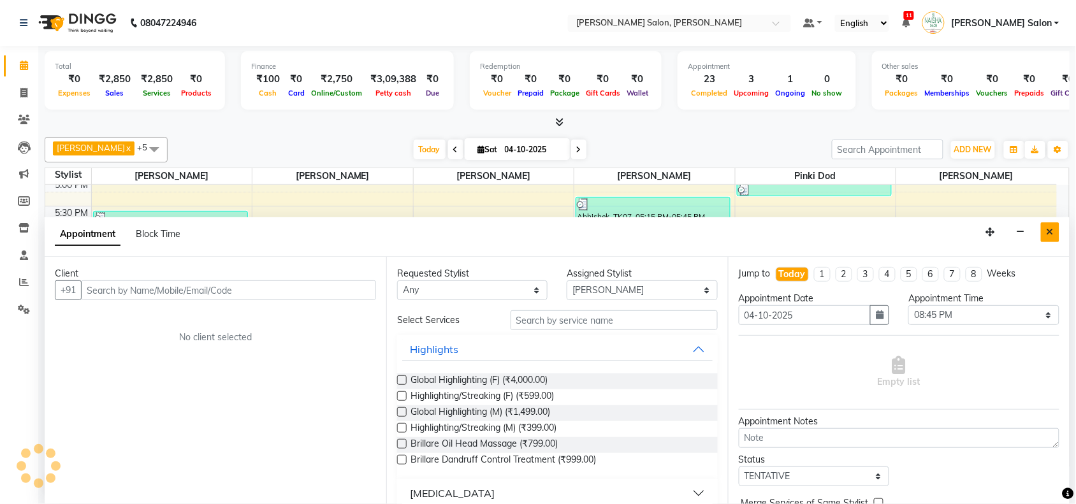
click at [1055, 233] on button "Close" at bounding box center [1050, 232] width 18 height 20
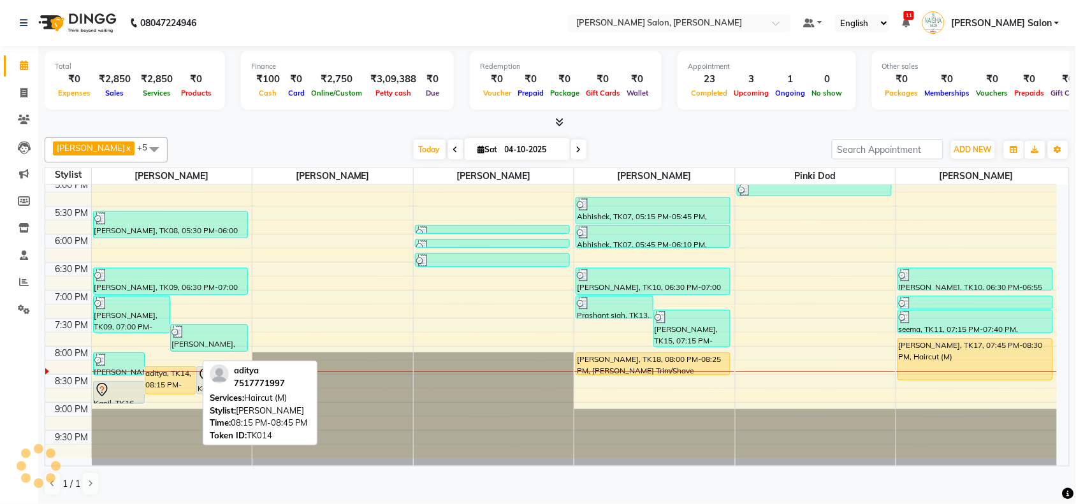
click at [180, 373] on div "aditya, TK14, 08:15 PM-08:45 PM, Haircut (M)" at bounding box center [170, 380] width 50 height 27
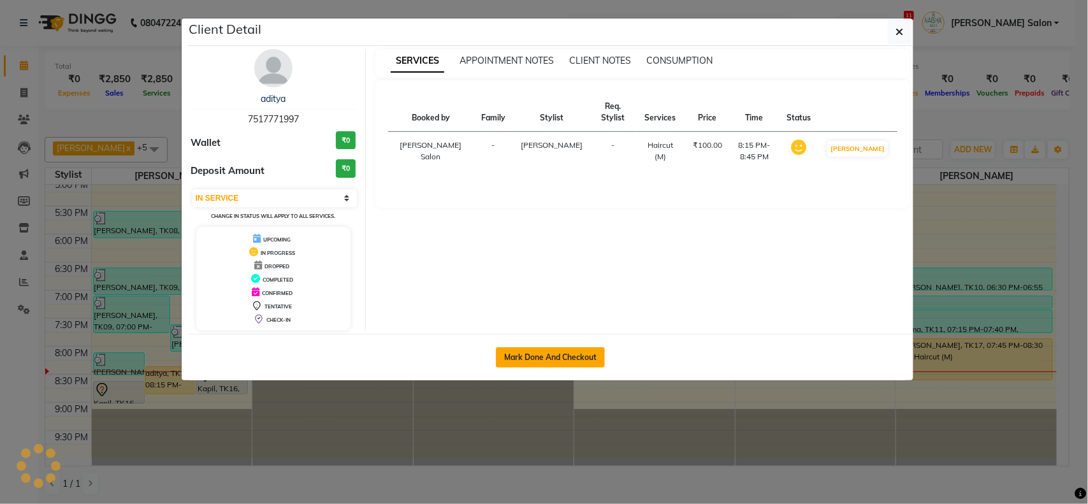
click at [528, 365] on button "Mark Done And Checkout" at bounding box center [550, 357] width 109 height 20
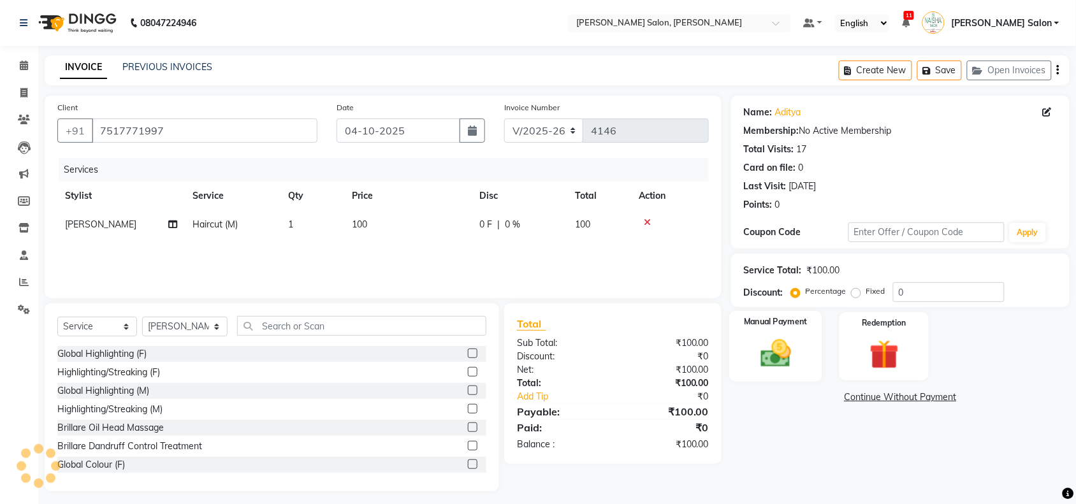
drag, startPoint x: 802, startPoint y: 352, endPoint x: 814, endPoint y: 368, distance: 20.0
click at [800, 354] on div "Manual Payment" at bounding box center [775, 346] width 93 height 71
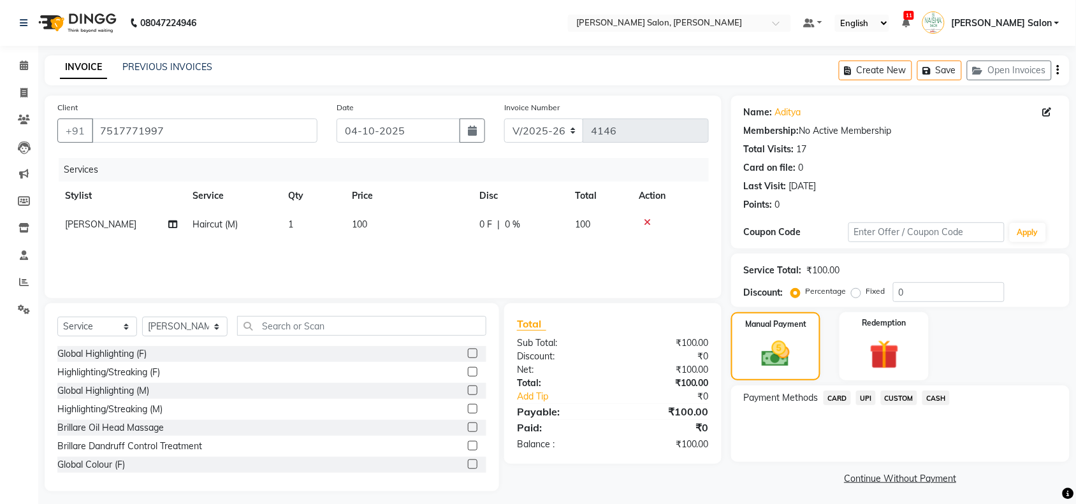
click at [861, 397] on span "UPI" at bounding box center [866, 398] width 20 height 15
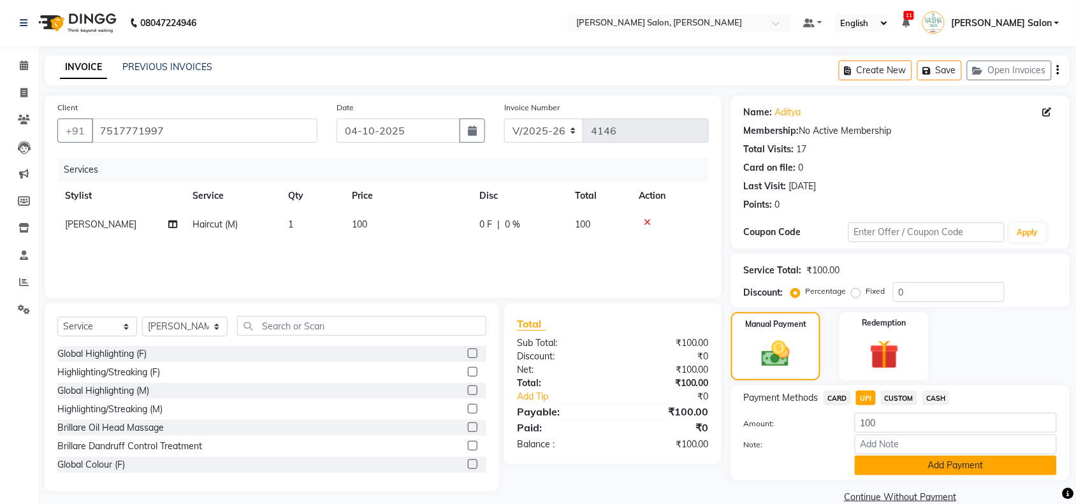
click at [895, 468] on button "Add Payment" at bounding box center [956, 466] width 202 height 20
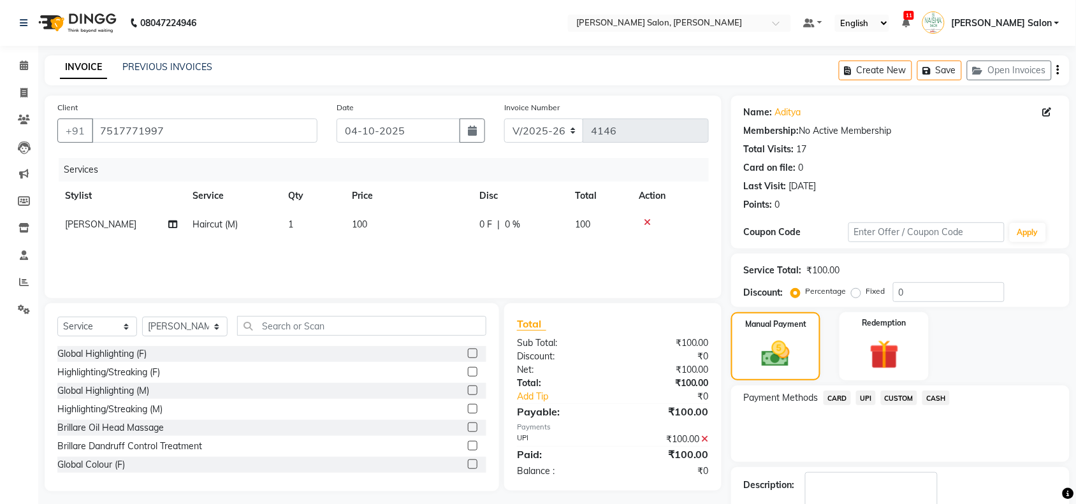
scroll to position [75, 0]
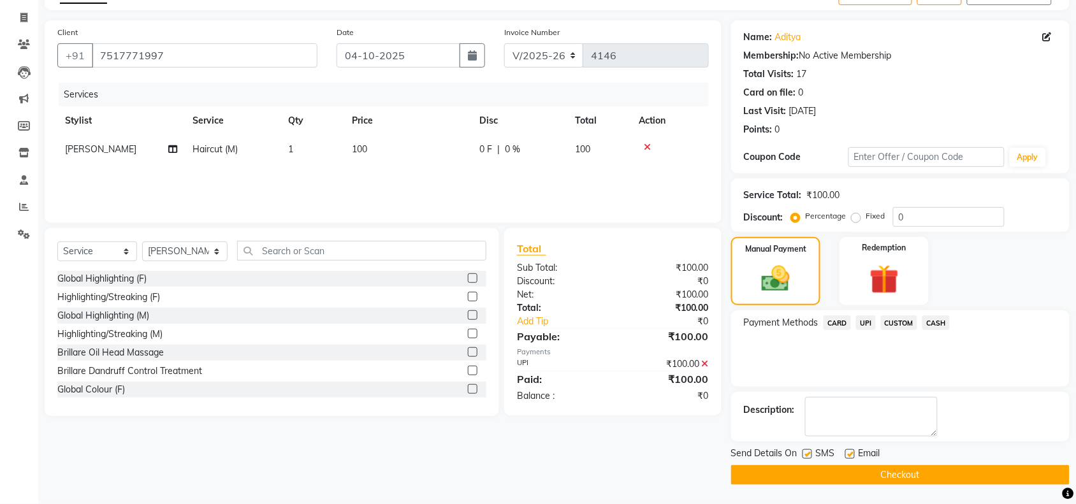
click at [890, 475] on button "Checkout" at bounding box center [900, 475] width 338 height 20
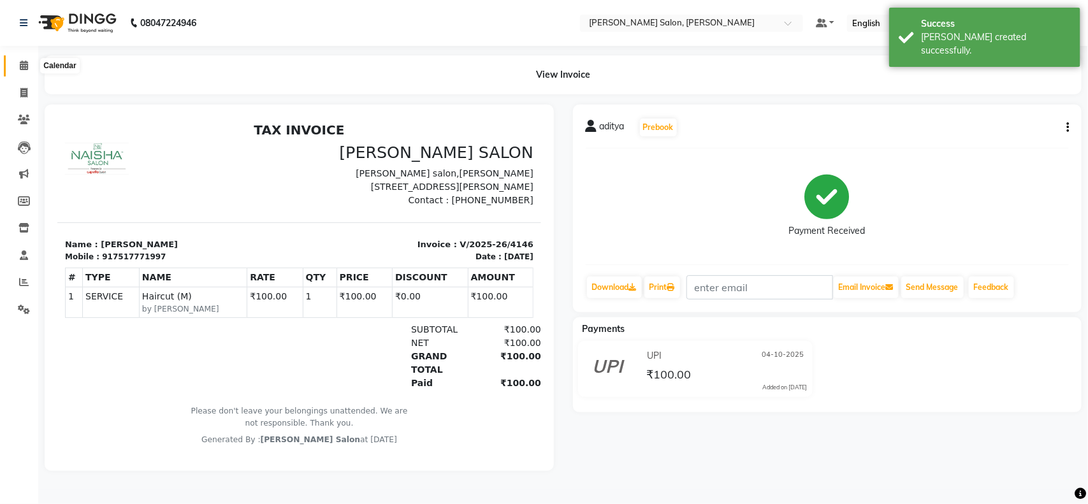
click at [27, 66] on icon at bounding box center [24, 66] width 8 height 10
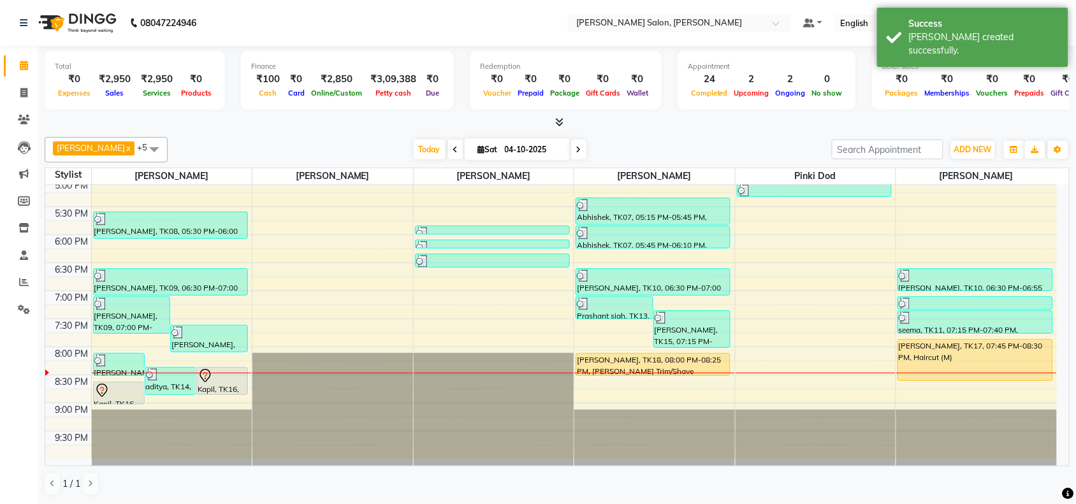
scroll to position [400, 0]
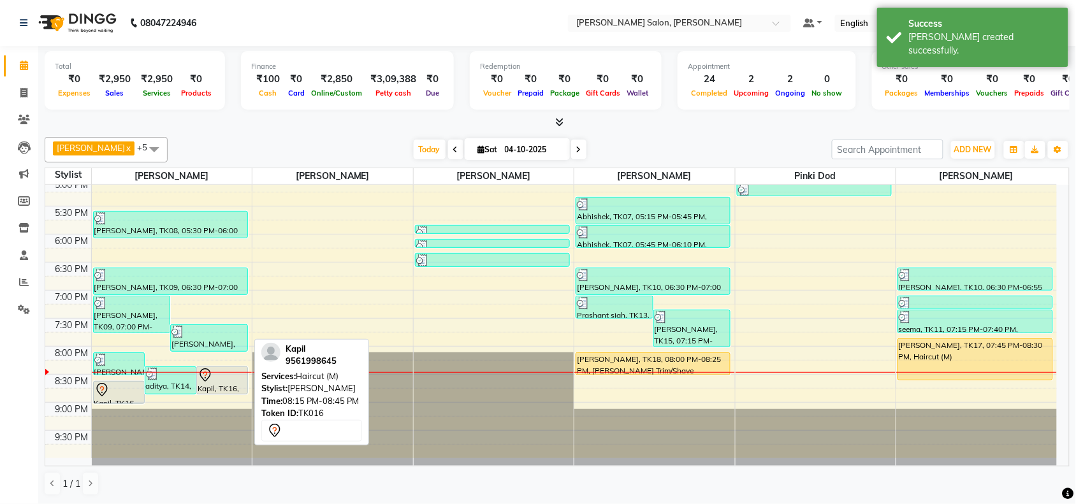
click at [218, 391] on div at bounding box center [222, 393] width 50 height 5
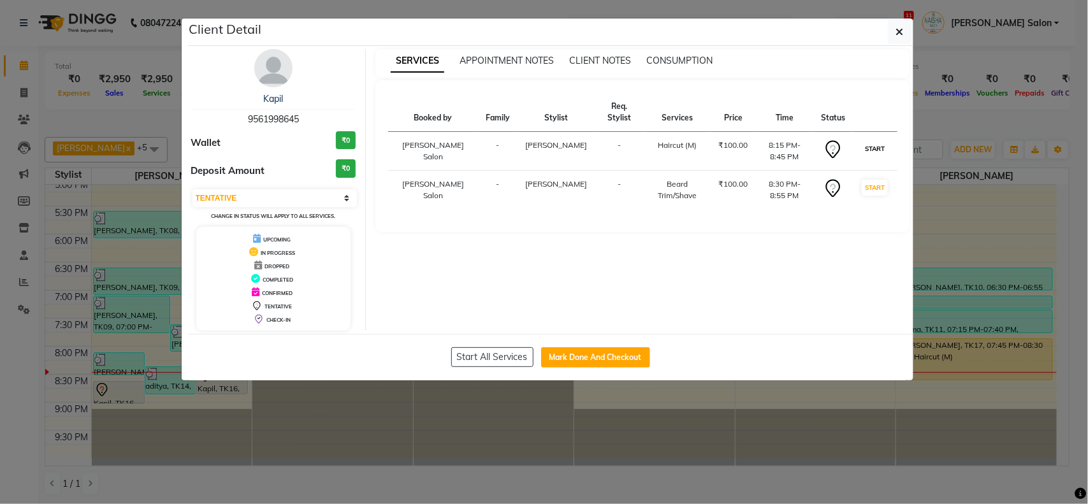
click at [871, 147] on button "START" at bounding box center [875, 149] width 26 height 16
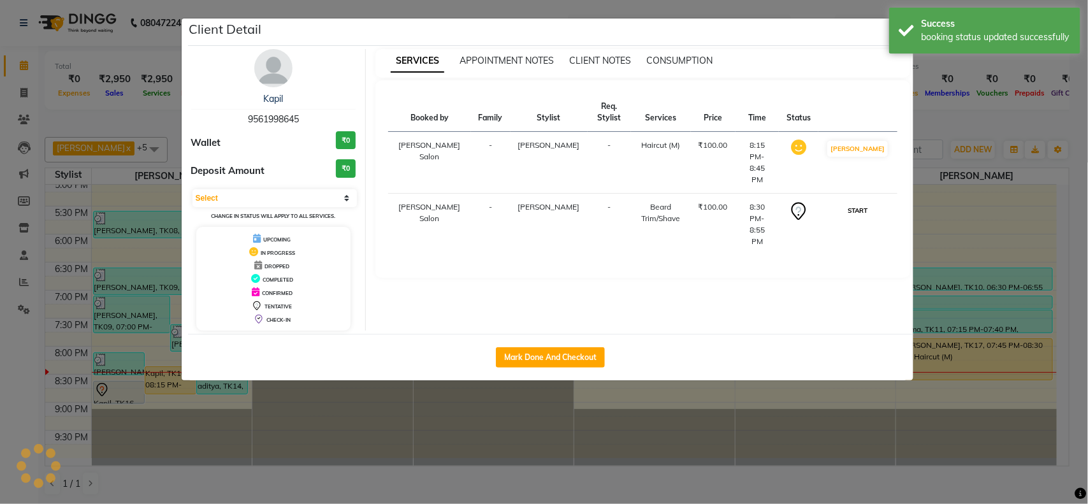
click at [867, 203] on button "START" at bounding box center [857, 211] width 26 height 16
click at [983, 226] on ngb-modal-window "Client Detail Kapil 9561998645 Wallet ₹0 Deposit Amount ₹0 Select IN SERVICE CO…" at bounding box center [544, 252] width 1088 height 504
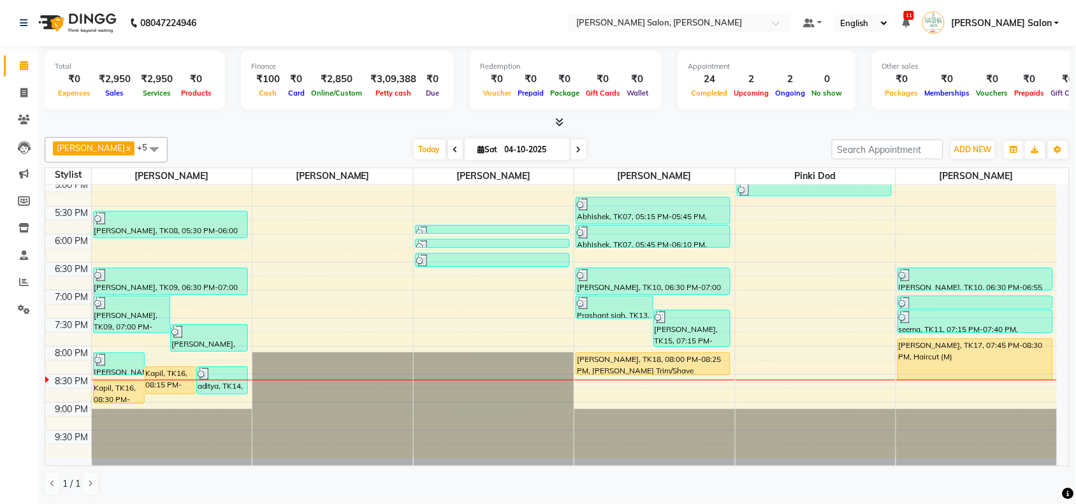
click at [988, 226] on div "10:00 AM 10:30 AM 11:00 AM 11:30 AM 12:00 PM 12:30 PM 1:00 PM 1:30 PM 2:00 PM 2…" at bounding box center [550, 122] width 1011 height 672
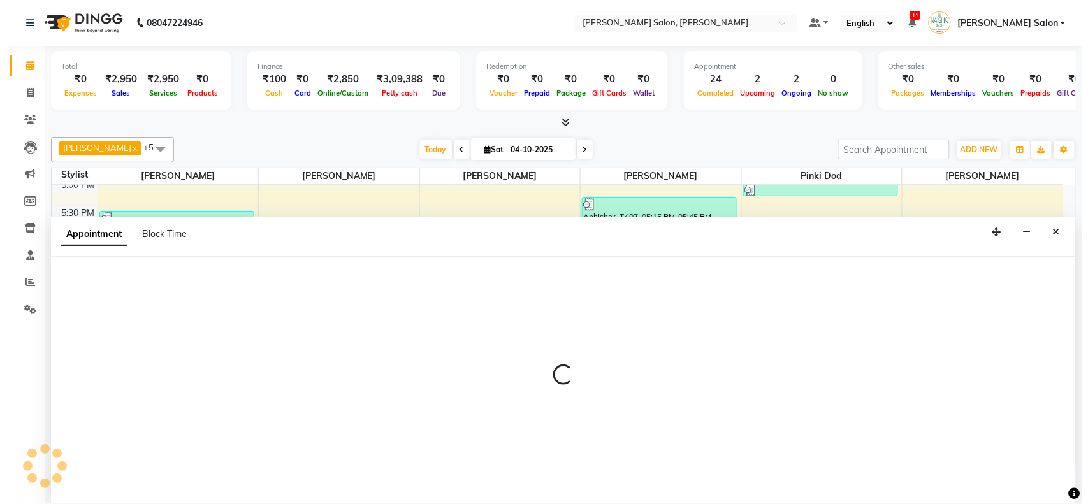
scroll to position [1, 0]
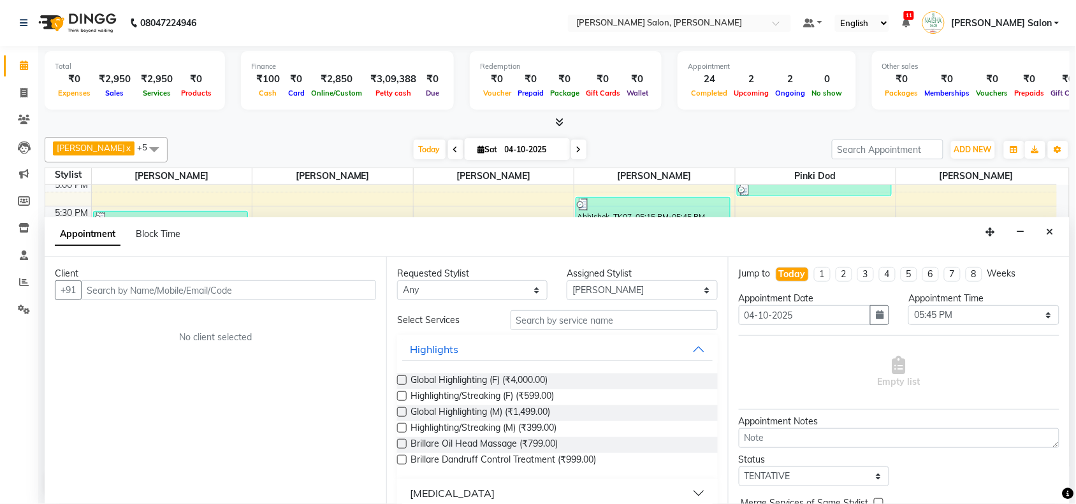
click at [1040, 246] on div "Appointment Block Time" at bounding box center [557, 237] width 1025 height 40
click at [1043, 236] on button "Close" at bounding box center [1050, 232] width 18 height 20
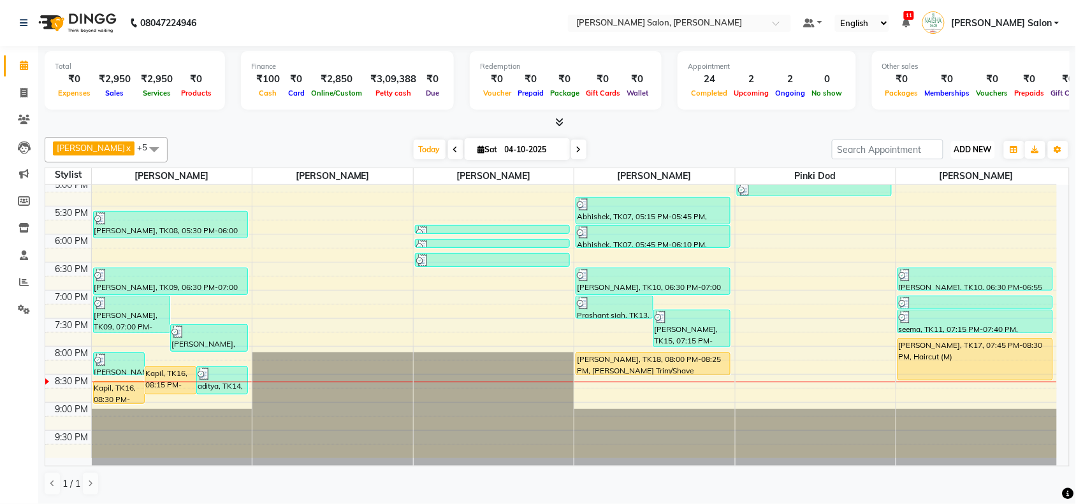
click at [981, 145] on span "ADD NEW" at bounding box center [973, 150] width 38 height 10
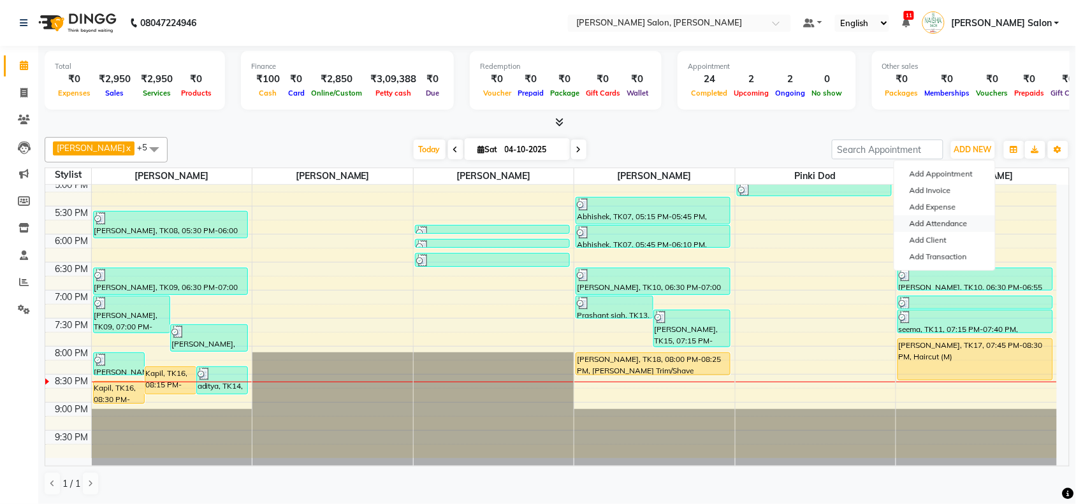
click at [955, 220] on link "Add Attendance" at bounding box center [944, 223] width 101 height 17
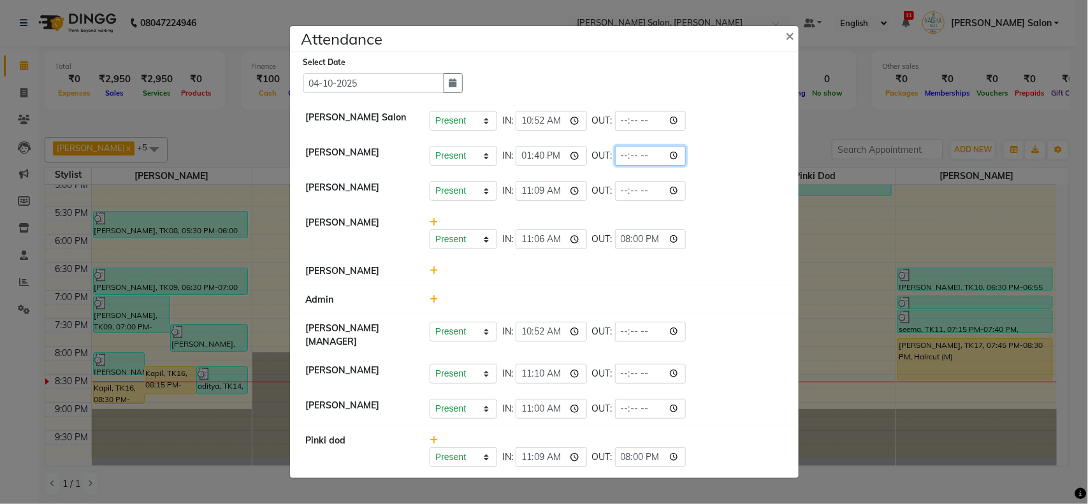
click at [683, 153] on input "time" at bounding box center [650, 156] width 71 height 20
click at [738, 181] on div "Present Absent Late Half Day Weekly Off IN: 11:09 OUT:" at bounding box center [606, 191] width 353 height 20
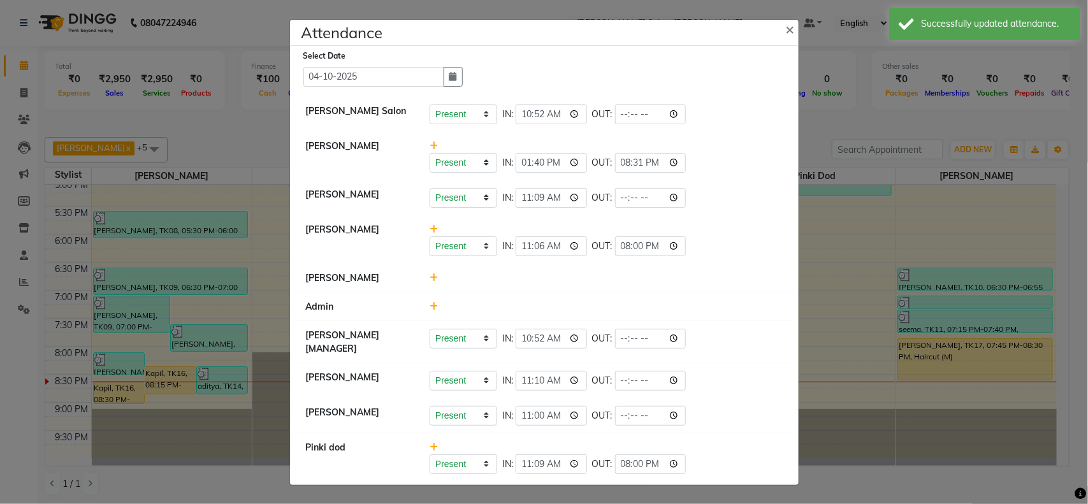
click at [841, 187] on ngb-modal-window "Attendance × Select Date [DATE] [PERSON_NAME] Salon Present Absent Late Half Da…" at bounding box center [544, 252] width 1088 height 504
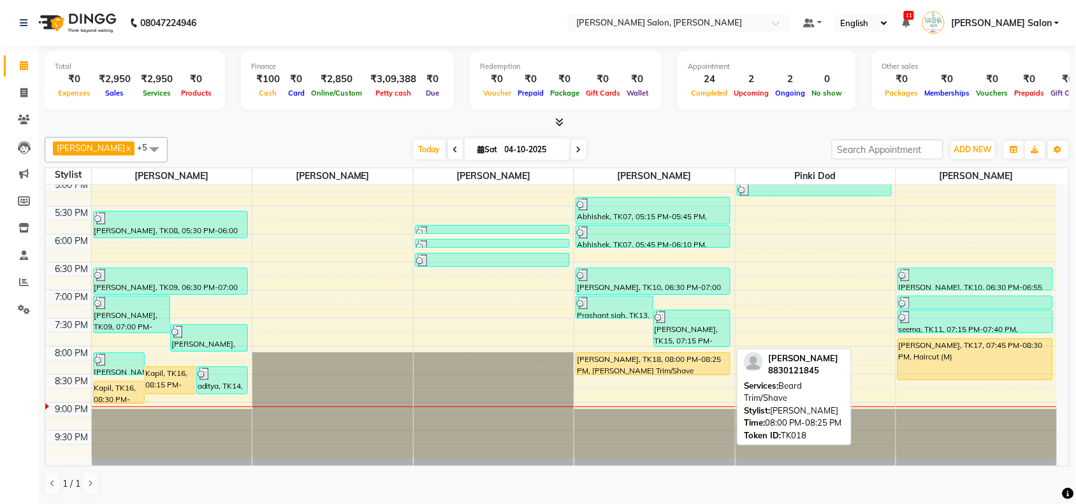
click at [646, 357] on div "[PERSON_NAME], TK18, 08:00 PM-08:25 PM, [PERSON_NAME] Trim/Shave" at bounding box center [653, 364] width 154 height 22
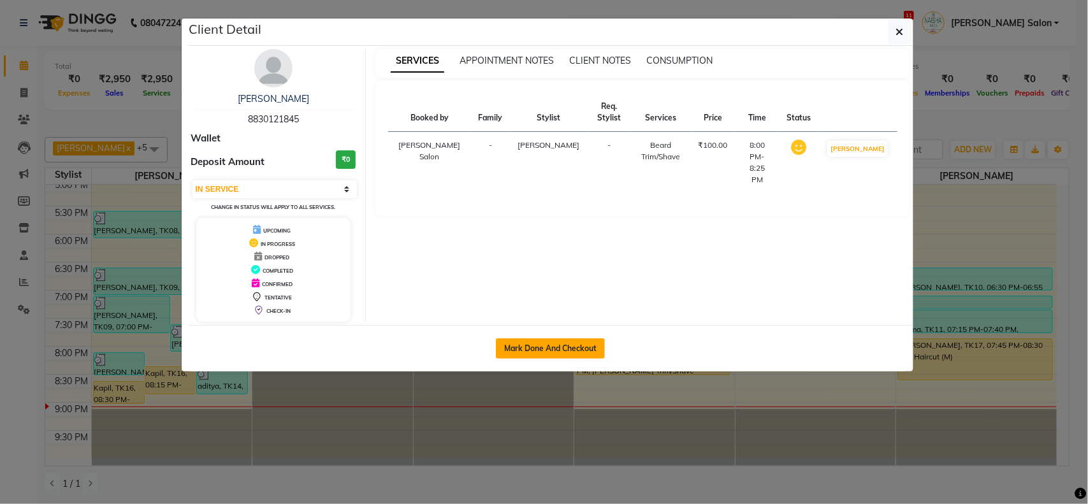
click at [596, 345] on button "Mark Done And Checkout" at bounding box center [550, 348] width 109 height 20
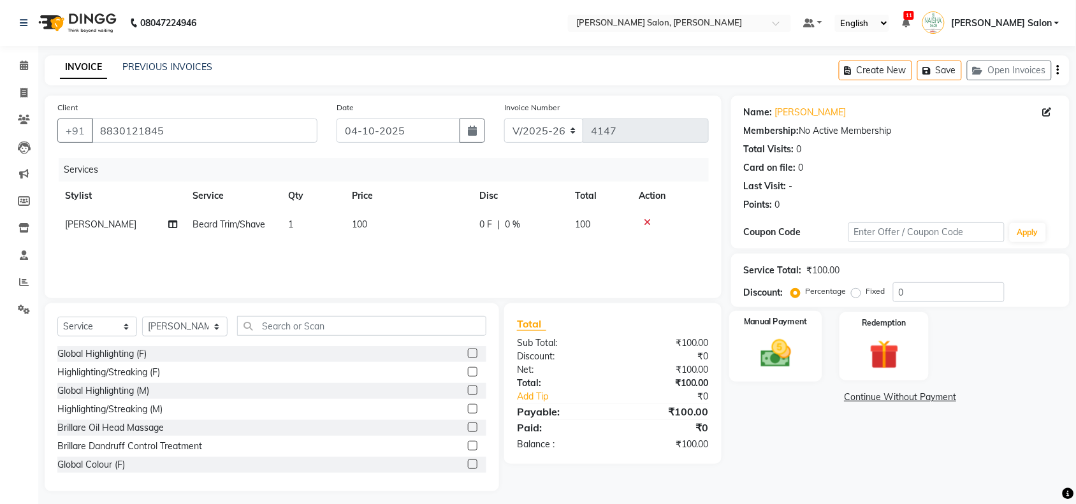
click at [744, 351] on div "Manual Payment" at bounding box center [775, 346] width 93 height 71
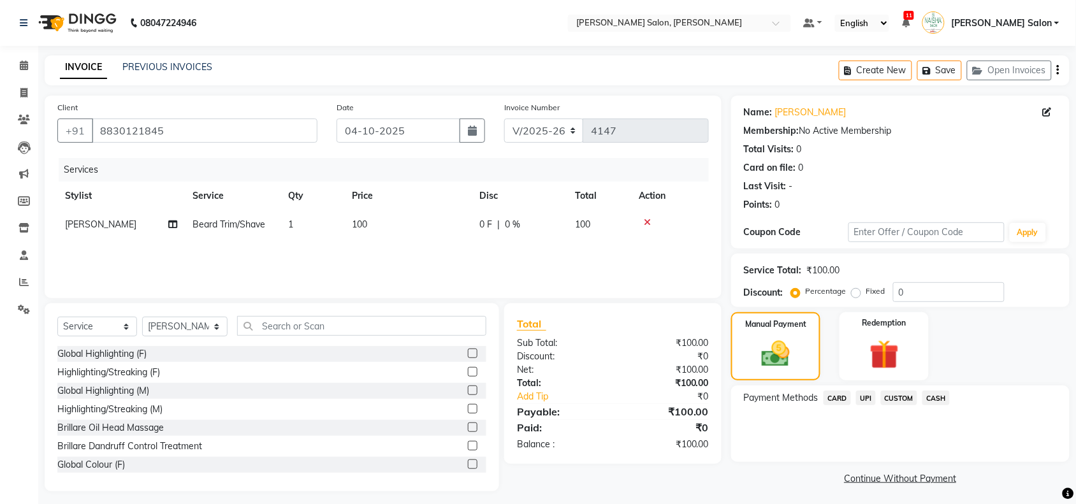
click at [871, 400] on span "UPI" at bounding box center [866, 398] width 20 height 15
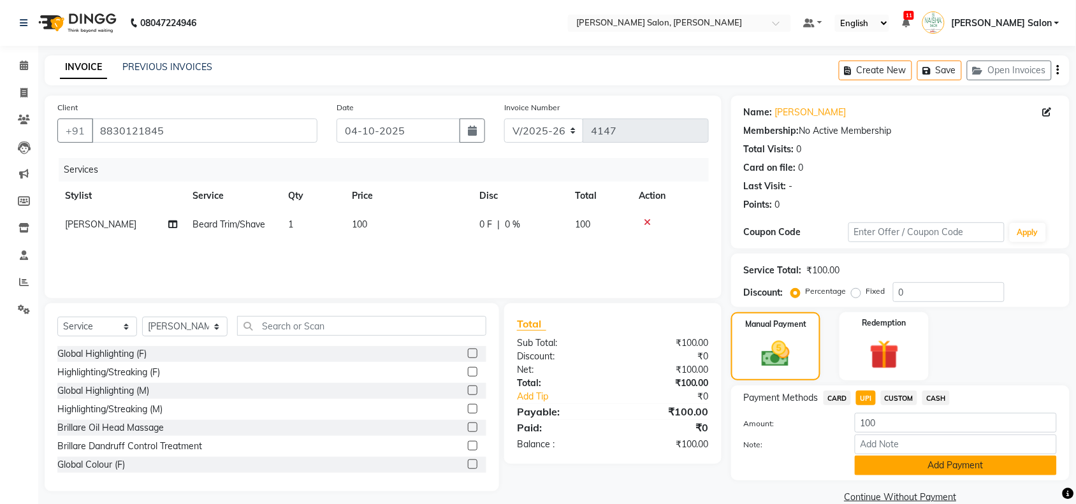
click at [903, 464] on button "Add Payment" at bounding box center [956, 466] width 202 height 20
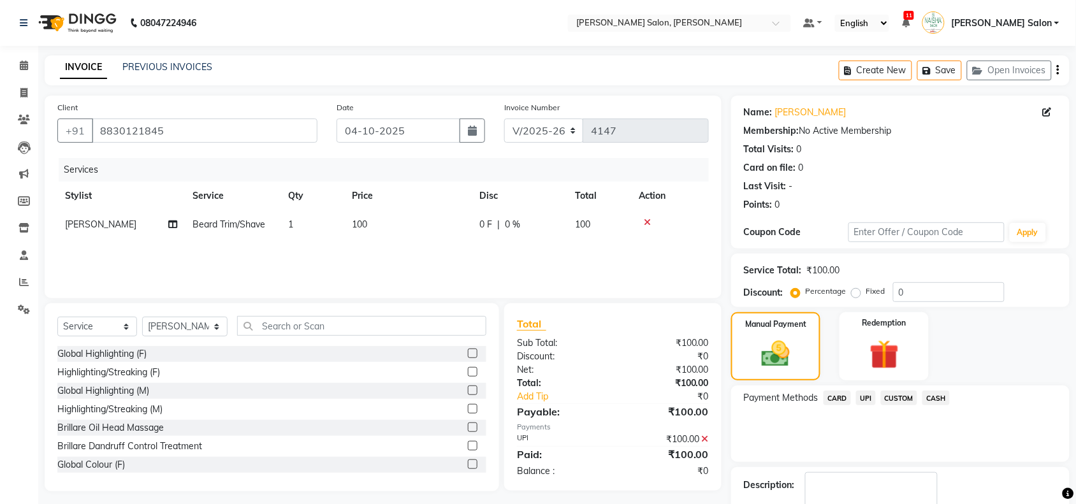
scroll to position [75, 0]
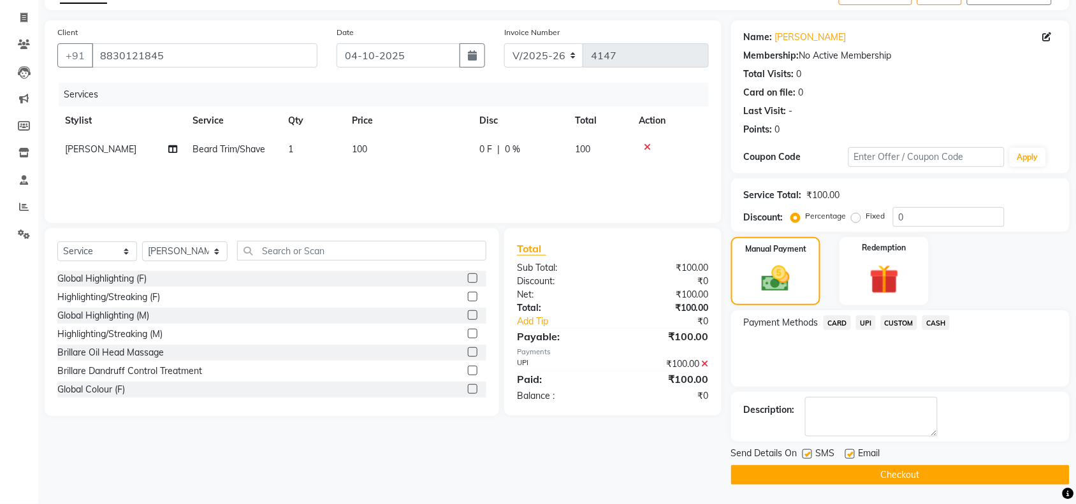
click at [903, 475] on button "Checkout" at bounding box center [900, 475] width 338 height 20
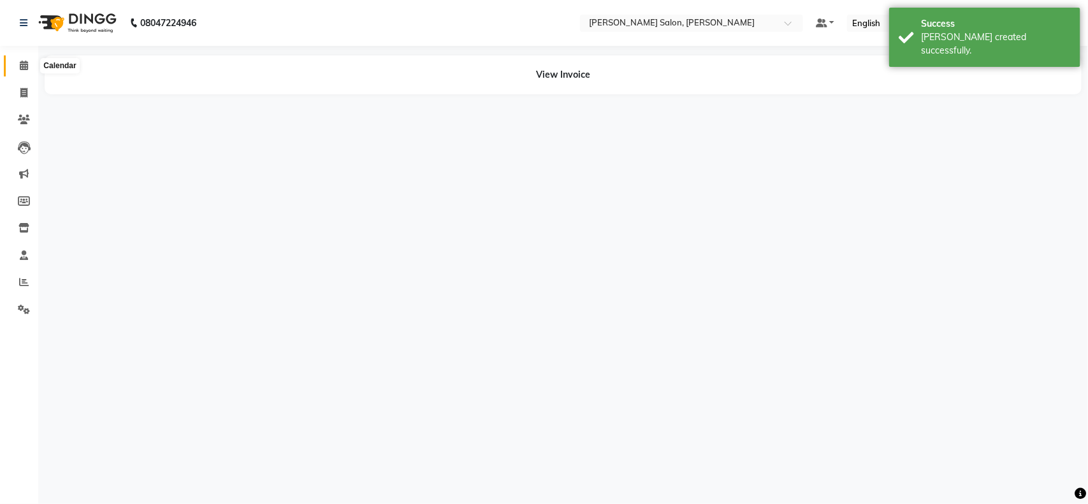
click at [27, 59] on span at bounding box center [24, 66] width 22 height 15
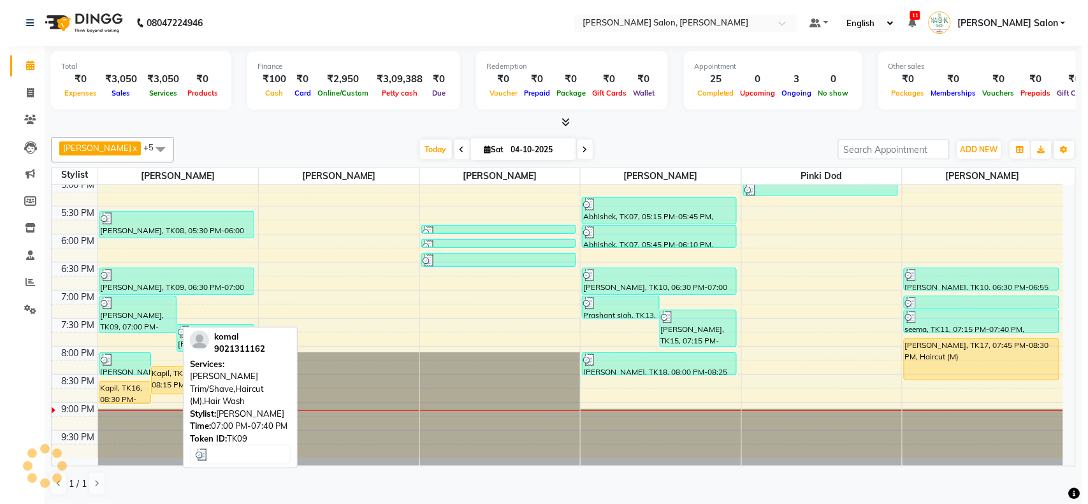
scroll to position [1, 0]
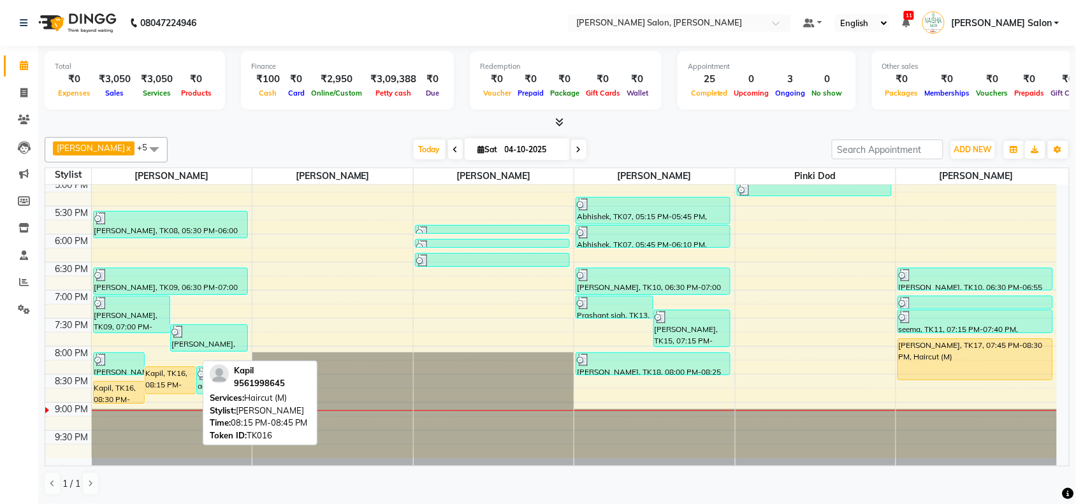
click at [170, 373] on div "Kapil, TK16, 08:15 PM-08:45 PM, Haircut (M)" at bounding box center [170, 380] width 50 height 27
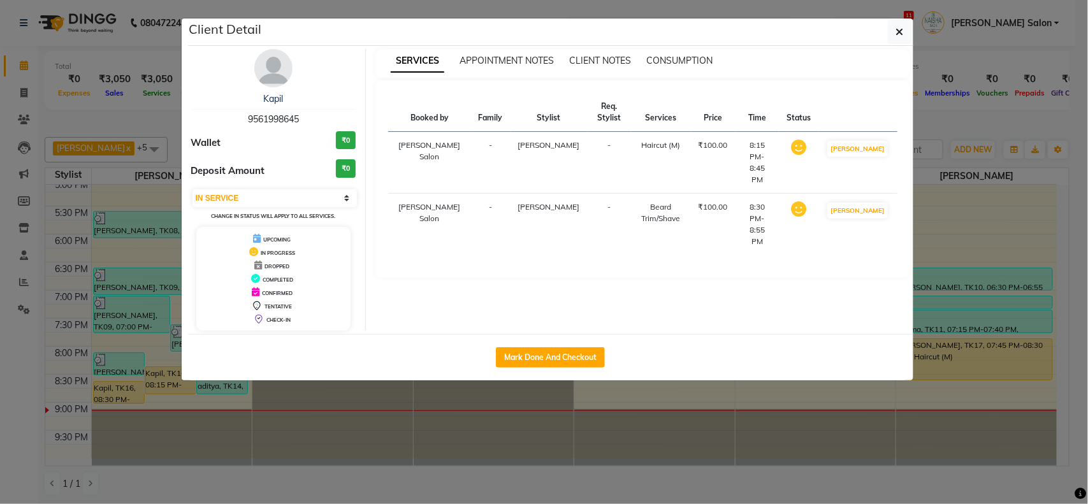
click at [511, 345] on div "Mark Done And Checkout" at bounding box center [550, 357] width 725 height 47
click at [510, 368] on button "Mark Done And Checkout" at bounding box center [550, 357] width 109 height 20
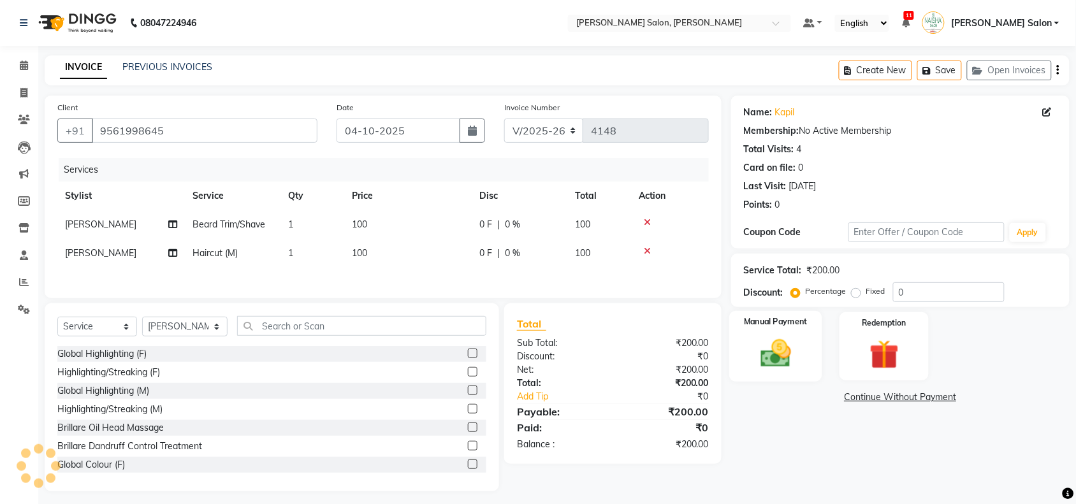
click at [768, 317] on label "Manual Payment" at bounding box center [776, 322] width 64 height 12
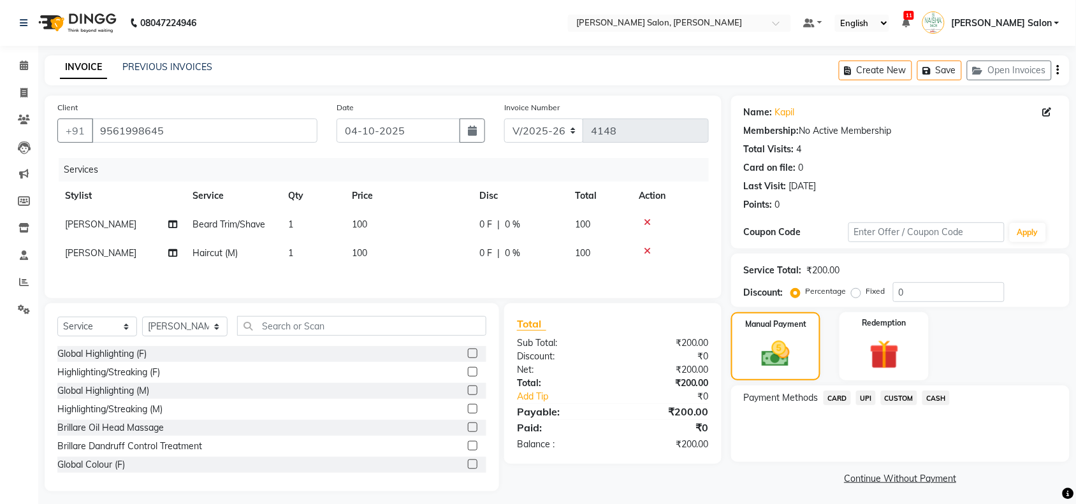
click at [864, 391] on span "UPI" at bounding box center [866, 398] width 20 height 15
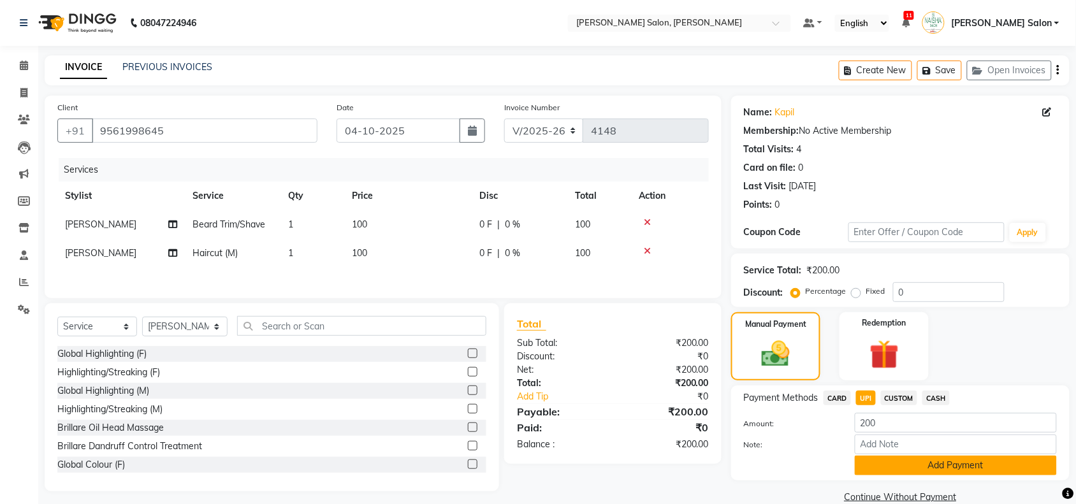
click at [865, 459] on button "Add Payment" at bounding box center [956, 466] width 202 height 20
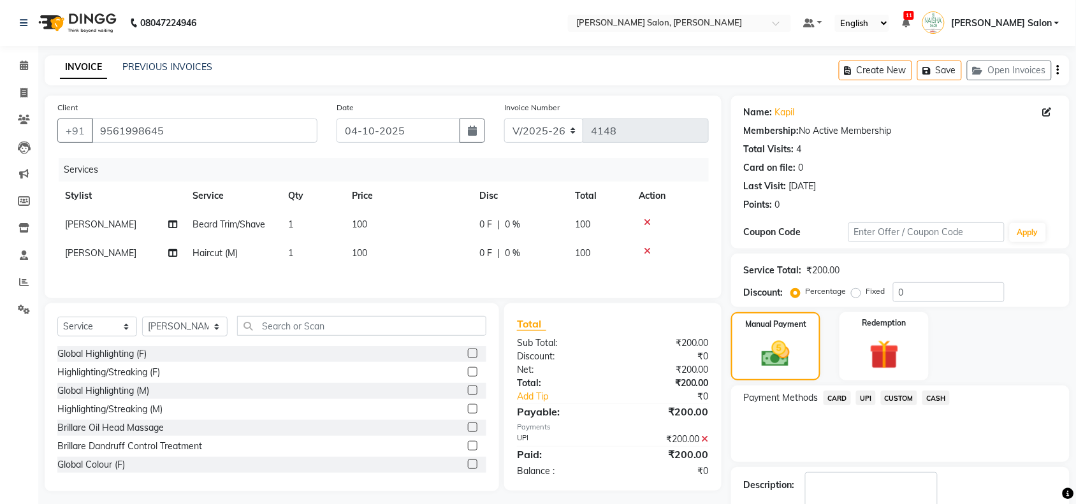
scroll to position [75, 0]
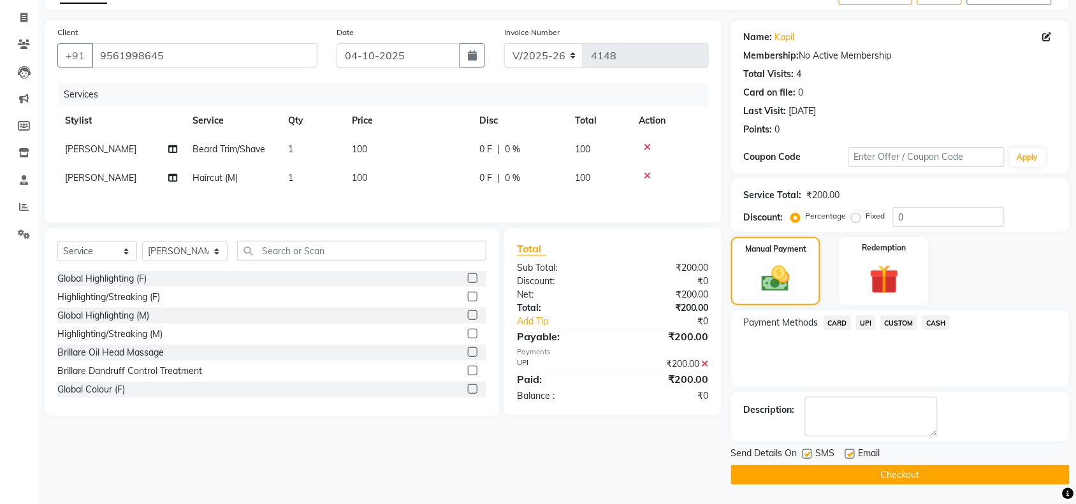
click at [881, 443] on div "Name: Kapil Membership: No Active Membership Total Visits: 4 Card on file: 0 La…" at bounding box center [905, 252] width 348 height 465
click at [906, 479] on button "Checkout" at bounding box center [900, 475] width 338 height 20
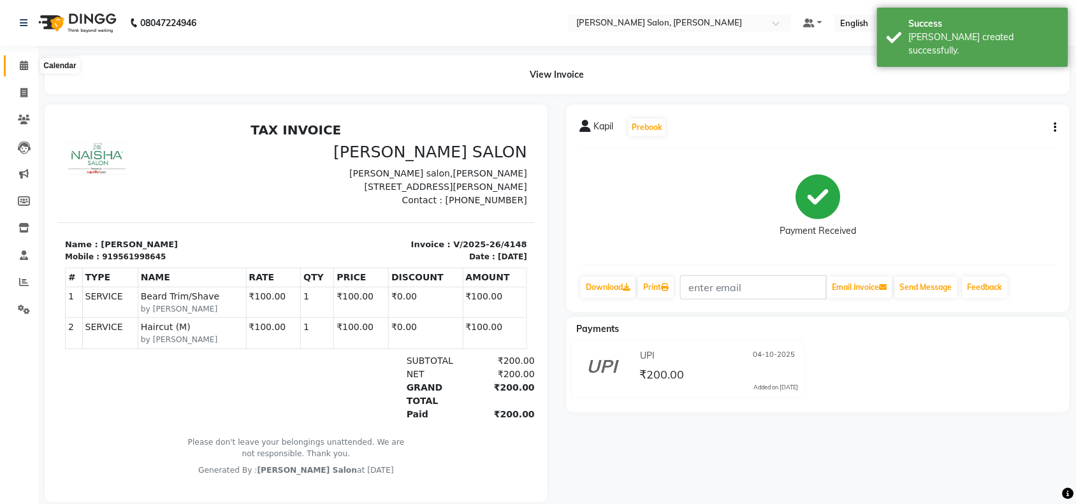
click at [18, 72] on span at bounding box center [24, 66] width 22 height 15
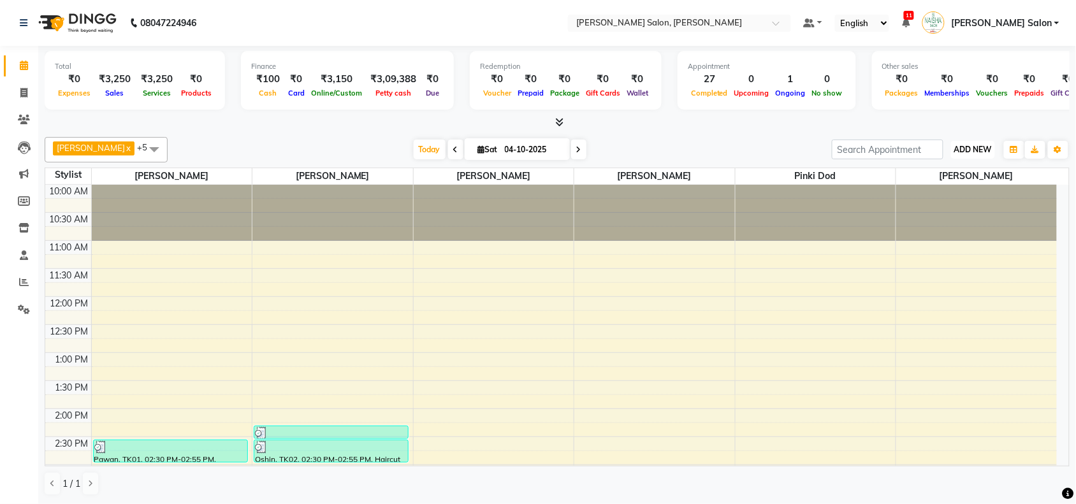
click at [971, 150] on span "ADD NEW" at bounding box center [973, 150] width 38 height 10
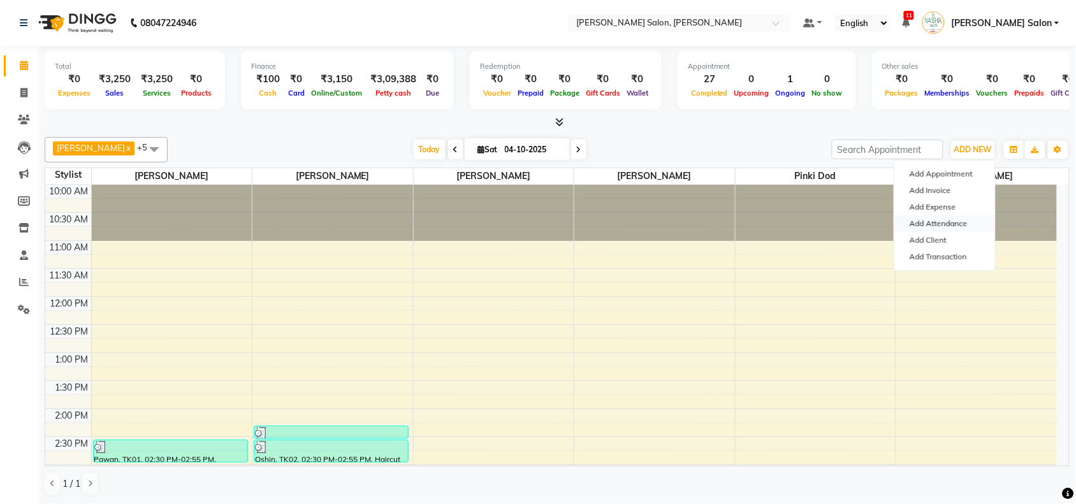
click at [964, 218] on link "Add Attendance" at bounding box center [944, 223] width 101 height 17
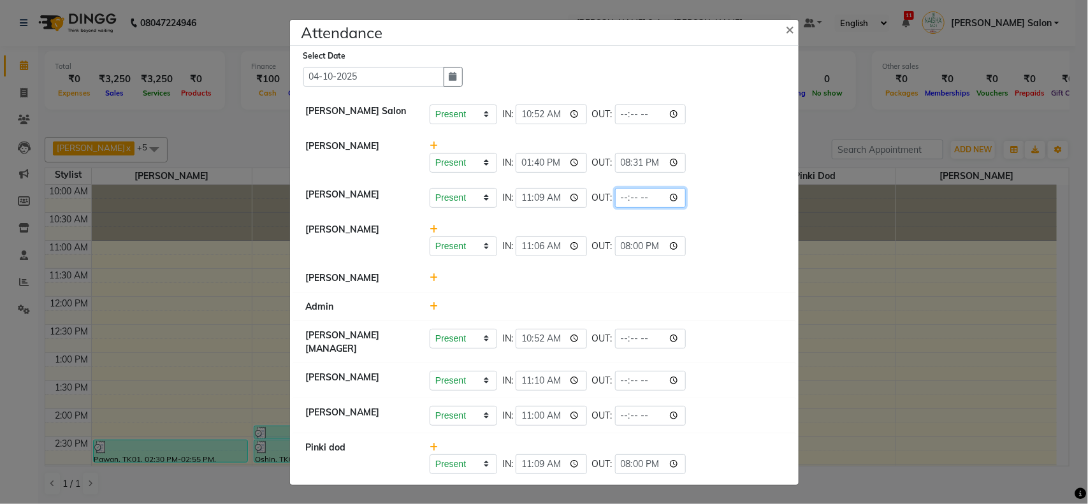
click at [676, 193] on input "time" at bounding box center [650, 198] width 71 height 20
click at [734, 226] on div "Present Absent Late Half Day Weekly Off IN: 11:06 OUT: 20:00" at bounding box center [606, 239] width 372 height 33
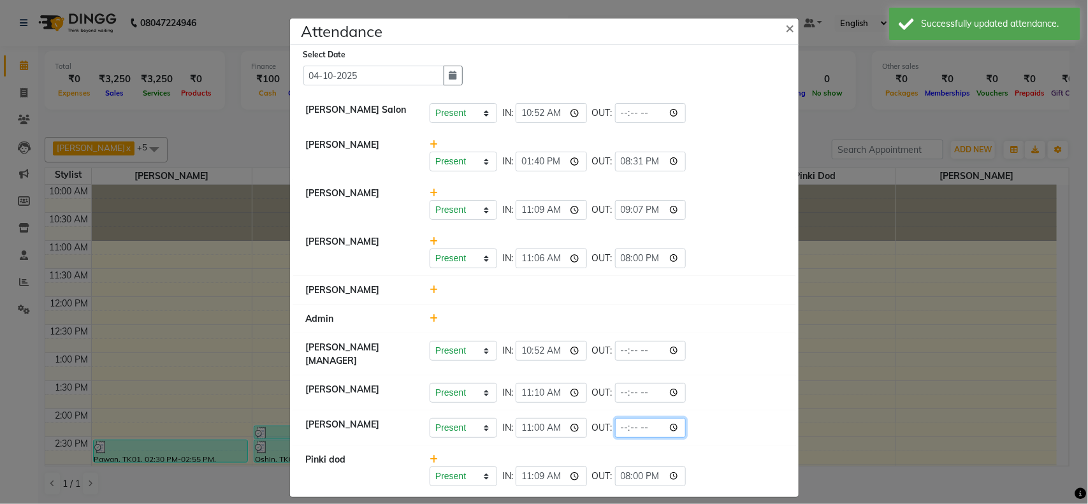
click at [666, 426] on input "time" at bounding box center [650, 428] width 71 height 20
click at [670, 427] on input "time" at bounding box center [650, 428] width 71 height 20
click at [728, 295] on div at bounding box center [606, 290] width 372 height 13
click at [822, 341] on ngb-modal-window "Attendance × Loading... Select Date [DATE] [PERSON_NAME] Salon Present Absent L…" at bounding box center [544, 252] width 1088 height 504
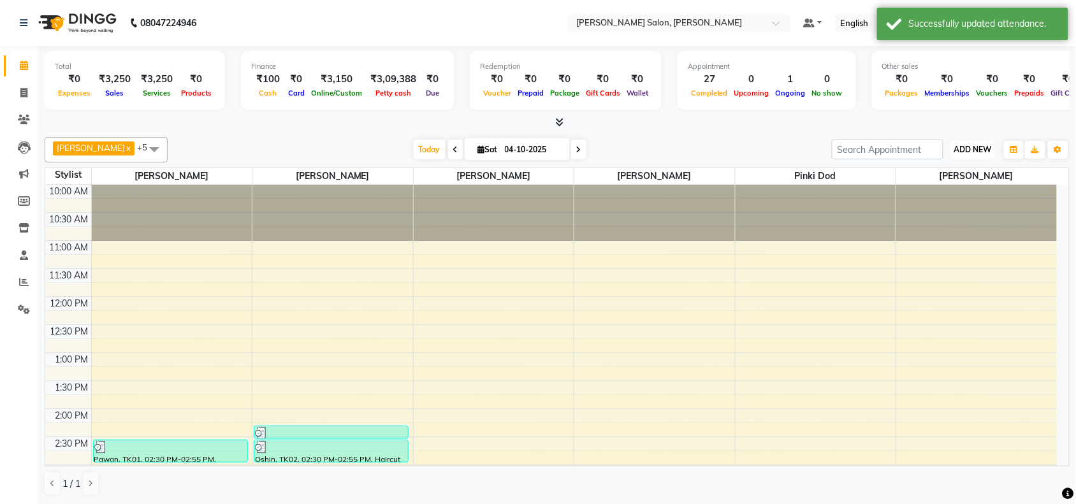
click at [969, 141] on button "ADD NEW Toggle Dropdown" at bounding box center [973, 150] width 44 height 18
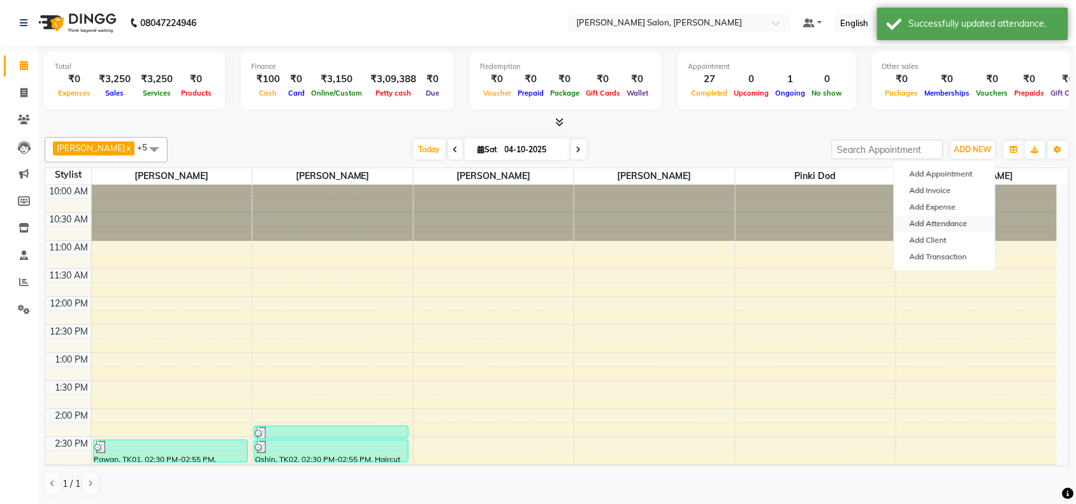
click at [947, 224] on link "Add Attendance" at bounding box center [944, 223] width 101 height 17
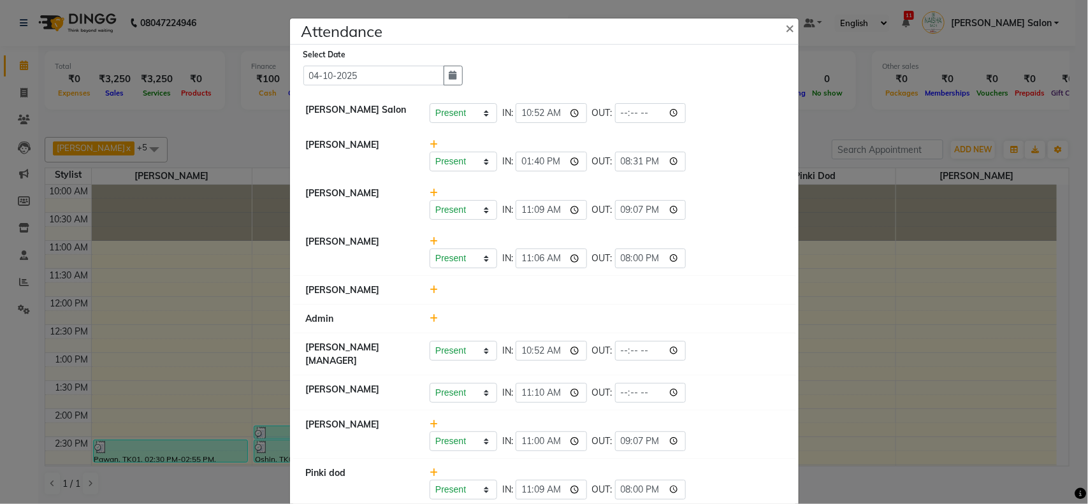
click at [1024, 230] on ngb-modal-window "Attendance × Select Date [DATE] [PERSON_NAME] Salon Present Absent Late Half Da…" at bounding box center [544, 252] width 1088 height 504
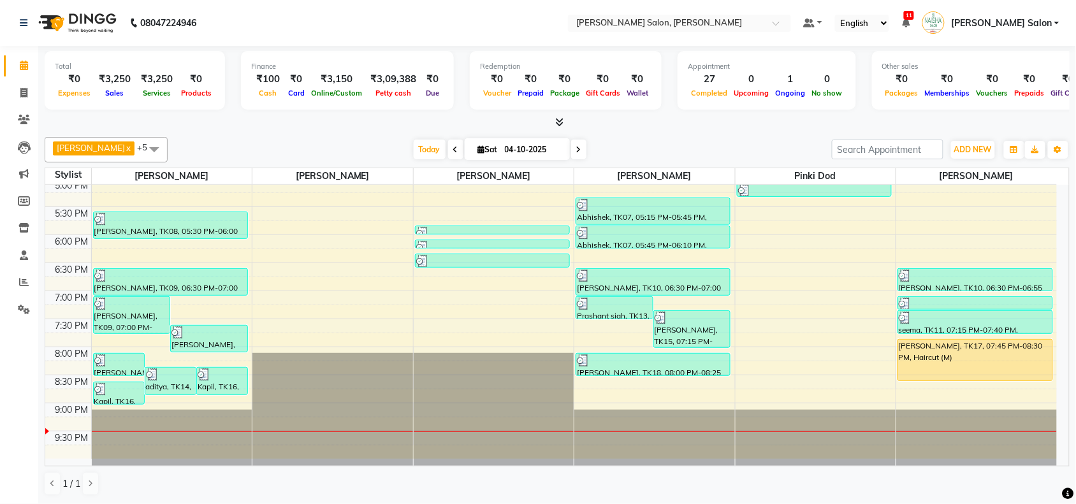
scroll to position [400, 0]
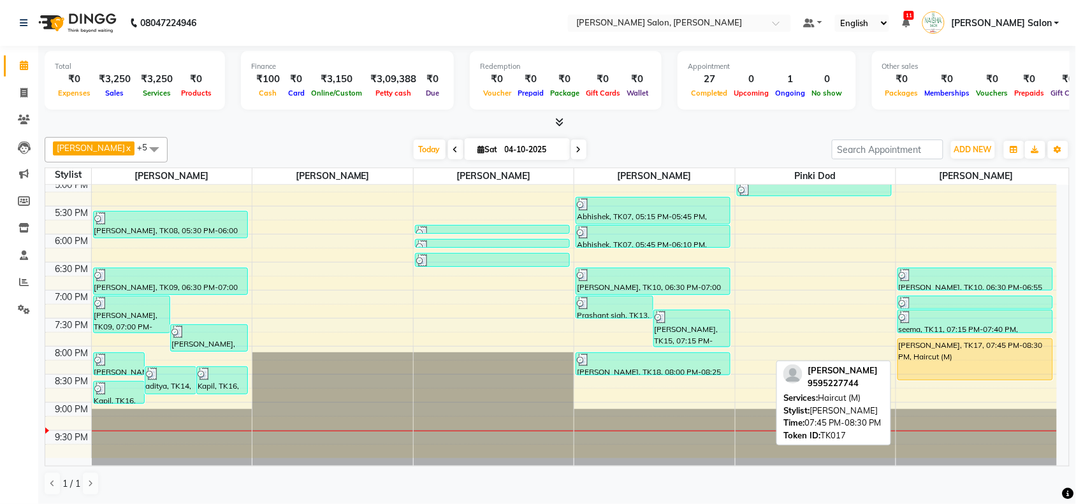
click at [912, 376] on div "[PERSON_NAME], TK17, 07:45 PM-08:30 PM, Haircut (M)" at bounding box center [975, 359] width 154 height 41
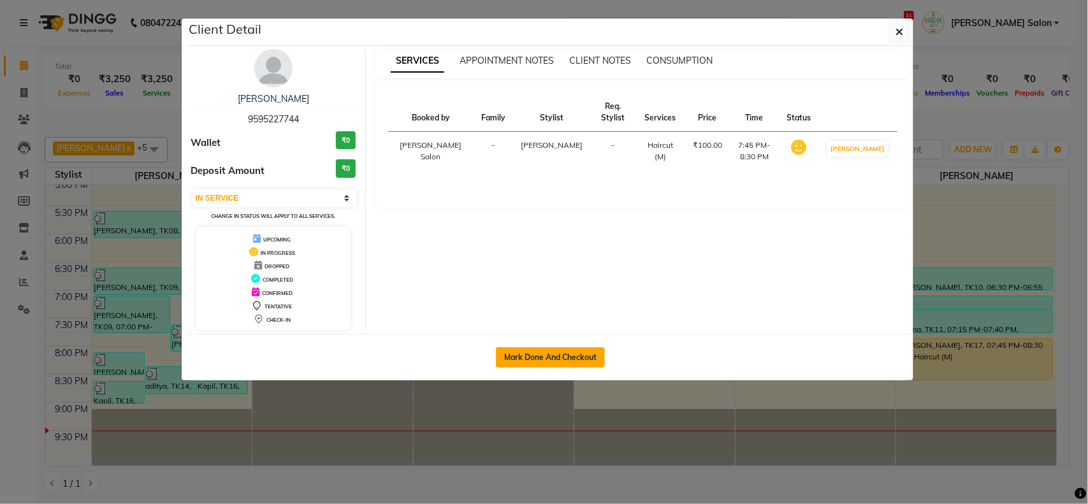
click at [537, 354] on button "Mark Done And Checkout" at bounding box center [550, 357] width 109 height 20
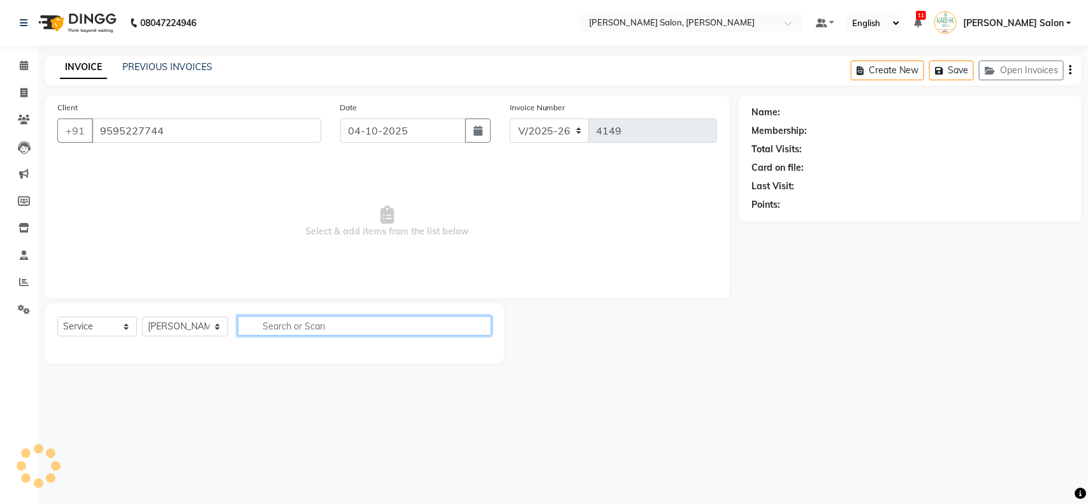
click at [412, 323] on input "text" at bounding box center [365, 326] width 254 height 20
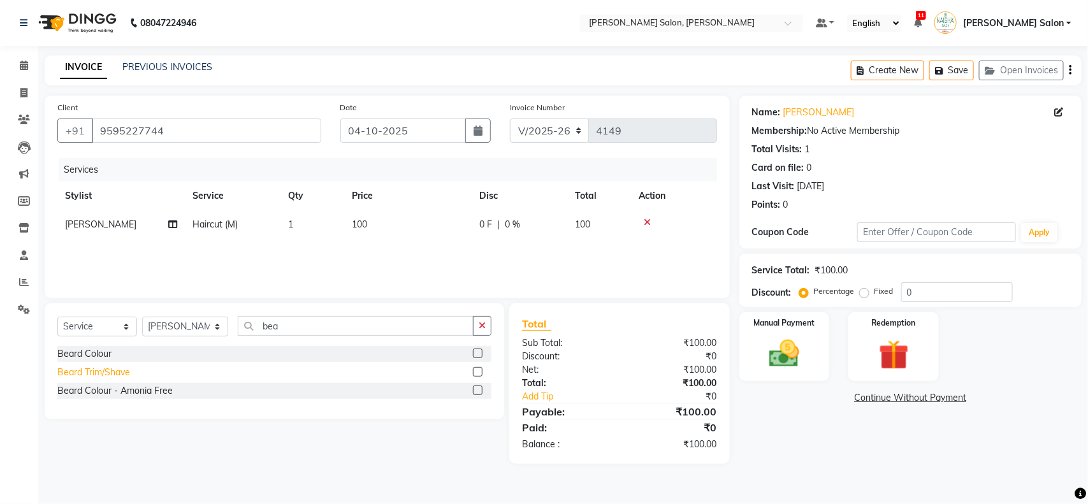
click at [80, 366] on div "Beard Trim/Shave" at bounding box center [93, 372] width 73 height 13
drag, startPoint x: 760, startPoint y: 351, endPoint x: 770, endPoint y: 352, distance: 10.2
click at [760, 351] on img at bounding box center [784, 354] width 50 height 36
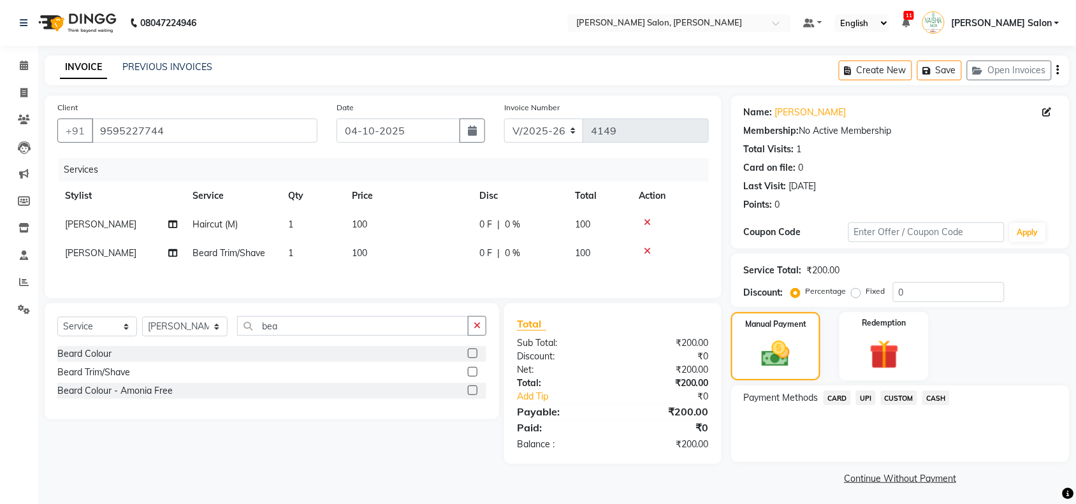
click at [928, 403] on span "CASH" at bounding box center [935, 398] width 27 height 15
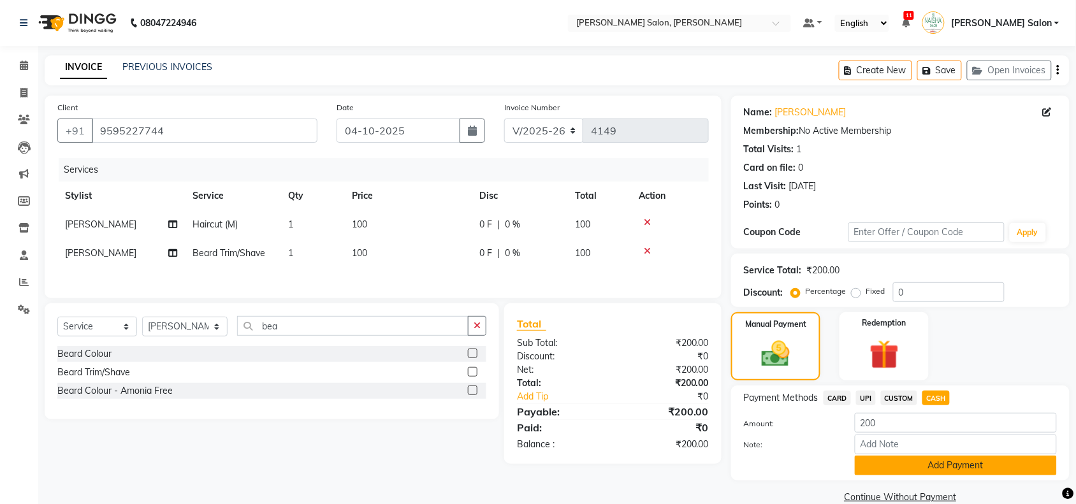
click at [915, 456] on button "Add Payment" at bounding box center [956, 466] width 202 height 20
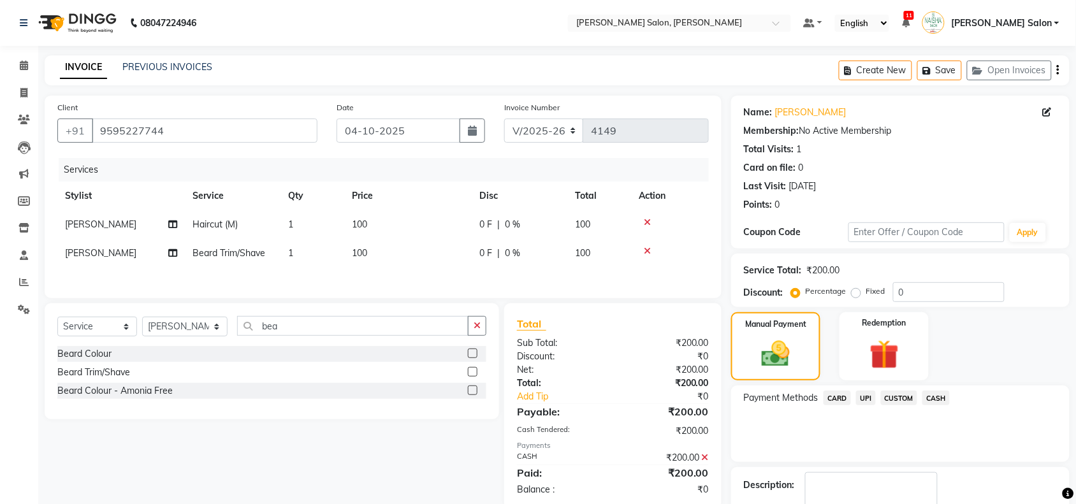
scroll to position [75, 0]
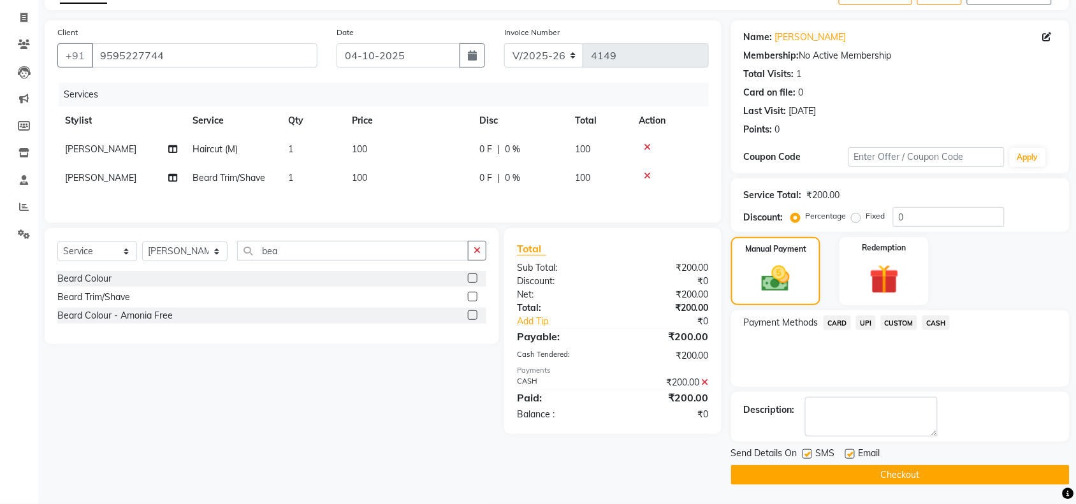
click at [915, 466] on button "Checkout" at bounding box center [900, 475] width 338 height 20
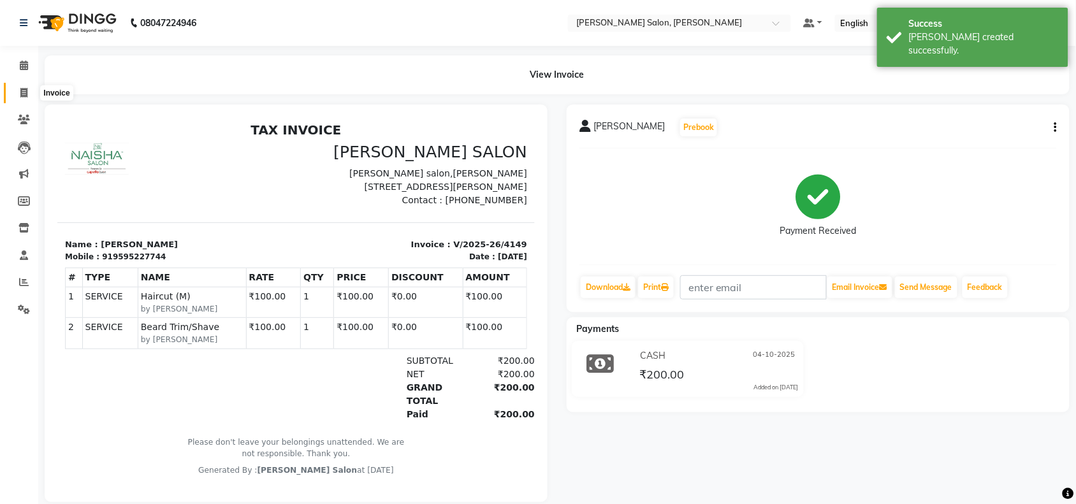
click at [20, 93] on icon at bounding box center [23, 93] width 7 height 10
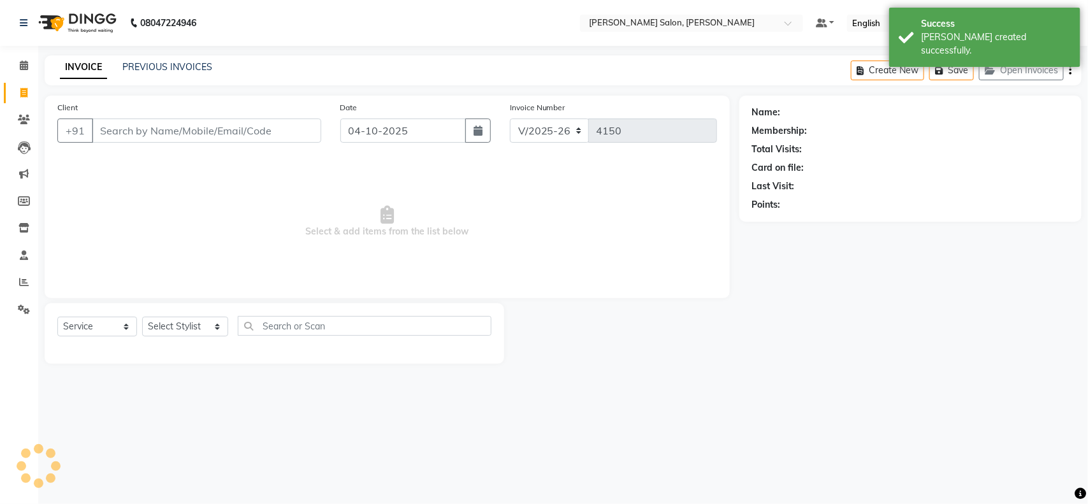
click at [155, 58] on div "INVOICE PREVIOUS INVOICES Create New Save Open Invoices" at bounding box center [563, 70] width 1037 height 30
click at [161, 72] on div "PREVIOUS INVOICES" at bounding box center [167, 67] width 90 height 13
click at [170, 61] on link "PREVIOUS INVOICES" at bounding box center [167, 66] width 90 height 11
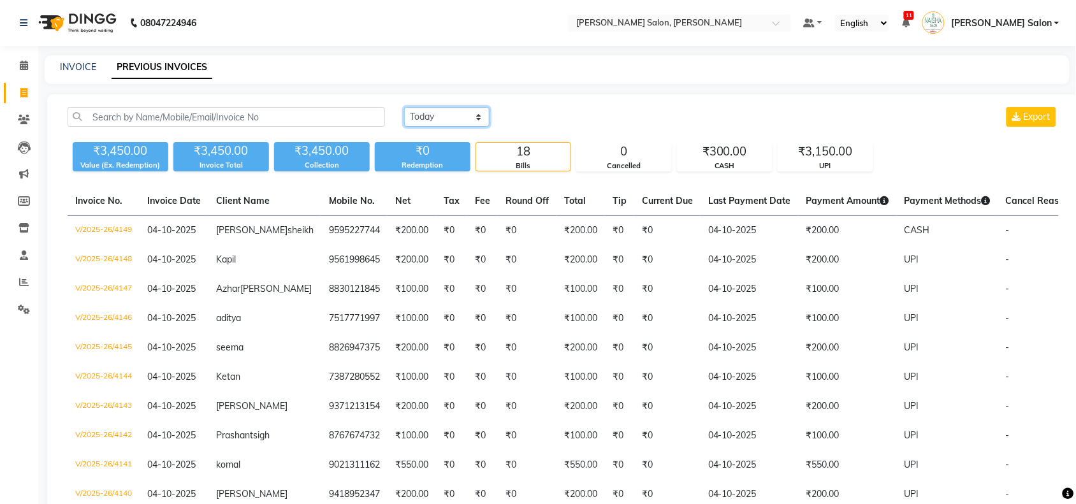
drag, startPoint x: 488, startPoint y: 117, endPoint x: 488, endPoint y: 125, distance: 8.3
click at [488, 117] on select "[DATE] [DATE] Custom Range" at bounding box center [446, 117] width 85 height 20
click at [404, 107] on select "[DATE] [DATE] Custom Range" at bounding box center [446, 117] width 85 height 20
drag, startPoint x: 554, startPoint y: 113, endPoint x: 550, endPoint y: 126, distance: 12.9
click at [552, 118] on input "04-10-2025" at bounding box center [550, 117] width 89 height 18
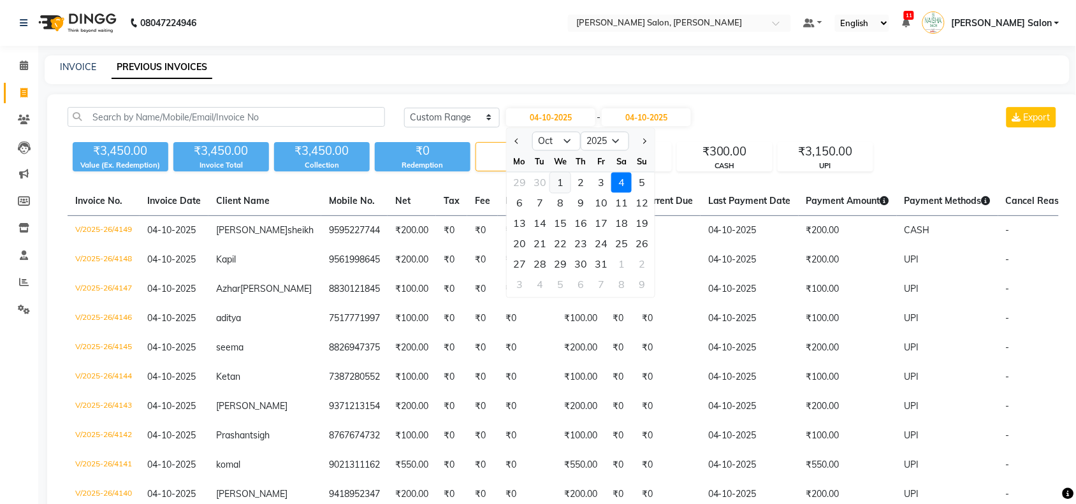
click at [555, 185] on div "1" at bounding box center [560, 183] width 20 height 20
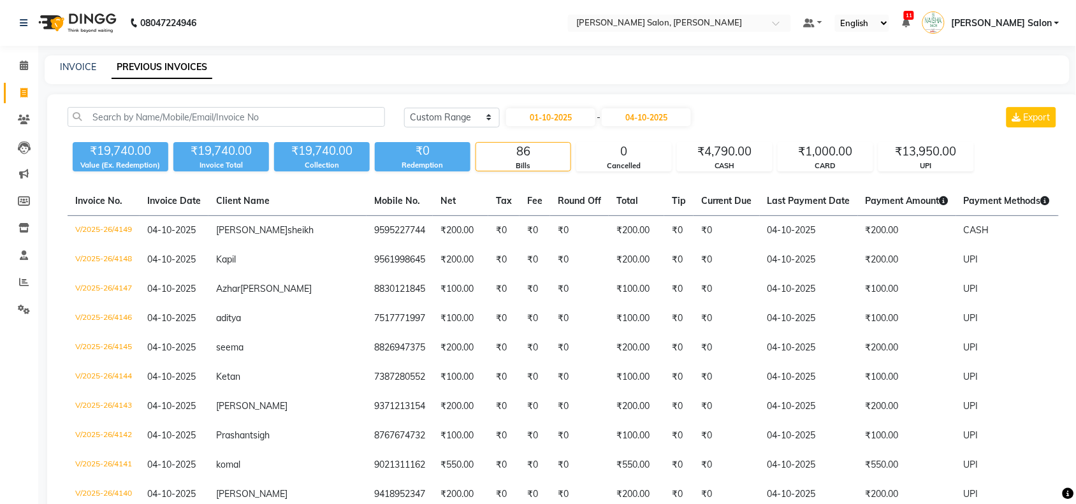
drag, startPoint x: 16, startPoint y: 27, endPoint x: 16, endPoint y: 36, distance: 8.9
click at [16, 36] on div "08047224946" at bounding box center [108, 23] width 196 height 36
click at [26, 64] on icon at bounding box center [24, 66] width 8 height 10
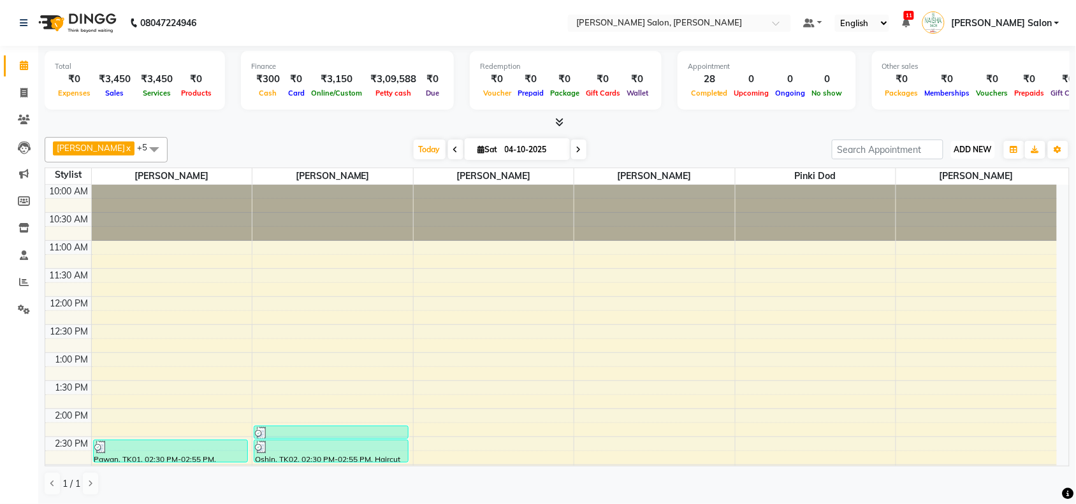
click at [979, 148] on span "ADD NEW" at bounding box center [973, 150] width 38 height 10
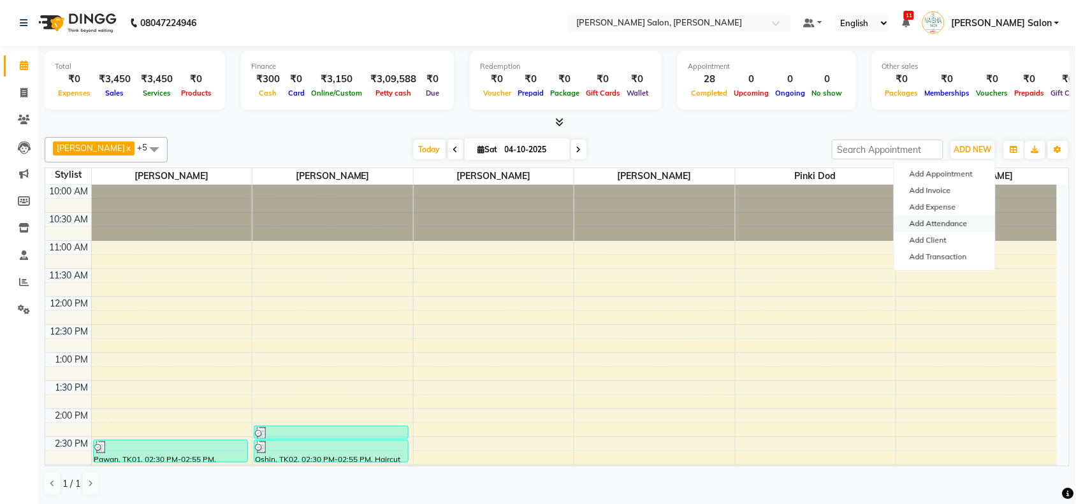
click at [960, 222] on link "Add Attendance" at bounding box center [944, 223] width 101 height 17
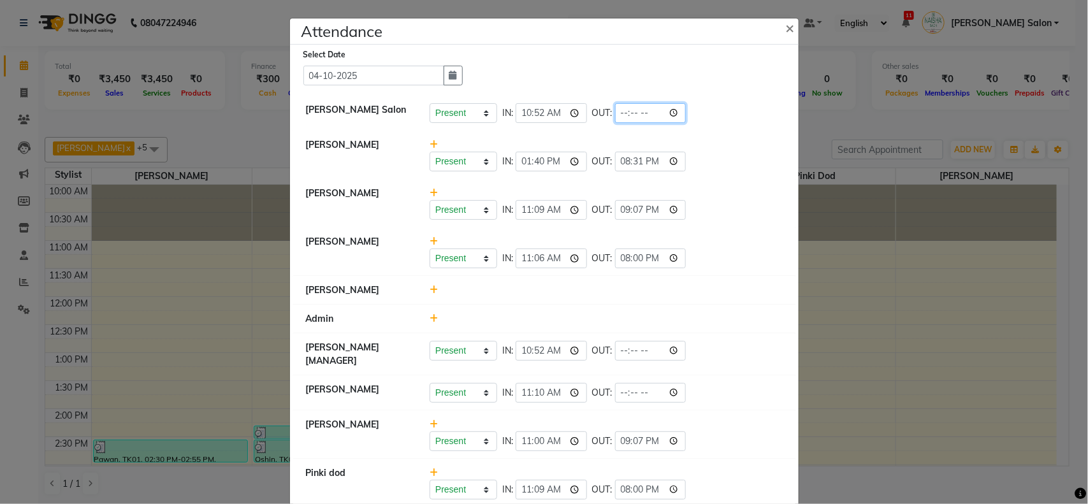
click at [671, 110] on input "time" at bounding box center [650, 113] width 71 height 20
click at [737, 172] on li "[PERSON_NAME] Present Absent Late Half Day Weekly Off IN: 13:40 OUT: 20:31" at bounding box center [544, 155] width 502 height 49
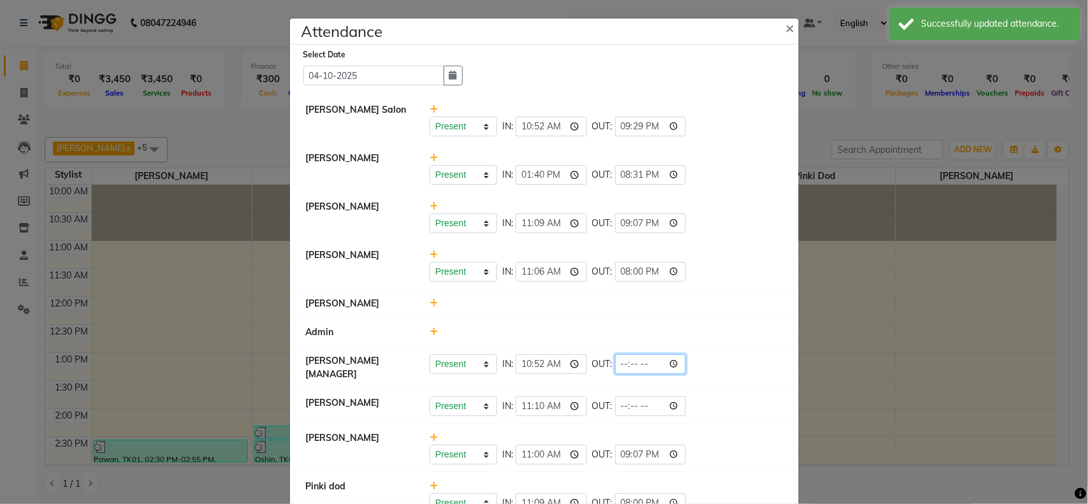
click at [674, 362] on input "time" at bounding box center [650, 364] width 71 height 20
drag, startPoint x: 724, startPoint y: 228, endPoint x: 725, endPoint y: 235, distance: 7.0
click at [725, 233] on div "Present Absent Late Half Day Weekly Off IN: 11:09 OUT: 21:07" at bounding box center [606, 223] width 353 height 20
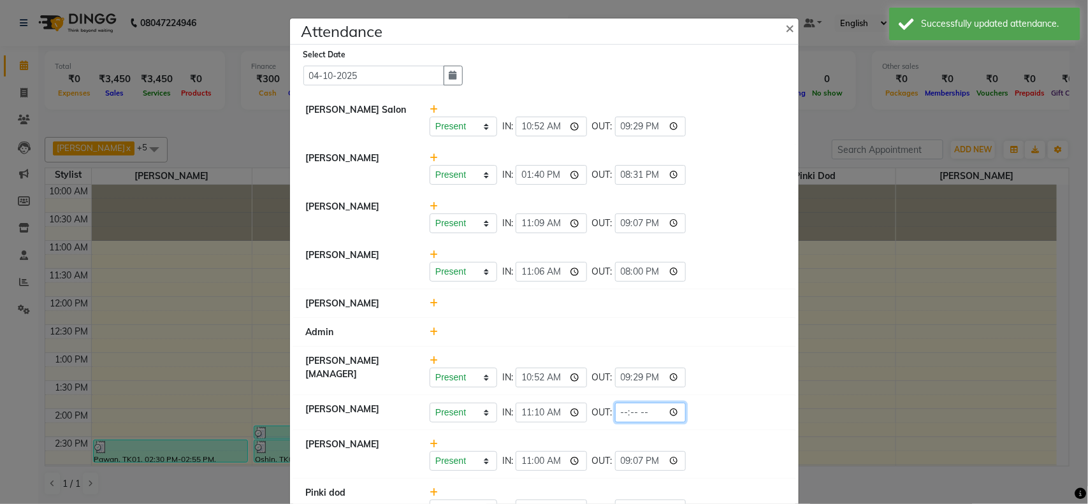
click at [679, 417] on input "time" at bounding box center [650, 413] width 71 height 20
click at [738, 259] on div "Present Absent Late Half Day Weekly Off IN: 11:06 OUT: 20:00" at bounding box center [606, 265] width 372 height 33
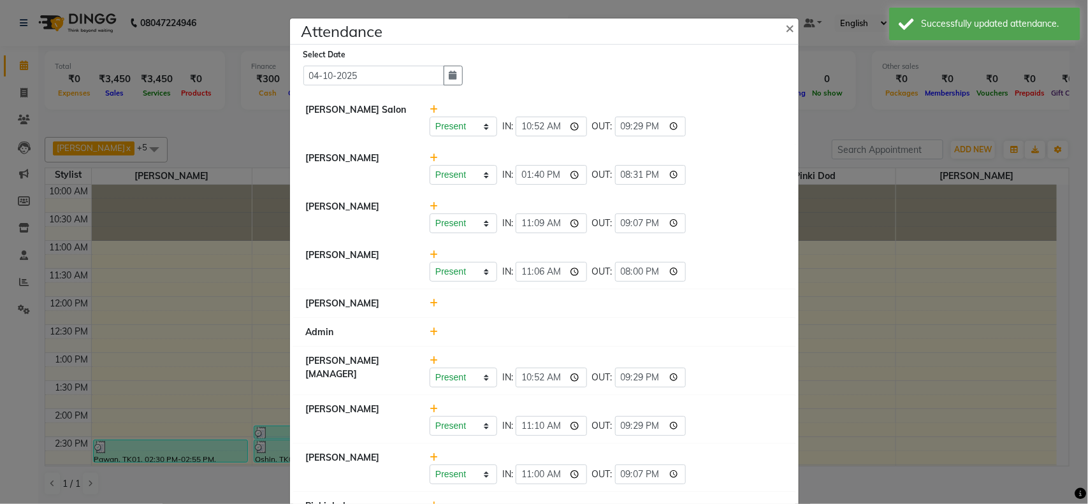
scroll to position [46, 0]
